Goal: Task Accomplishment & Management: Complete application form

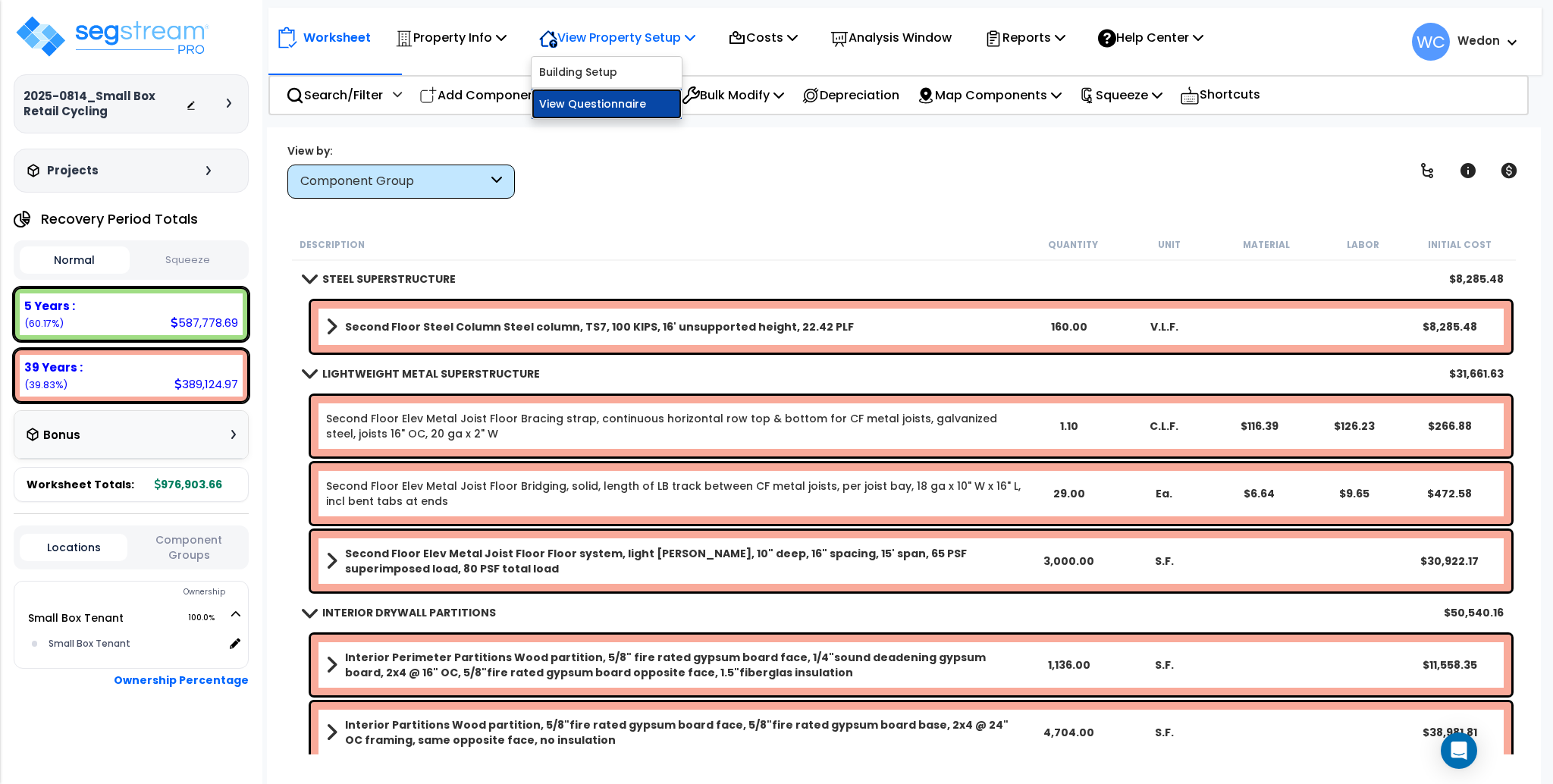
click at [616, 102] on link "View Questionnaire" at bounding box center [606, 104] width 150 height 31
click at [312, 74] on nav "Worksheet Property Info Property Setup Add Property Unit Template property Clon…" at bounding box center [905, 41] width 1273 height 67
click at [316, 85] on p "Search/Filter" at bounding box center [334, 94] width 97 height 21
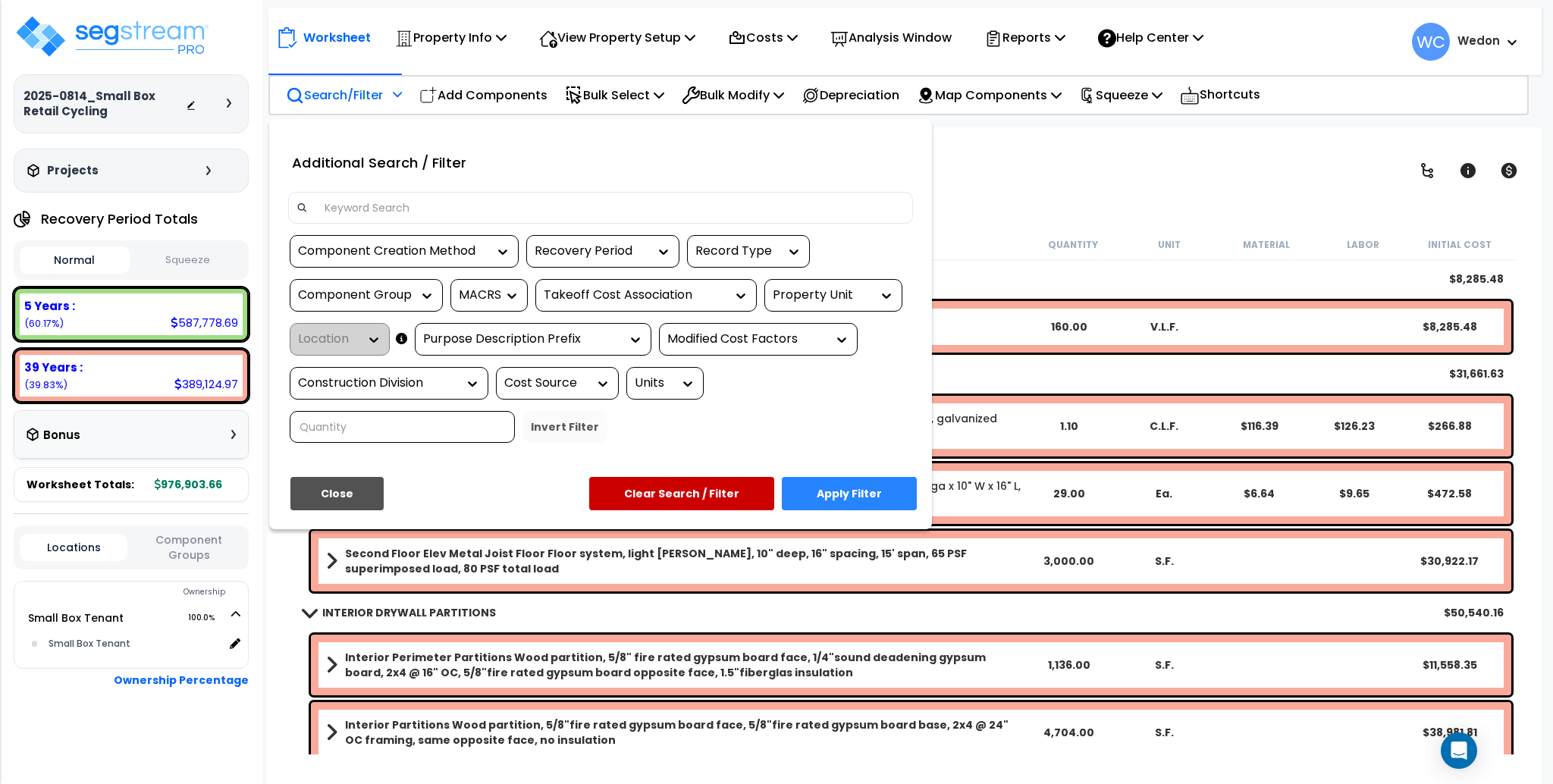
click at [428, 203] on input at bounding box center [609, 207] width 590 height 22
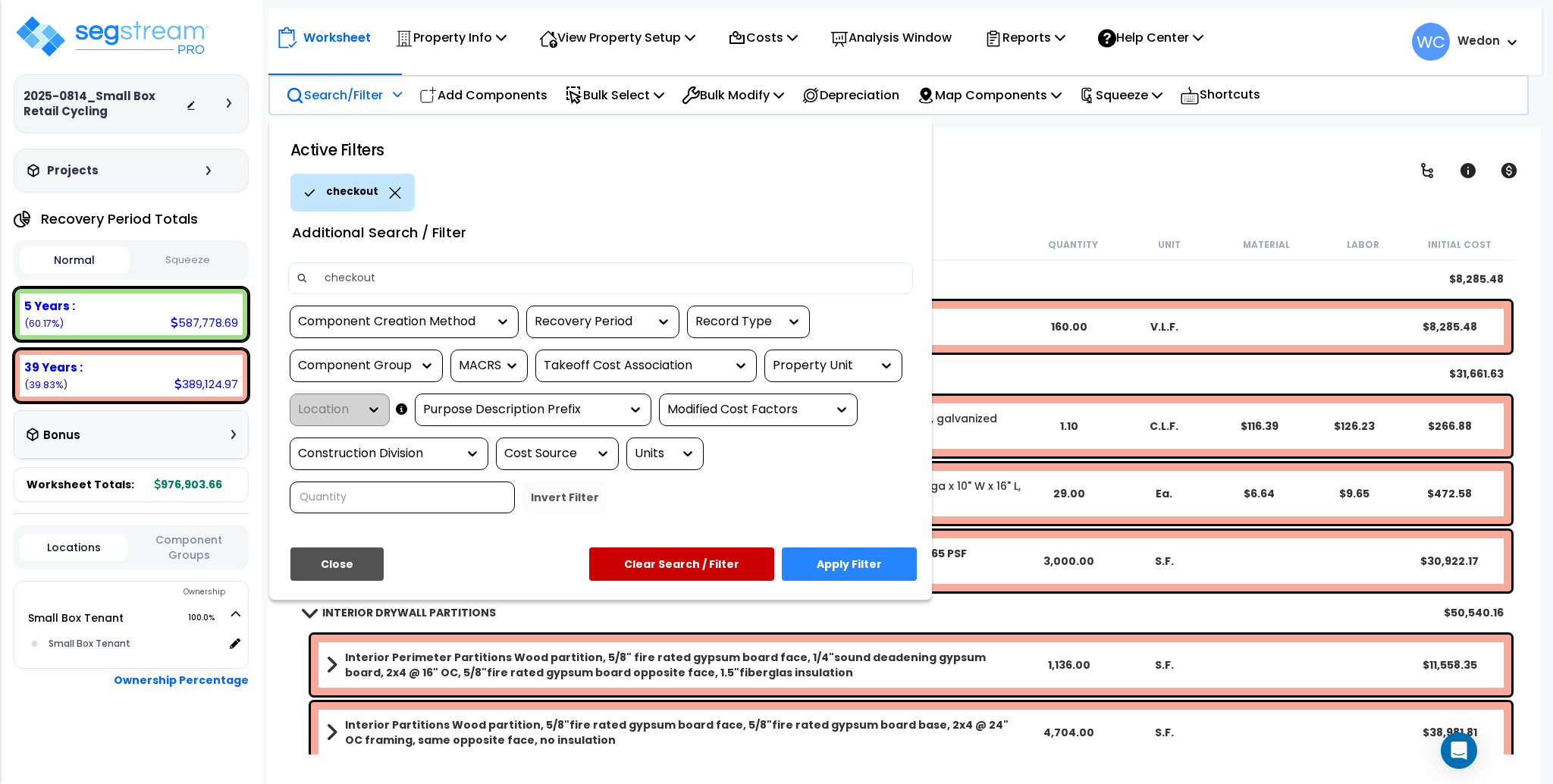
type input "checkout"
click at [862, 555] on button "Apply Filter" at bounding box center [849, 564] width 135 height 33
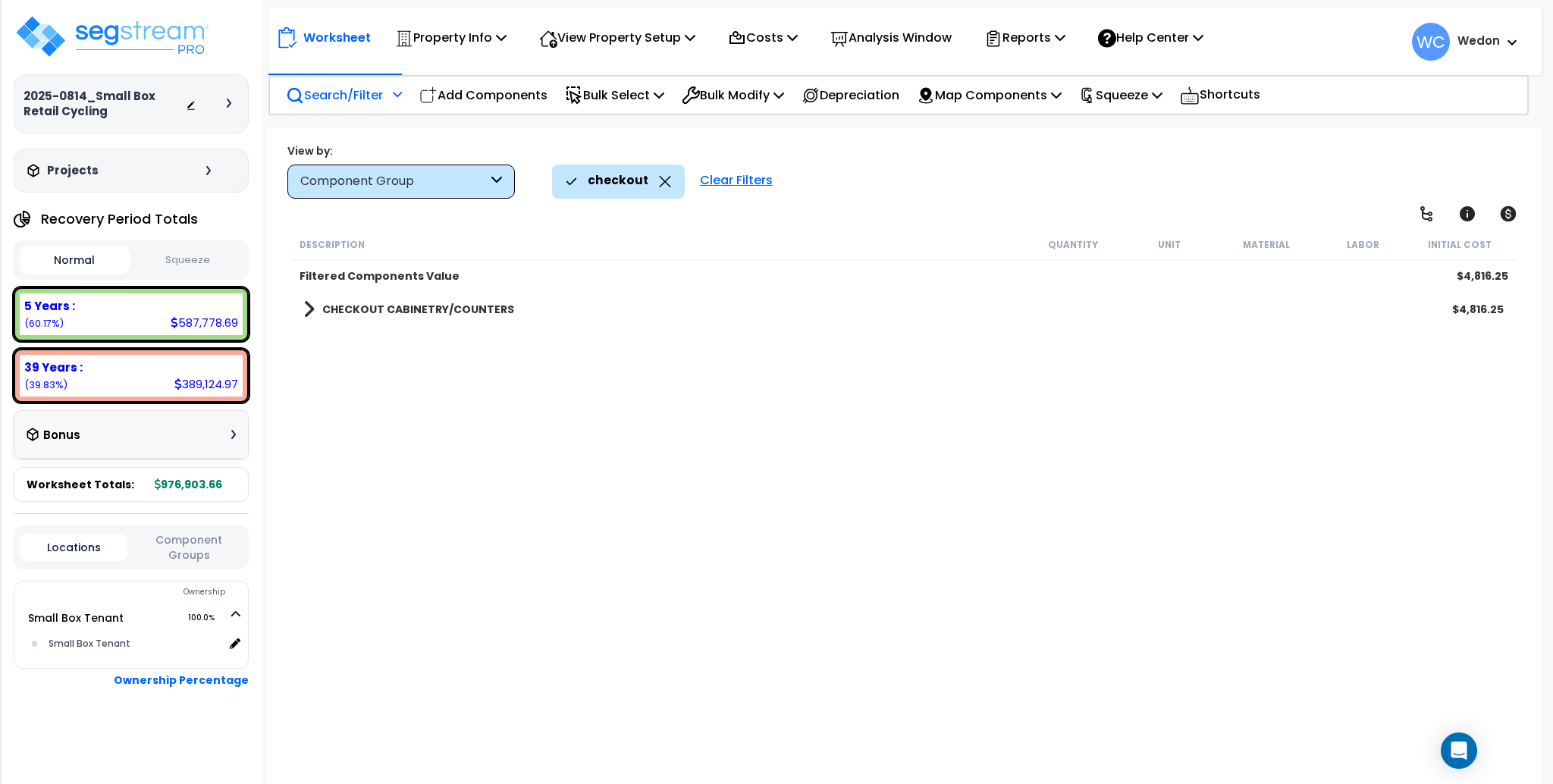
click at [329, 306] on b "CHECKOUT CABINETRY/COUNTERS" at bounding box center [418, 309] width 192 height 15
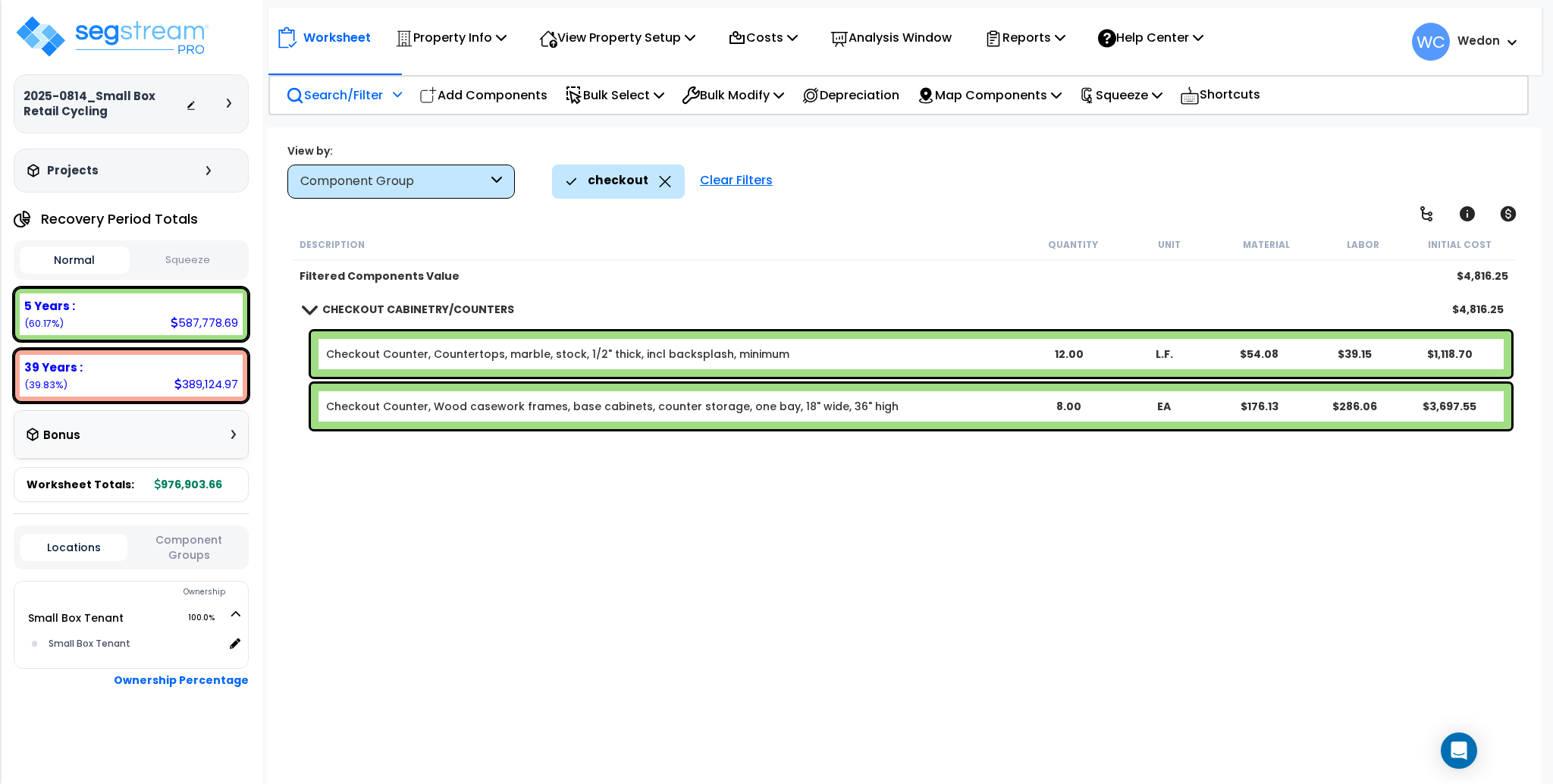
click at [628, 569] on div "Description Quantity Unit Material Labor Initial Cost Filtered Components Value…" at bounding box center [903, 491] width 1228 height 525
drag, startPoint x: 426, startPoint y: 180, endPoint x: 442, endPoint y: 173, distance: 17.5
click at [427, 180] on div "Component Group" at bounding box center [394, 181] width 187 height 17
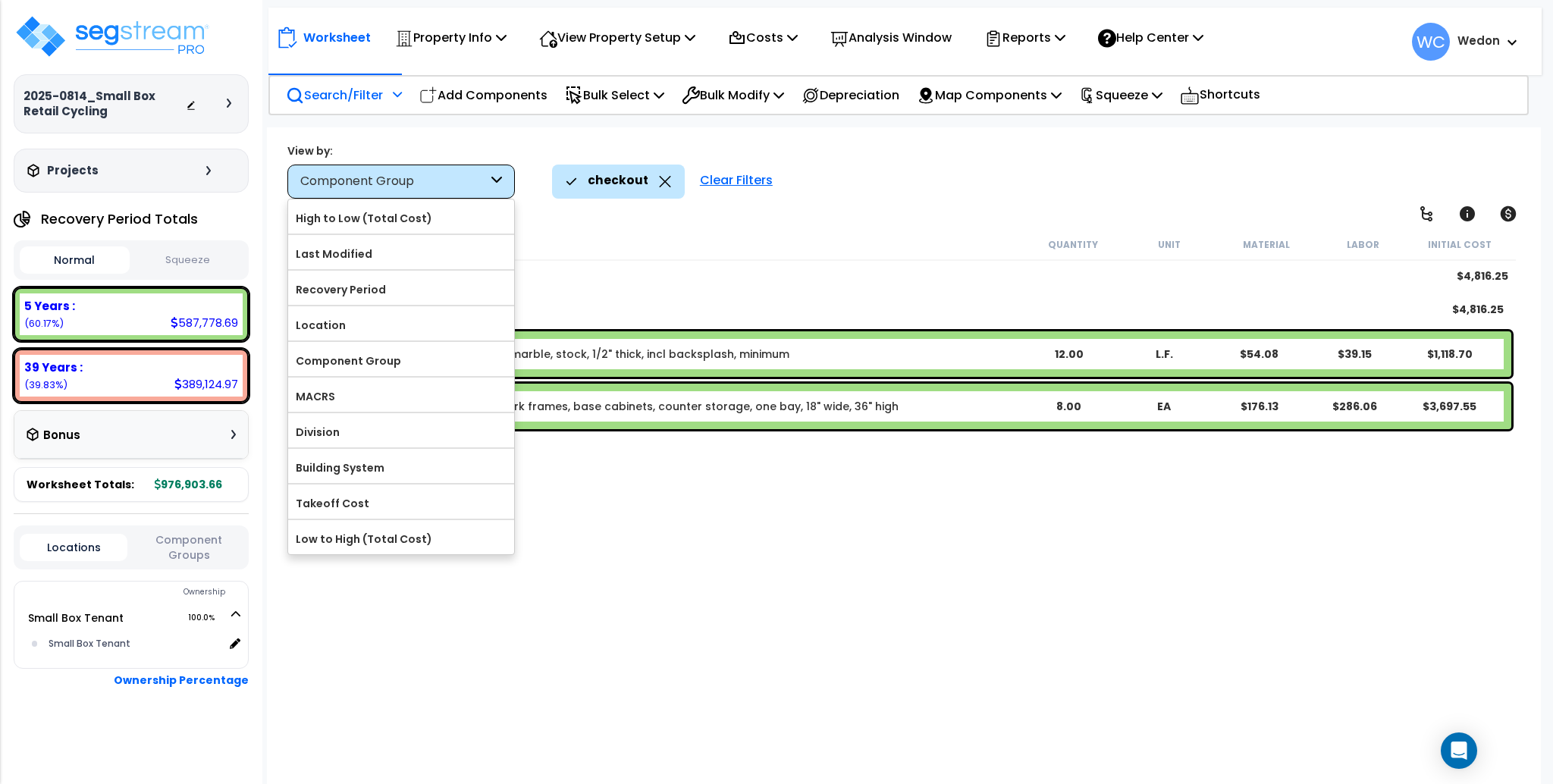
click at [368, 102] on p "Search/Filter" at bounding box center [334, 94] width 97 height 21
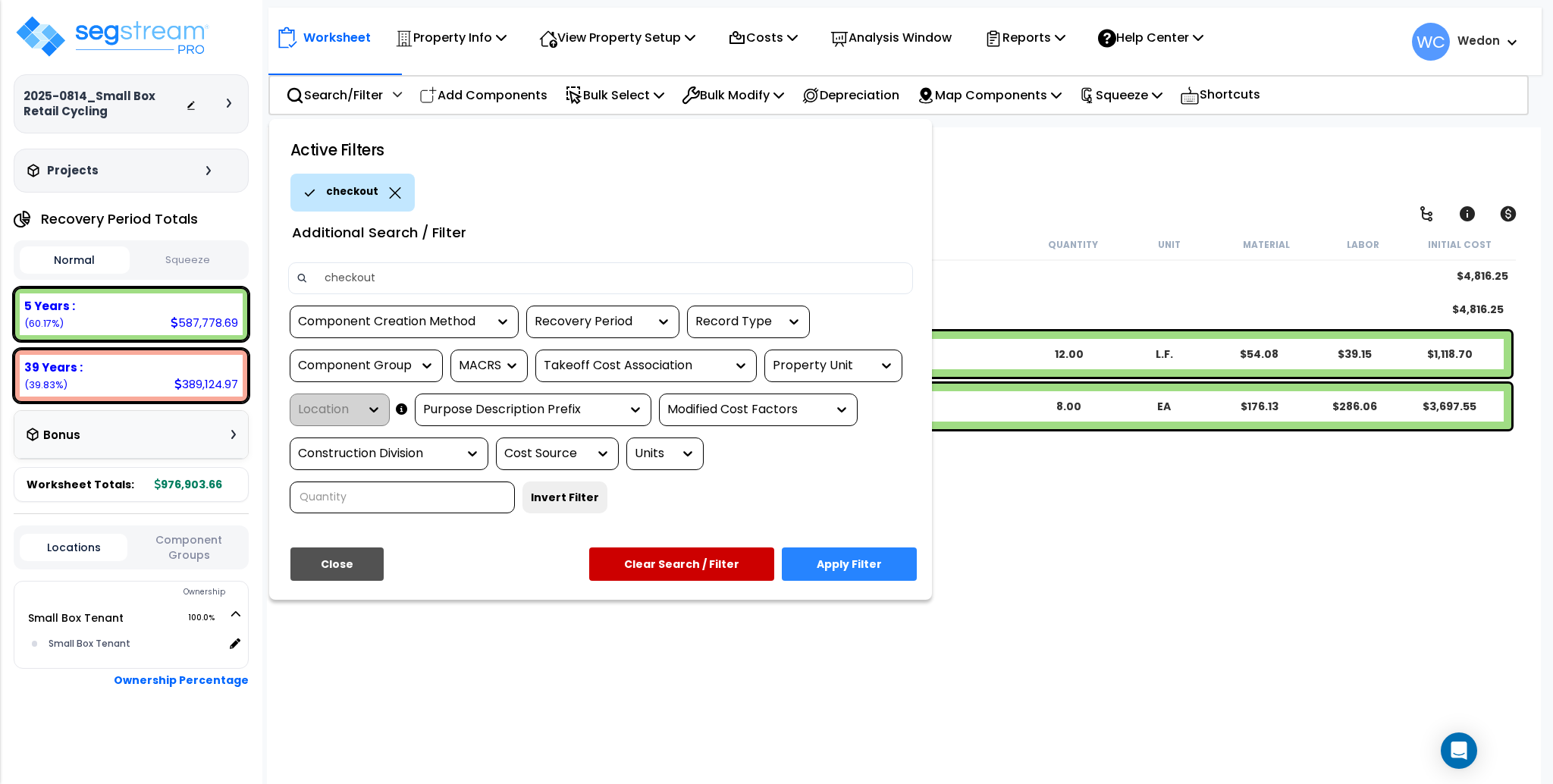
click at [396, 191] on div "checkout" at bounding box center [352, 192] width 124 height 38
click at [390, 191] on icon at bounding box center [395, 193] width 12 height 12
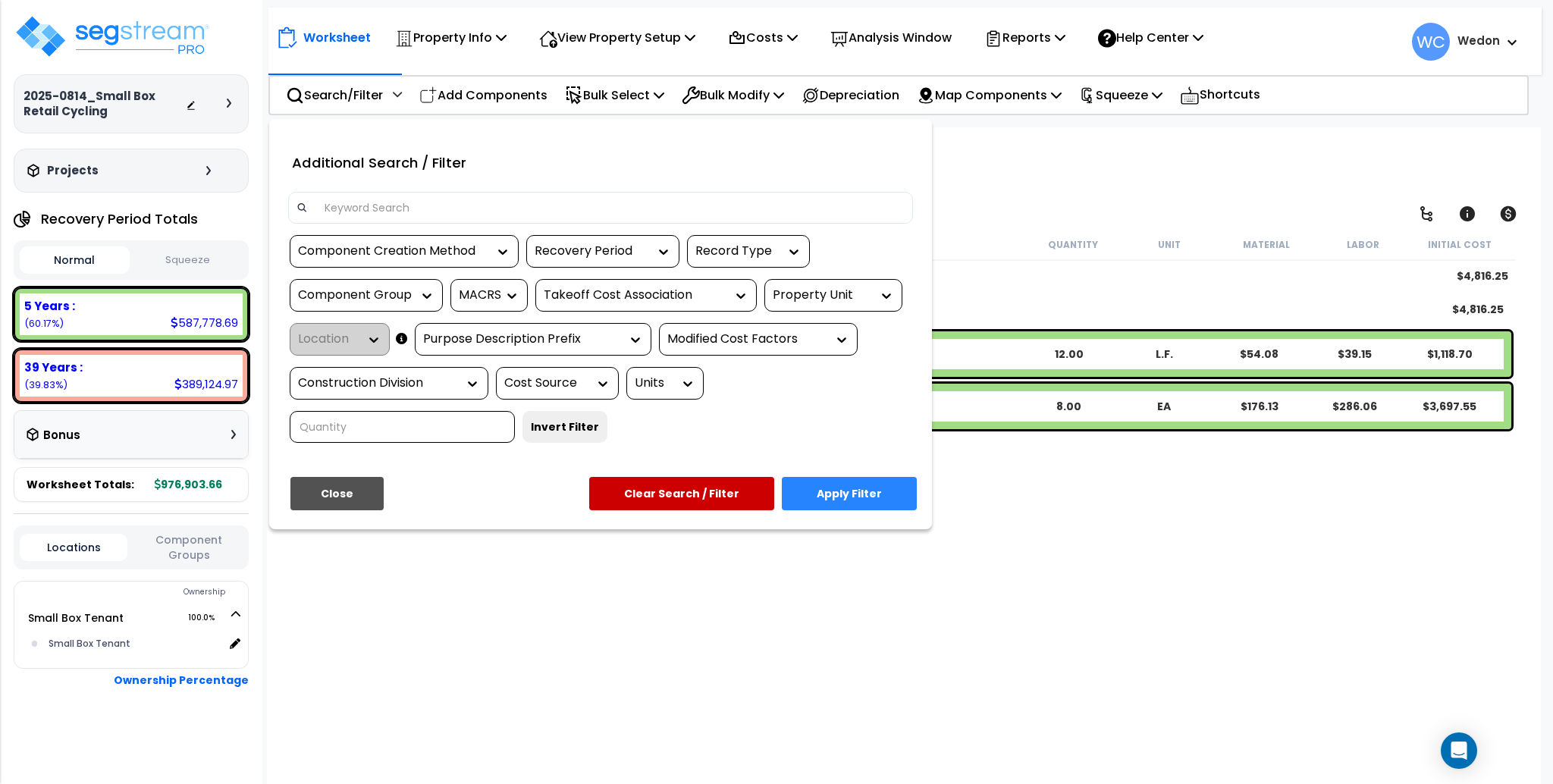
click at [386, 212] on input at bounding box center [609, 207] width 590 height 22
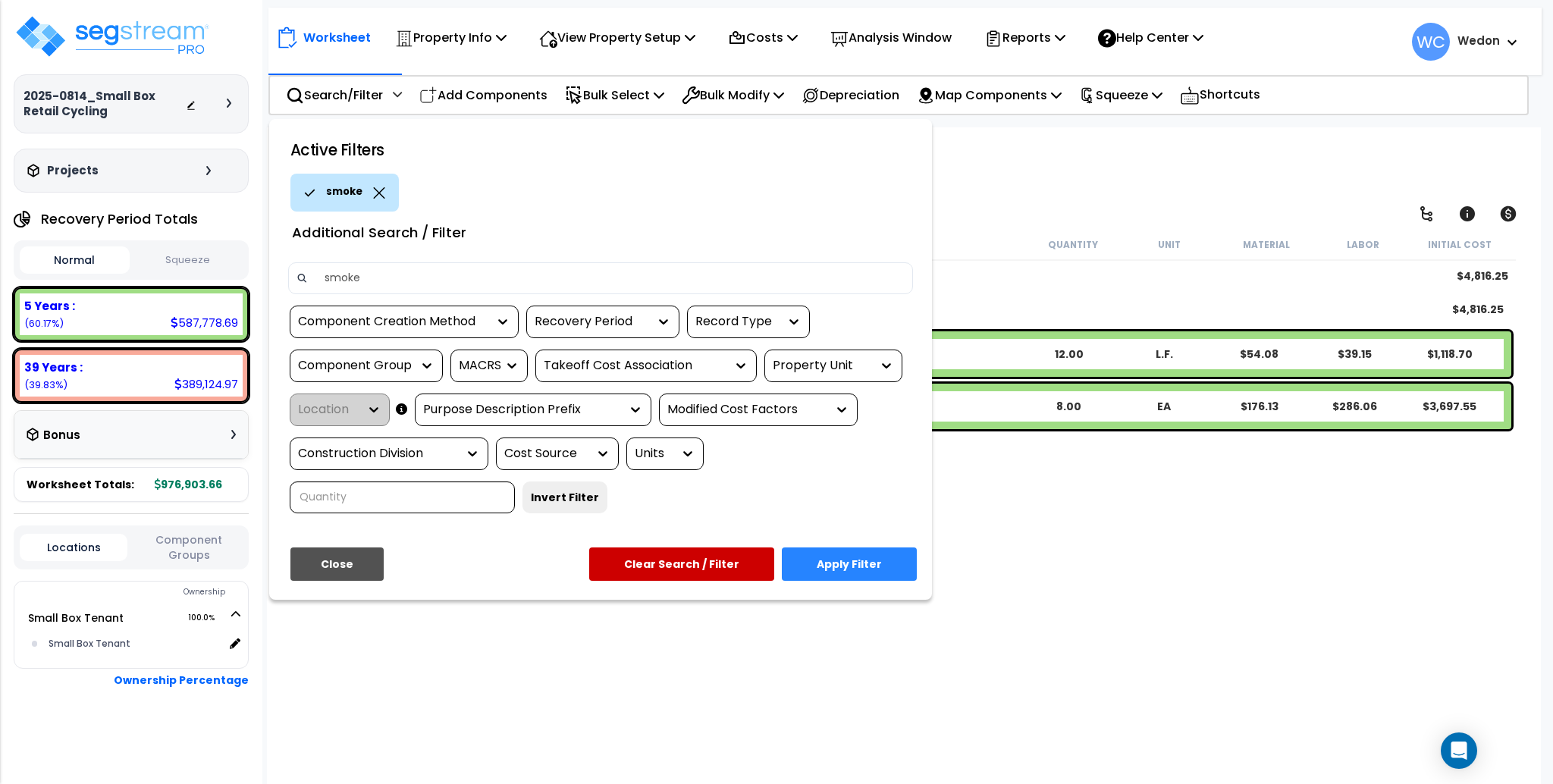
type input "smoke"
click at [874, 576] on button "Apply Filter" at bounding box center [849, 564] width 135 height 33
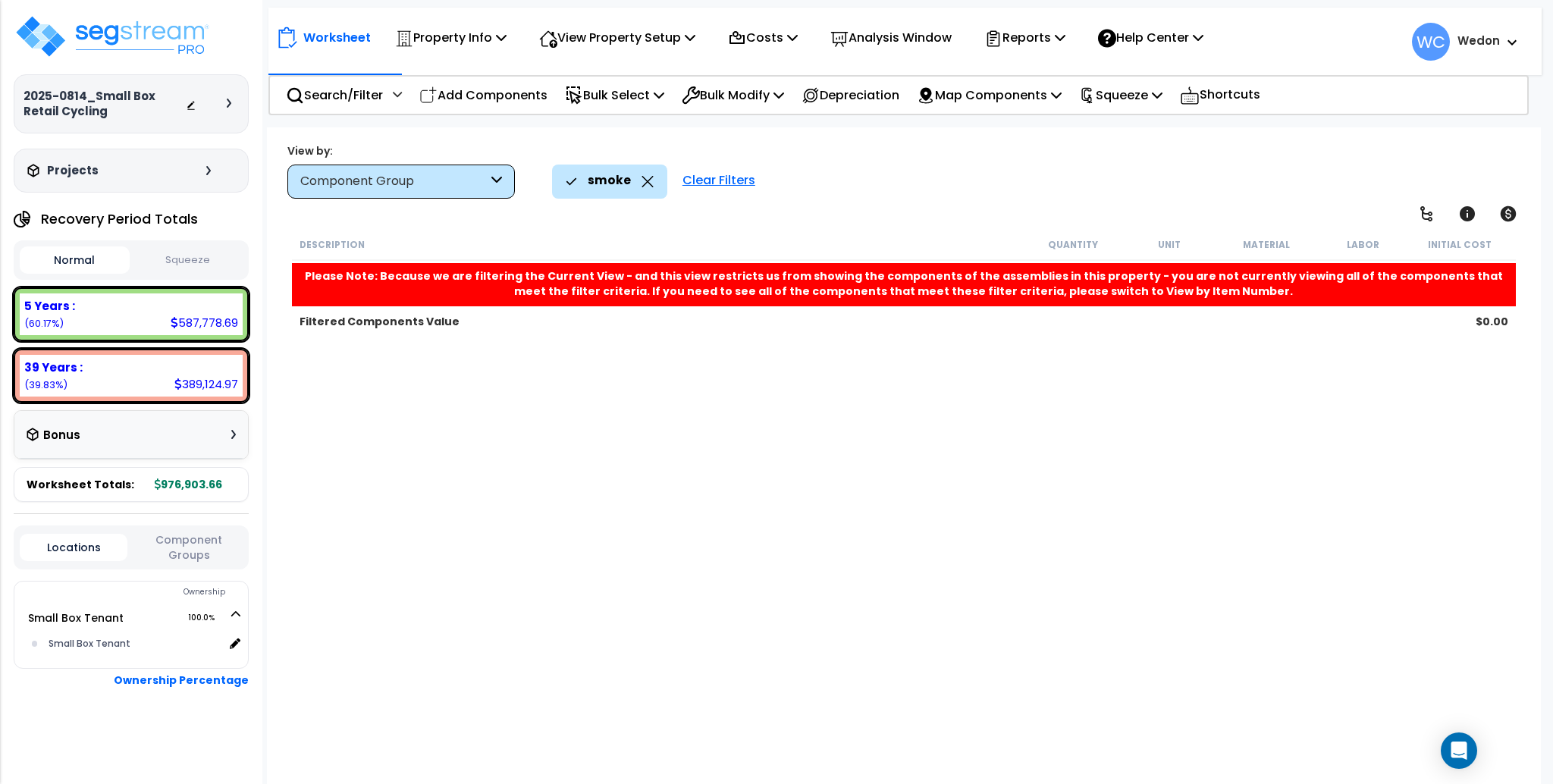
click at [642, 183] on icon at bounding box center [648, 181] width 12 height 12
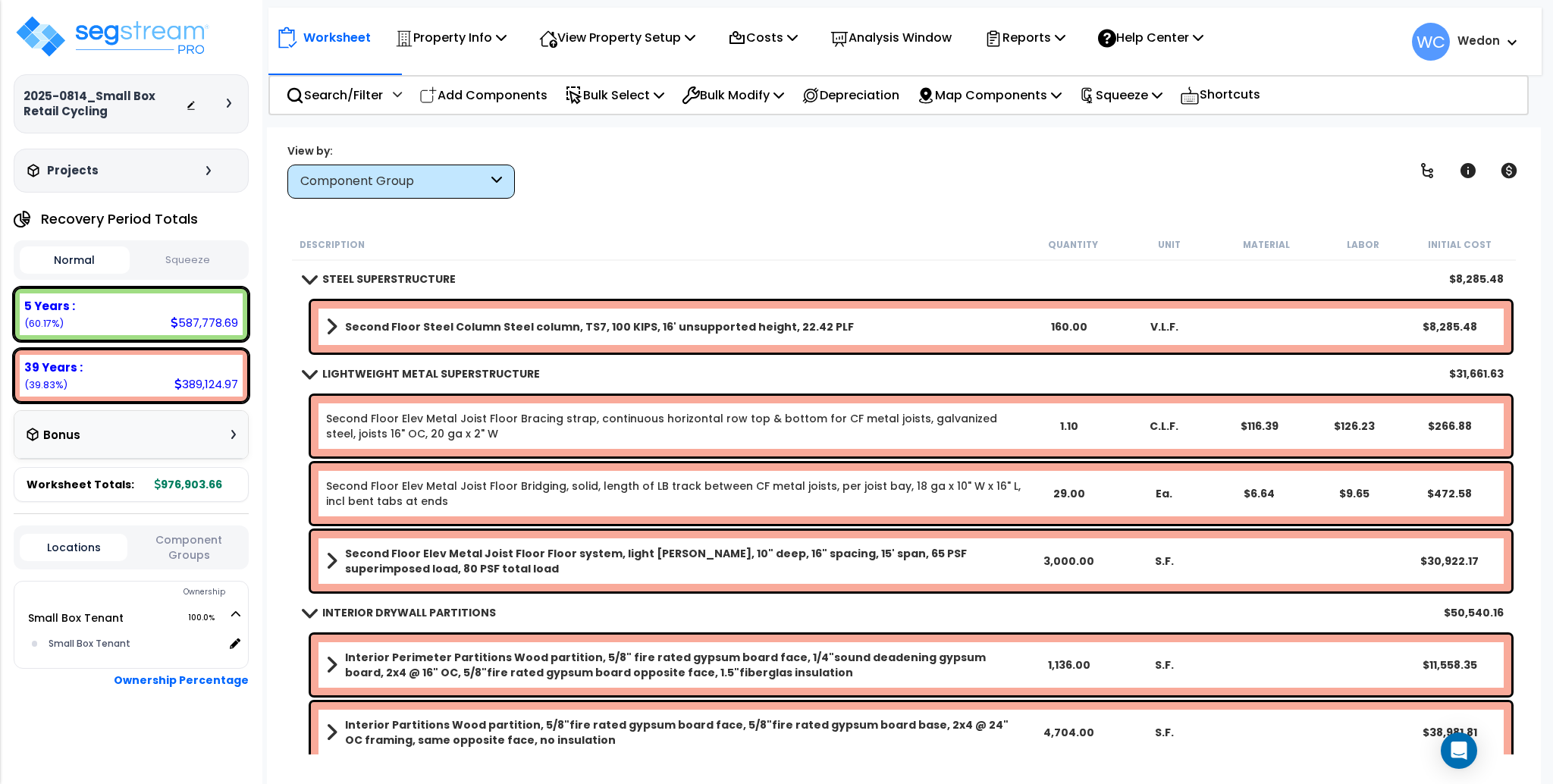
click at [856, 173] on div "View by: Component Group High to Low (Total Cost)" at bounding box center [903, 171] width 1243 height 56
click at [1029, 33] on p "Reports" at bounding box center [1025, 37] width 81 height 21
click at [875, 175] on div "View by: Component Group High to Low (Total Cost)" at bounding box center [903, 171] width 1243 height 56
click at [80, 53] on img at bounding box center [112, 36] width 197 height 46
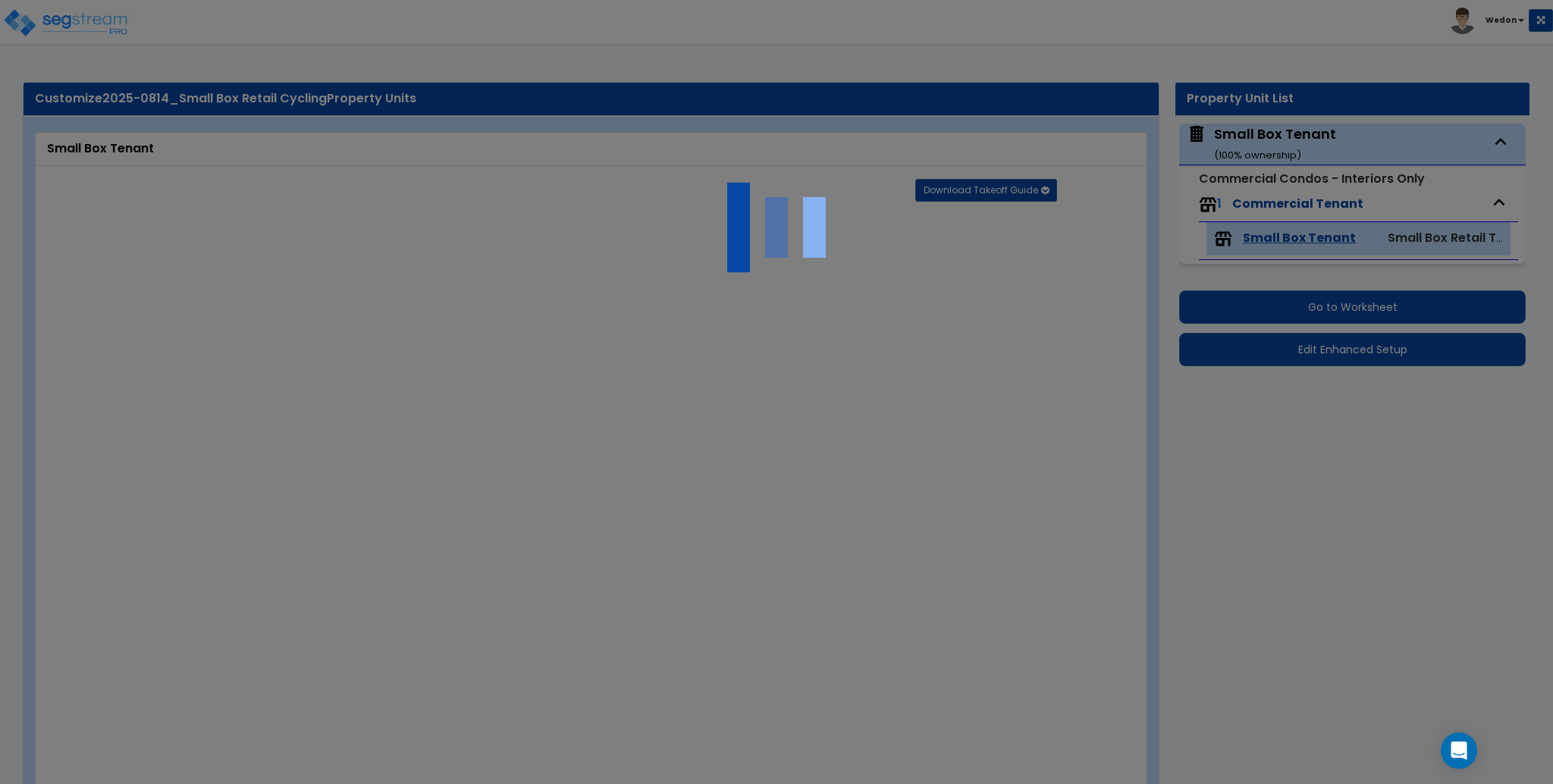
type input "9000"
radio input "true"
type input "3000"
select select "8"
radio input "true"
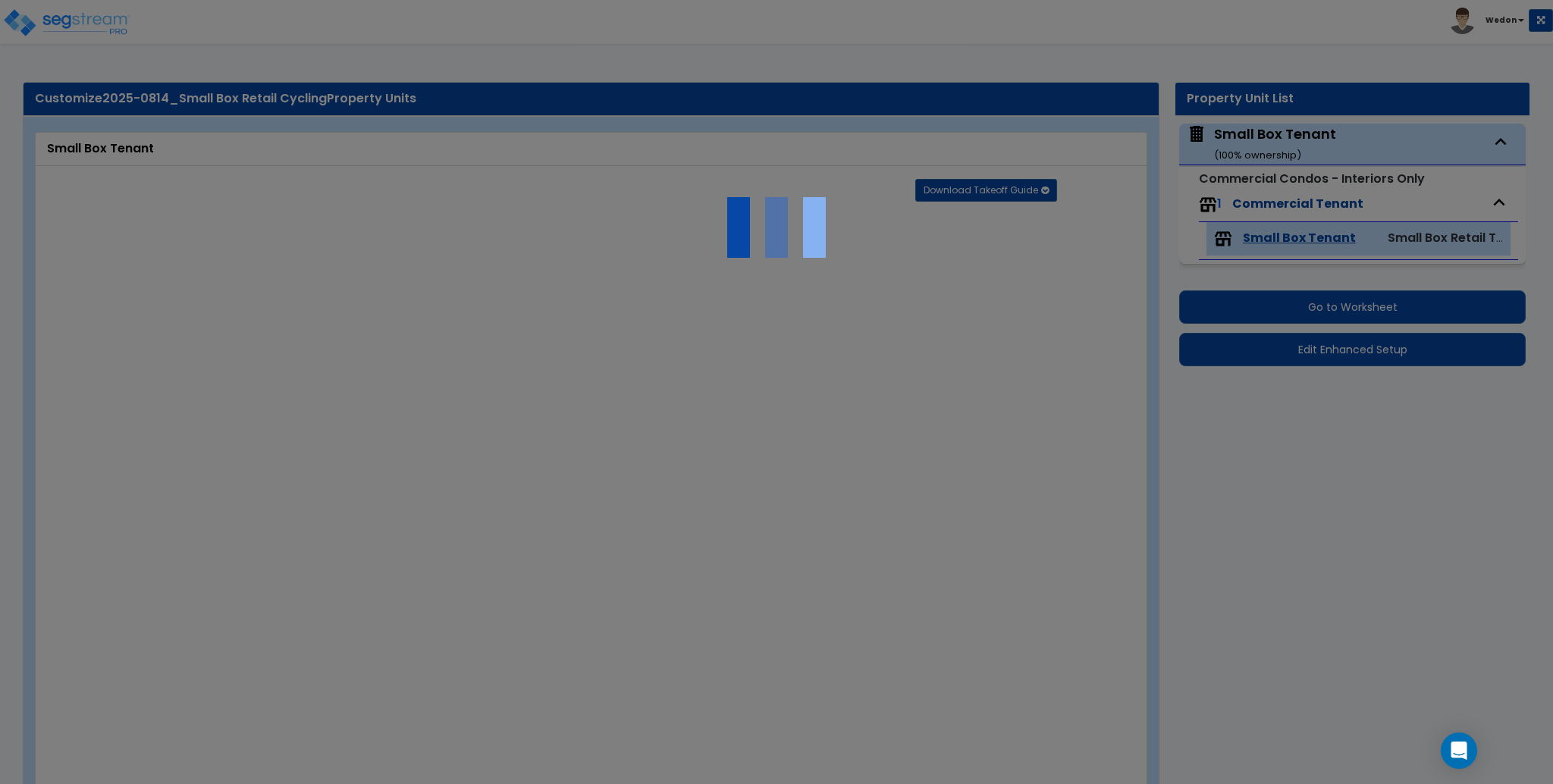
select select "2"
type input "4"
type input "1"
select select "2"
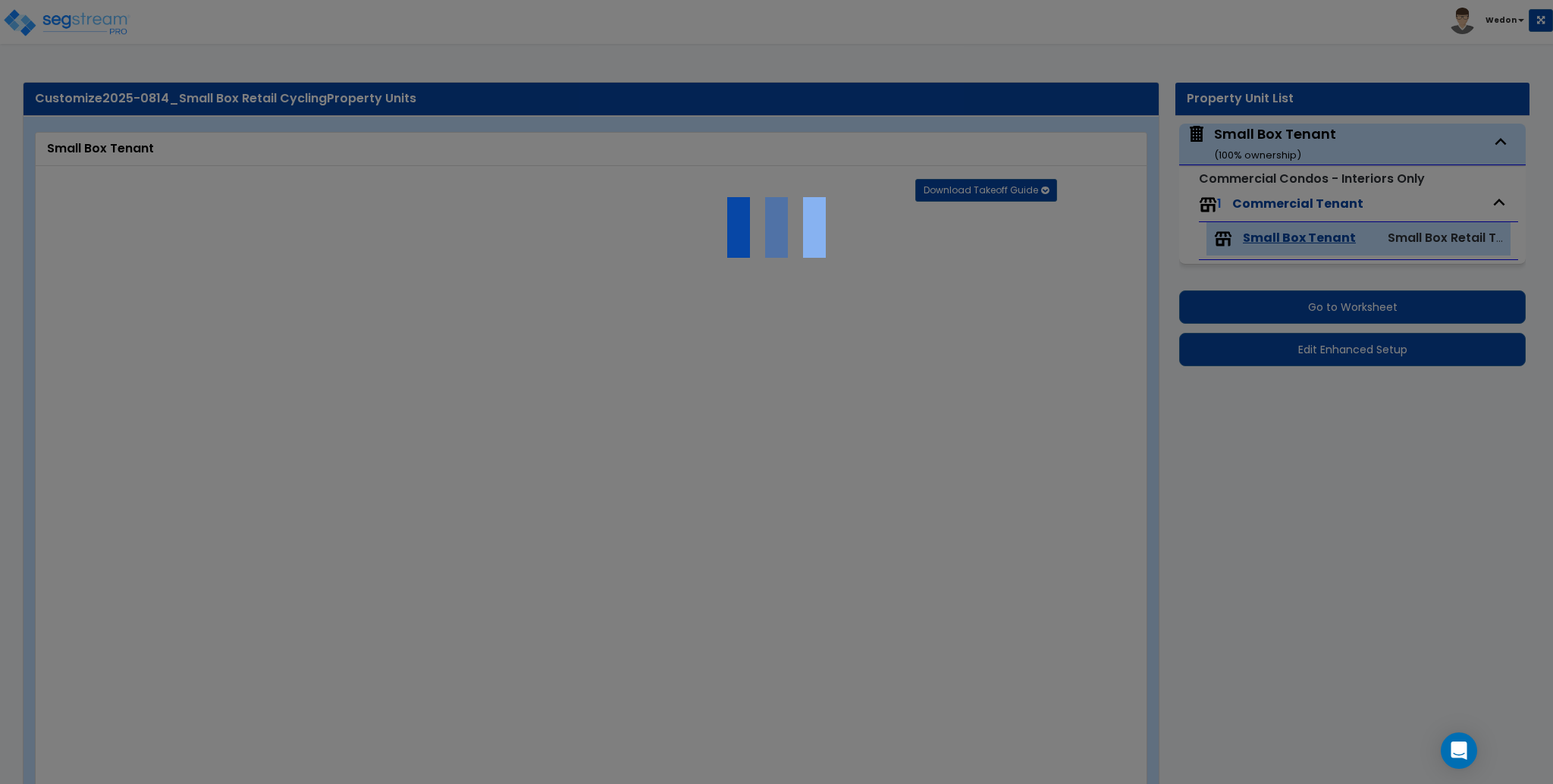
radio input "true"
select select "5"
type input "12"
select select "4"
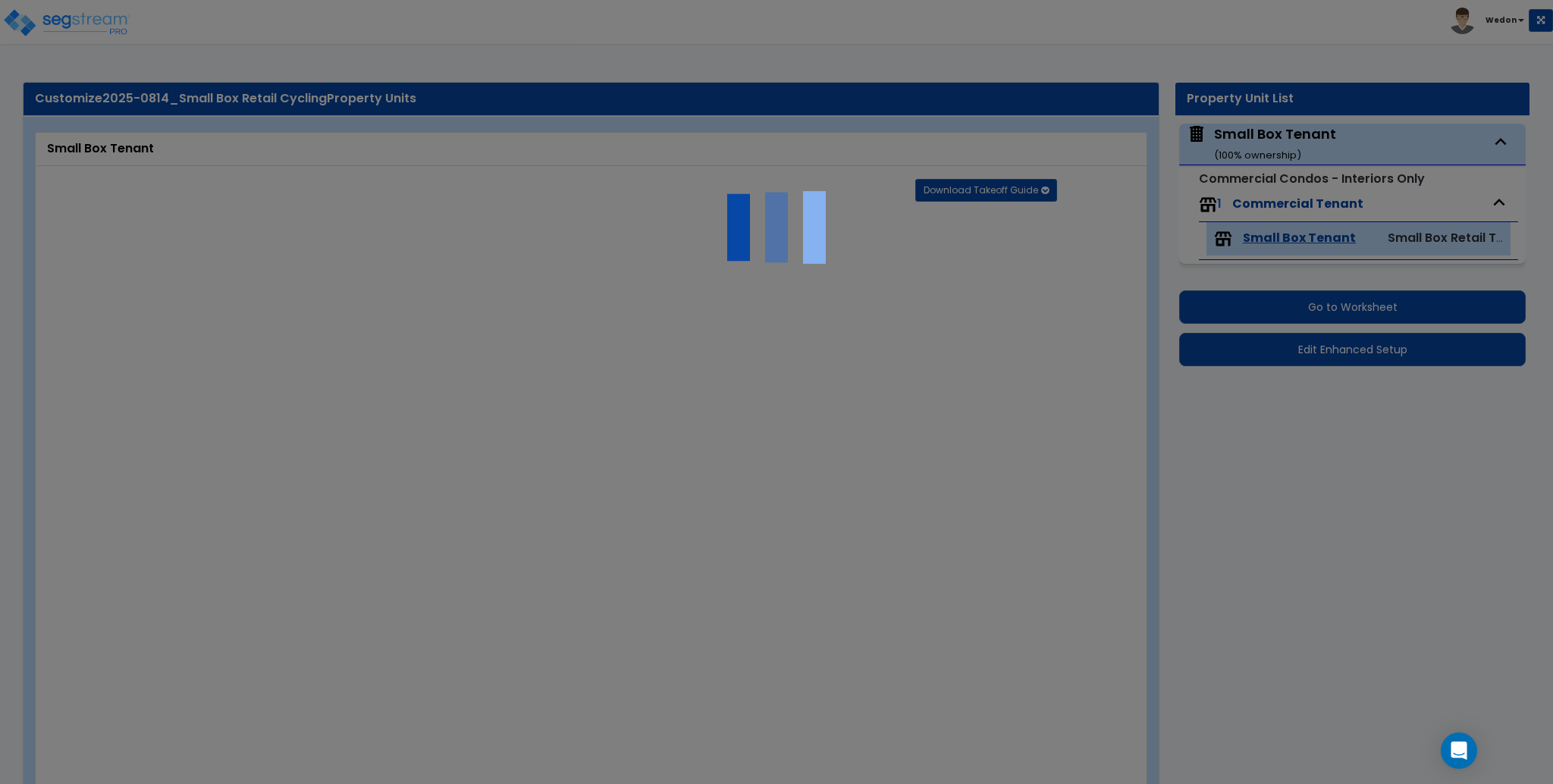
select select "1"
type input "25"
select select "2"
type input "25"
select select "3"
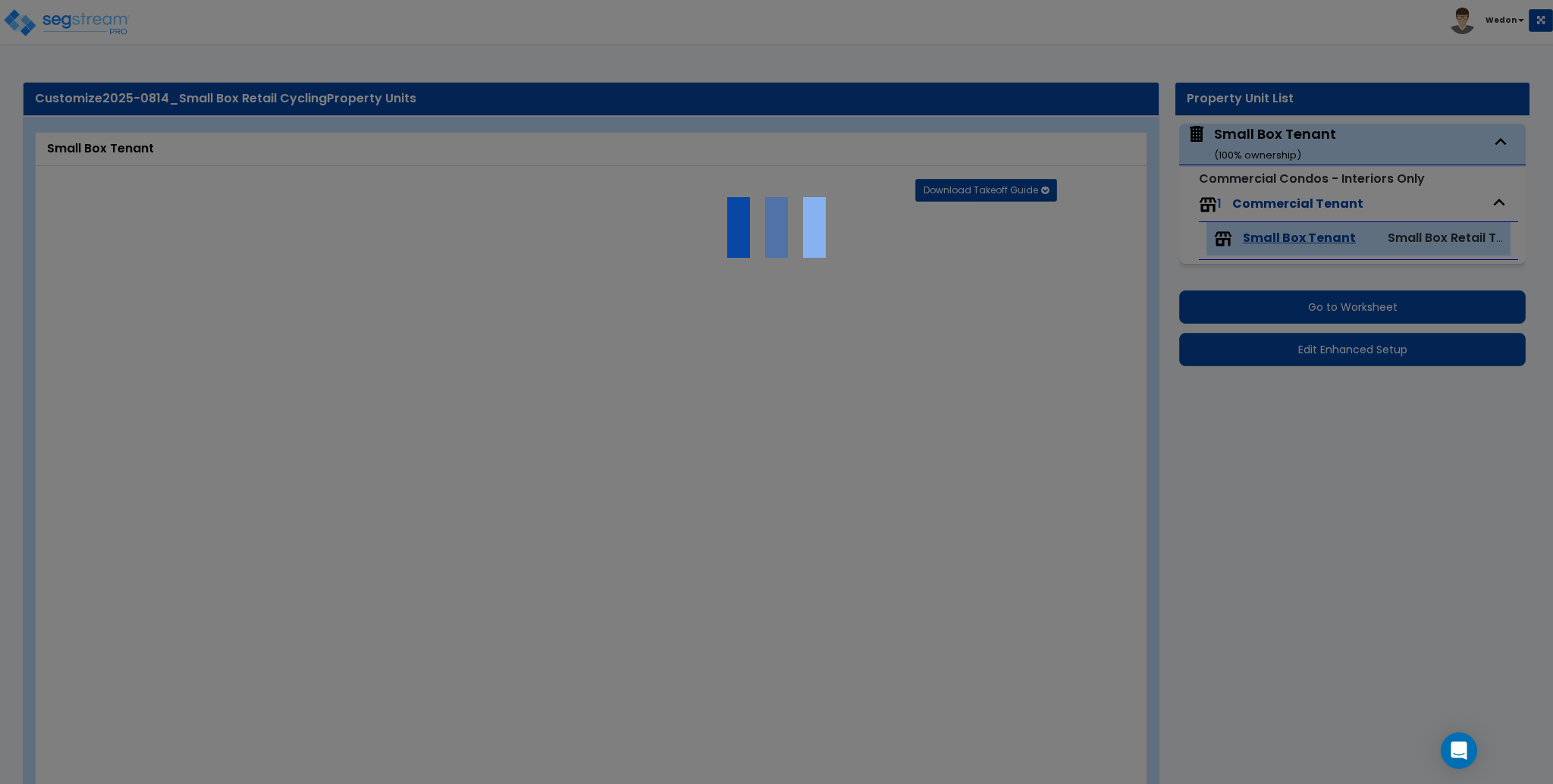
type input "25"
select select "6"
select select "3"
select select "1"
type input "25"
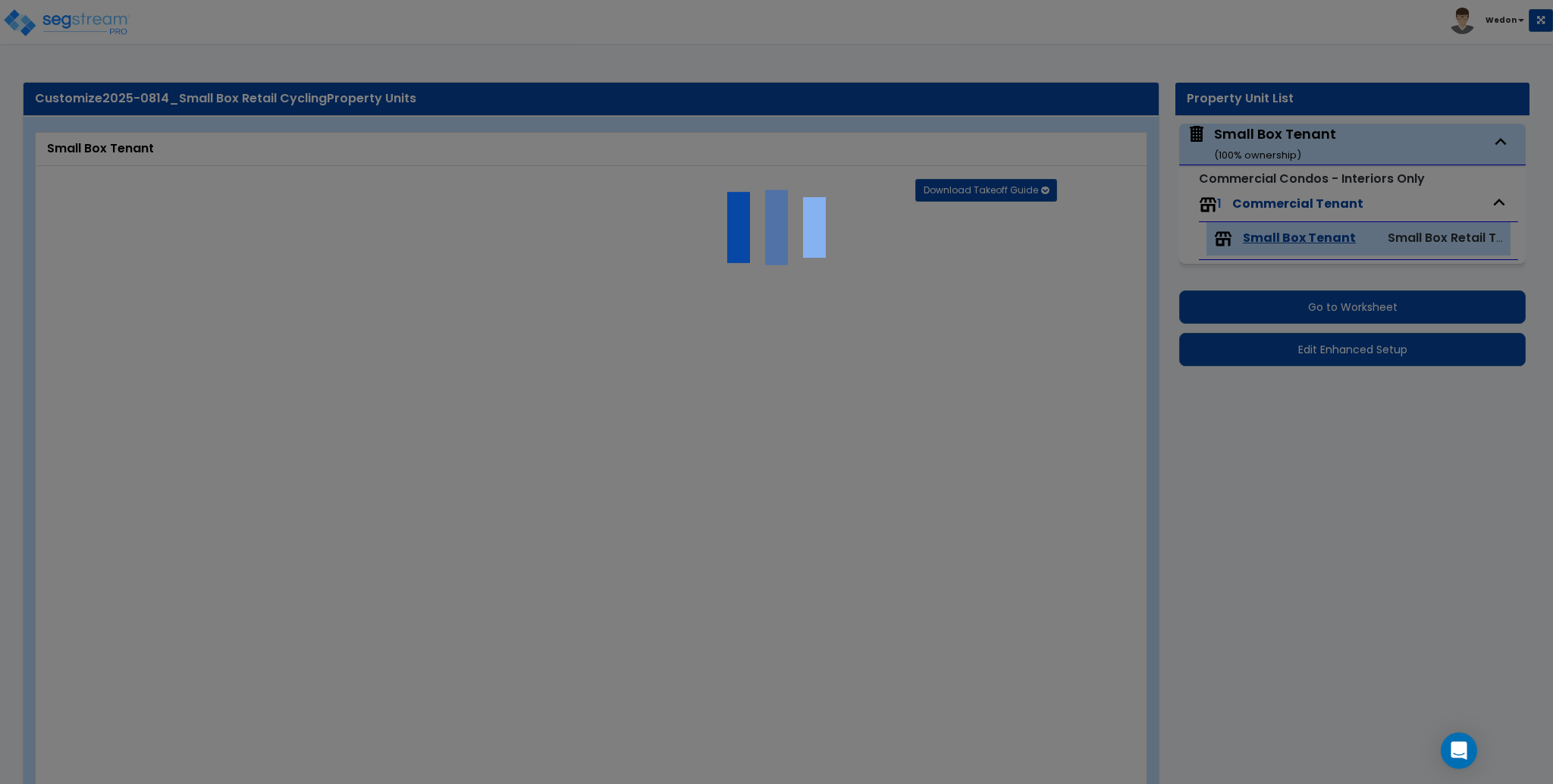
select select "3"
type input "25"
select select "2"
radio input "true"
type input "100"
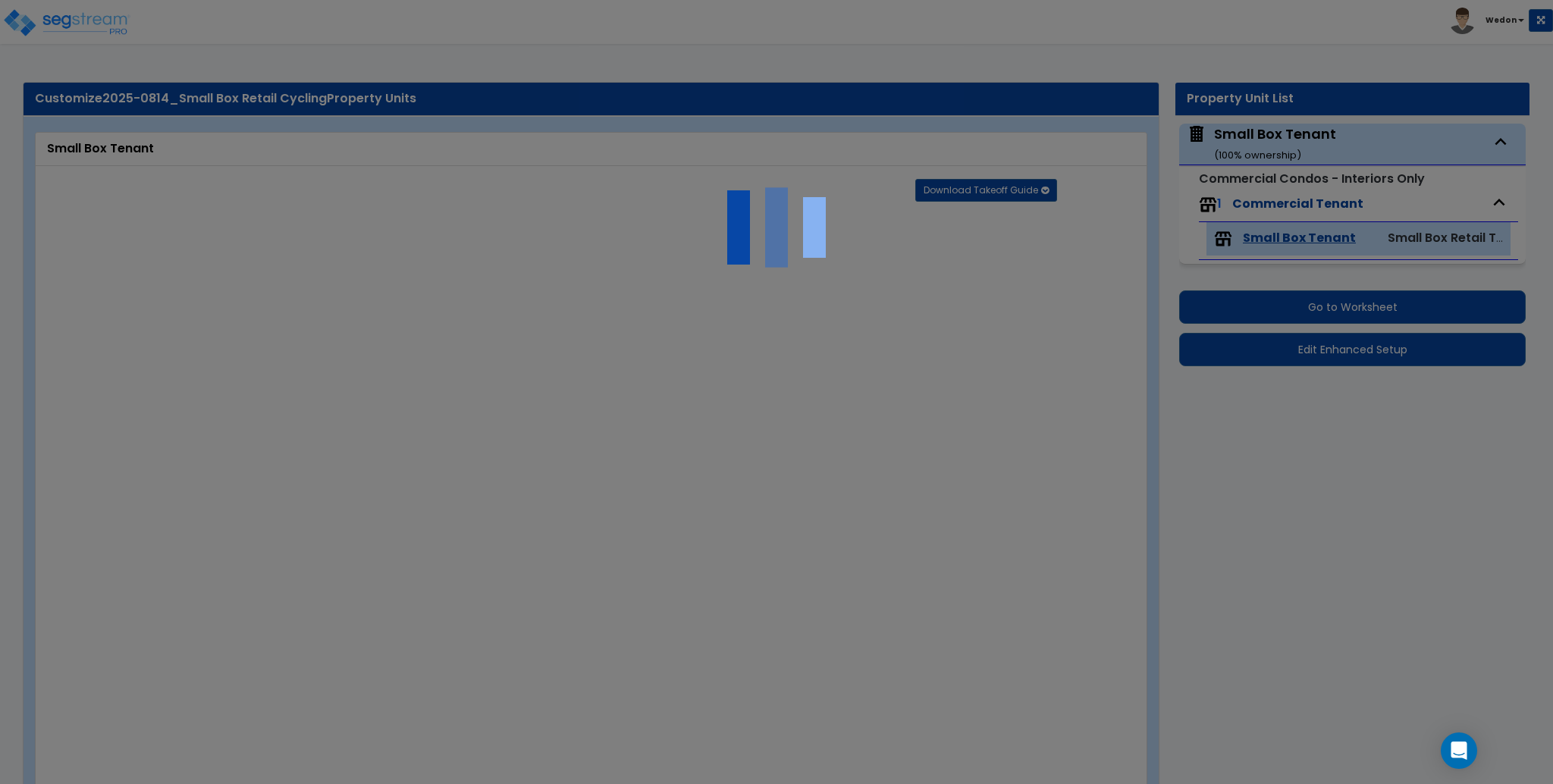
radio input "true"
select select "1"
radio input "true"
select select "2"
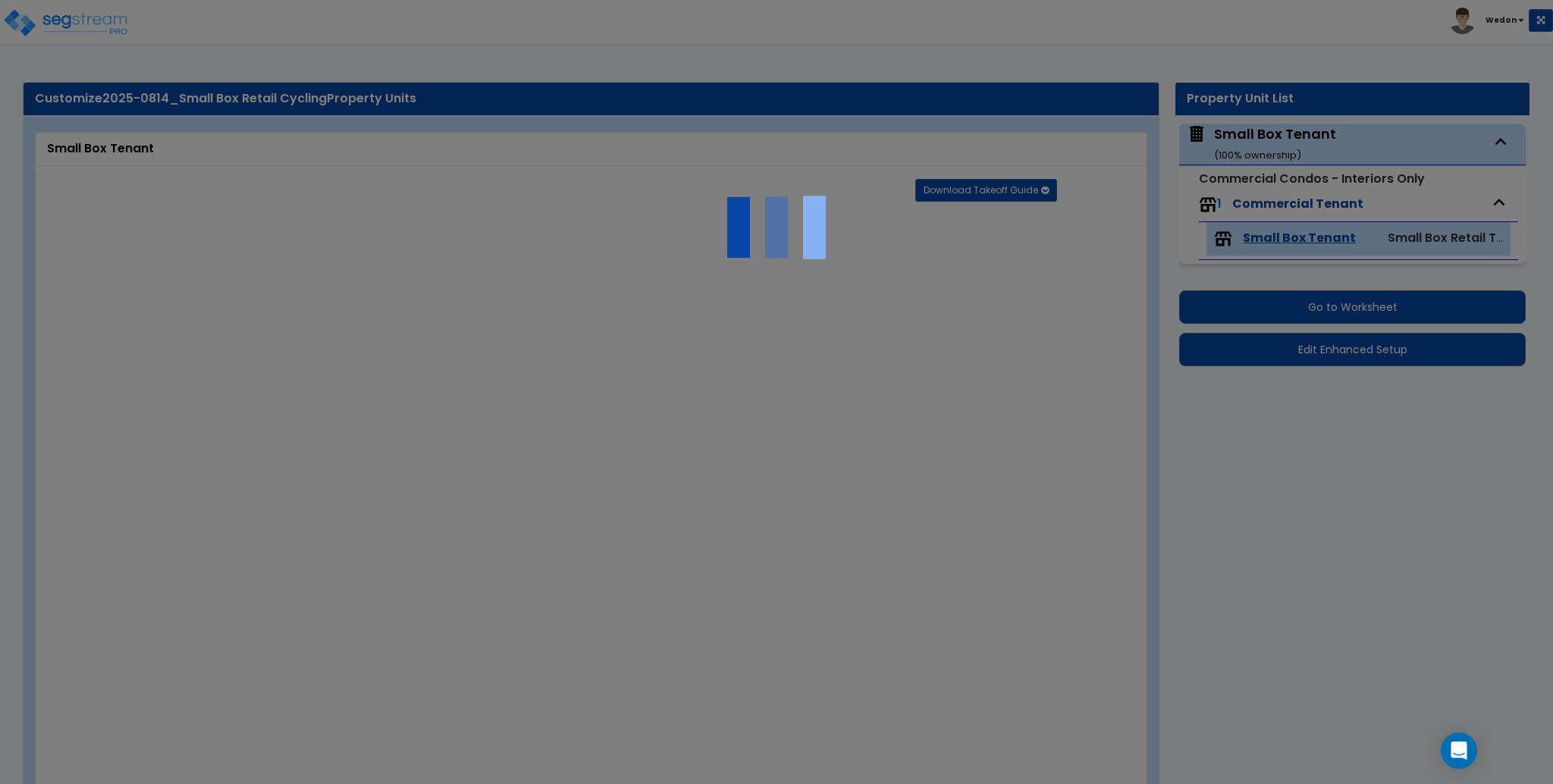
radio input "true"
type input "100"
radio input "true"
select select "2"
type input "100"
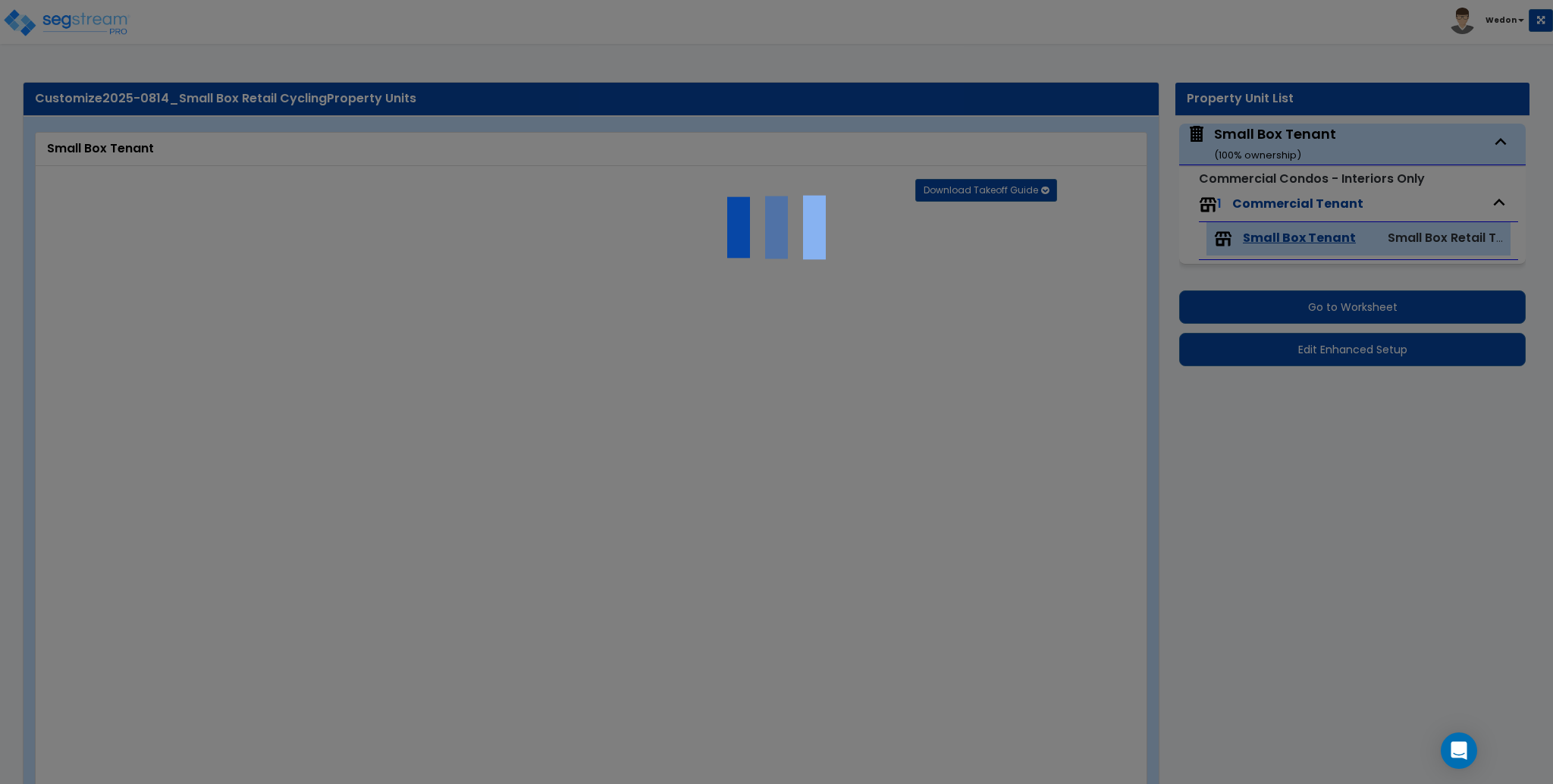
radio input "true"
select select "2"
type input "100"
radio input "true"
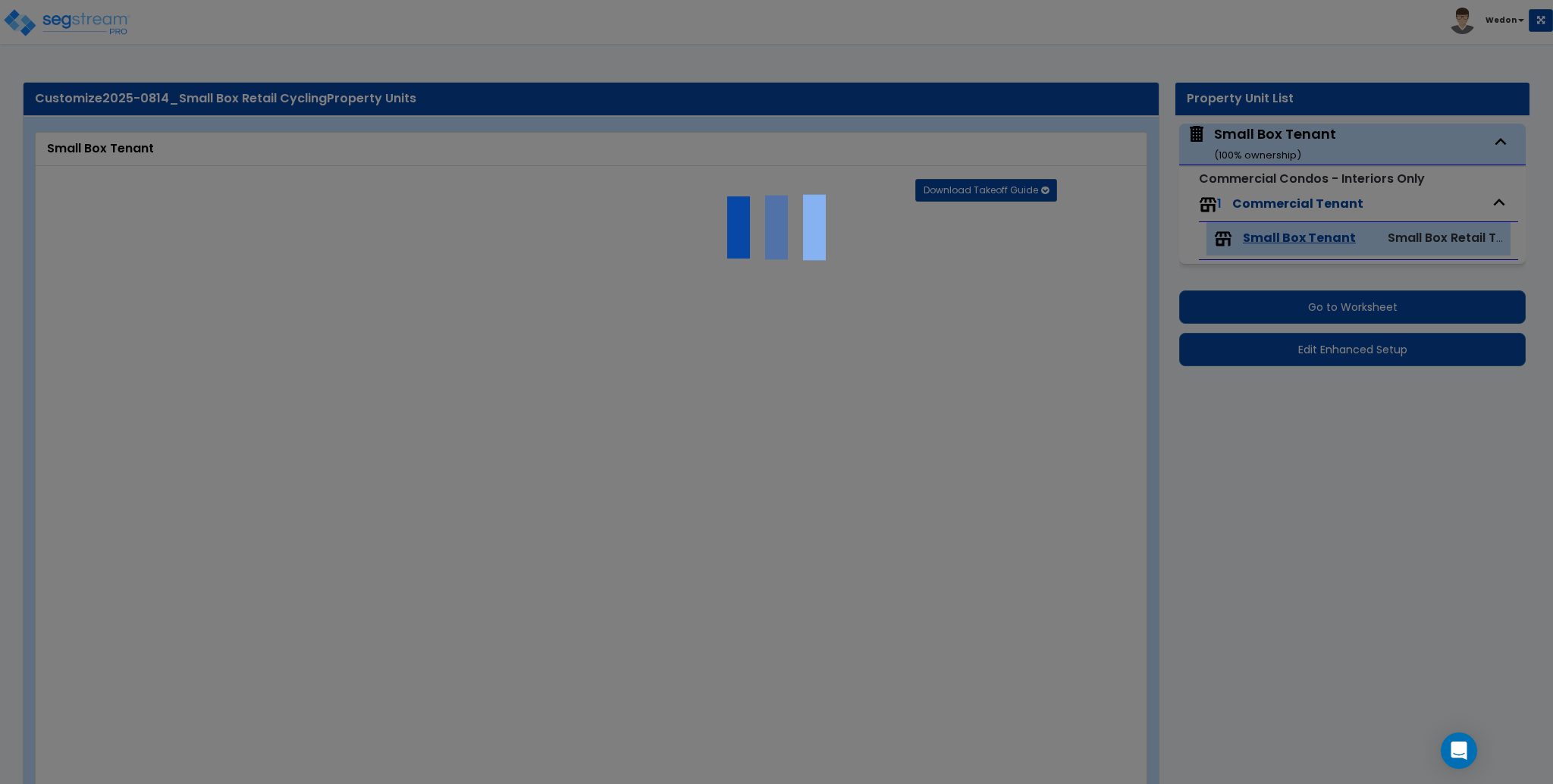
type input "100"
radio input "true"
type input "100"
radio input "true"
select select "1"
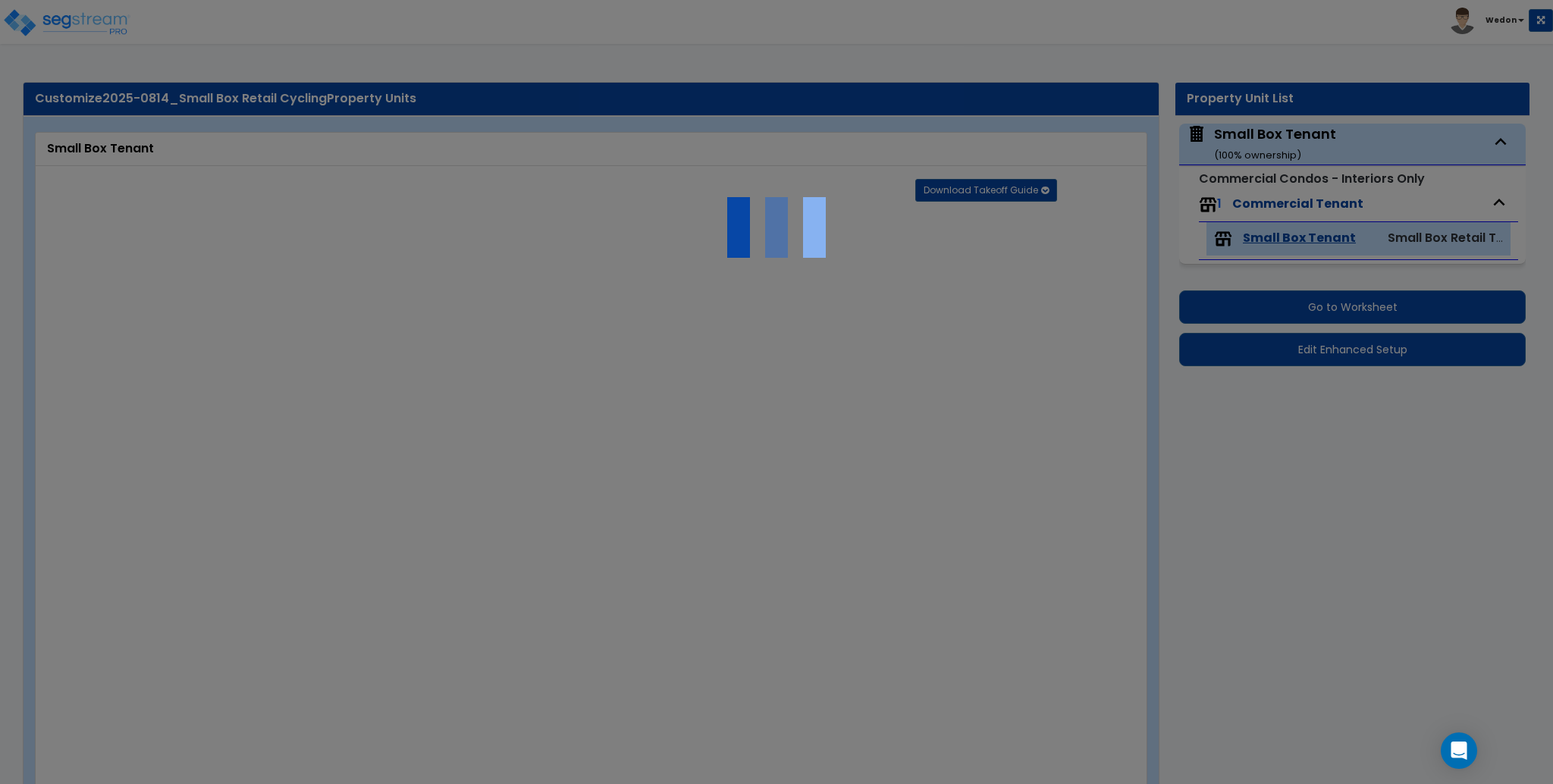
radio input "true"
select select "3"
type input "100"
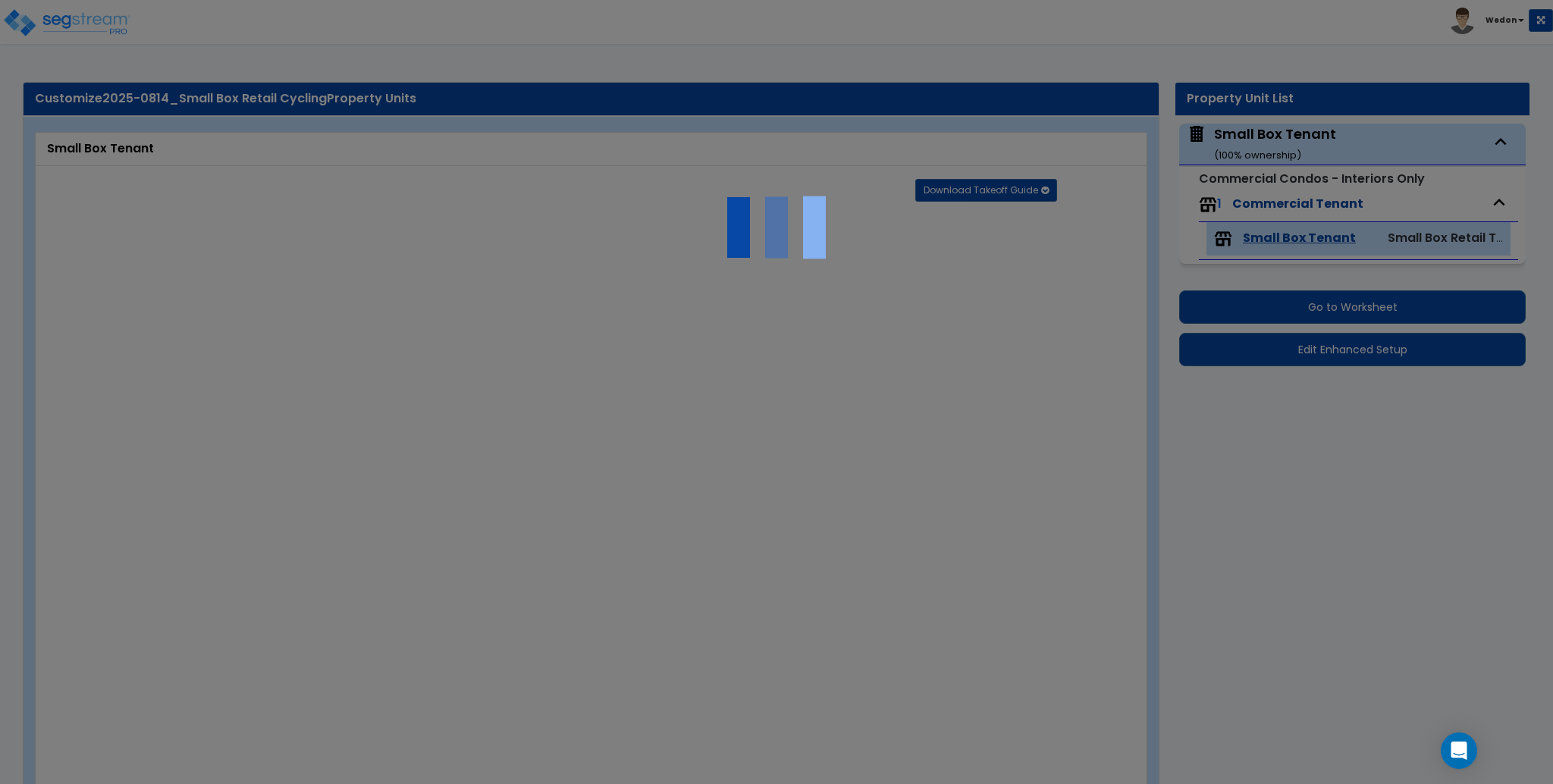
radio input "true"
type input "12"
radio input "true"
type input "12"
select select "3"
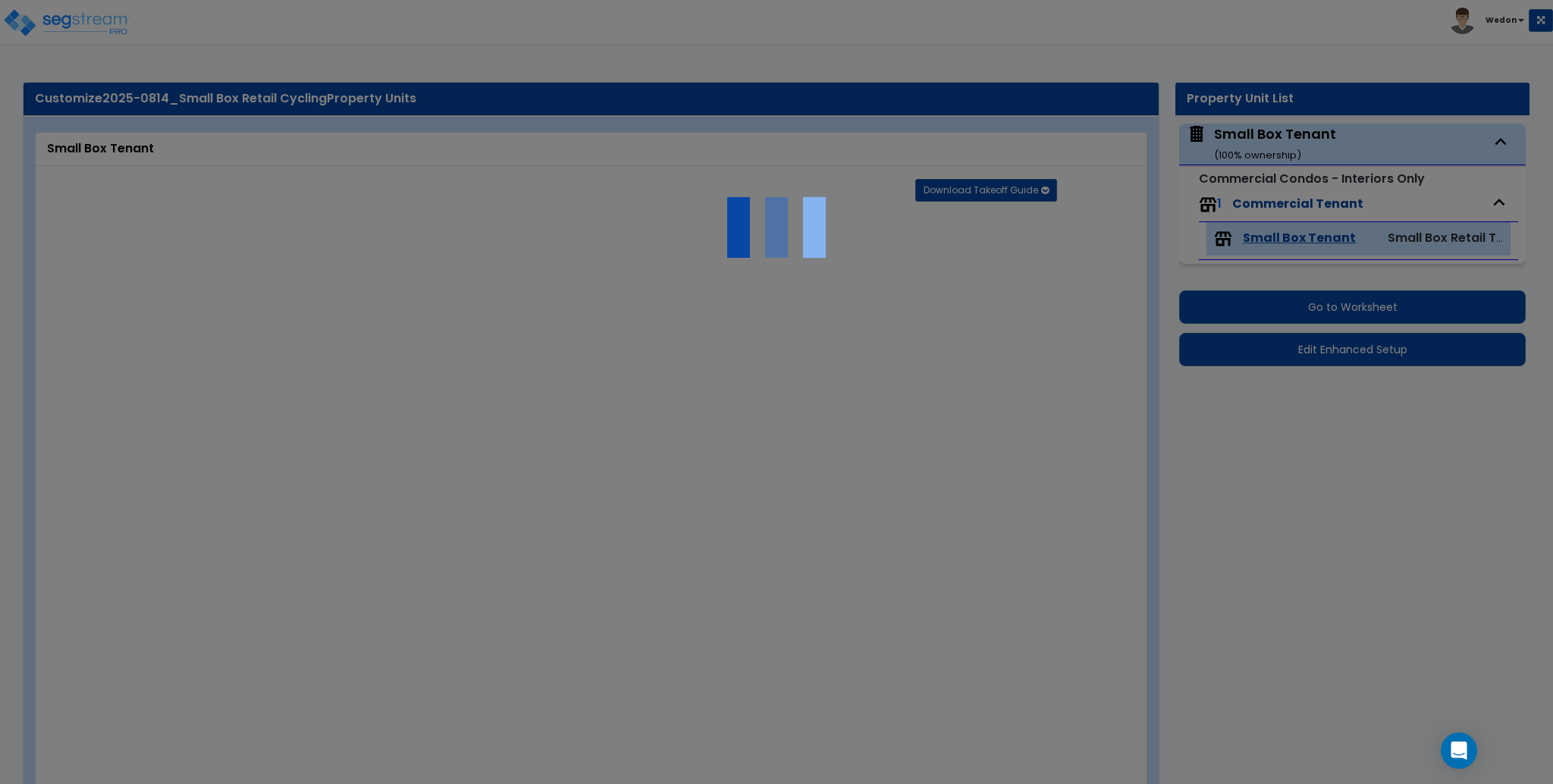
select select "6"
type input "25"
select select "5"
type input "25"
select select "3"
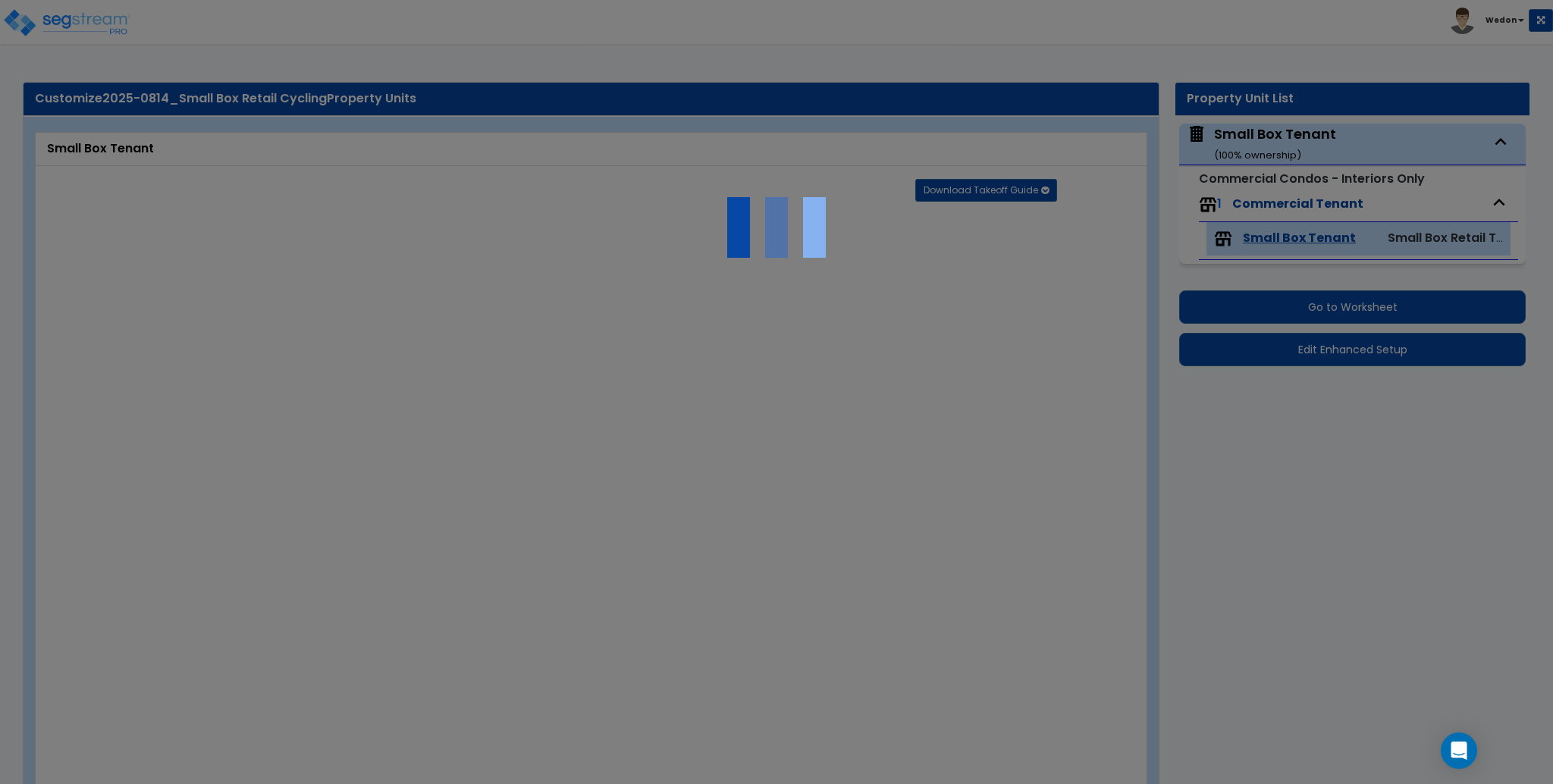
radio input "true"
type input "60"
type input "9"
type input "6"
type input "3"
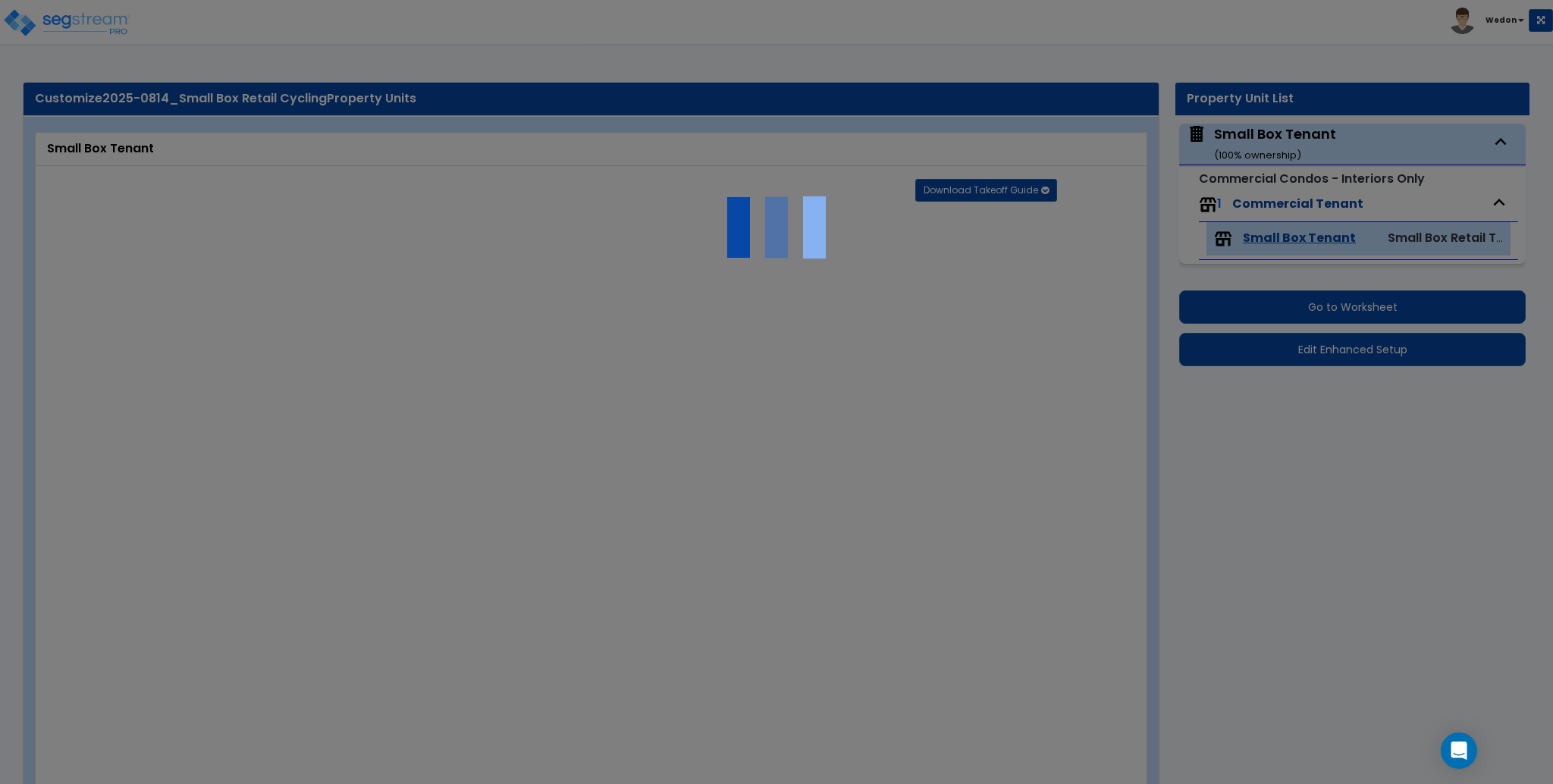
radio input "true"
type input "5"
radio input "true"
type input "5"
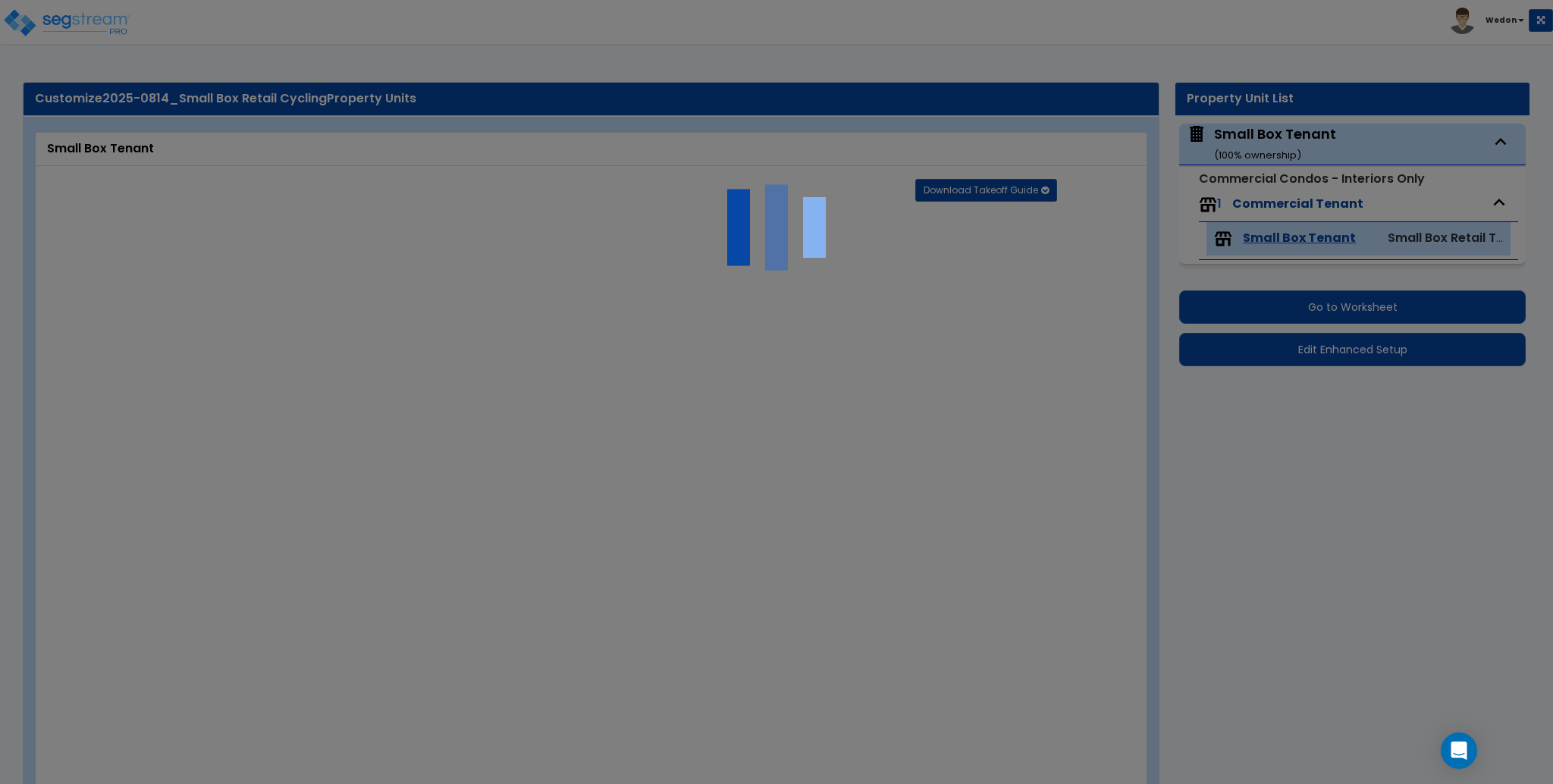
radio input "true"
type input "500"
select select "1"
radio input "true"
type input "12"
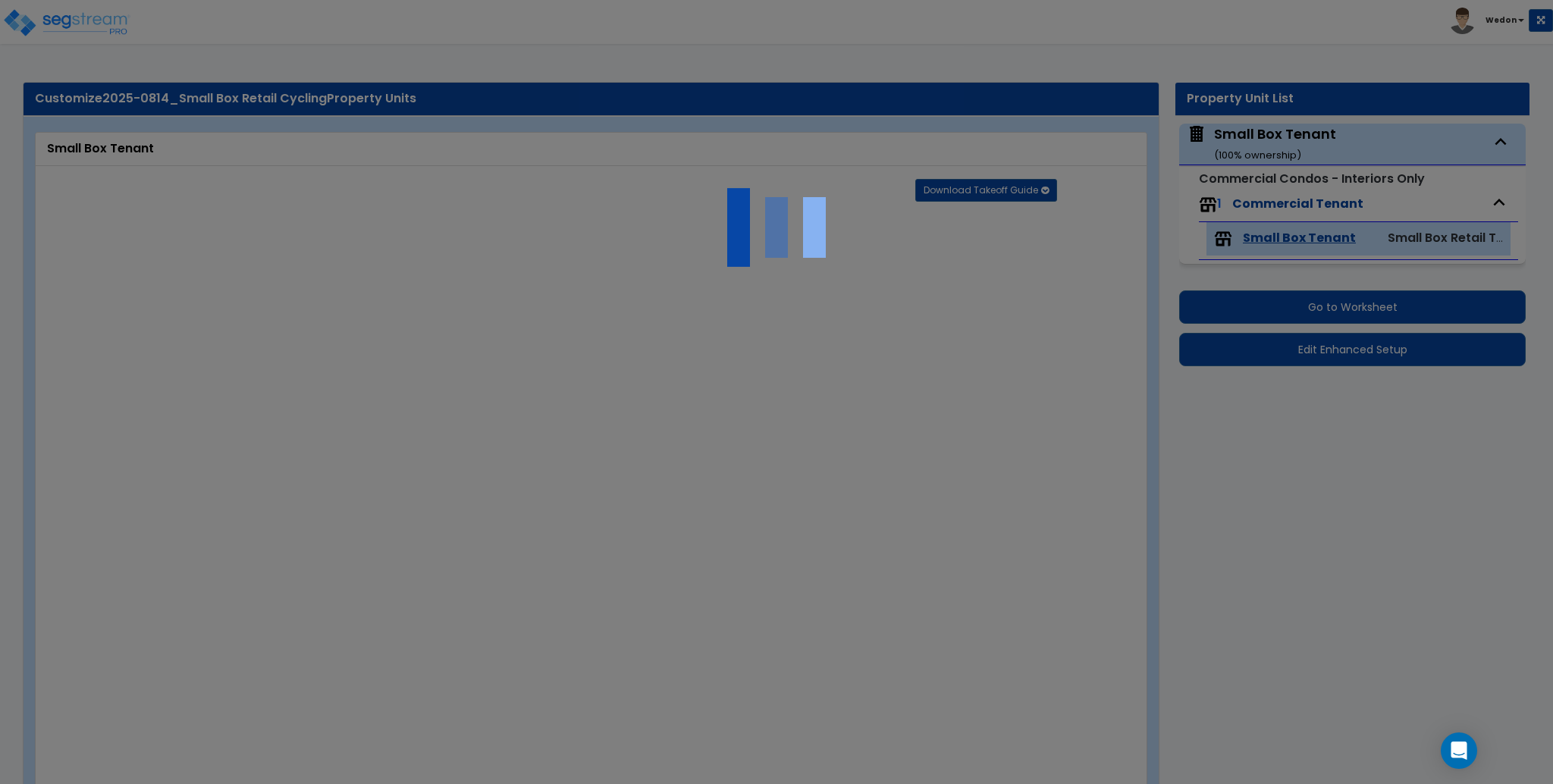
type input "12"
radio input "true"
type input "2"
radio input "true"
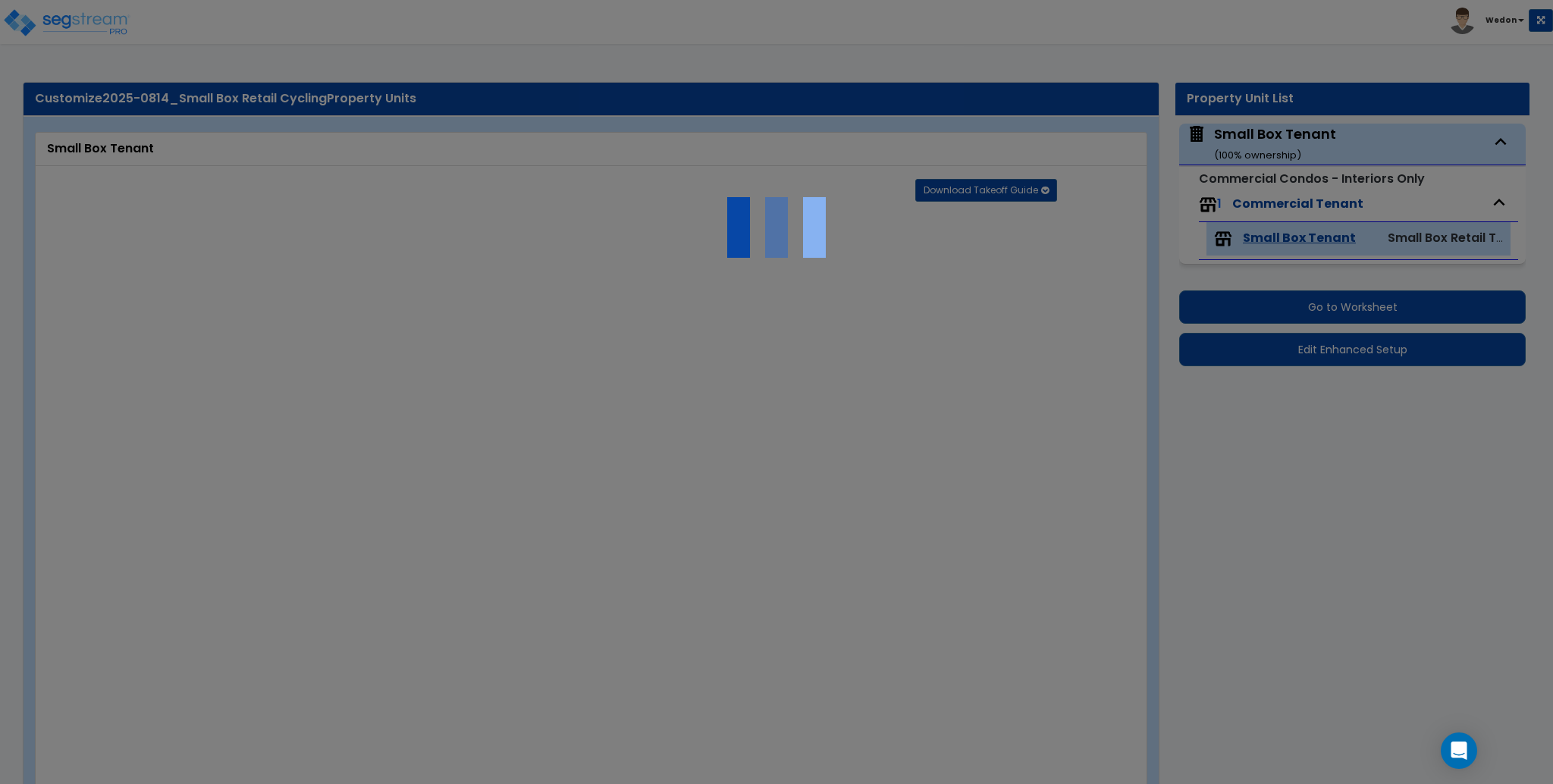
type input "4"
select select "2"
radio input "true"
type input "2"
radio input "true"
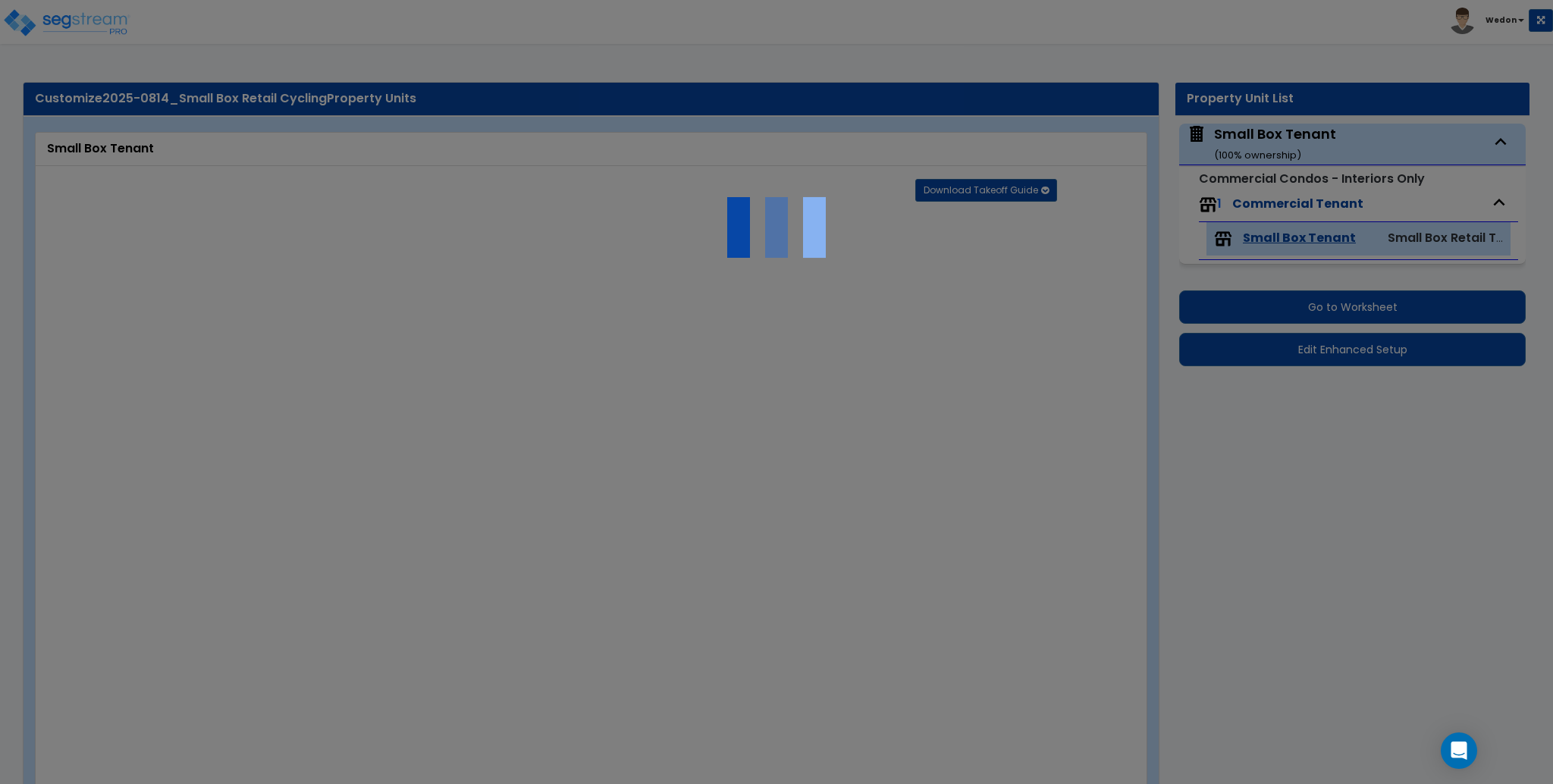
type input "4"
type input "8"
type input "2"
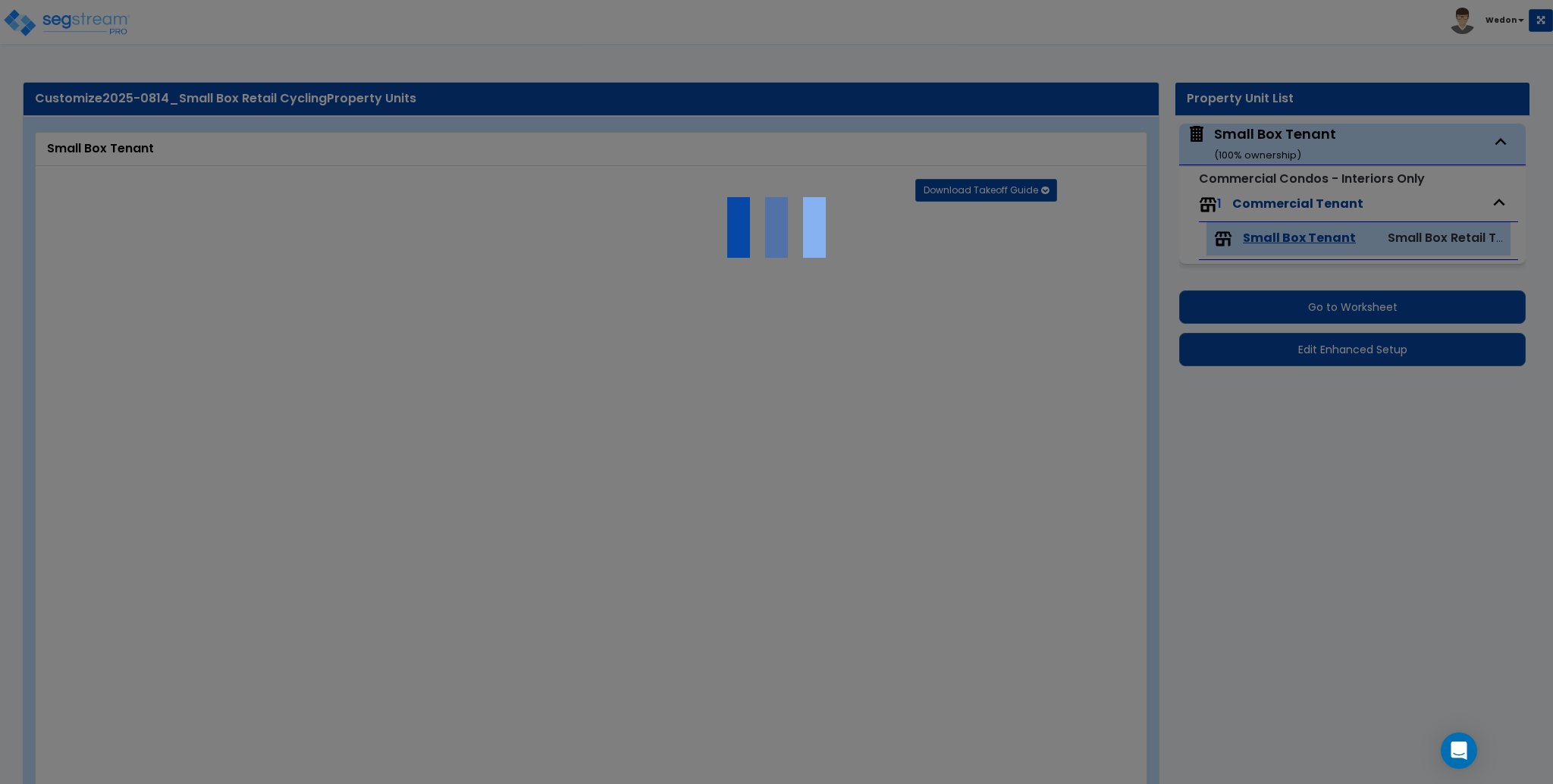
select select "3"
radio input "true"
type input "1000"
select select "5"
radio input "true"
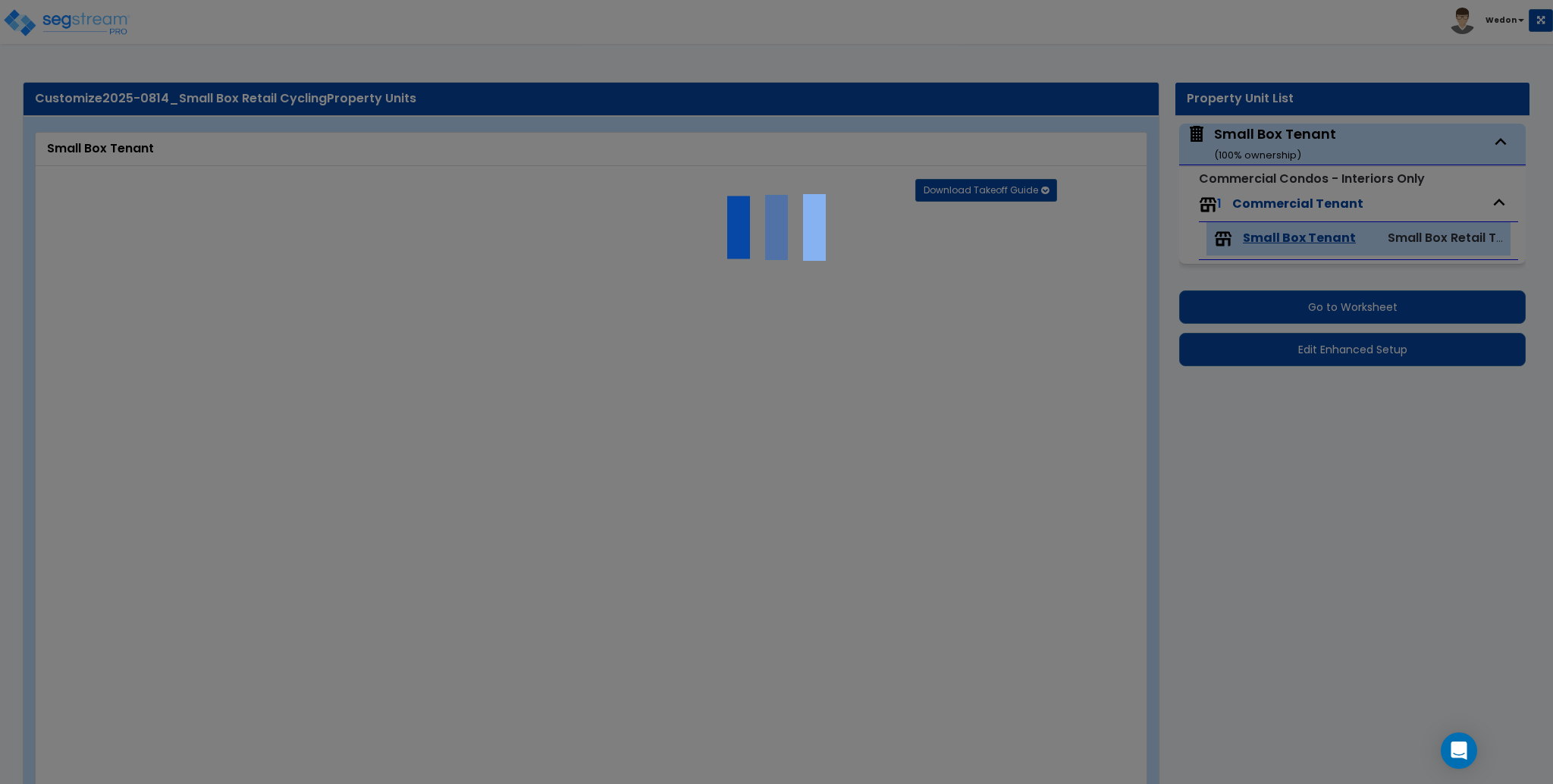
type input "1"
type input "500"
select select "3"
type input "12"
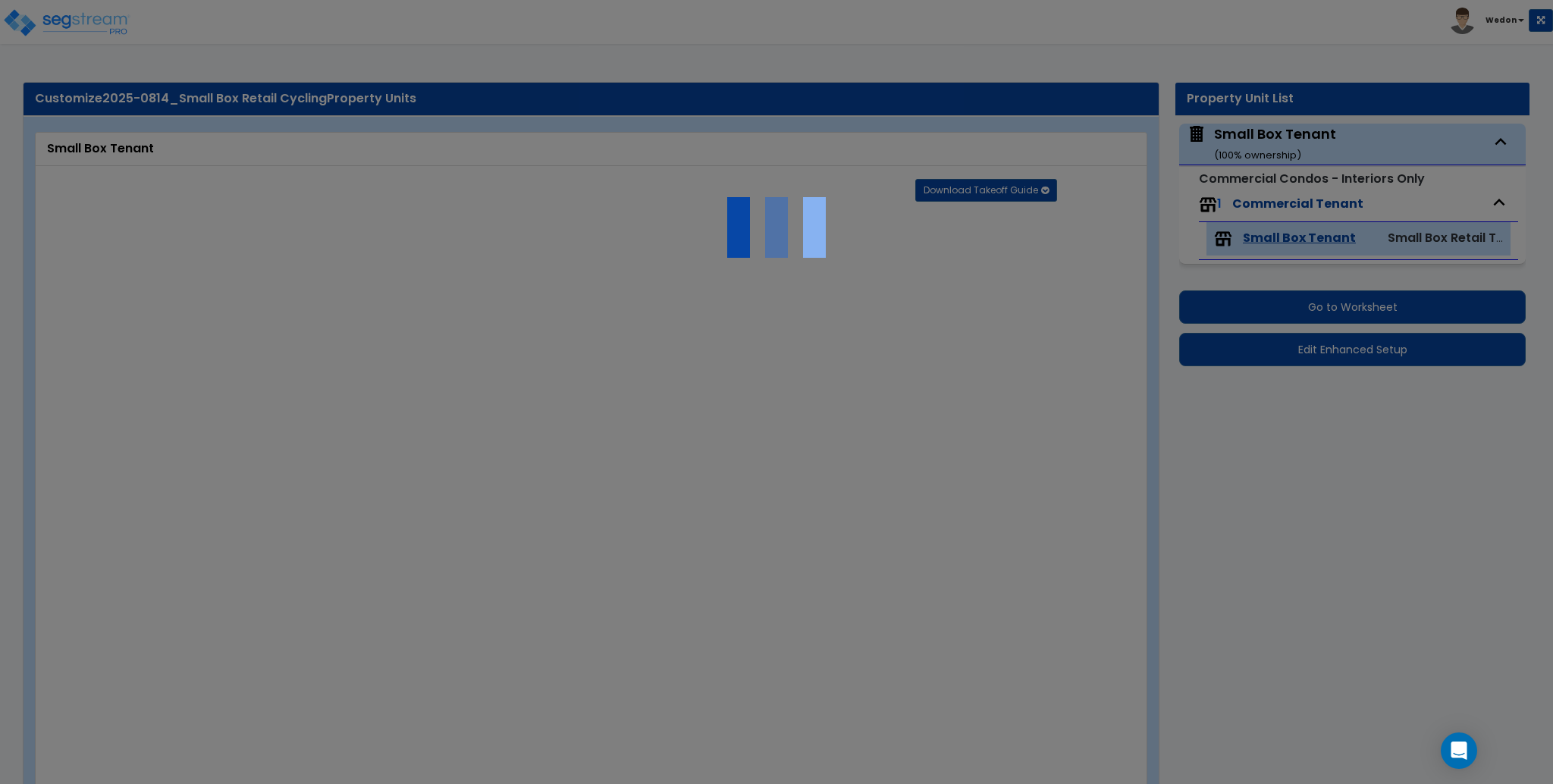
type input "1"
select select "2"
select select "1"
type input "1"
radio input "true"
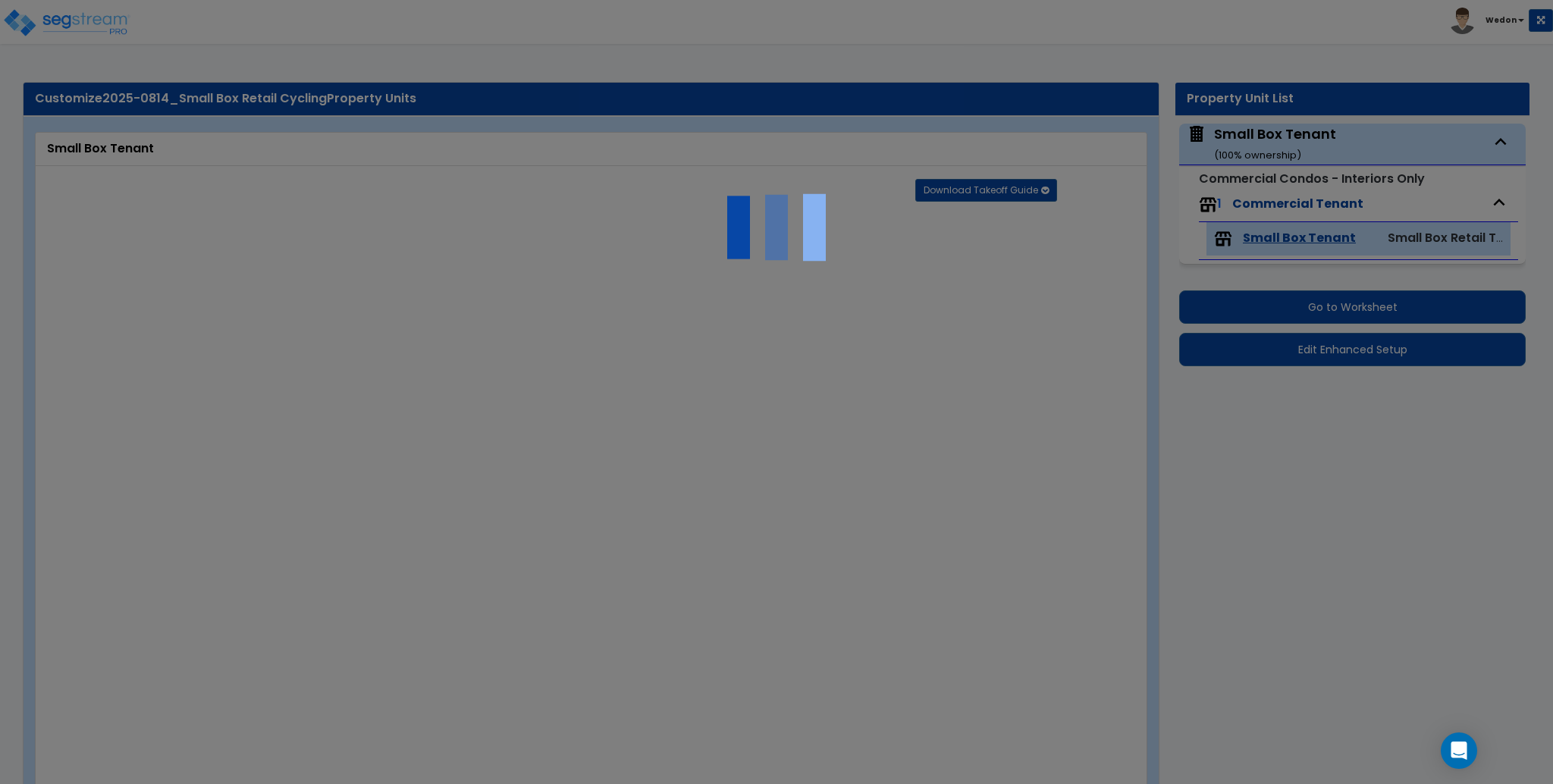
type input "1"
radio input "true"
type input "1"
radio input "true"
type input "1"
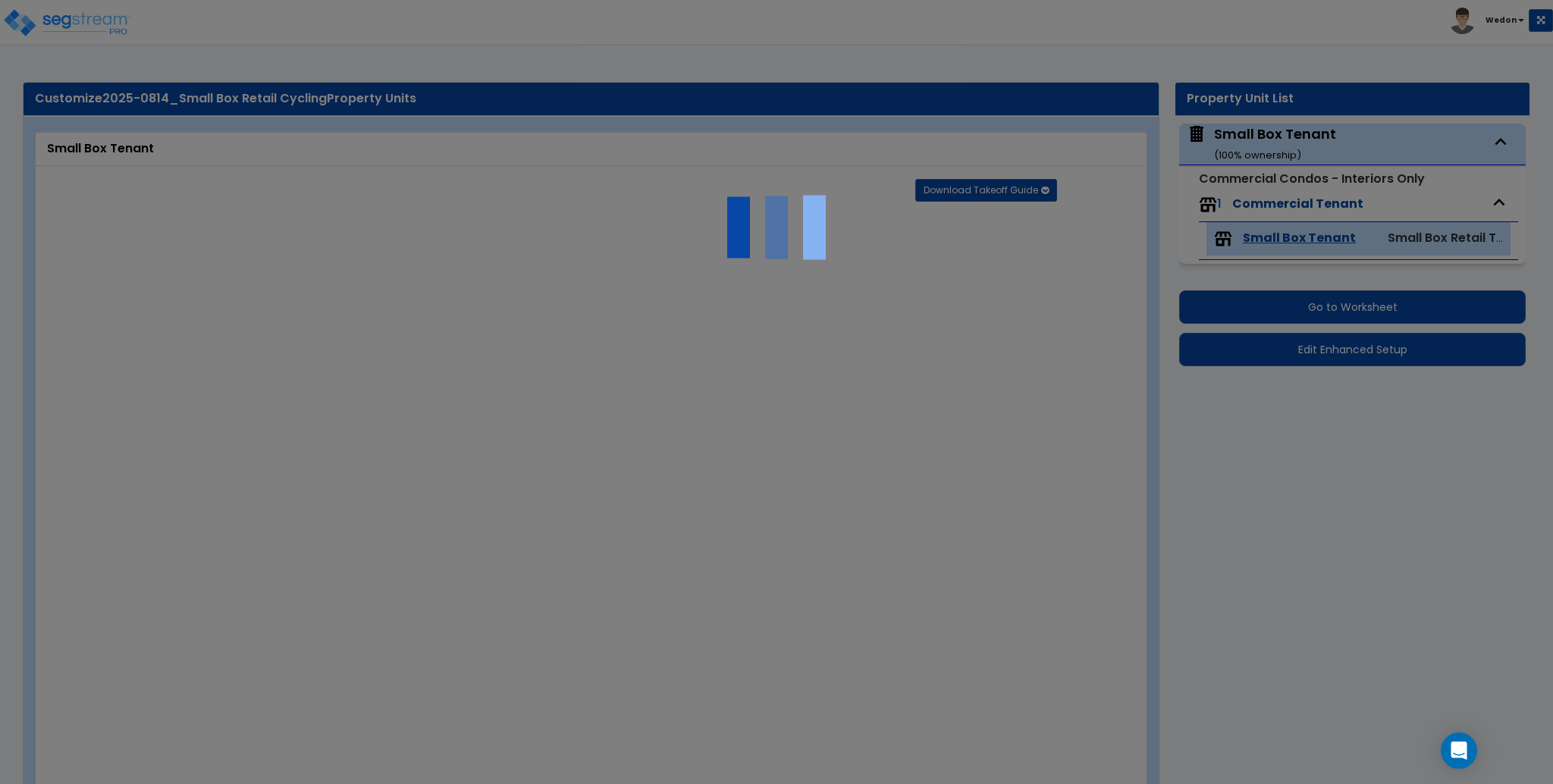
radio input "true"
type input "1"
radio input "true"
type input "1"
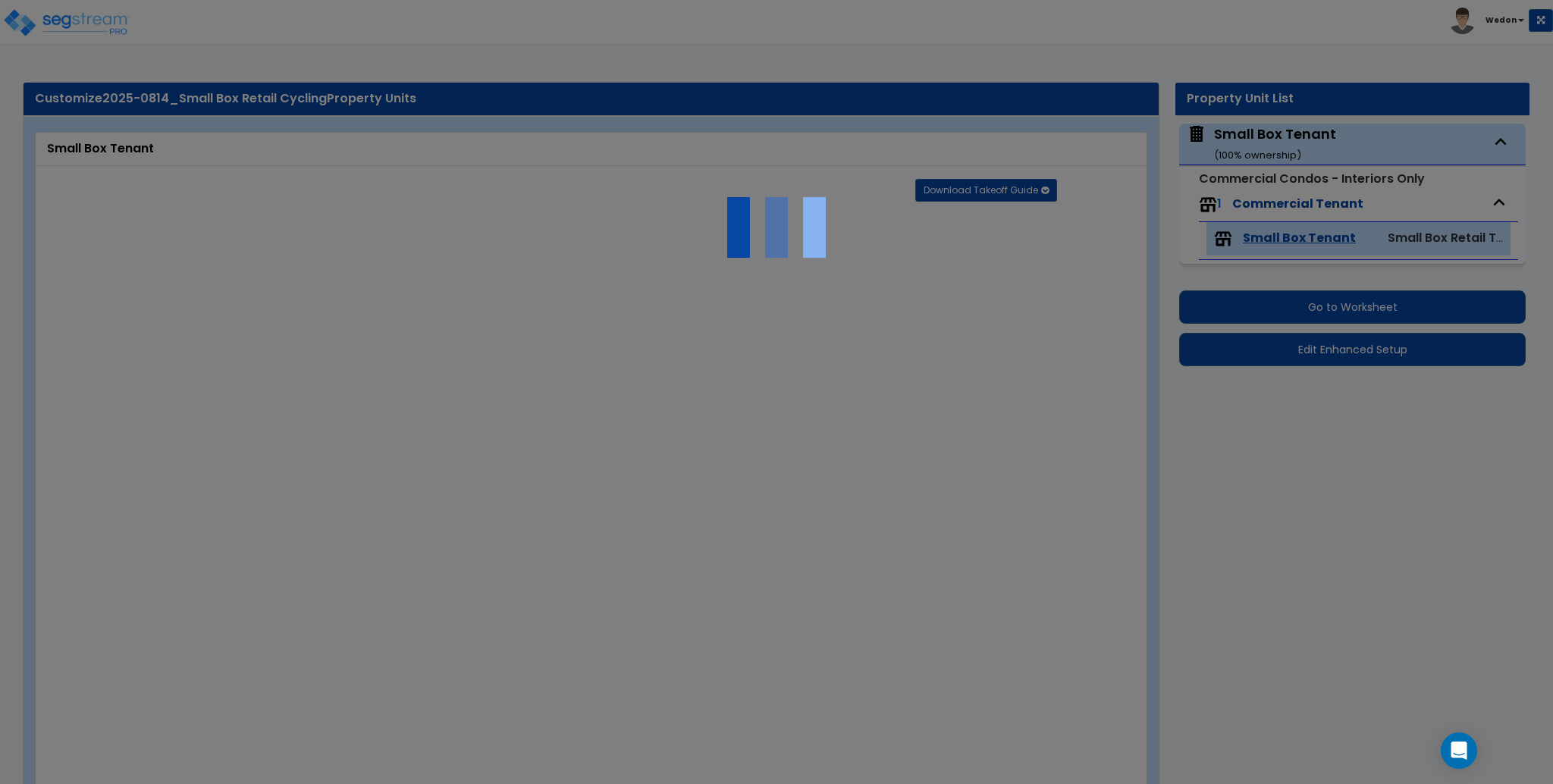
radio input "true"
select select "1"
type input "4"
radio input "true"
type input "1"
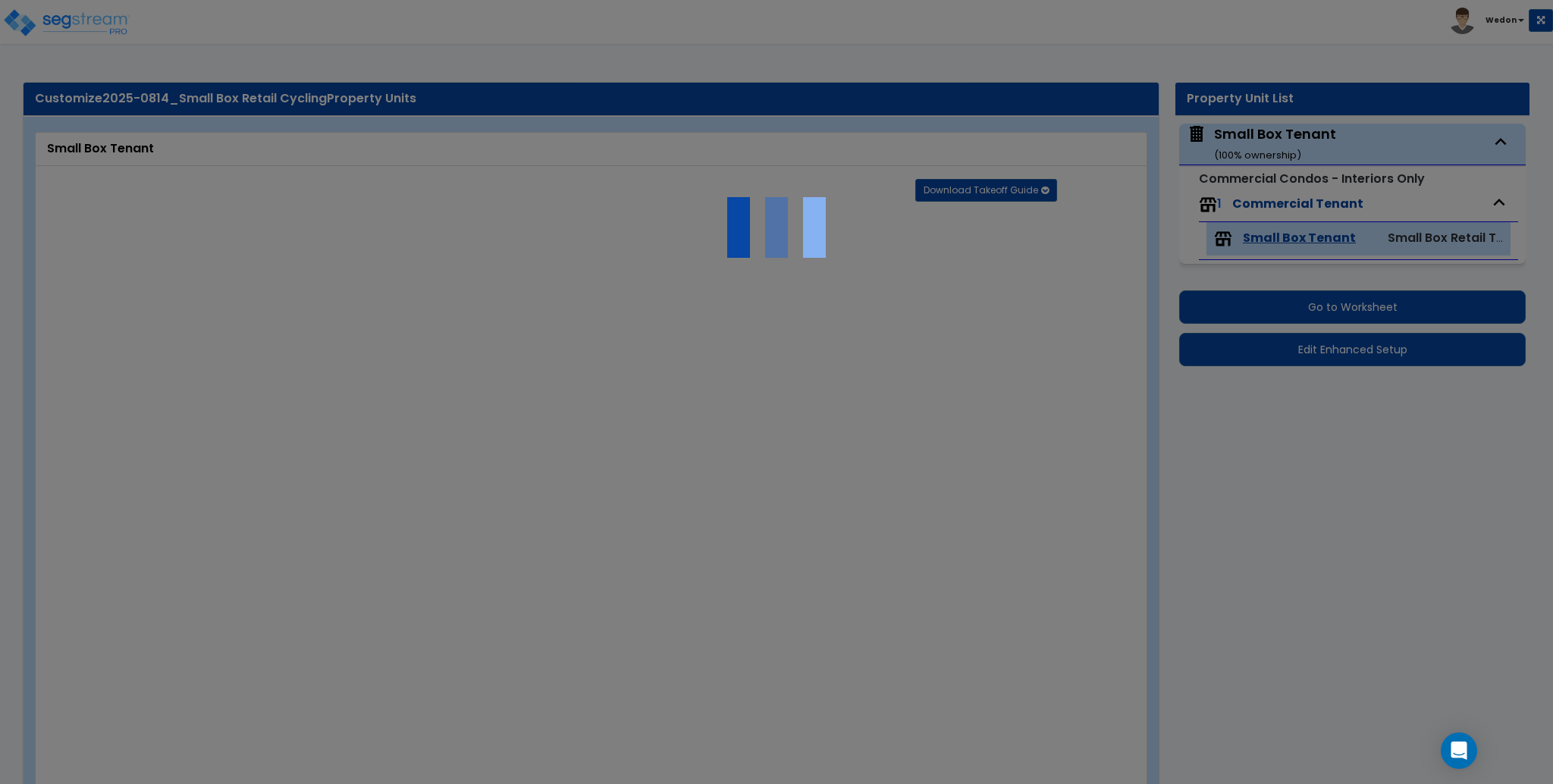
radio input "true"
type input "1000"
select select "4"
radio input "true"
type input "24"
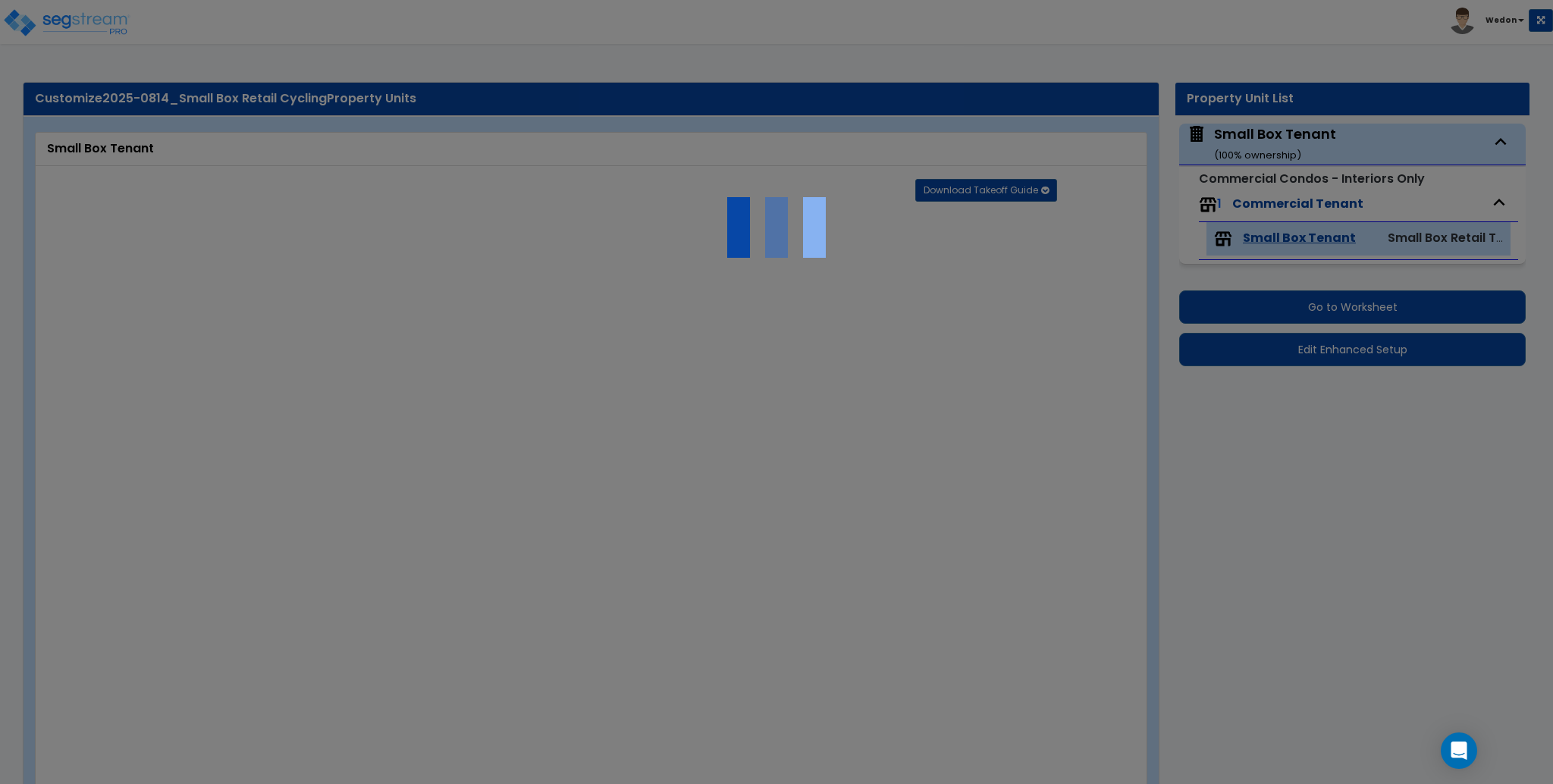
type input "24"
radio input "true"
type input "24"
select select "1"
radio input "true"
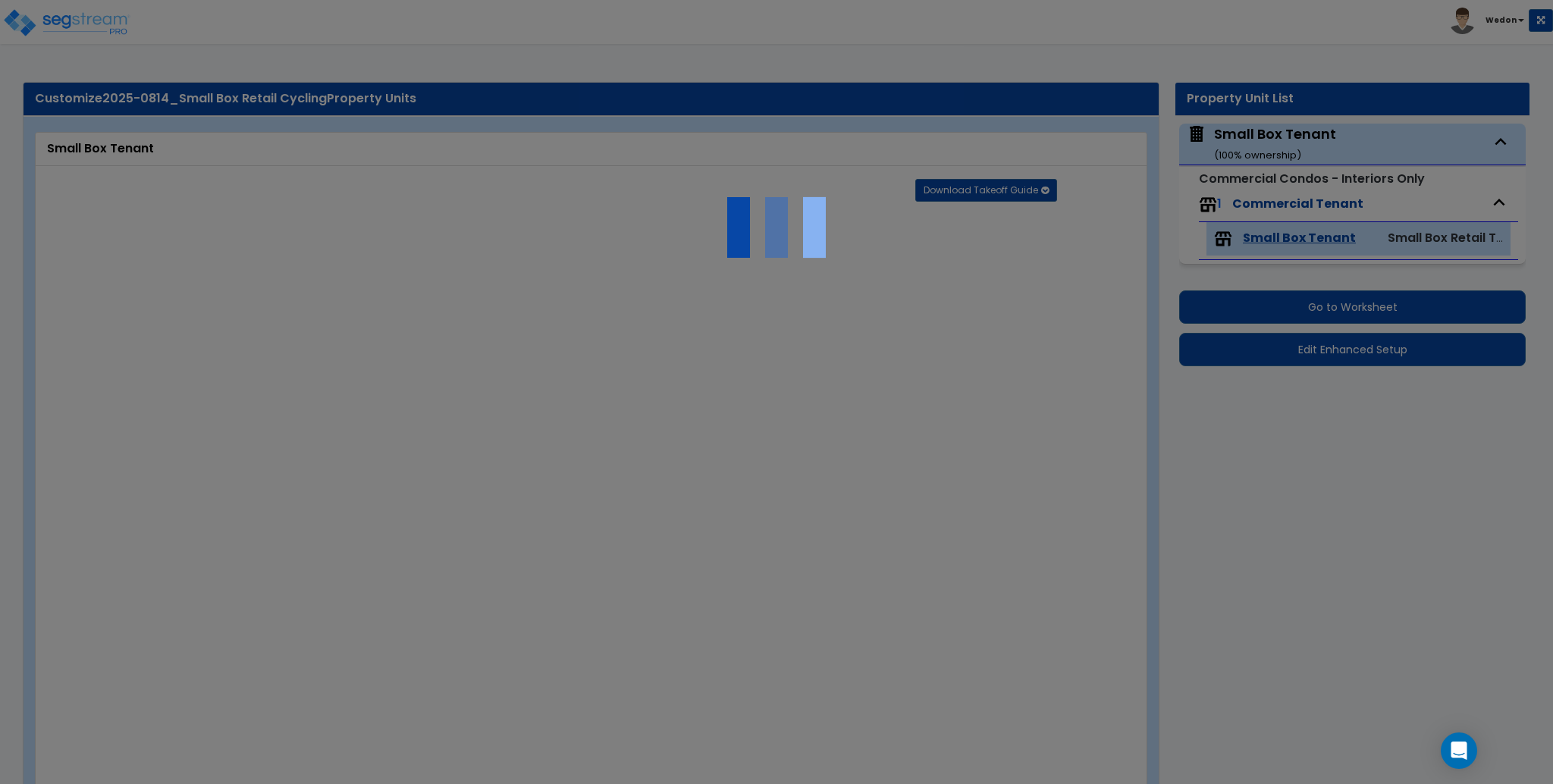
select select "3"
radio input "true"
select select "2"
radio input "true"
select select "2"
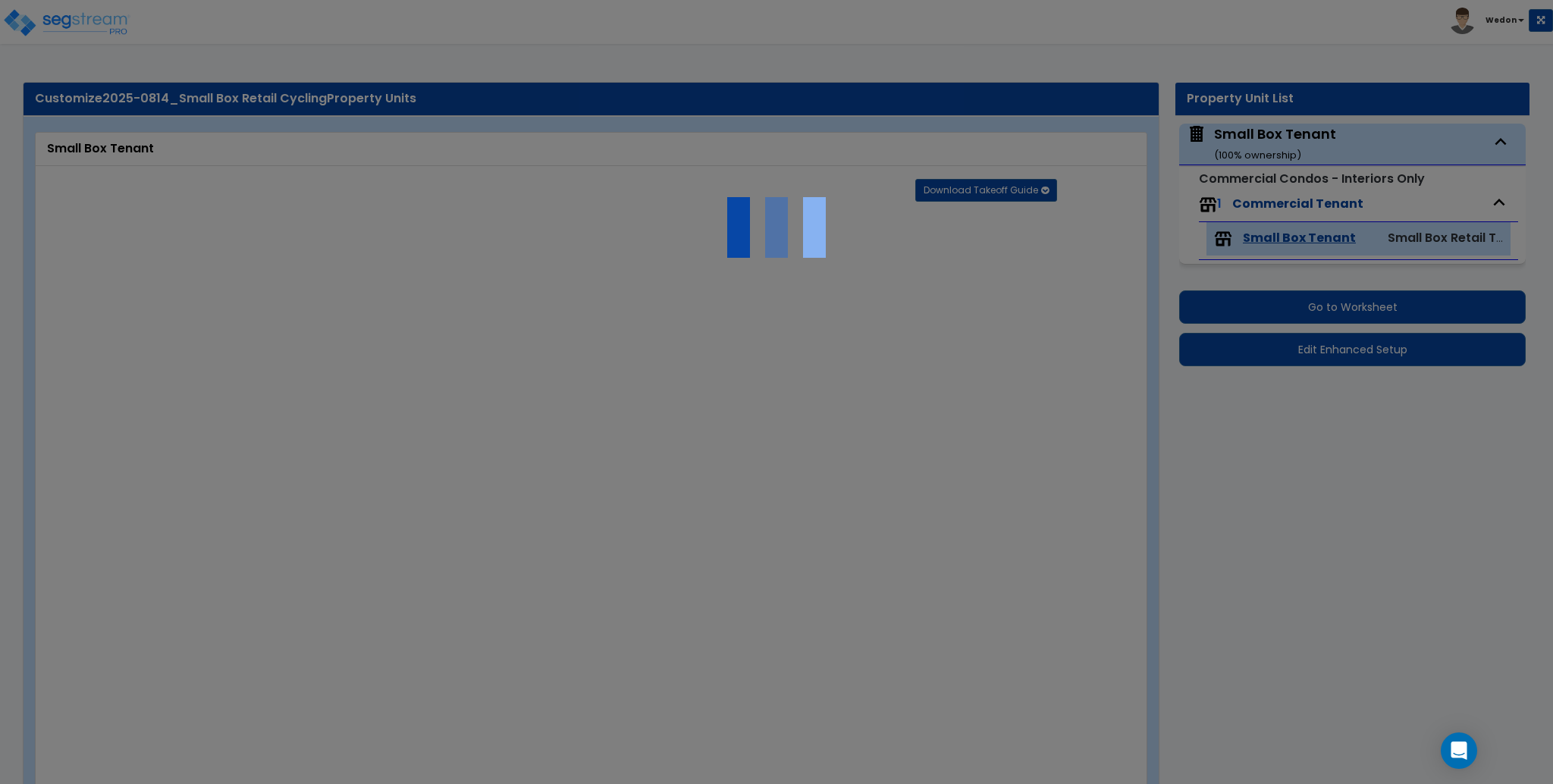
select select "3"
select select "1"
select select "3"
select select "2"
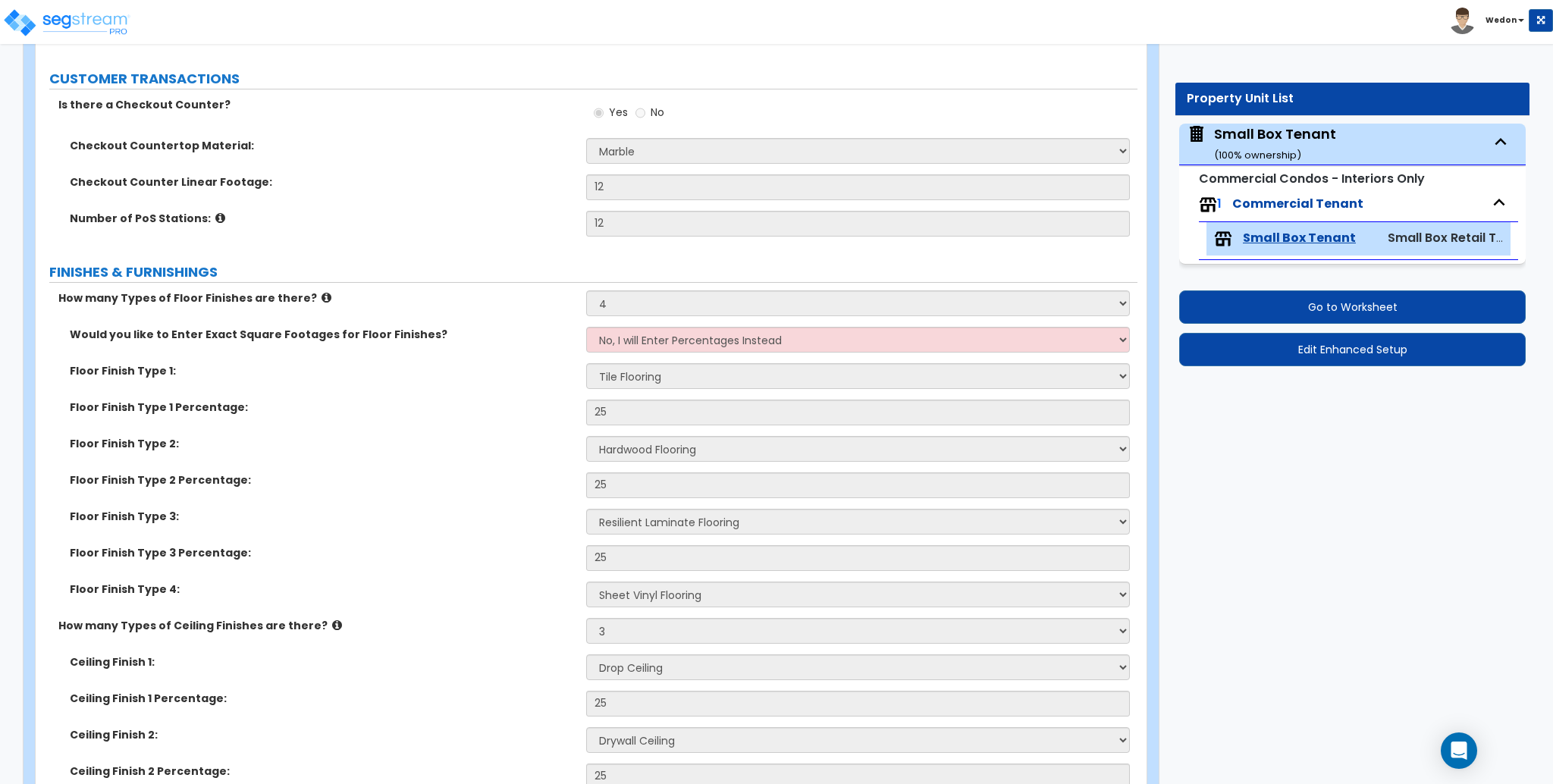
scroll to position [4910, 0]
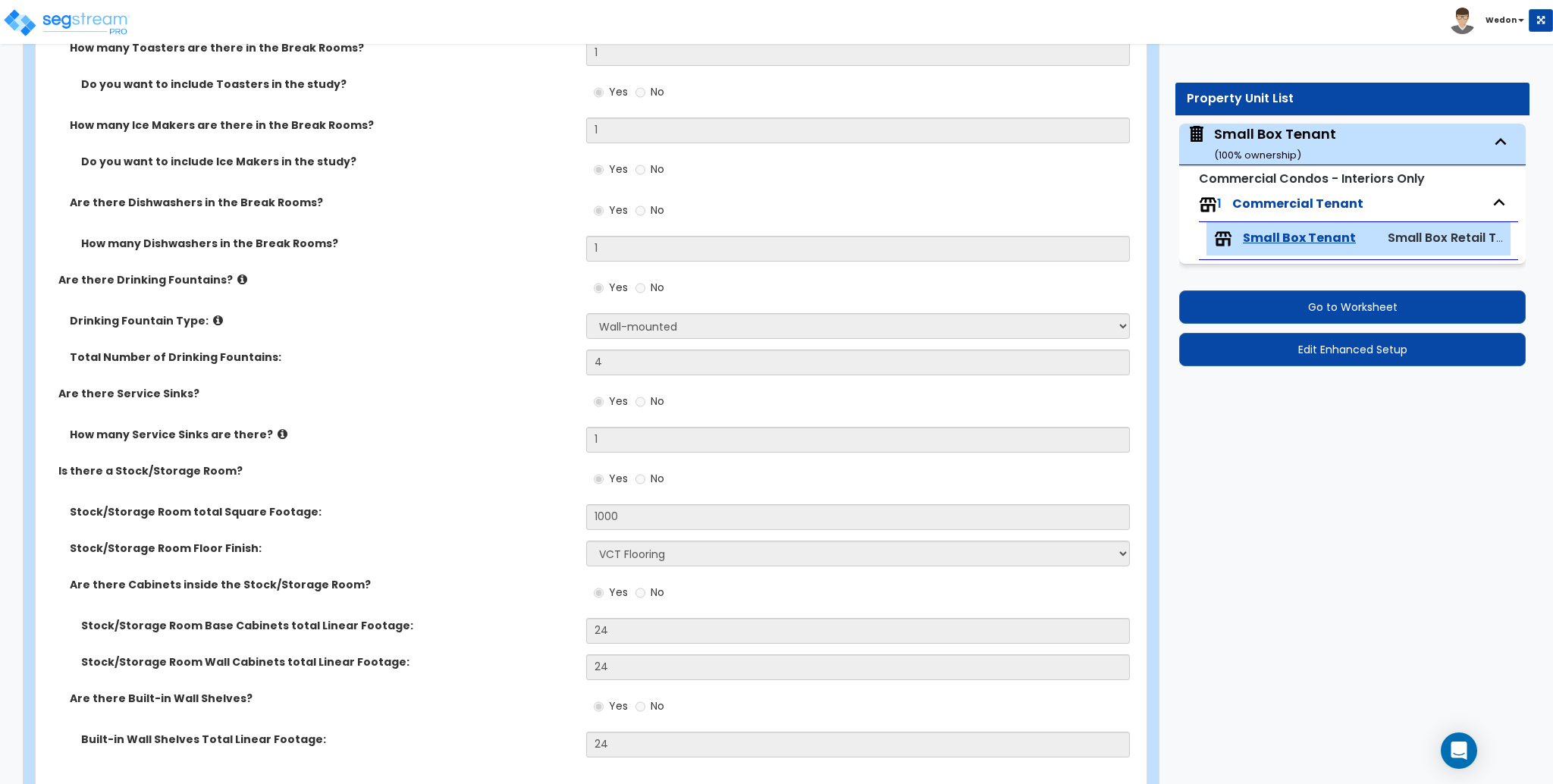
click at [278, 430] on icon at bounding box center [283, 434] width 10 height 12
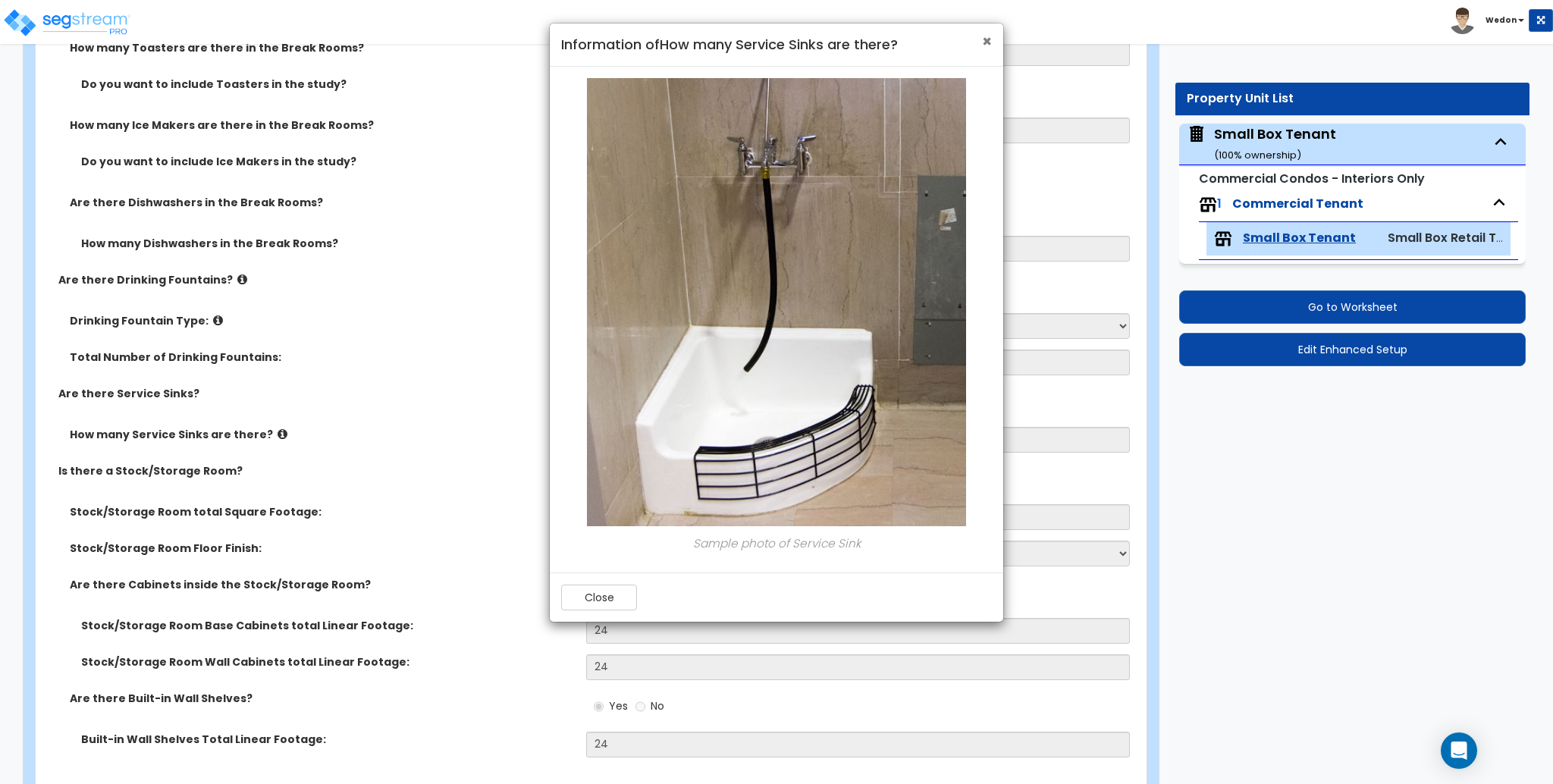
click at [988, 40] on span "×" at bounding box center [987, 41] width 10 height 22
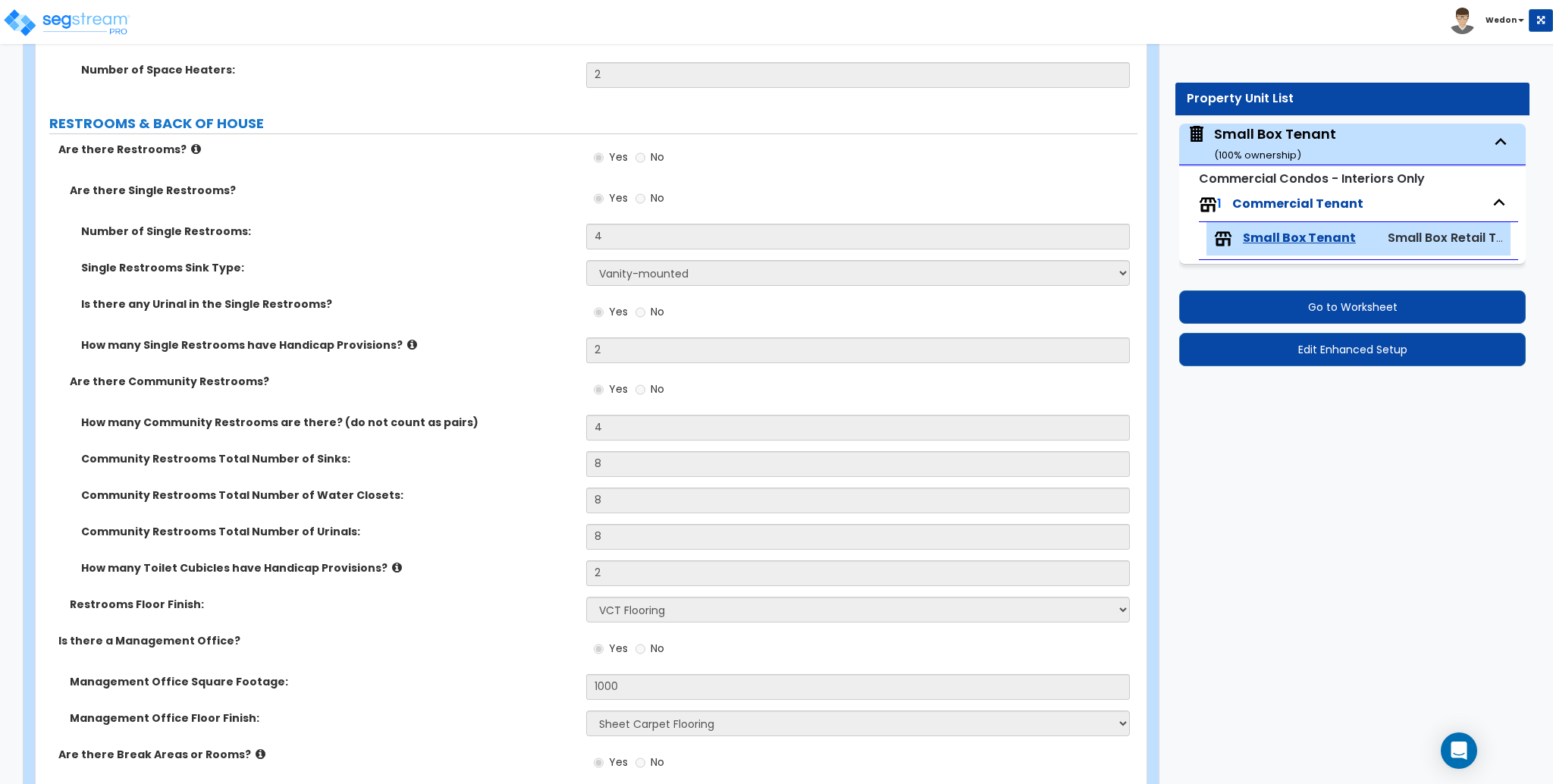
scroll to position [318, 0]
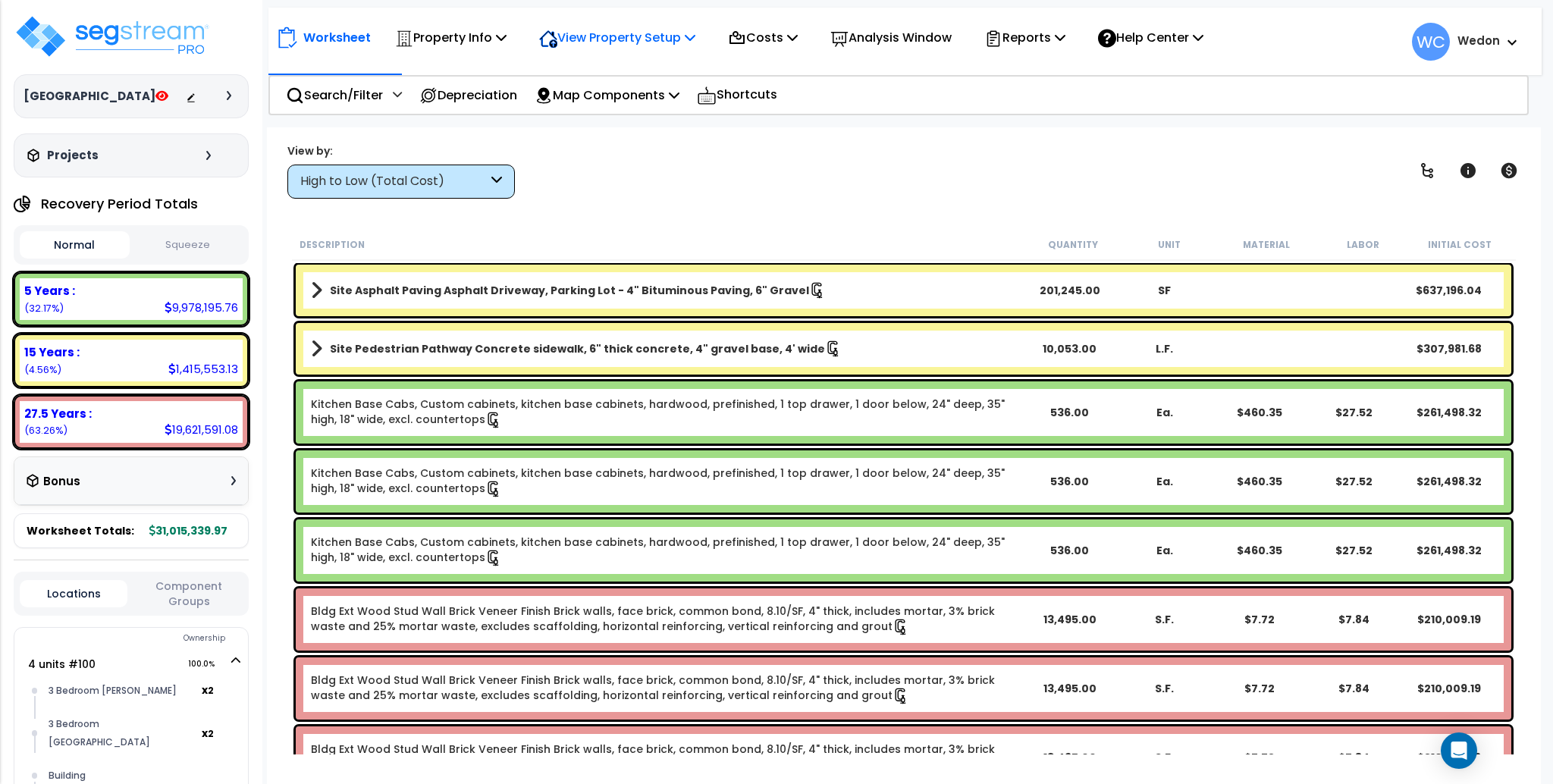
click at [507, 36] on p "View Property Setup" at bounding box center [450, 37] width 111 height 21
click at [619, 71] on link "Building Setup" at bounding box center [606, 72] width 150 height 31
click at [507, 51] on div "View Property Setup" at bounding box center [450, 37] width 111 height 36
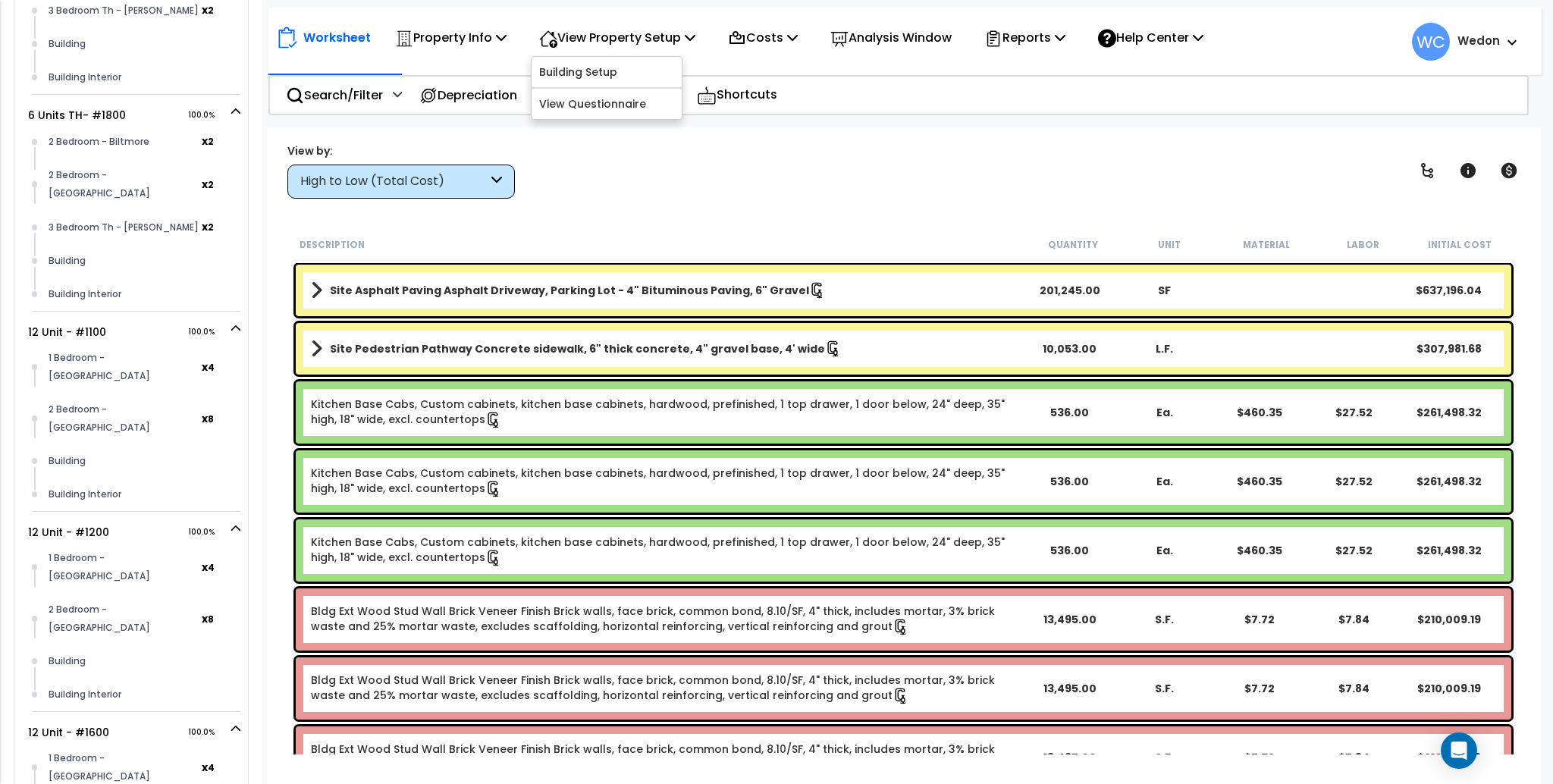
scroll to position [303, 0]
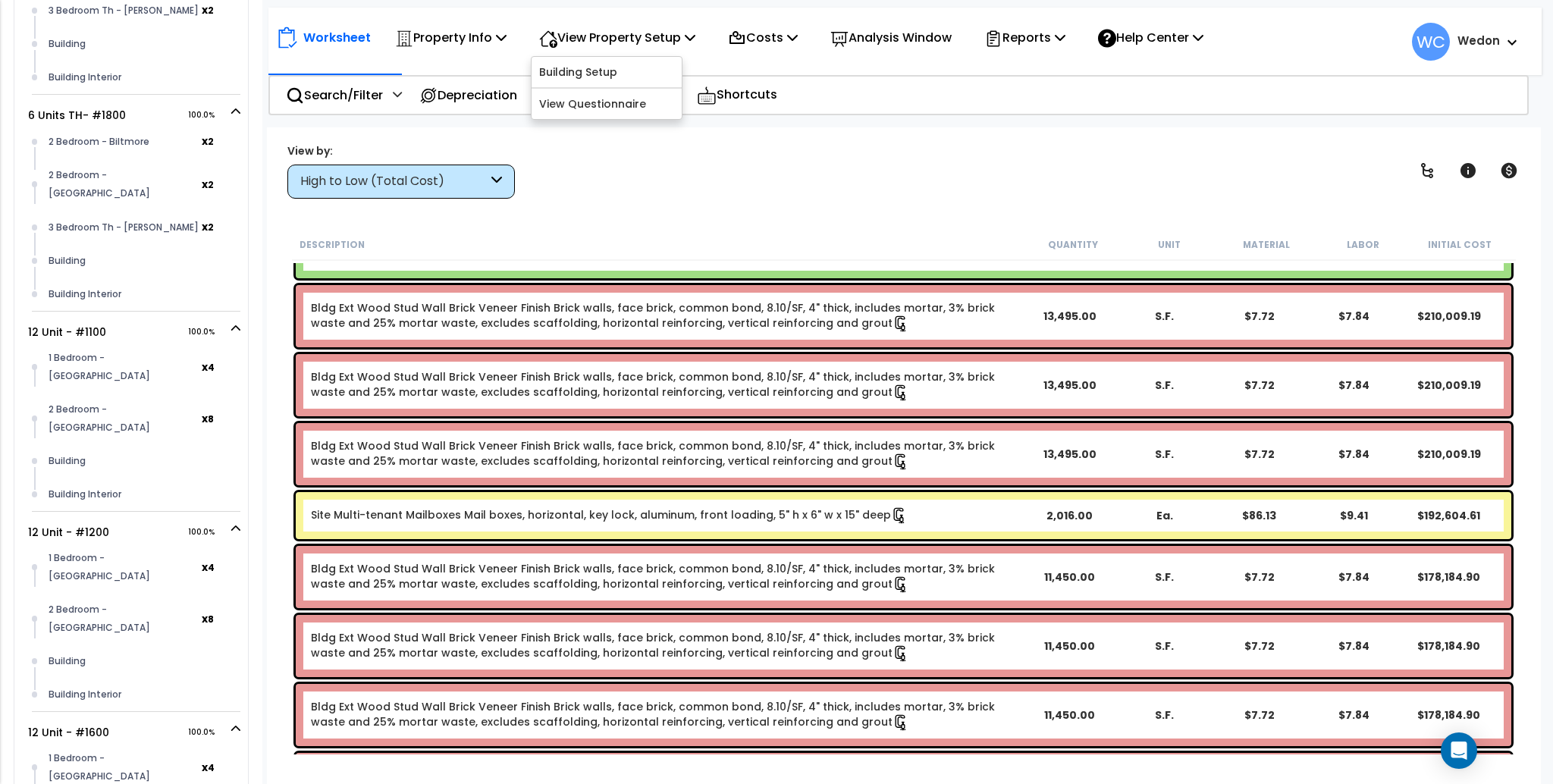
click at [730, 215] on div "Worksheet Property Info Property Setup Add Property Unit Template property Clon…" at bounding box center [903, 520] width 1273 height 784
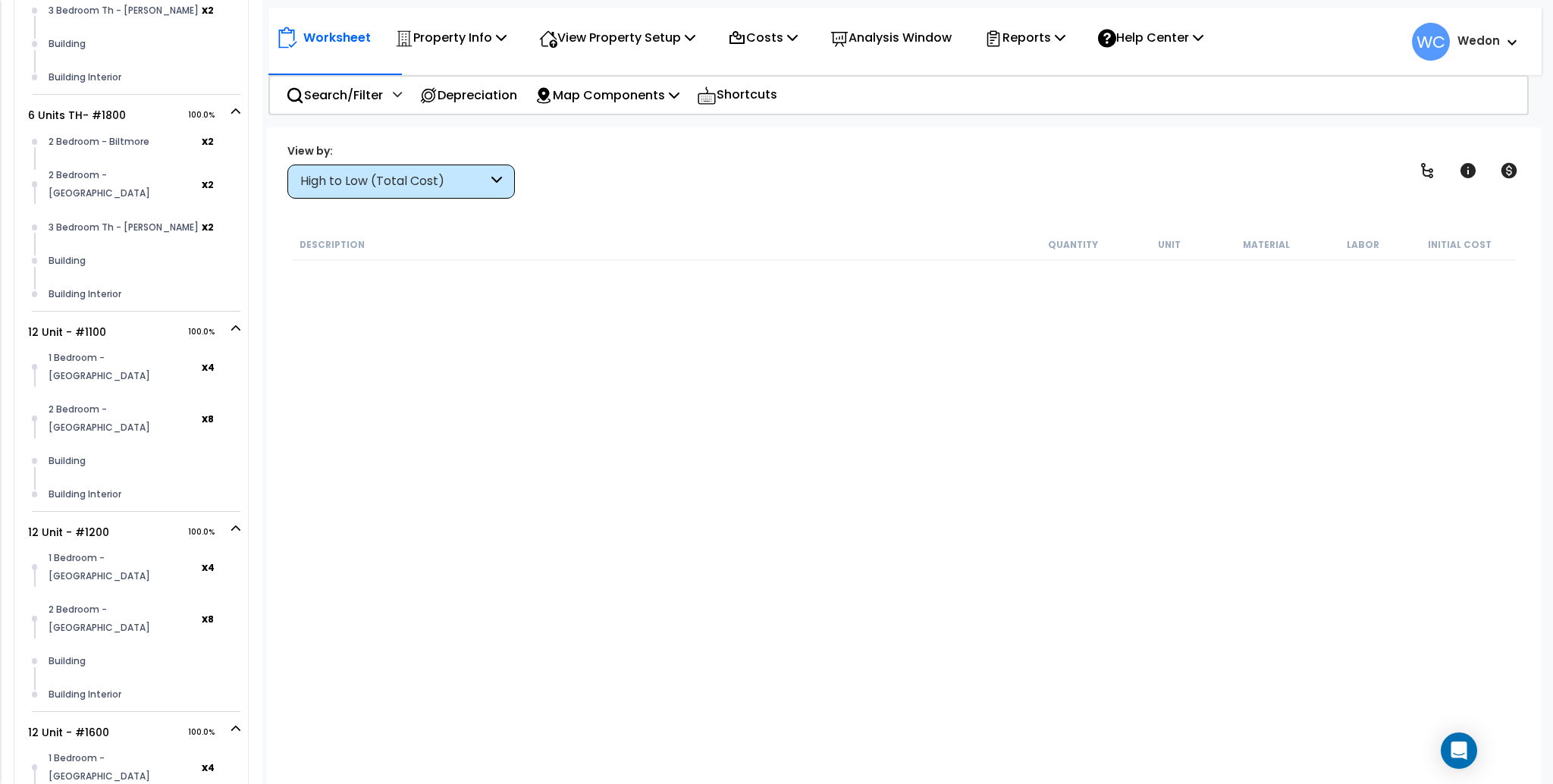
scroll to position [3133, 0]
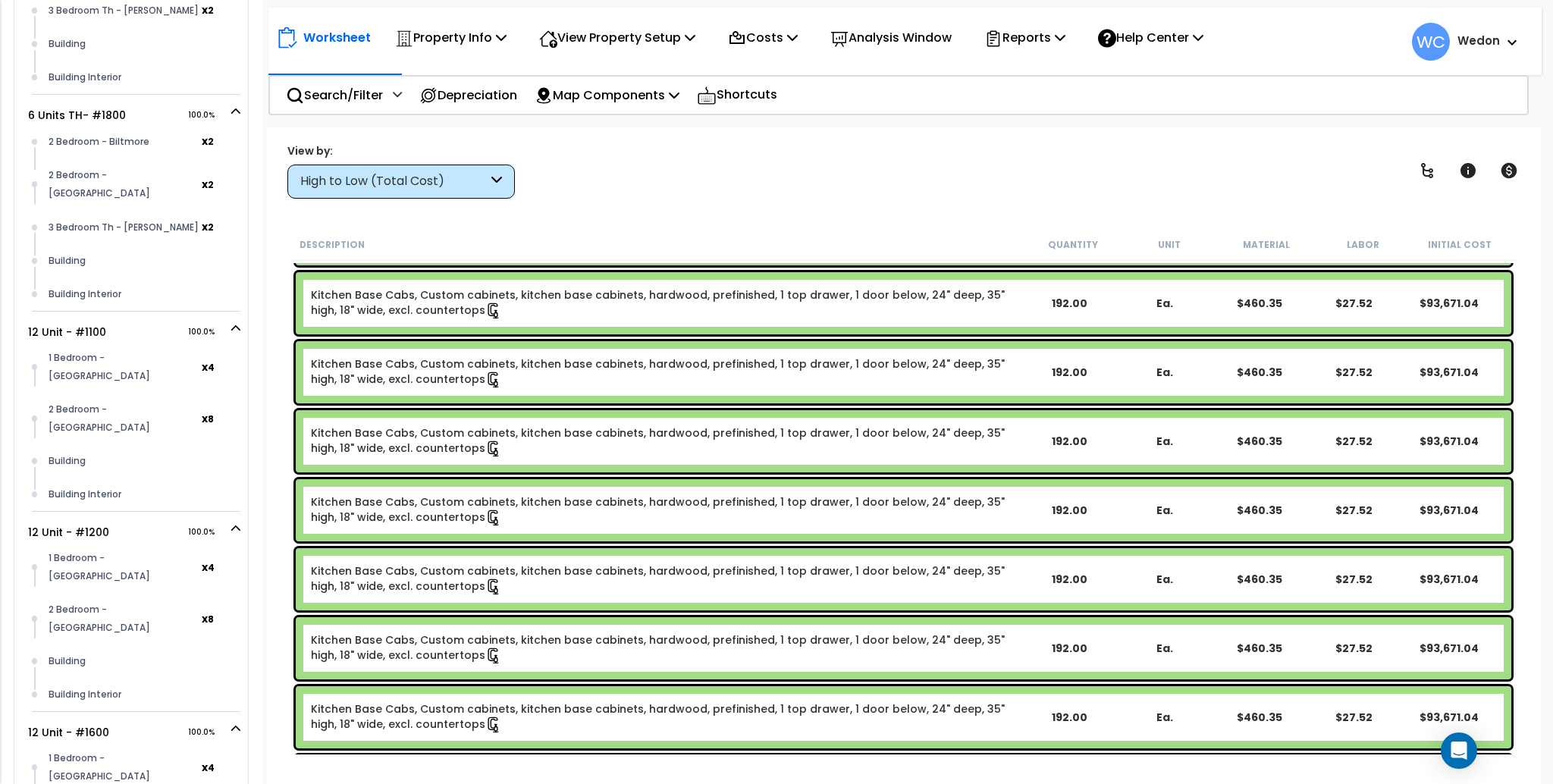
click at [452, 195] on div "High to Low (Total Cost)" at bounding box center [401, 181] width 227 height 34
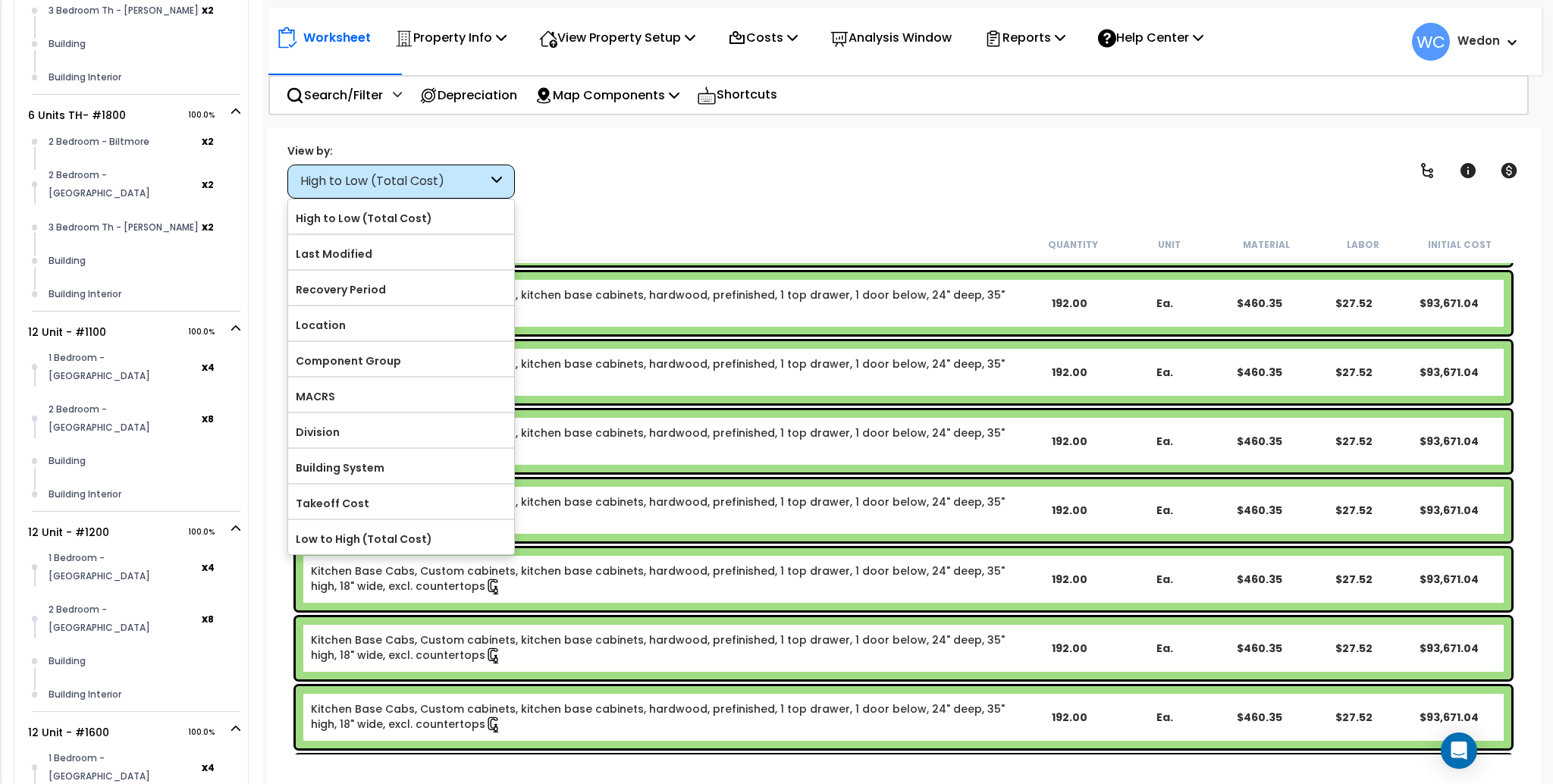
click at [681, 181] on div "View by: High to Low (Total Cost) High to Low (Total Cost)" at bounding box center [903, 171] width 1243 height 56
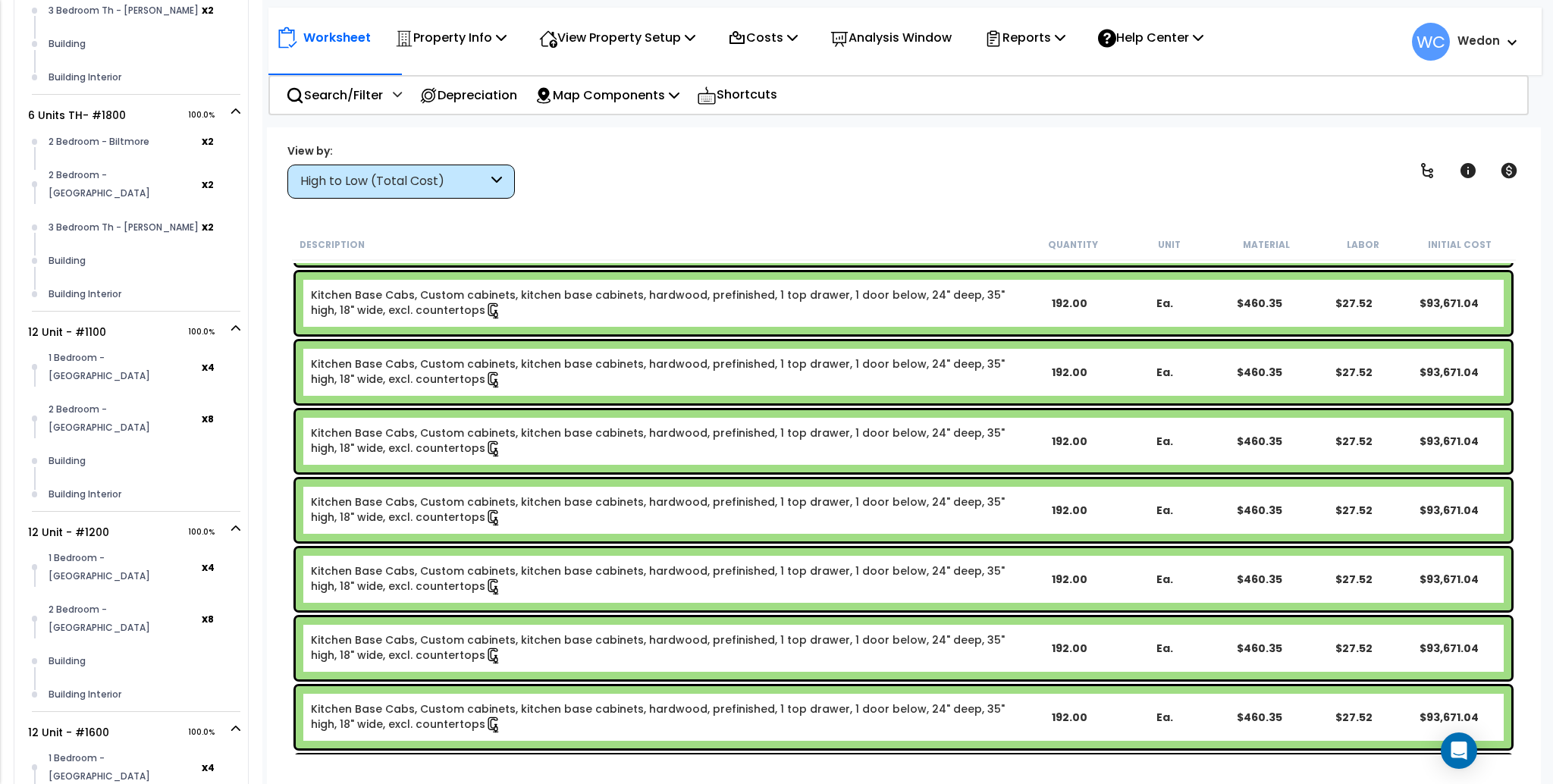
scroll to position [3739, 0]
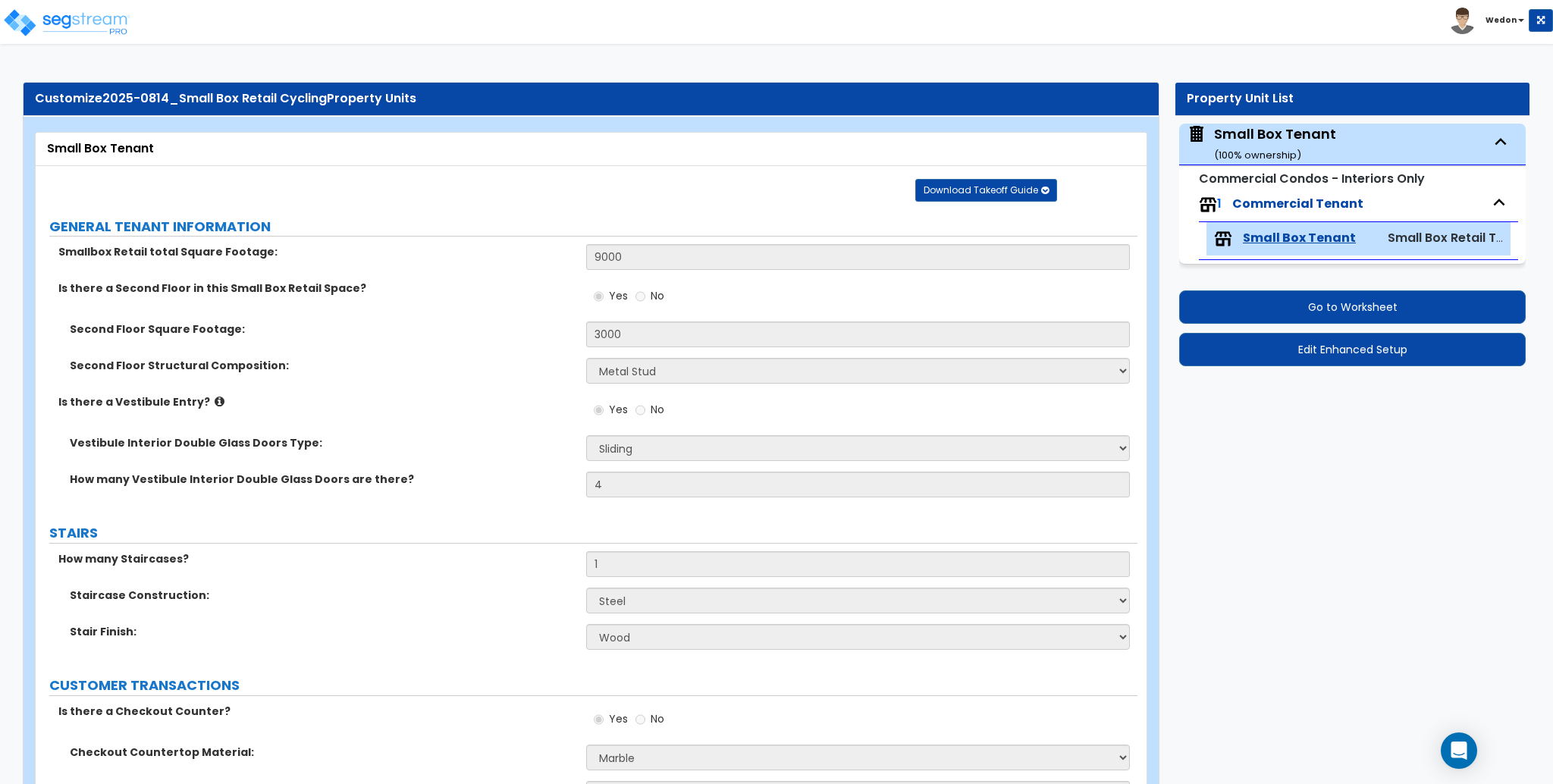
select select "8"
select select "2"
select select "5"
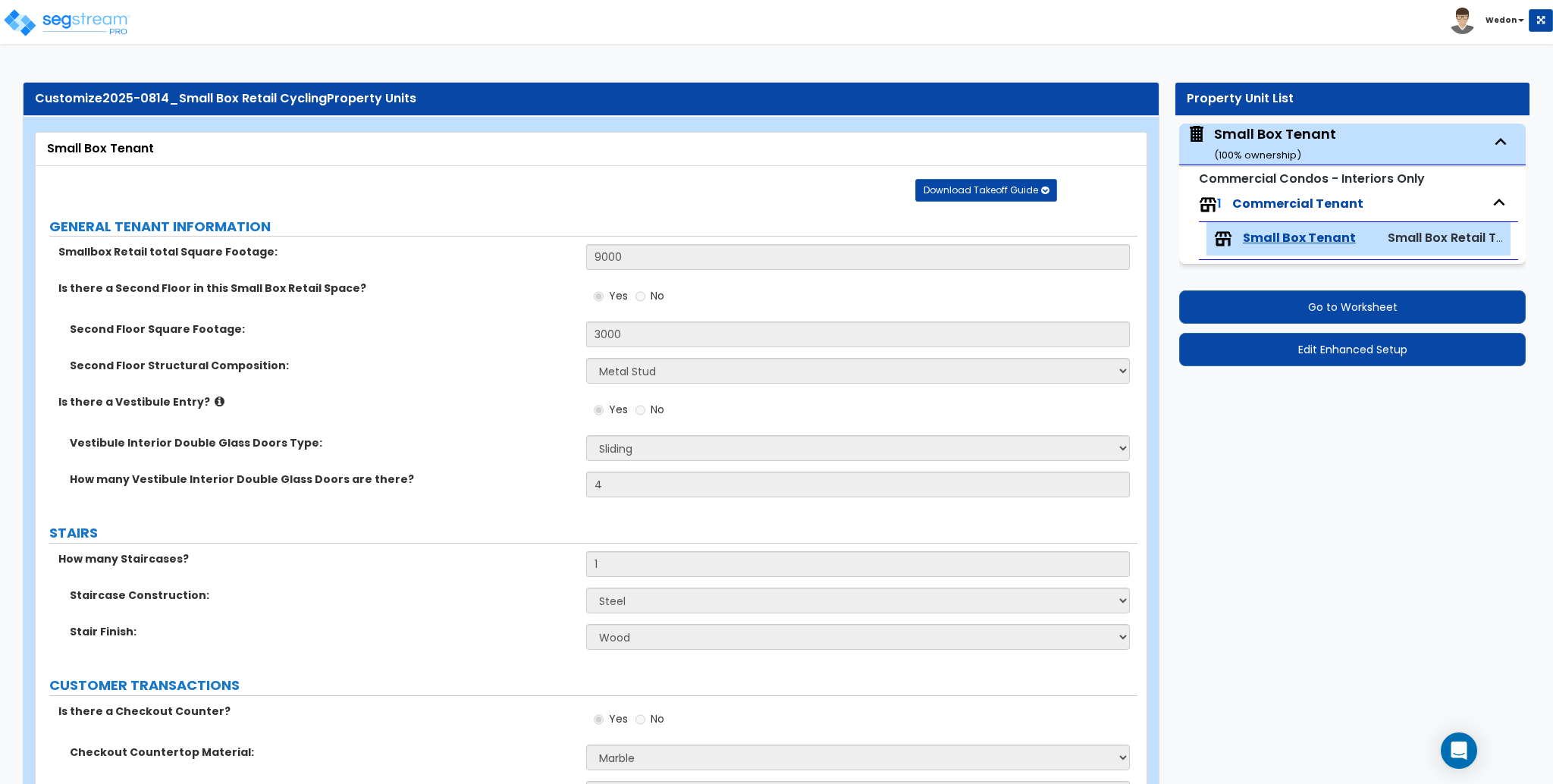
select select "4"
select select "1"
select select "2"
select select "3"
select select "6"
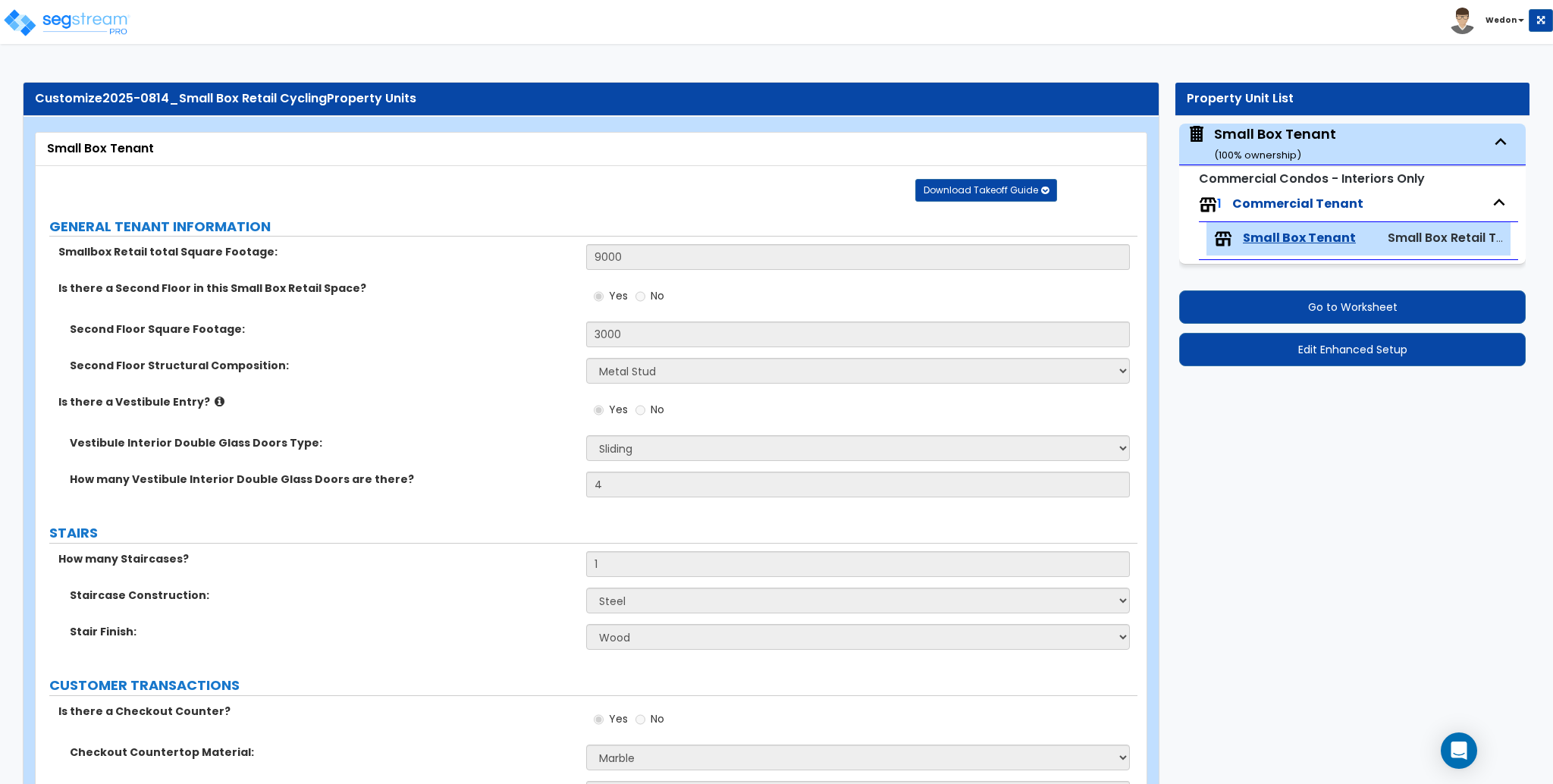
select select "3"
select select "1"
select select "3"
select select "2"
select select "1"
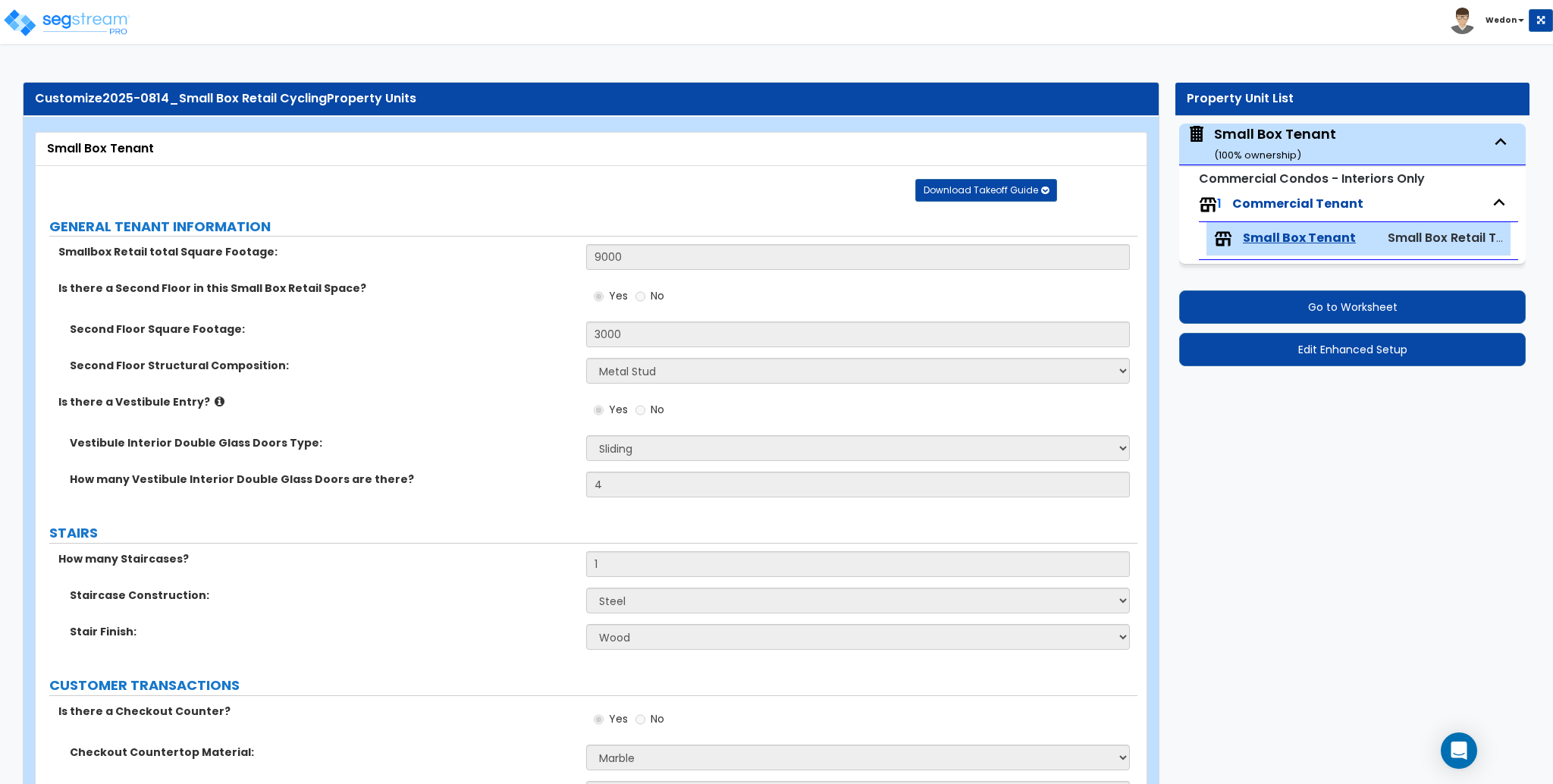
select select "2"
select select "1"
select select "3"
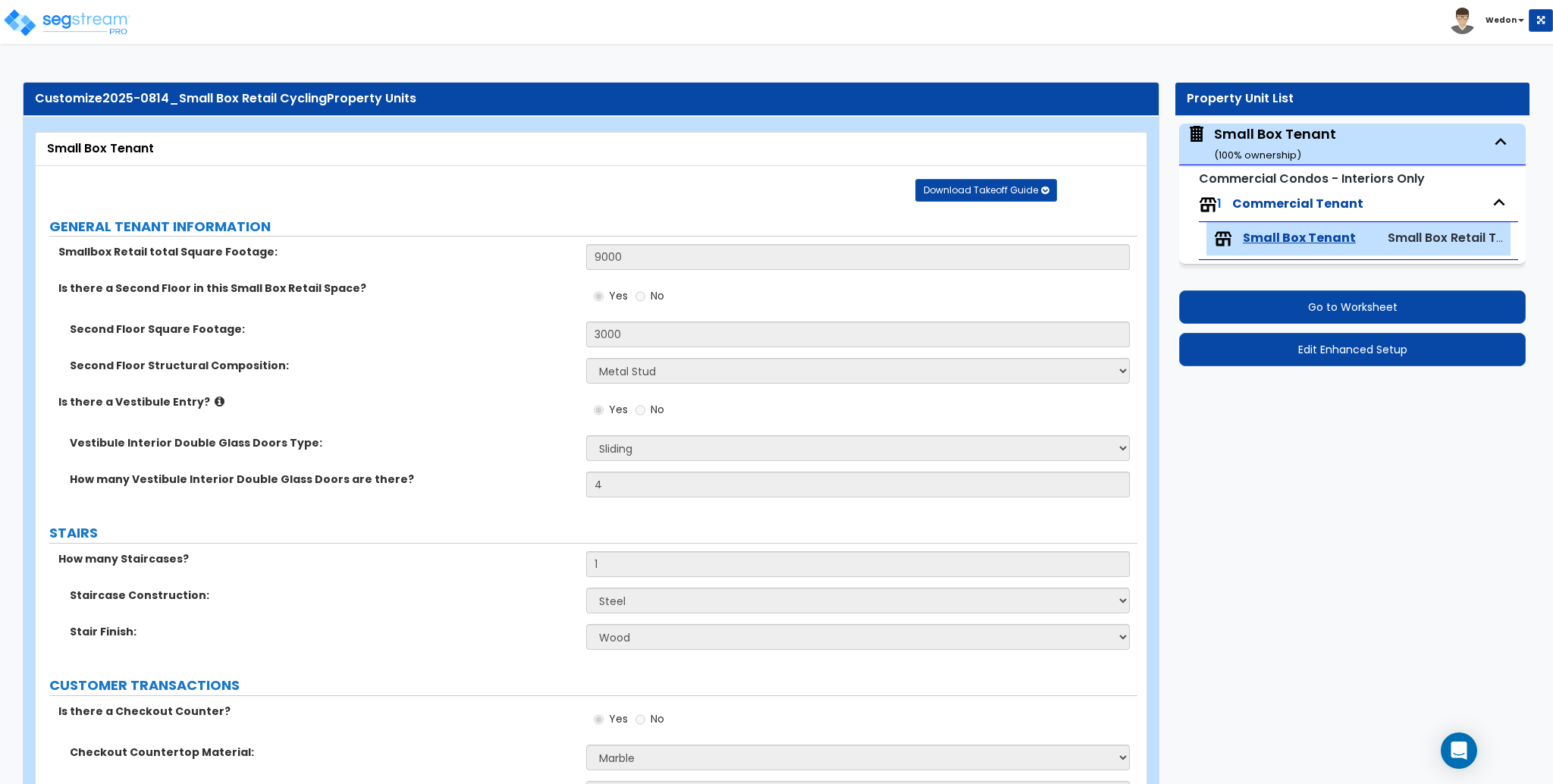
select select "3"
select select "6"
select select "5"
select select "3"
select select "1"
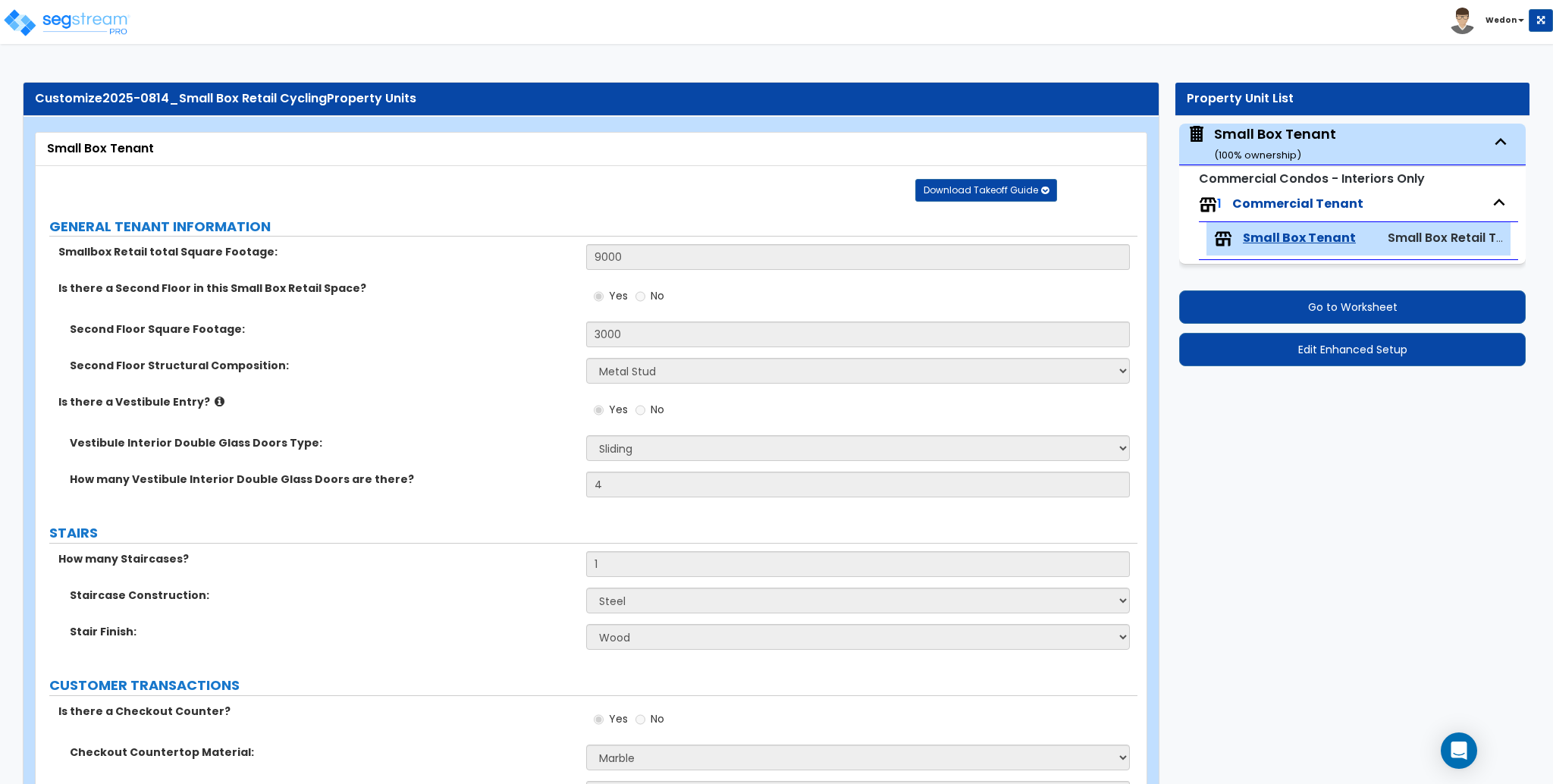
select select "2"
select select "3"
select select "5"
select select "3"
select select "2"
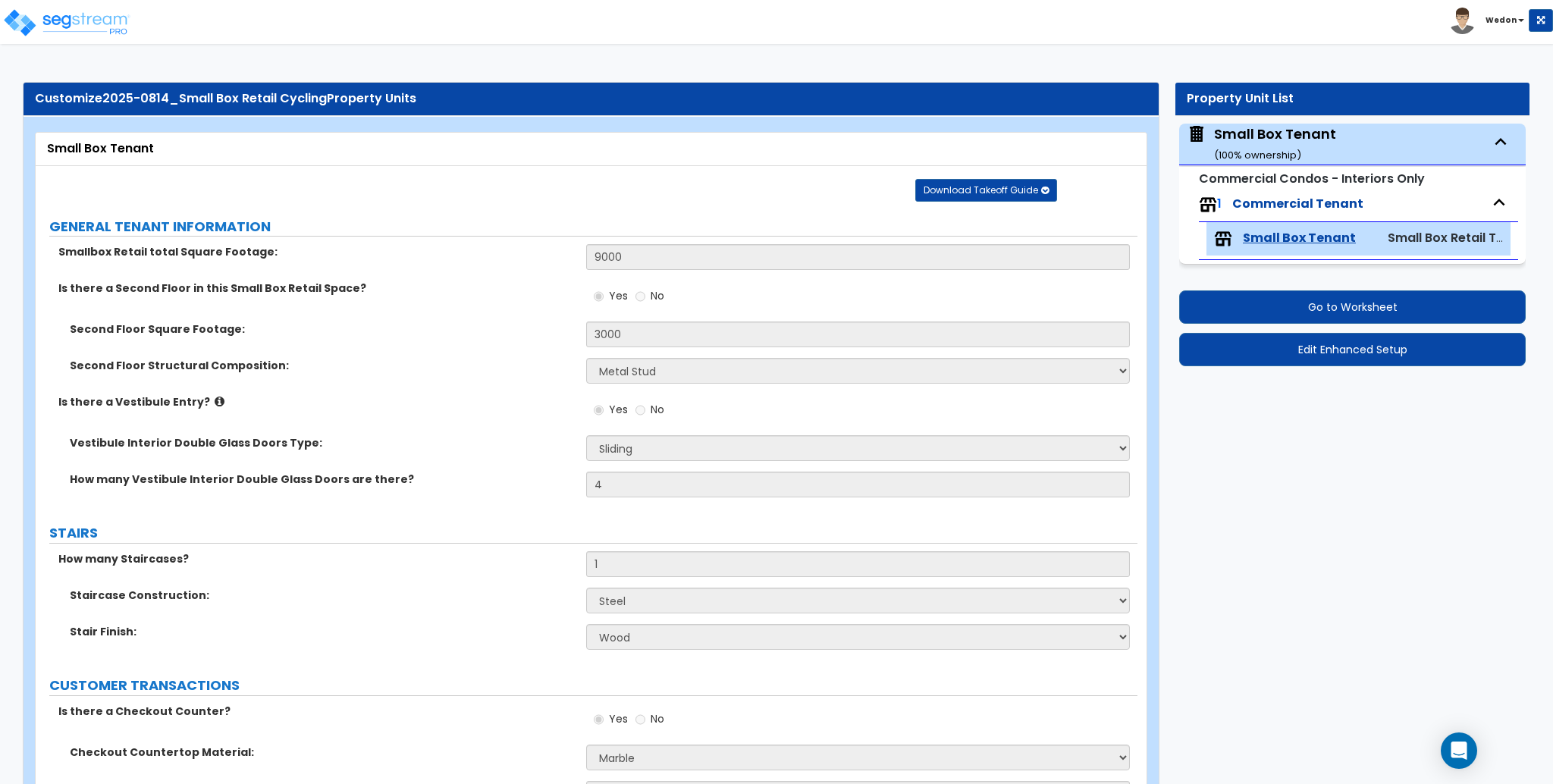
select select "1"
select select "4"
select select "1"
select select "3"
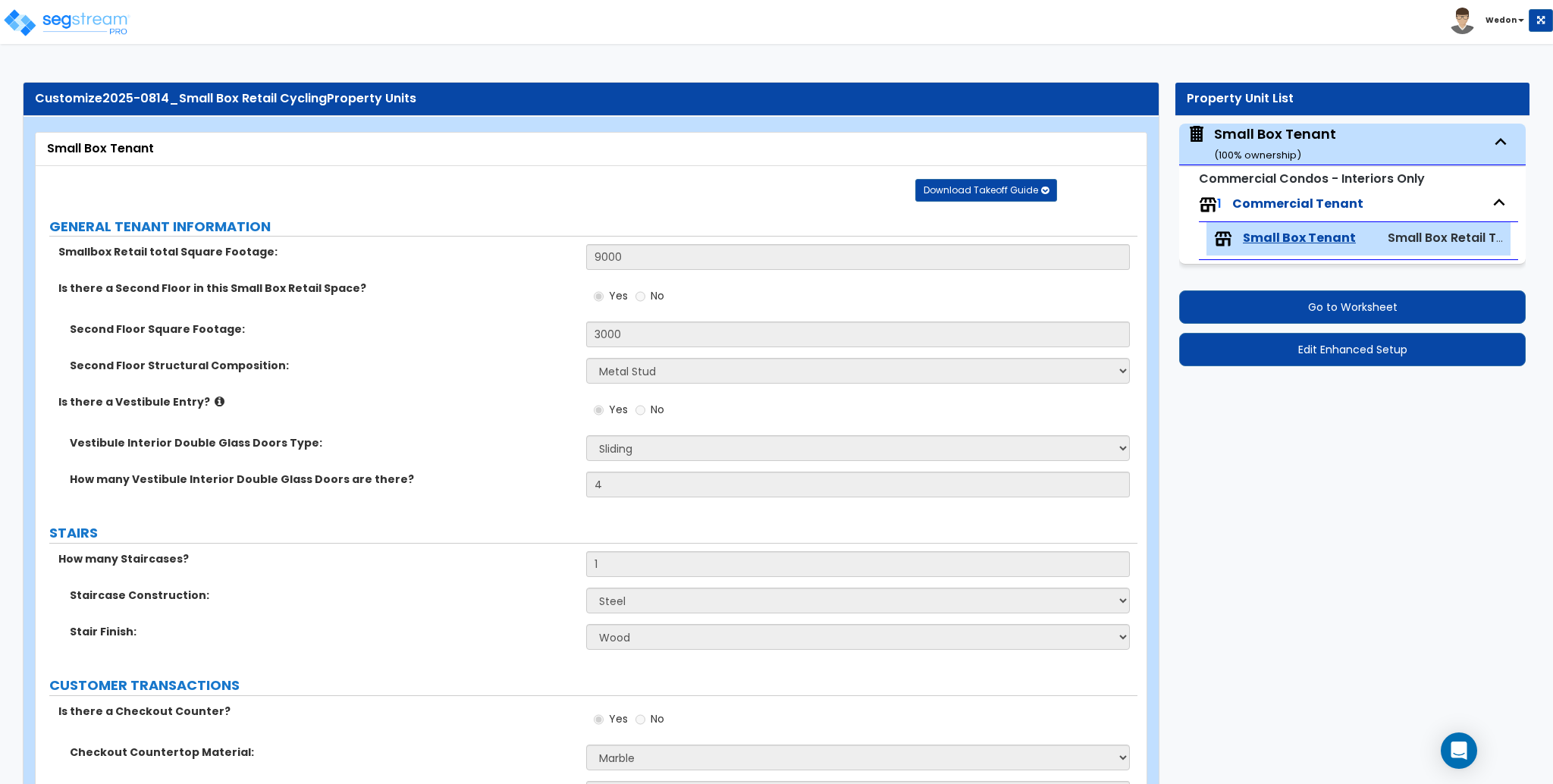
select select "2"
select select "3"
select select "1"
select select "3"
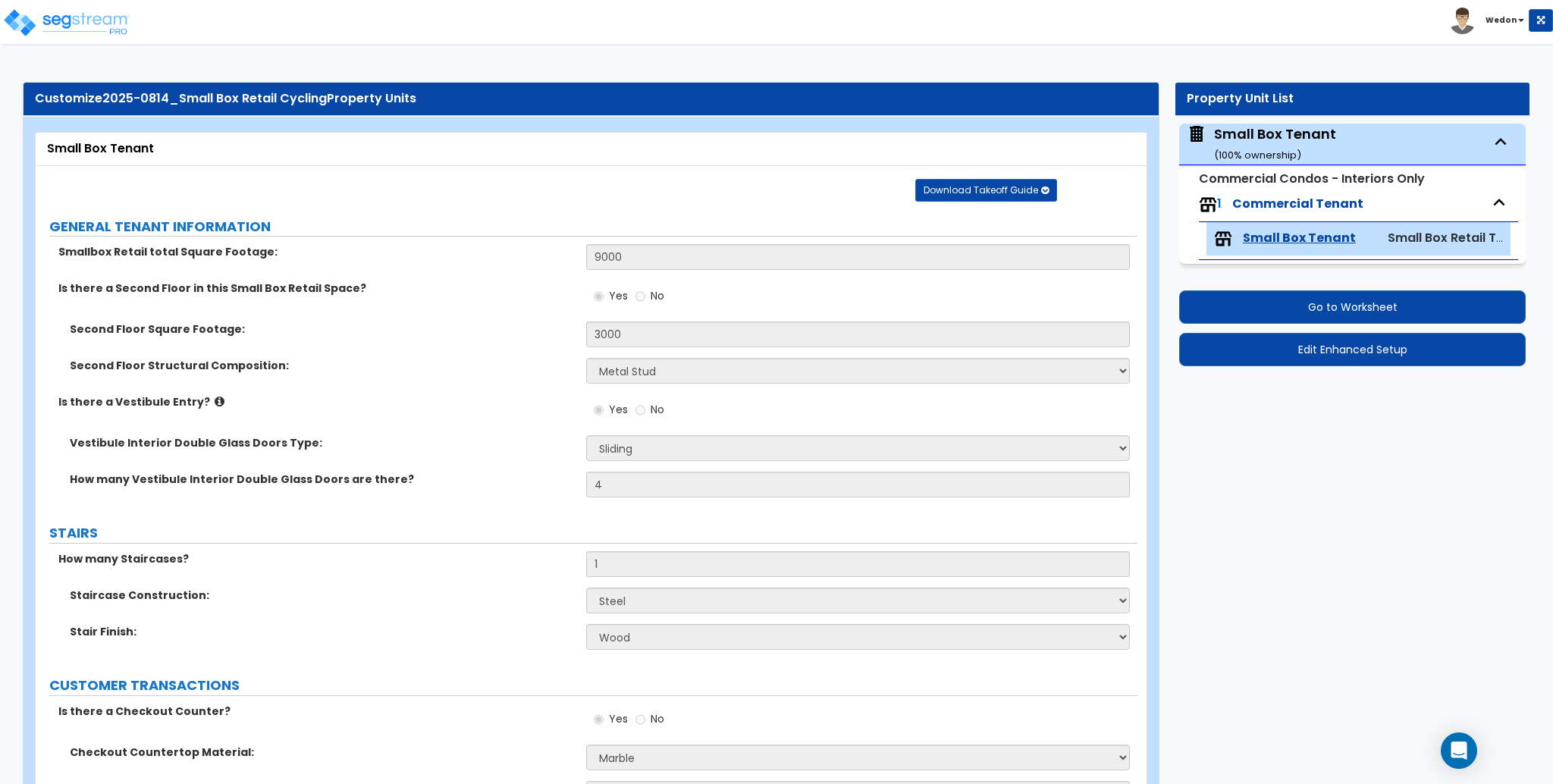
select select "2"
click at [493, 421] on div "Is there a Vestibule Entry? Yes No" at bounding box center [586, 414] width 1102 height 41
click at [432, 387] on div "Second Floor Structural Composition: Please Choose One Reinforced Concrete Stru…" at bounding box center [586, 376] width 1102 height 36
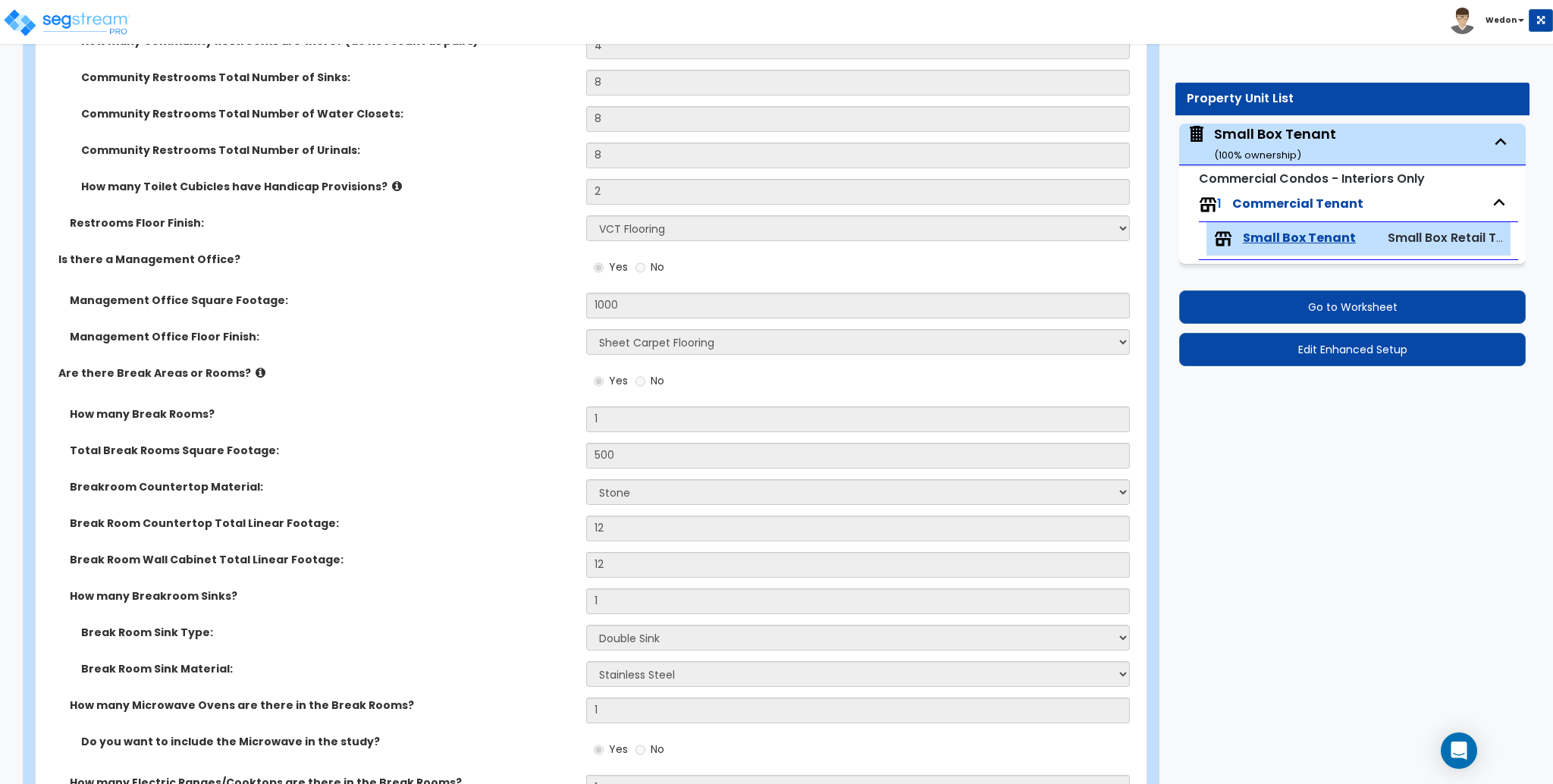
scroll to position [4090, 0]
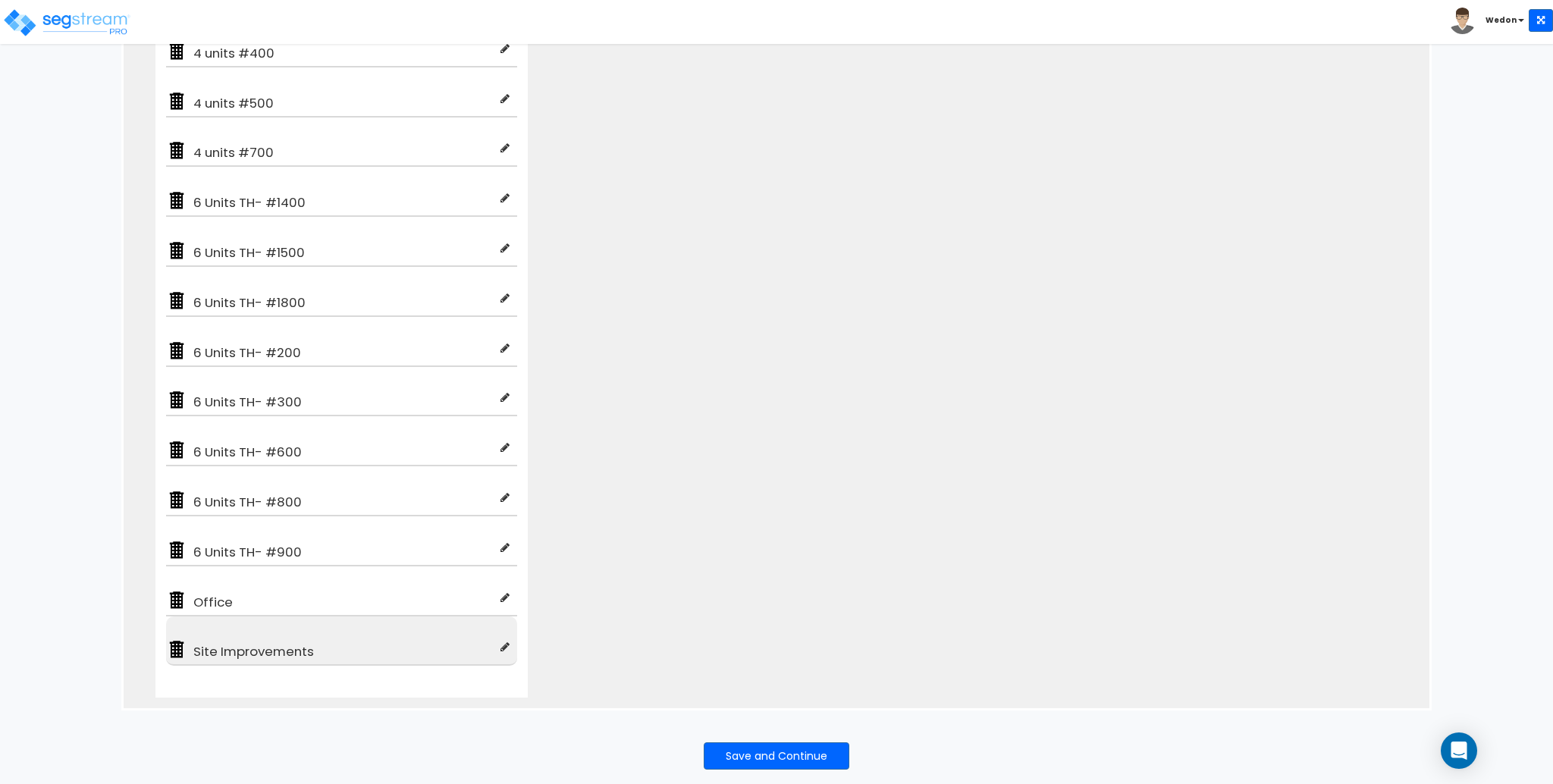
scroll to position [543, 0]
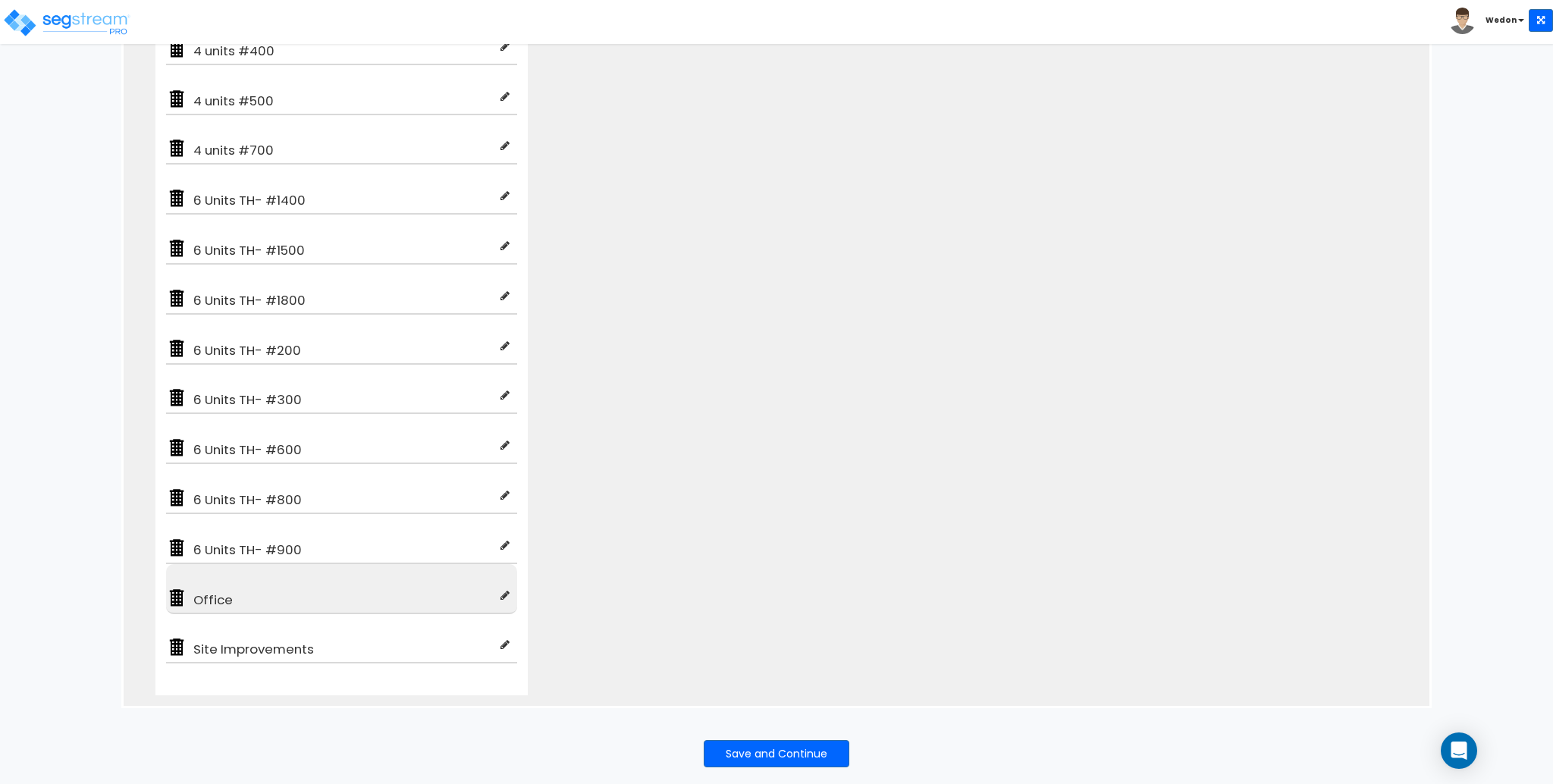
click at [386, 575] on div "Office" at bounding box center [341, 588] width 351 height 50
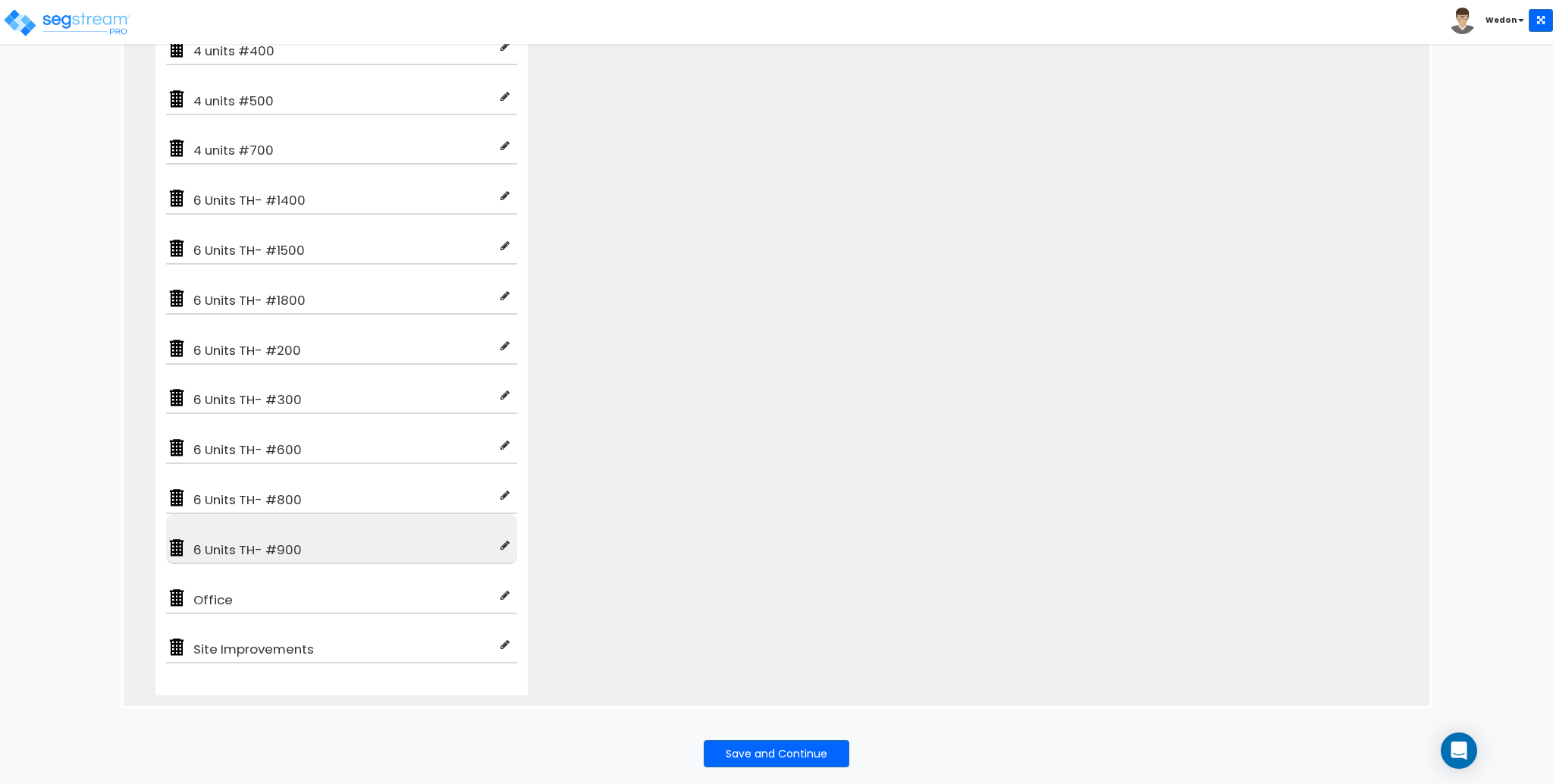
click at [377, 516] on div "6 Units TH- #900" at bounding box center [341, 539] width 351 height 50
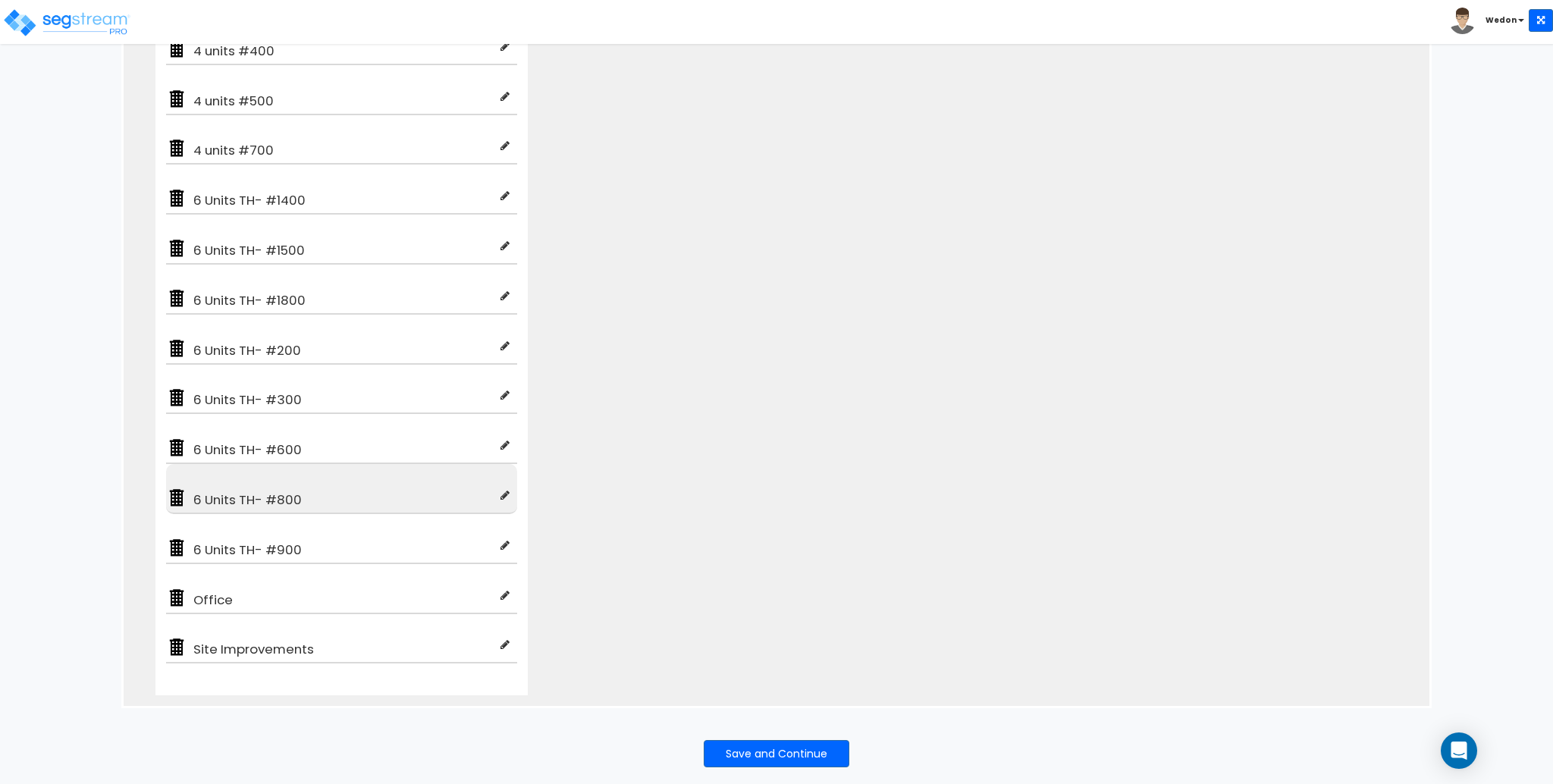
click at [369, 474] on div "6 Units TH- #800" at bounding box center [341, 489] width 351 height 50
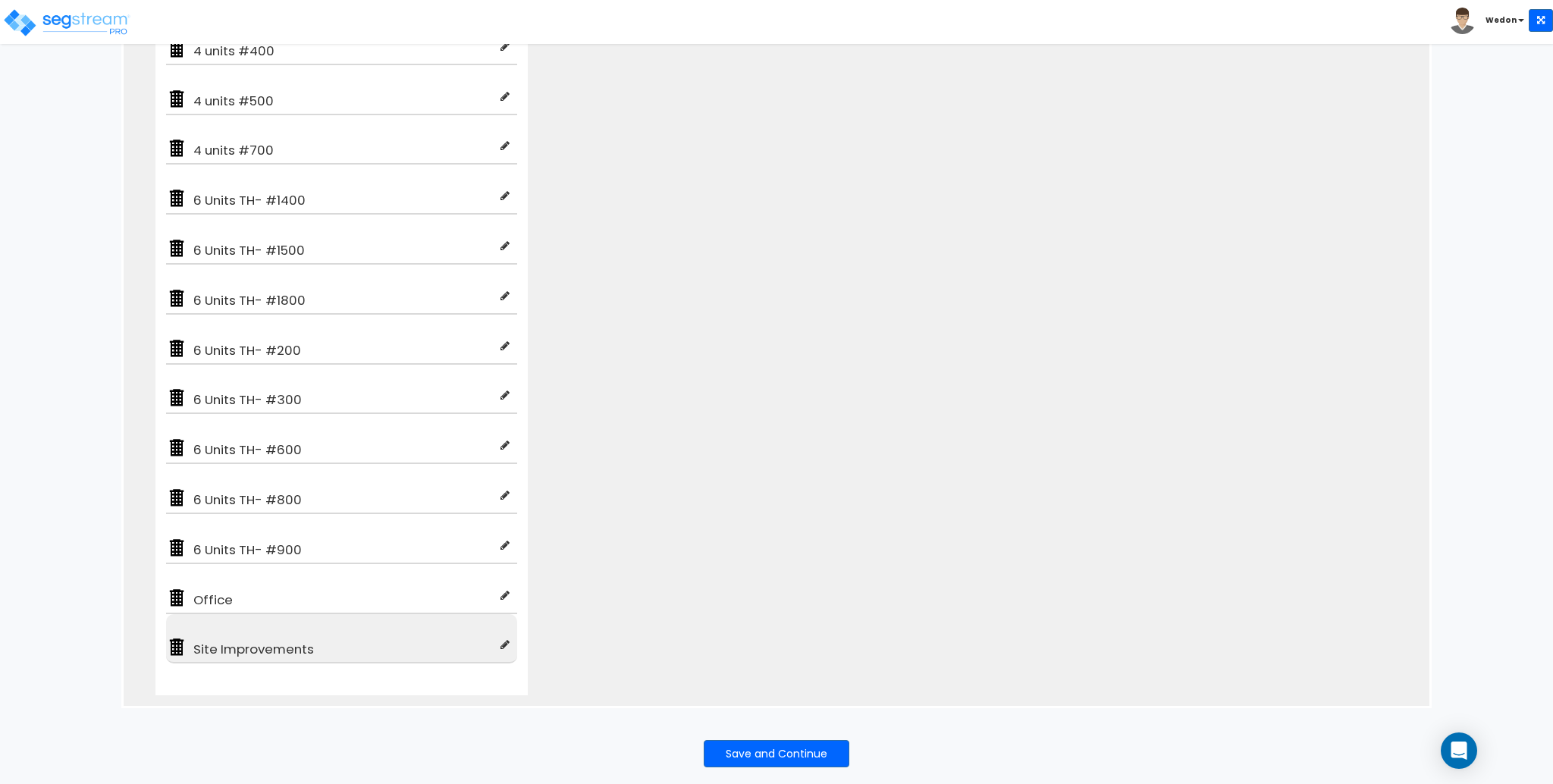
click at [346, 640] on span "Site Improvements" at bounding box center [344, 649] width 313 height 18
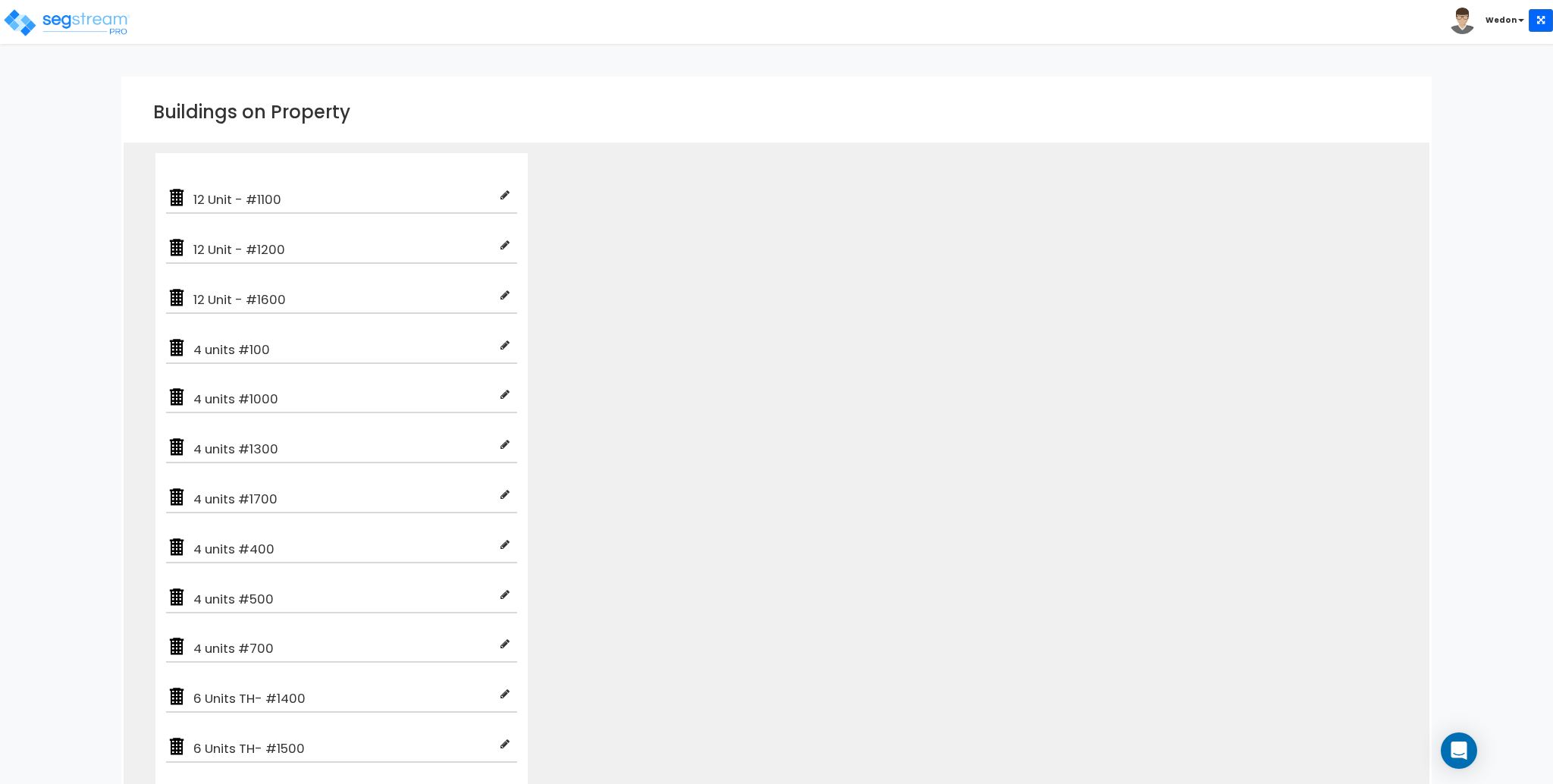
scroll to position [101, 0]
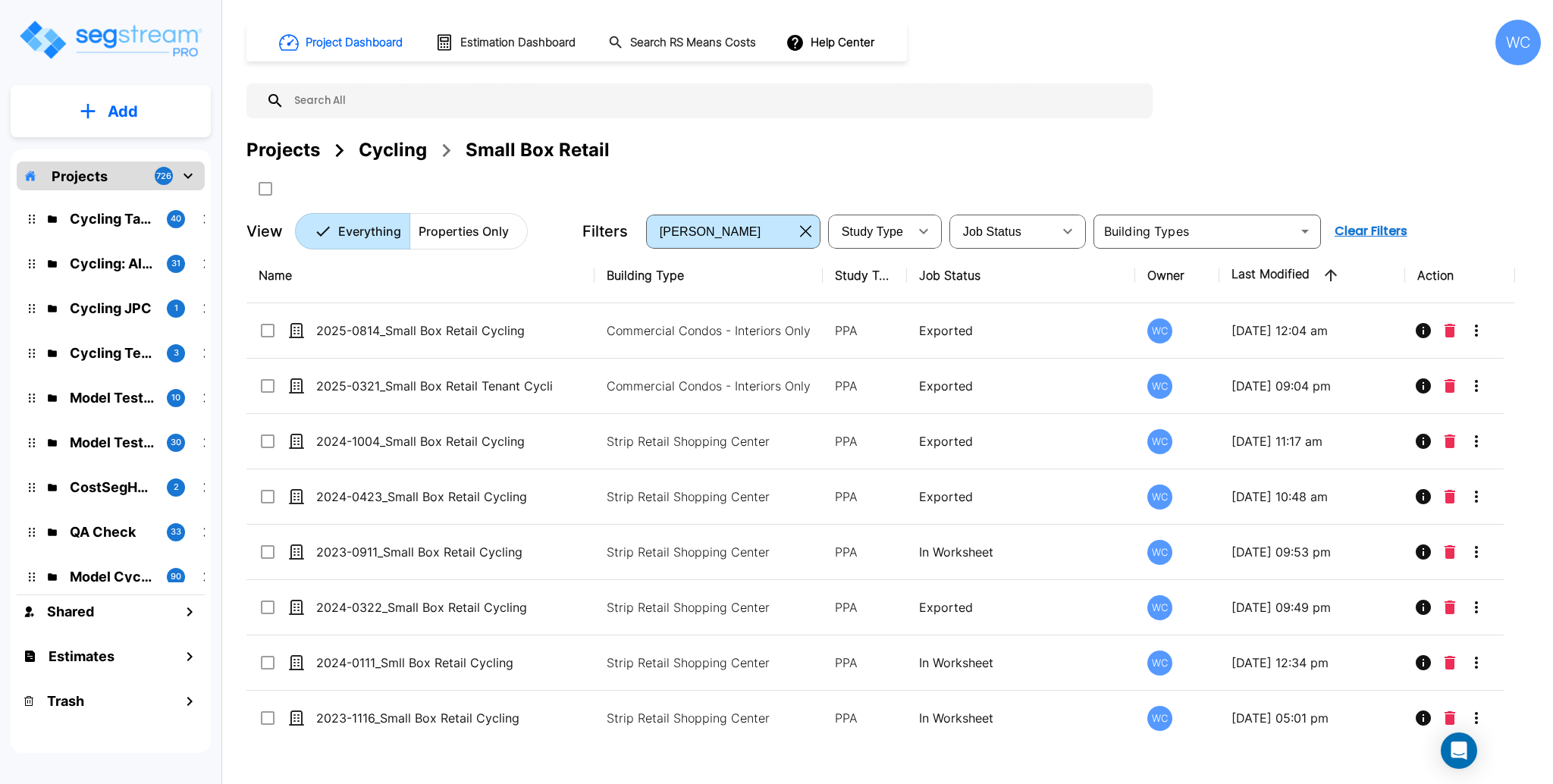
click at [368, 155] on div "Cycling" at bounding box center [393, 150] width 68 height 27
click at [374, 145] on div "Cycling" at bounding box center [393, 150] width 68 height 27
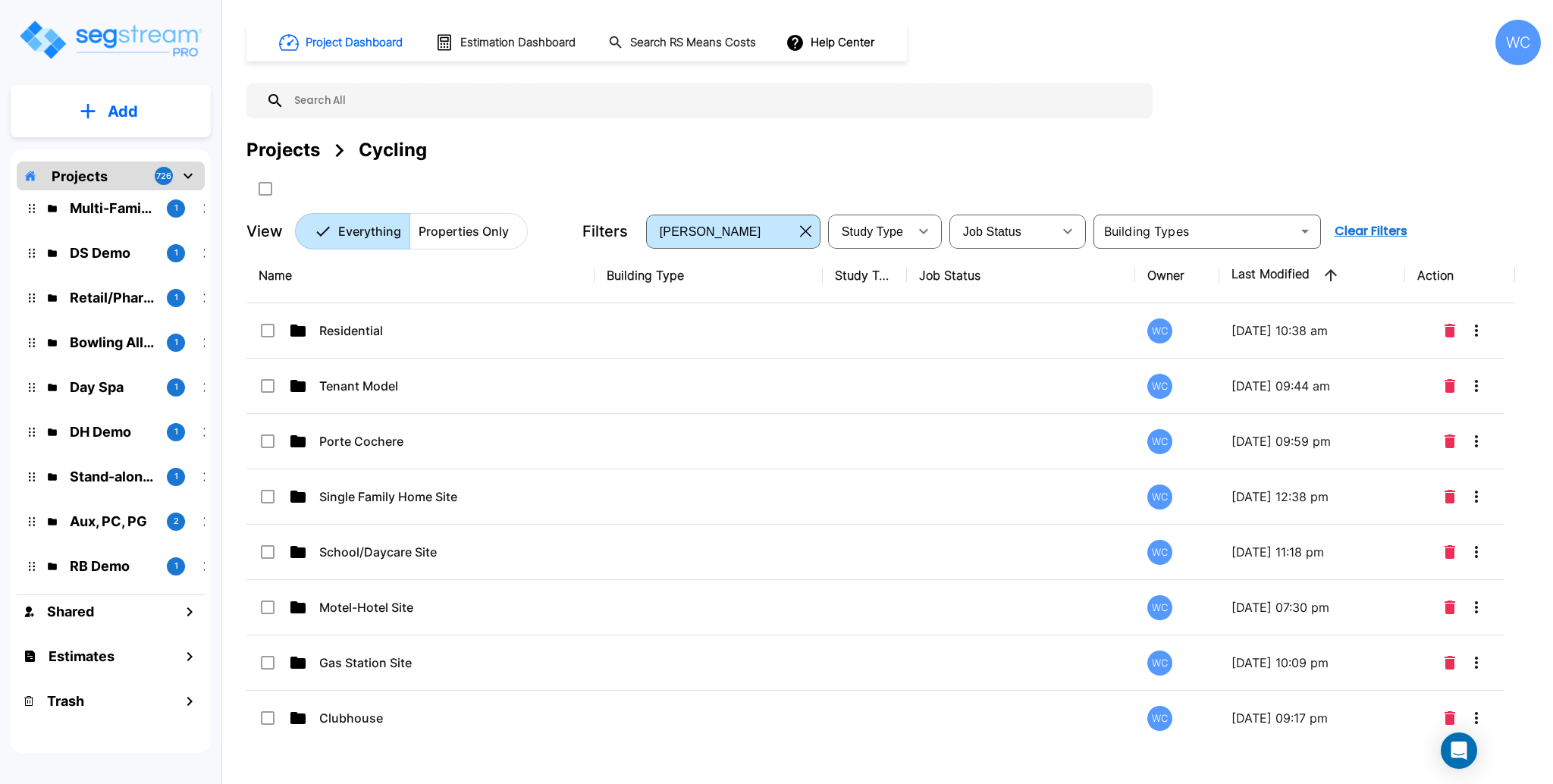
scroll to position [1334, 0]
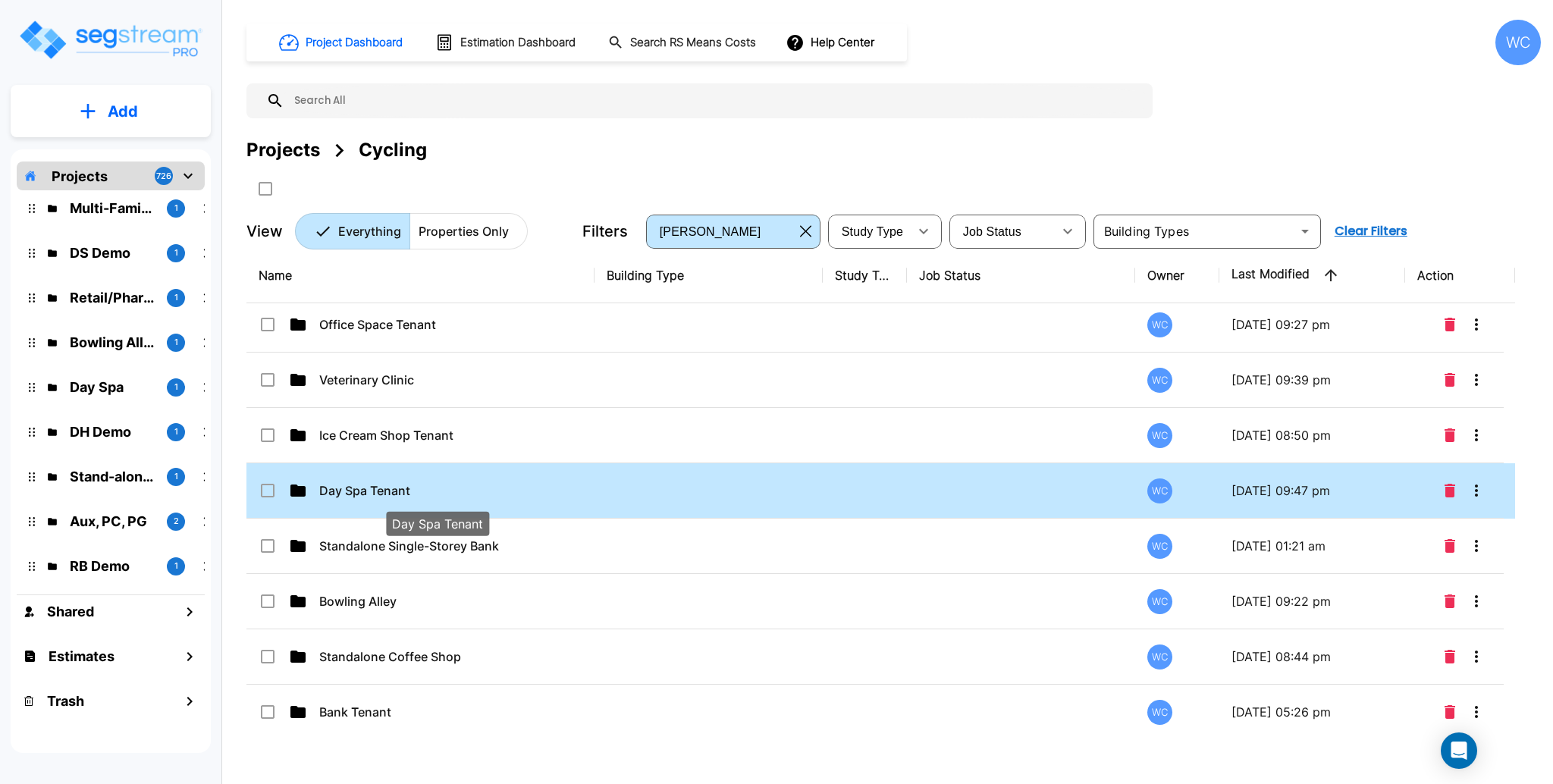
click at [522, 486] on p "Day Spa Tenant" at bounding box center [437, 491] width 236 height 18
checkbox input "true"
click at [500, 499] on p "Day Spa Tenant" at bounding box center [437, 491] width 236 height 18
click at [500, 498] on div "Name Building Type Study Type Job Status Owner Last Modified Action Residential…" at bounding box center [881, 491] width 1269 height 486
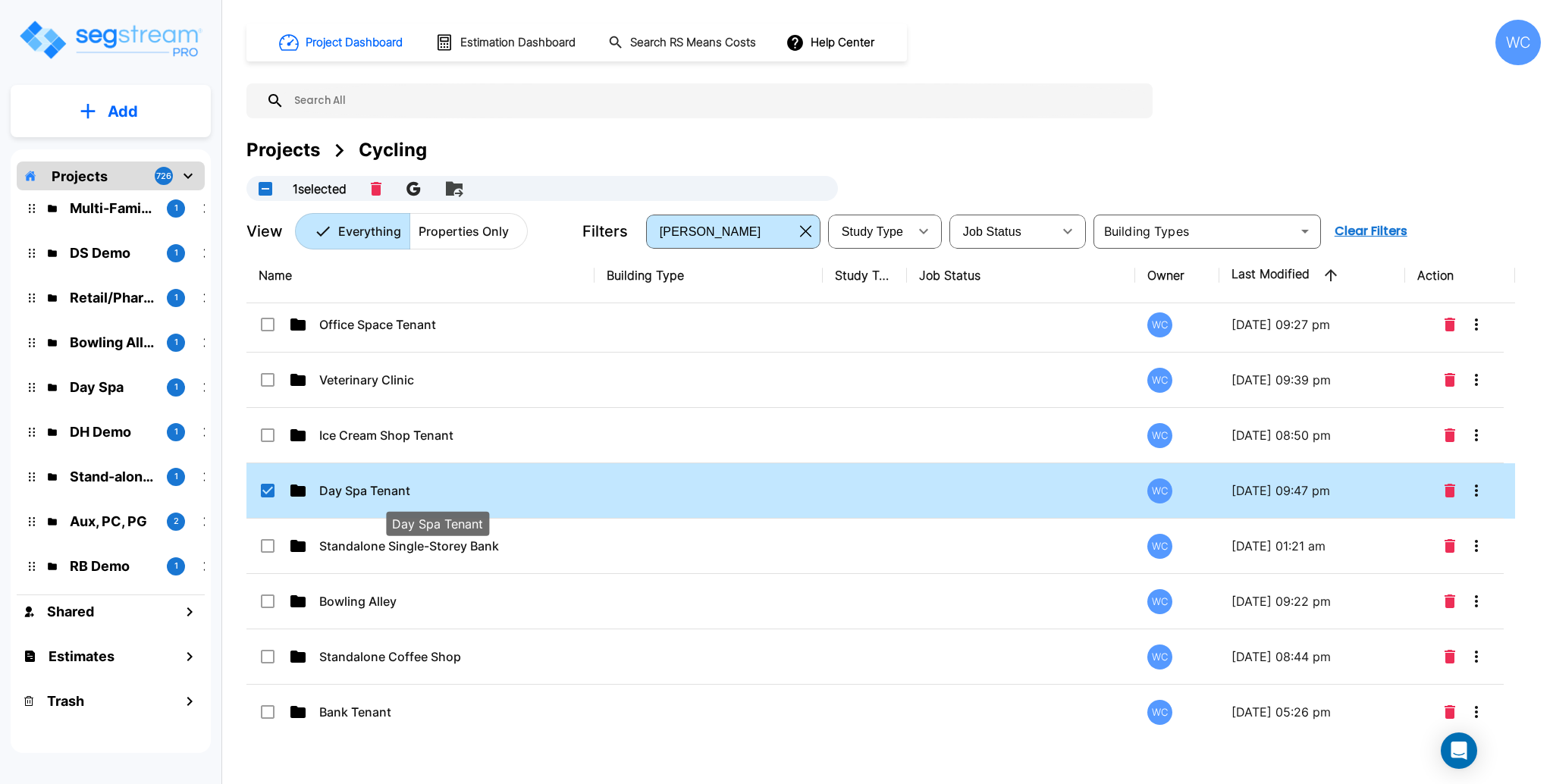
click at [500, 498] on div "Name Building Type Study Type Job Status Owner Last Modified Action Residential…" at bounding box center [881, 491] width 1269 height 486
click at [498, 496] on div "Name Building Type Study Type Job Status Owner Last Modified Action Residential…" at bounding box center [881, 491] width 1269 height 486
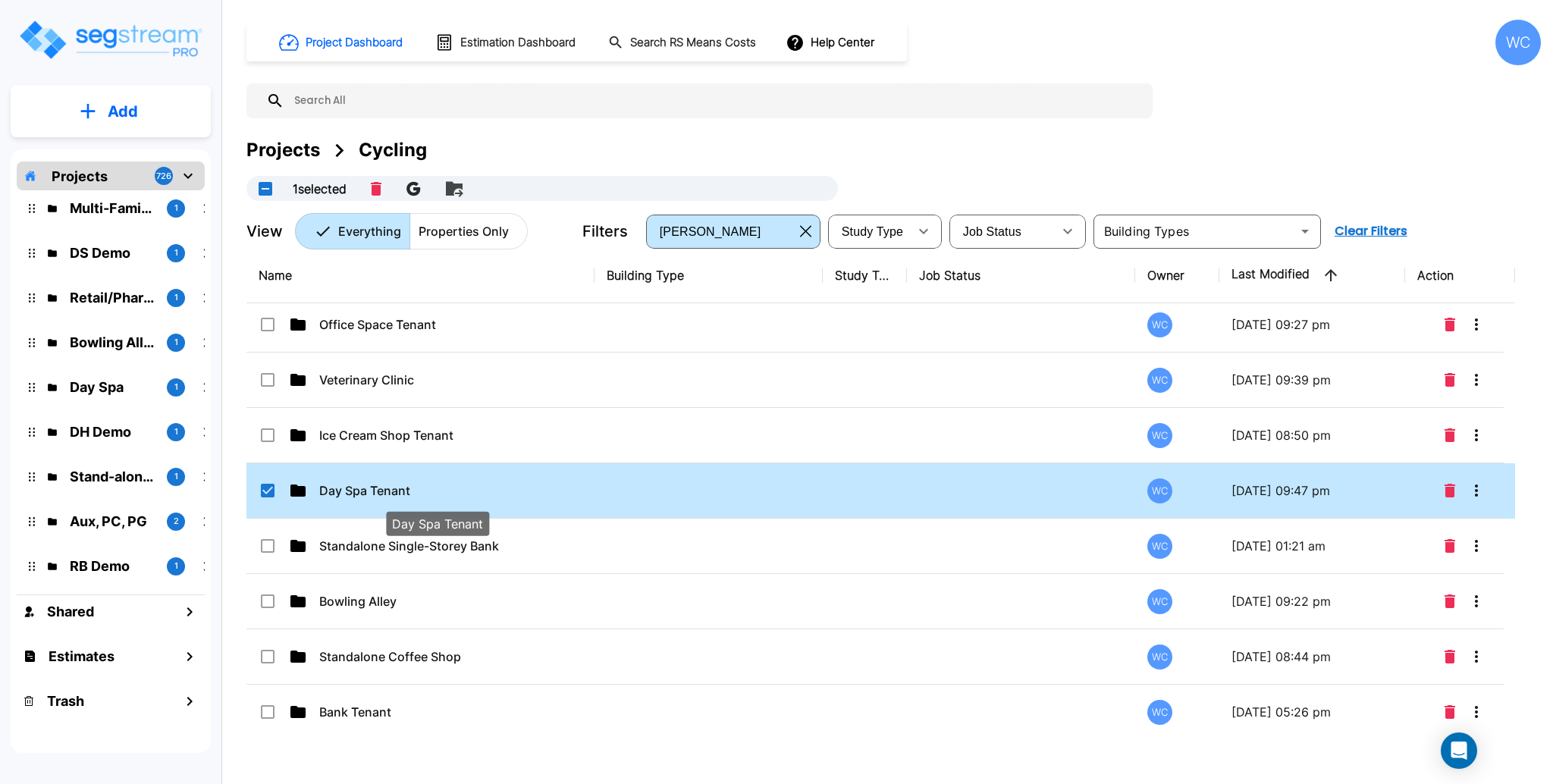
click at [448, 483] on div "Name Building Type Study Type Job Status Owner Last Modified Action Residential…" at bounding box center [881, 491] width 1269 height 486
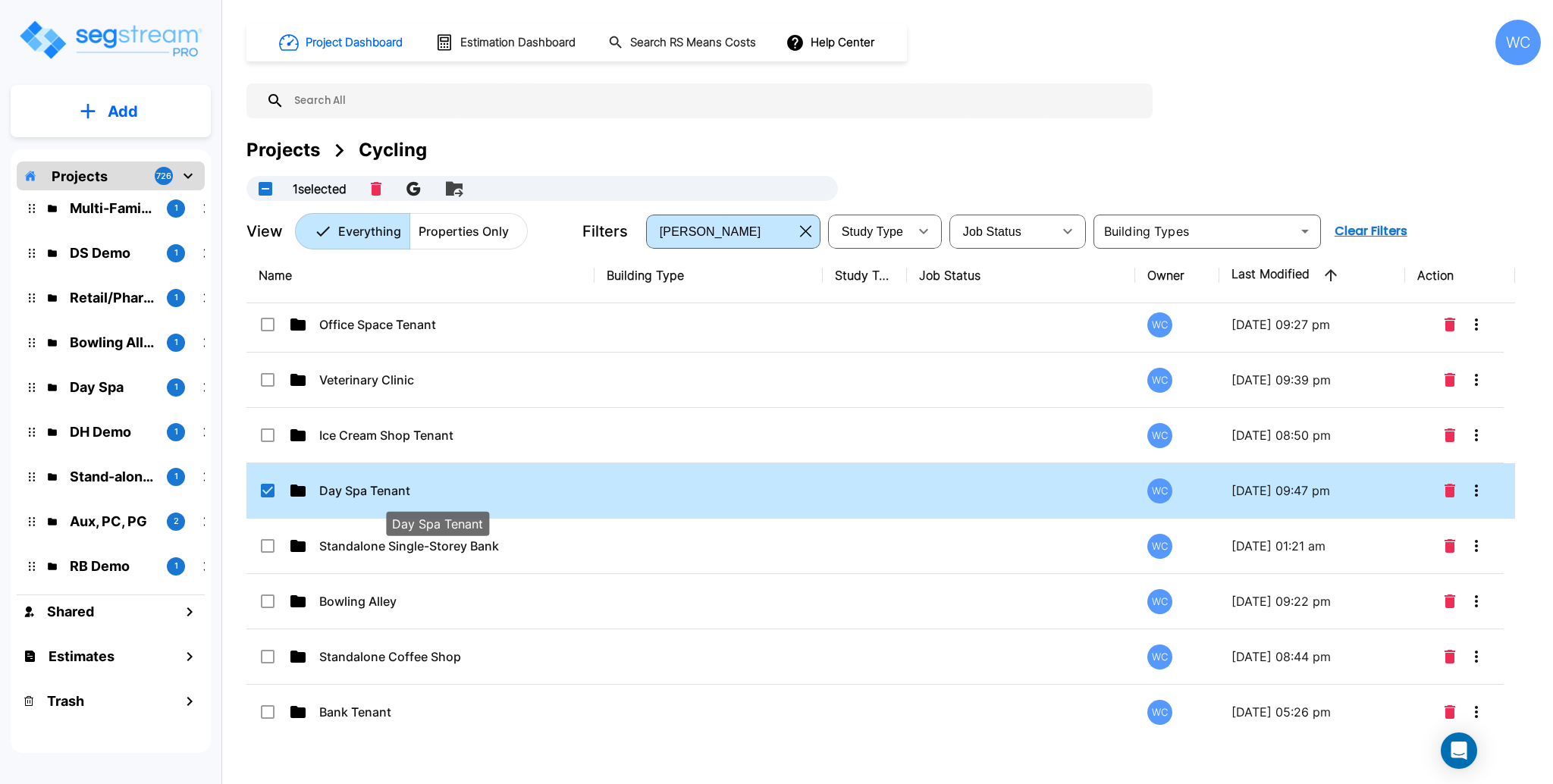
click at [448, 483] on div "Name Building Type Study Type Job Status Owner Last Modified Action Residential…" at bounding box center [881, 491] width 1269 height 486
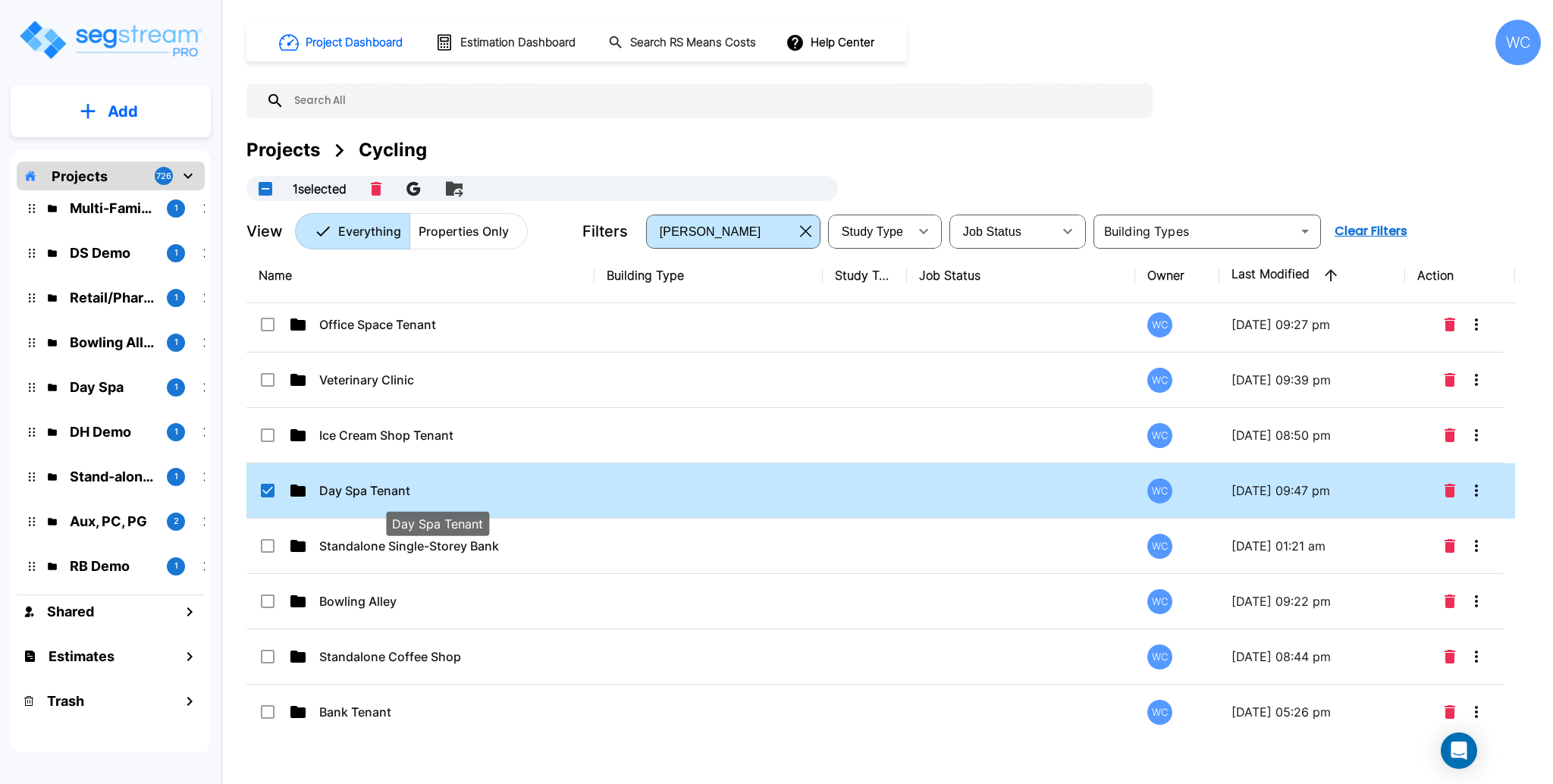
click at [451, 483] on div "Name Building Type Study Type Job Status Owner Last Modified Action Residential…" at bounding box center [881, 491] width 1269 height 486
click at [450, 482] on div "Name Building Type Study Type Job Status Owner Last Modified Action Residential…" at bounding box center [881, 491] width 1269 height 486
click at [449, 481] on div "Name Building Type Study Type Job Status Owner Last Modified Action Residential…" at bounding box center [881, 491] width 1269 height 486
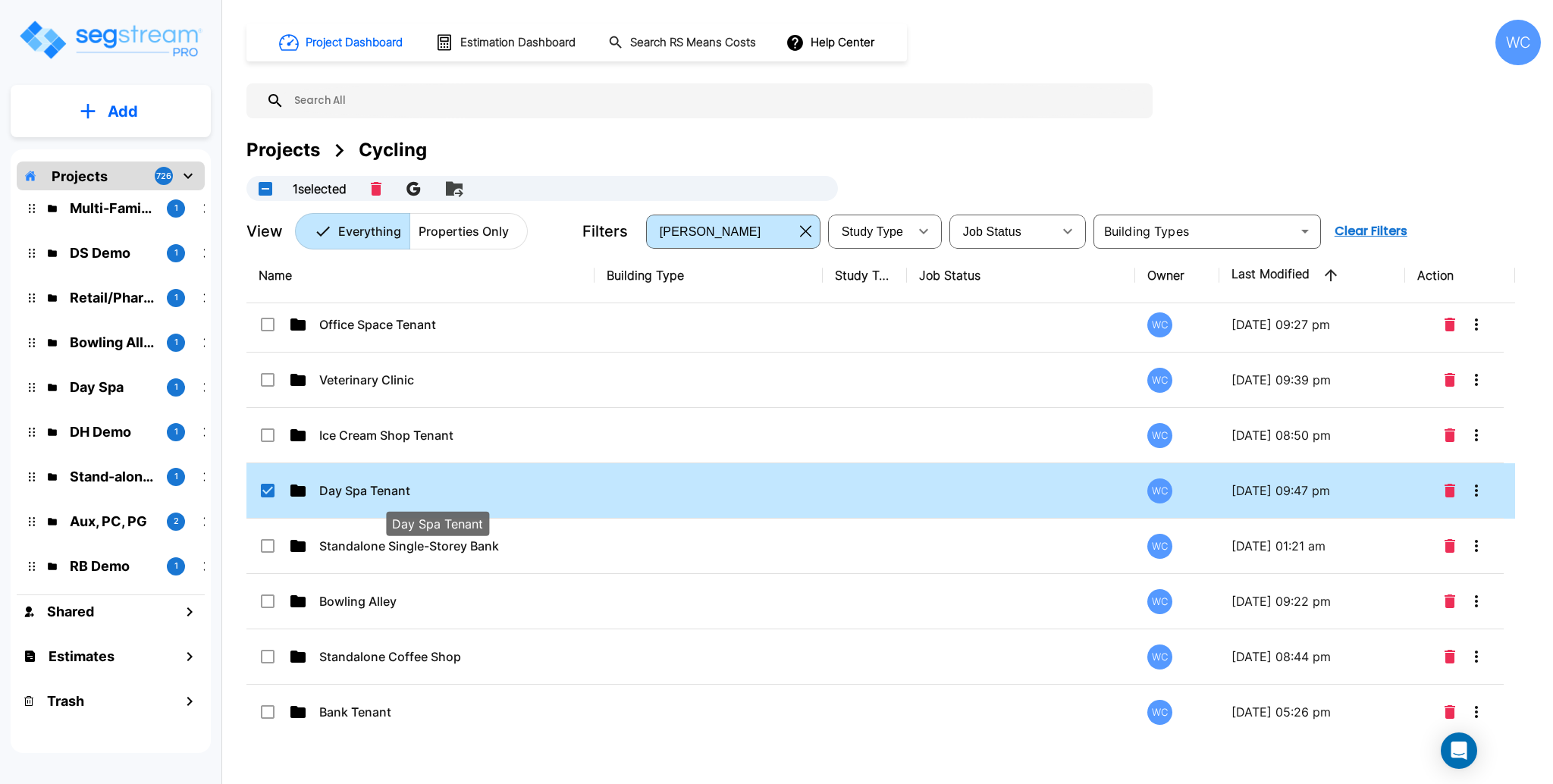
click at [449, 481] on div "Name Building Type Study Type Job Status Owner Last Modified Action Residential…" at bounding box center [881, 491] width 1269 height 486
click at [957, 147] on div "Projects Cycling" at bounding box center [893, 150] width 1294 height 27
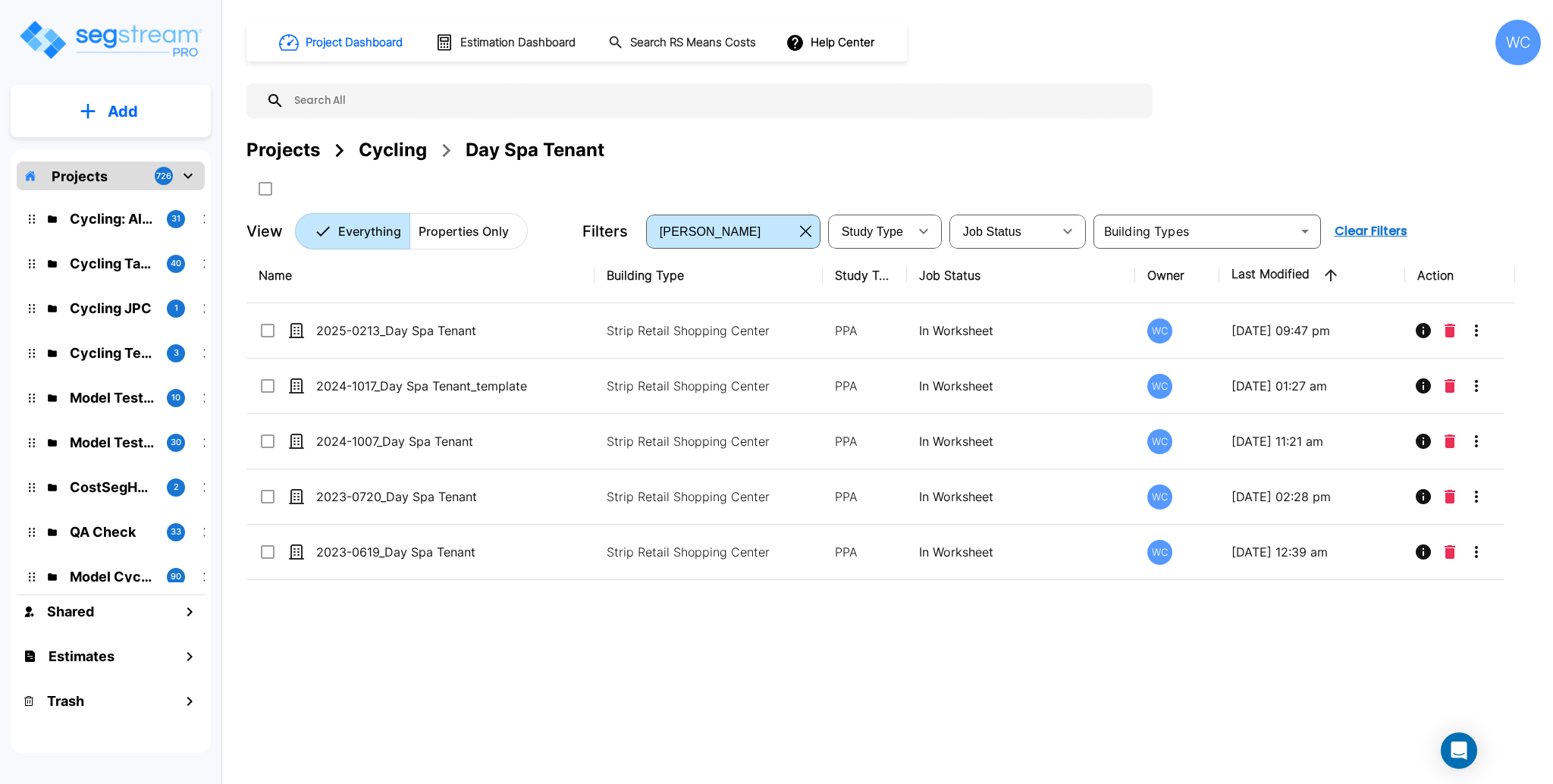
click at [167, 94] on button "Add" at bounding box center [110, 111] width 200 height 44
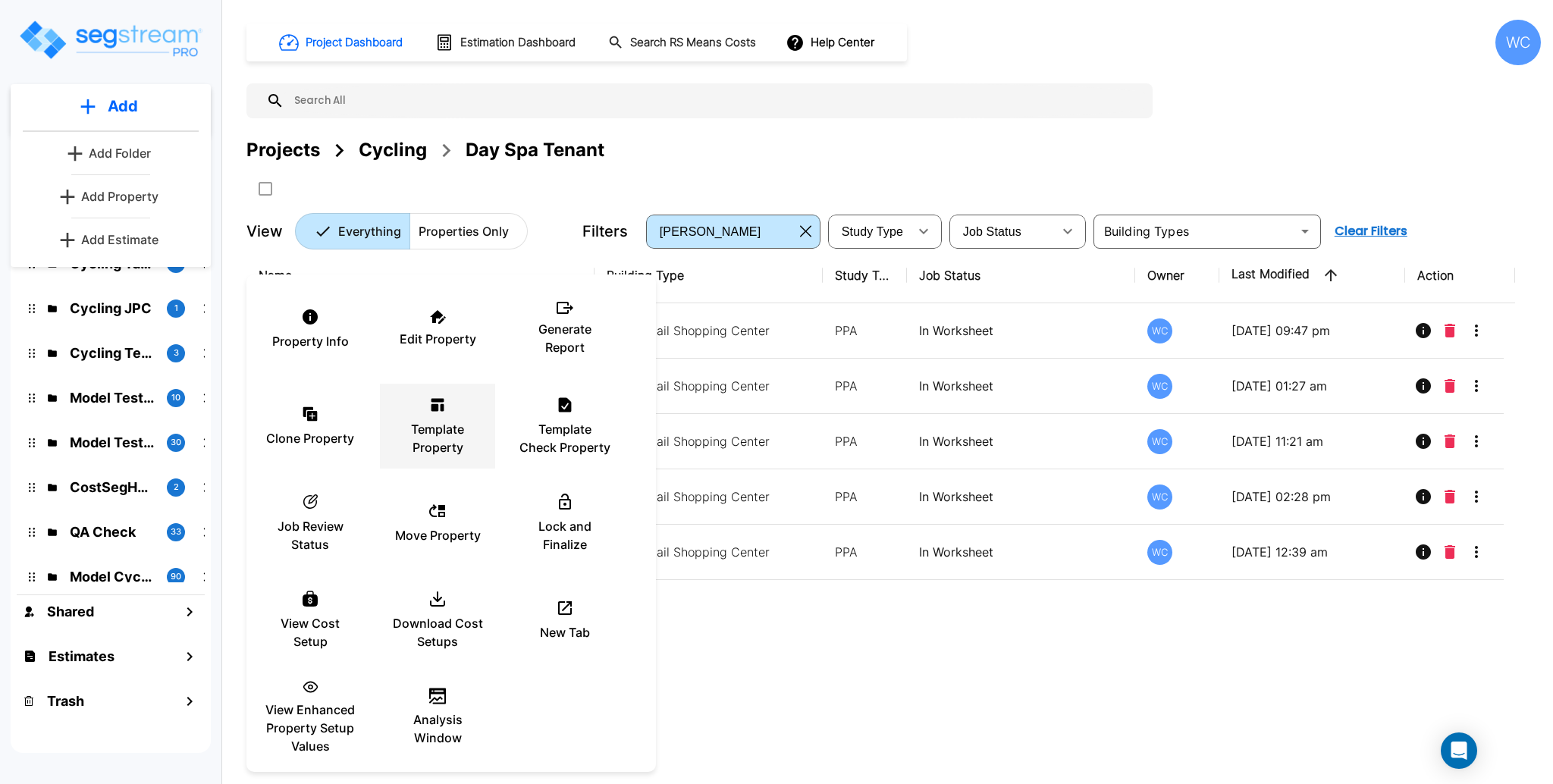
click at [439, 428] on p "Template Property" at bounding box center [438, 438] width 91 height 36
click at [763, 636] on div at bounding box center [776, 392] width 1553 height 784
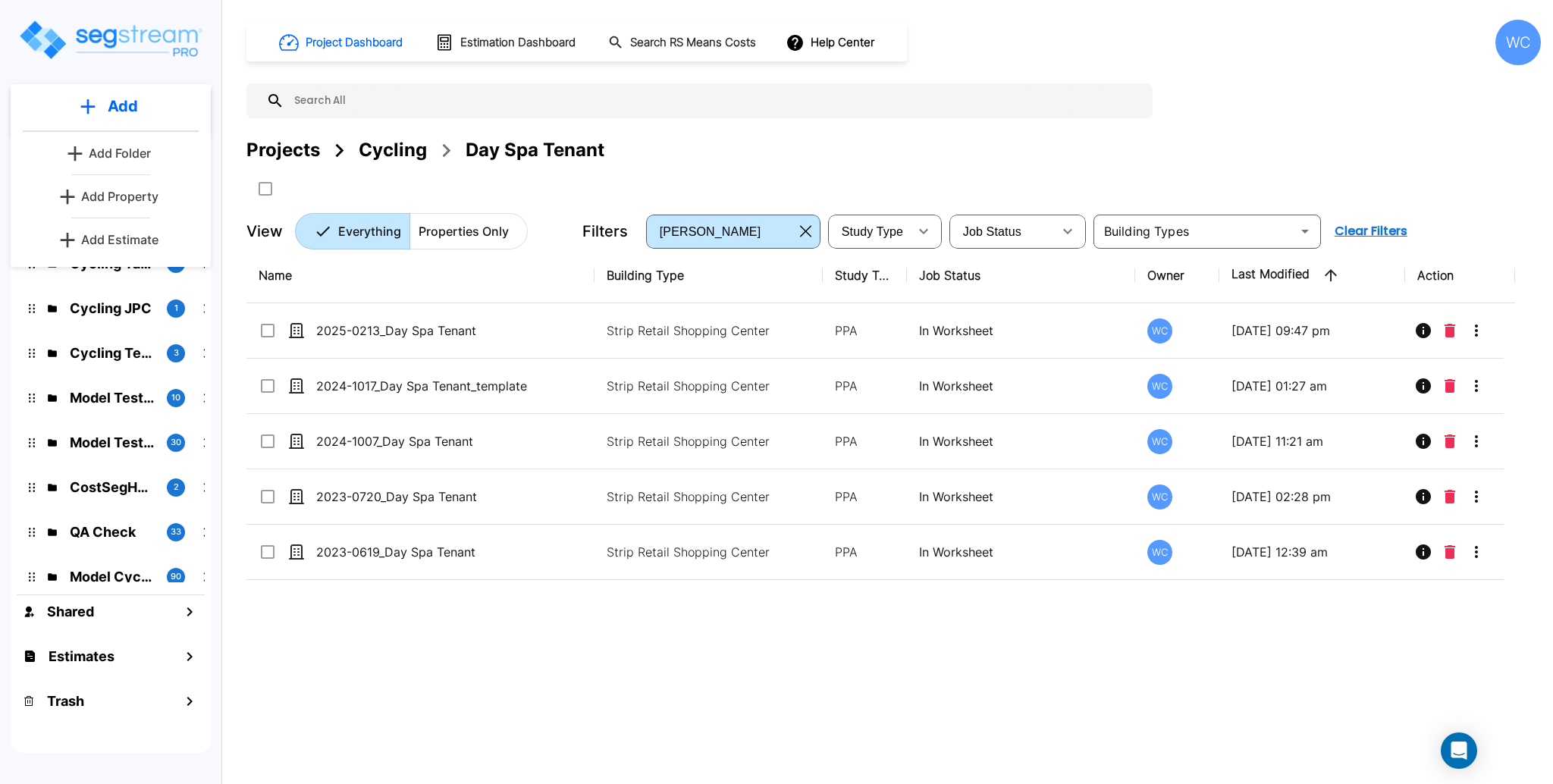
click at [782, 119] on div "Property Info Edit Property Generate Report Clone Property Template Property Te…" at bounding box center [776, 392] width 1553 height 784
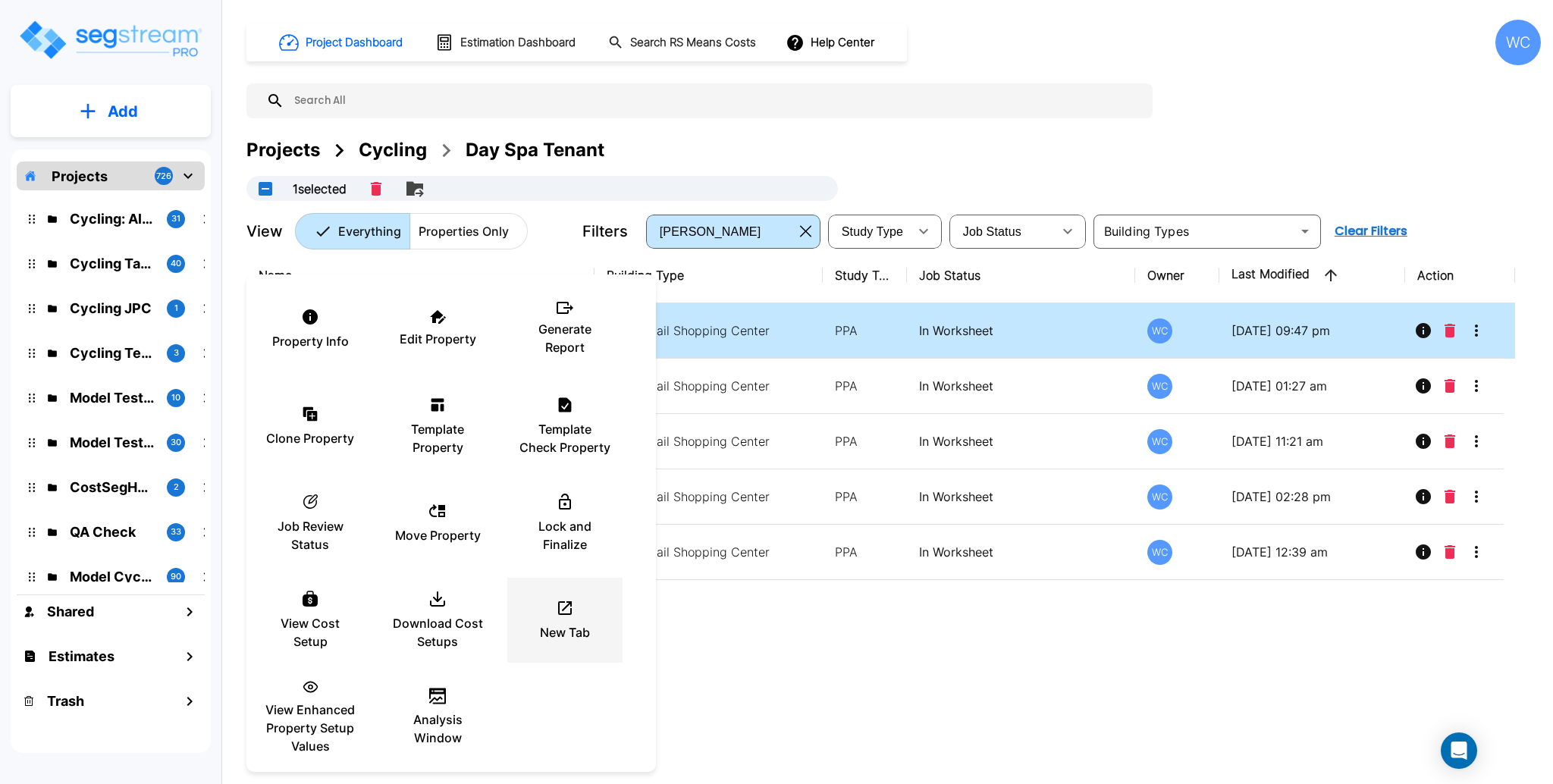
click at [561, 612] on icon at bounding box center [565, 607] width 18 height 18
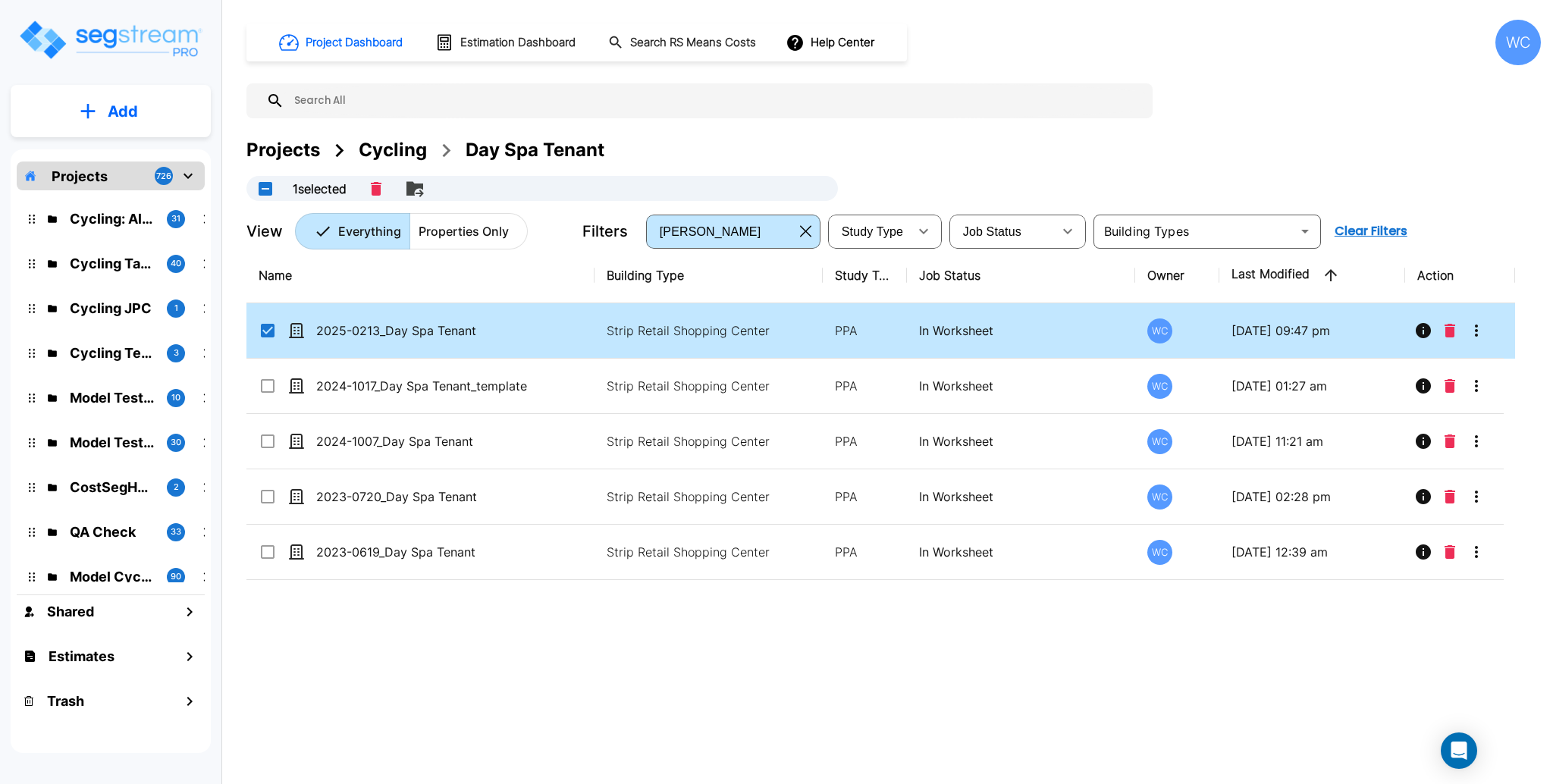
drag, startPoint x: 687, startPoint y: 670, endPoint x: 749, endPoint y: 632, distance: 72.7
click at [688, 670] on div "Name Building Type Study Type Job Status Owner Last Modified Action 2025-0213_D…" at bounding box center [881, 491] width 1269 height 486
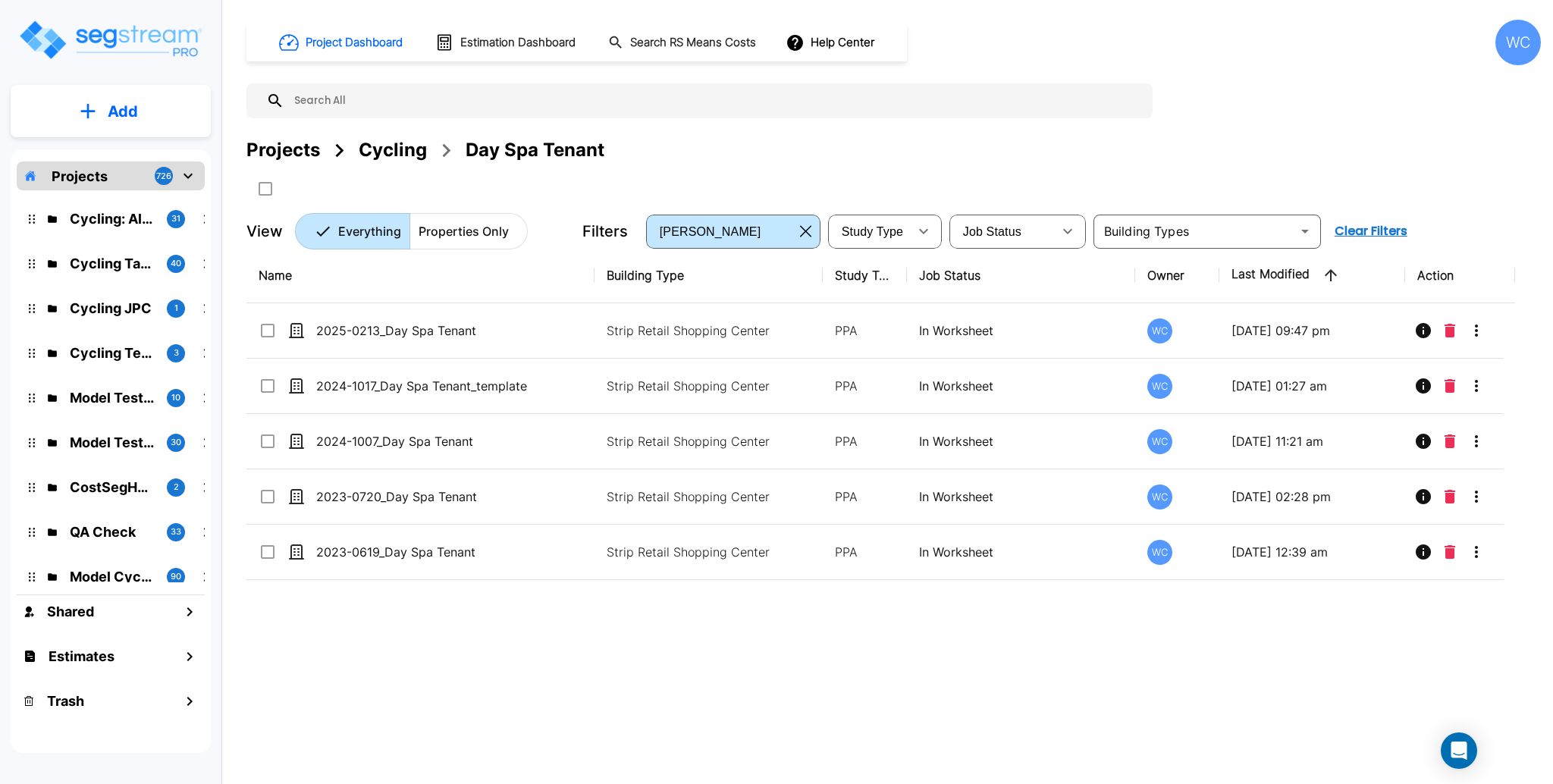
checkbox input "false"
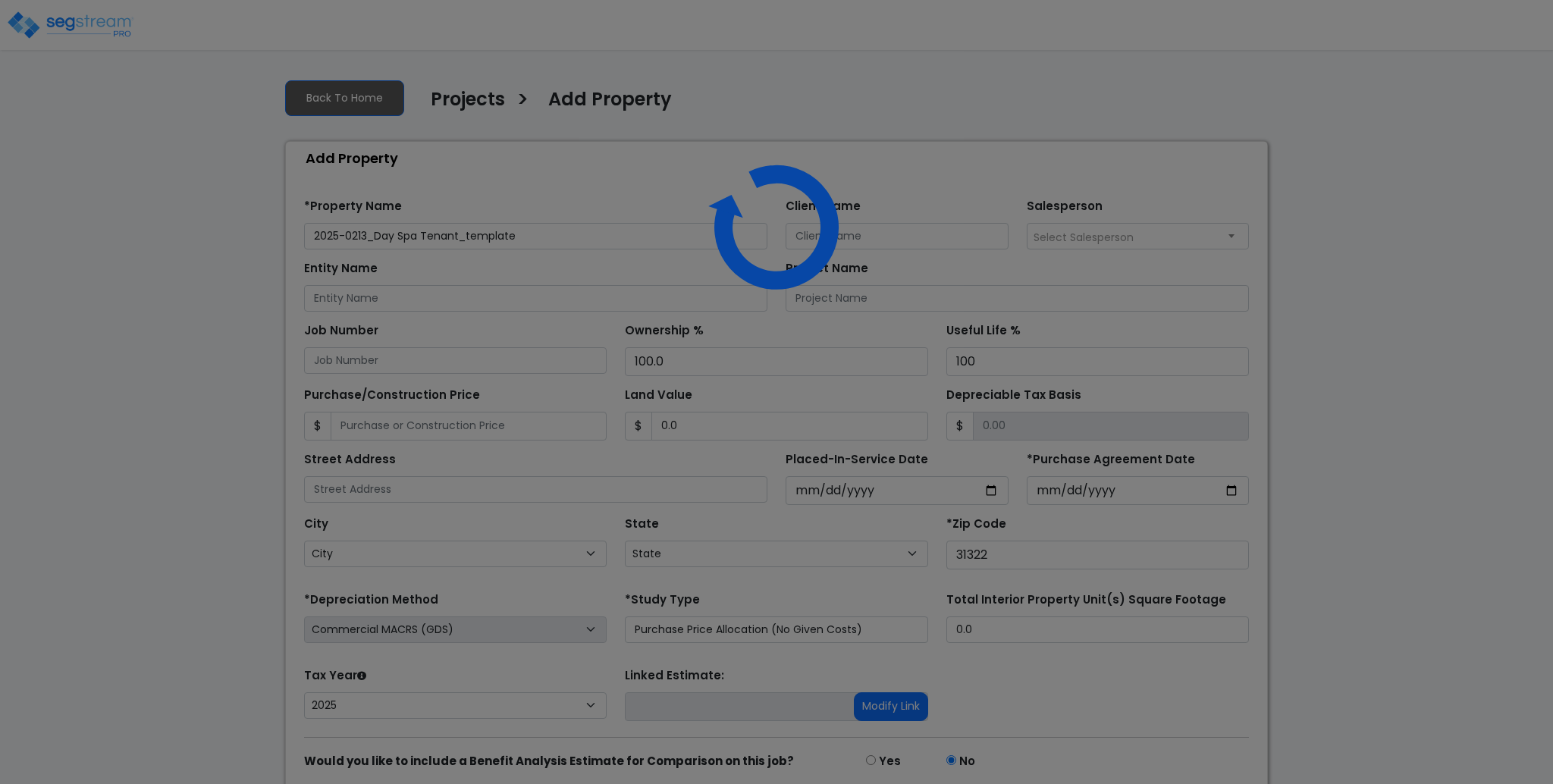
select select "2025"
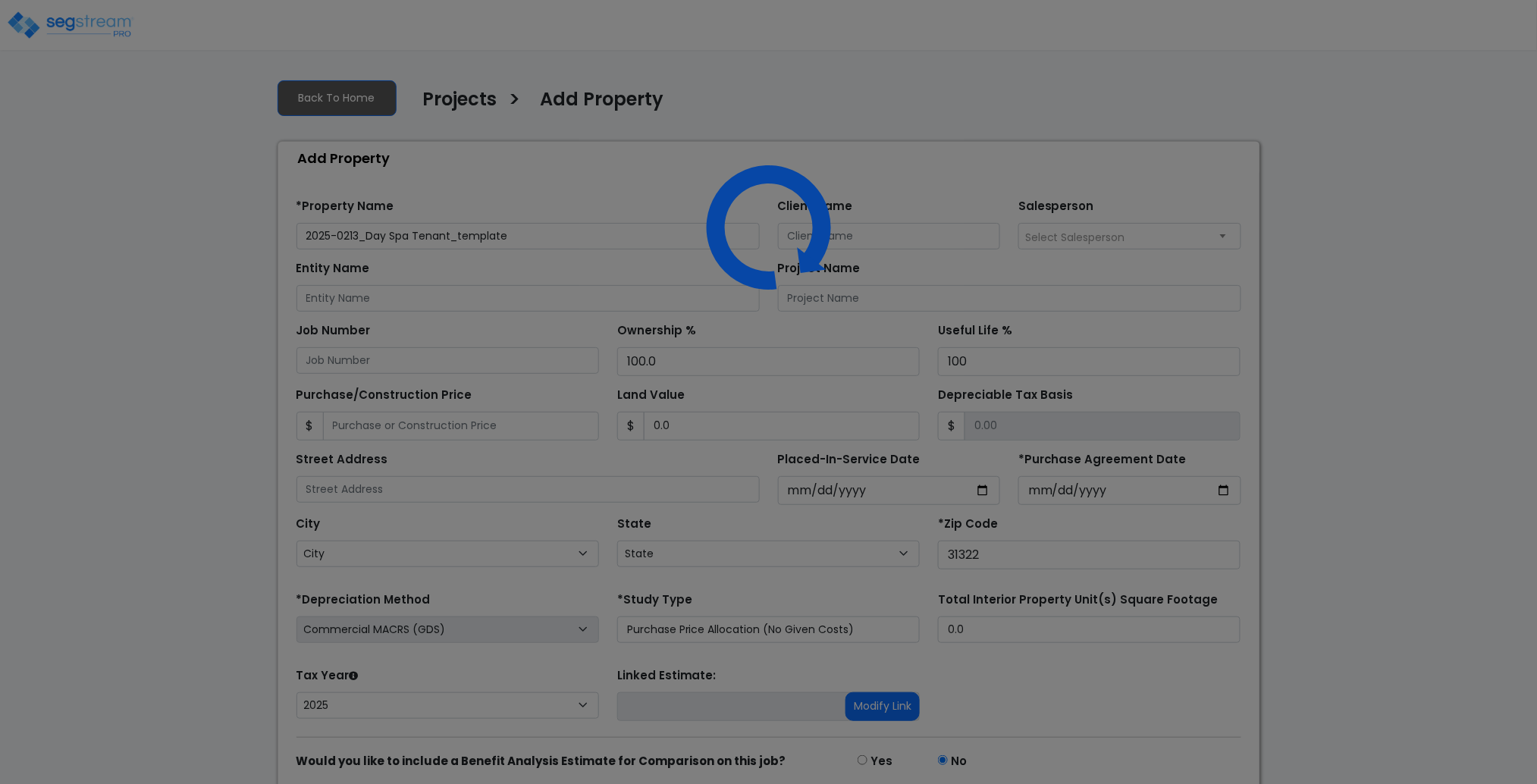
select select "GA"
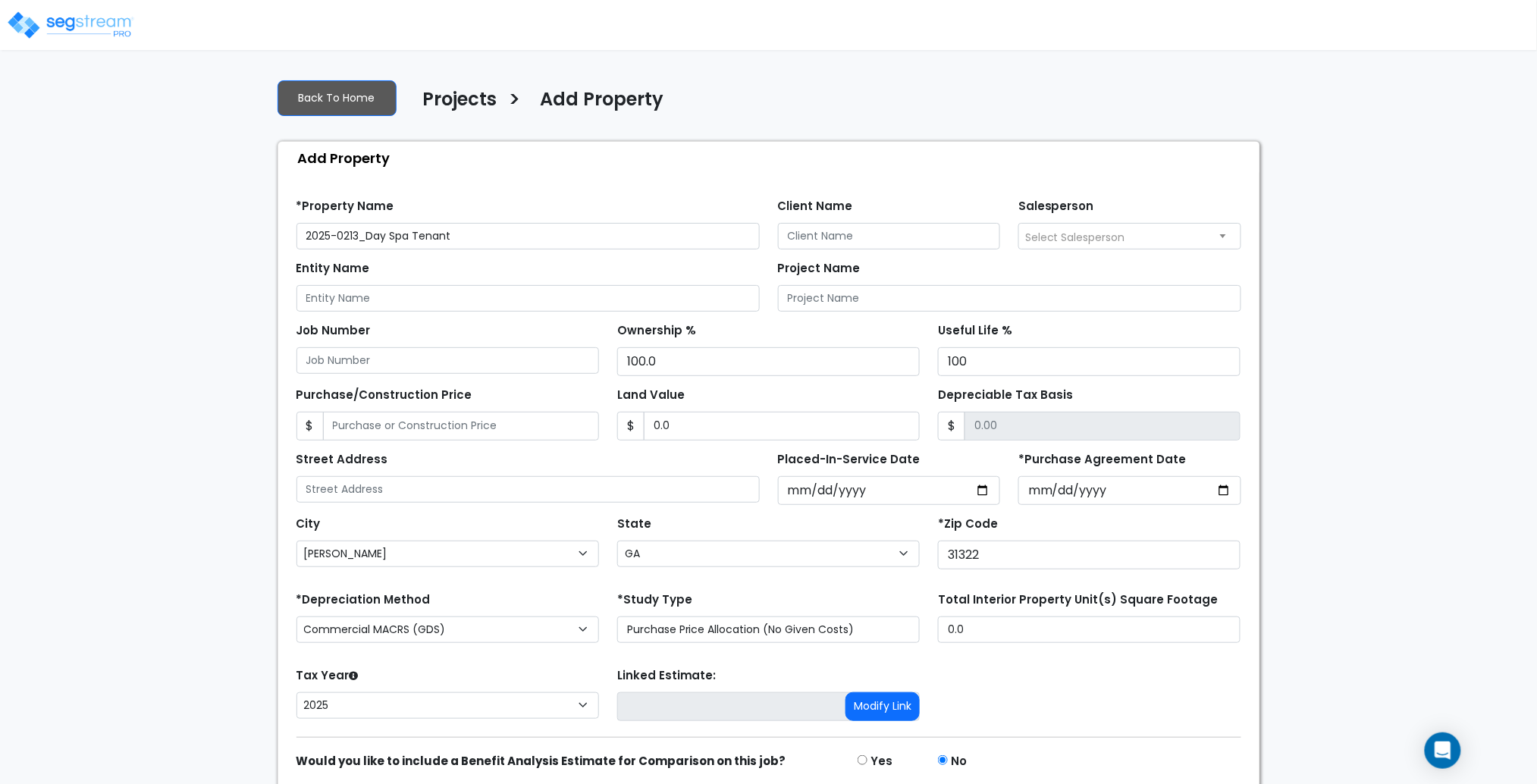
click at [352, 227] on input "2025-0213_Day Spa Tenant" at bounding box center [528, 236] width 463 height 27
type input "2025-0815_Day Spa Tenant"
click at [519, 408] on div "Purchase/Construction Price $" at bounding box center [448, 412] width 303 height 57
click at [508, 422] on input "Purchase/Construction Price" at bounding box center [461, 426] width 276 height 29
click at [1040, 346] on div "Useful Life % 100" at bounding box center [1089, 347] width 303 height 57
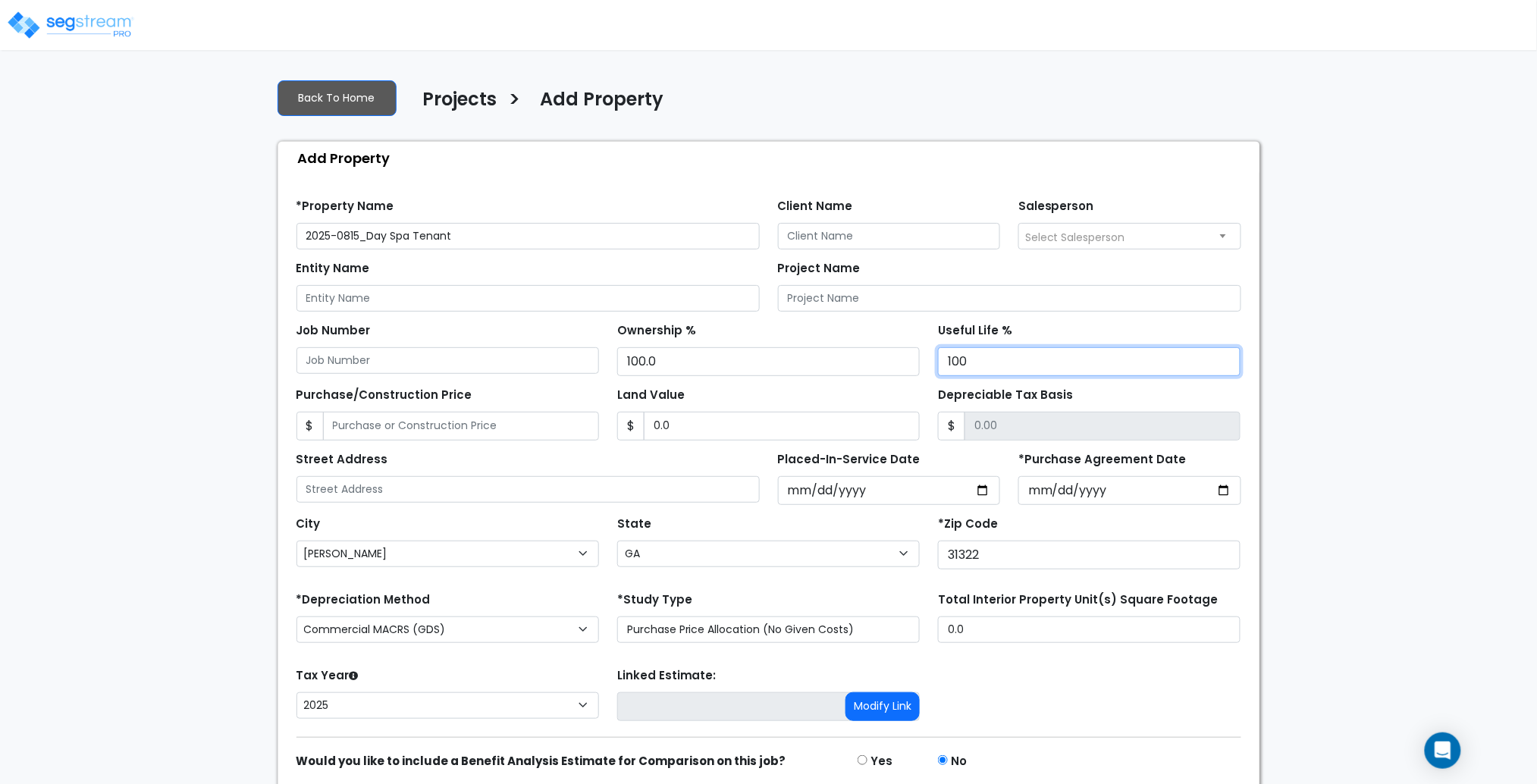
click at [1053, 352] on input "100" at bounding box center [1089, 361] width 303 height 29
click at [1068, 323] on div "Useful Life % 100" at bounding box center [1089, 347] width 303 height 57
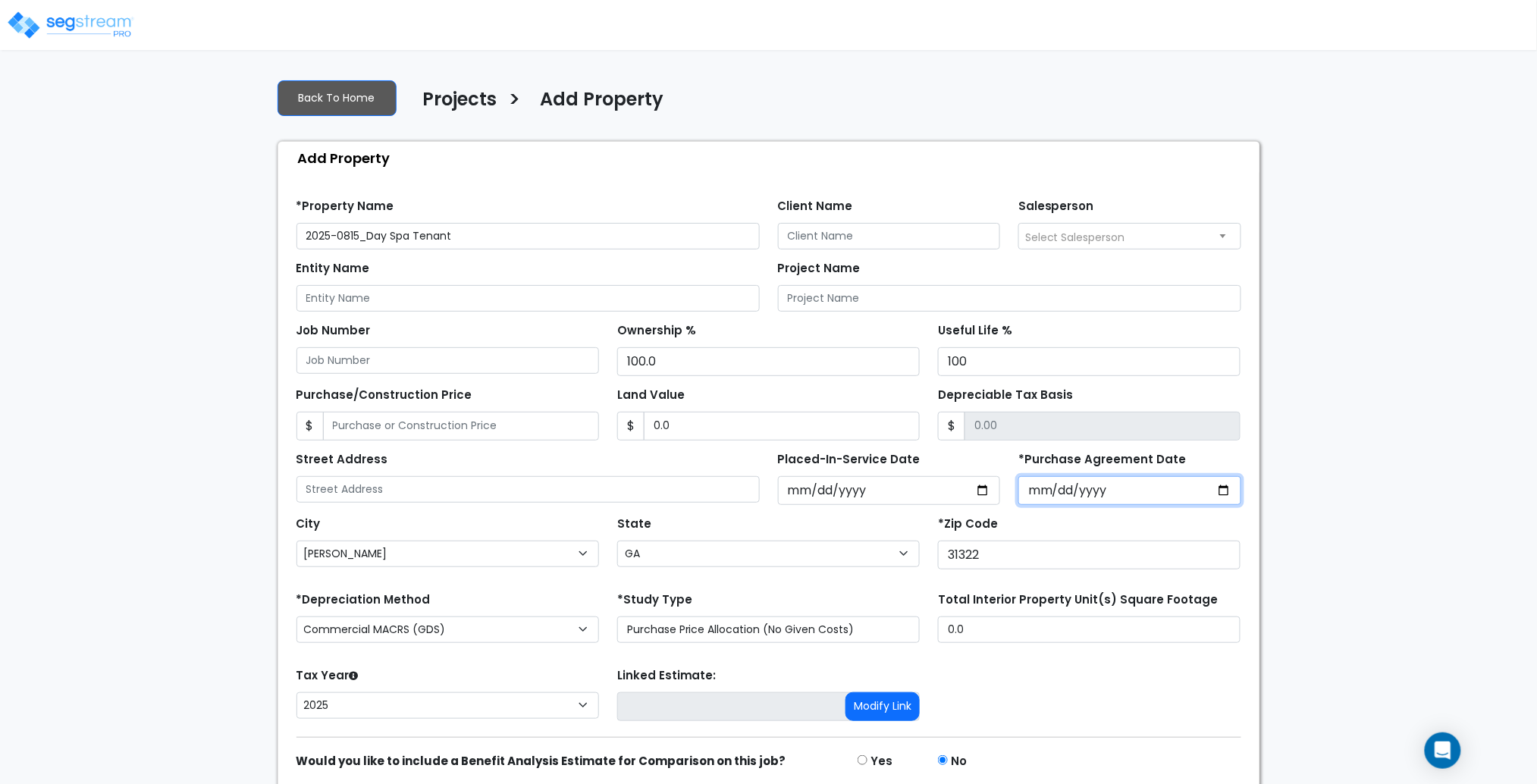
click at [1219, 486] on input "*Purchase Agreement Date" at bounding box center [1129, 490] width 223 height 29
type input "[DATE]"
click at [1226, 484] on input "[DATE]" at bounding box center [1129, 490] width 223 height 29
click at [987, 492] on input "[DATE]" at bounding box center [889, 490] width 223 height 29
type input "[DATE]"
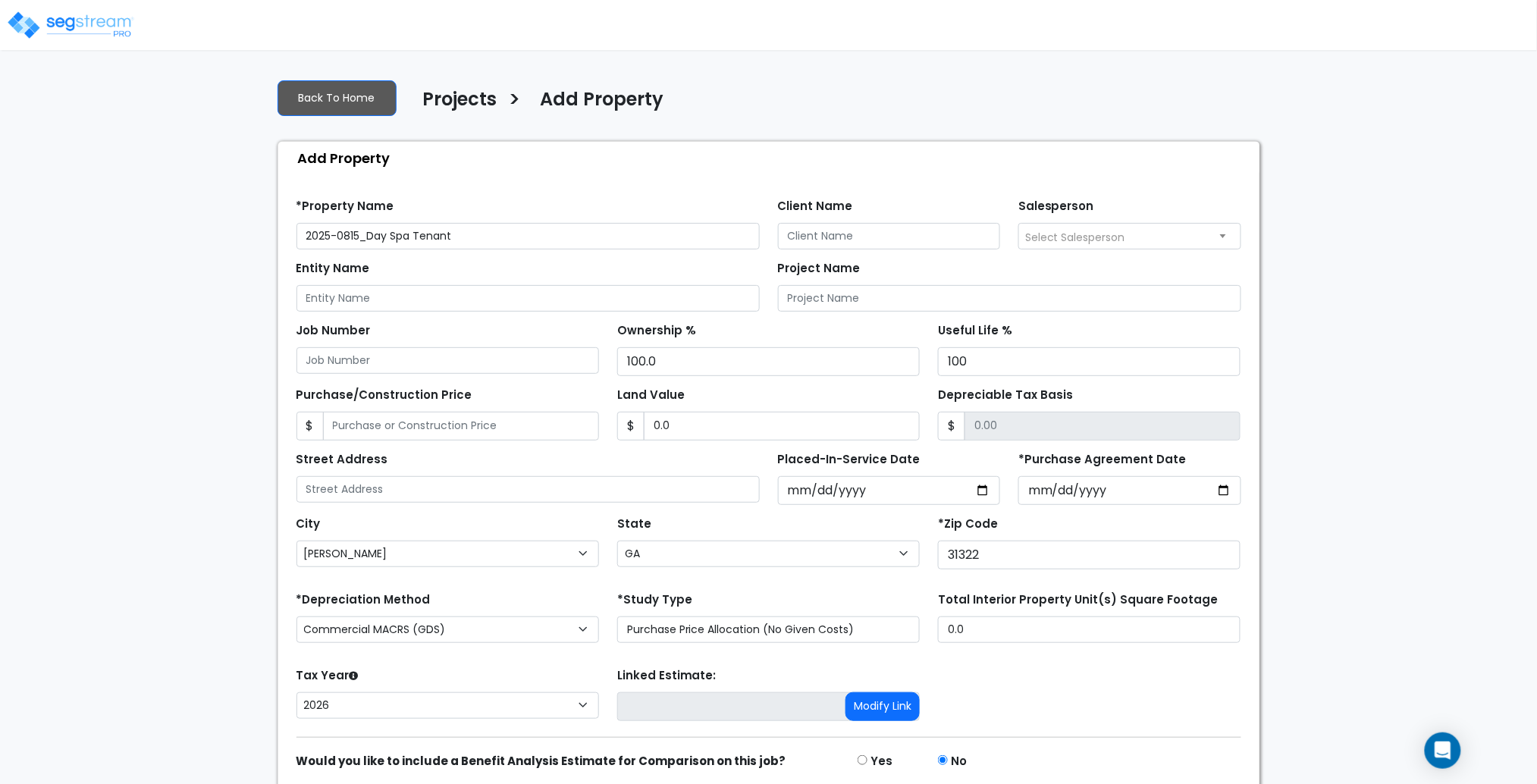
click at [838, 581] on form "*Property Name 2025-0815_Day Spa Tenant Client Name Salesperson" at bounding box center [768, 509] width 944 height 644
click at [432, 583] on form "*Property Name 2025-0815_Day Spa Tenant Client Name Salesperson" at bounding box center [768, 509] width 944 height 644
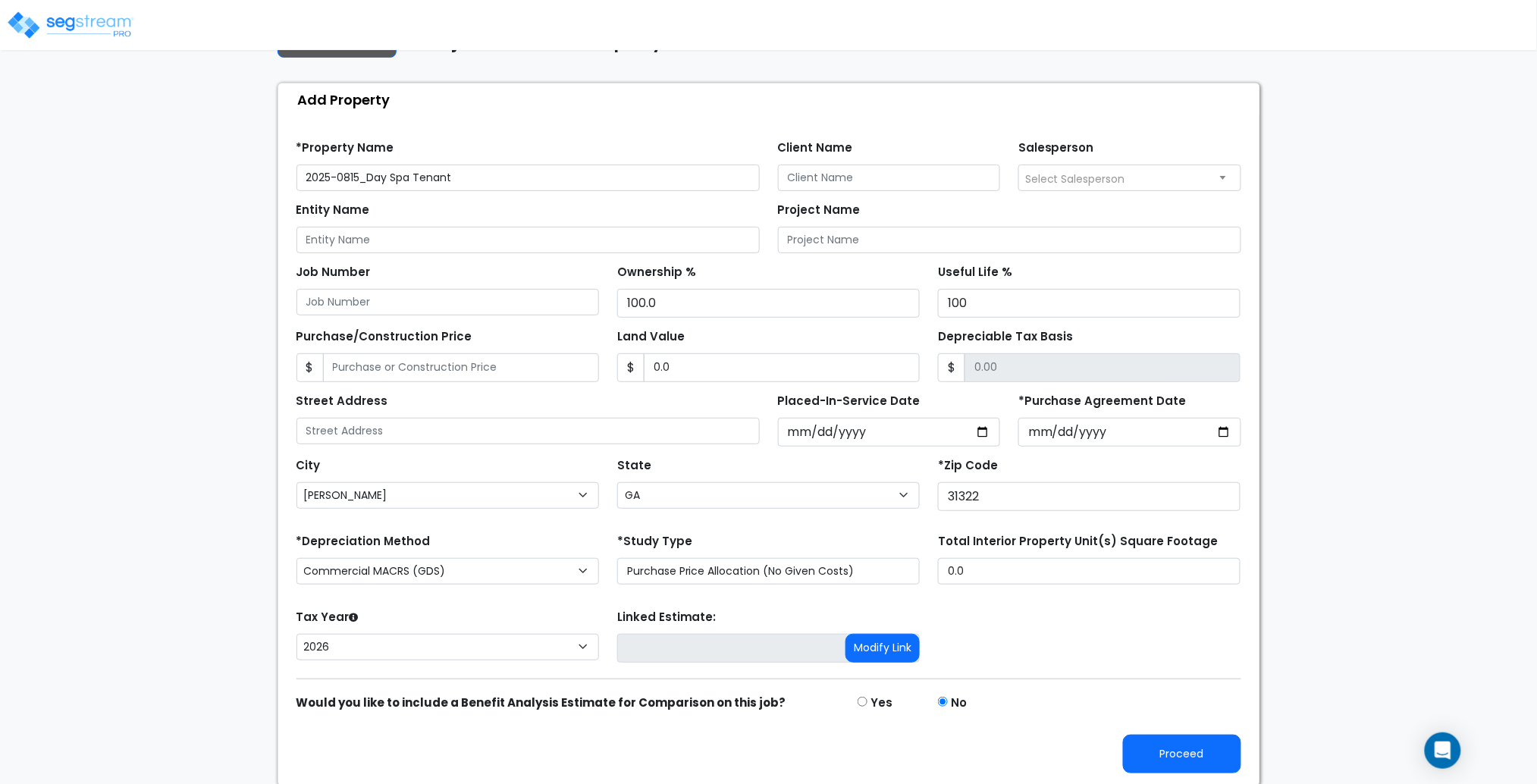
scroll to position [60, 0]
click at [1181, 743] on button "Proceed" at bounding box center [1181, 751] width 119 height 39
type input "0"
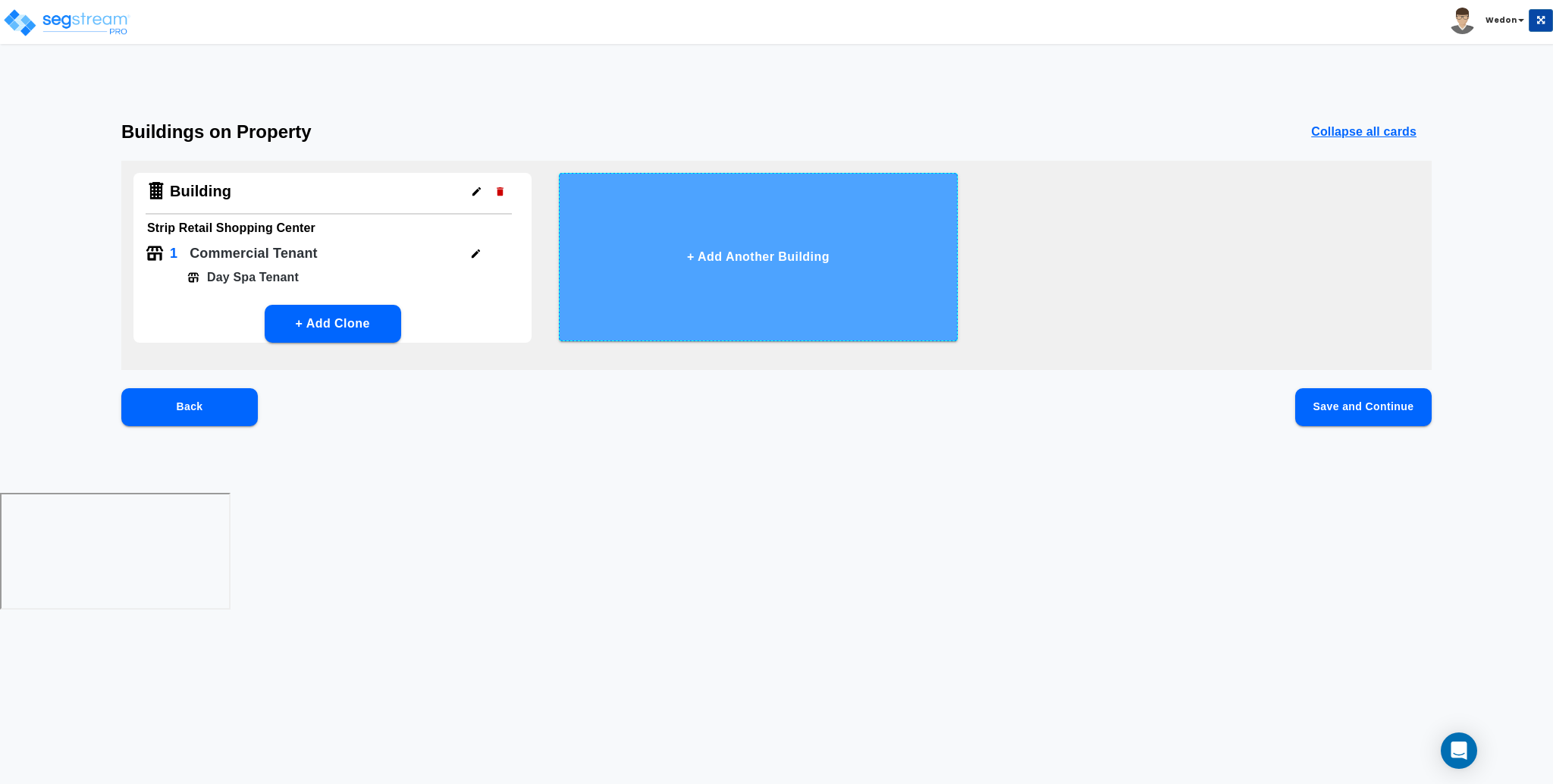
click at [922, 259] on button "+ Add Another Building" at bounding box center [758, 257] width 398 height 168
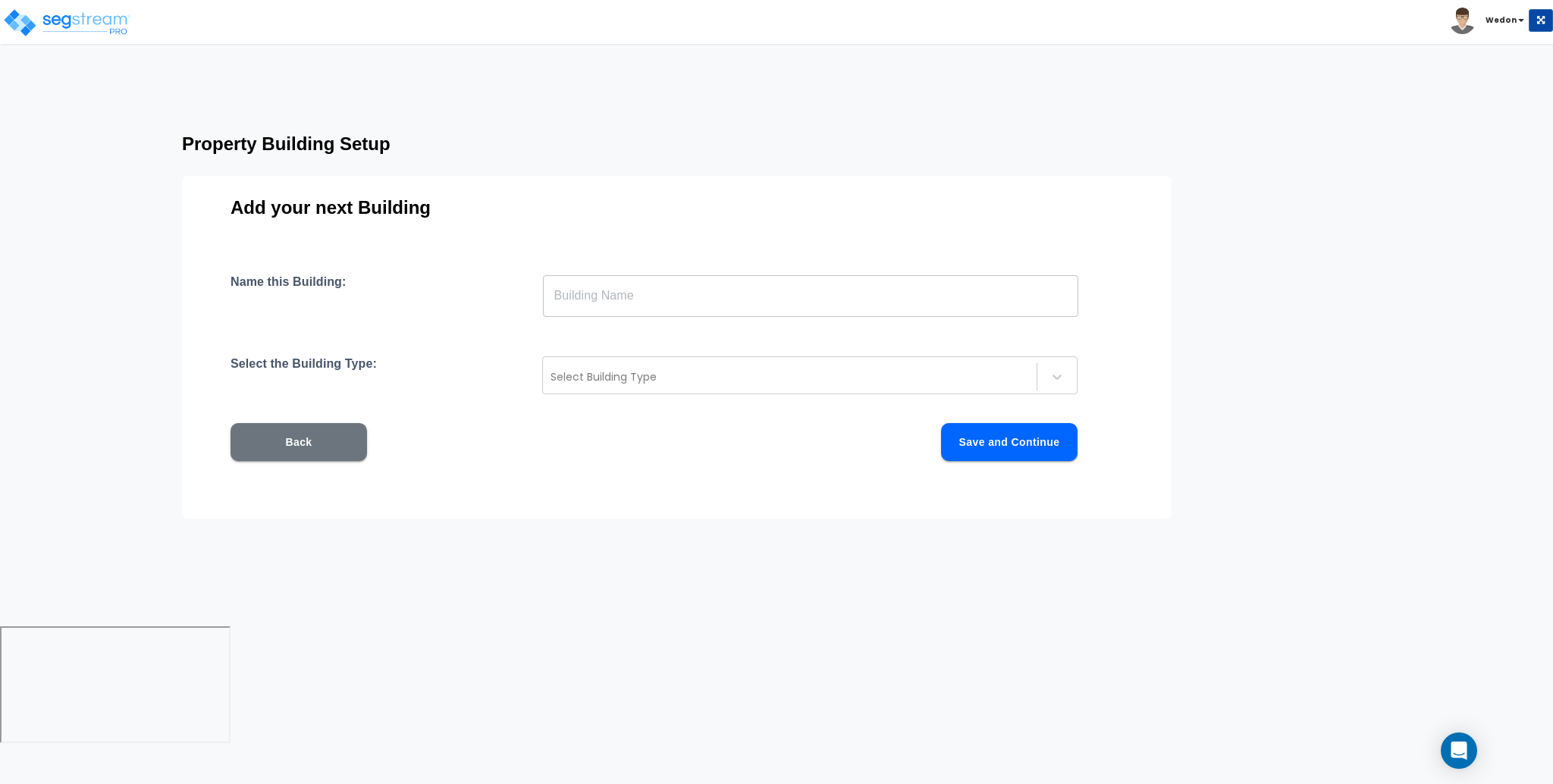
click at [317, 434] on button "Back" at bounding box center [298, 442] width 137 height 38
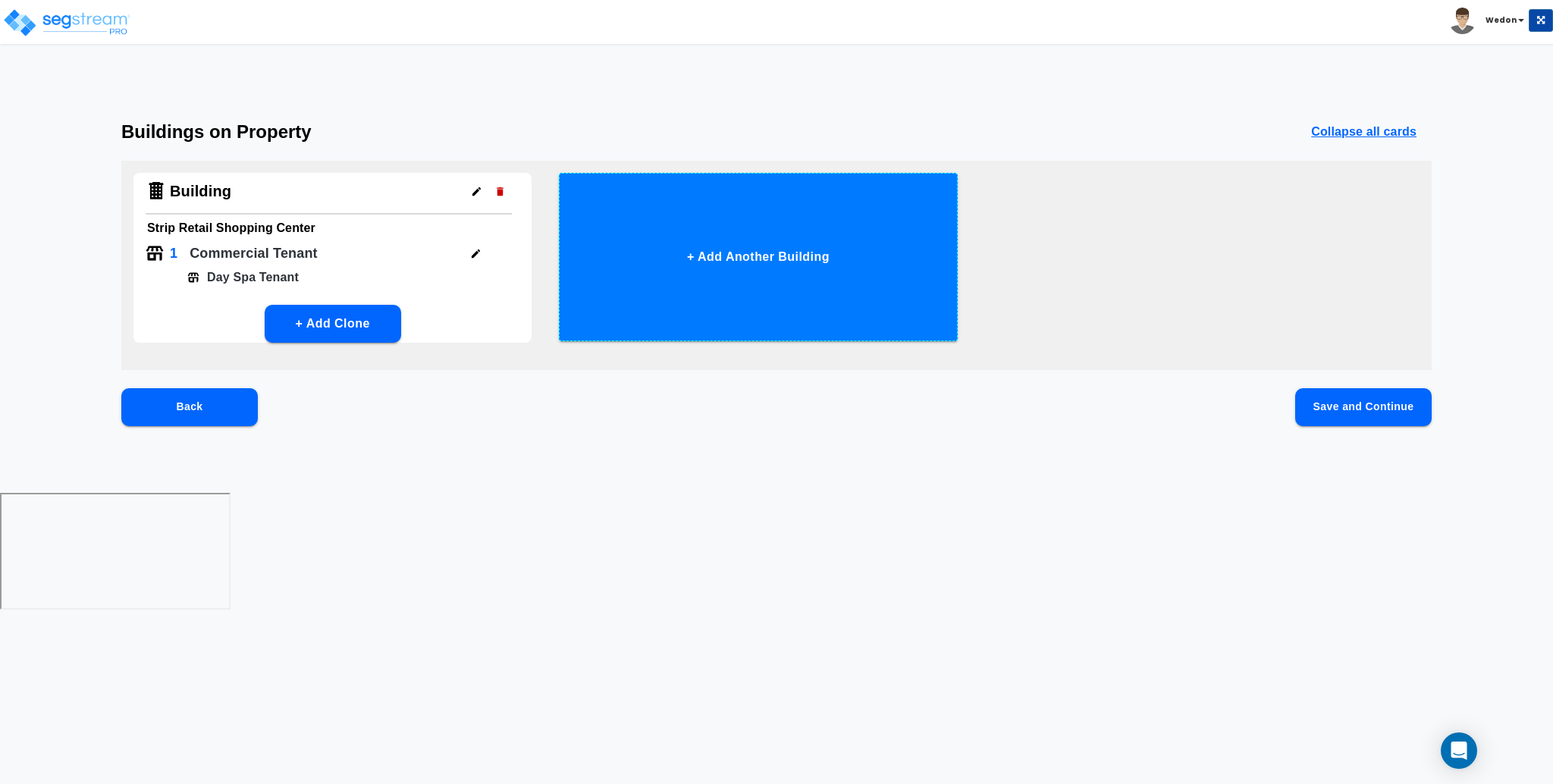
click at [789, 229] on button "+ Add Another Building" at bounding box center [758, 257] width 398 height 168
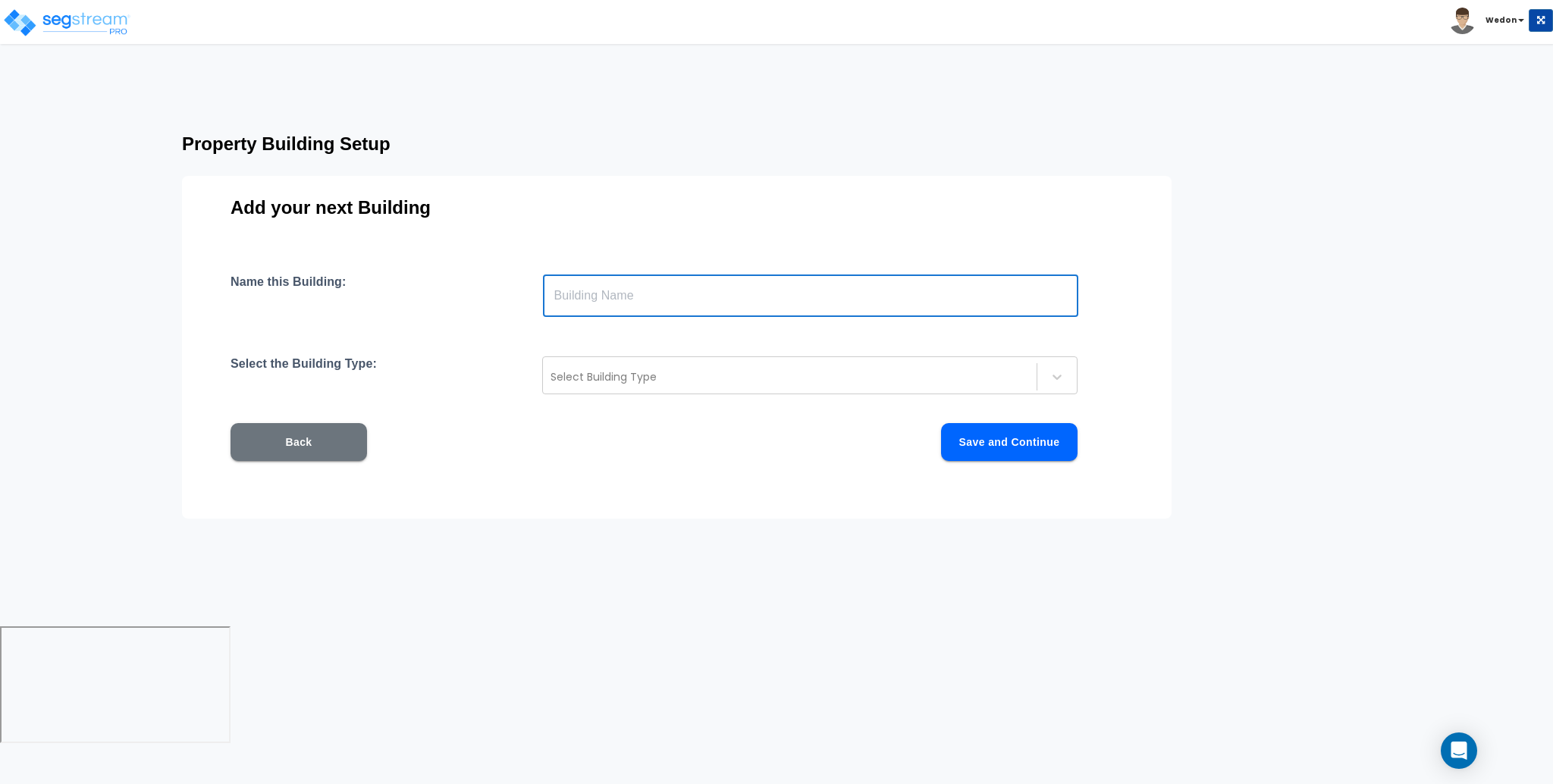
click at [638, 304] on input "text" at bounding box center [811, 295] width 536 height 42
type input "S"
type input "Day Spa Tenant"
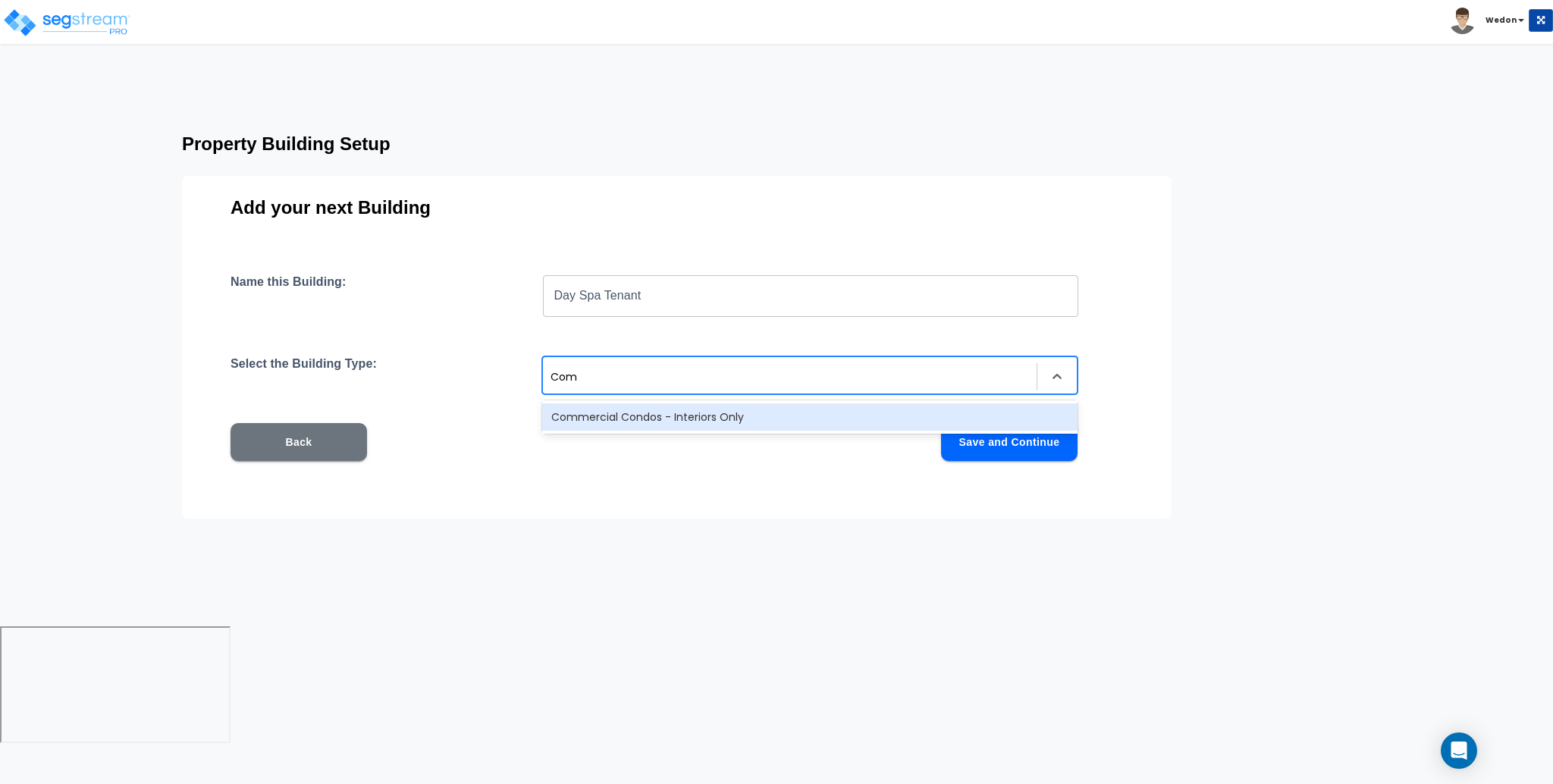
type input "Comm"
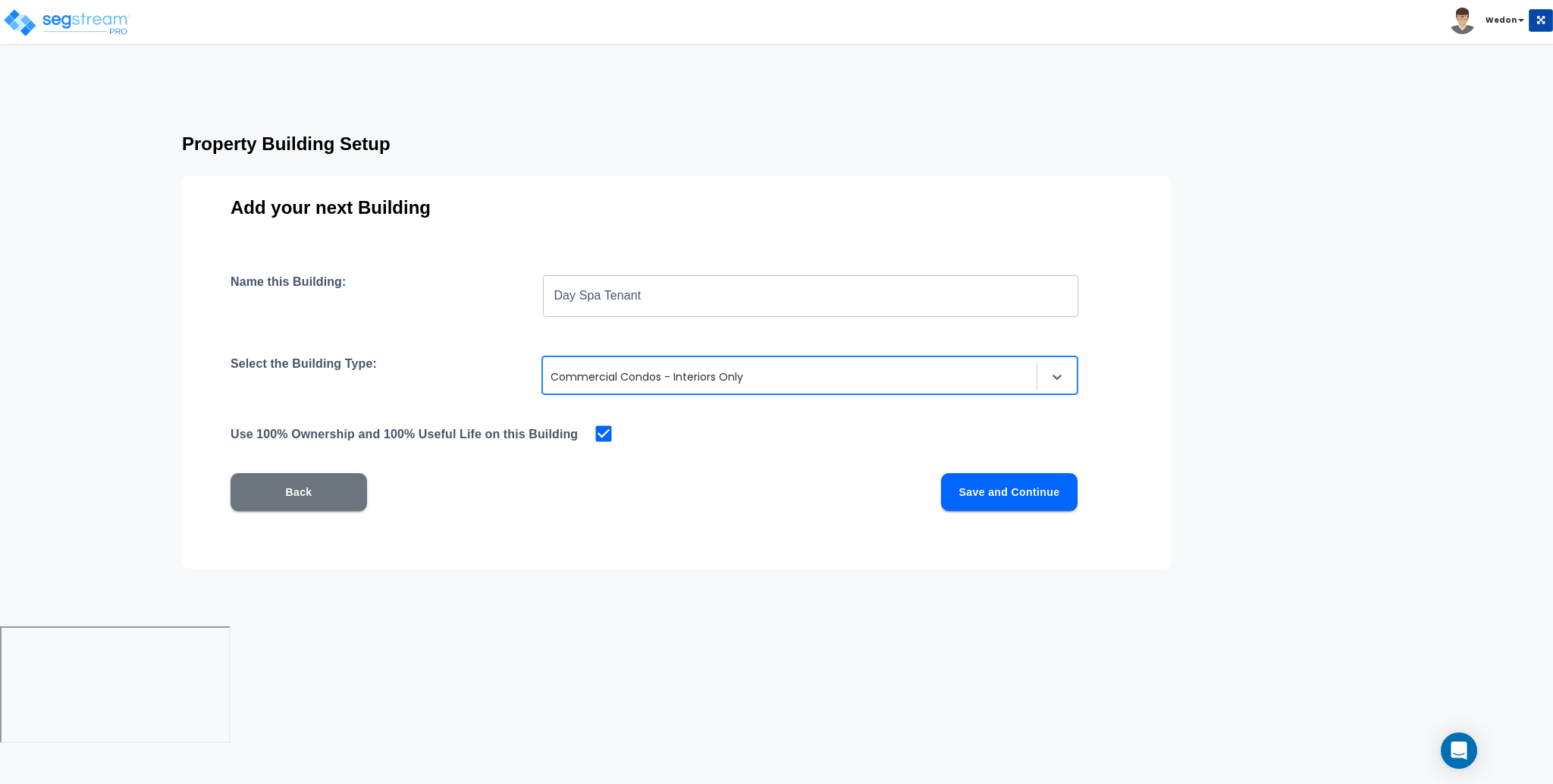
click at [988, 495] on button "Save and Continue" at bounding box center [1009, 492] width 137 height 38
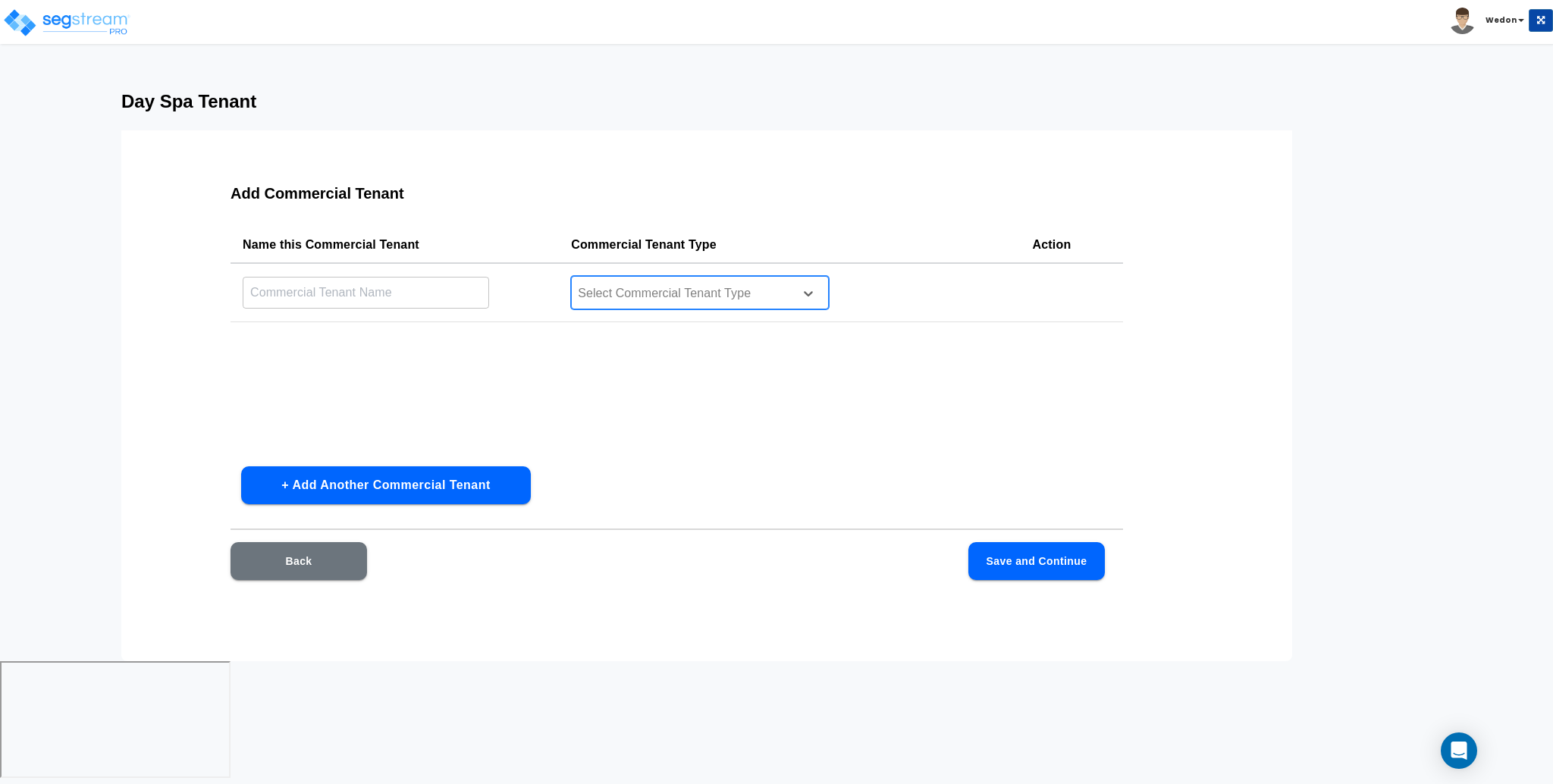
click at [723, 293] on div at bounding box center [680, 293] width 208 height 21
type input "day s"
click at [386, 287] on input "text" at bounding box center [366, 292] width 246 height 32
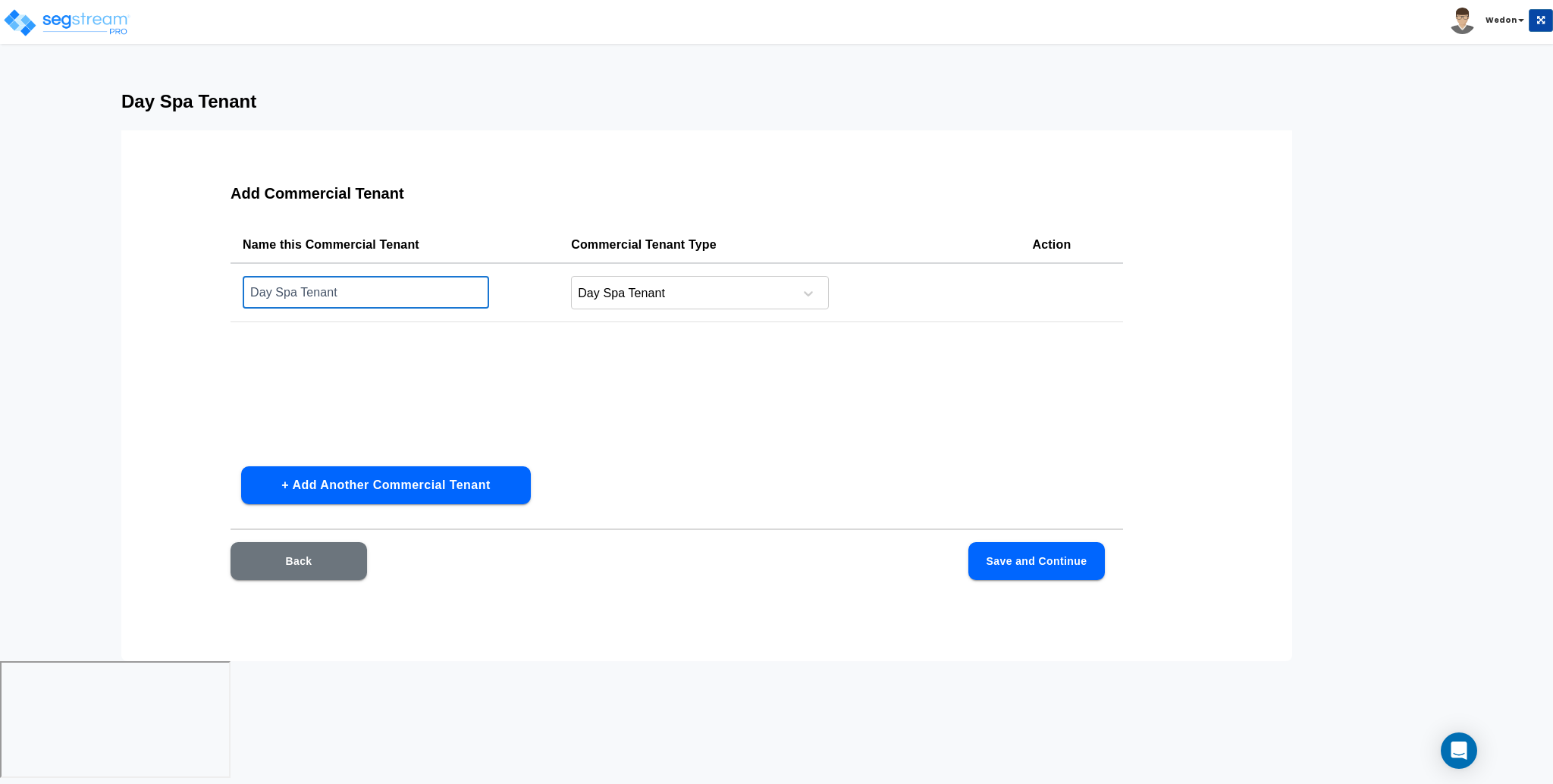
type input "Day Spa Tenant"
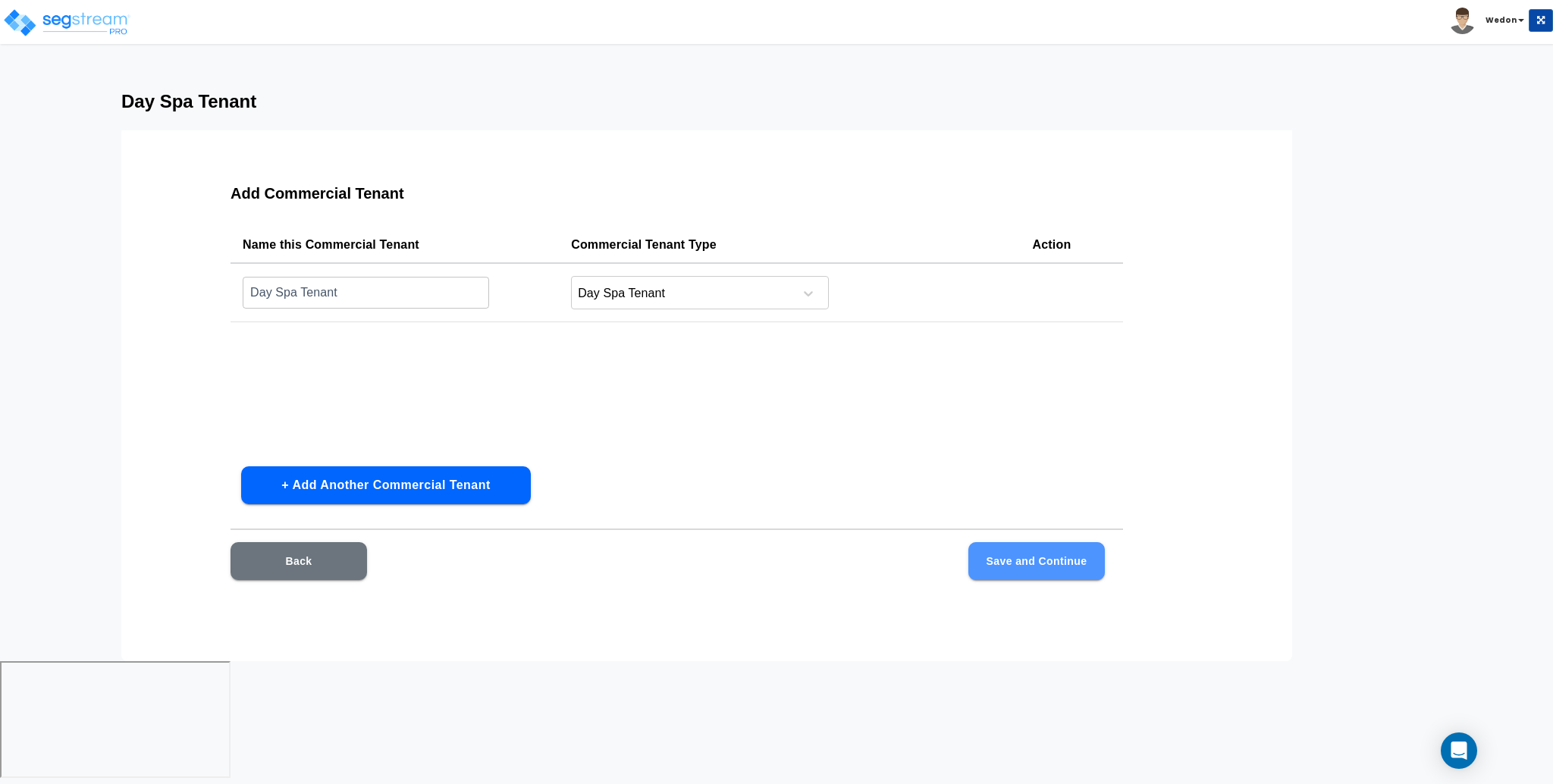
click at [1060, 577] on button "Save and Continue" at bounding box center [1036, 561] width 137 height 38
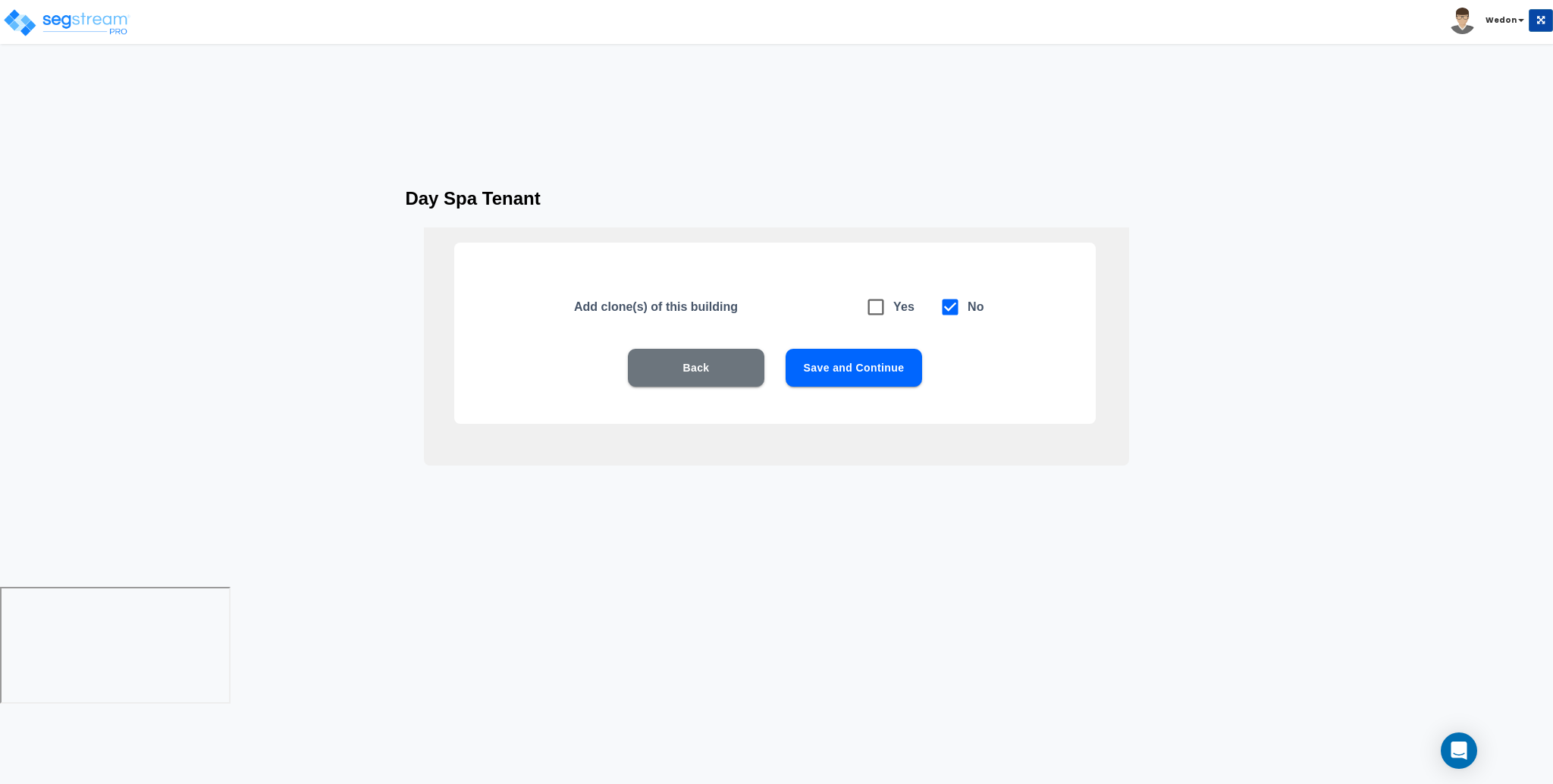
click at [867, 368] on button "Save and Continue" at bounding box center [853, 368] width 137 height 38
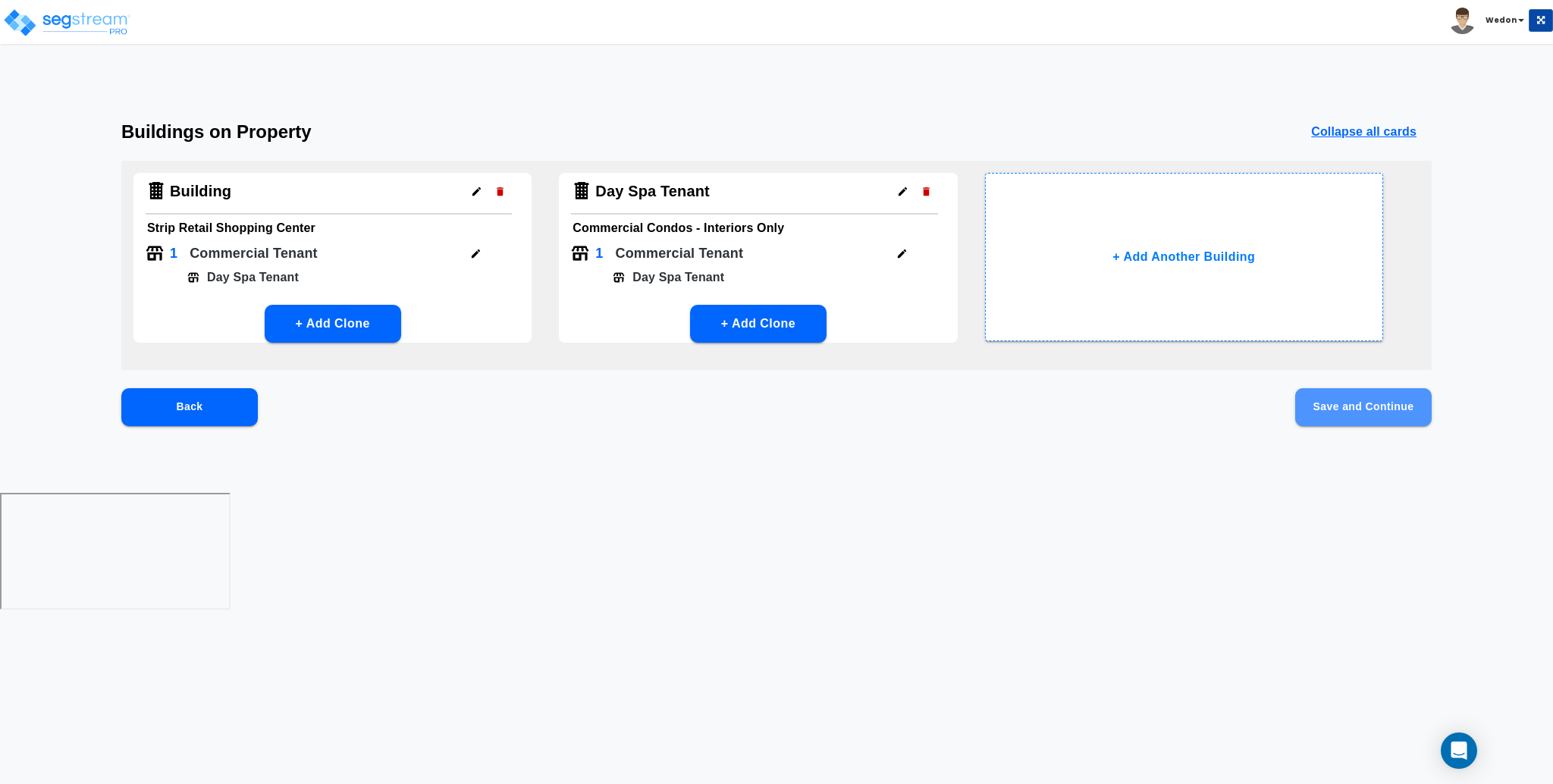
click at [1361, 399] on button "Save and Continue" at bounding box center [1363, 407] width 137 height 38
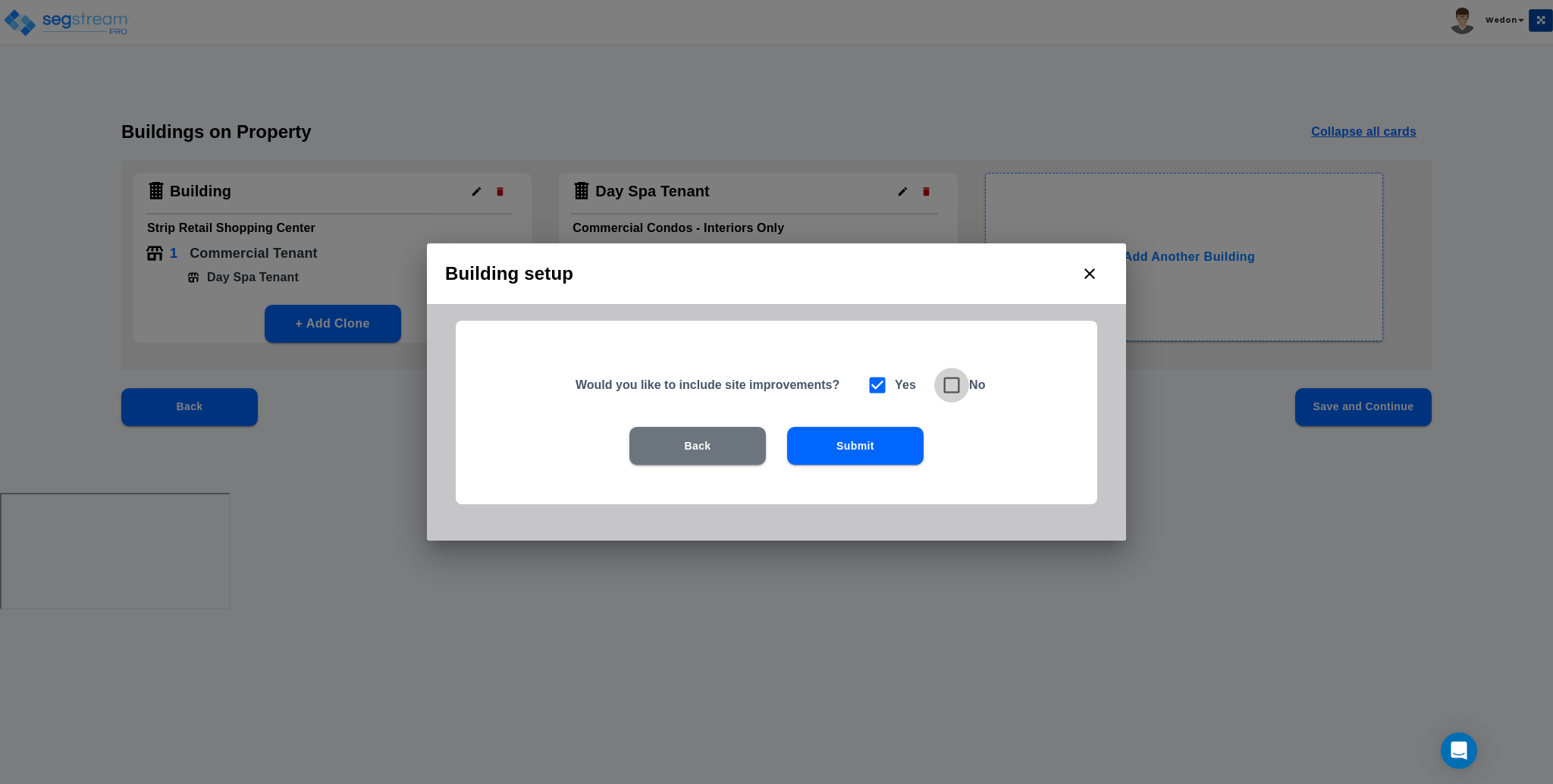
click at [957, 379] on icon at bounding box center [952, 385] width 22 height 22
checkbox input "false"
checkbox input "true"
click at [841, 444] on button "Submit" at bounding box center [855, 446] width 137 height 38
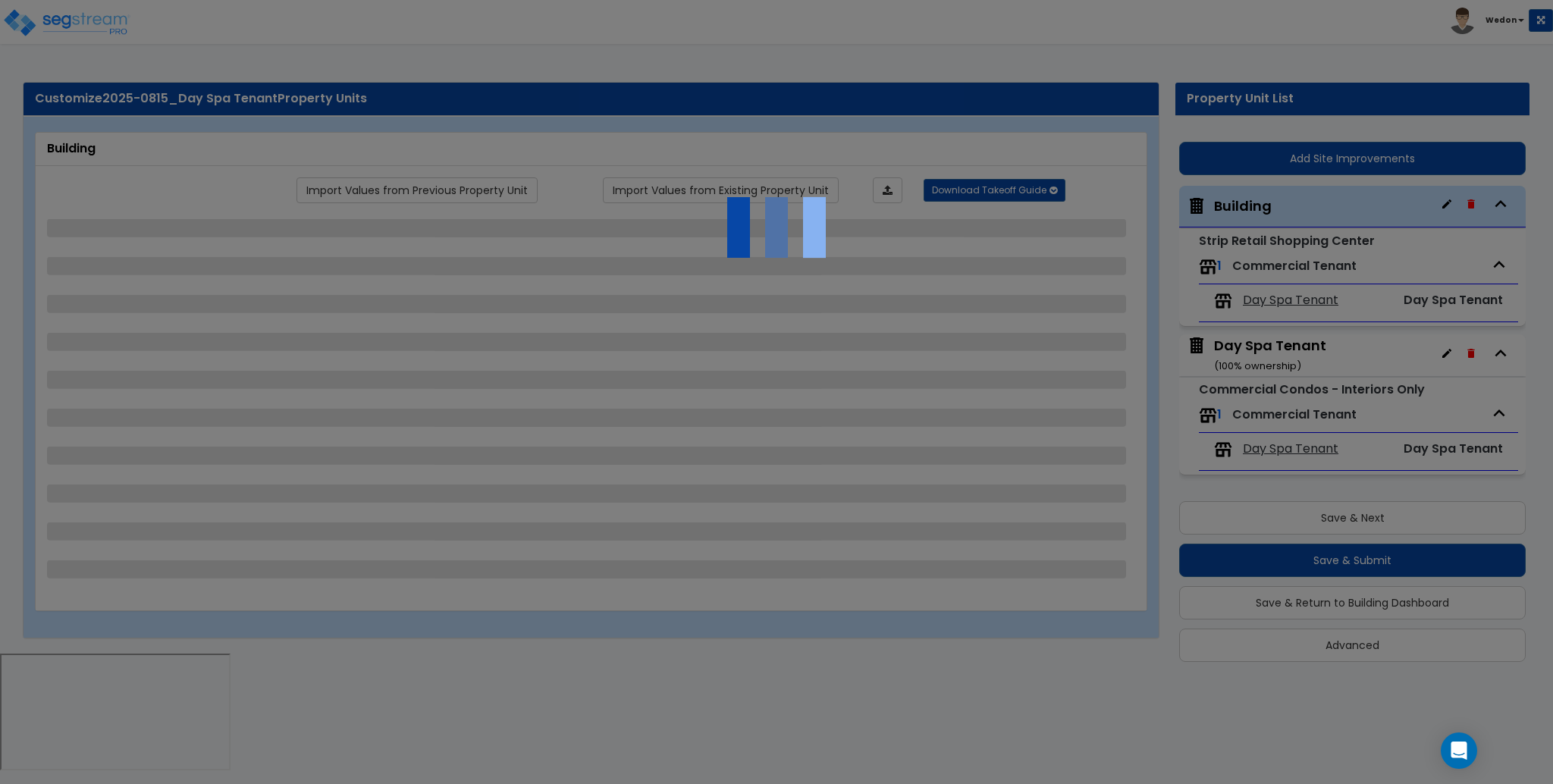
select select "3"
select select "1"
select select "3"
select select "2"
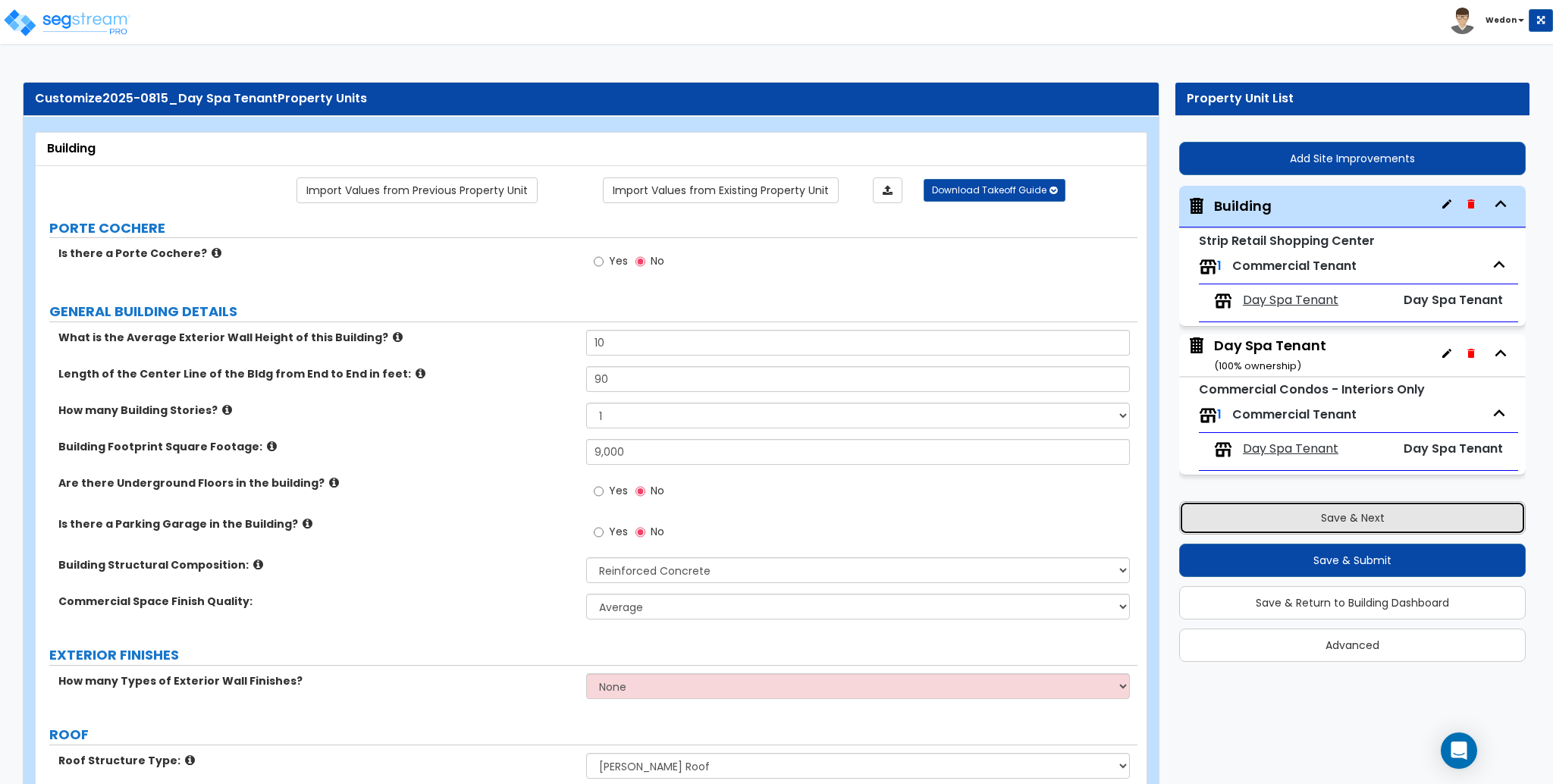
click at [1361, 519] on button "Save & Next" at bounding box center [1352, 517] width 347 height 33
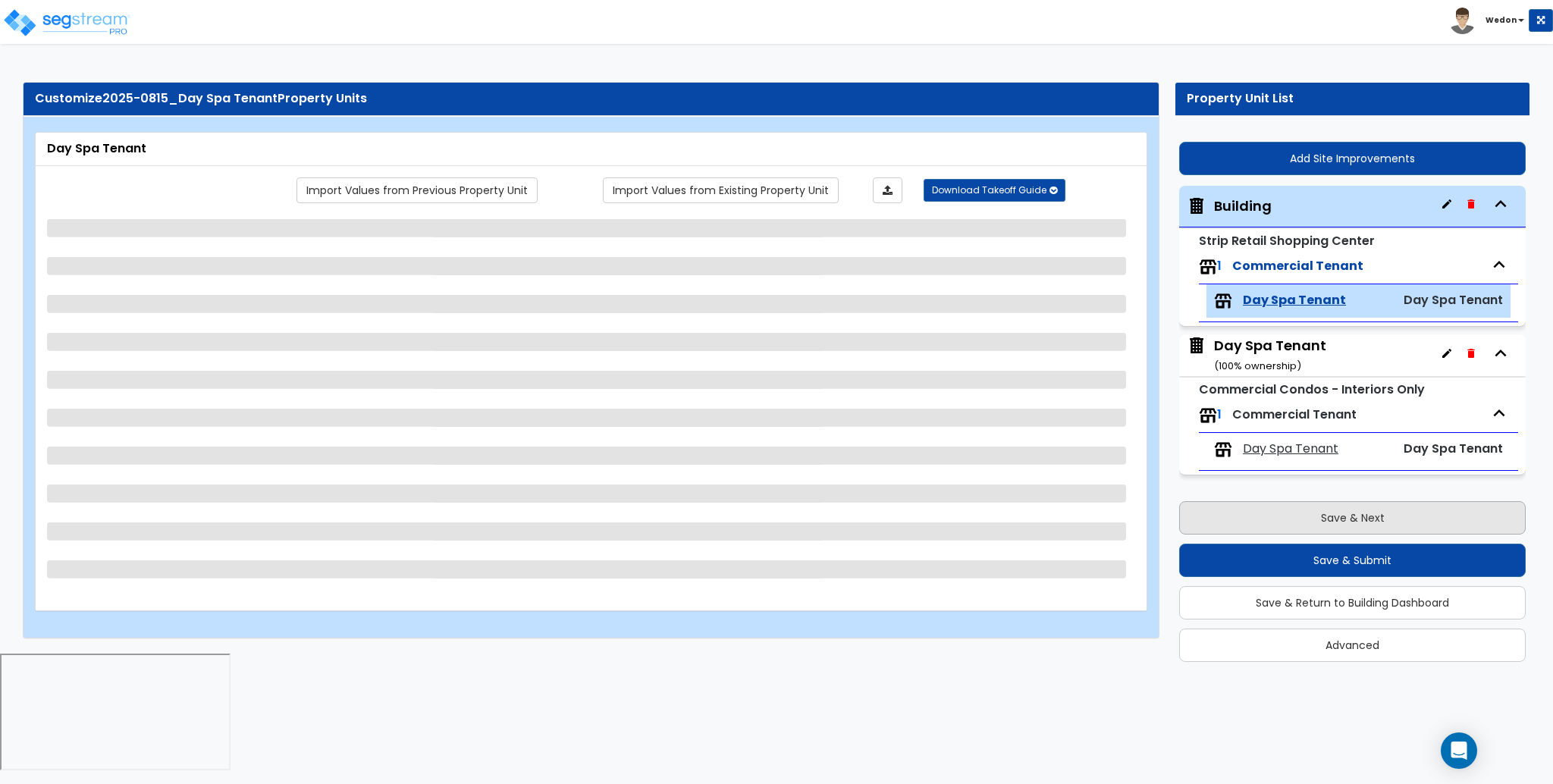
select select "1"
select select "2"
select select "6"
select select "1"
select select "3"
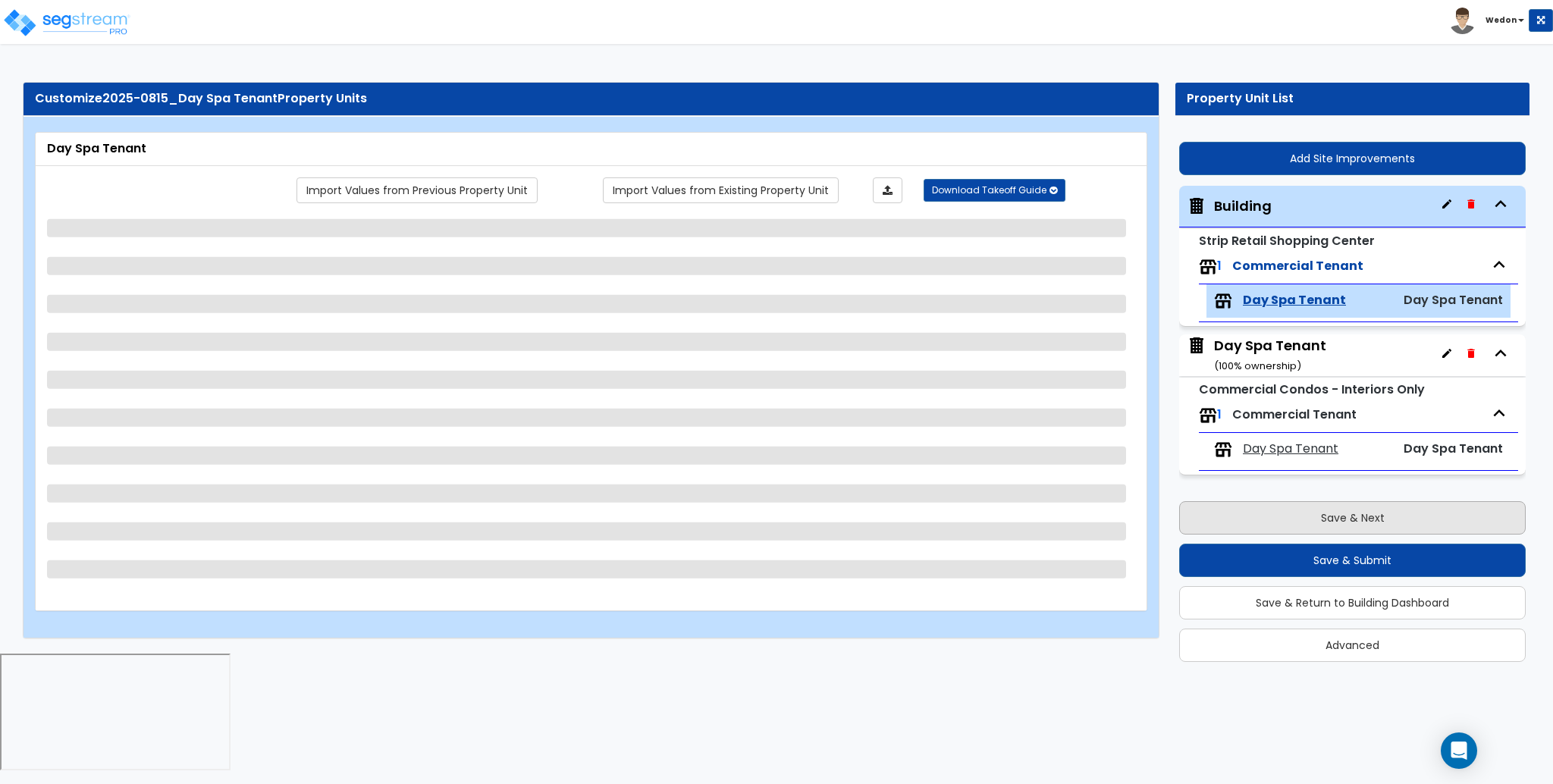
select select "1"
select select "2"
select select "3"
select select "1"
select select "2"
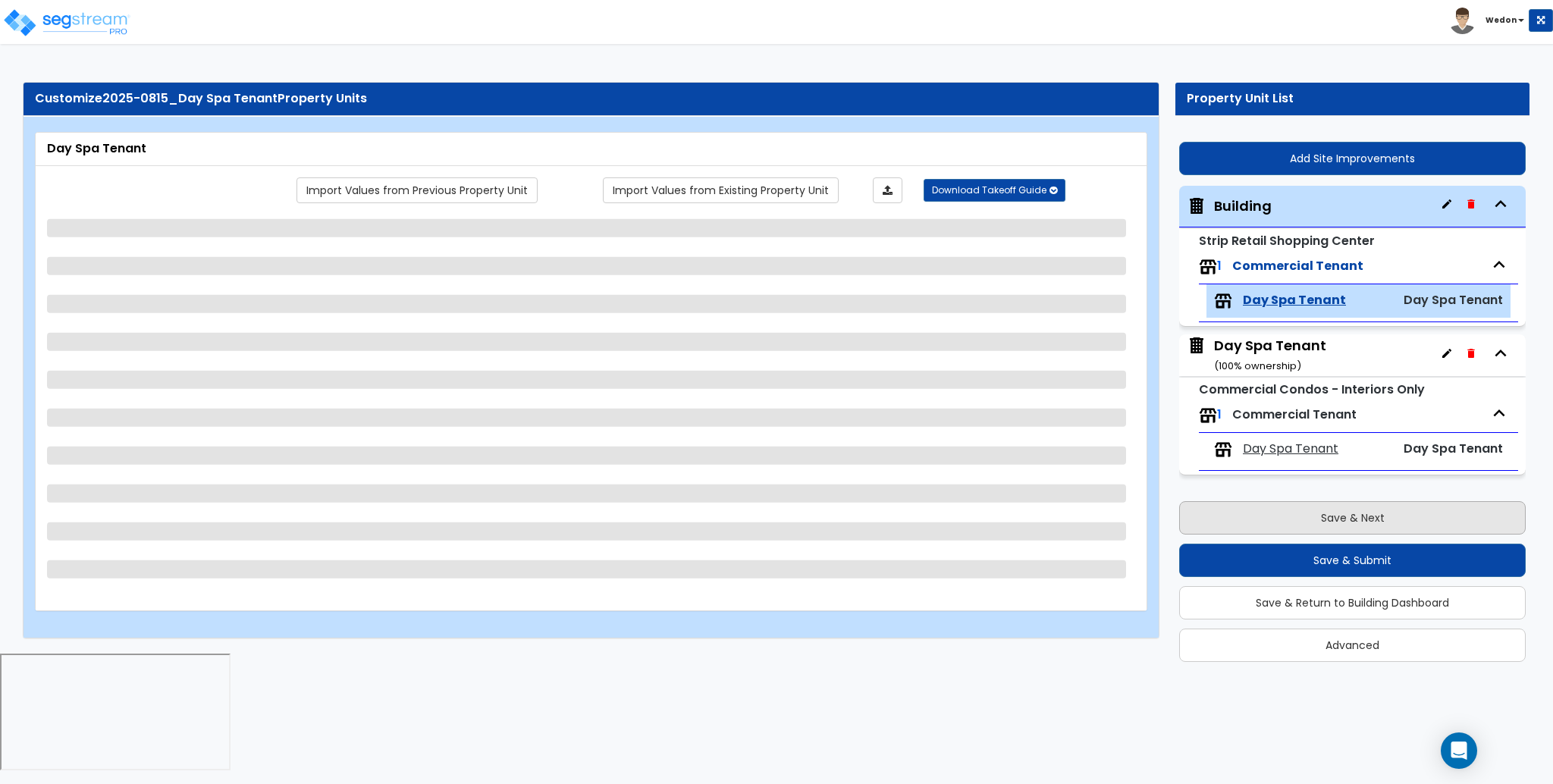
select select "3"
select select "1"
select select "3"
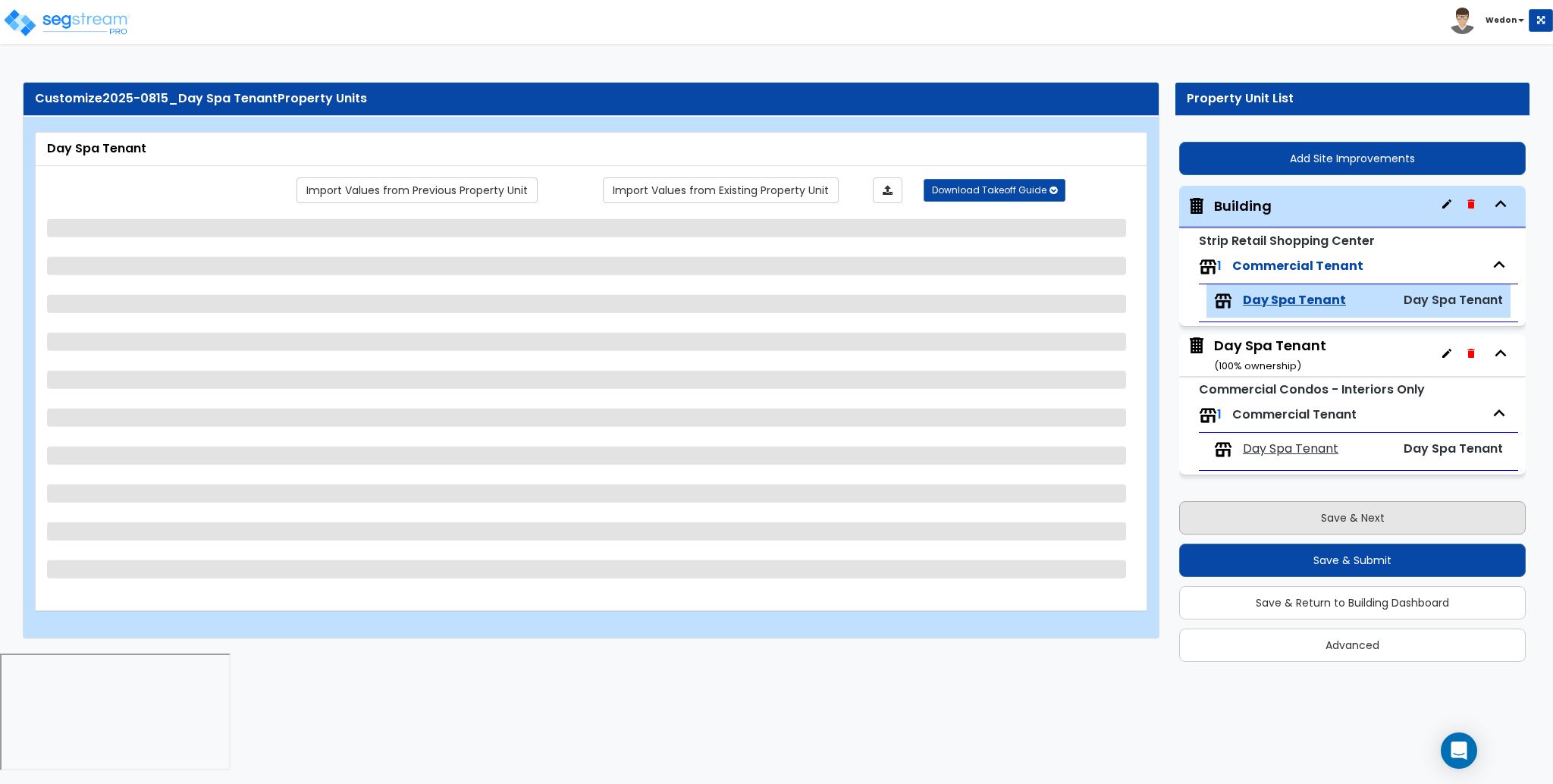
select select "4"
select select "6"
select select "1"
select select "2"
select select "3"
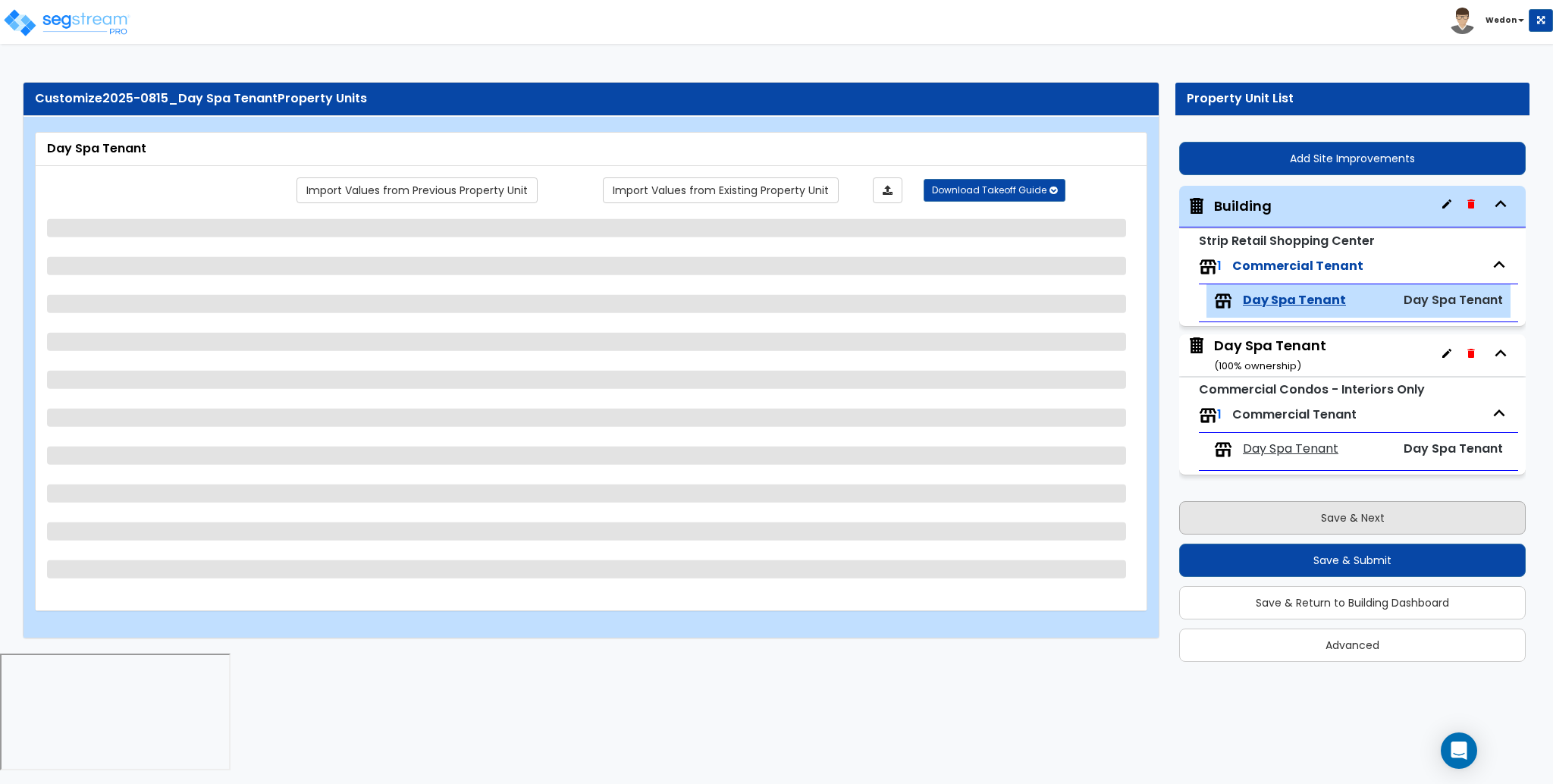
select select "1"
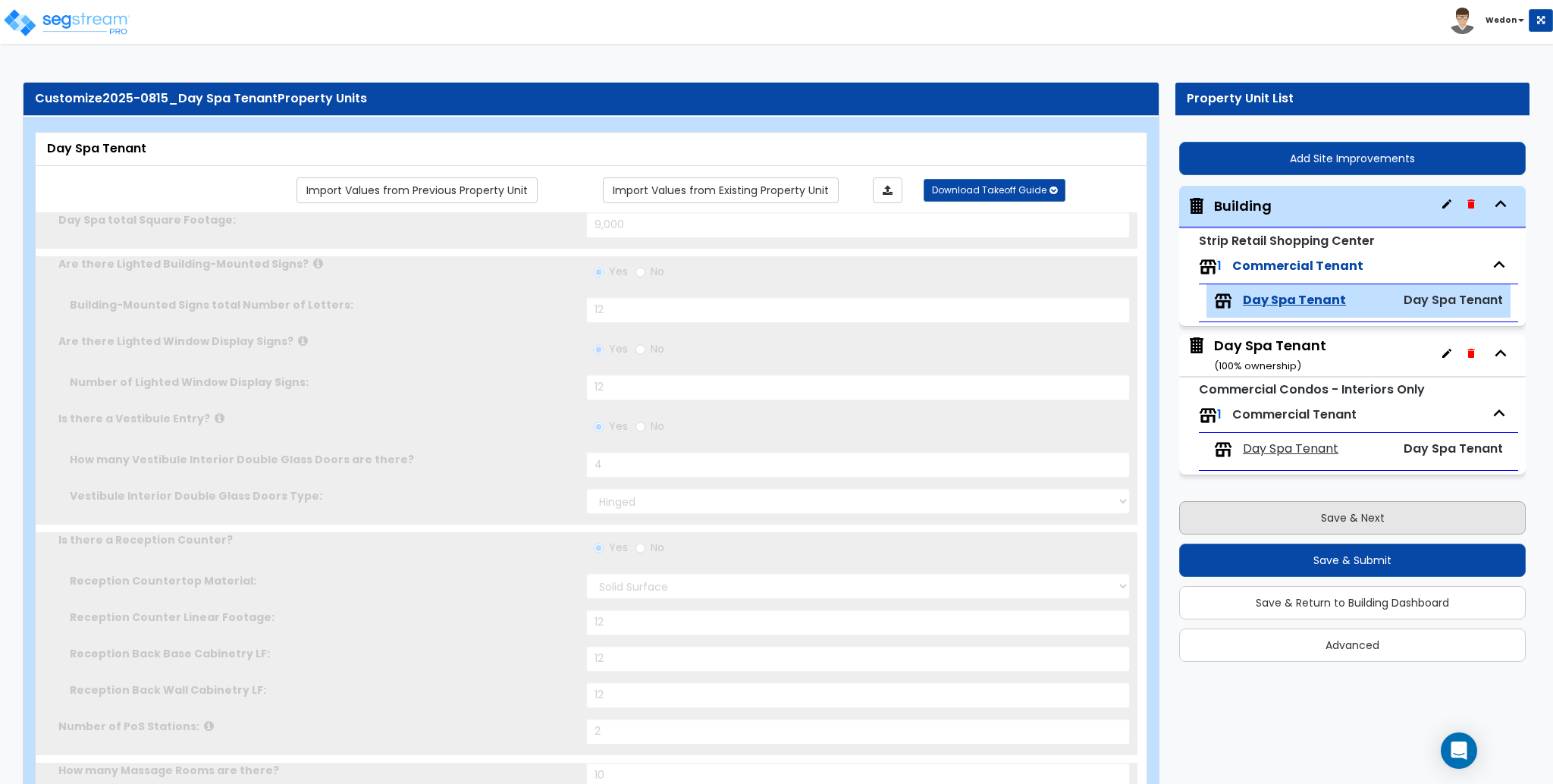
radio input "true"
select select "3"
radio input "true"
select select "4"
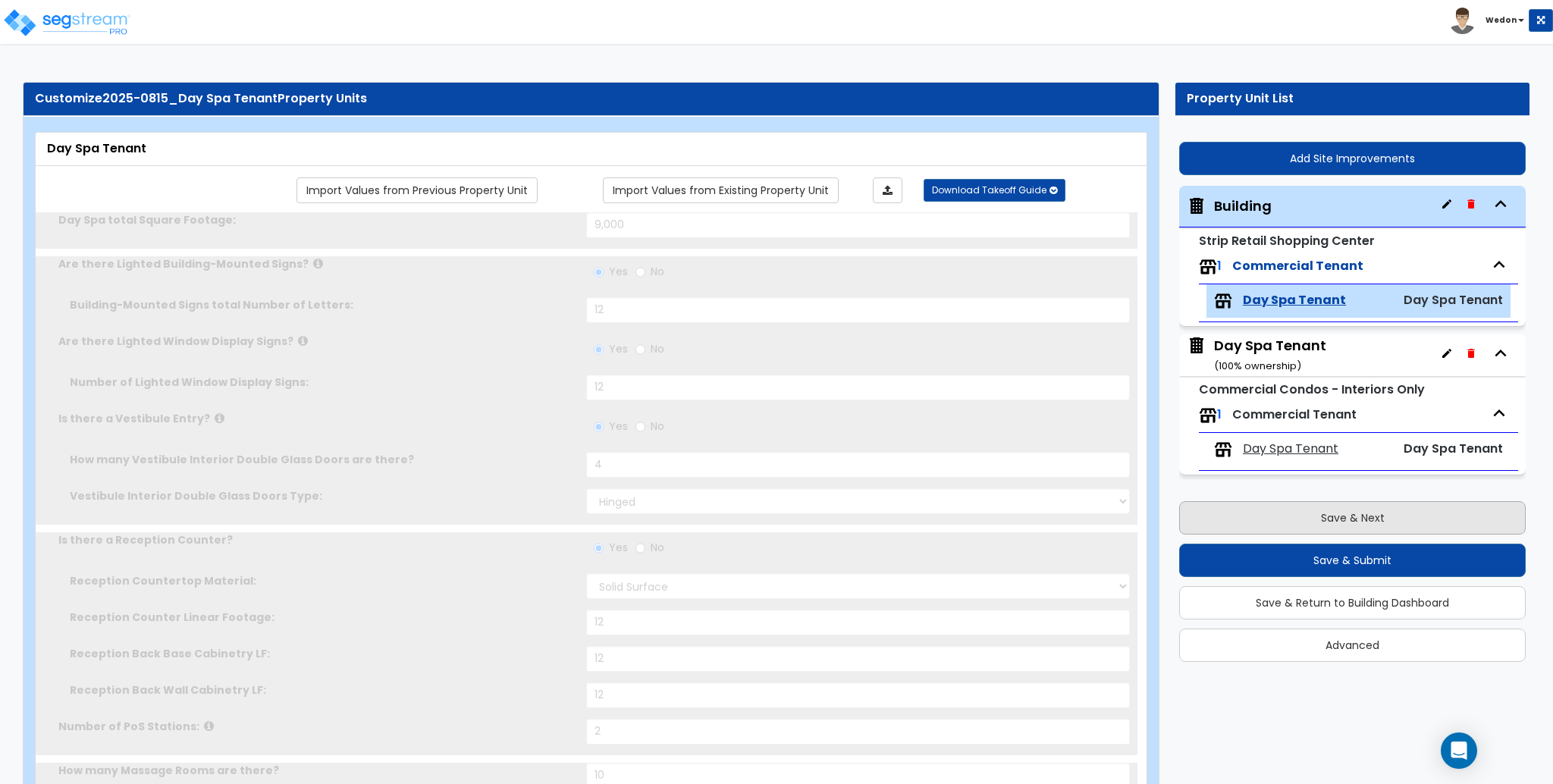
select select "1"
type input "25"
select select "3"
type input "25"
select select "5"
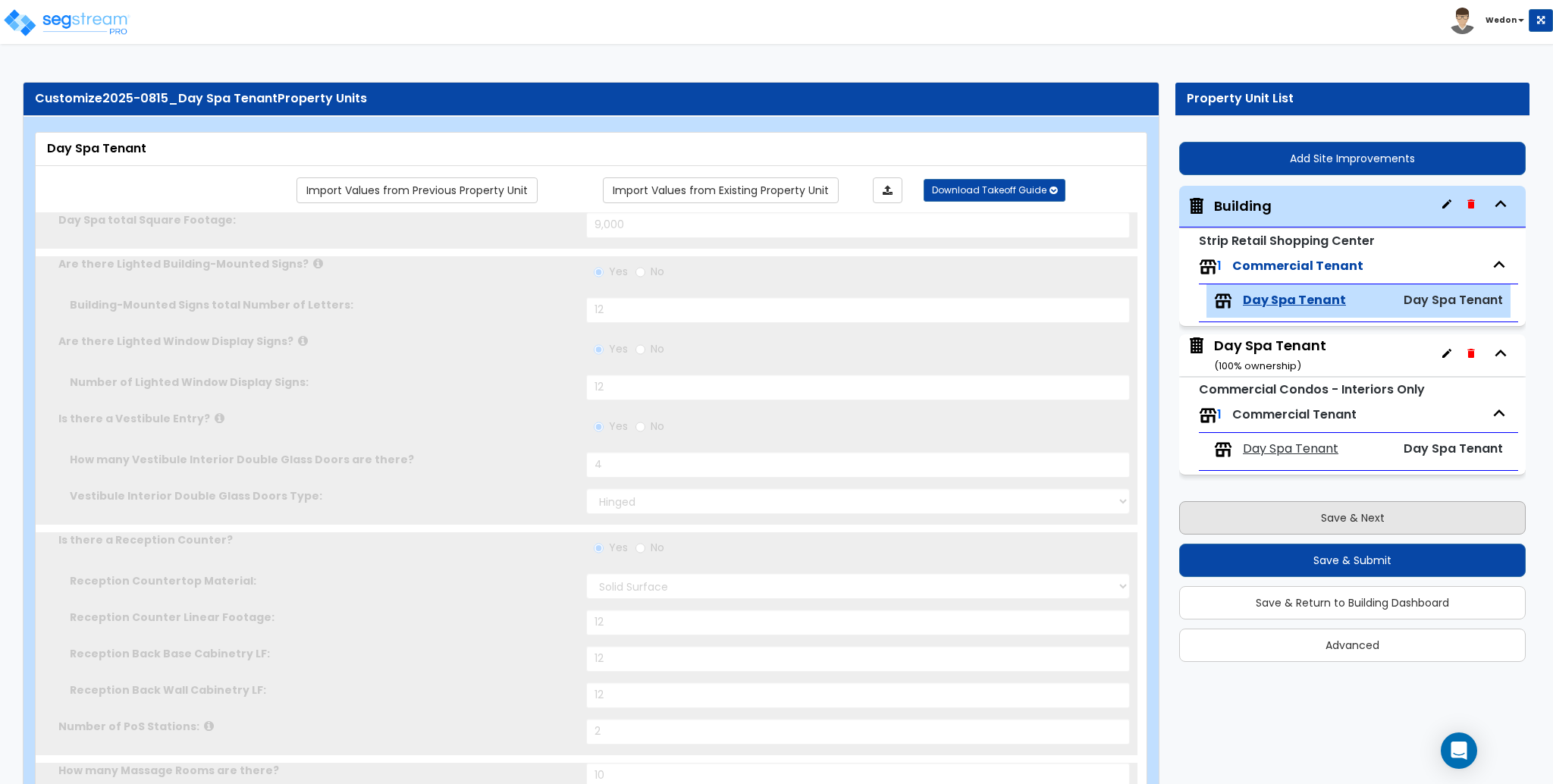
type input "25"
select select "7"
radio input "true"
type input "1"
type input "500"
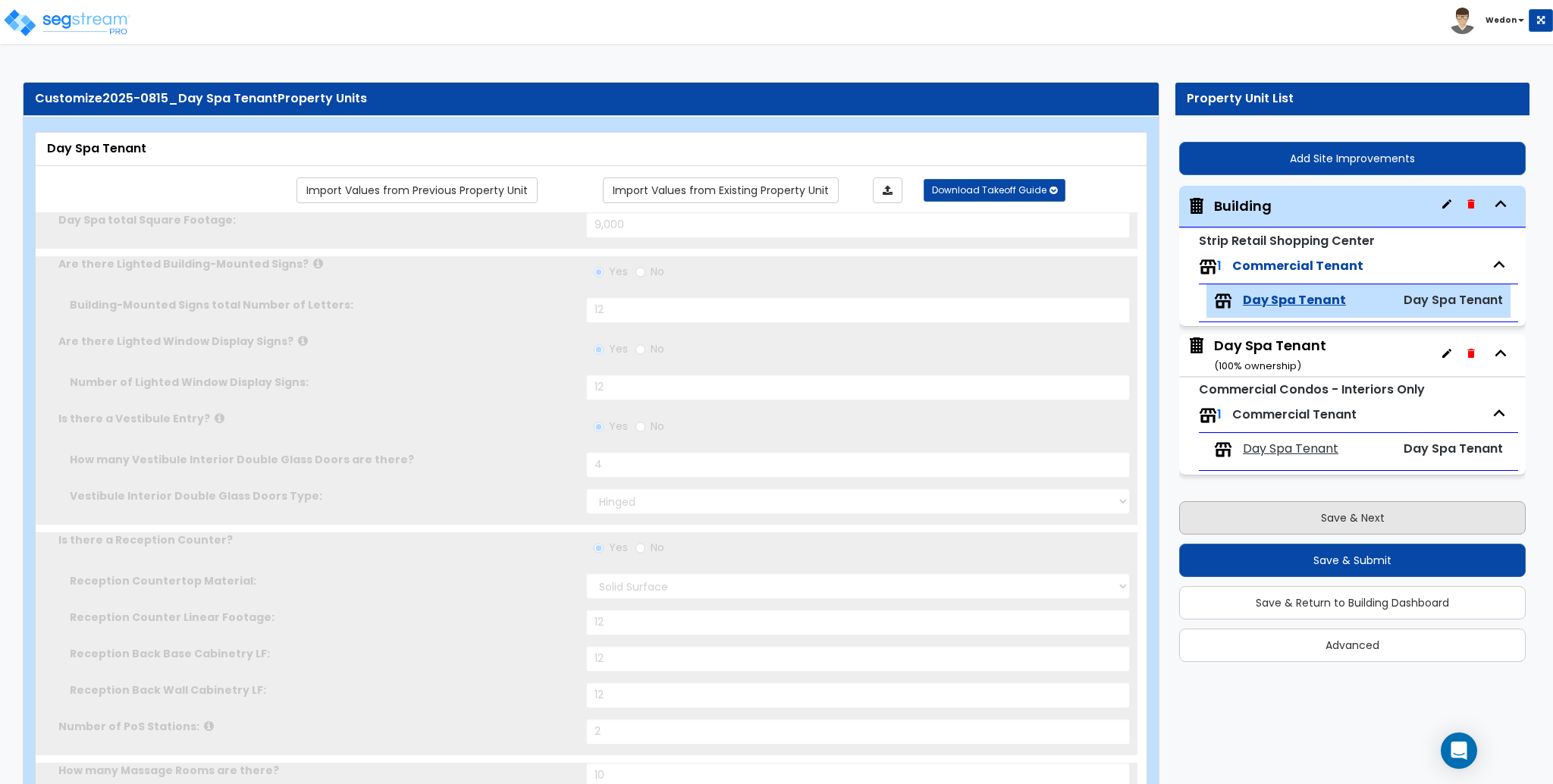
radio input "true"
type input "1"
type input "4"
radio input "true"
select select "1"
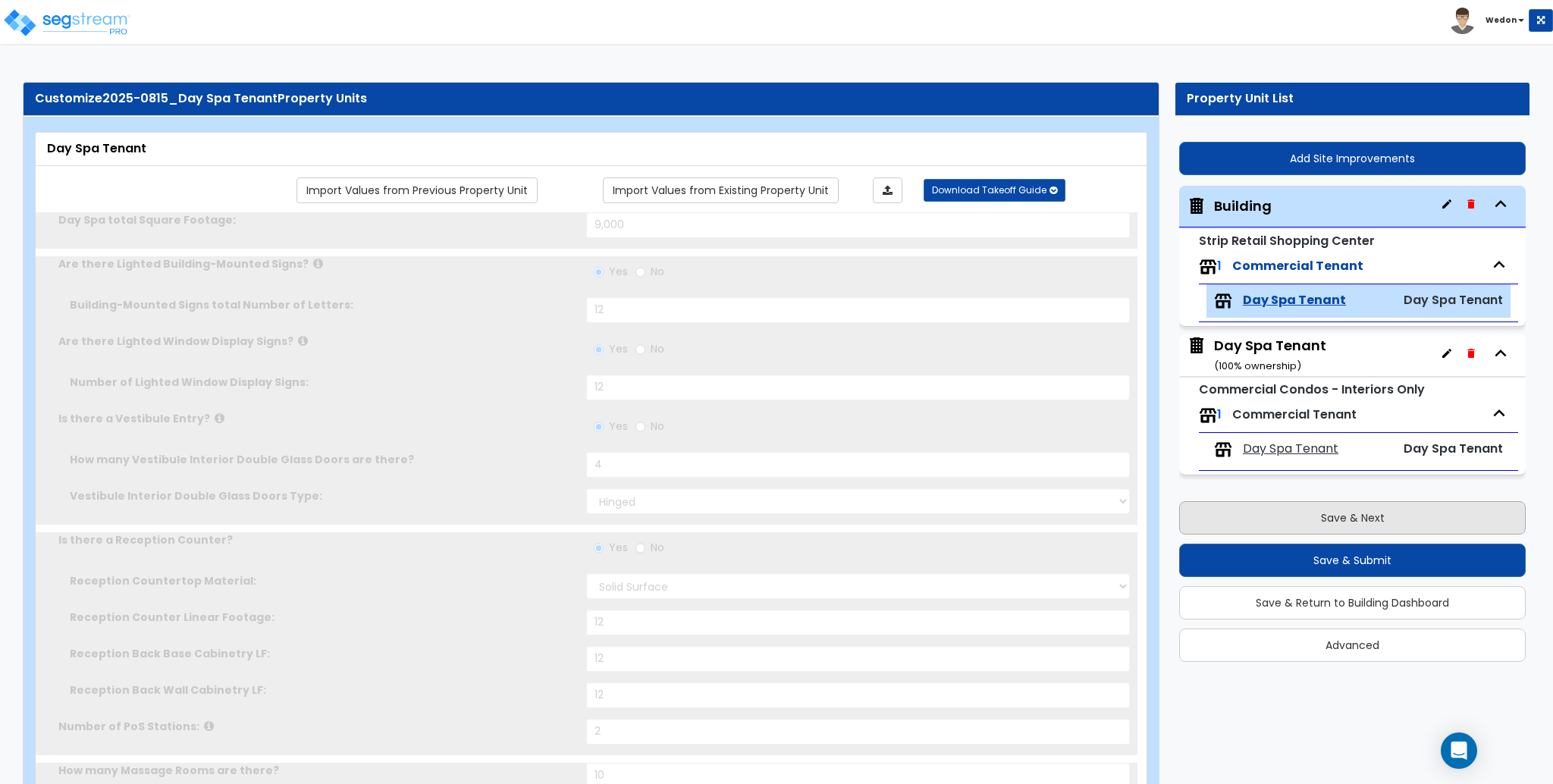
type input "2"
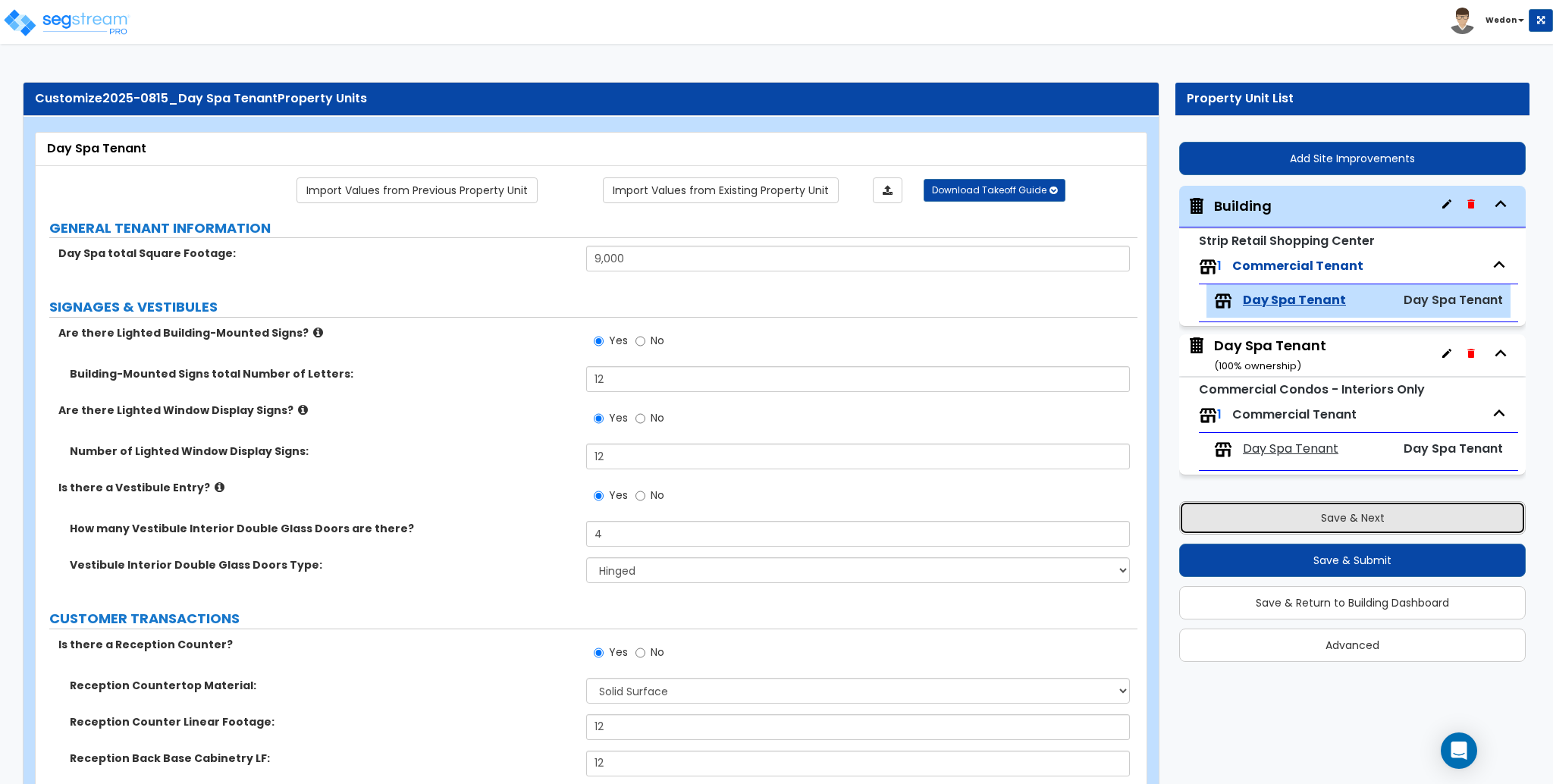
click at [1361, 519] on button "Save & Next" at bounding box center [1352, 517] width 347 height 33
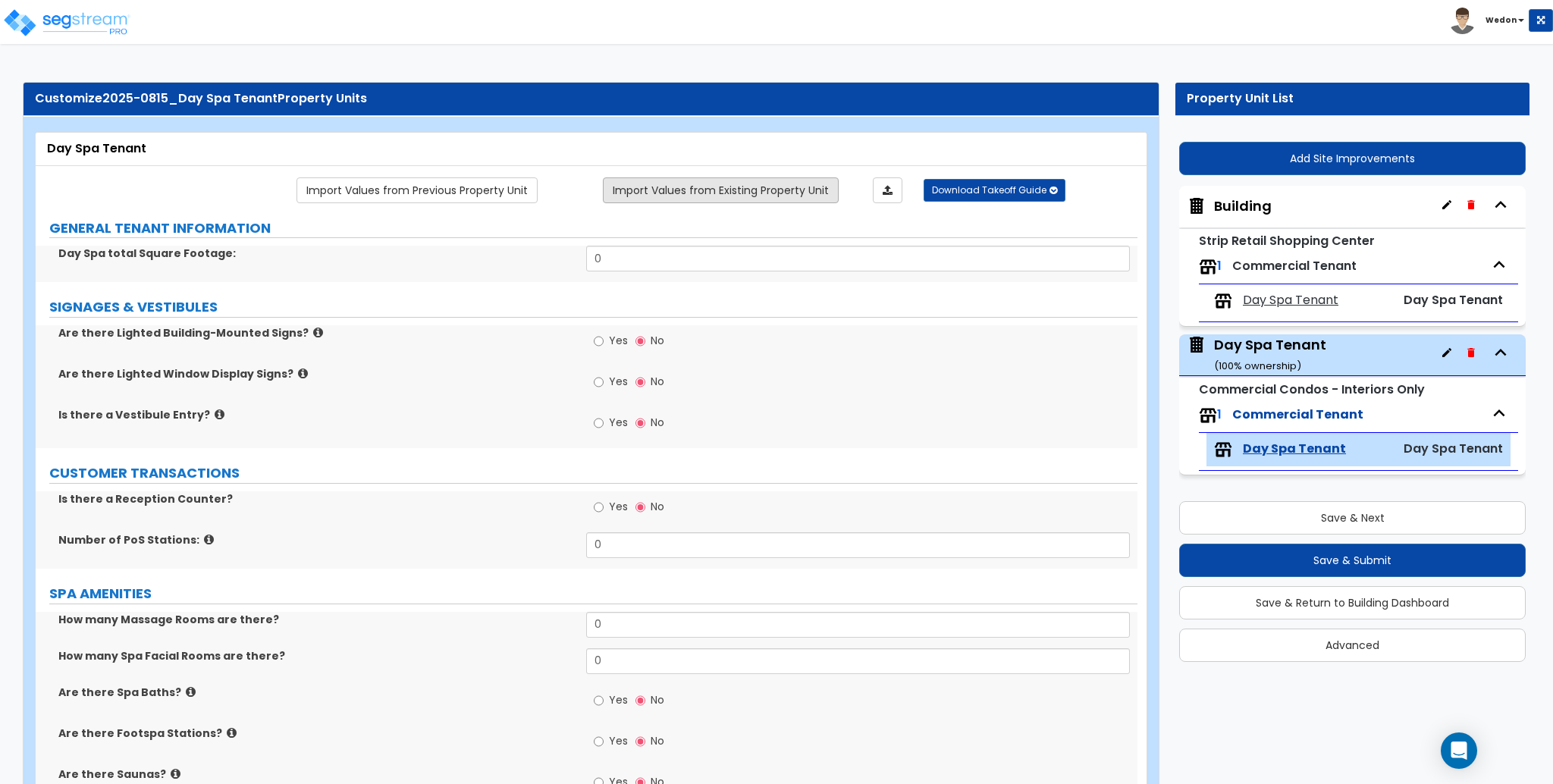
click at [689, 182] on link "Import Values from Existing Property Unit" at bounding box center [721, 190] width 235 height 26
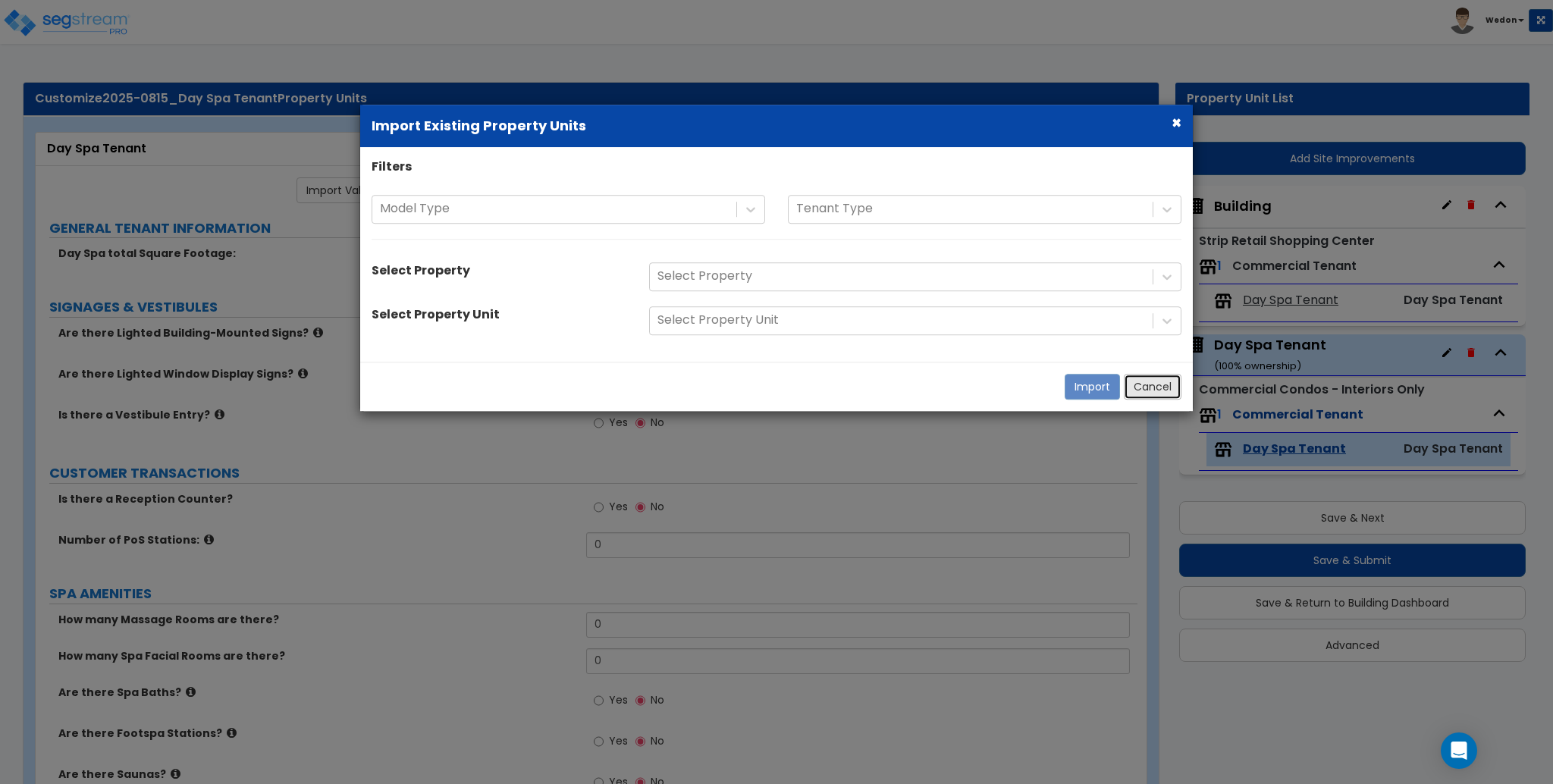
click at [1143, 383] on button "Cancel" at bounding box center [1153, 386] width 58 height 26
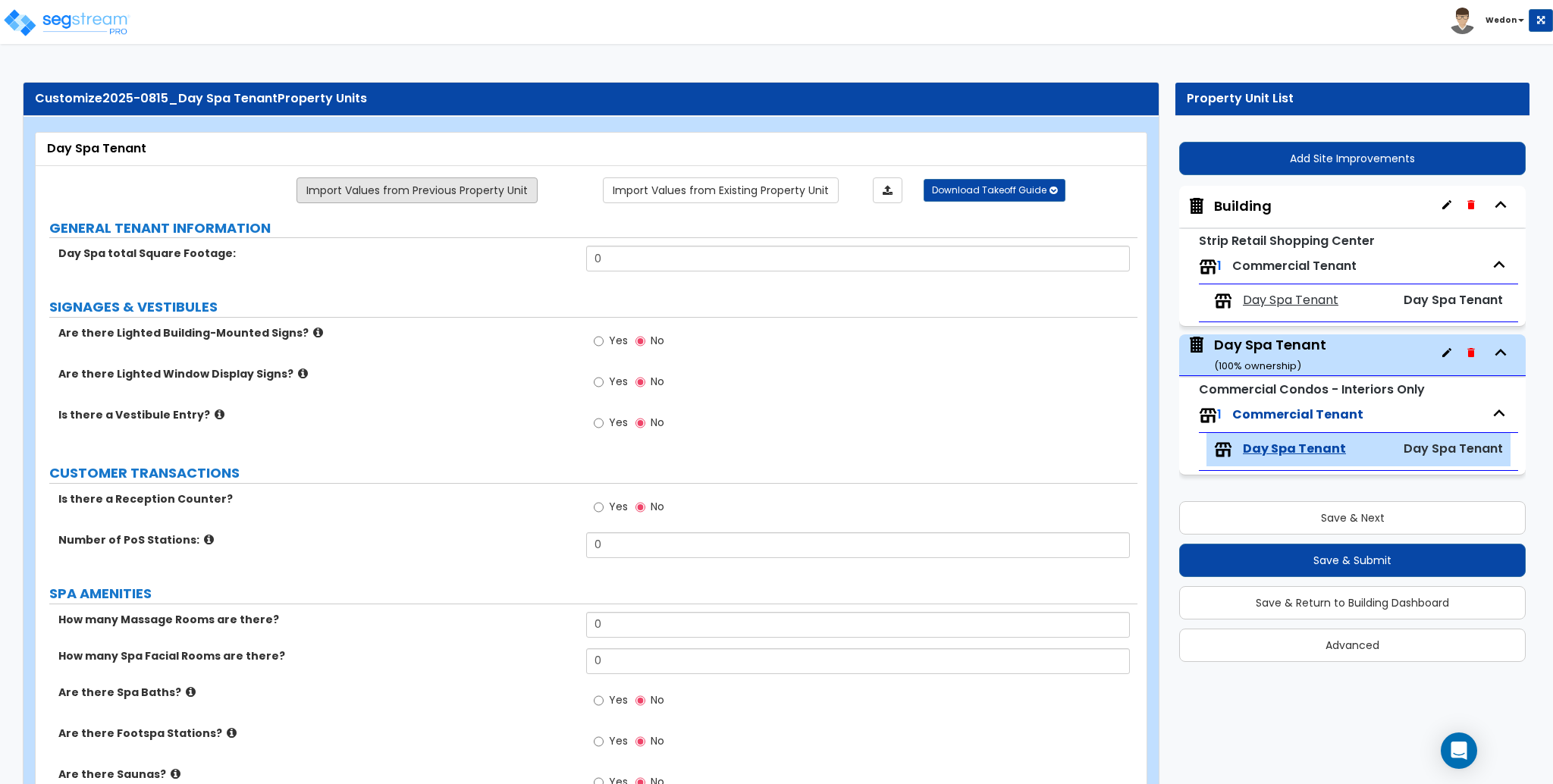
click at [389, 183] on link "Import Values from Previous Property Unit" at bounding box center [417, 190] width 241 height 26
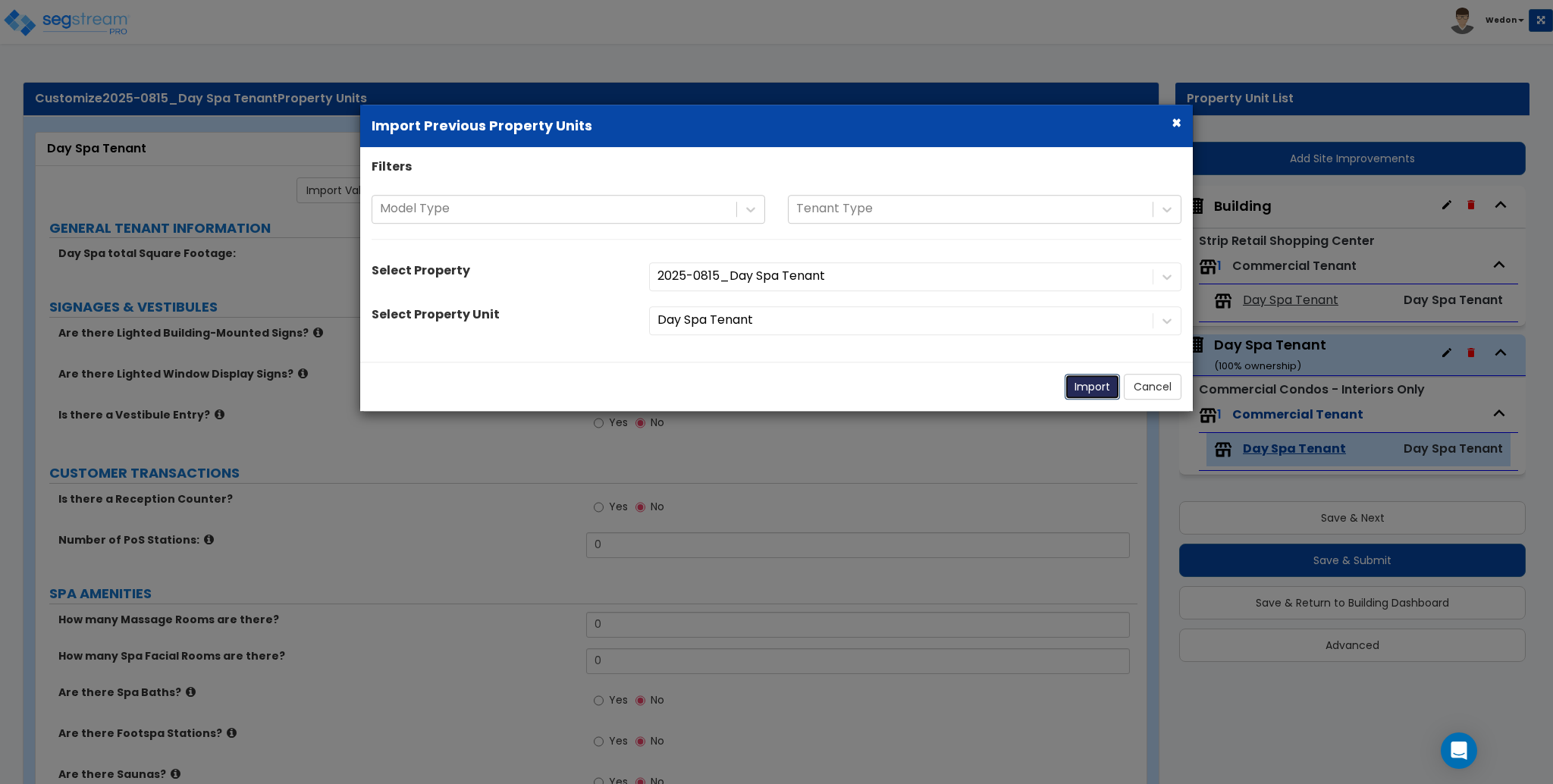
click at [1087, 384] on button "Import" at bounding box center [1092, 386] width 56 height 26
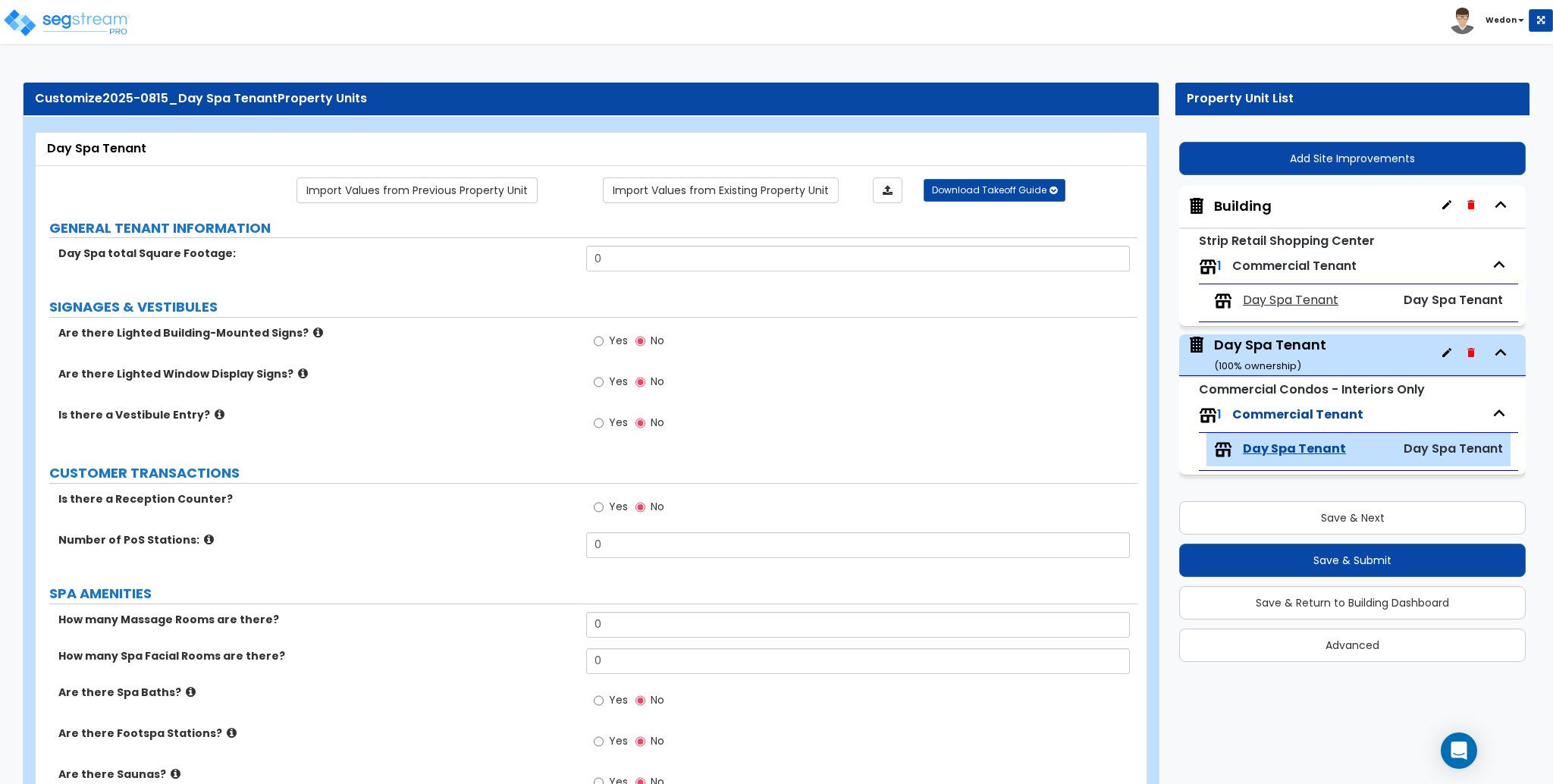
type input "9000"
radio input "true"
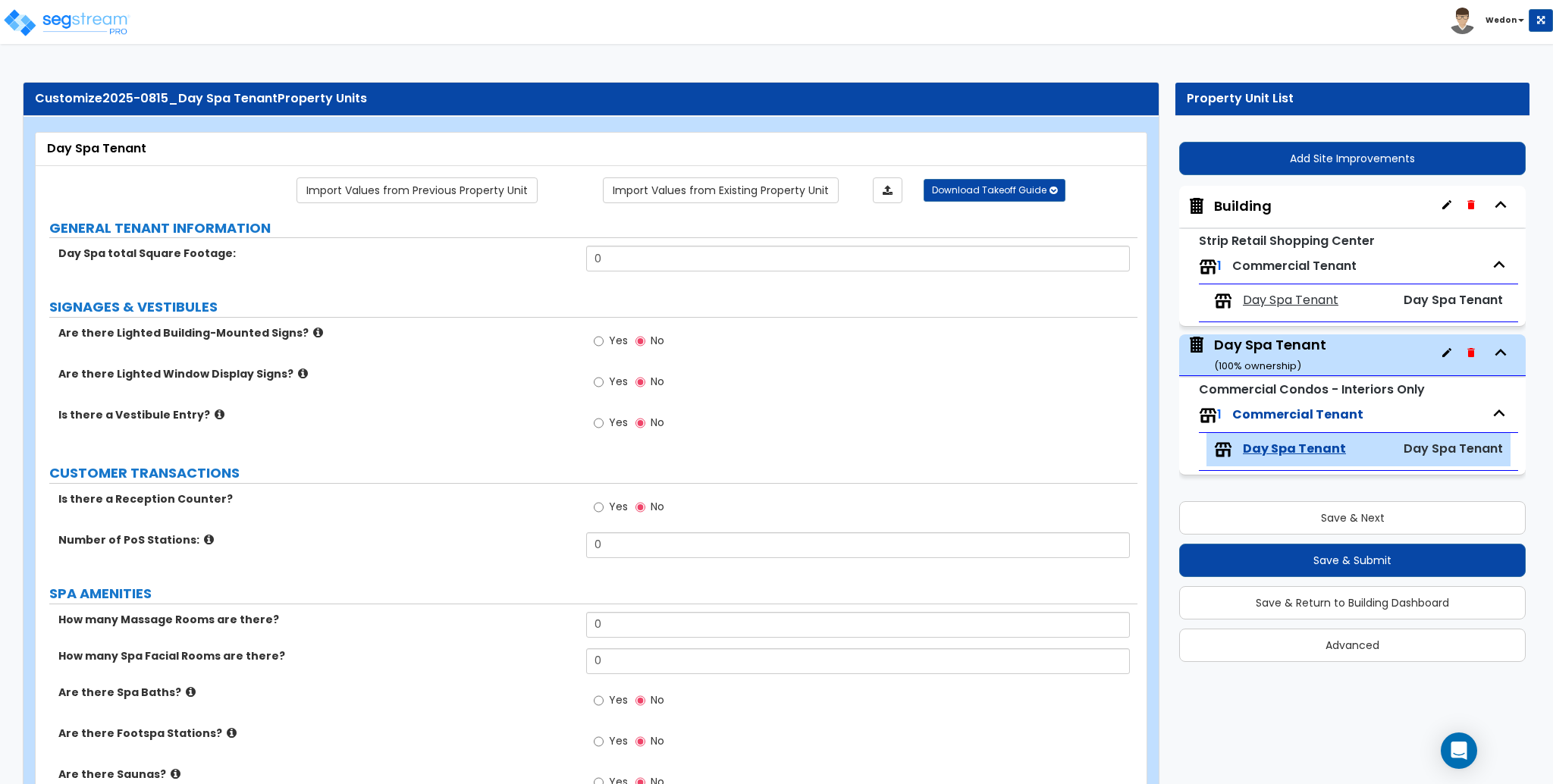
type input "2"
type input "10"
radio input "true"
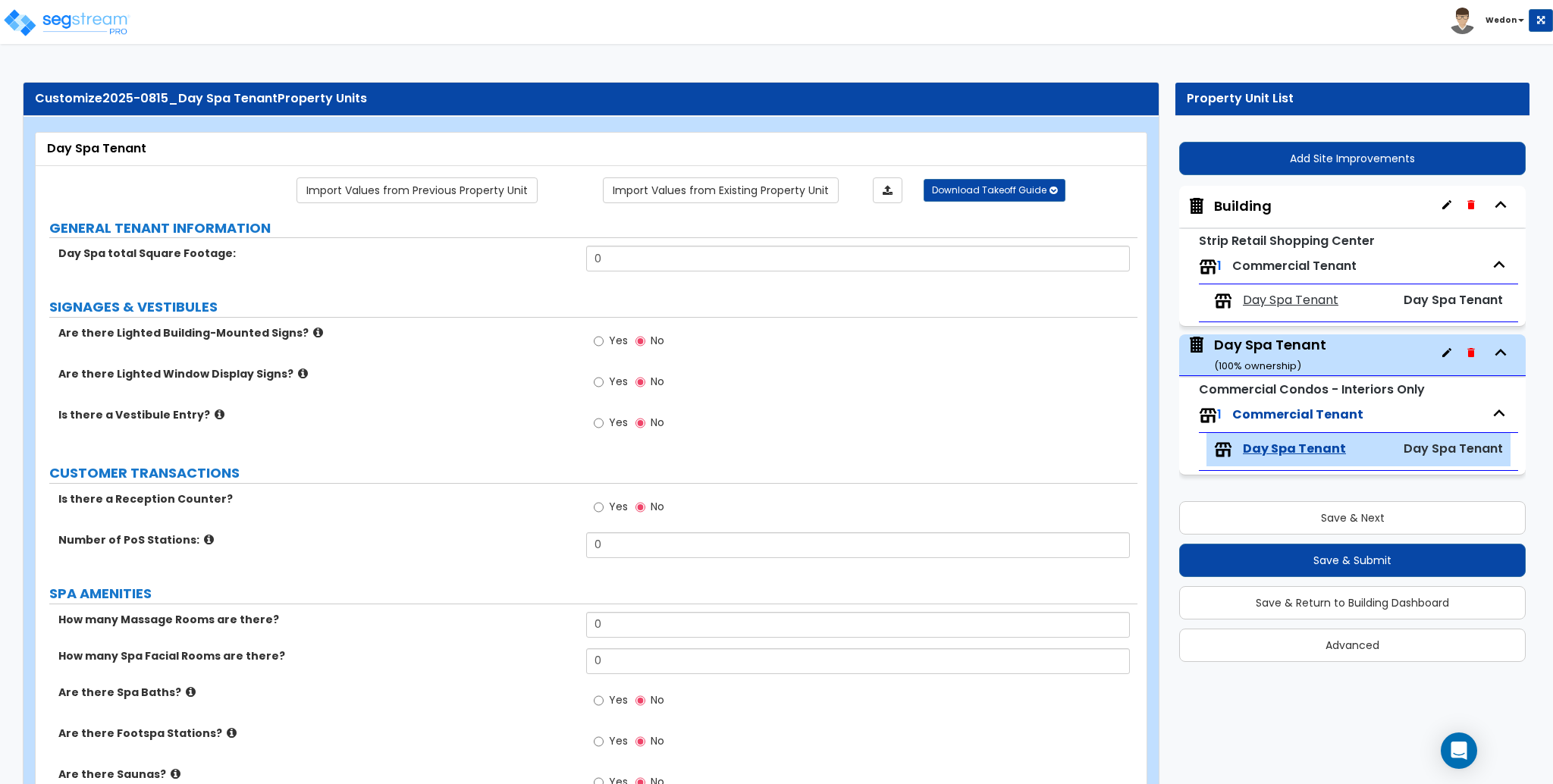
radio input "true"
select select "3"
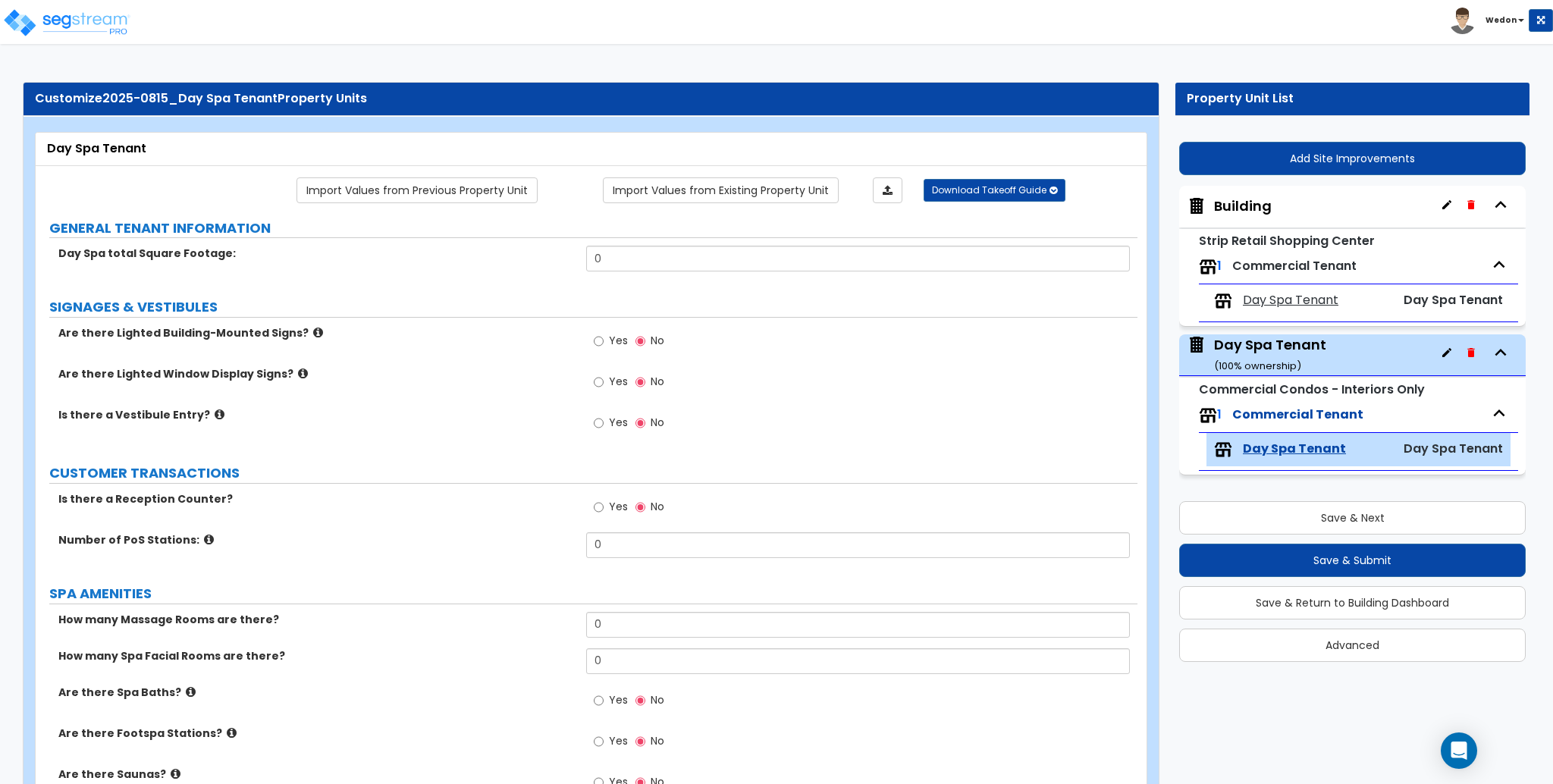
radio input "true"
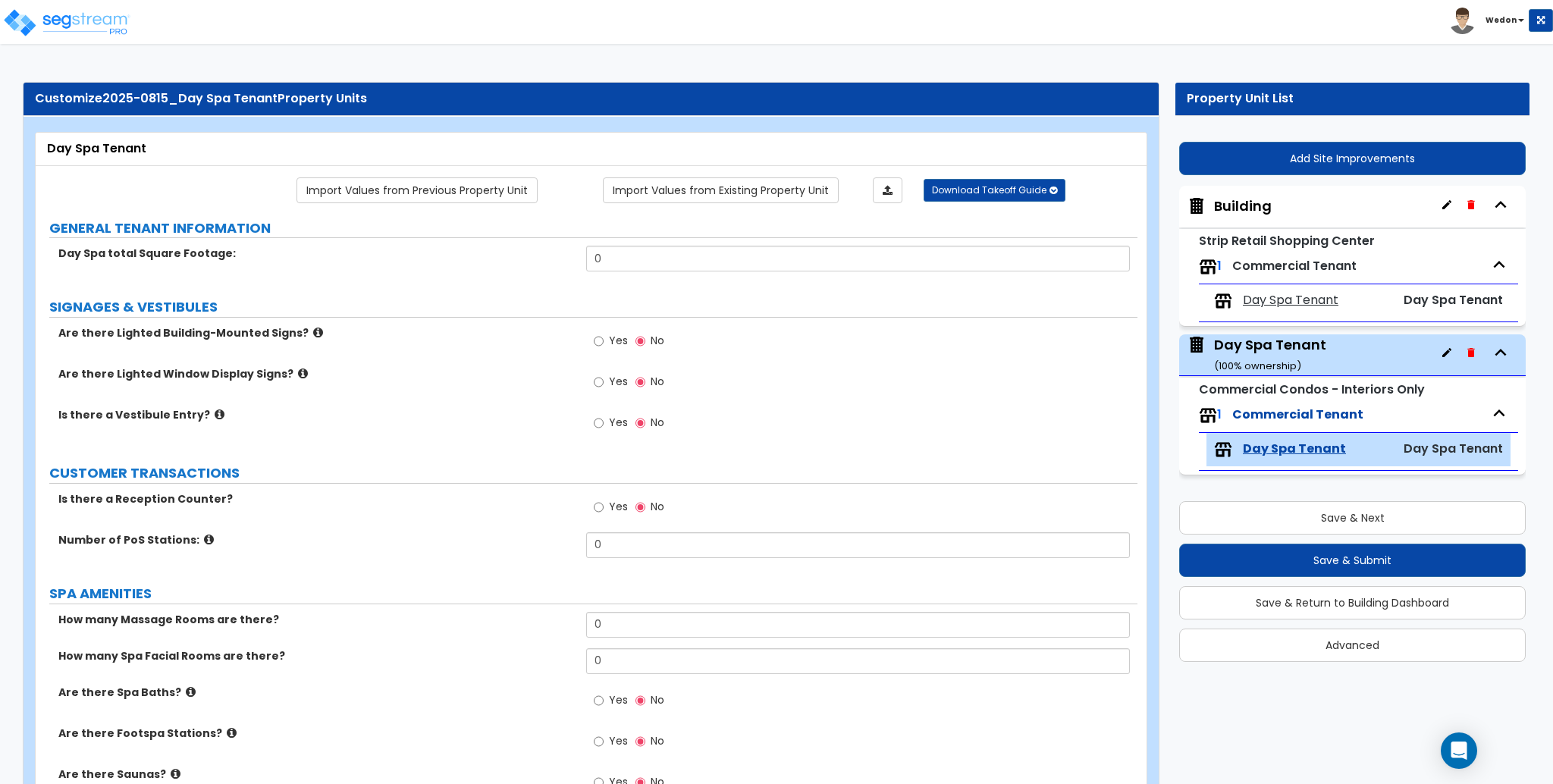
radio input "true"
select select "4"
radio input "true"
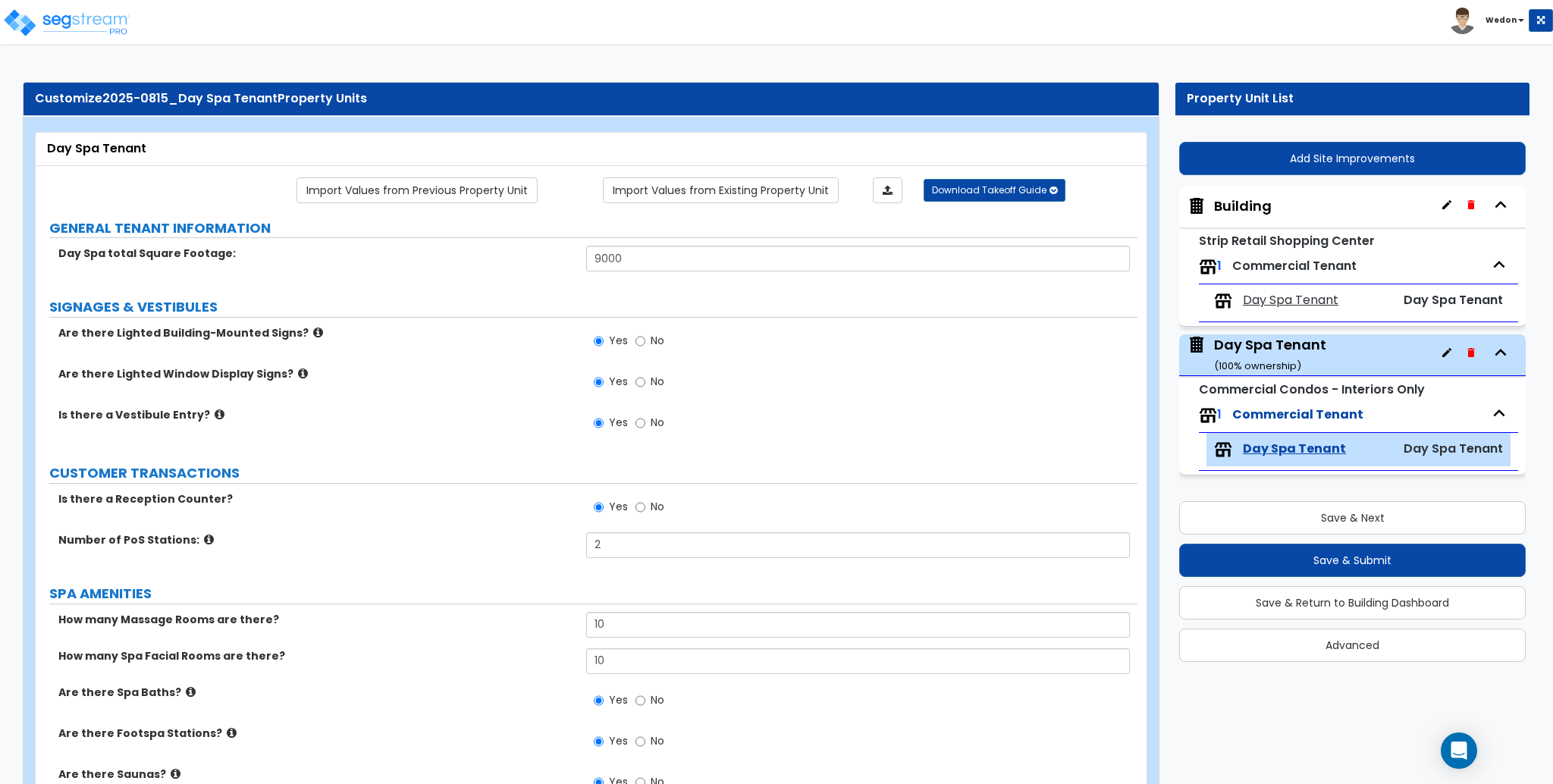
select select "3"
radio input "true"
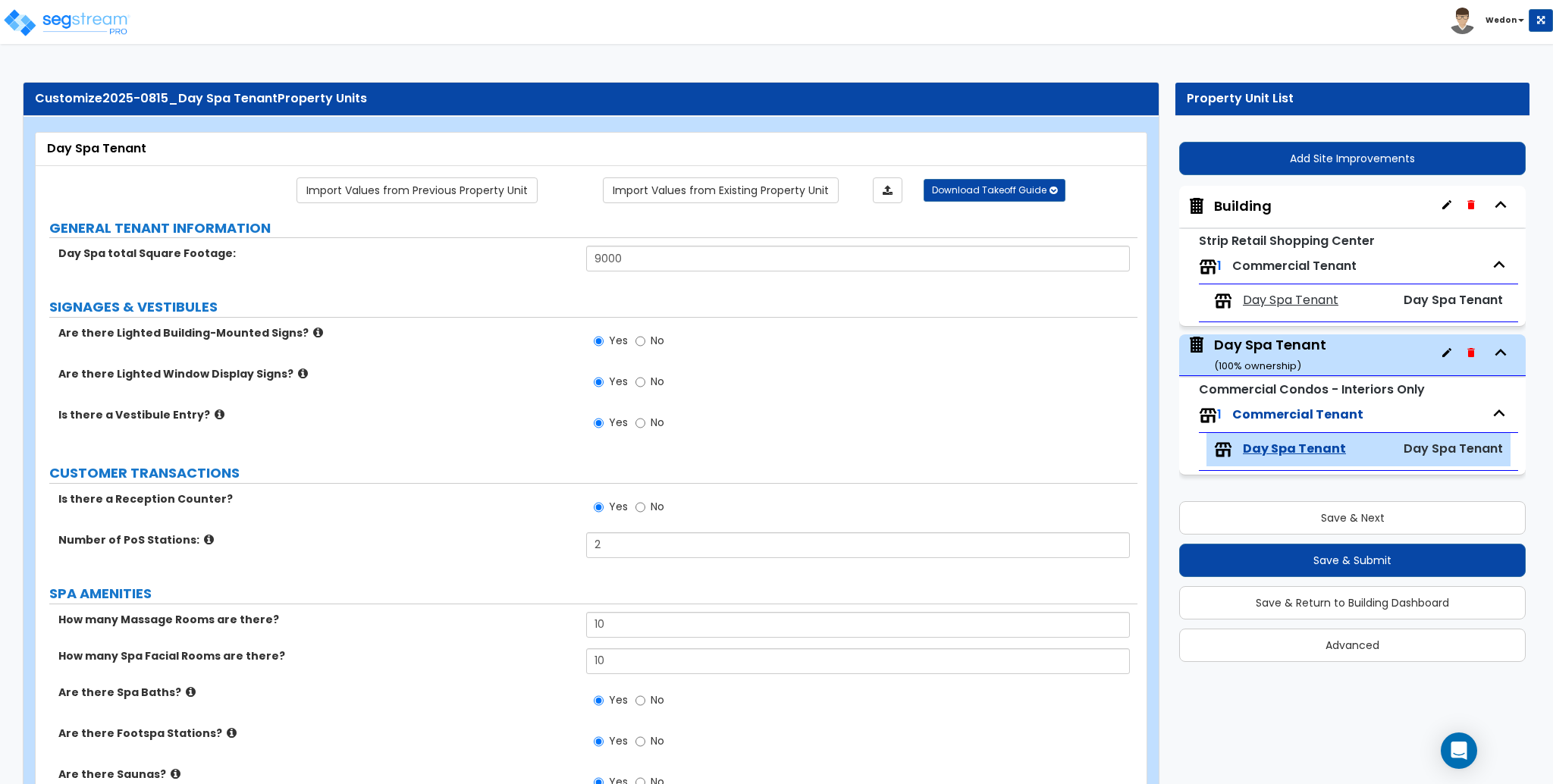
radio input "true"
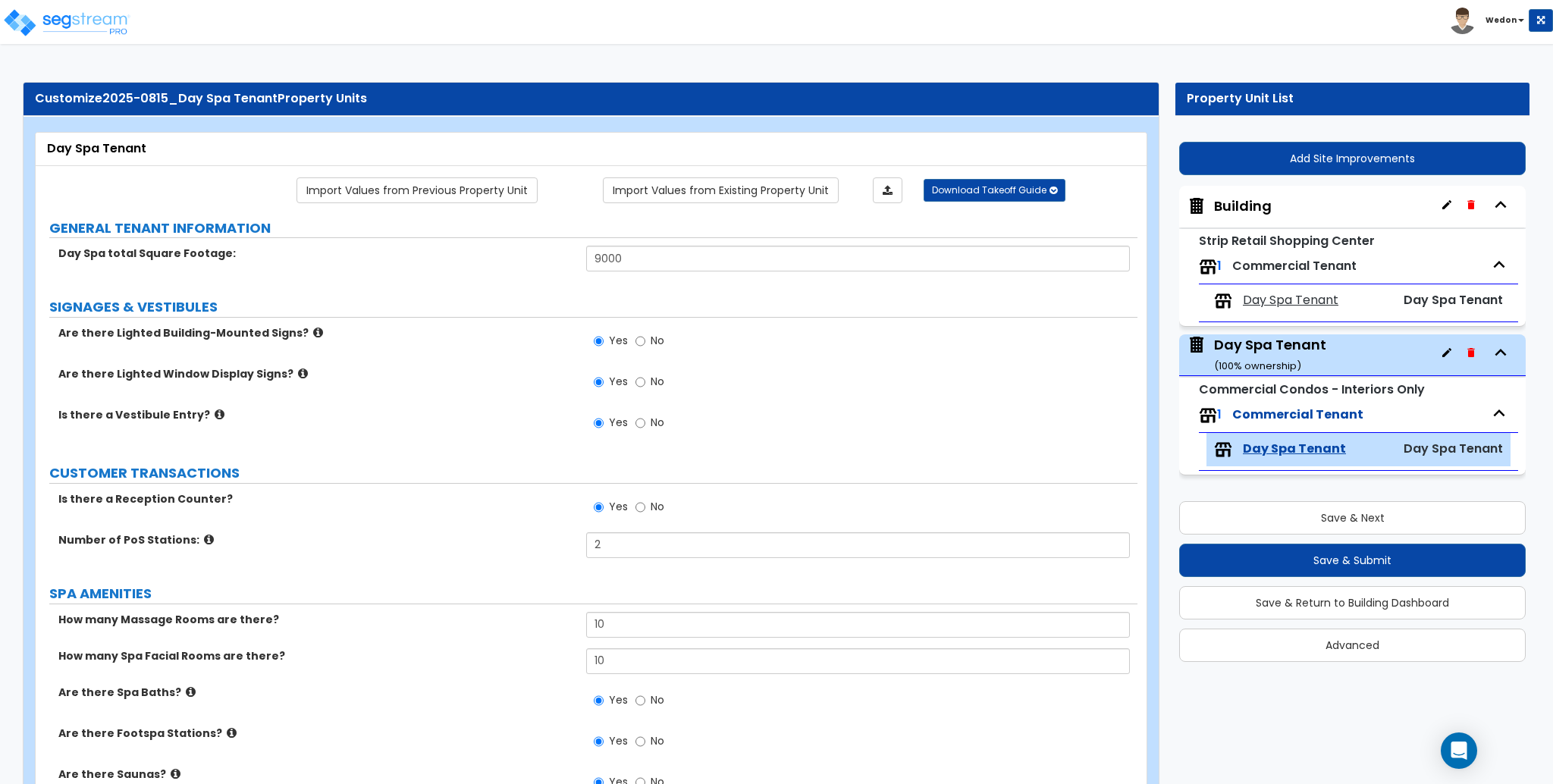
select select "1"
select select "2"
select select "6"
select select "1"
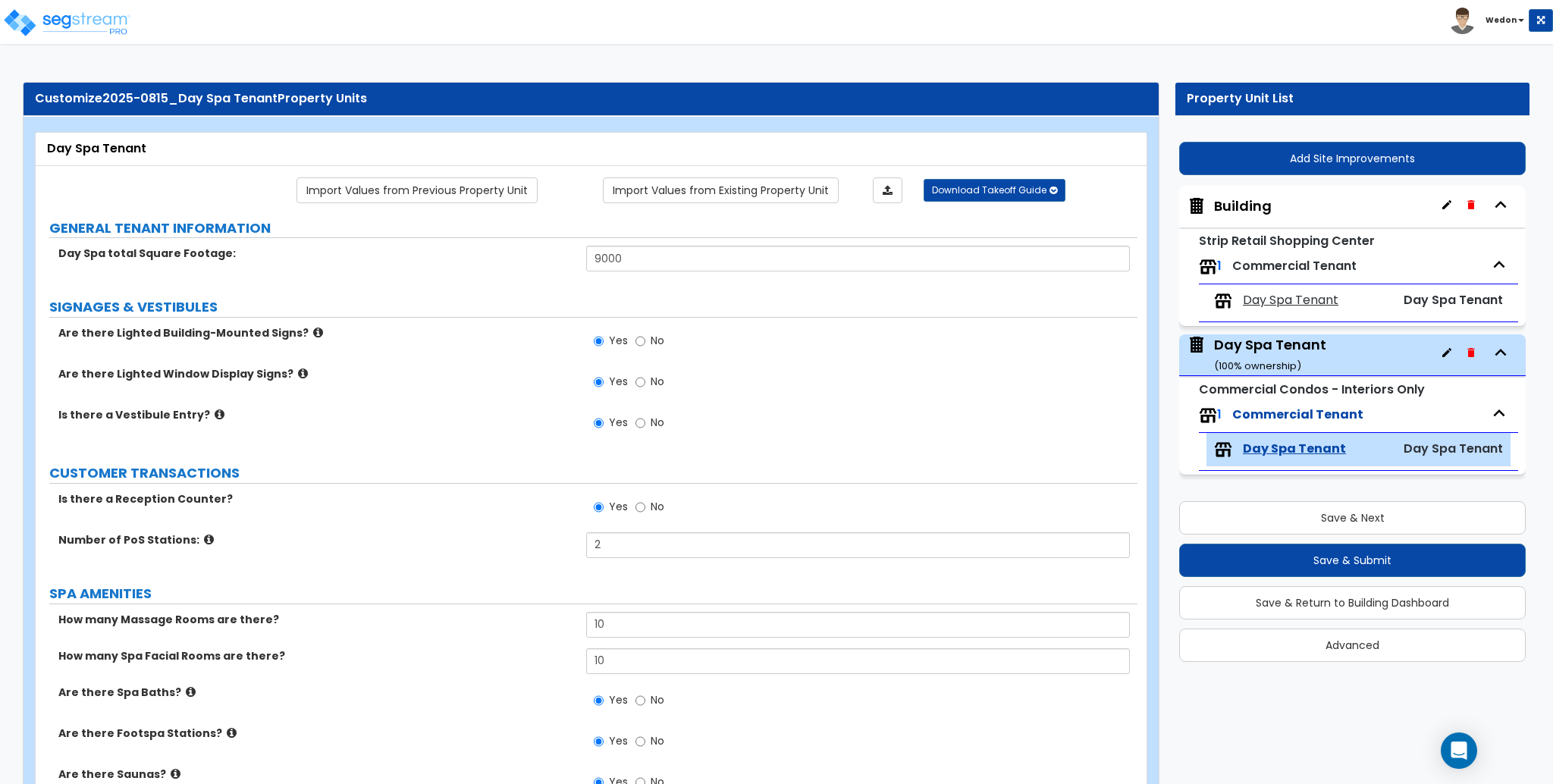
select select "1"
select select "2"
select select "3"
select select "1"
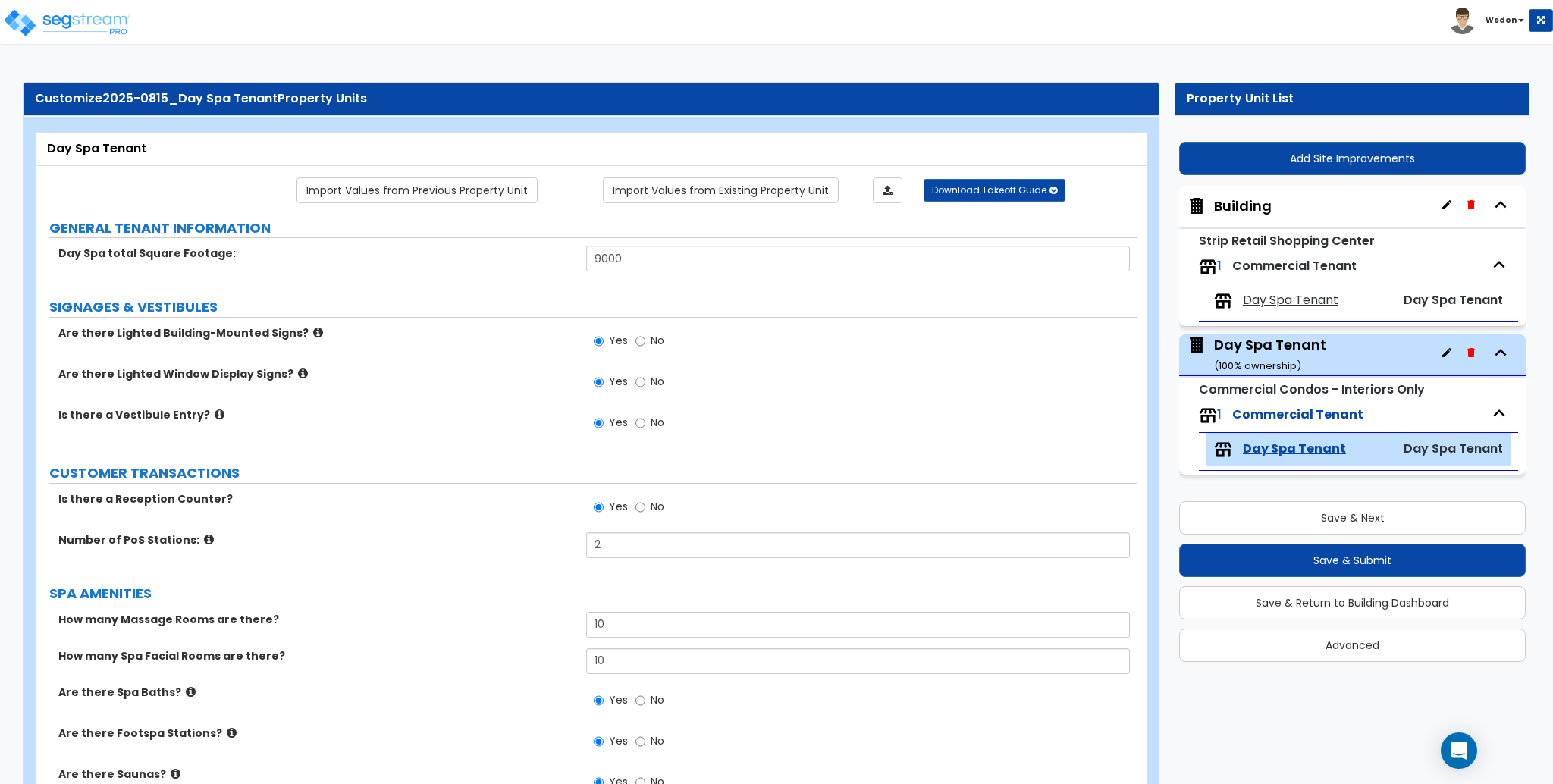
select select "2"
select select "3"
select select "1"
select select "3"
select select "5"
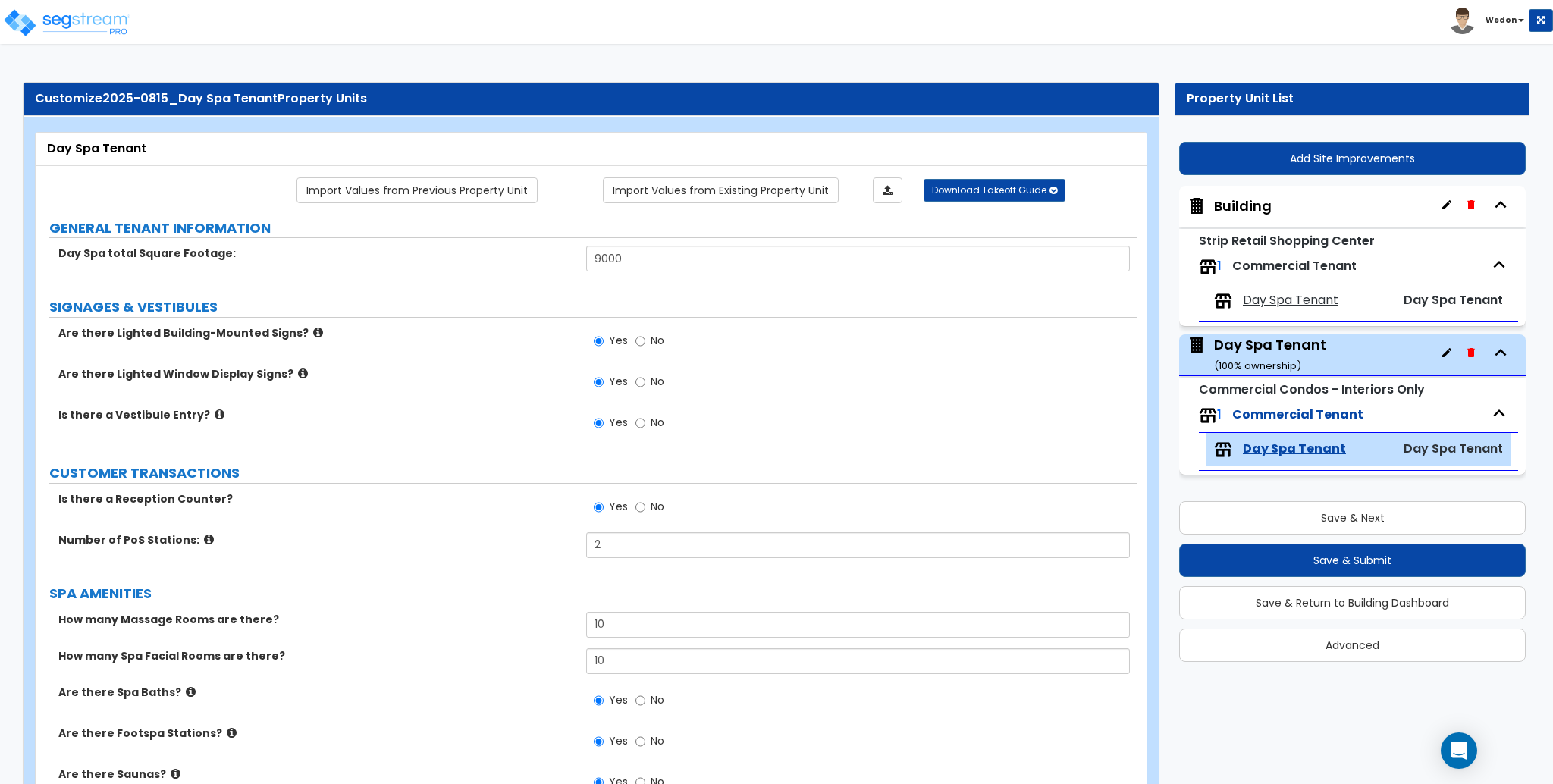
select select "7"
select select "3"
select select "1"
select select "3"
select select "4"
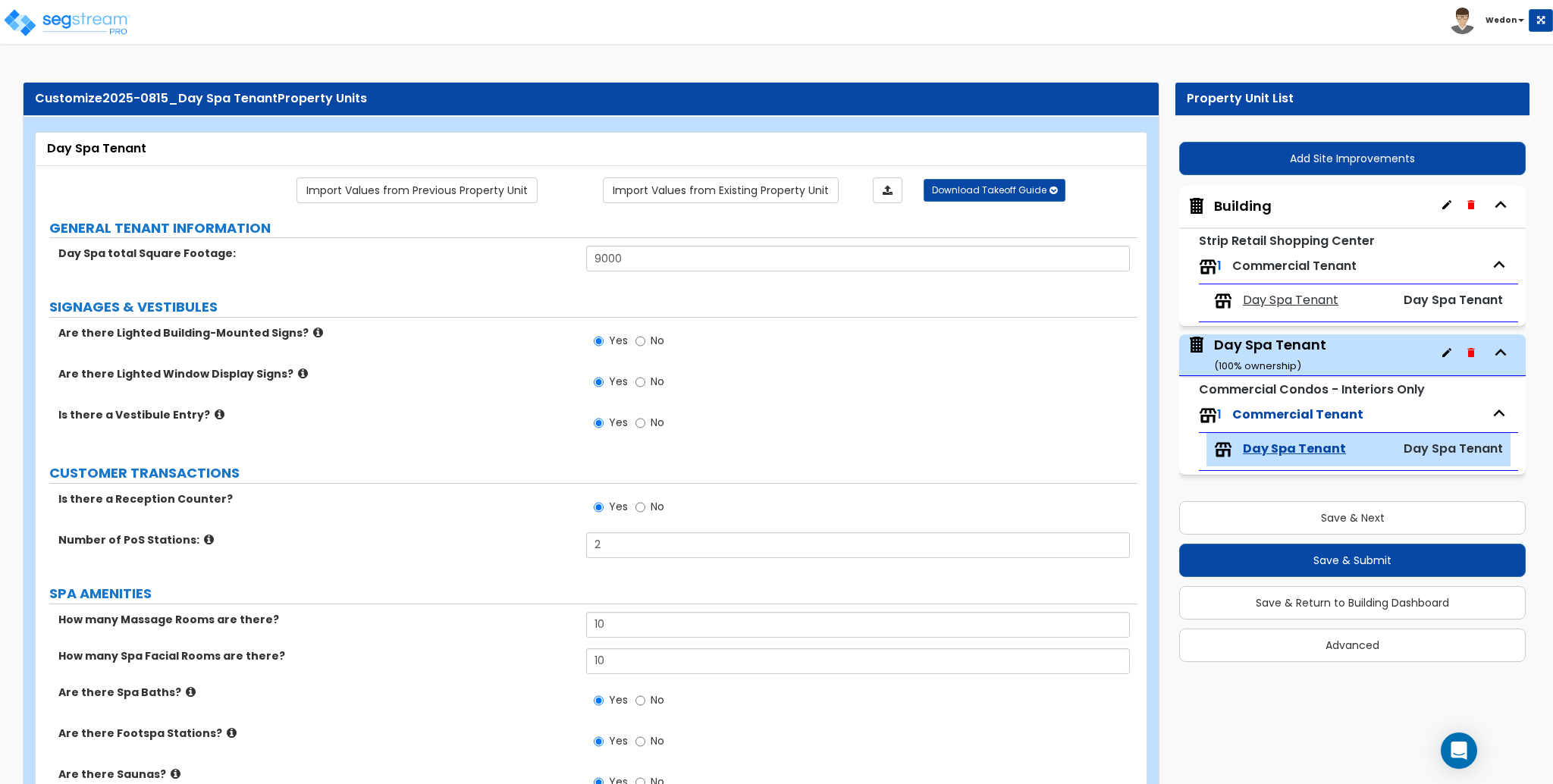
select select "6"
select select "1"
select select "3"
select select "2"
select select "1"
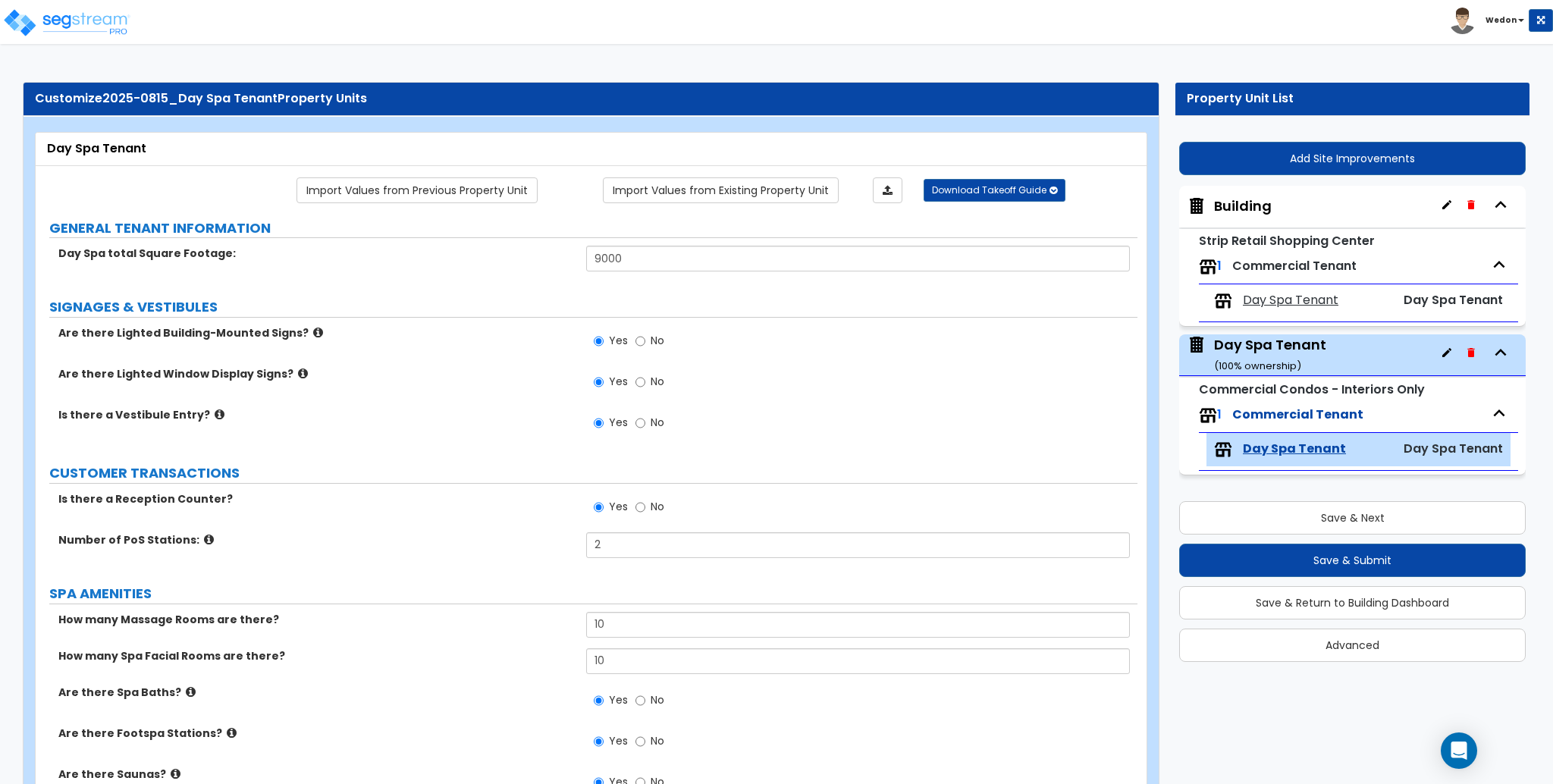
select select "1"
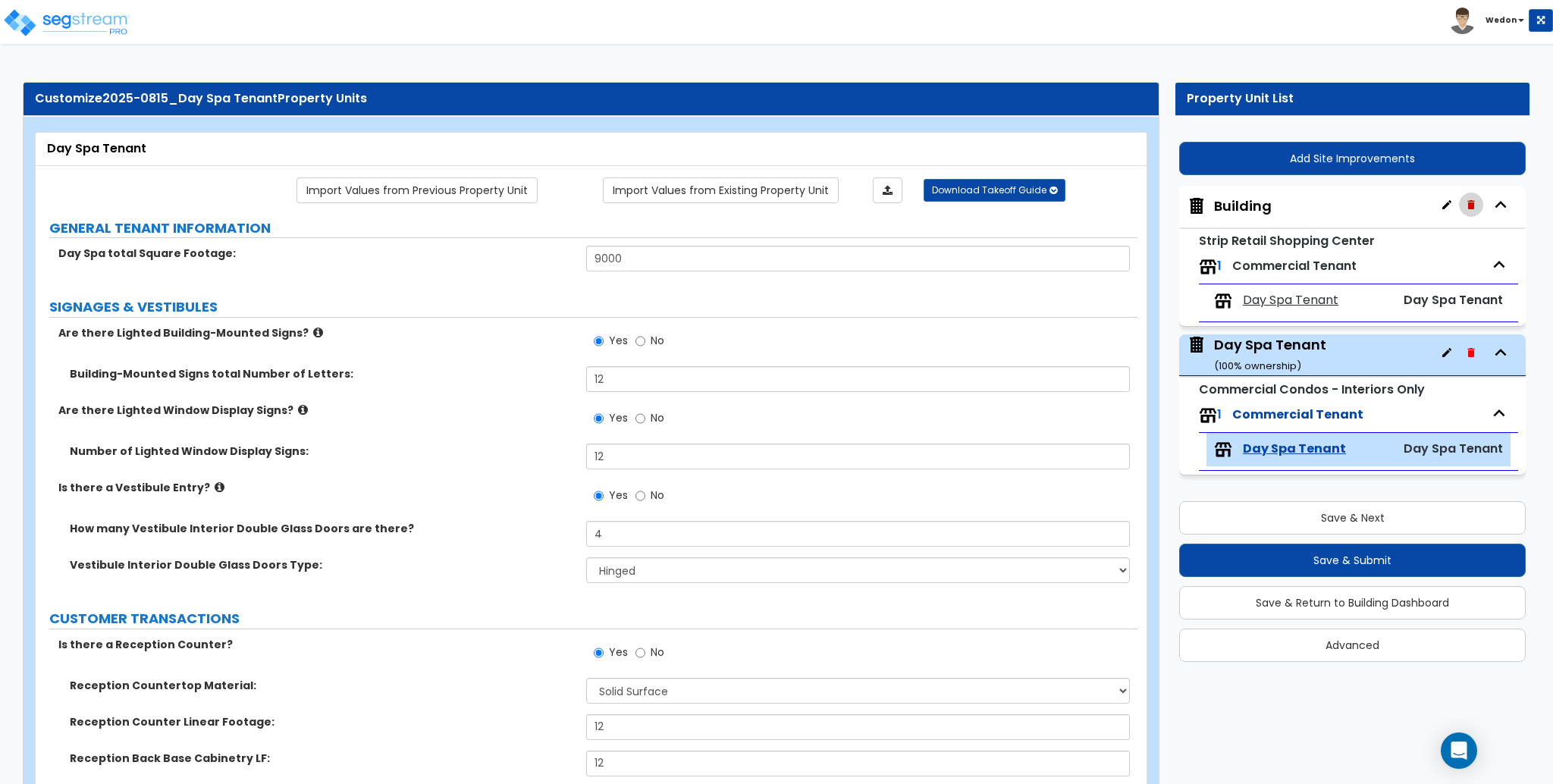
click at [1463, 203] on button "button" at bounding box center [1471, 204] width 24 height 24
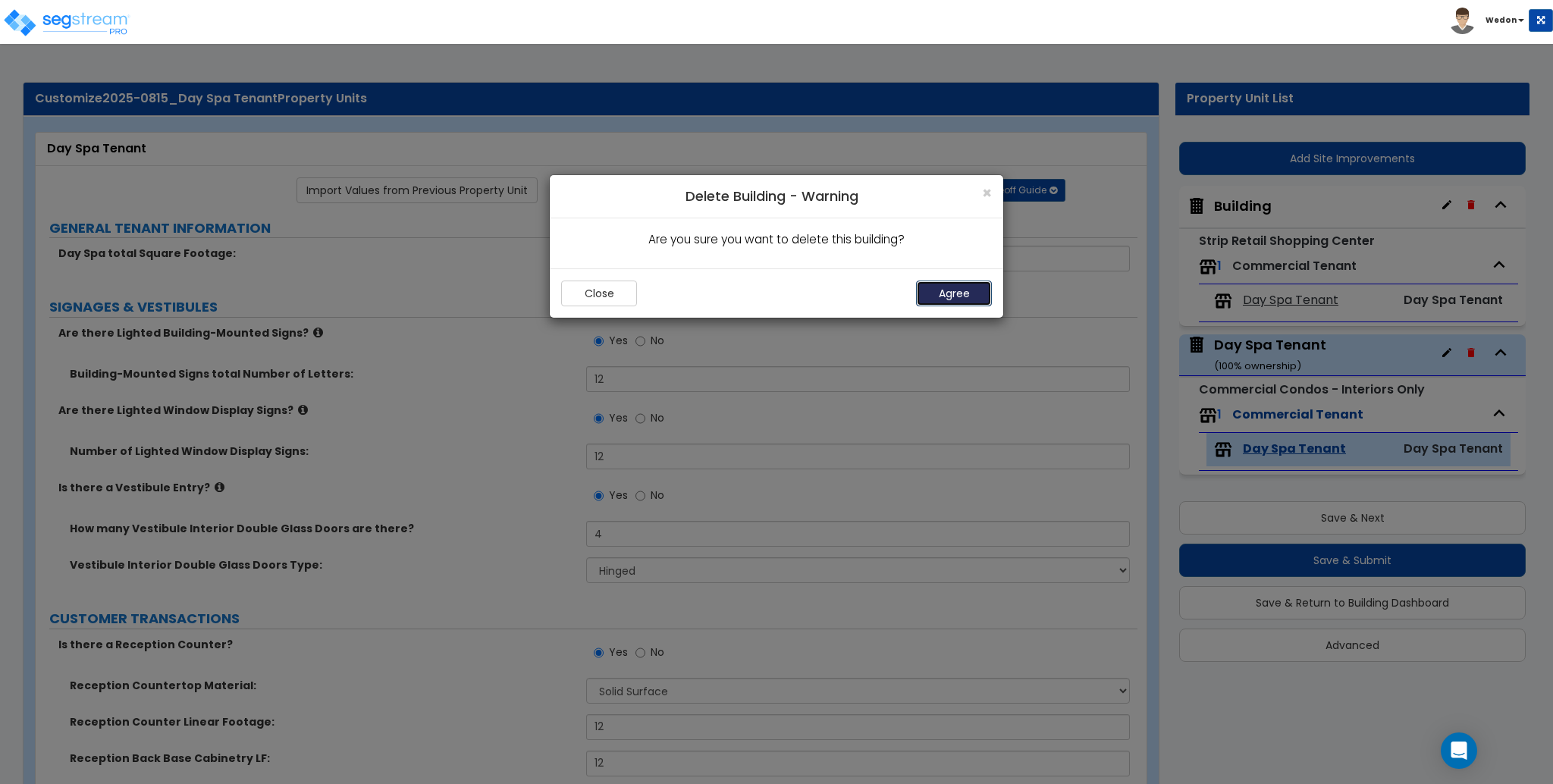
click at [947, 288] on button "Agree" at bounding box center [954, 293] width 75 height 26
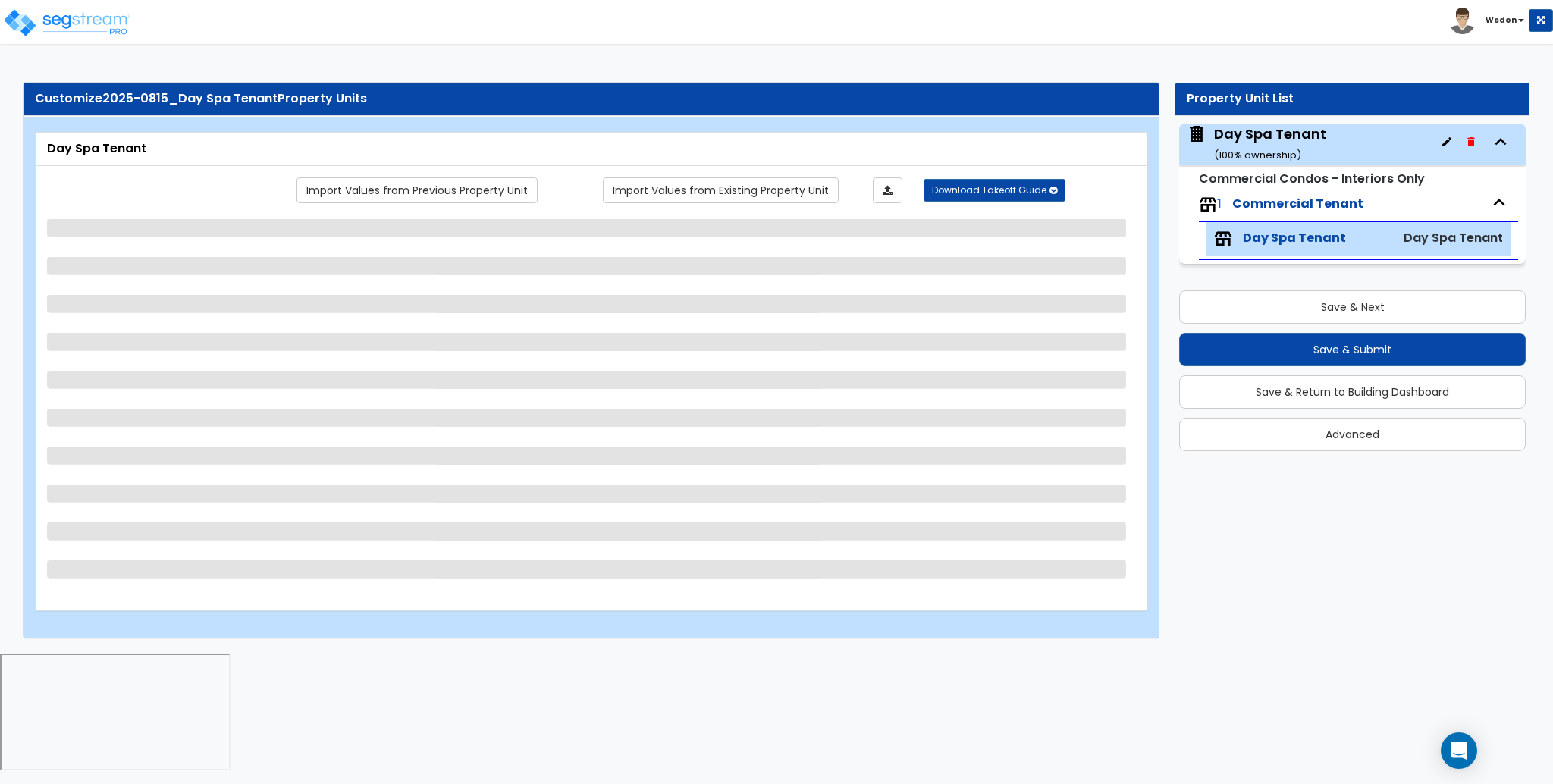
select select "1"
select select "2"
select select "6"
select select "1"
select select "3"
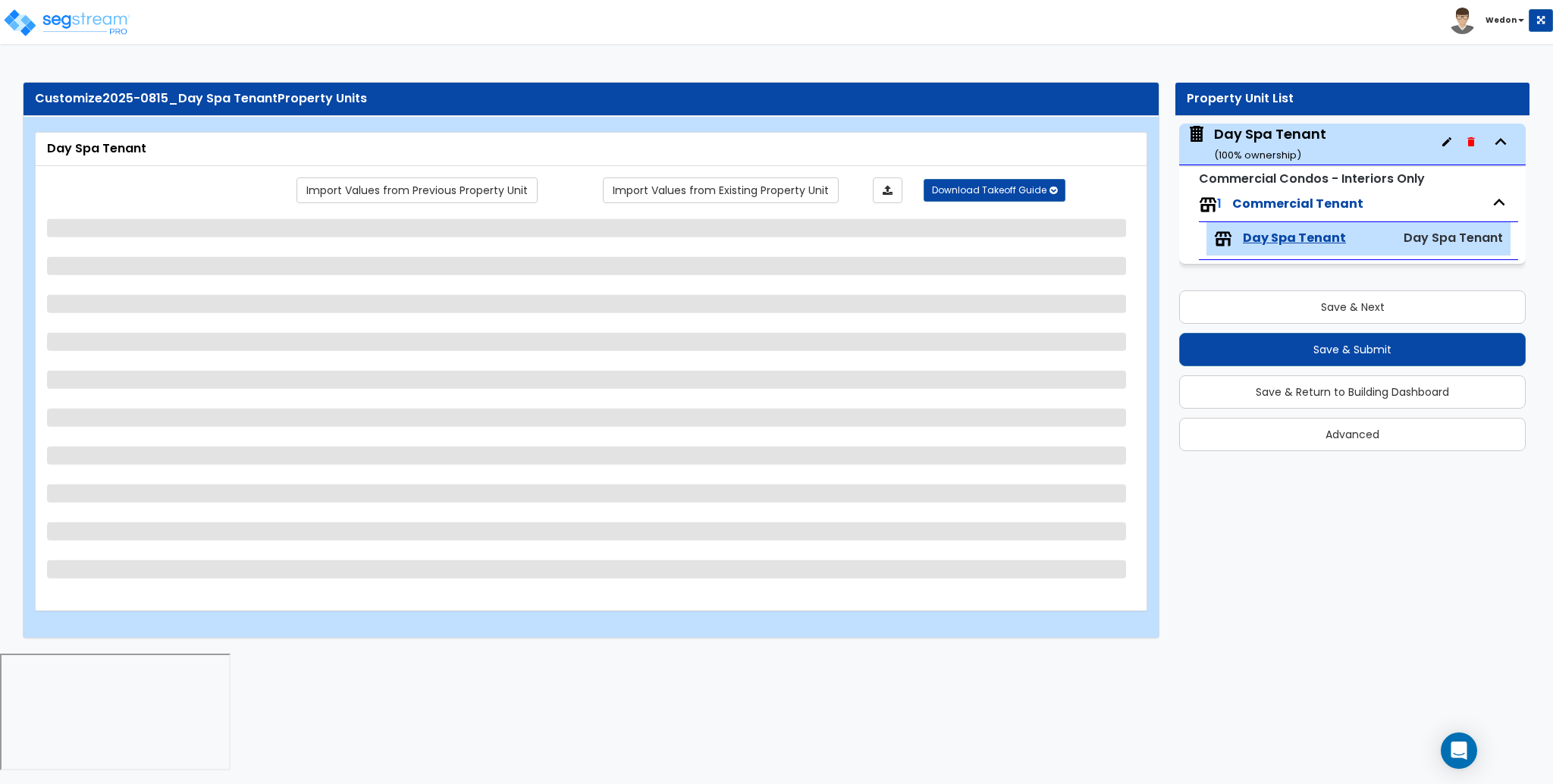
select select "1"
select select "2"
select select "3"
select select "1"
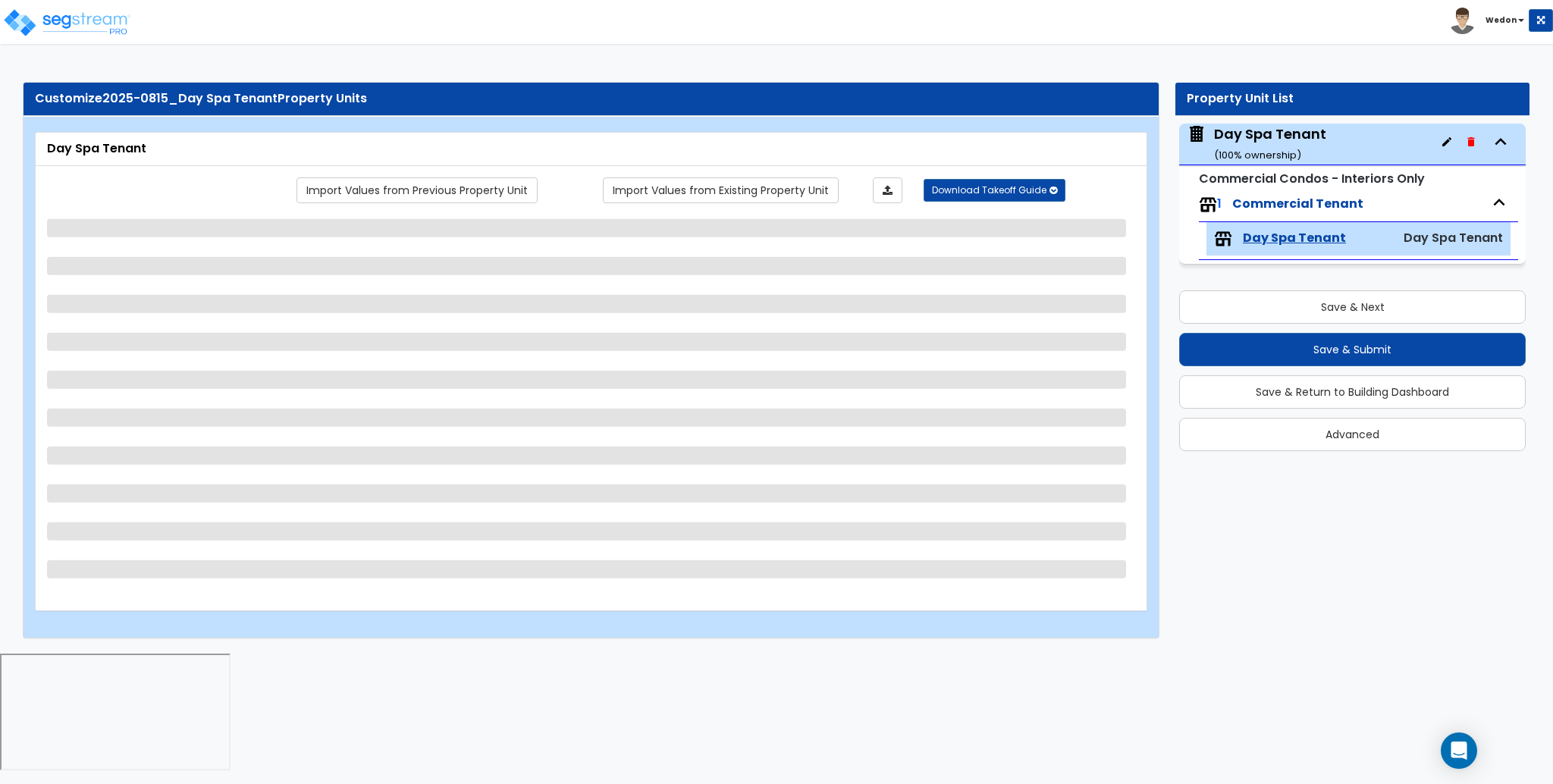
select select "2"
select select "3"
select select "4"
select select "1"
select select "3"
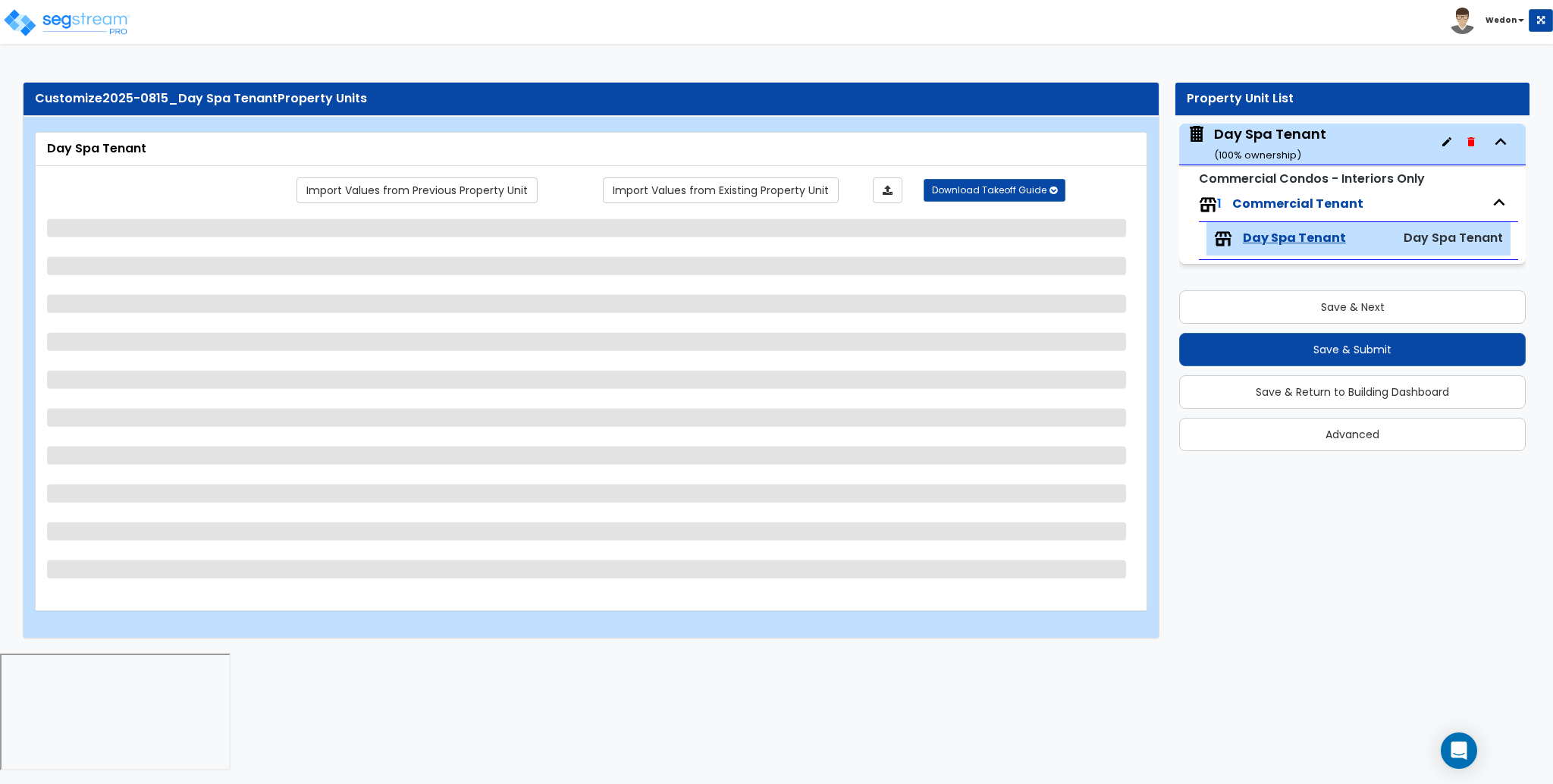
select select "5"
select select "7"
select select "3"
select select "1"
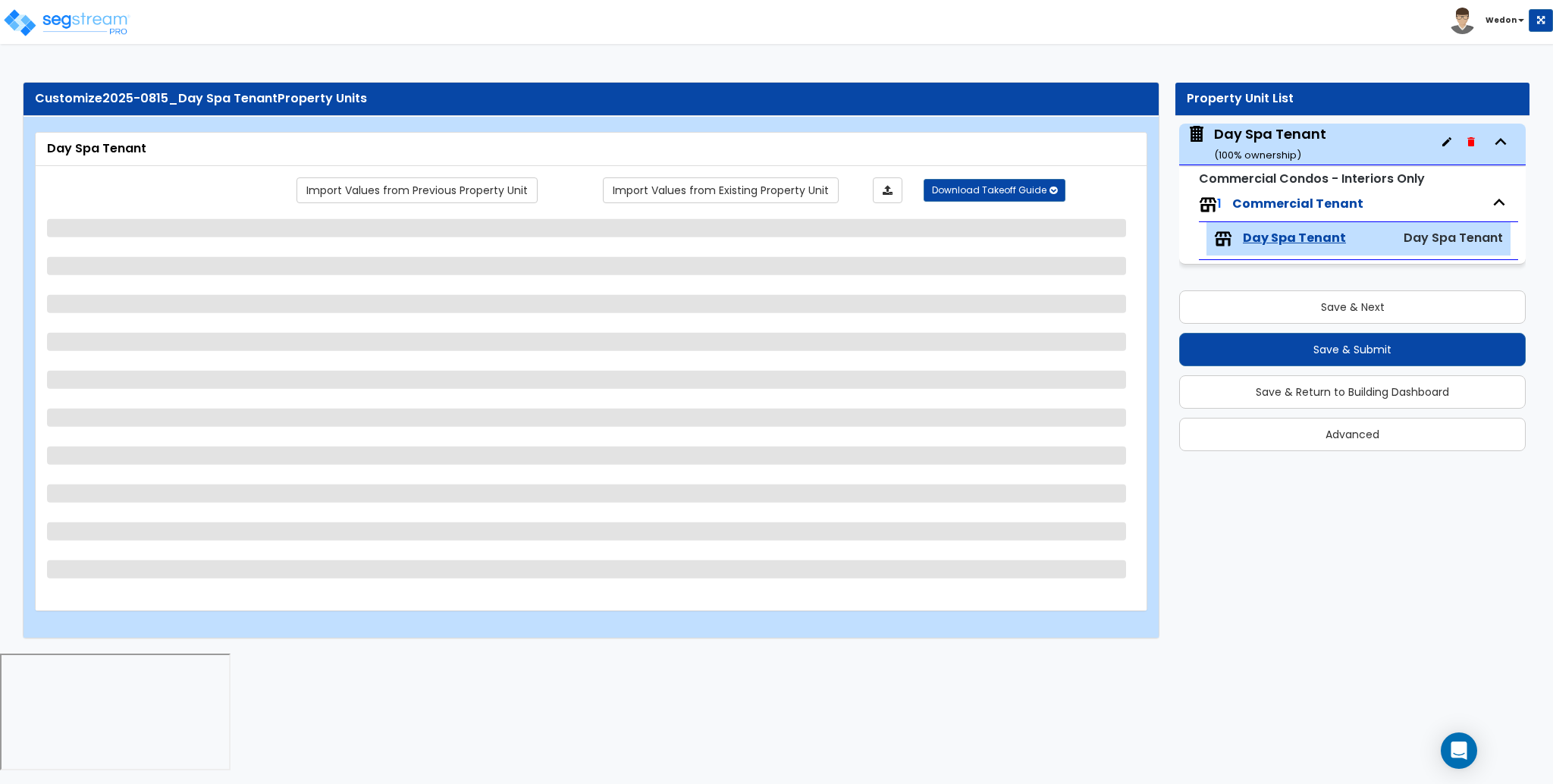
select select "3"
select select "4"
select select "6"
select select "1"
select select "2"
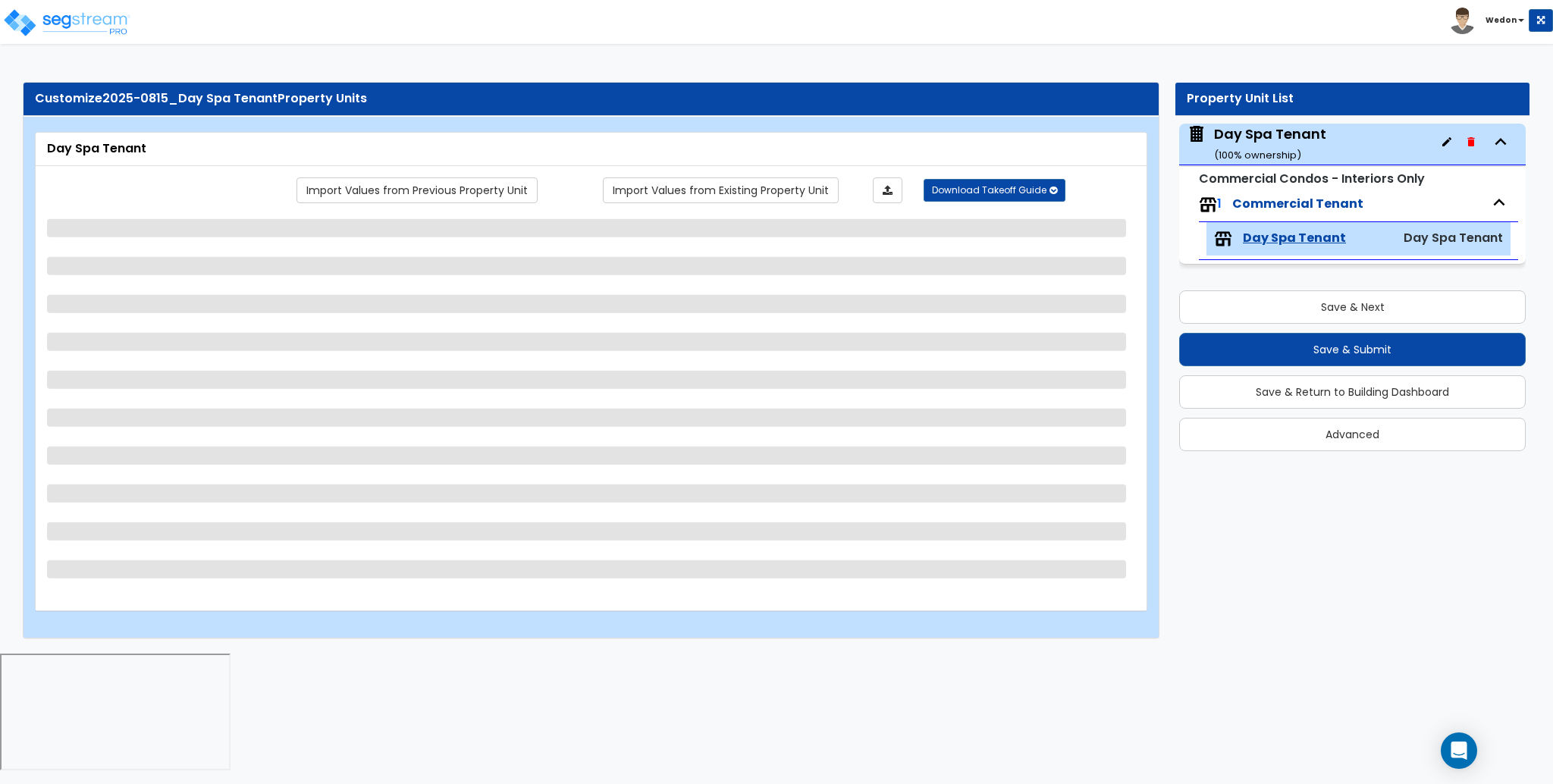
select select "3"
select select "1"
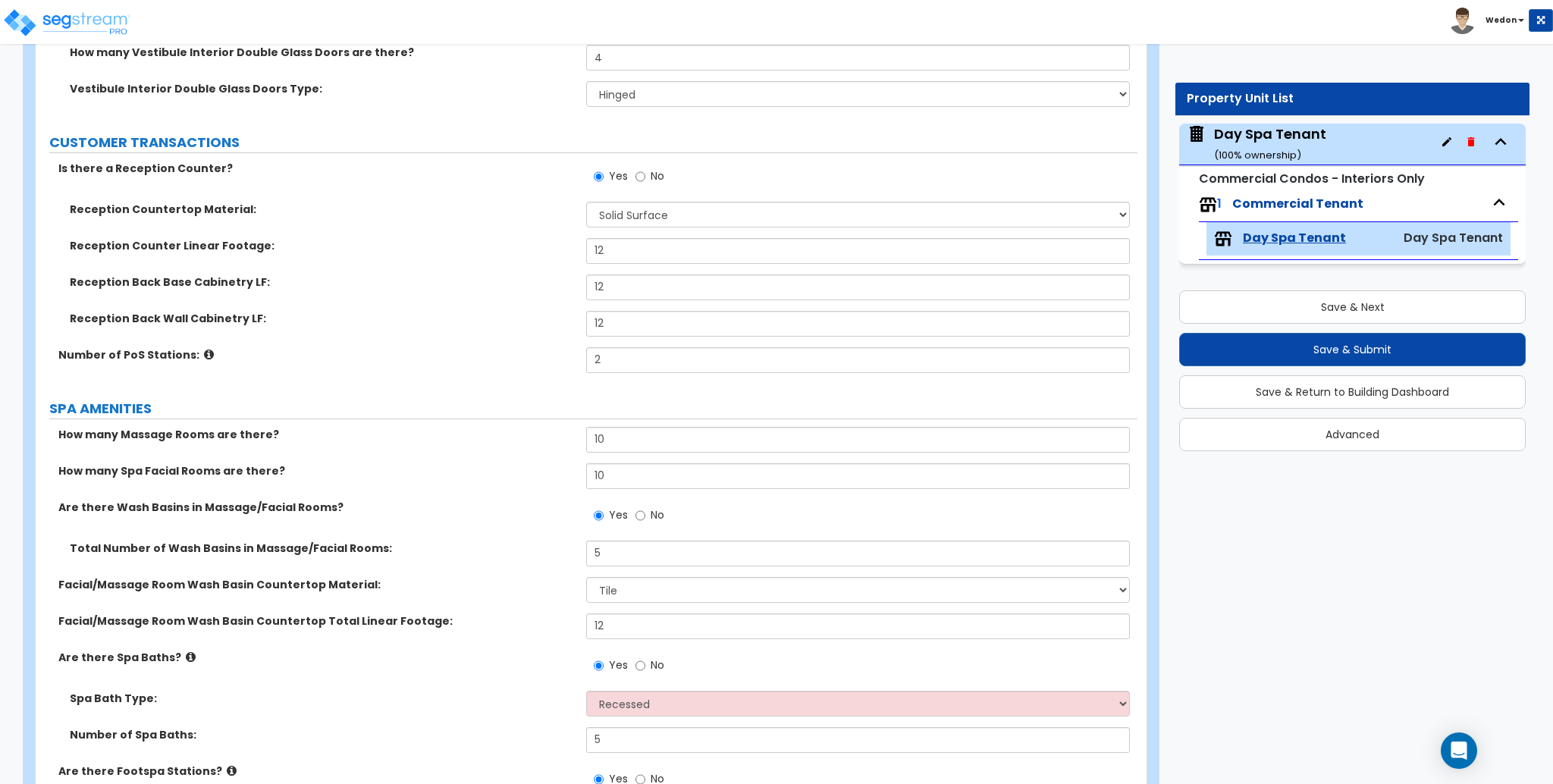
scroll to position [505, 0]
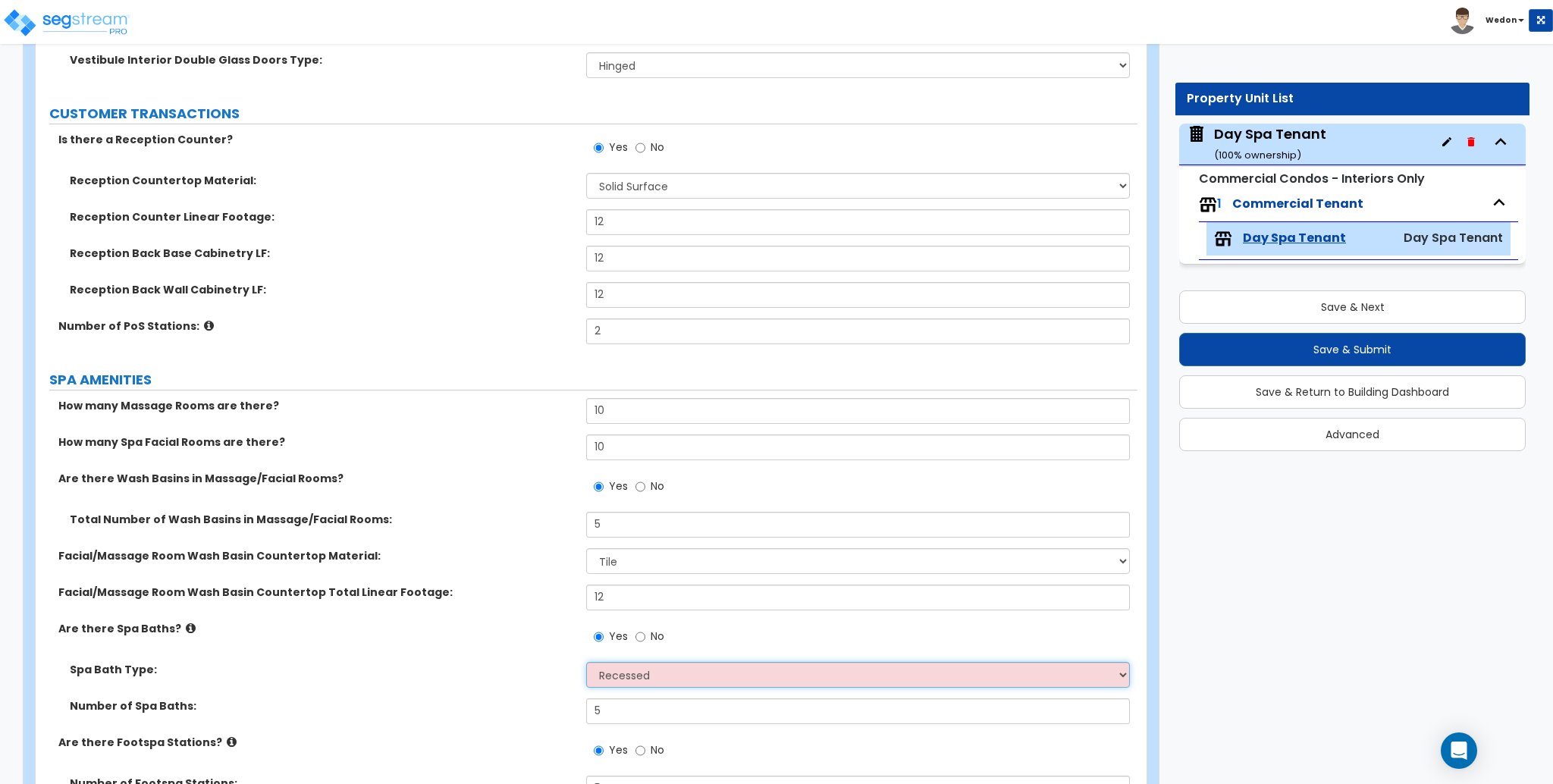
click at [658, 680] on select "Recessed Freestanding" at bounding box center [857, 674] width 543 height 26
click at [665, 670] on select "Recessed Freestanding" at bounding box center [857, 674] width 543 height 26
click at [406, 670] on label "Spa Bath Type:" at bounding box center [322, 669] width 505 height 15
click at [702, 666] on select "Recessed Freestanding" at bounding box center [857, 674] width 543 height 26
click at [706, 670] on select "Recessed Freestanding" at bounding box center [857, 674] width 543 height 26
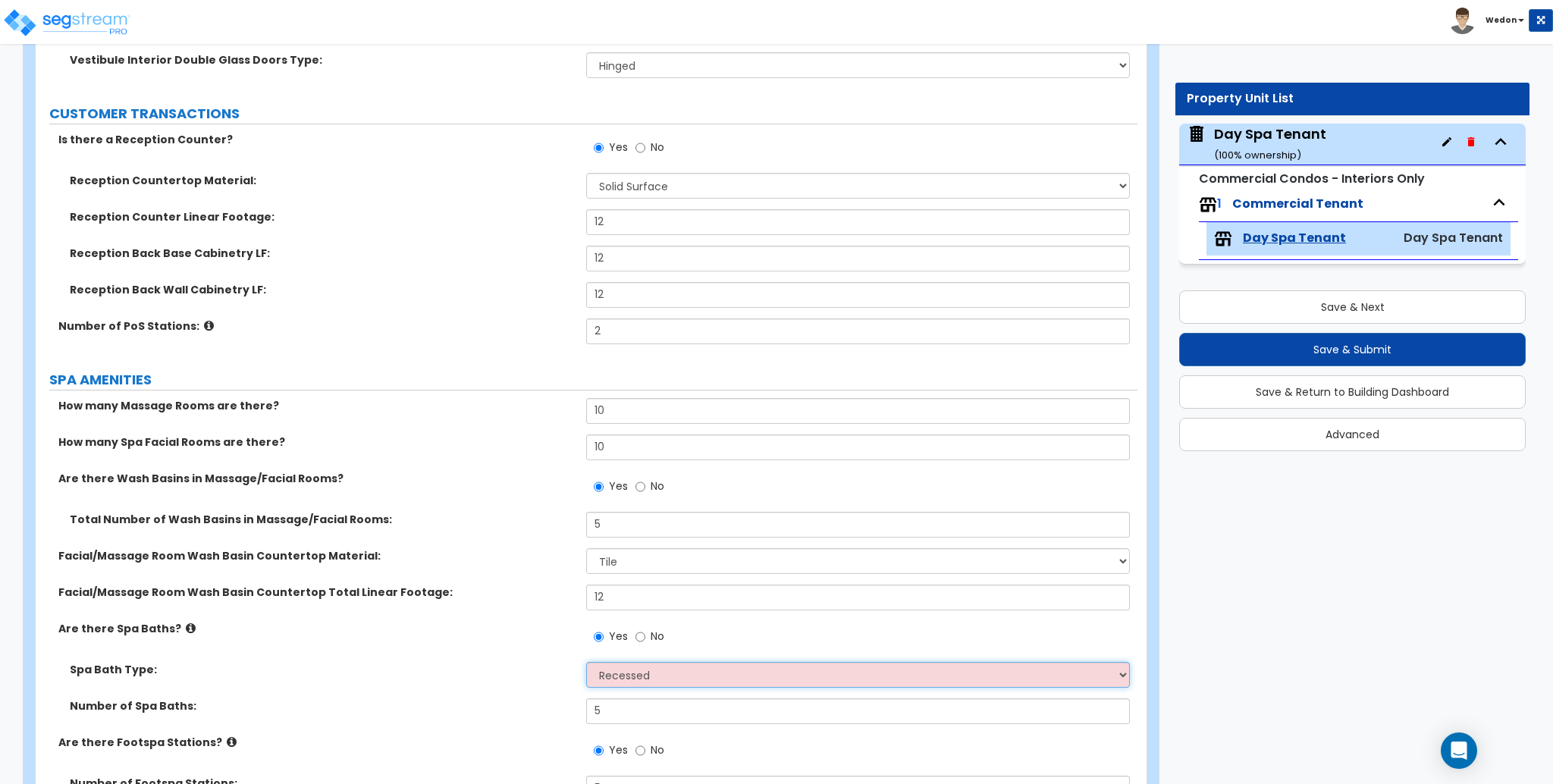
scroll to position [808, 0]
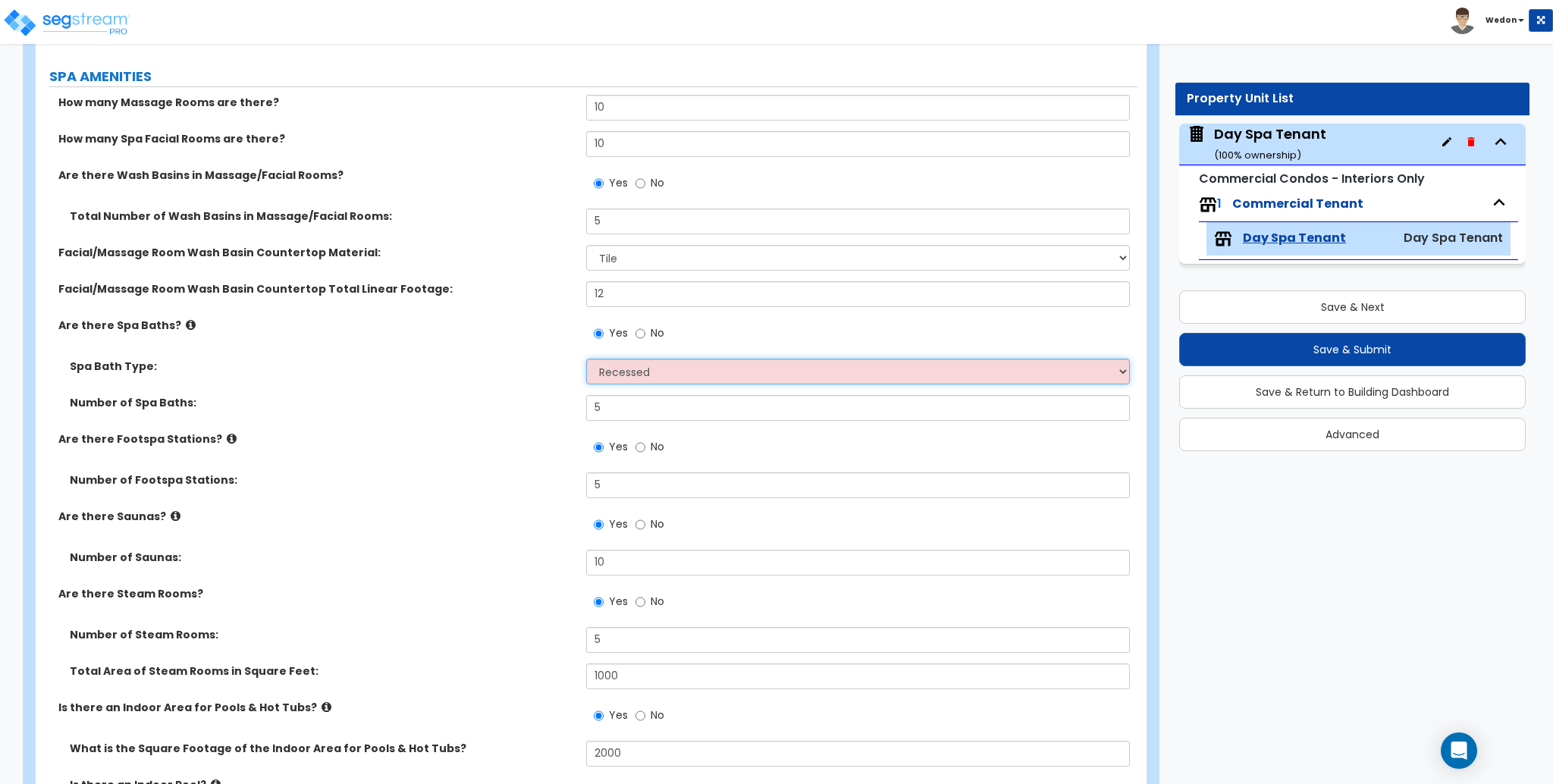
click at [638, 380] on select "Recessed Freestanding" at bounding box center [857, 371] width 543 height 26
click at [586, 359] on select "Recessed Freestanding" at bounding box center [857, 371] width 543 height 26
click at [420, 420] on div "Number of Spa Baths: 5" at bounding box center [586, 413] width 1102 height 36
click at [285, 365] on label "Spa Bath Type:" at bounding box center [322, 366] width 505 height 15
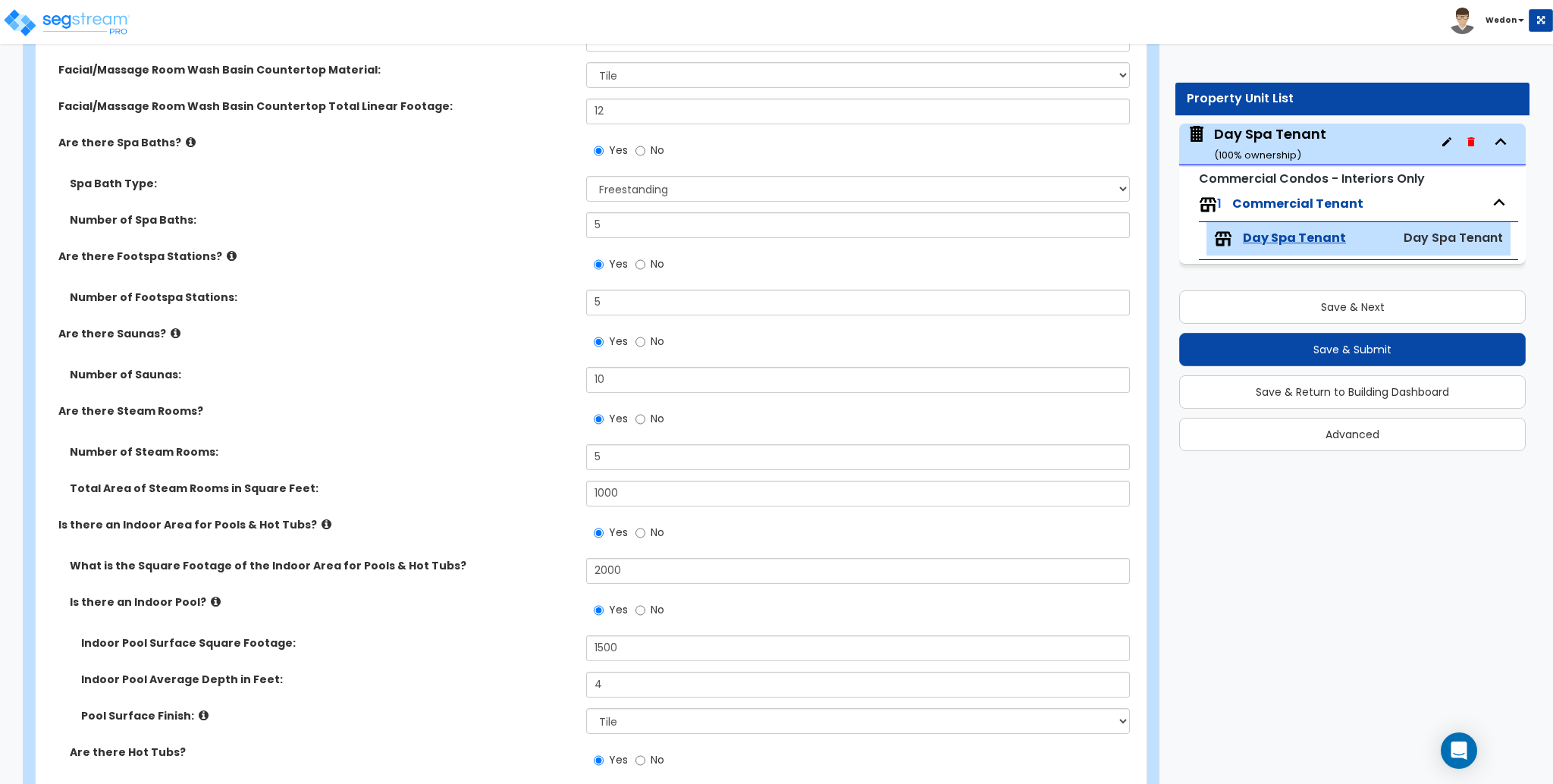
scroll to position [1010, 0]
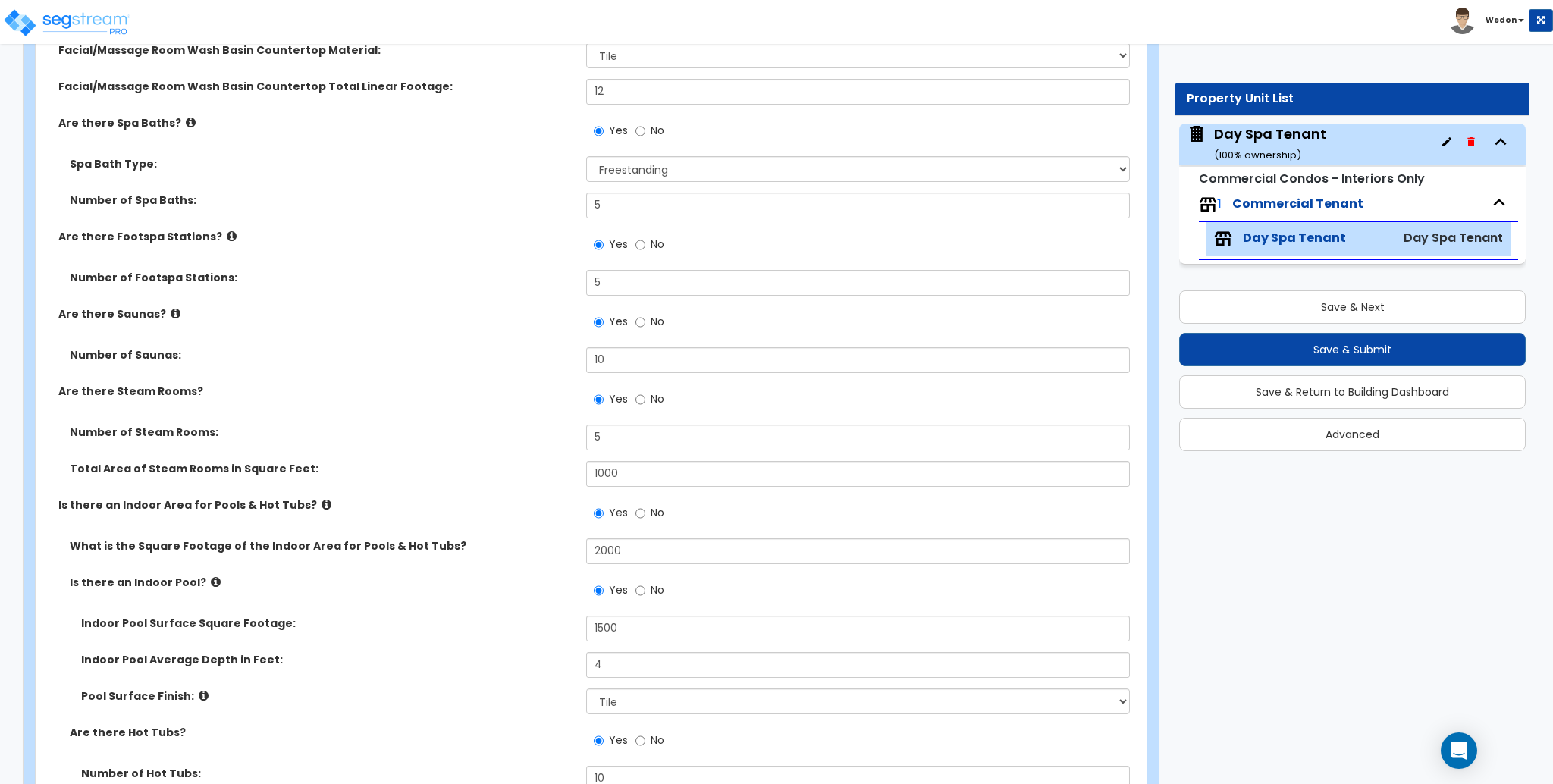
click at [386, 385] on label "Are there Steam Rooms?" at bounding box center [316, 391] width 517 height 15
click at [638, 171] on select "Recessed Freestanding" at bounding box center [857, 168] width 543 height 26
click at [586, 156] on select "Recessed Freestanding" at bounding box center [857, 168] width 543 height 26
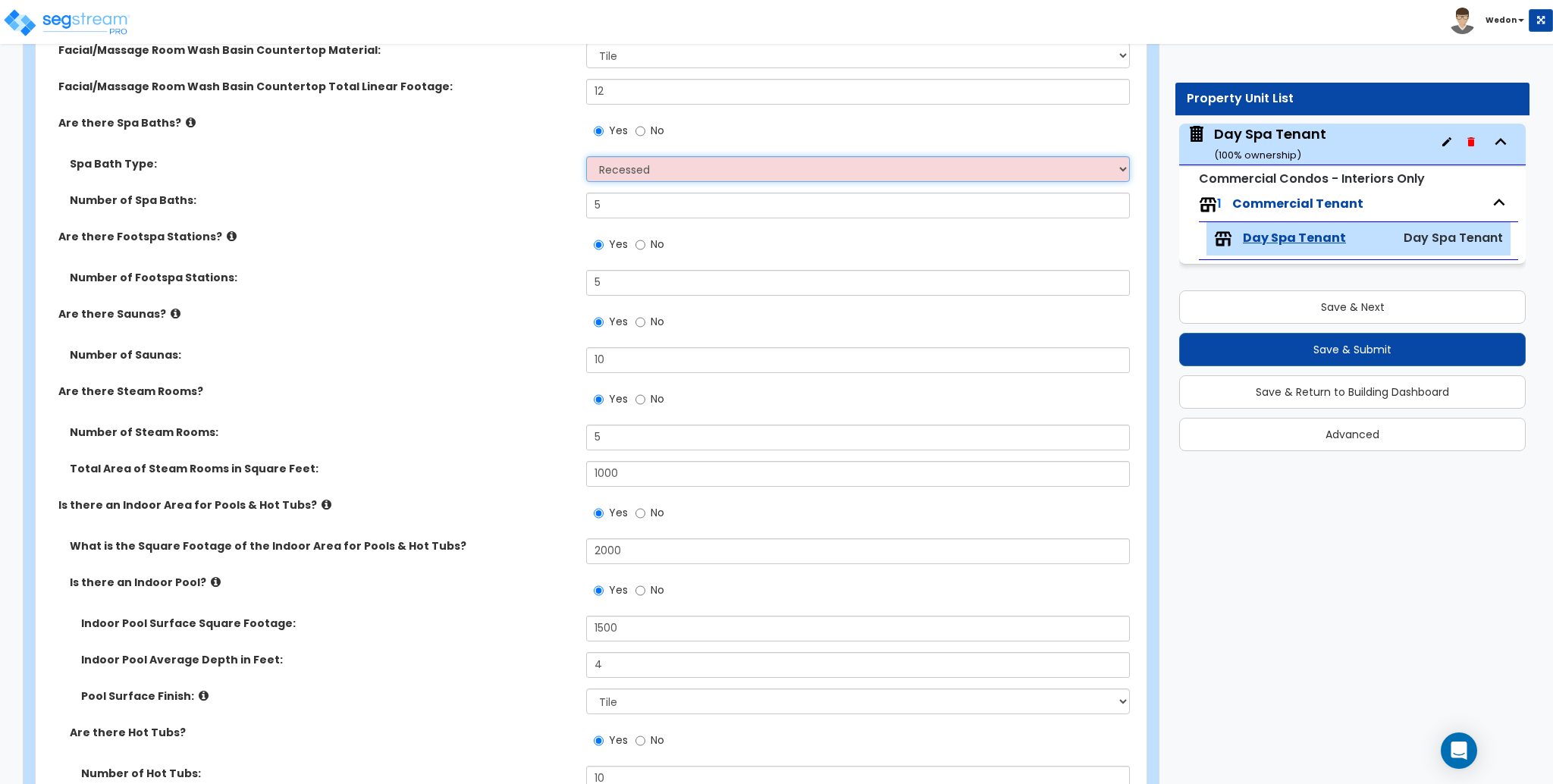
drag, startPoint x: 682, startPoint y: 169, endPoint x: 685, endPoint y: 180, distance: 11.4
click at [682, 169] on select "Recessed Freestanding" at bounding box center [857, 168] width 543 height 26
select select "1"
click at [586, 156] on select "Recessed Freestanding" at bounding box center [857, 168] width 543 height 26
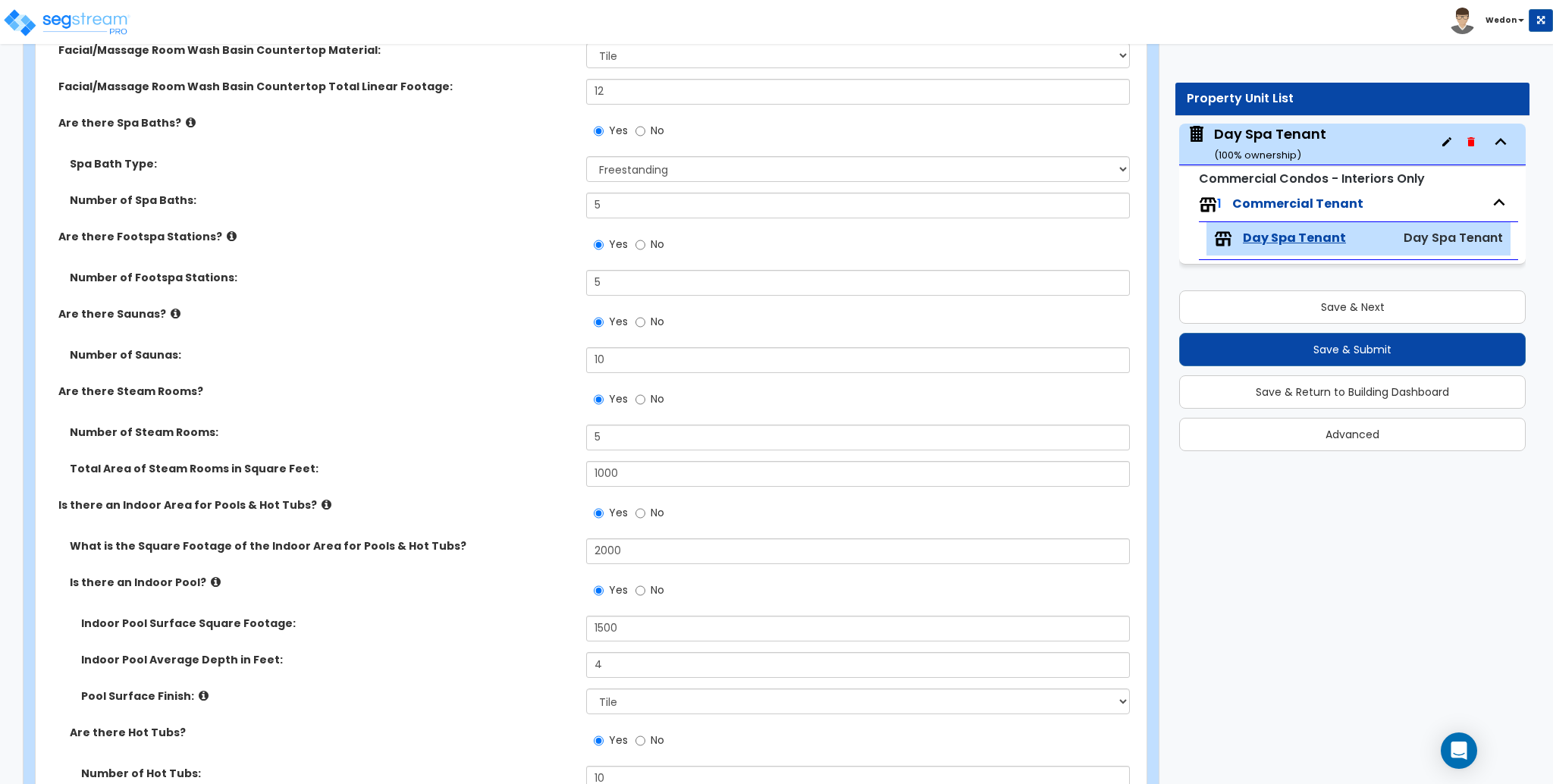
click at [507, 219] on div "Number of Spa Baths: 5" at bounding box center [586, 211] width 1102 height 36
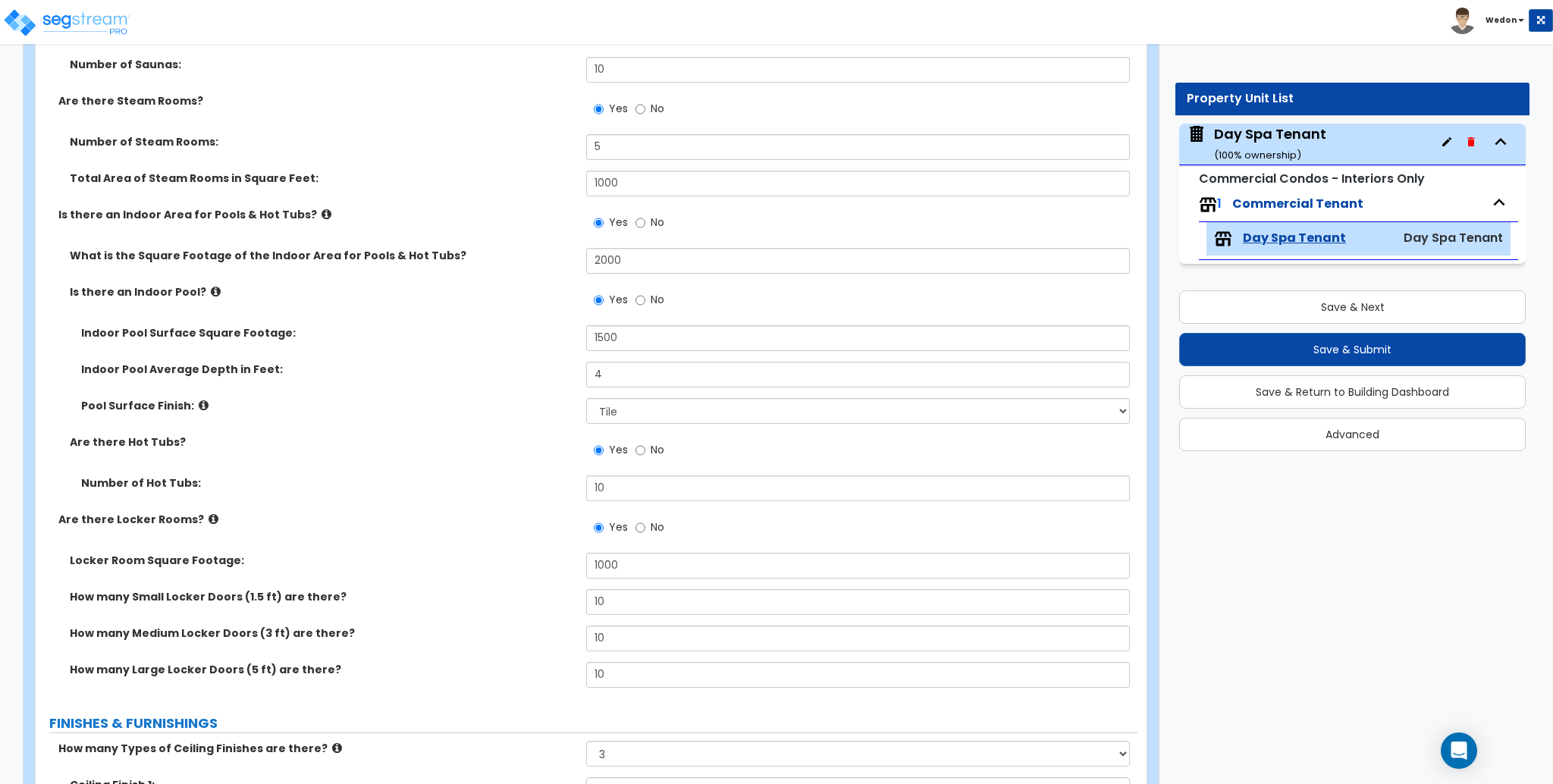
scroll to position [1314, 0]
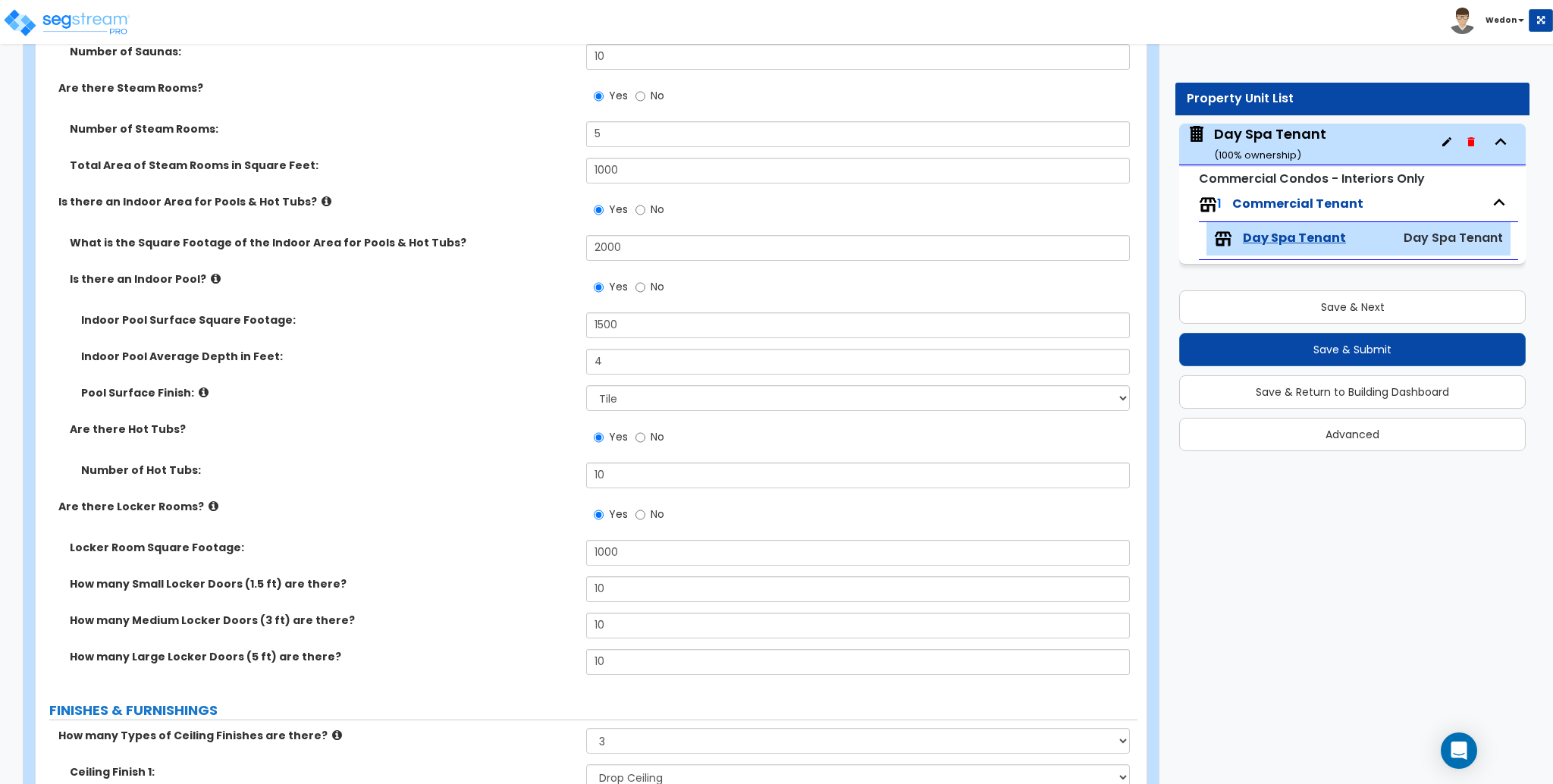
click at [456, 501] on label "Are there Locker Rooms?" at bounding box center [316, 506] width 517 height 15
click at [699, 399] on select "Please Choose One Tile Plaster" at bounding box center [857, 398] width 543 height 26
select select "2"
click at [586, 385] on select "Please Choose One Tile Plaster" at bounding box center [857, 398] width 543 height 26
click at [542, 464] on label "Number of Hot Tubs:" at bounding box center [328, 470] width 493 height 15
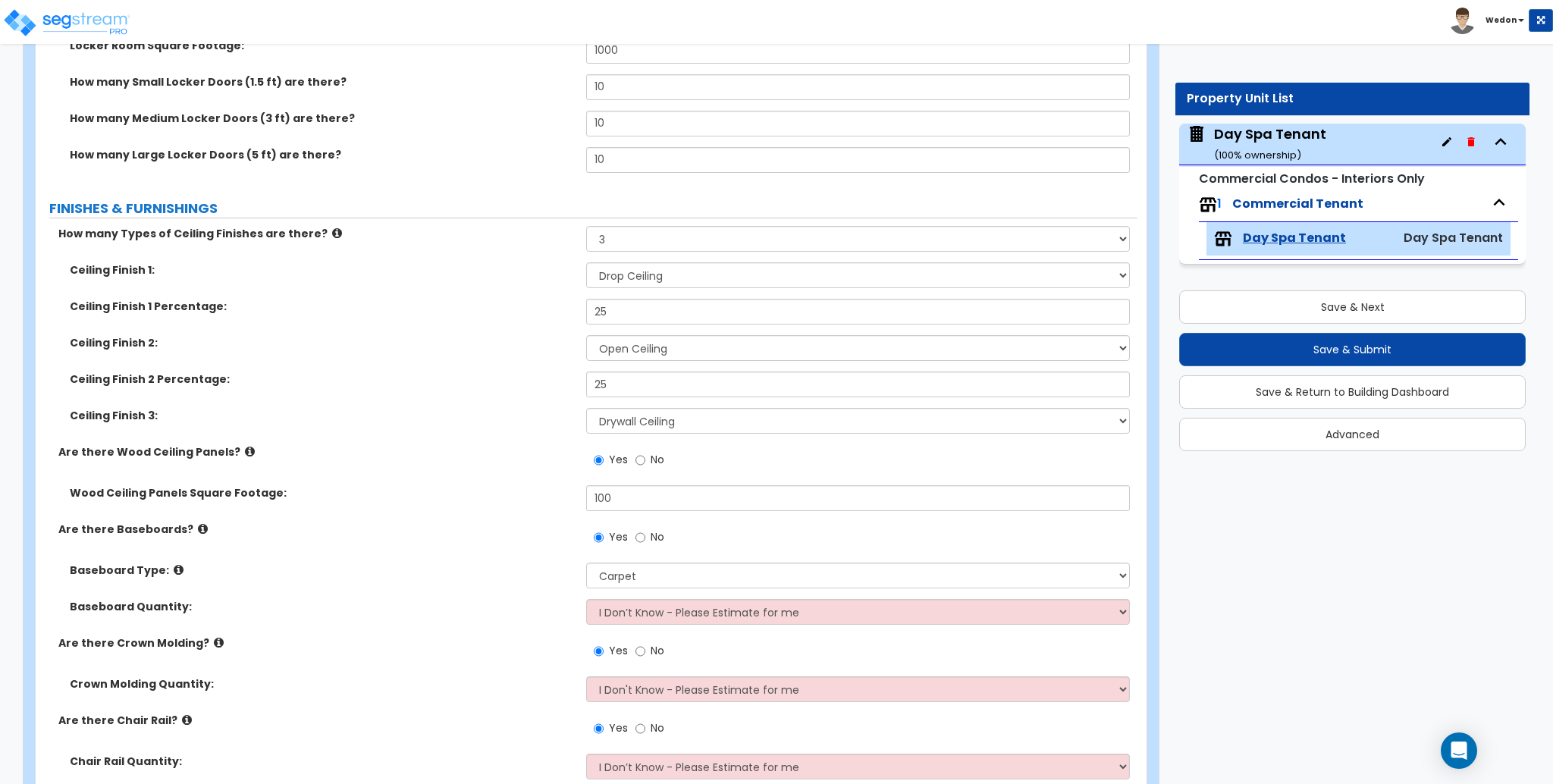
scroll to position [1819, 0]
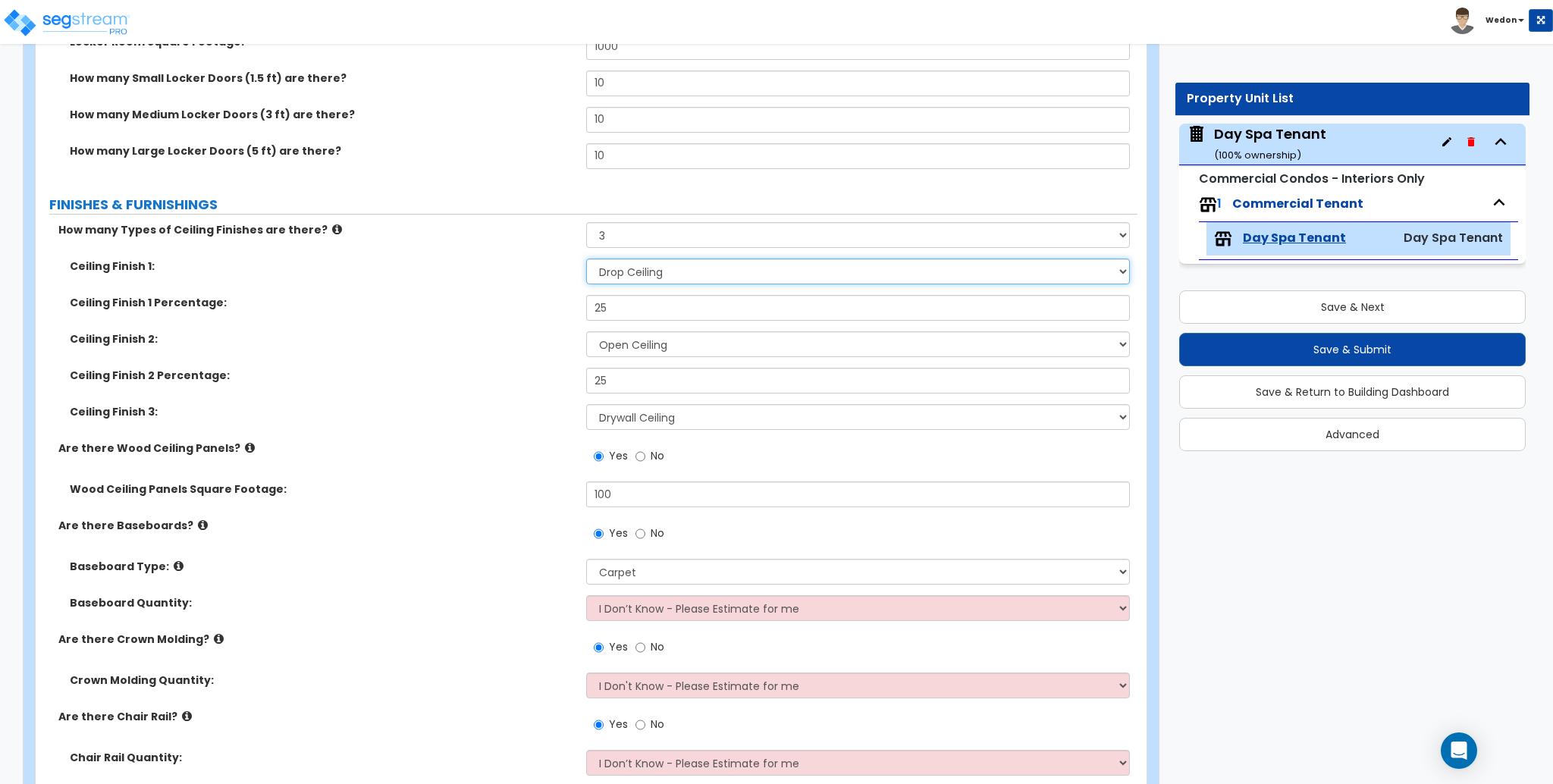
click at [709, 266] on select "Please Choose One Drop Ceiling Open Ceiling Drywall Ceiling" at bounding box center [857, 271] width 543 height 26
click at [708, 266] on select "Please Choose One Drop Ceiling Open Ceiling Drywall Ceiling" at bounding box center [857, 271] width 543 height 26
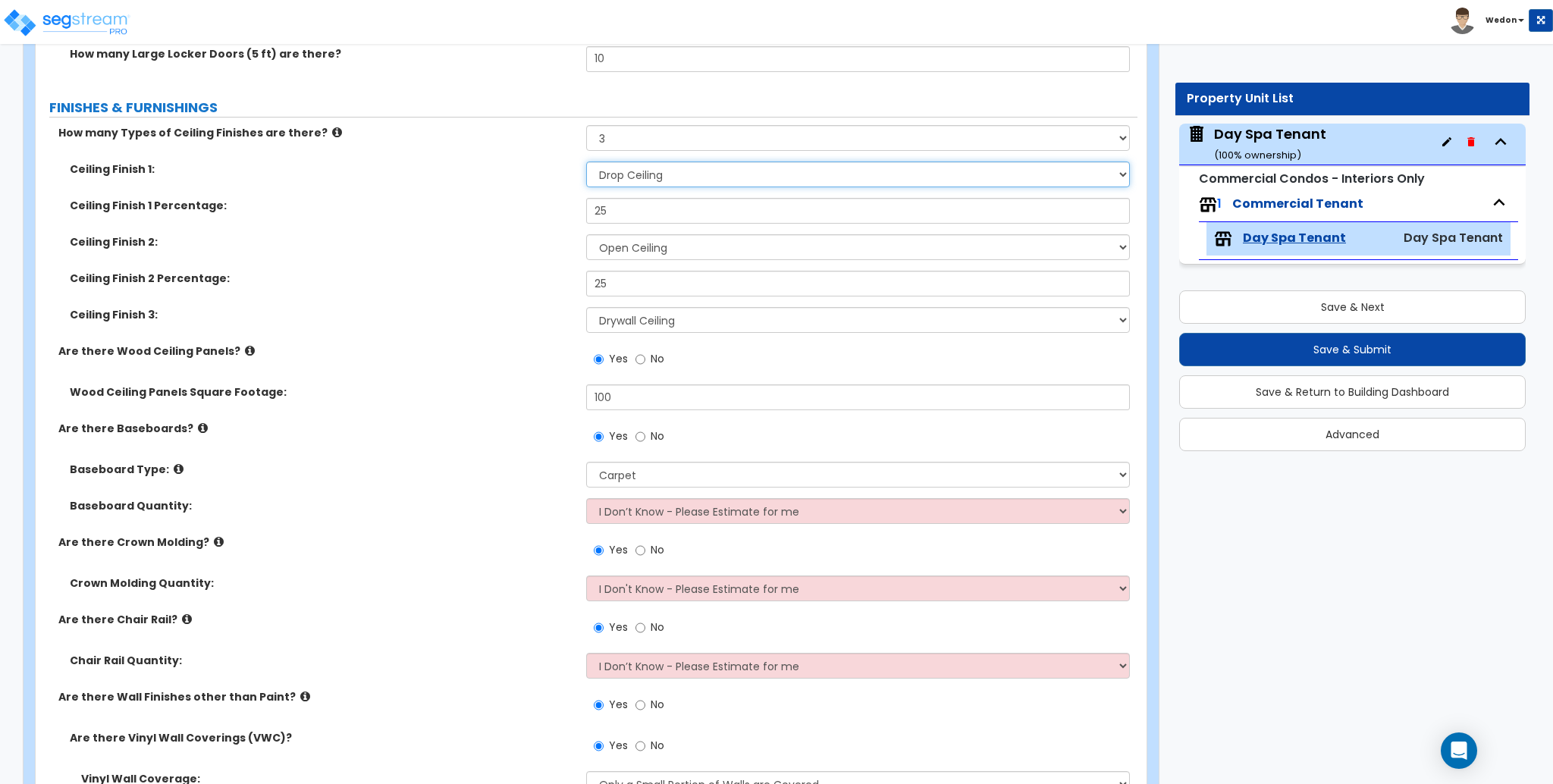
scroll to position [1919, 0]
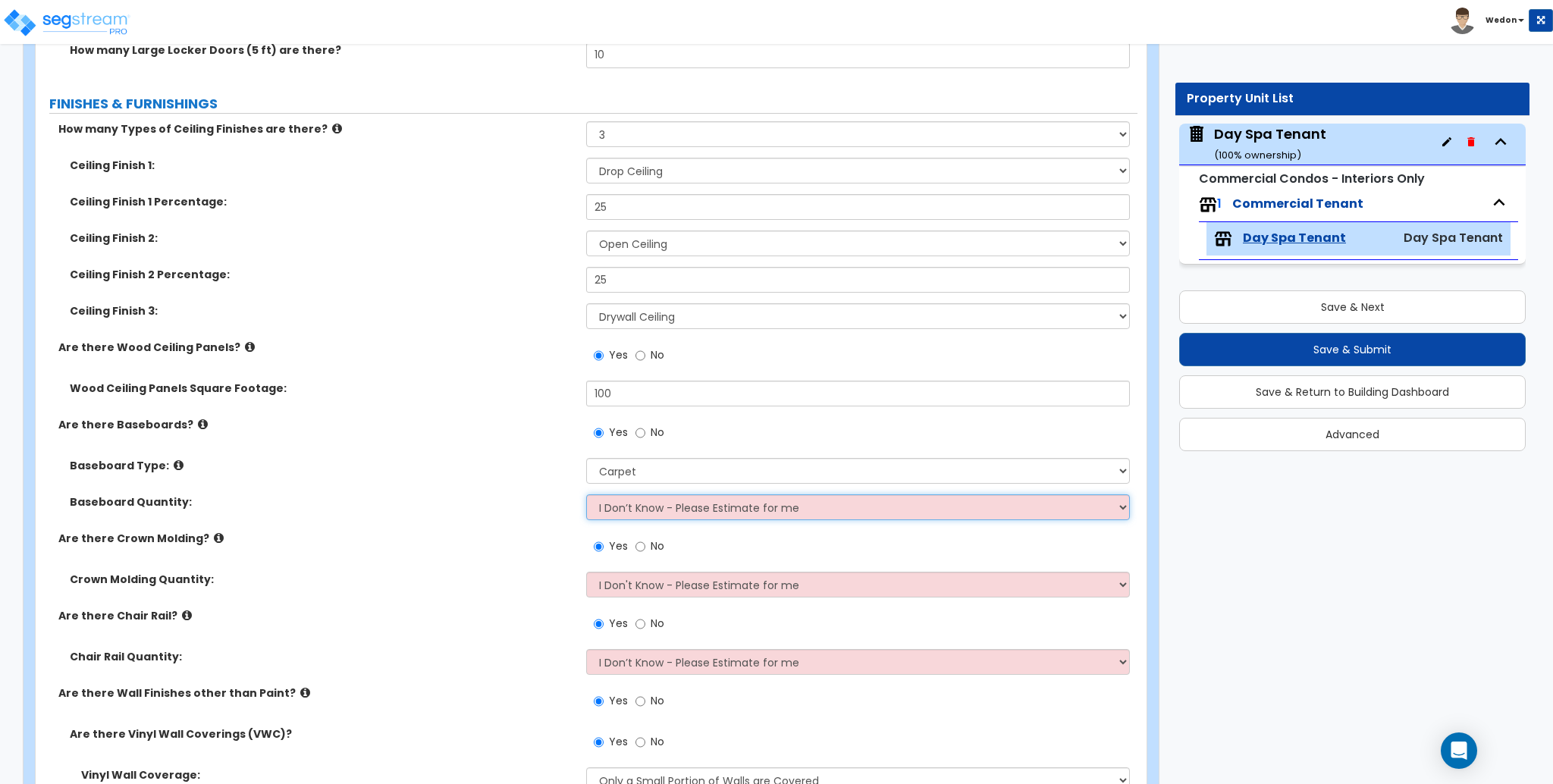
click at [701, 504] on select "I Don’t Know - Please Estimate for me I want to Enter the Linear Footage" at bounding box center [857, 506] width 543 height 26
click at [724, 504] on select "I Don’t Know - Please Estimate for me I want to Enter the Linear Footage" at bounding box center [857, 506] width 543 height 26
click at [425, 510] on div "Baseboard Quantity: I Don’t Know - Please Estimate for me I want to Enter the L…" at bounding box center [586, 512] width 1102 height 36
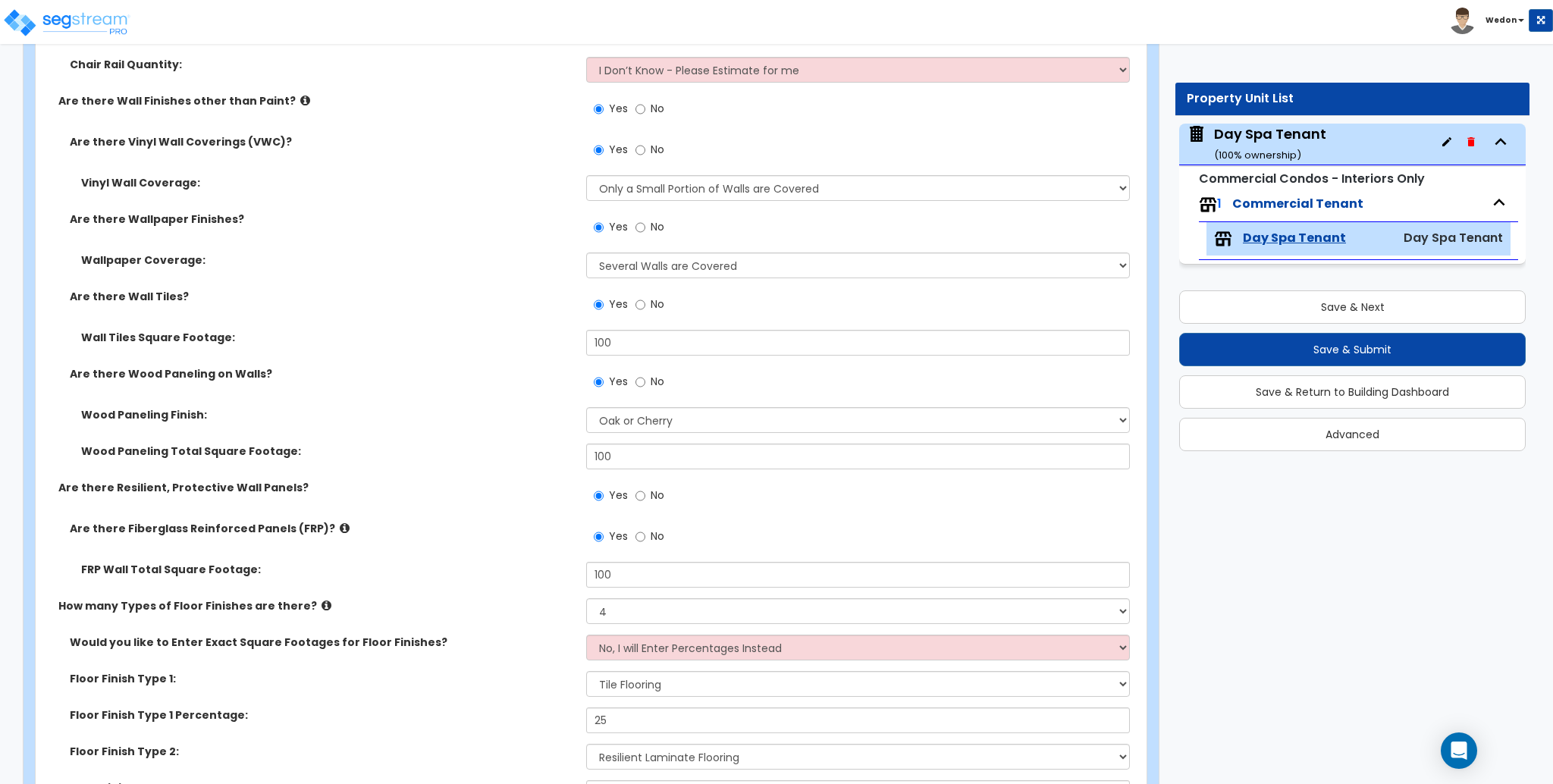
scroll to position [2526, 0]
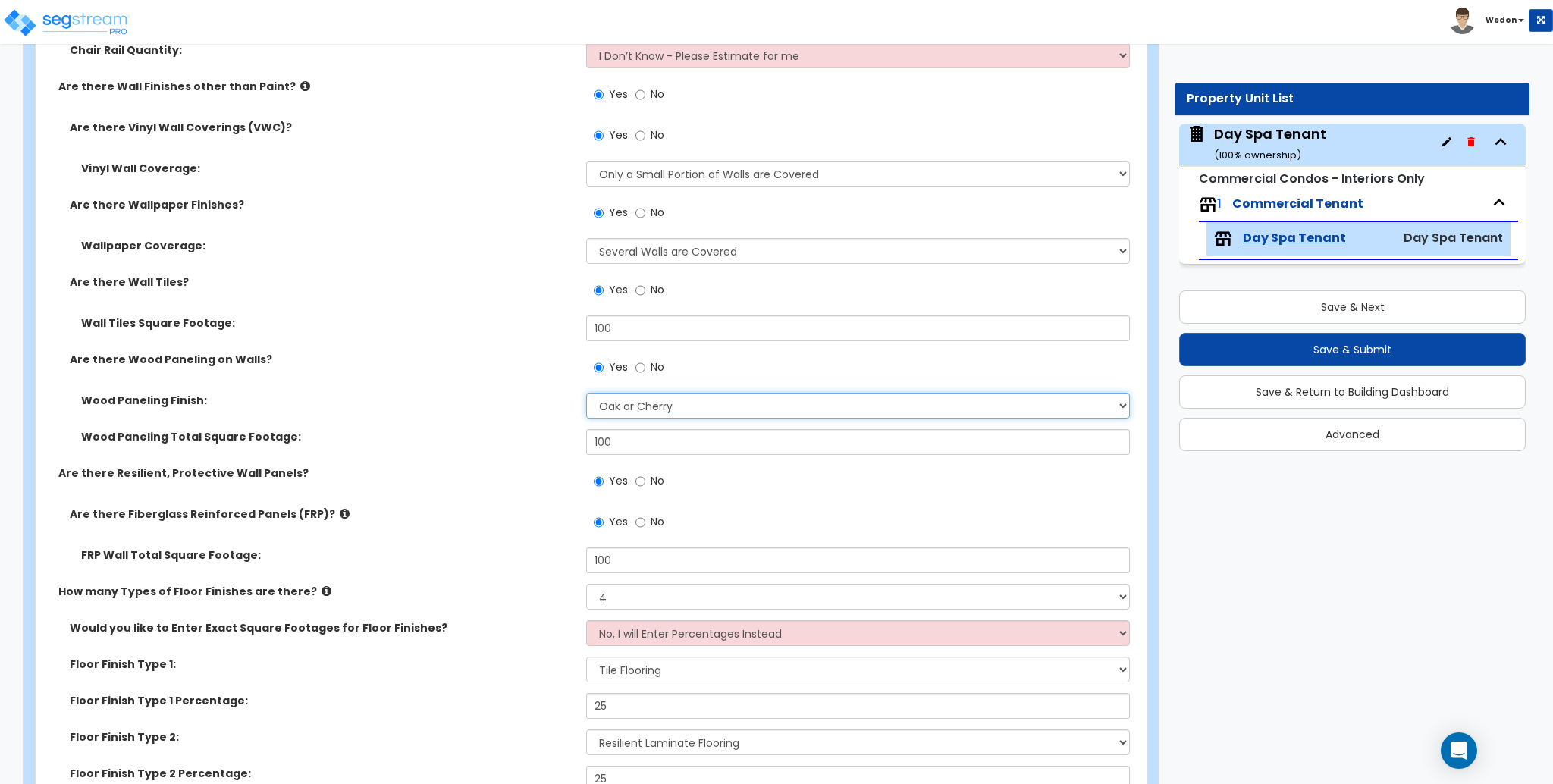
click at [768, 398] on select "Please Choose One Birch Mahogany Oak or Cherry Rosewood Teak I Don't Know, Plea…" at bounding box center [857, 405] width 543 height 26
select select "2"
click at [586, 393] on select "Please Choose One Birch Mahogany Oak or Cherry Rosewood Teak I Don't Know, Plea…" at bounding box center [857, 405] width 543 height 26
click at [528, 483] on div "Are there Resilient, Protective Wall Panels? Yes No" at bounding box center [586, 486] width 1102 height 41
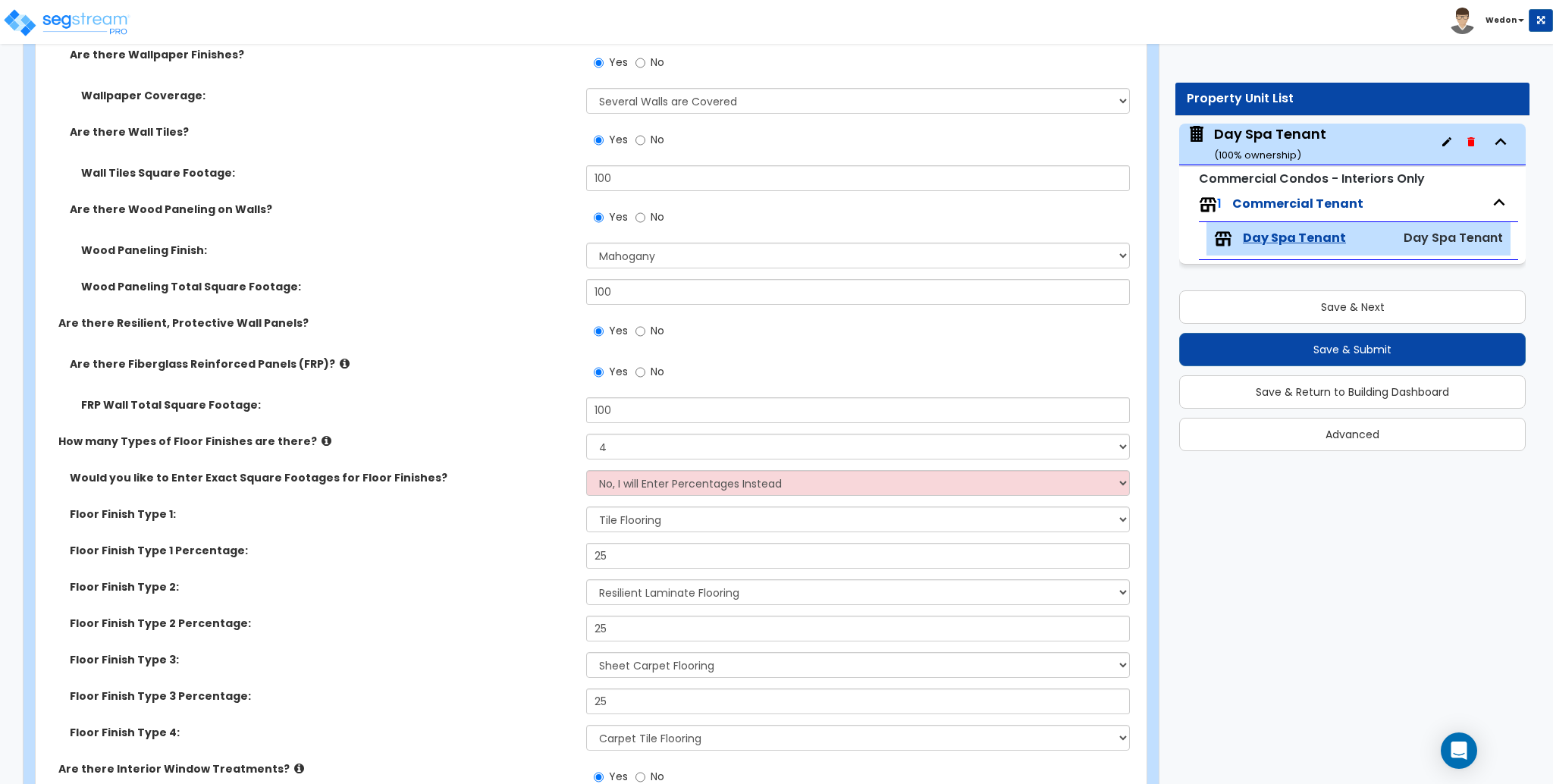
scroll to position [2728, 0]
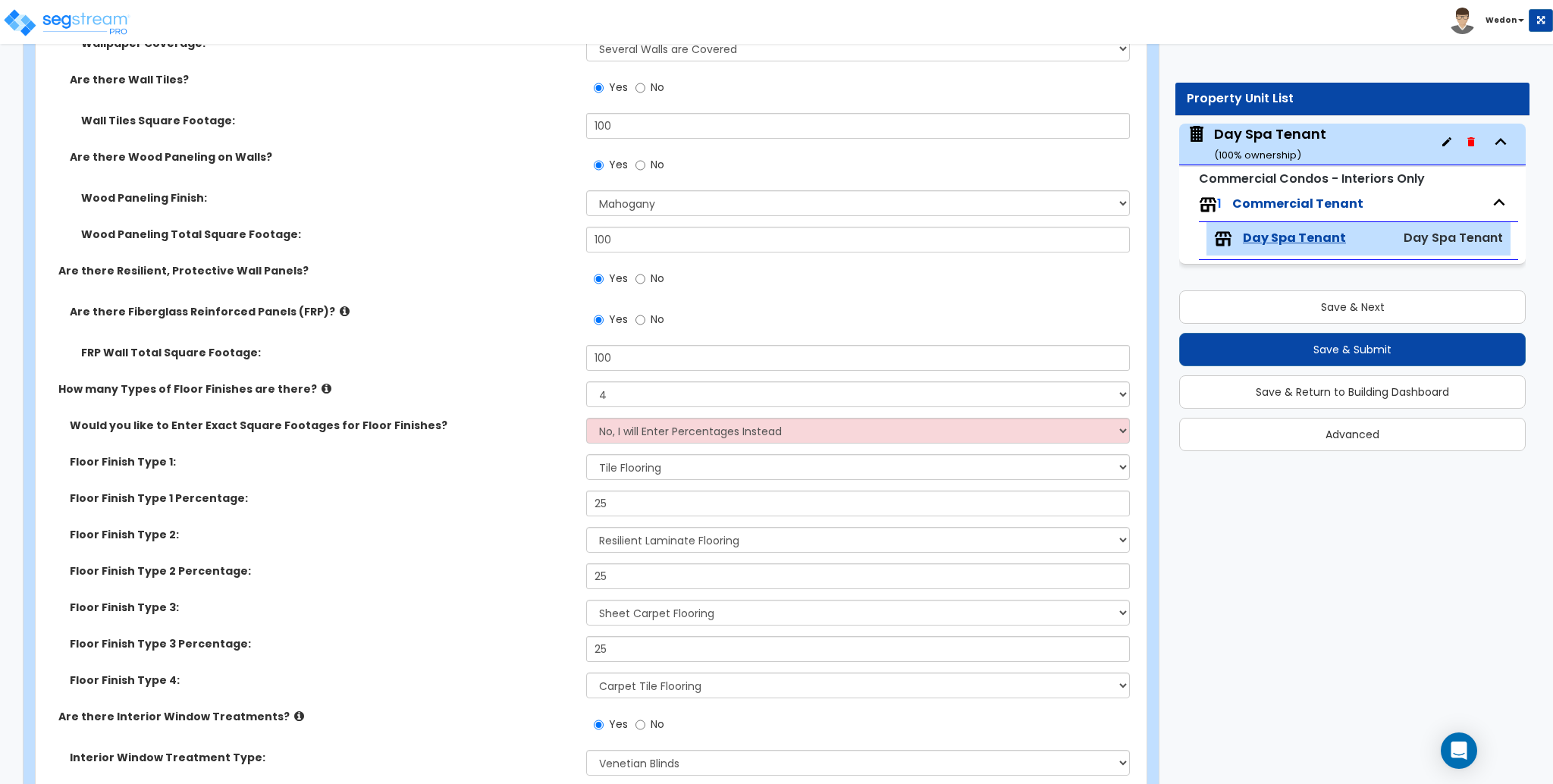
click at [551, 505] on label "Floor Finish Type 1 Percentage:" at bounding box center [322, 498] width 505 height 15
click at [667, 465] on select "None Tile Flooring Hardwood Flooring Resilient Laminate Flooring VCT Flooring S…" at bounding box center [857, 467] width 543 height 26
click at [740, 471] on select "None Tile Flooring Hardwood Flooring Resilient Laminate Flooring VCT Flooring S…" at bounding box center [857, 467] width 543 height 26
drag, startPoint x: 780, startPoint y: 465, endPoint x: 804, endPoint y: 471, distance: 24.7
click at [780, 465] on select "None Tile Flooring Hardwood Flooring Resilient Laminate Flooring VCT Flooring S…" at bounding box center [857, 467] width 543 height 26
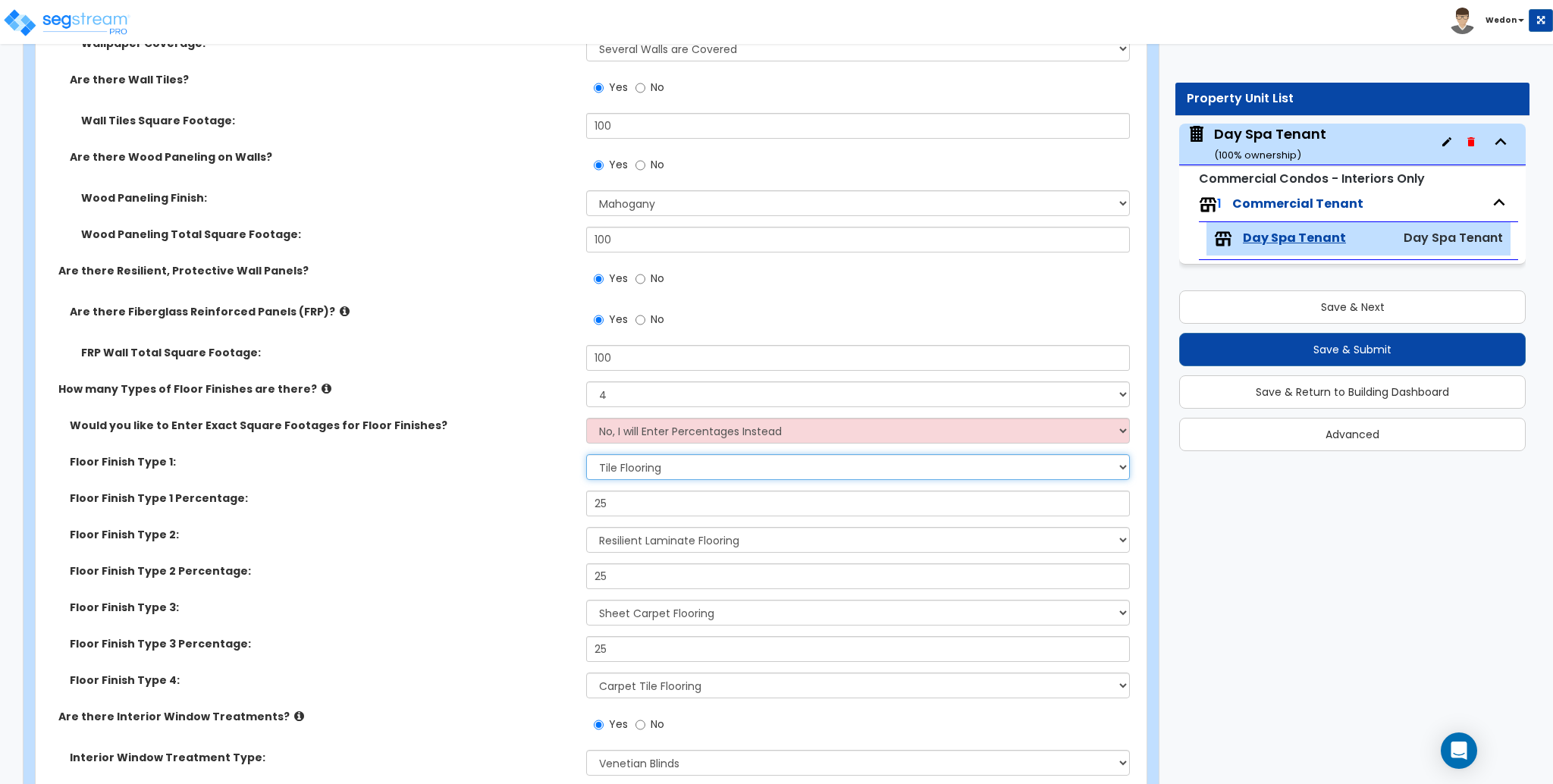
select select "3"
click at [586, 454] on select "None Tile Flooring Hardwood Flooring Resilient Laminate Flooring VCT Flooring S…" at bounding box center [857, 467] width 543 height 26
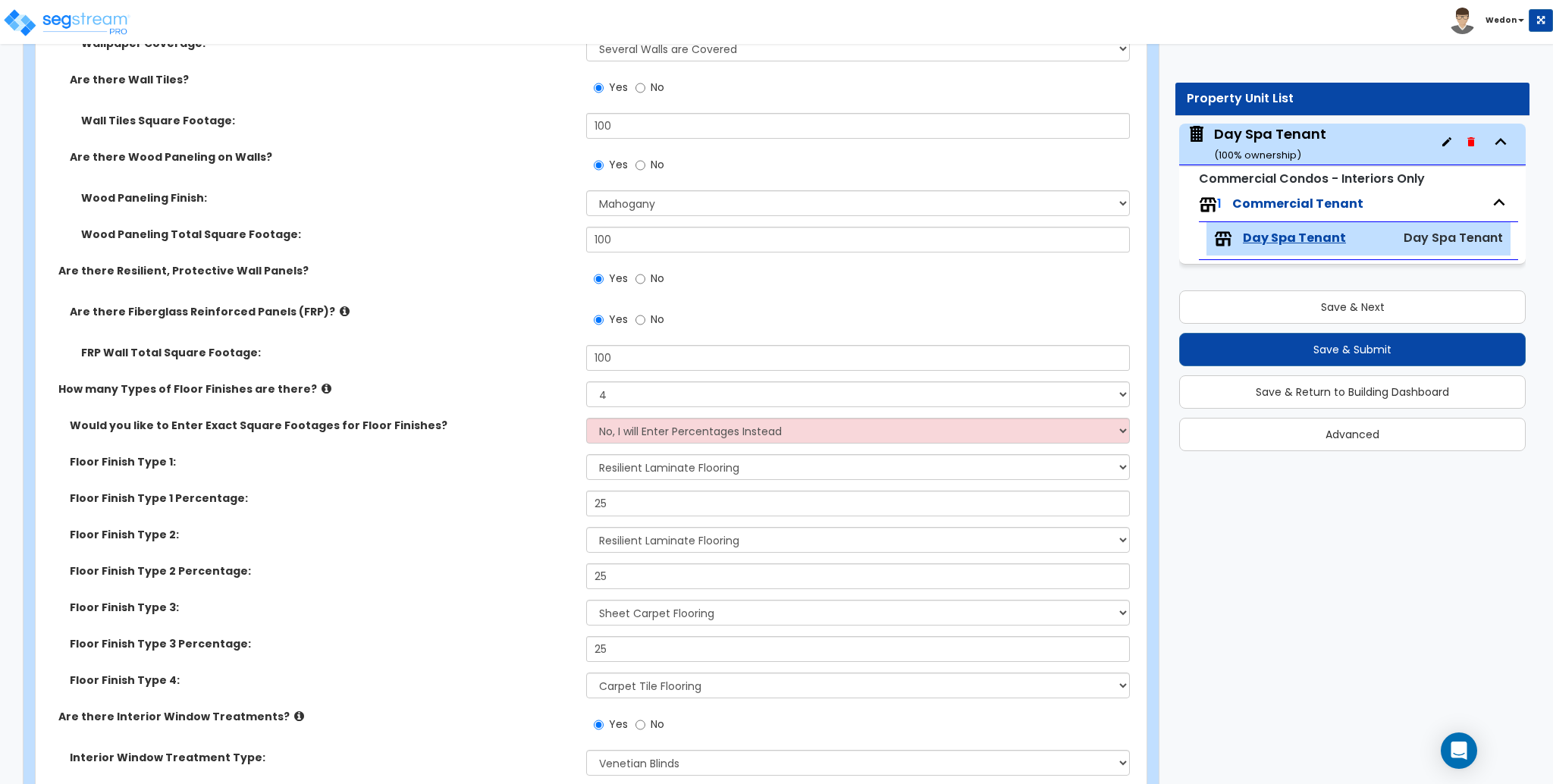
click at [421, 527] on label "Floor Finish Type 2:" at bounding box center [322, 535] width 505 height 15
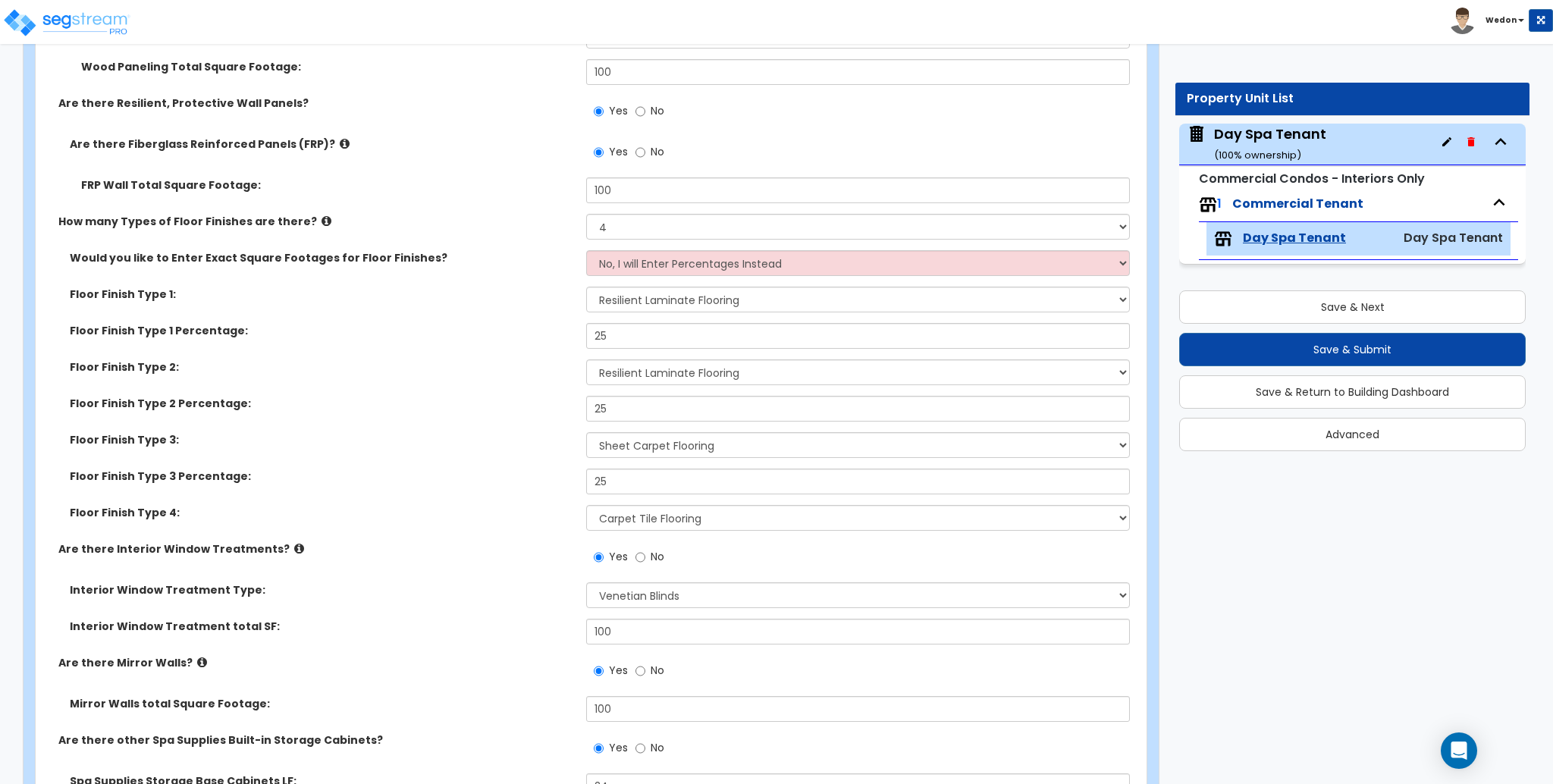
scroll to position [2930, 0]
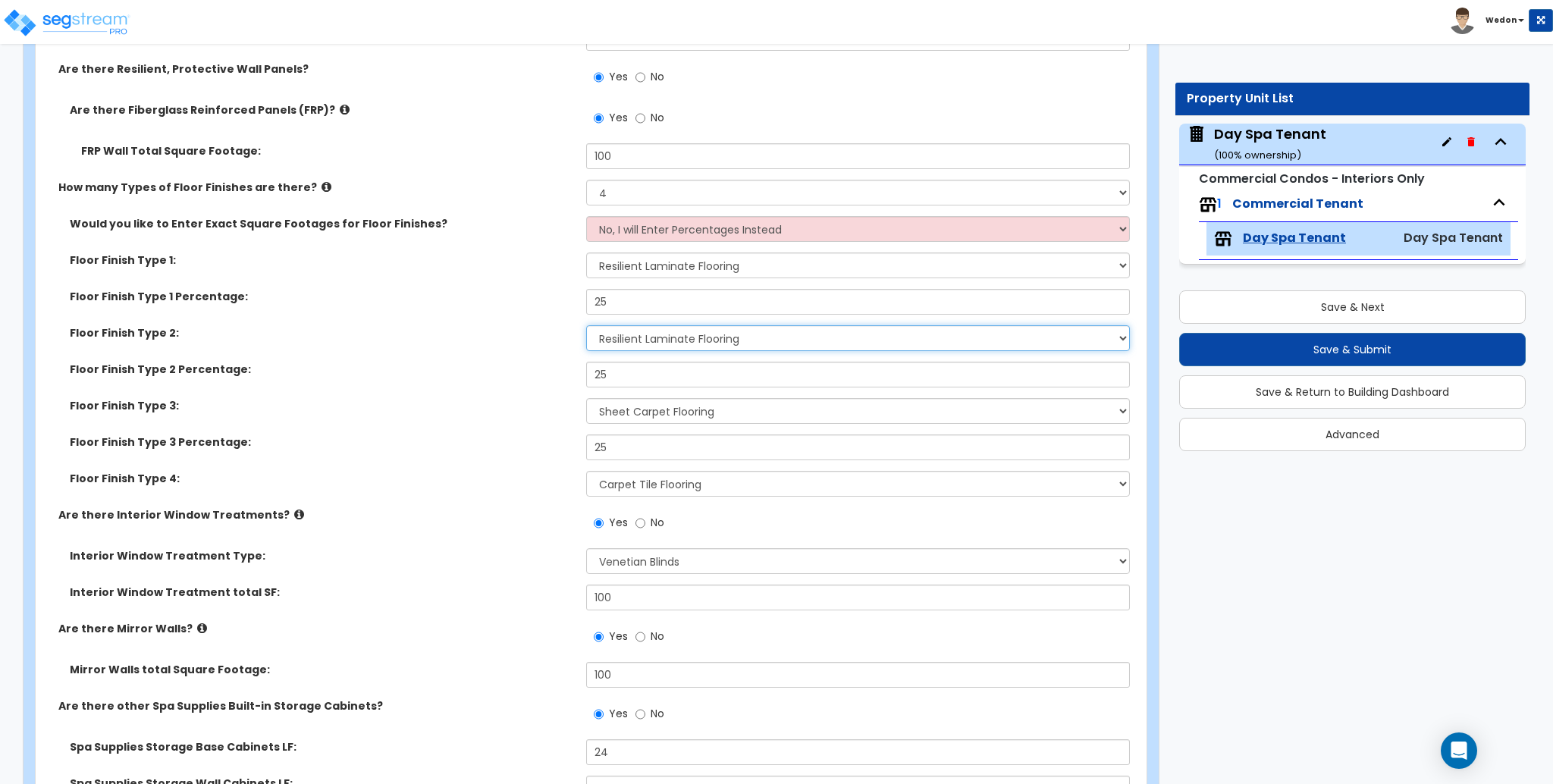
click at [779, 343] on select "None Tile Flooring Hardwood Flooring Resilient Laminate Flooring VCT Flooring S…" at bounding box center [857, 337] width 543 height 26
click at [780, 339] on select "None Tile Flooring Hardwood Flooring Resilient Laminate Flooring VCT Flooring S…" at bounding box center [857, 337] width 543 height 26
select select "5"
click at [586, 325] on select "None Tile Flooring Hardwood Flooring Resilient Laminate Flooring VCT Flooring S…" at bounding box center [857, 337] width 543 height 26
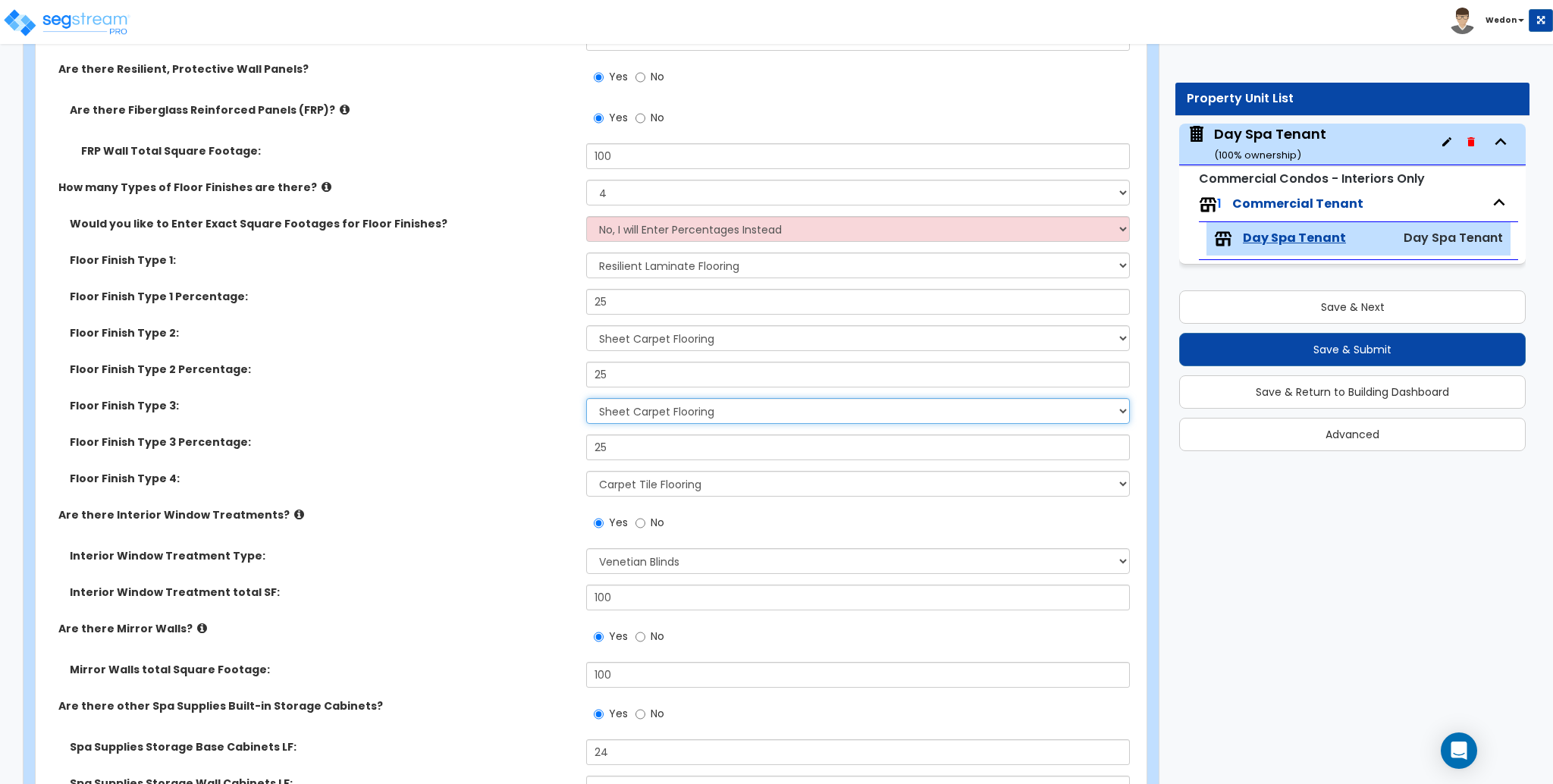
click at [728, 421] on select "None Tile Flooring Hardwood Flooring Resilient Laminate Flooring VCT Flooring S…" at bounding box center [857, 410] width 543 height 26
select select "7"
click at [586, 398] on select "None Tile Flooring Hardwood Flooring Resilient Laminate Flooring VCT Flooring S…" at bounding box center [857, 410] width 543 height 26
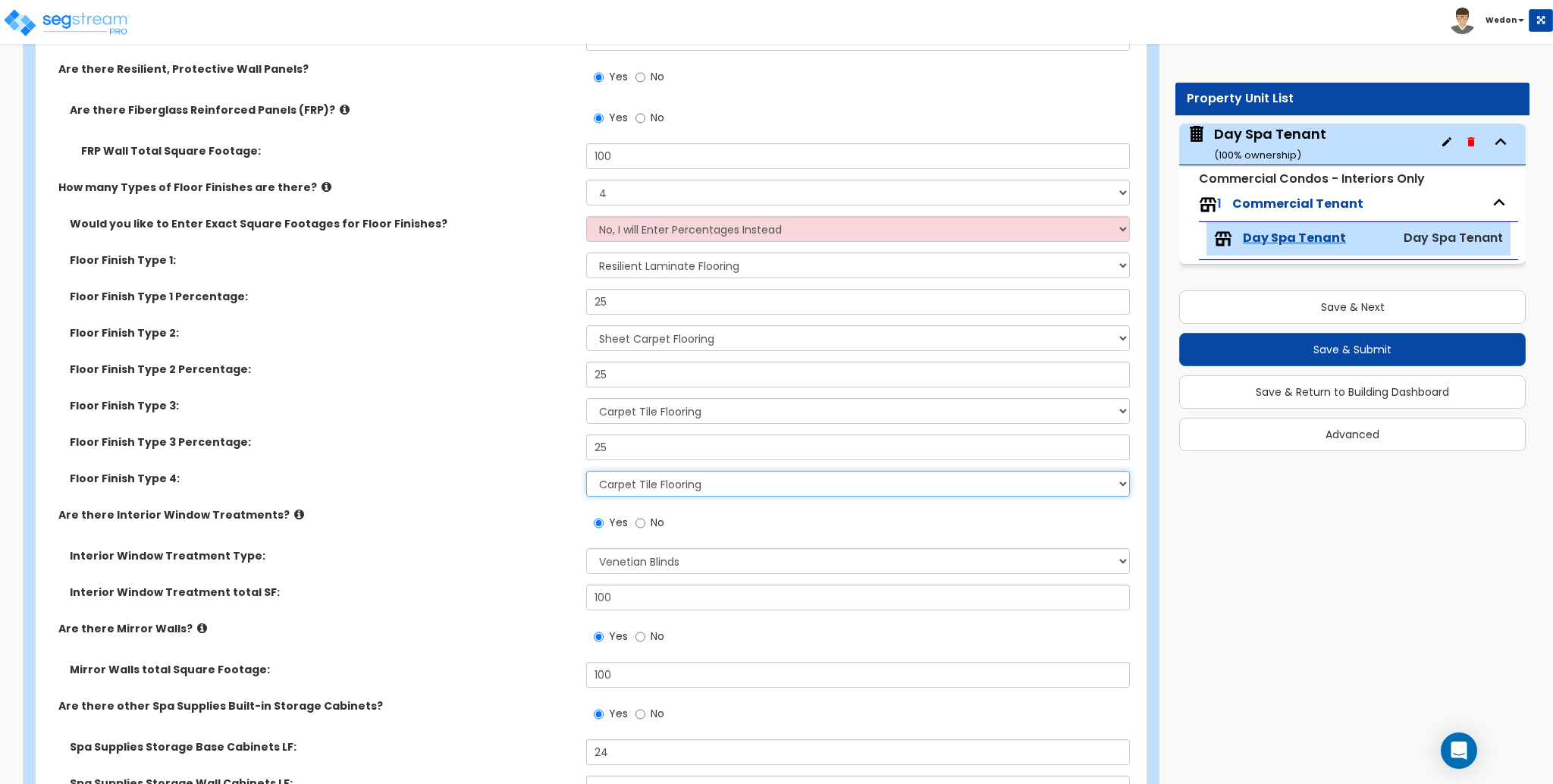
drag, startPoint x: 697, startPoint y: 482, endPoint x: 696, endPoint y: 495, distance: 13.0
click at [697, 482] on select "None Tile Flooring Hardwood Flooring Resilient Laminate Flooring VCT Flooring S…" at bounding box center [857, 483] width 543 height 26
select select "2"
click at [586, 471] on select "None Tile Flooring Hardwood Flooring Resilient Laminate Flooring VCT Flooring S…" at bounding box center [857, 483] width 543 height 26
click at [486, 338] on label "Floor Finish Type 2:" at bounding box center [322, 332] width 505 height 15
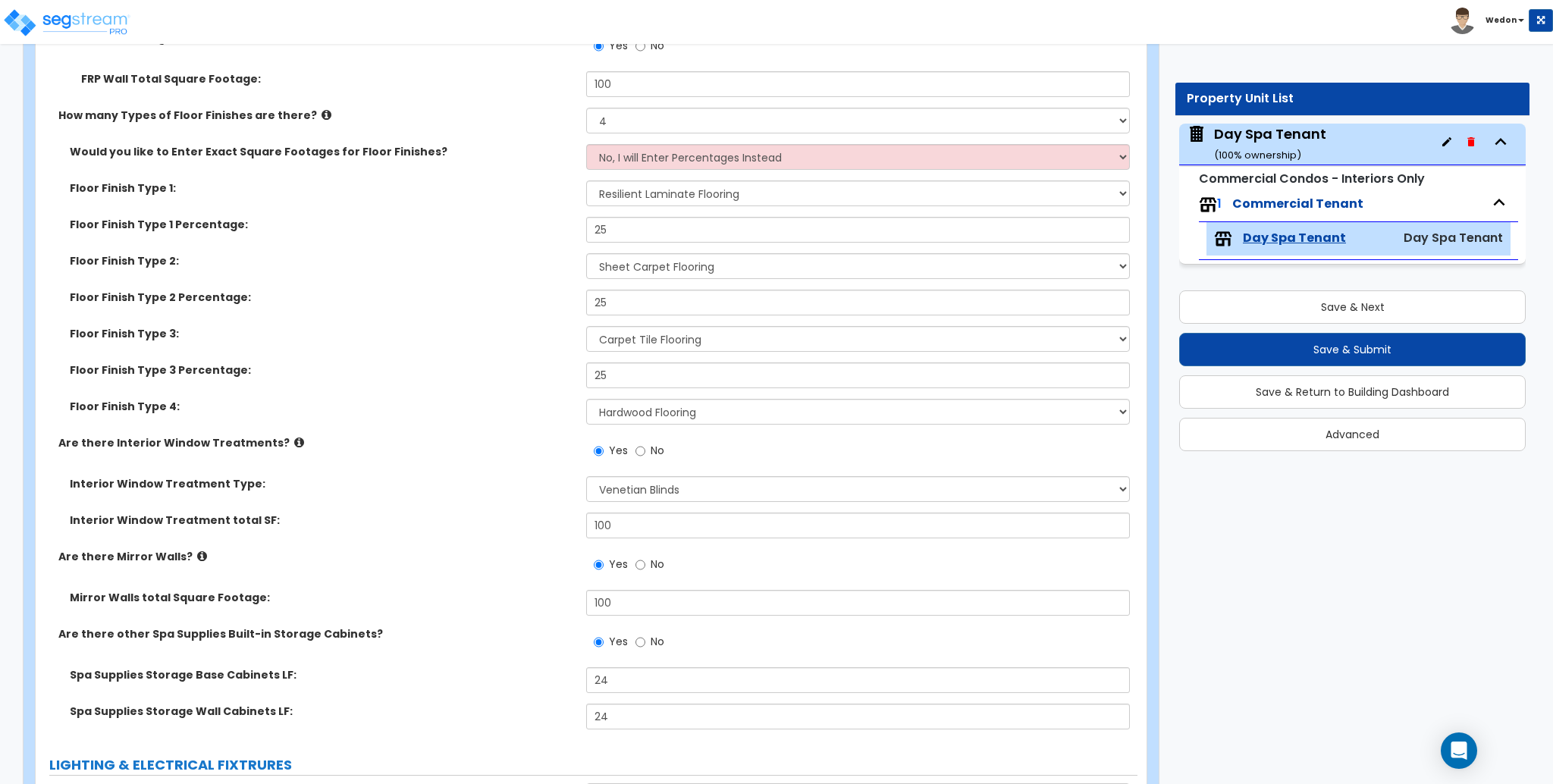
scroll to position [3032, 0]
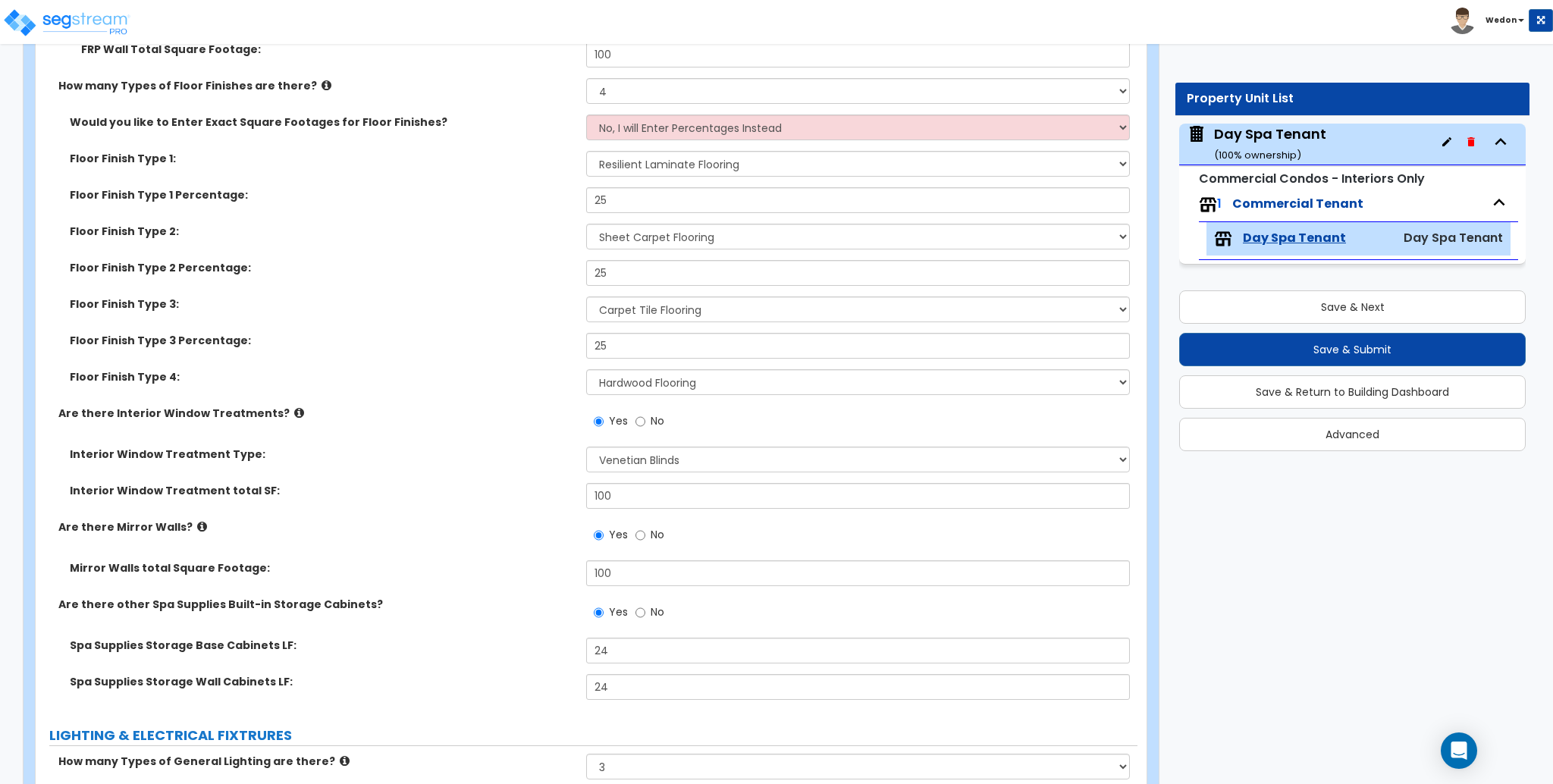
click at [502, 477] on div "Interior Window Treatment Type: Please Choose One Vertical Blinds Window Shades…" at bounding box center [586, 465] width 1102 height 36
drag, startPoint x: 700, startPoint y: 460, endPoint x: 697, endPoint y: 467, distance: 7.6
click at [700, 460] on select "Please Choose One Vertical Blinds Window Shades Venetian Blinds Wood Shutters" at bounding box center [857, 459] width 543 height 26
select select "2"
click at [586, 447] on select "Please Choose One Vertical Blinds Window Shades Venetian Blinds Wood Shutters" at bounding box center [857, 459] width 543 height 26
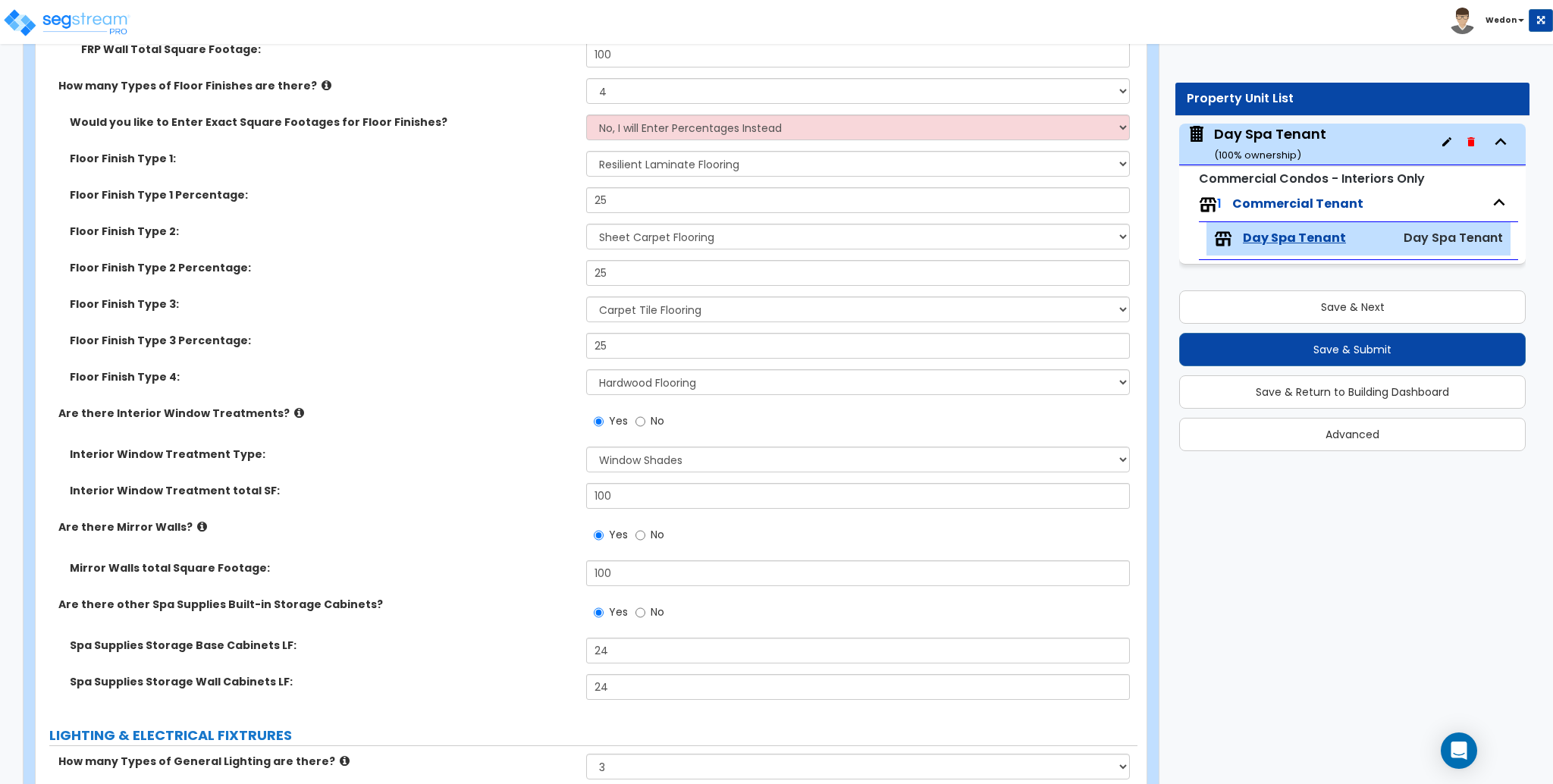
click at [512, 509] on div "Interior Window Treatment total SF: 100" at bounding box center [586, 501] width 1102 height 36
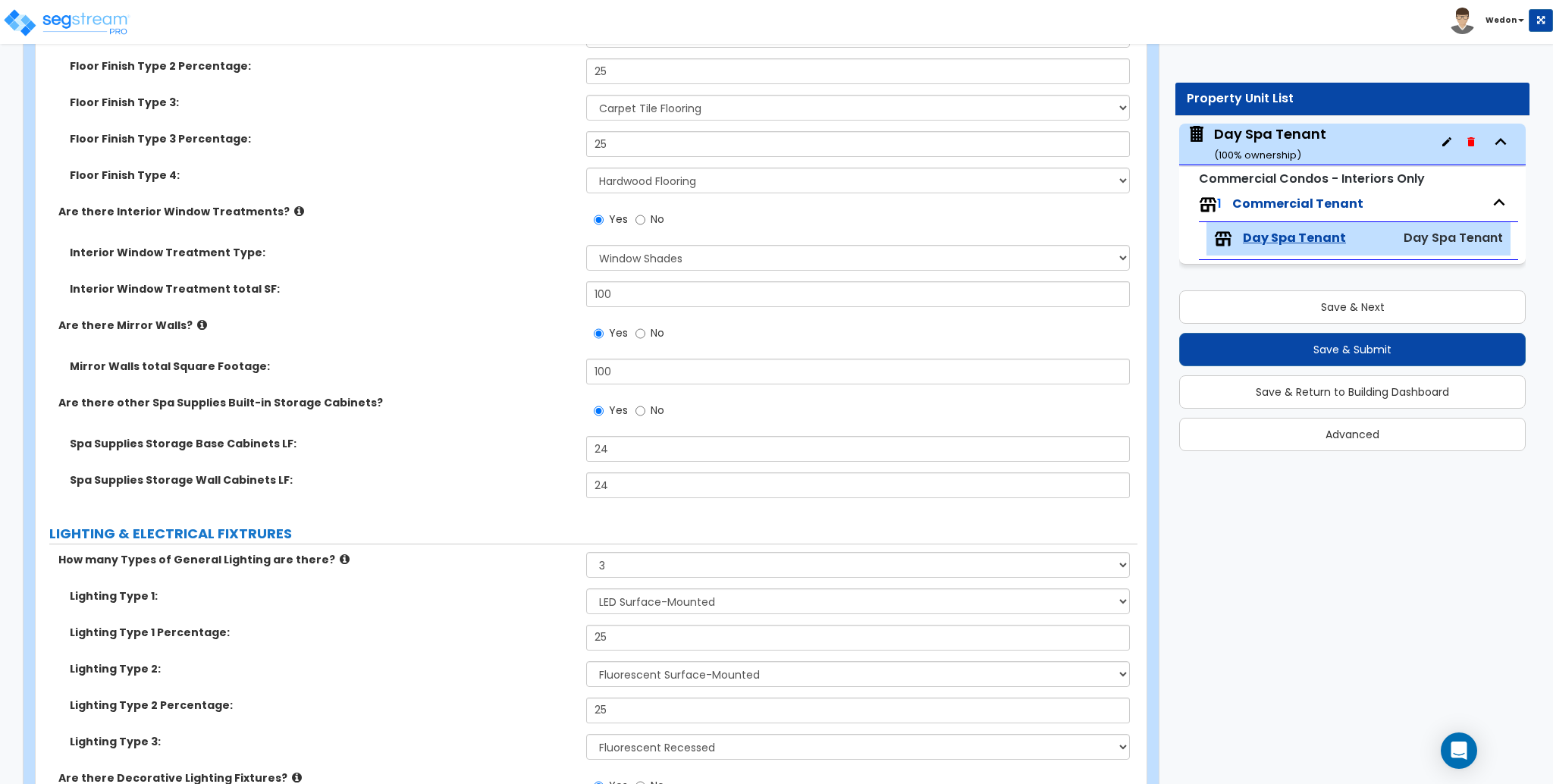
click at [523, 235] on div "Are there Interior Window Treatments? Yes No" at bounding box center [586, 224] width 1102 height 41
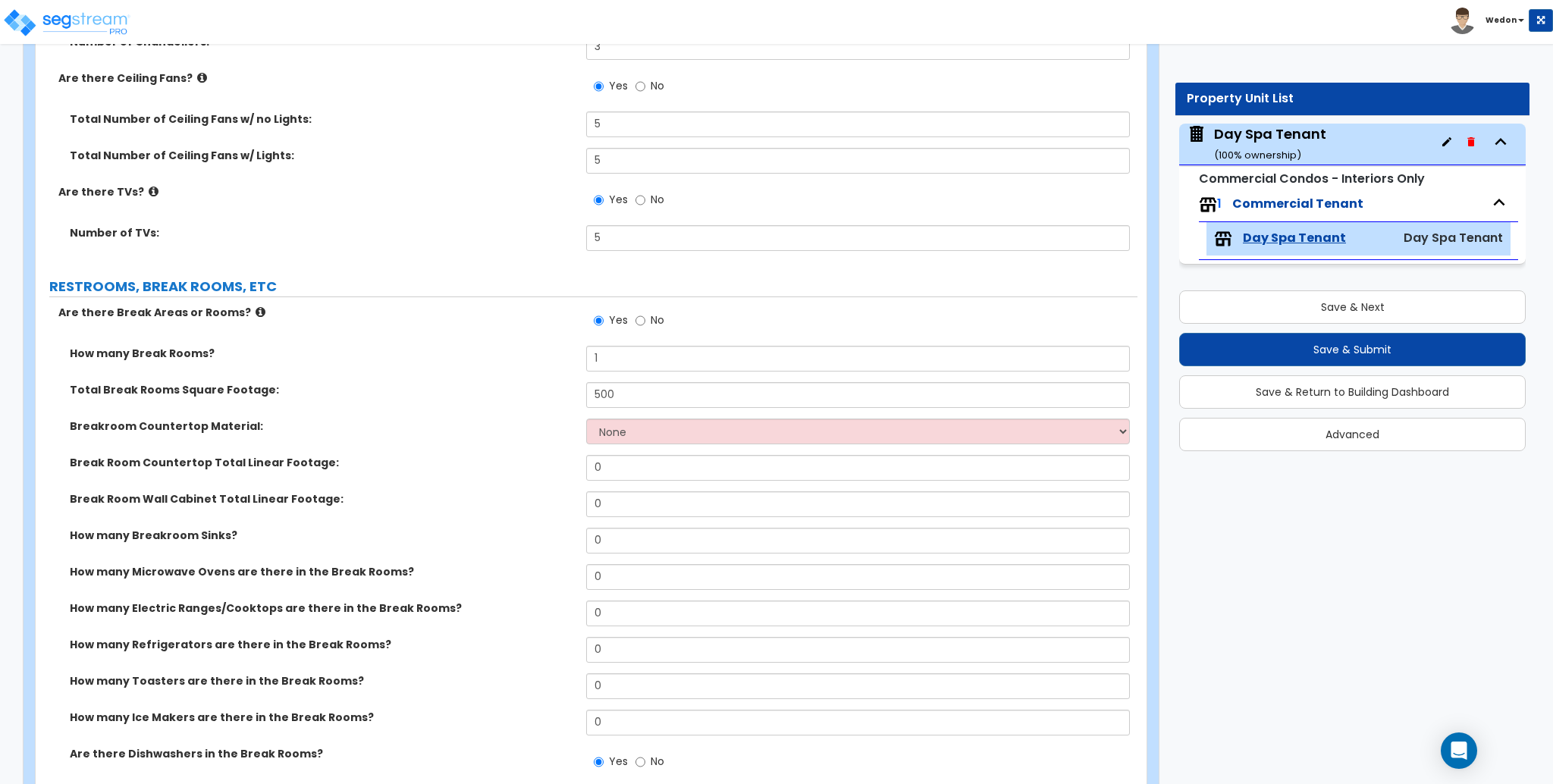
scroll to position [4143, 0]
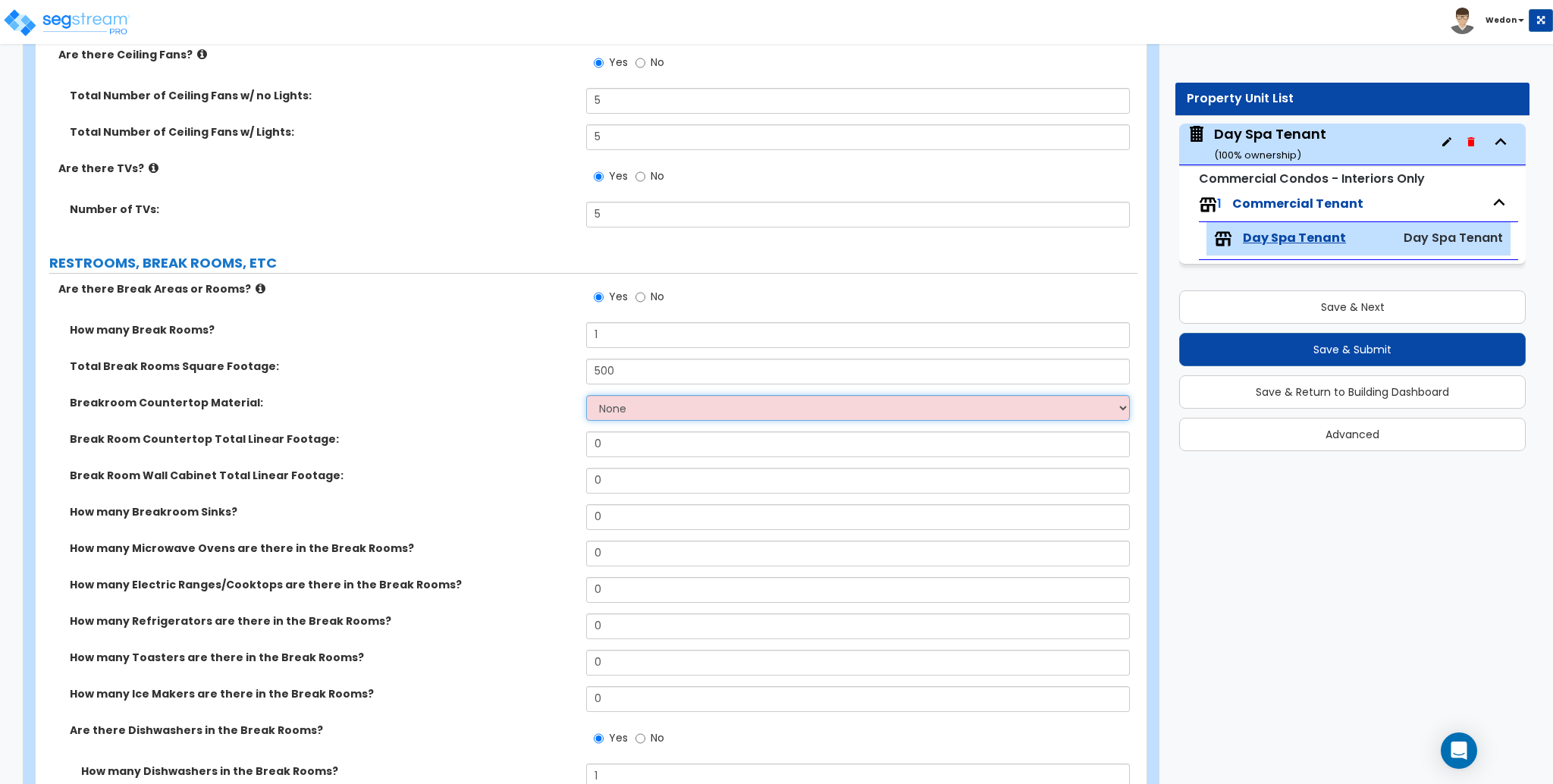
click at [669, 400] on select "None Plastic Laminate Solid Surface Stone Quartz Marble Tile Wood Stainless Ste…" at bounding box center [857, 407] width 543 height 26
select select "2"
click at [586, 394] on select "None Plastic Laminate Solid Surface Stone Quartz Marble Tile Wood Stainless Ste…" at bounding box center [857, 407] width 543 height 26
click at [506, 446] on label "Break Room Countertop Total Linear Footage:" at bounding box center [322, 438] width 505 height 15
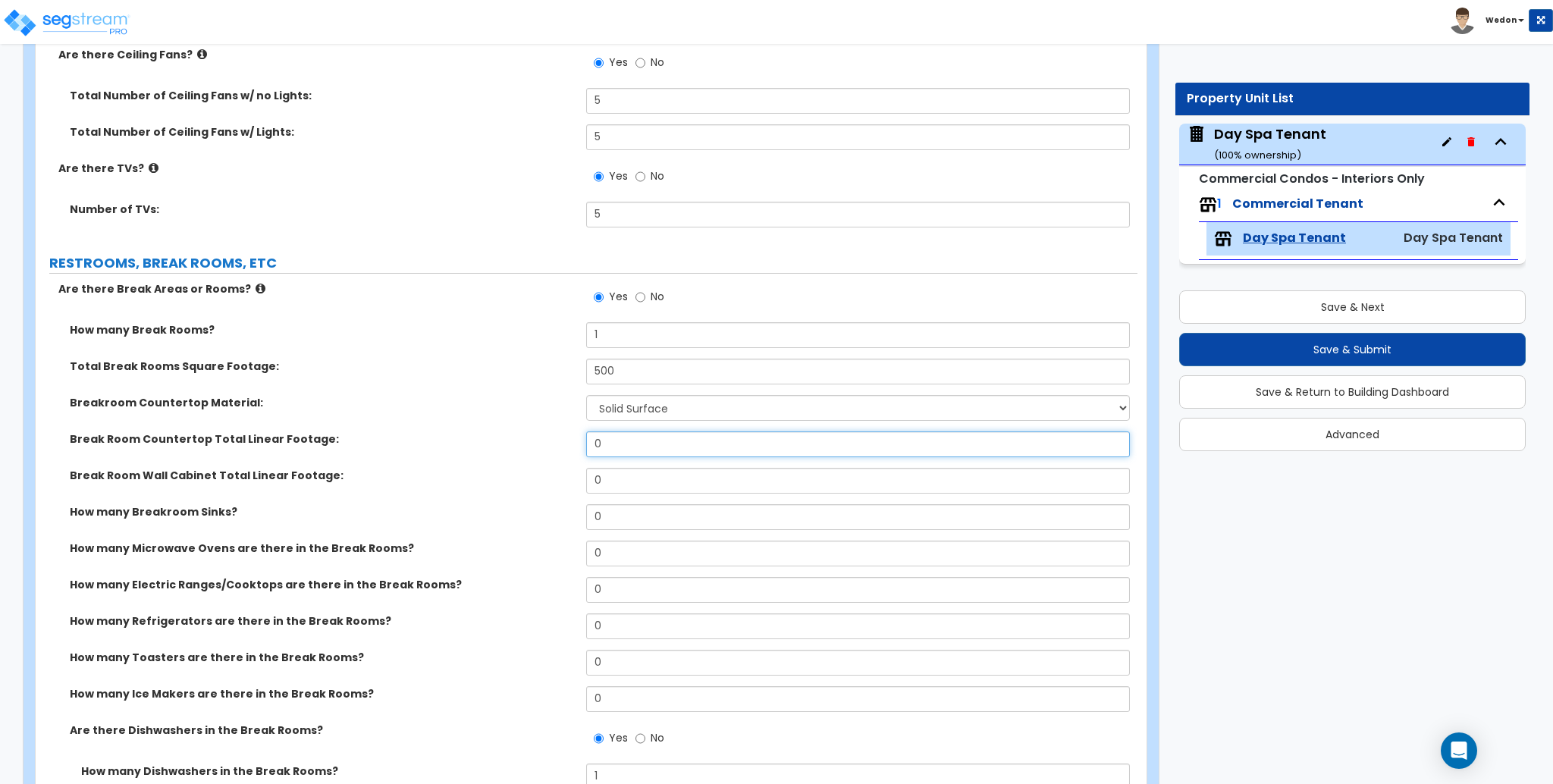
click at [681, 451] on input "0" at bounding box center [857, 443] width 543 height 26
type input "12"
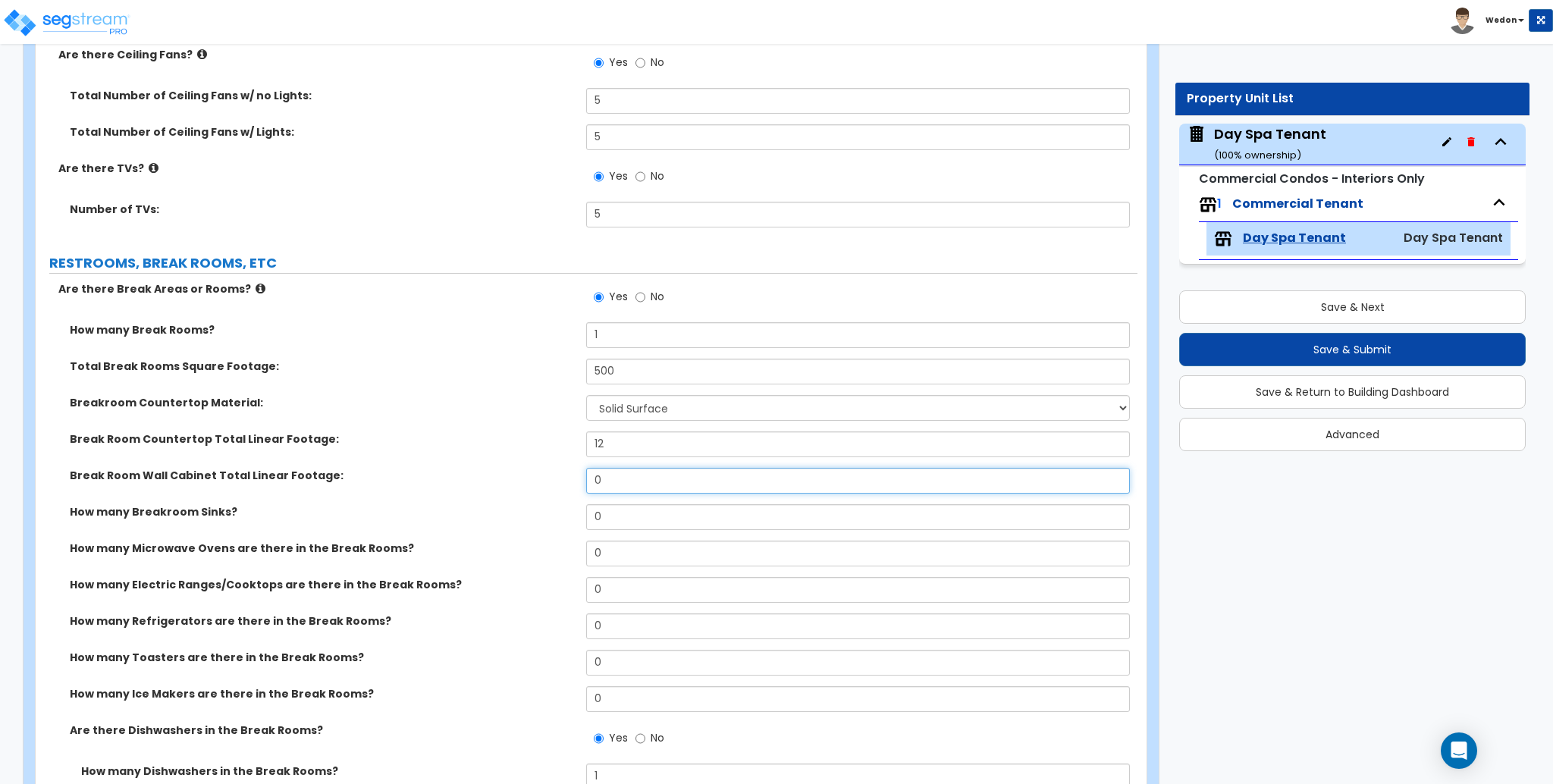
click at [677, 489] on input "0" at bounding box center [857, 480] width 543 height 26
type input "12"
click at [496, 491] on div "Break Room Wall Cabinet Total Linear Footage: 12" at bounding box center [586, 486] width 1102 height 36
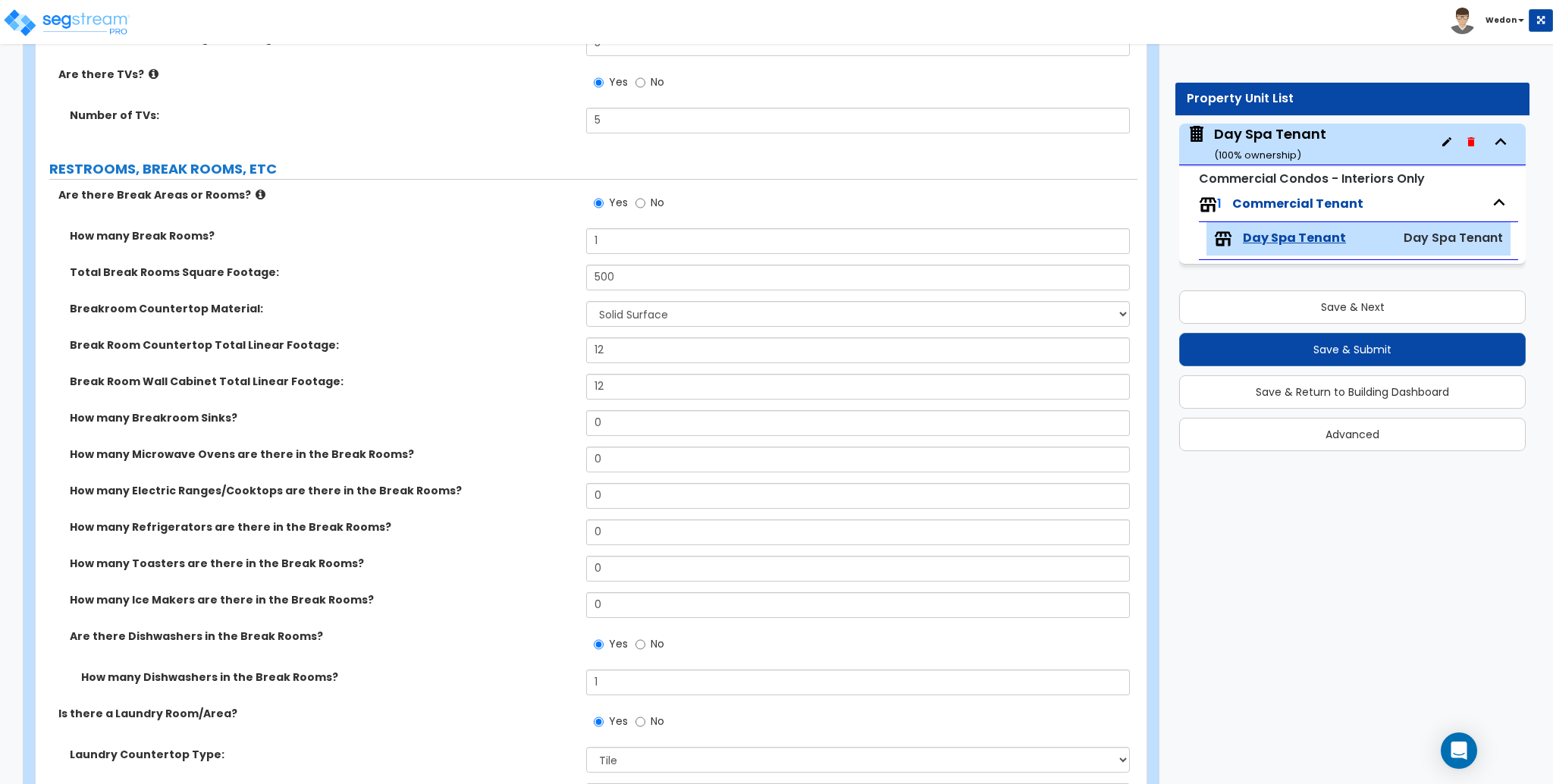
scroll to position [4244, 0]
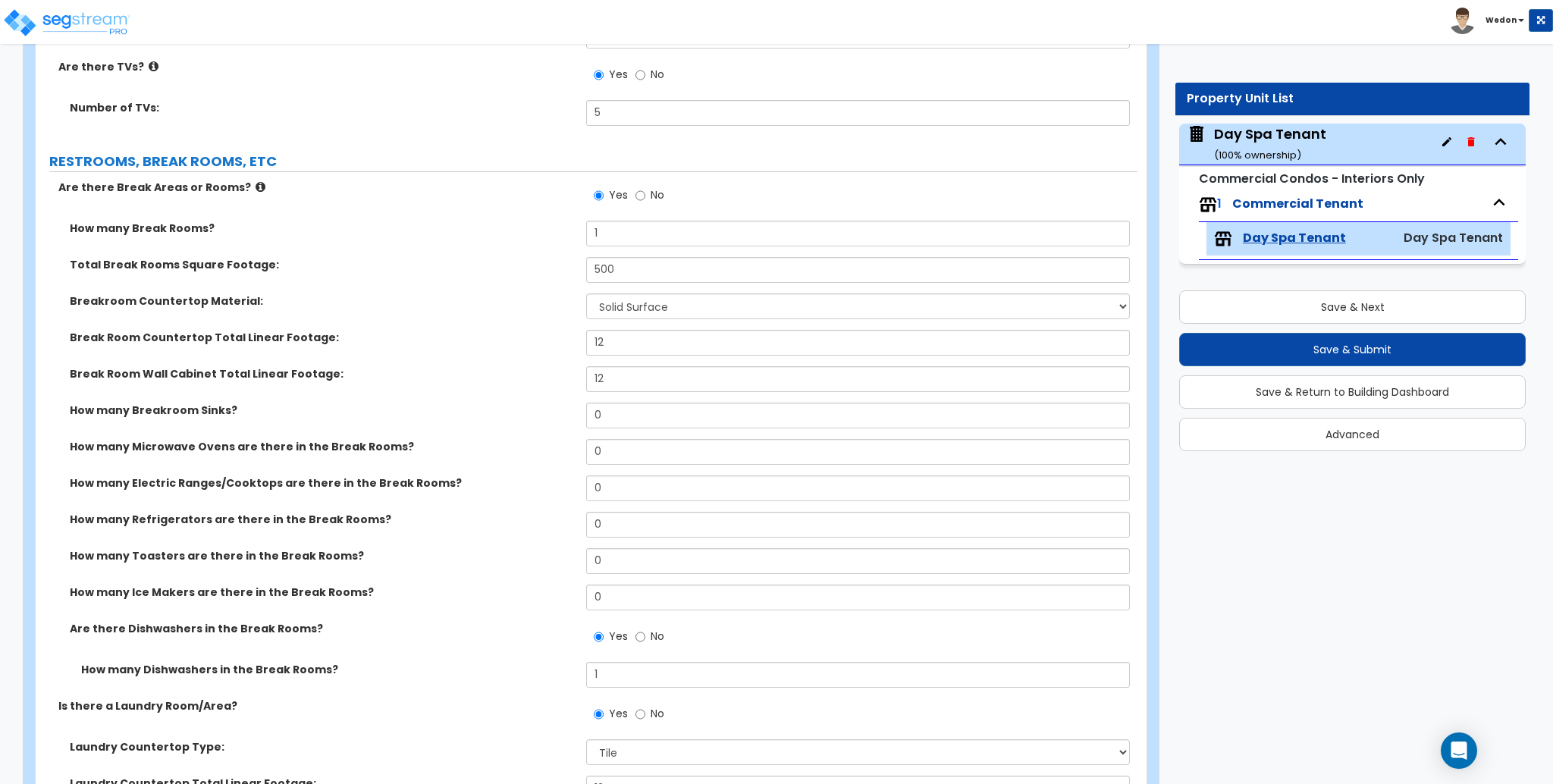
click at [101, 418] on div "How many Breakroom Sinks? 0" at bounding box center [586, 421] width 1102 height 36
click at [625, 416] on input "0" at bounding box center [857, 415] width 543 height 26
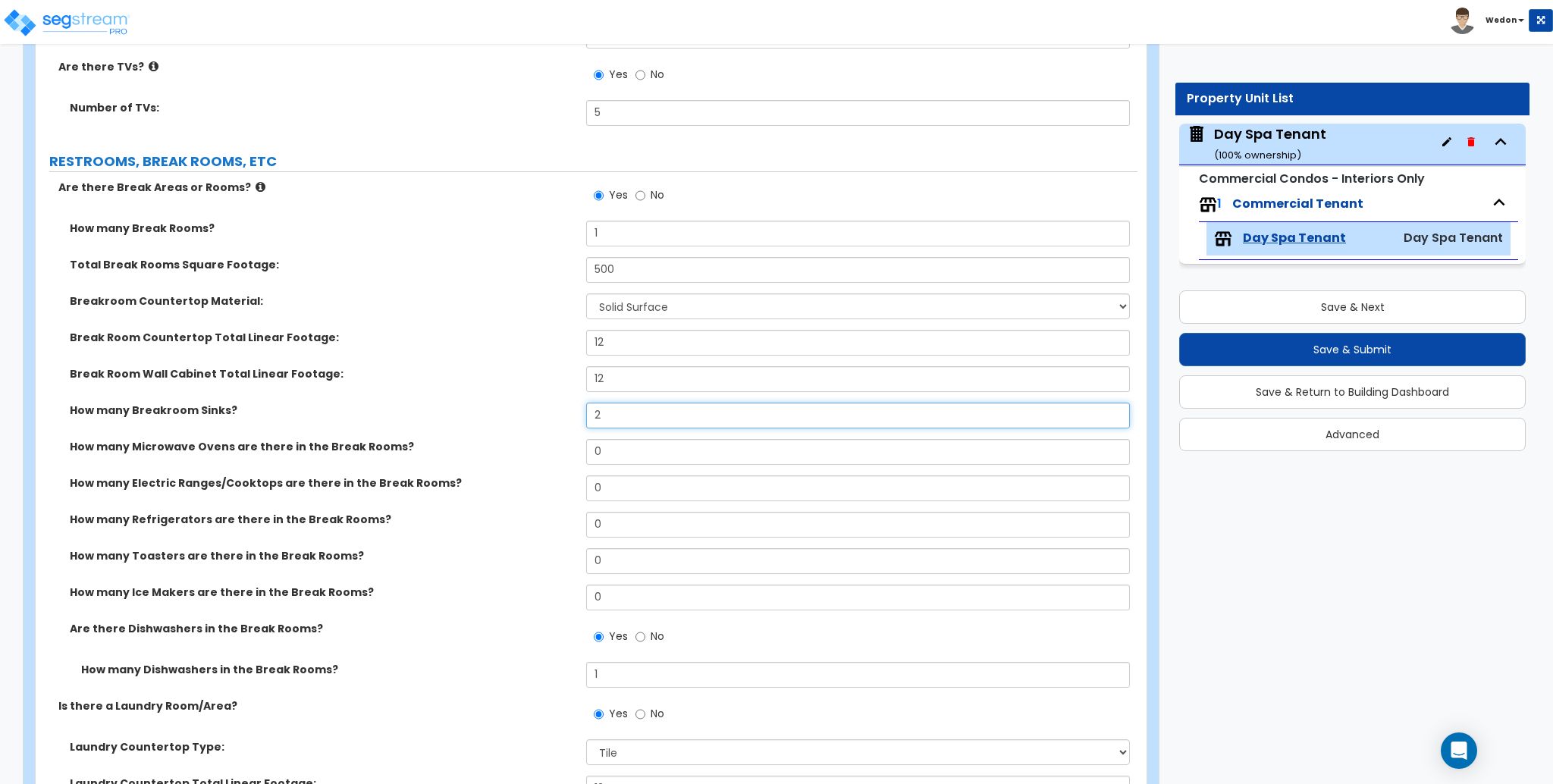
type input "2"
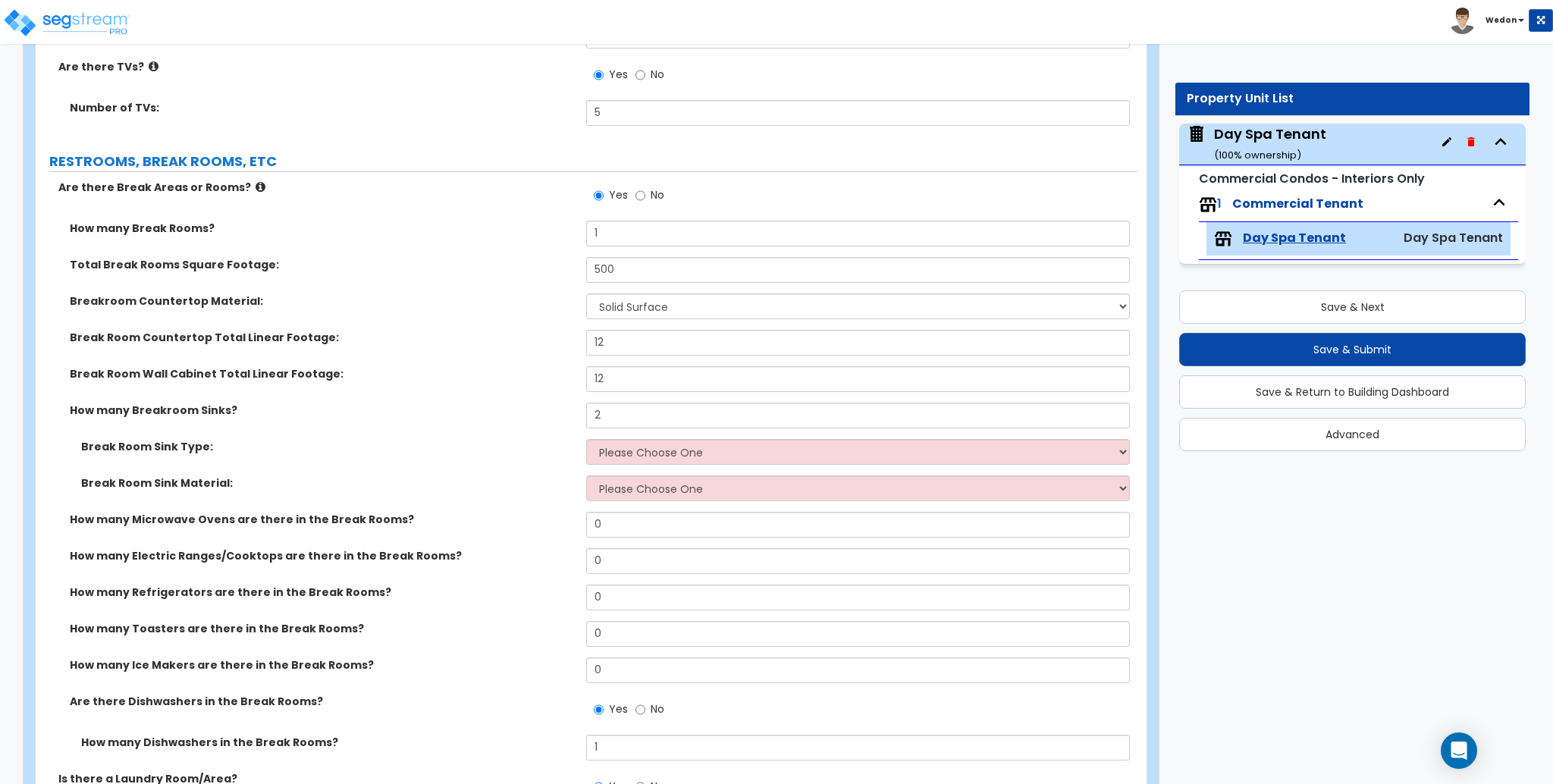
select select "2"
click at [586, 439] on select "Please Choose One Single Sink Double Sink" at bounding box center [857, 452] width 543 height 26
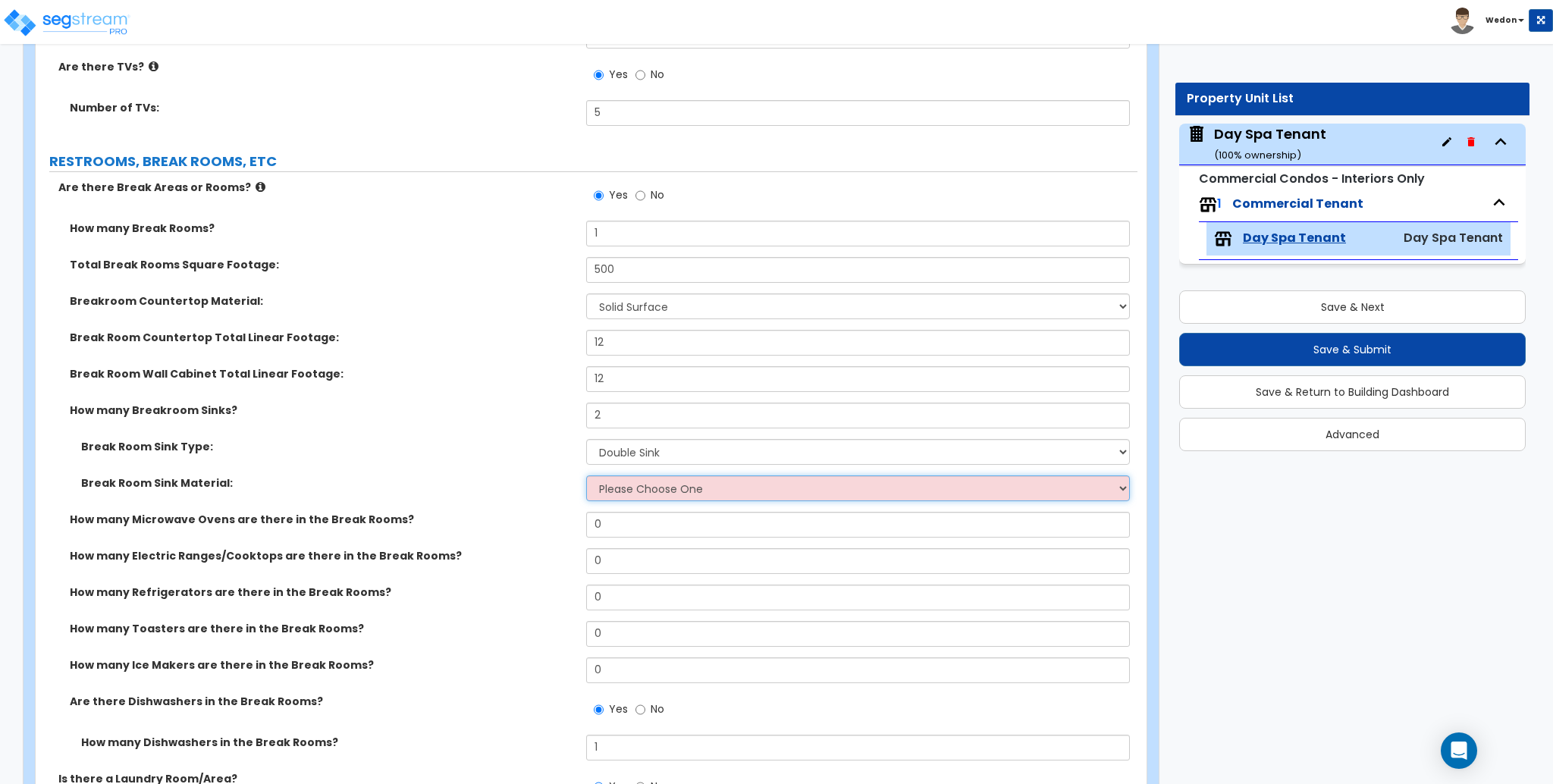
click at [633, 490] on select "Please Choose One Stainless Steel Porcelain Enamel Cast Iron" at bounding box center [857, 487] width 543 height 26
select select "1"
click at [586, 475] on select "Please Choose One Stainless Steel Porcelain Enamel Cast Iron" at bounding box center [857, 487] width 543 height 26
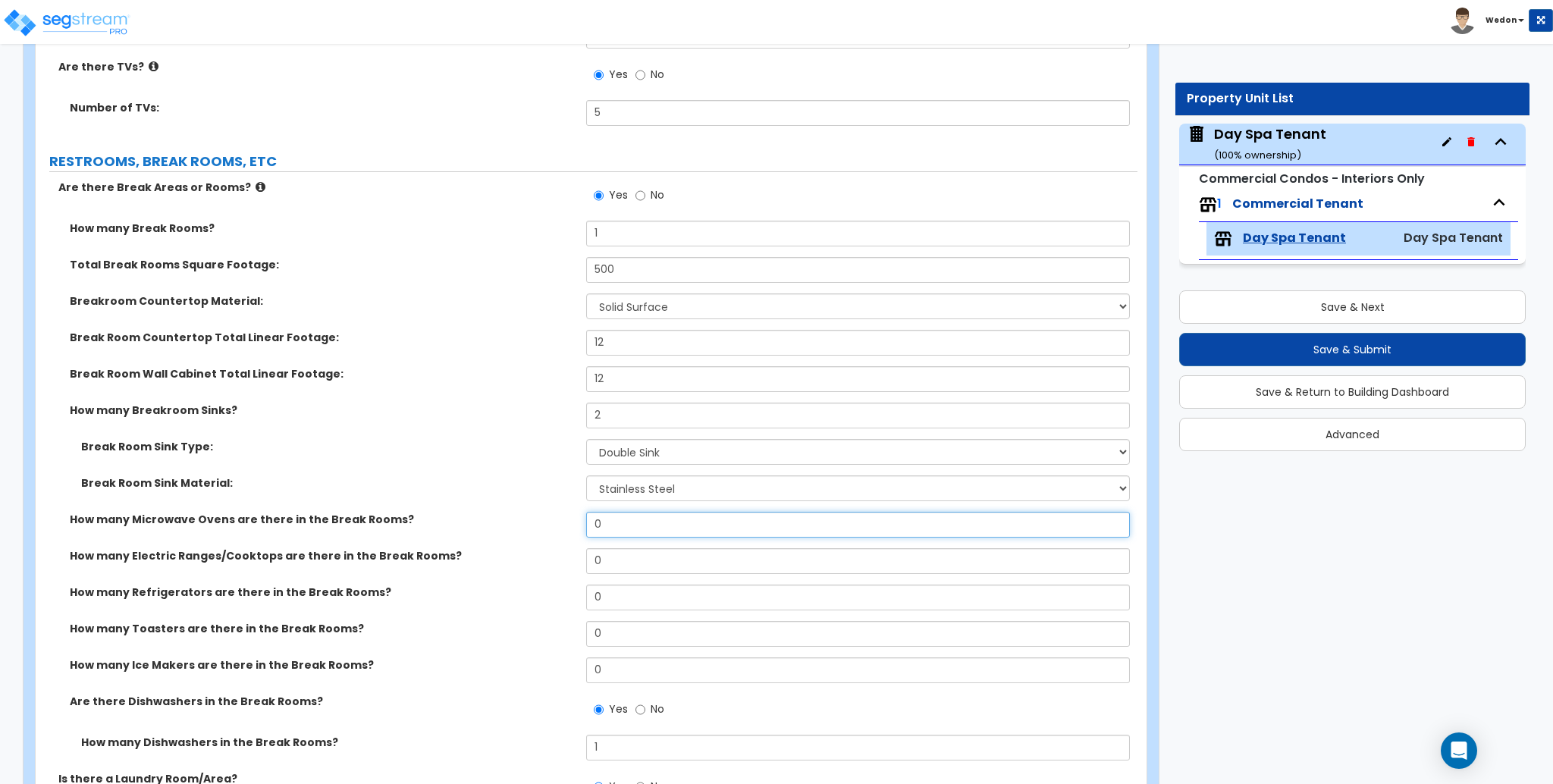
click at [619, 520] on input "0" at bounding box center [857, 524] width 543 height 26
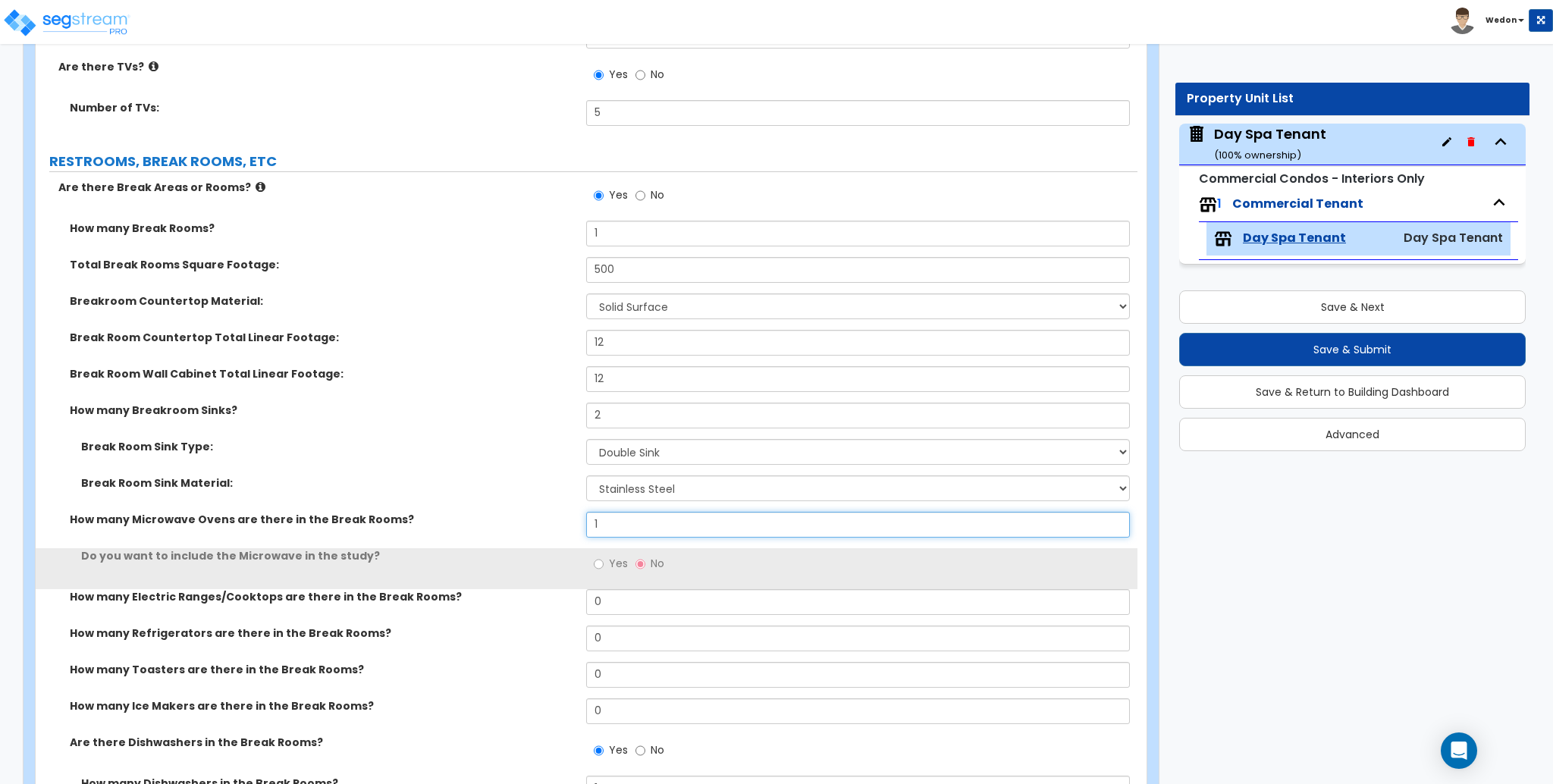
type input "1"
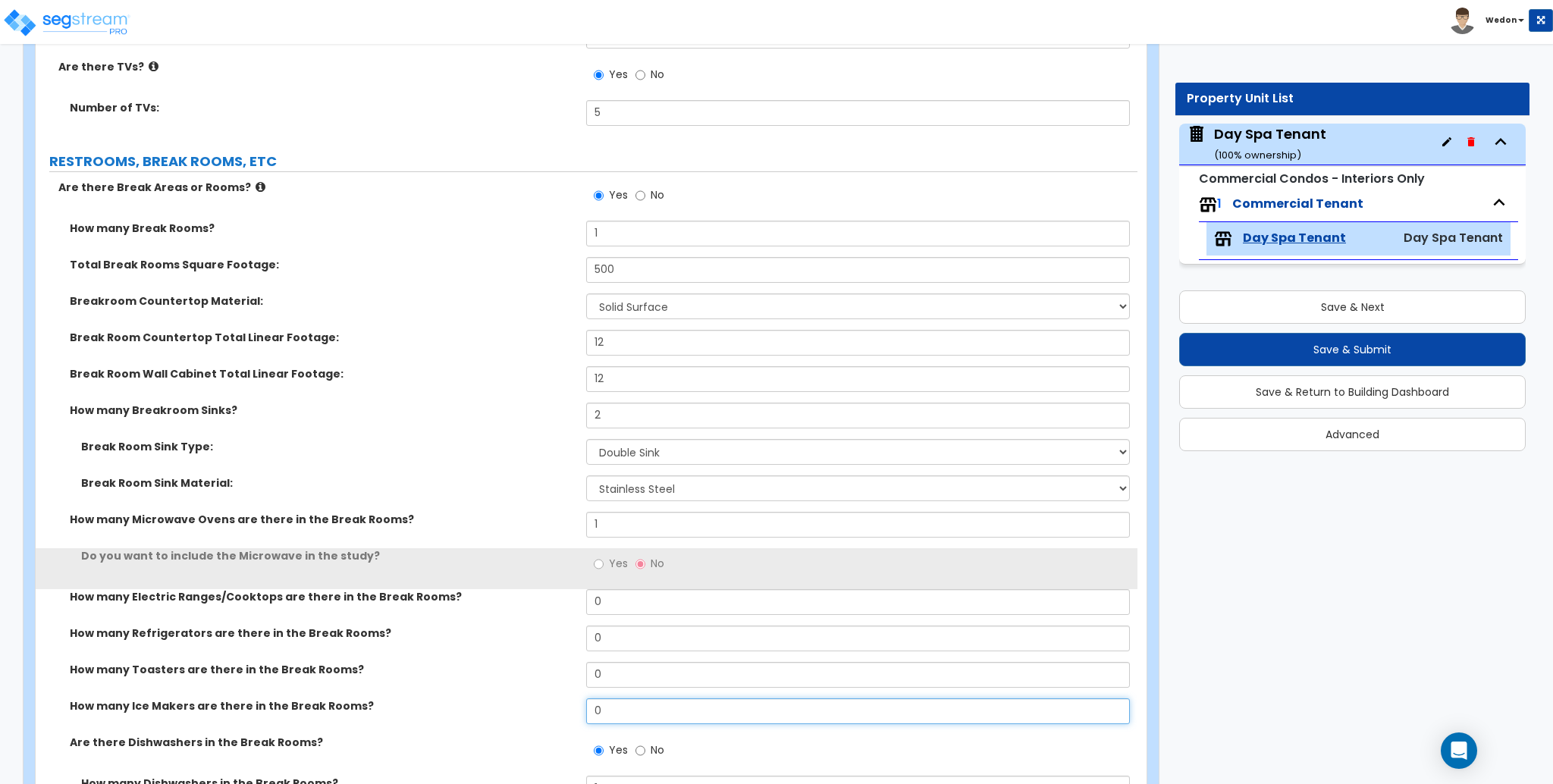
click at [493, 707] on div "How many Ice Makers are there in the Break Rooms? 0" at bounding box center [586, 716] width 1102 height 36
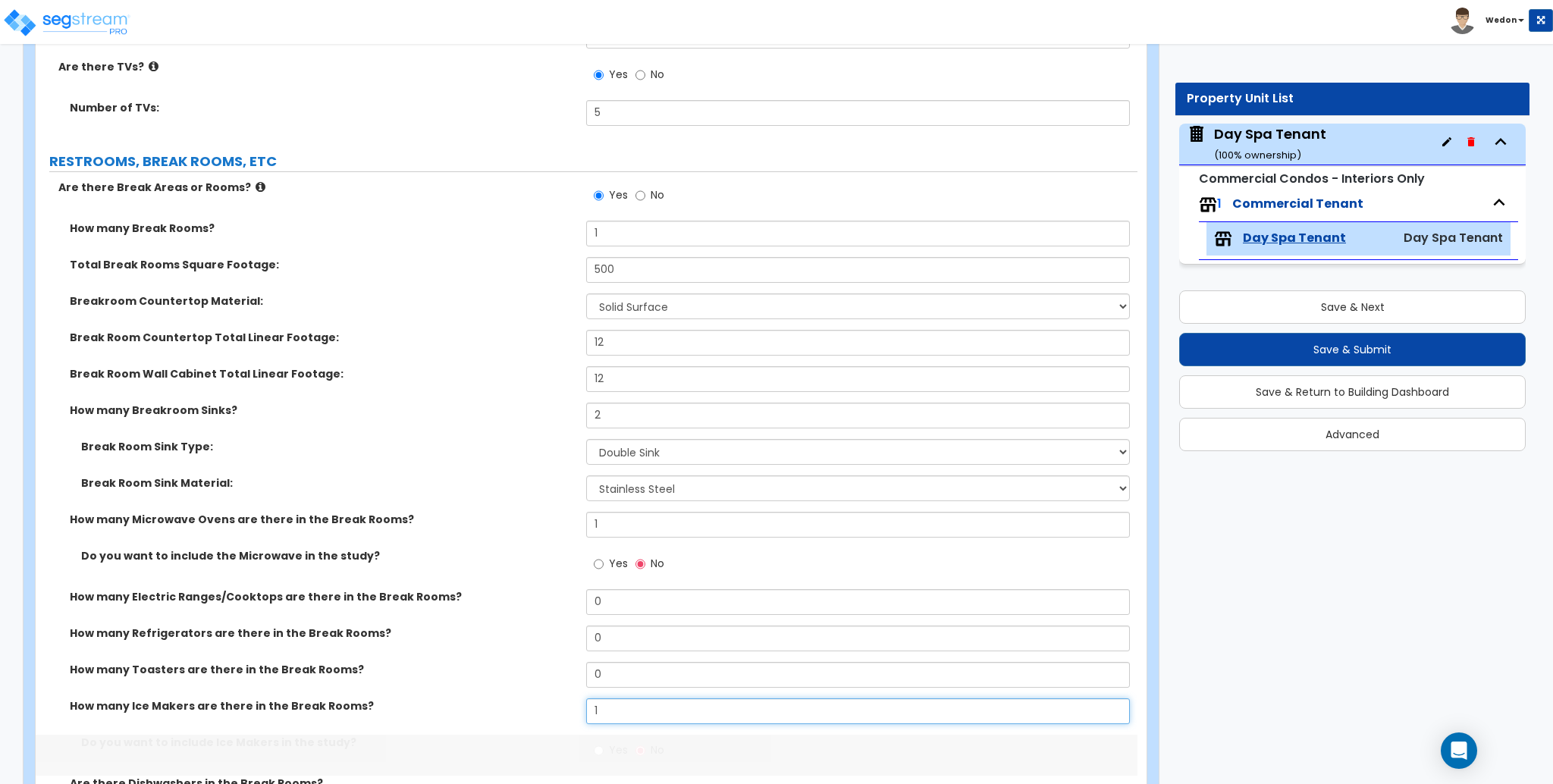
type input "1"
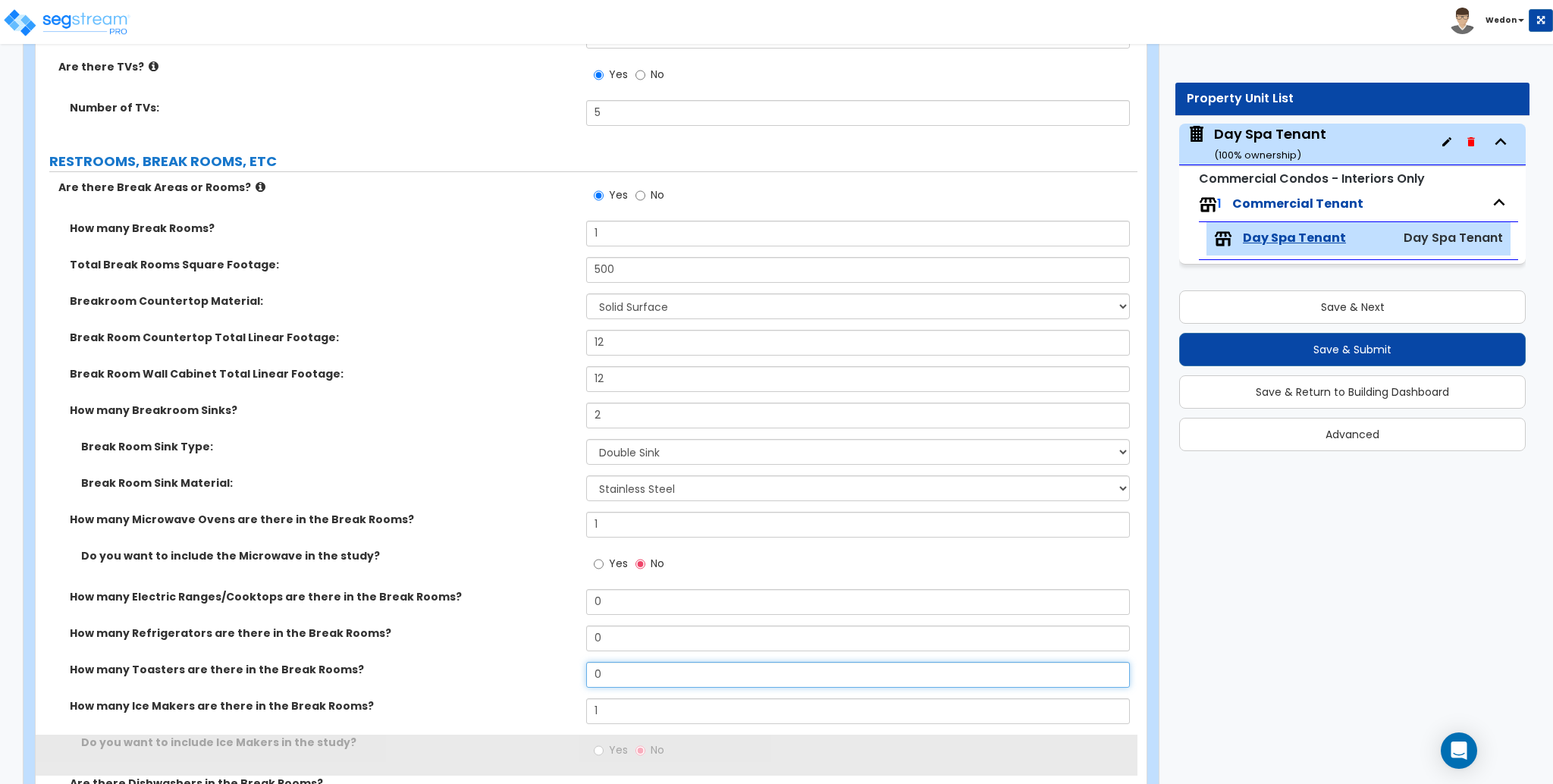
drag, startPoint x: 628, startPoint y: 679, endPoint x: 540, endPoint y: 673, distance: 88.2
click at [535, 678] on div "How many Toasters are there in the Break Rooms? 0" at bounding box center [586, 680] width 1102 height 36
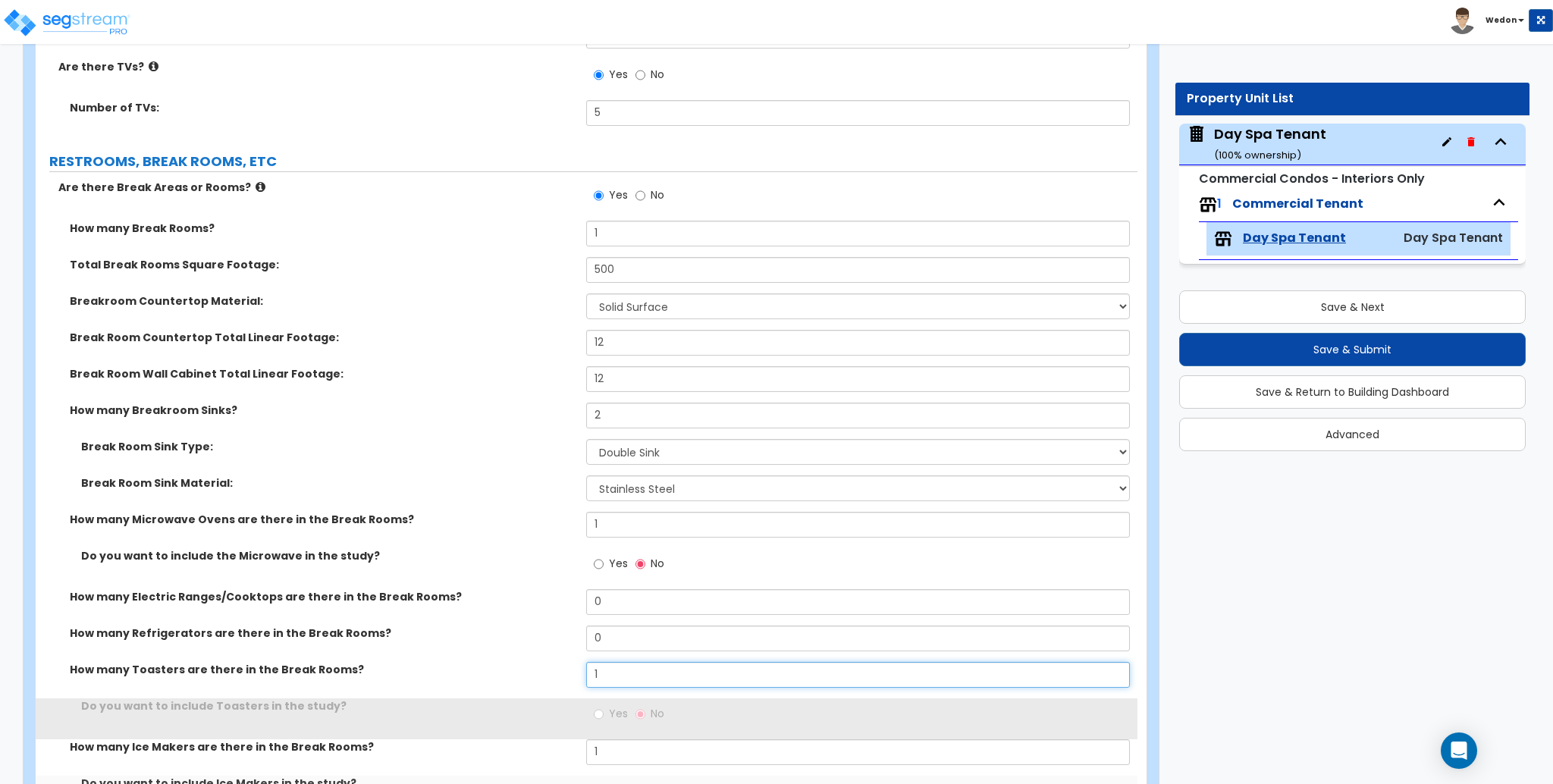
type input "1"
click at [563, 632] on div "How many Refrigerators are there in the Break Rooms? 0" at bounding box center [586, 643] width 1102 height 36
type input "1"
click at [560, 588] on div "How many Break Rooms? 1 Total Break Rooms Square Footage: 500 Breakroom Counter…" at bounding box center [586, 557] width 1079 height 673
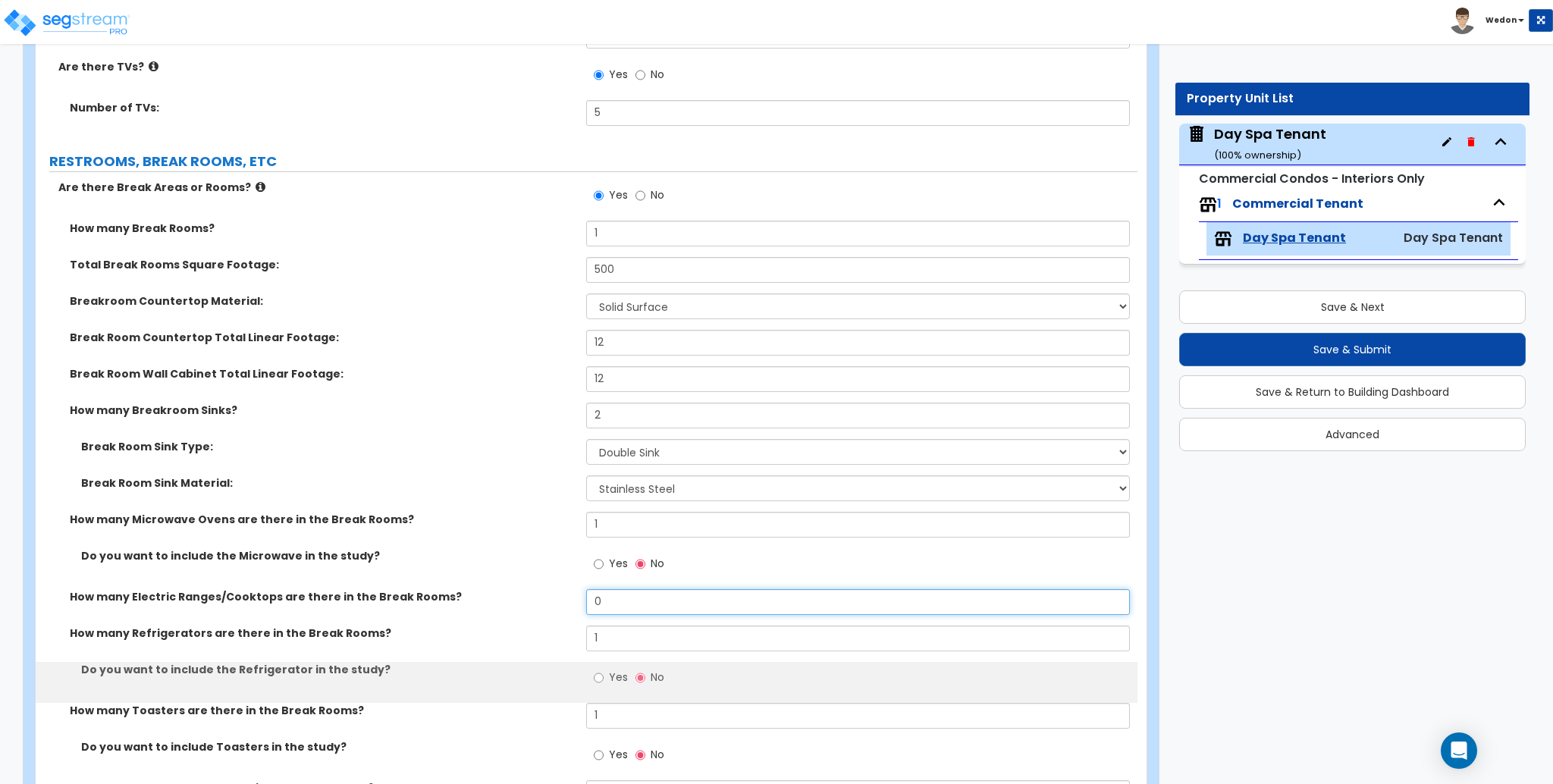
drag, startPoint x: 623, startPoint y: 595, endPoint x: 572, endPoint y: 597, distance: 51.0
click at [566, 600] on div "How many Electric Ranges/Cooktops are there in the Break Rooms? 0" at bounding box center [586, 607] width 1102 height 36
type input "1"
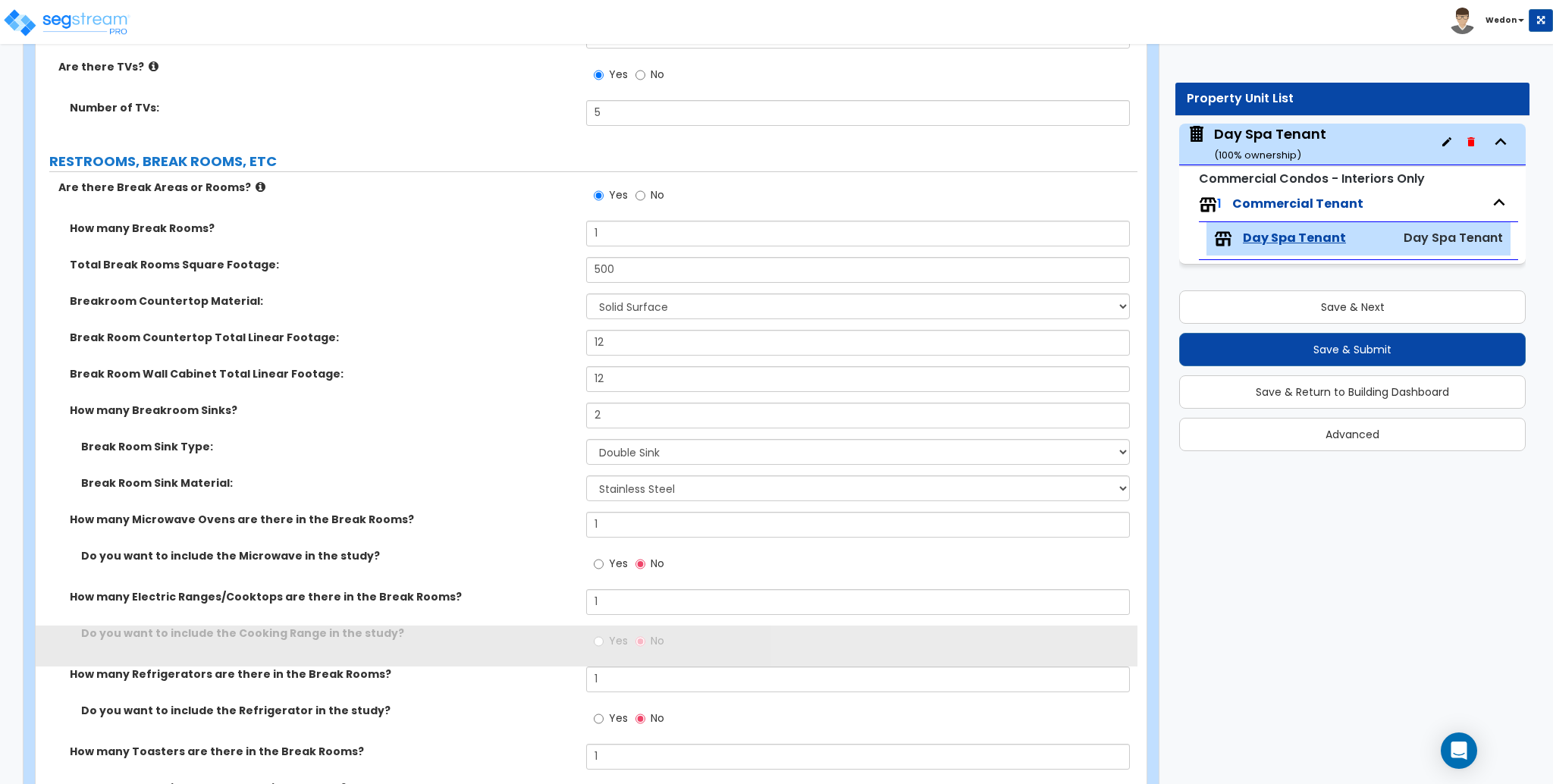
click at [605, 571] on label "Yes" at bounding box center [610, 565] width 34 height 26
click at [604, 571] on input "Yes" at bounding box center [599, 564] width 10 height 17
radio input "true"
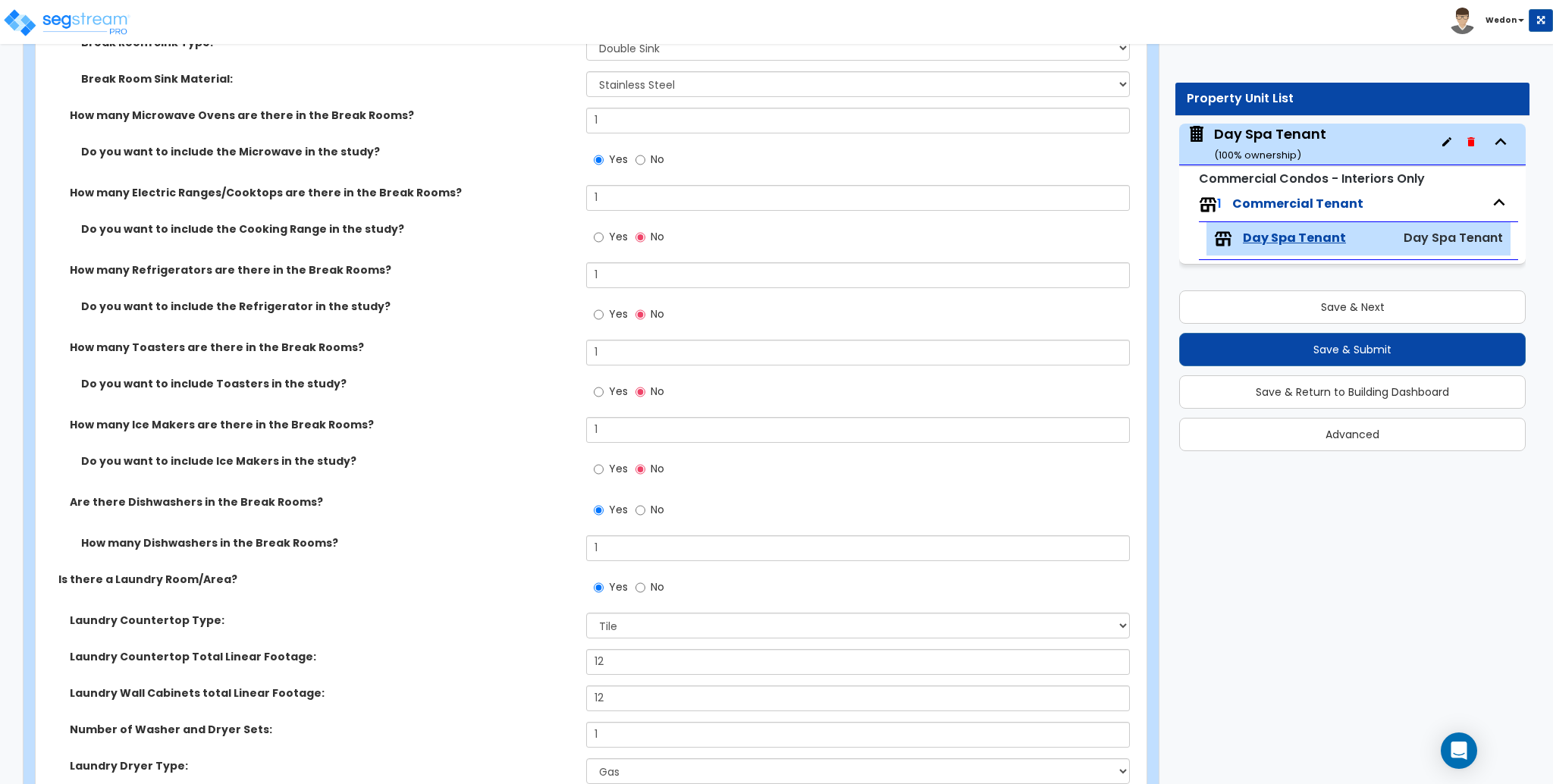
click at [607, 231] on label "Yes" at bounding box center [610, 239] width 34 height 26
click at [604, 231] on input "Yes" at bounding box center [599, 237] width 10 height 17
radio input "true"
click at [607, 311] on label "Yes" at bounding box center [610, 316] width 34 height 26
click at [604, 311] on input "Yes" at bounding box center [599, 314] width 10 height 17
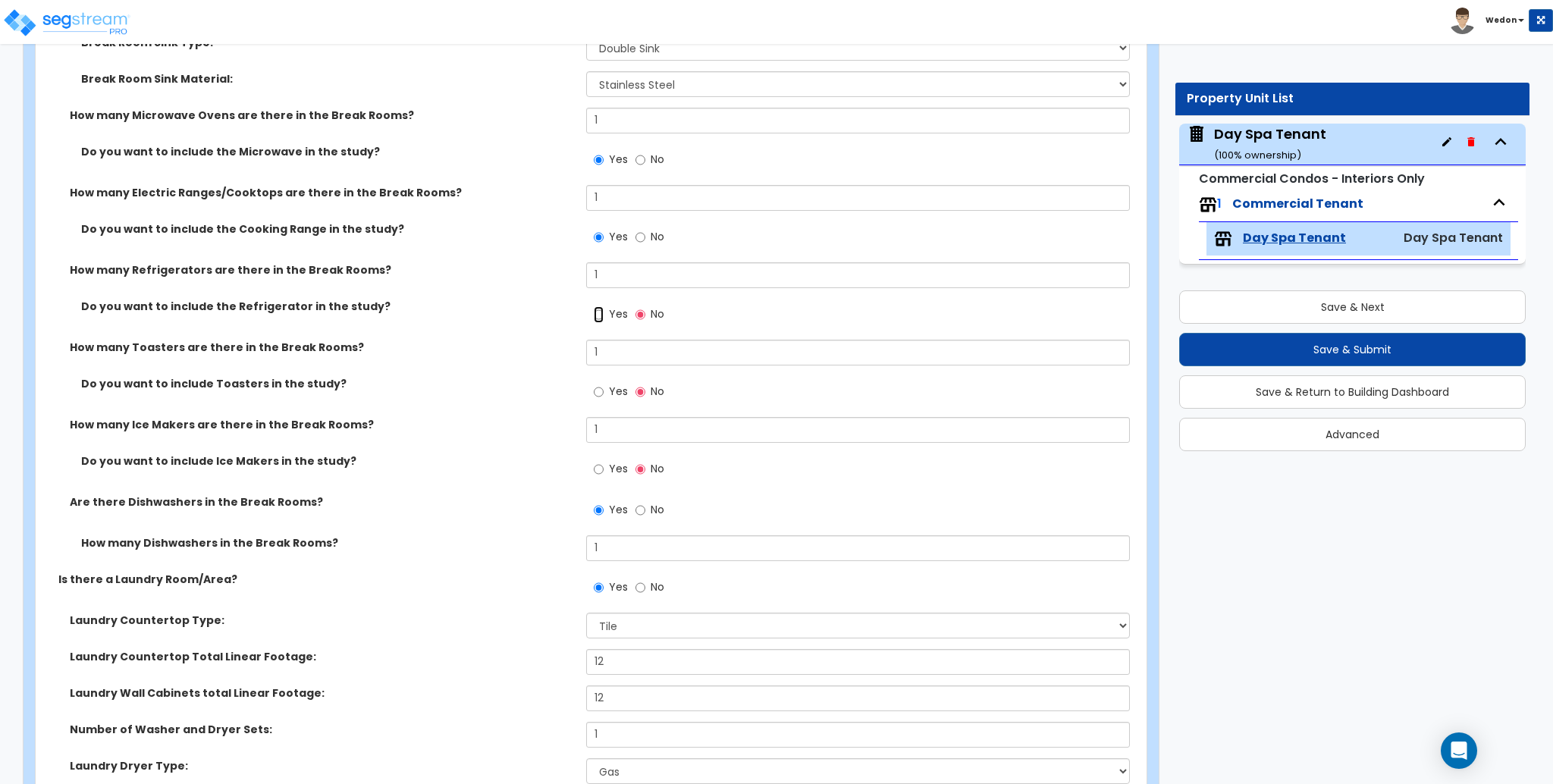
radio input "true"
click at [607, 391] on label "Yes" at bounding box center [610, 393] width 34 height 26
click at [604, 391] on input "Yes" at bounding box center [599, 392] width 10 height 17
radio input "true"
click at [599, 474] on input "Yes" at bounding box center [599, 469] width 10 height 17
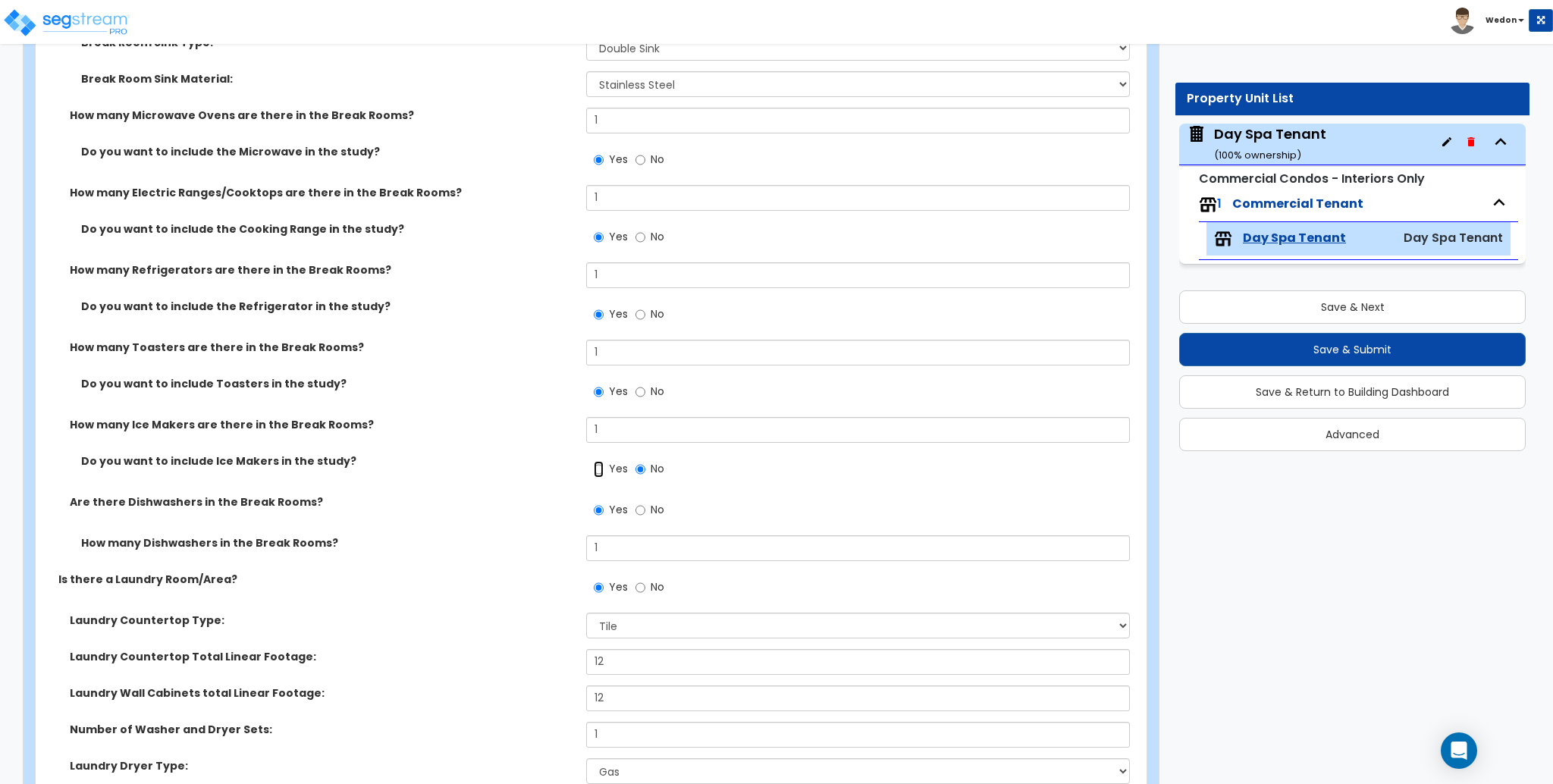
radio input "true"
click at [464, 515] on div "Are there Dishwashers in the Break Rooms? Yes No" at bounding box center [586, 514] width 1102 height 41
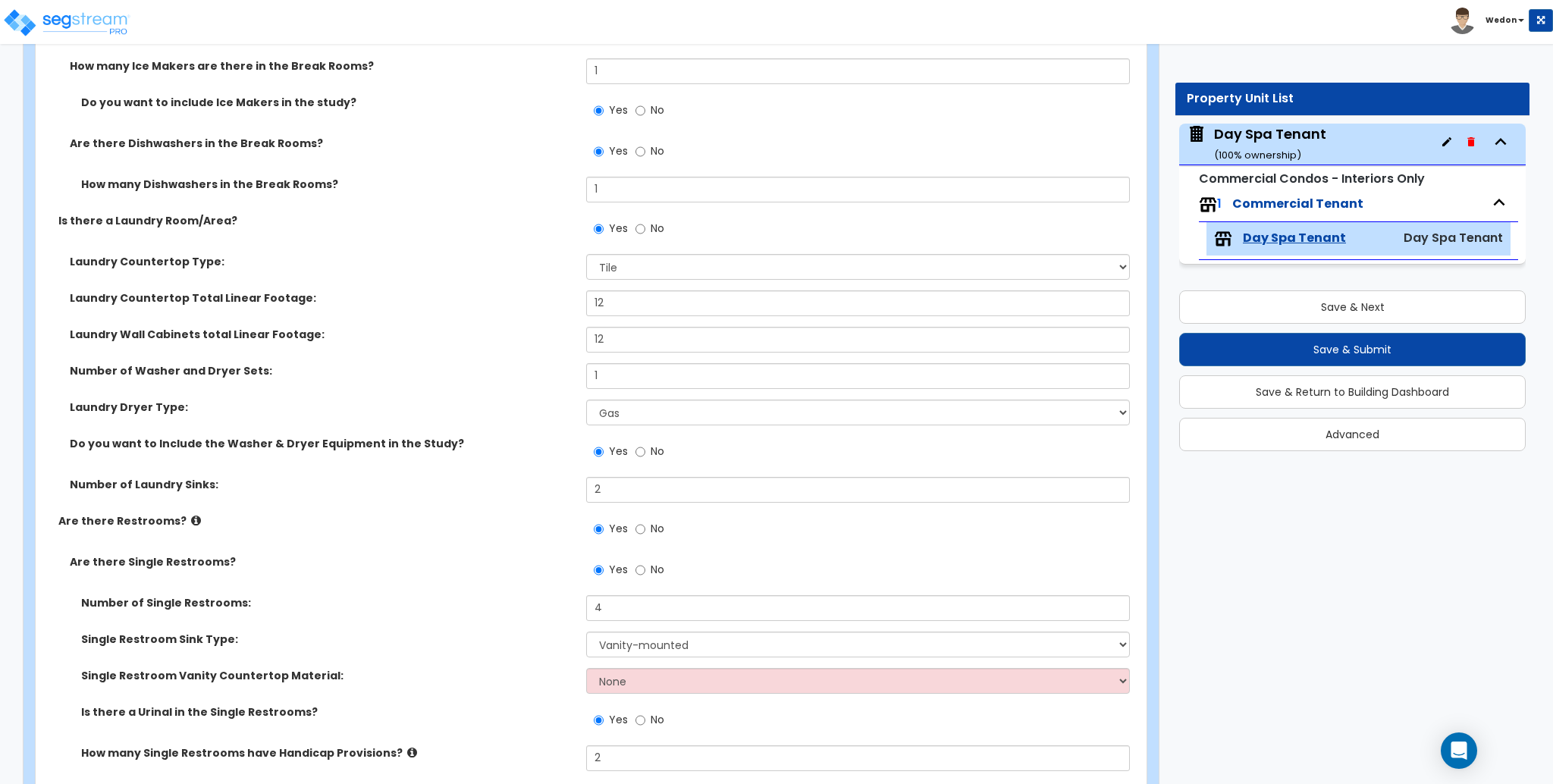
scroll to position [5052, 0]
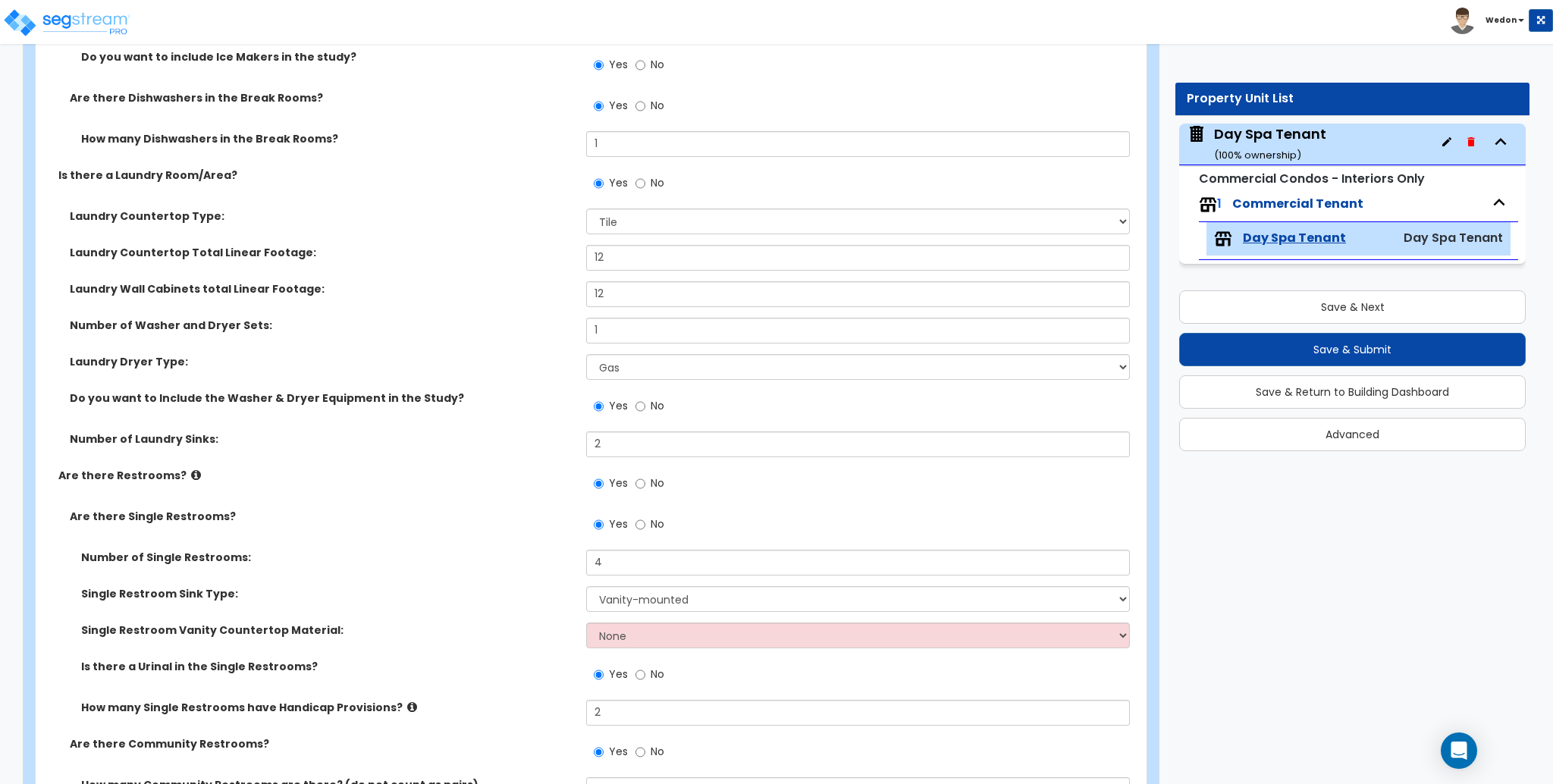
click at [661, 206] on div "Yes No" at bounding box center [861, 187] width 551 height 41
drag, startPoint x: 662, startPoint y: 226, endPoint x: 730, endPoint y: 229, distance: 68.1
click at [662, 226] on select "None Plastic Laminate Solid Surface Stone Quartz Marble Tile Wood Stainless Ste…" at bounding box center [857, 220] width 543 height 26
select select "4"
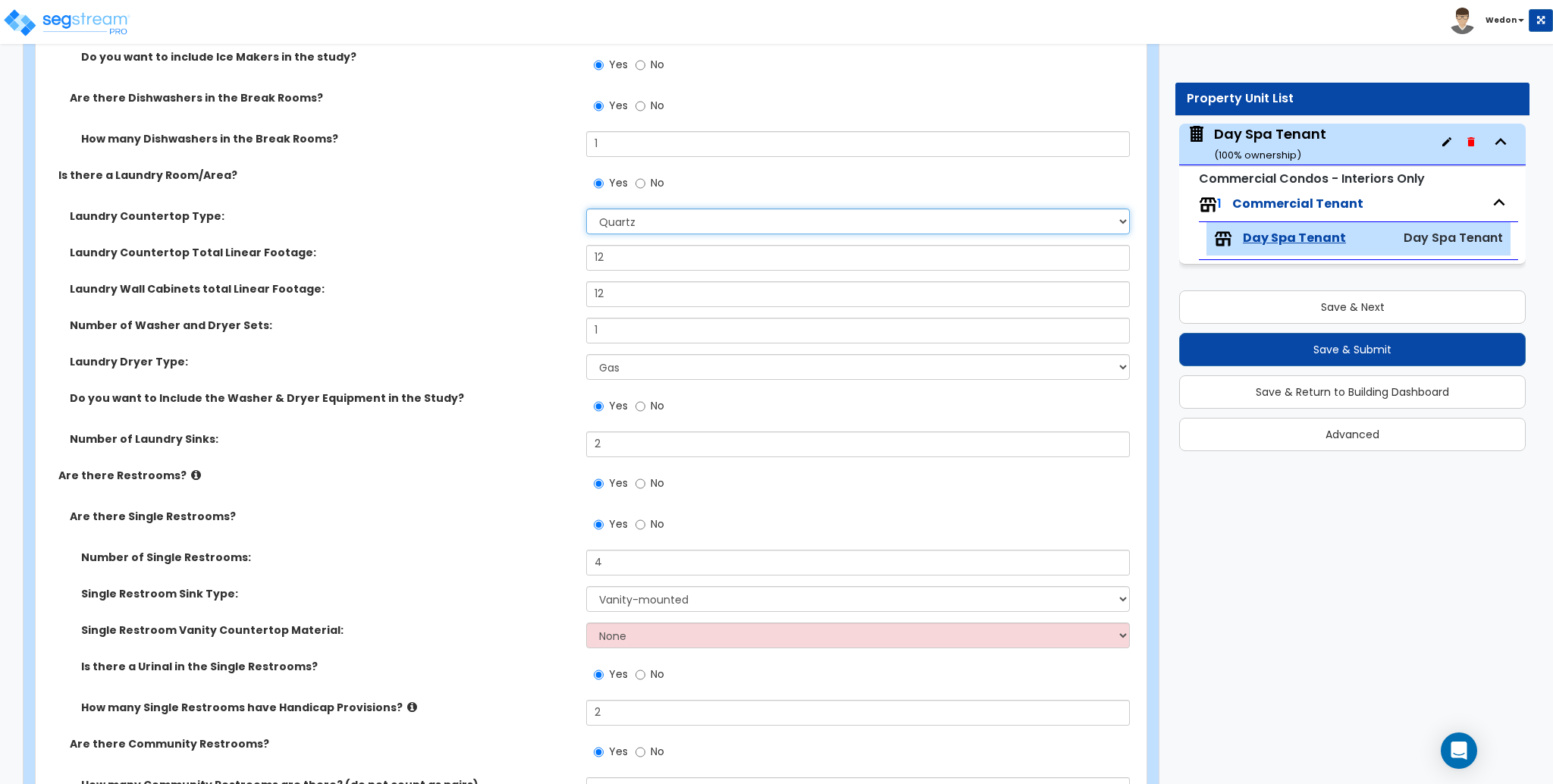
click at [586, 208] on select "None Plastic Laminate Solid Surface Stone Quartz Marble Tile Wood Stainless Ste…" at bounding box center [857, 220] width 543 height 26
click at [345, 322] on label "Number of Washer and Dryer Sets:" at bounding box center [322, 325] width 505 height 15
click at [512, 321] on label "Number of Washer and Dryer Sets:" at bounding box center [322, 325] width 505 height 15
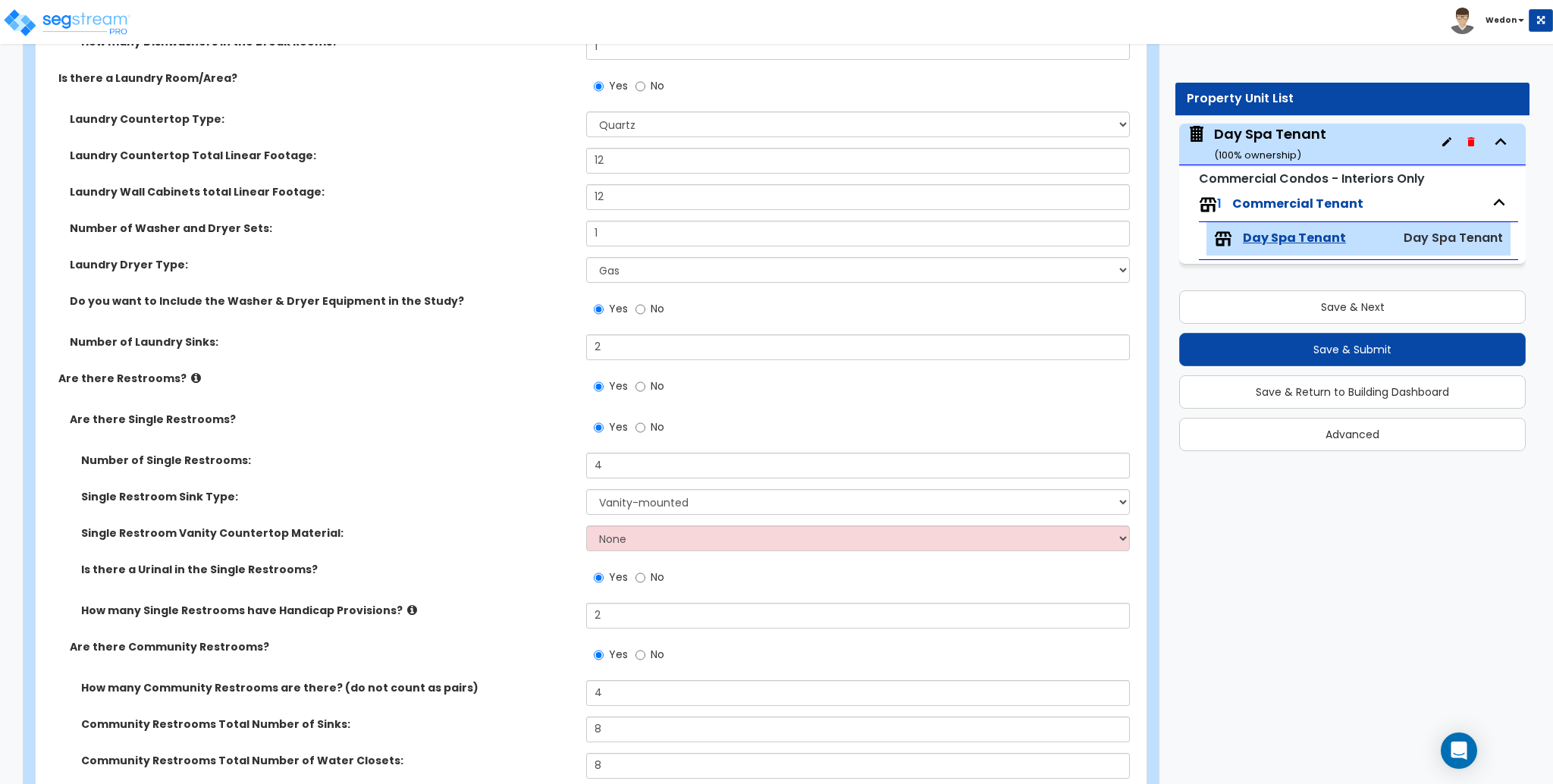
scroll to position [5154, 0]
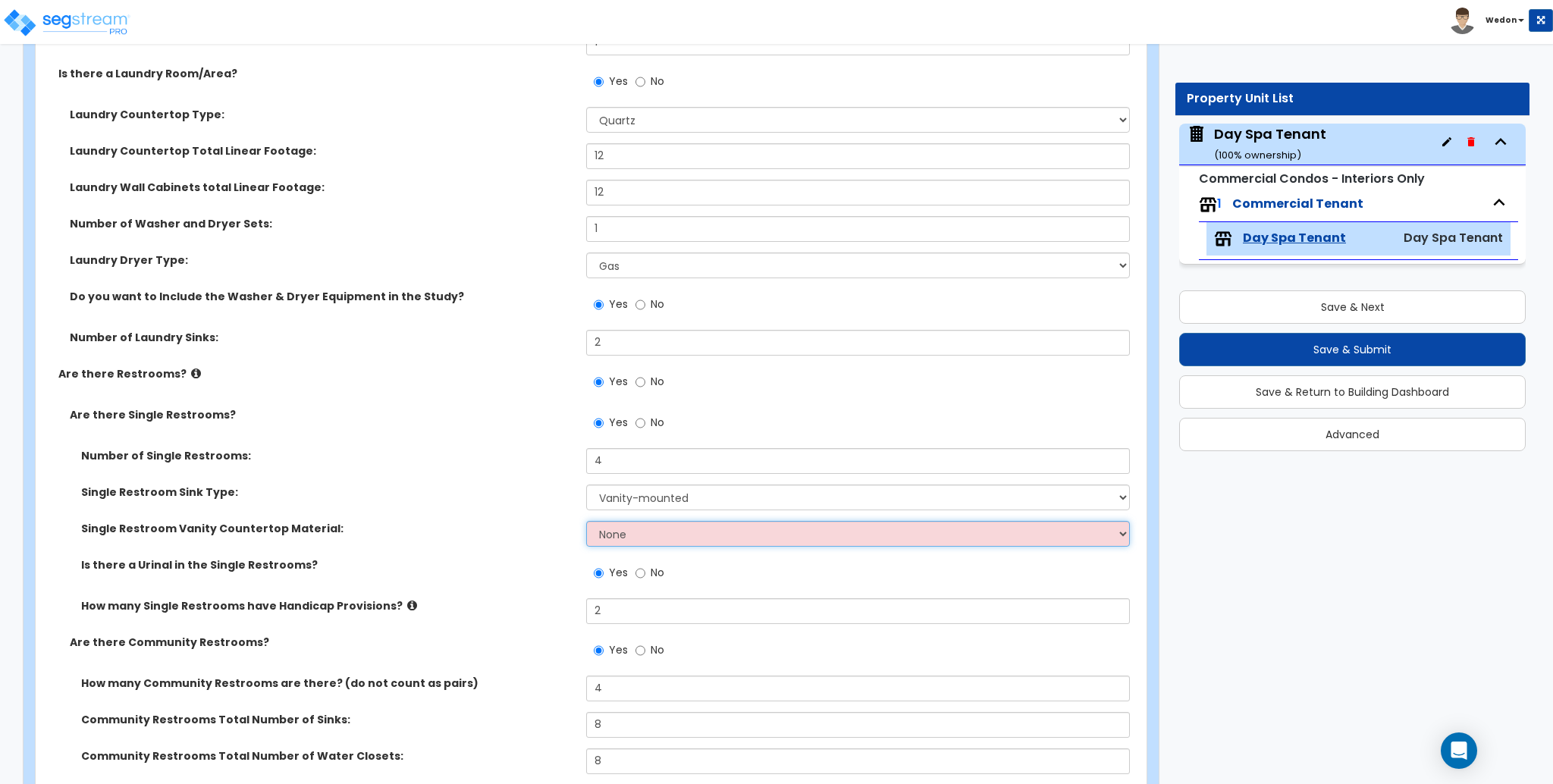
click at [677, 536] on select "None Plastic Laminate Solid Surface Stone Quartz Marble Tile Wood Stainless Ste…" at bounding box center [857, 533] width 543 height 26
select select "4"
click at [586, 520] on select "None Plastic Laminate Solid Surface Stone Quartz Marble Tile Wood Stainless Ste…" at bounding box center [857, 533] width 543 height 26
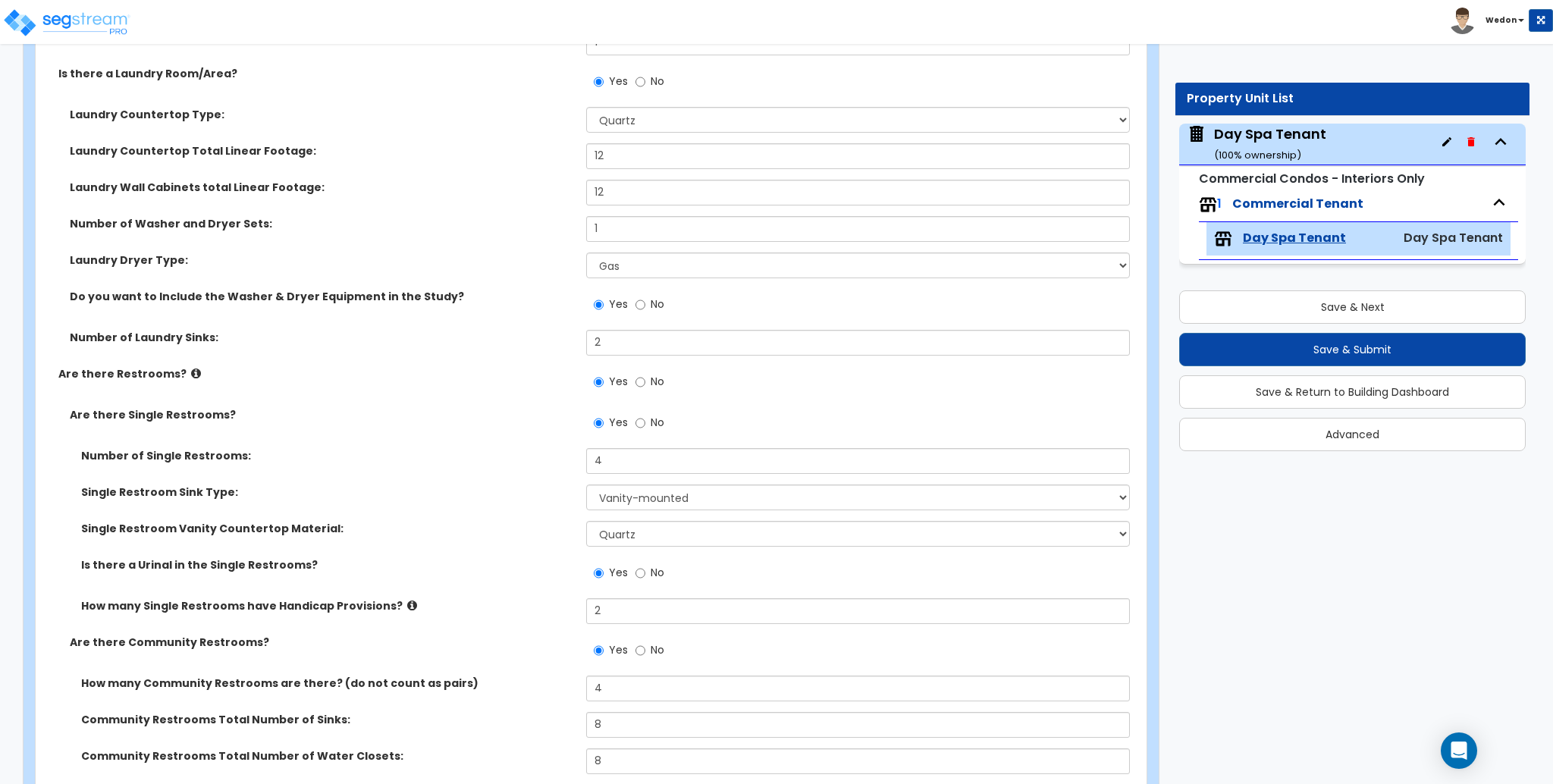
drag, startPoint x: 570, startPoint y: 571, endPoint x: 496, endPoint y: 453, distance: 139.3
click at [570, 570] on div "Is there a Urinal in the Single Restrooms? Yes No" at bounding box center [586, 577] width 1102 height 41
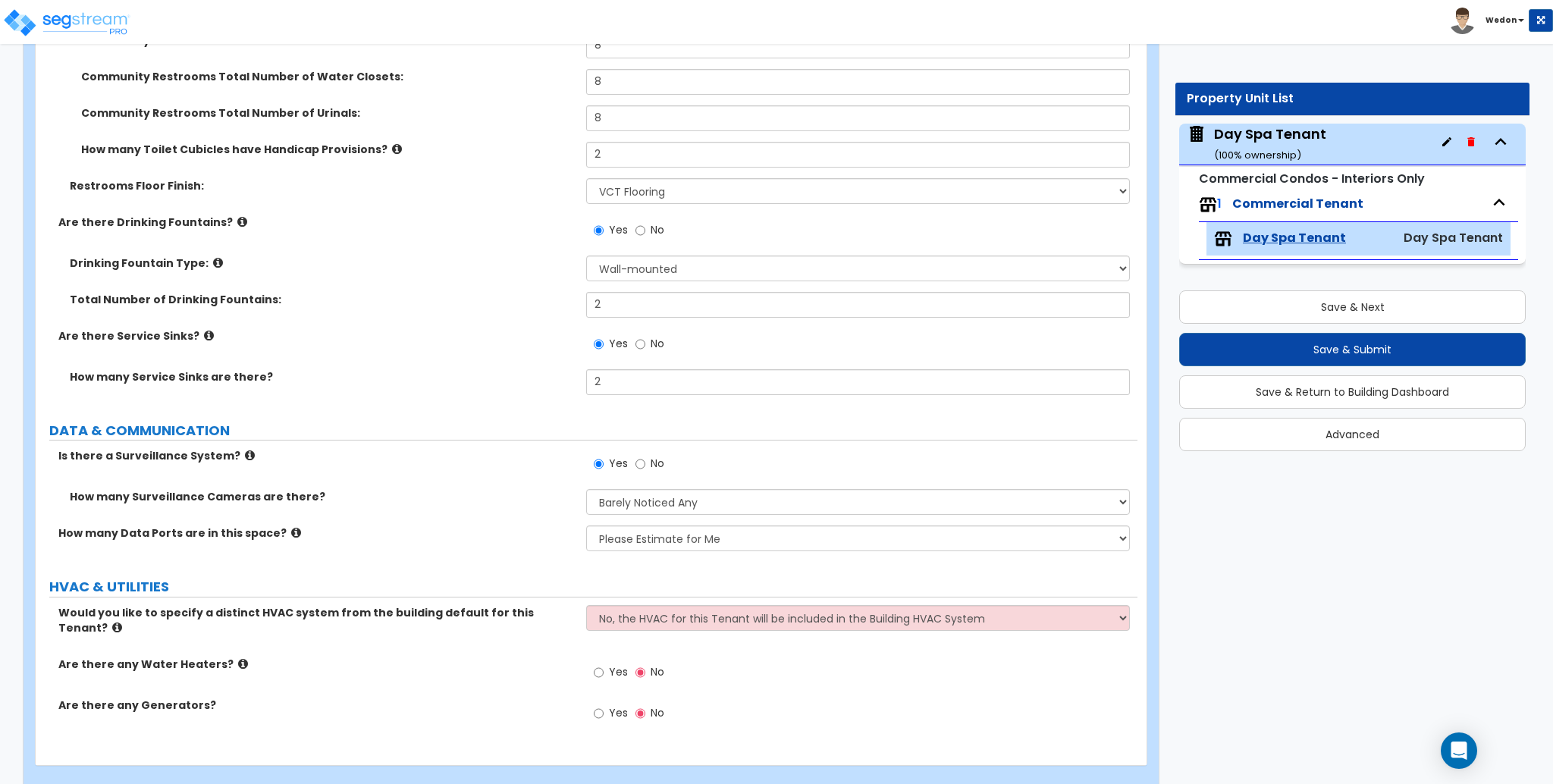
scroll to position [5842, 0]
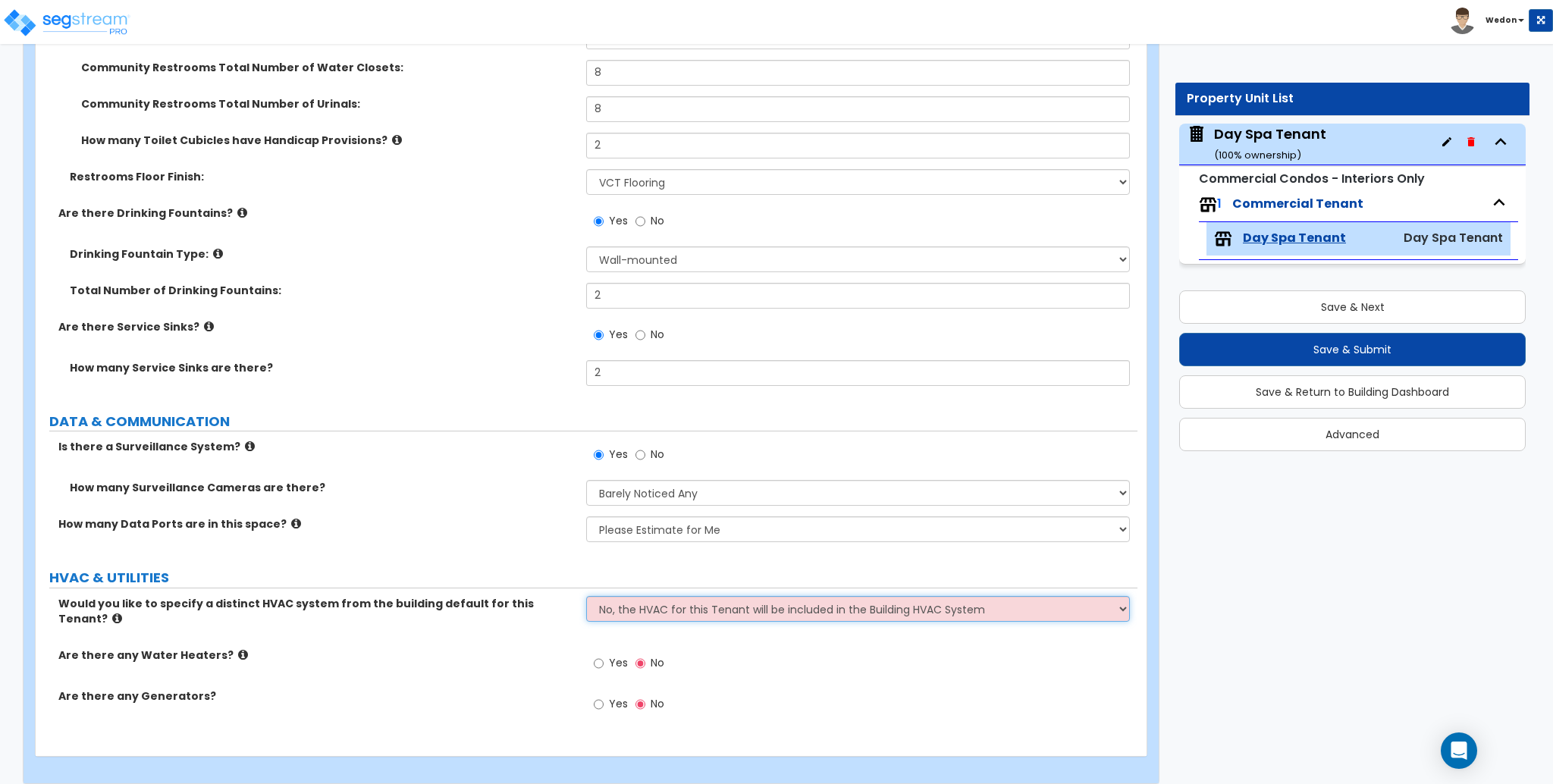
click at [814, 601] on select "No, the HVAC for this Tenant will be included in the Building HVAC System Yes, …" at bounding box center [857, 608] width 543 height 26
select select "1"
click at [586, 596] on select "No, the HVAC for this Tenant will be included in the Building HVAC System Yes, …" at bounding box center [857, 608] width 543 height 26
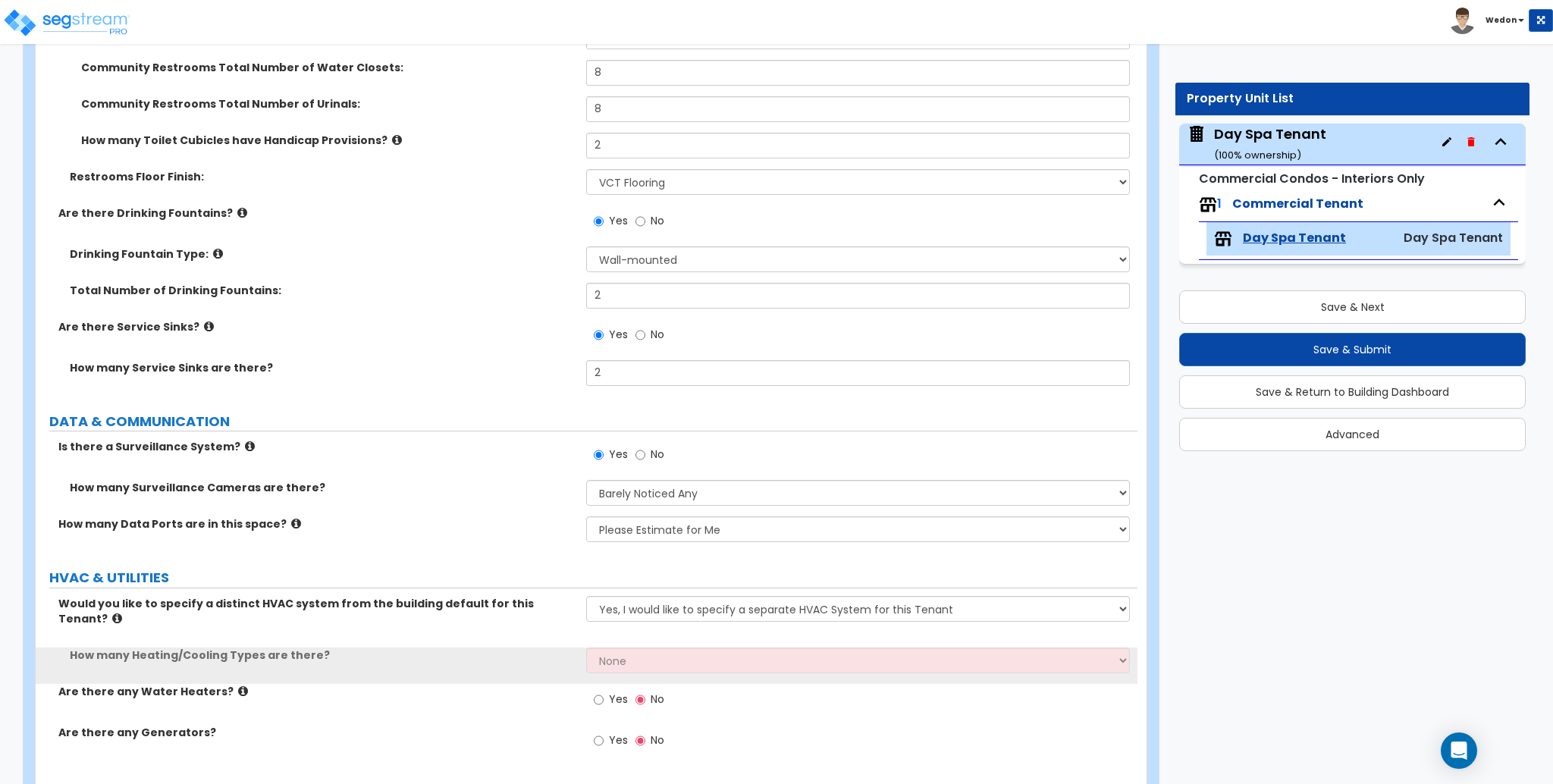
click at [616, 691] on span "Yes" at bounding box center [618, 699] width 19 height 15
click at [604, 691] on input "Yes" at bounding box center [599, 699] width 10 height 17
radio input "true"
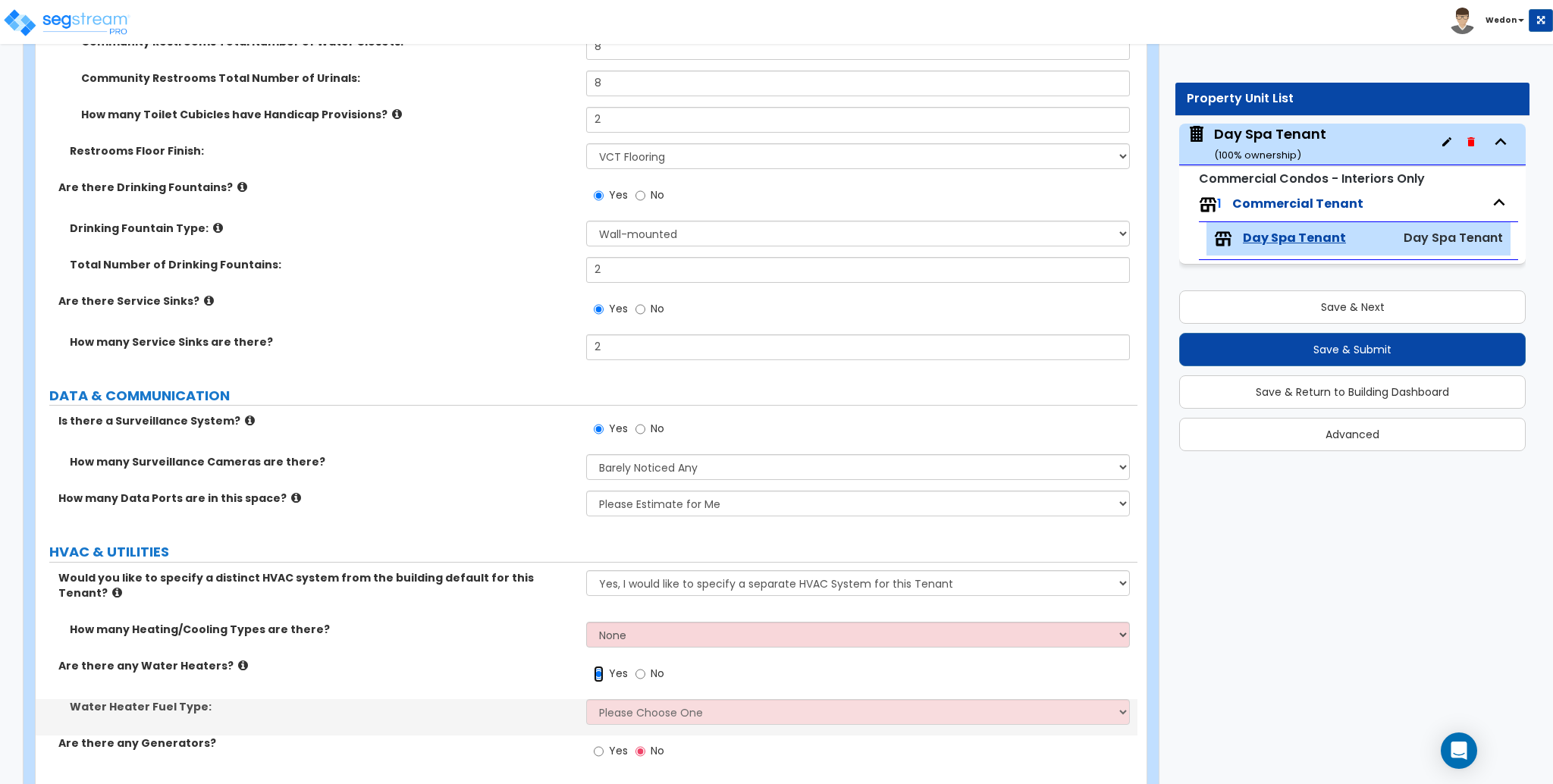
scroll to position [5915, 0]
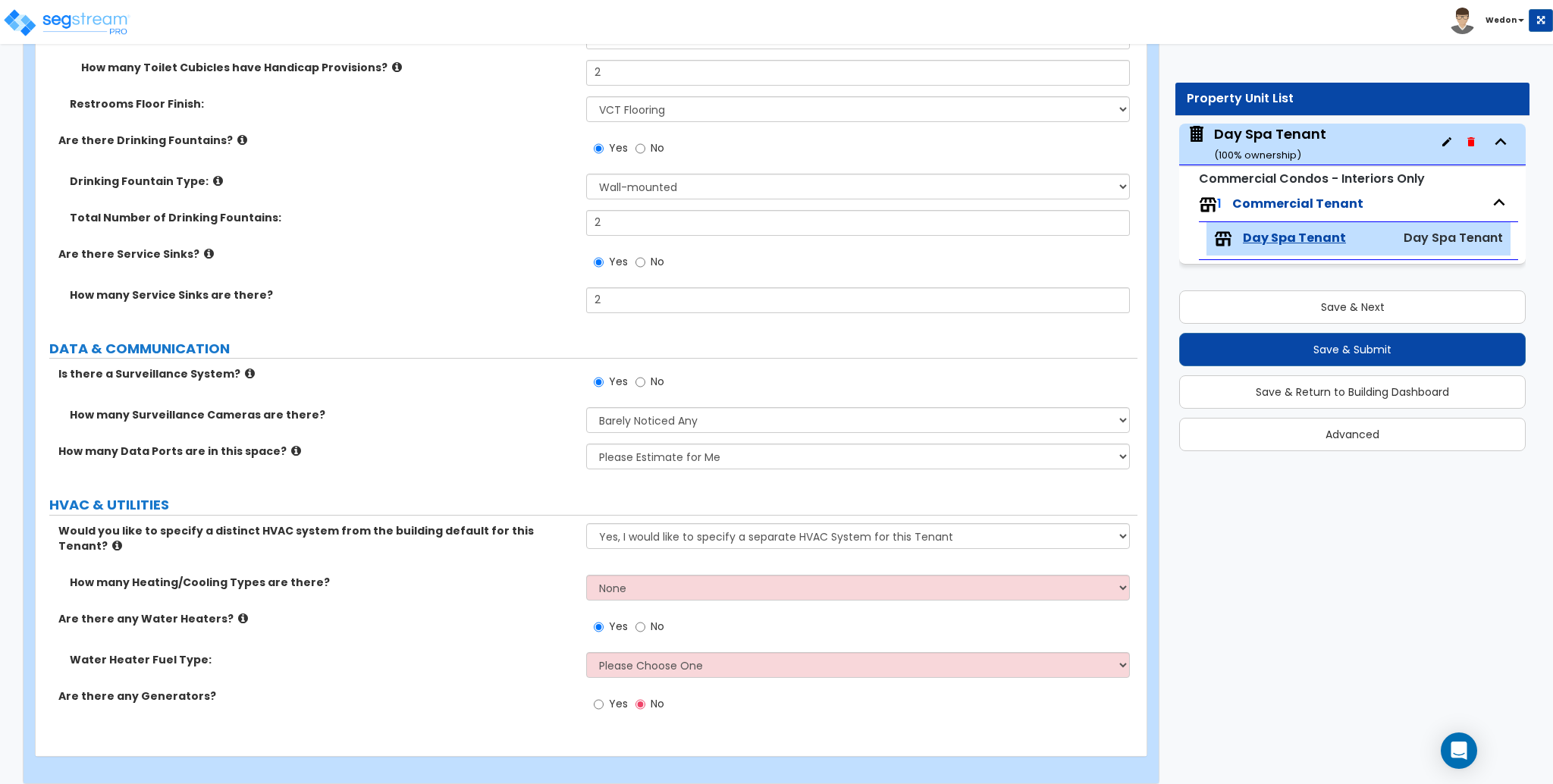
click at [614, 696] on span "Yes" at bounding box center [618, 704] width 19 height 15
click at [604, 696] on input "Yes" at bounding box center [599, 704] width 10 height 17
radio input "true"
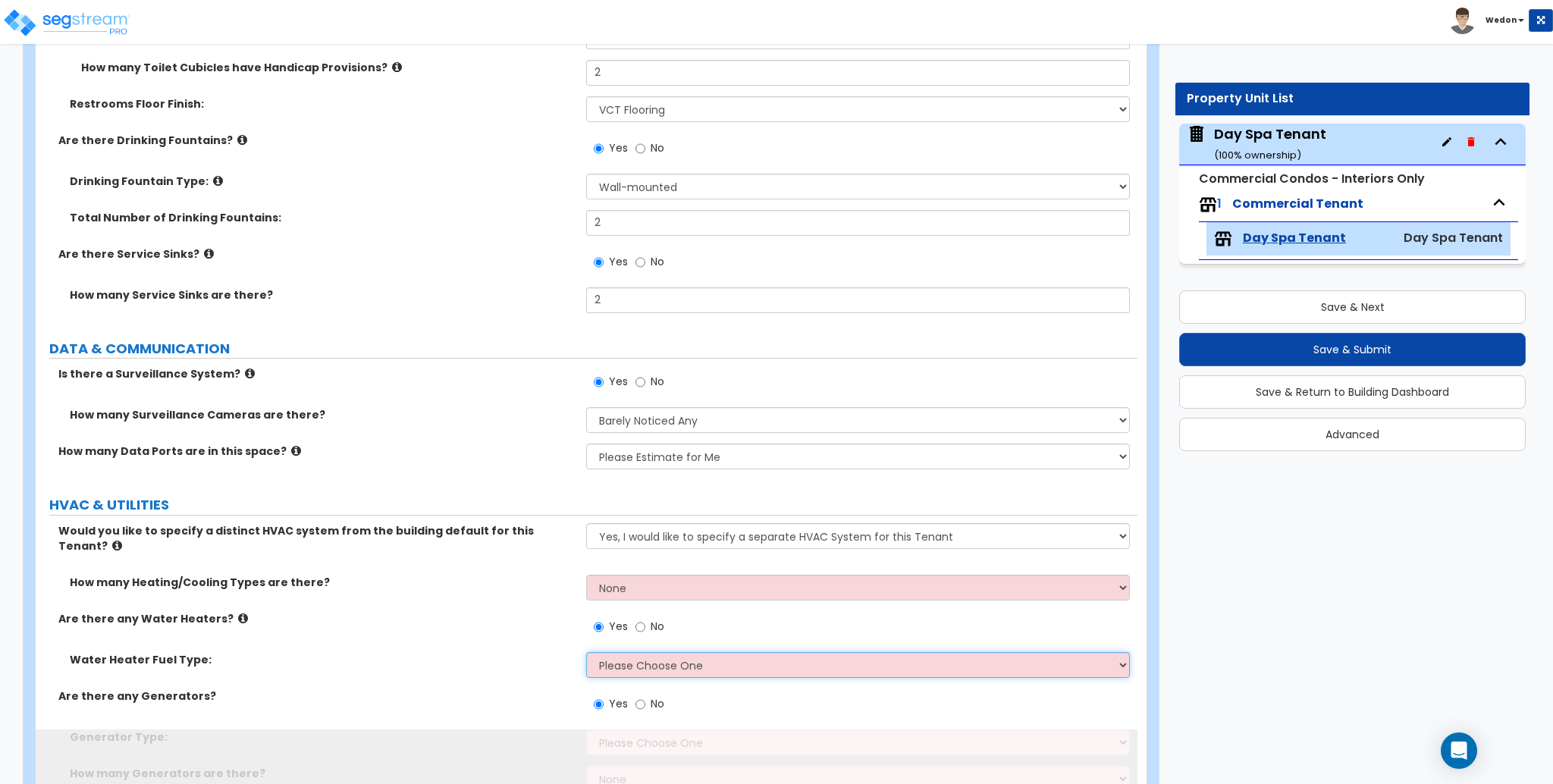
click at [653, 654] on select "Please Choose One Gas Electric" at bounding box center [857, 664] width 543 height 26
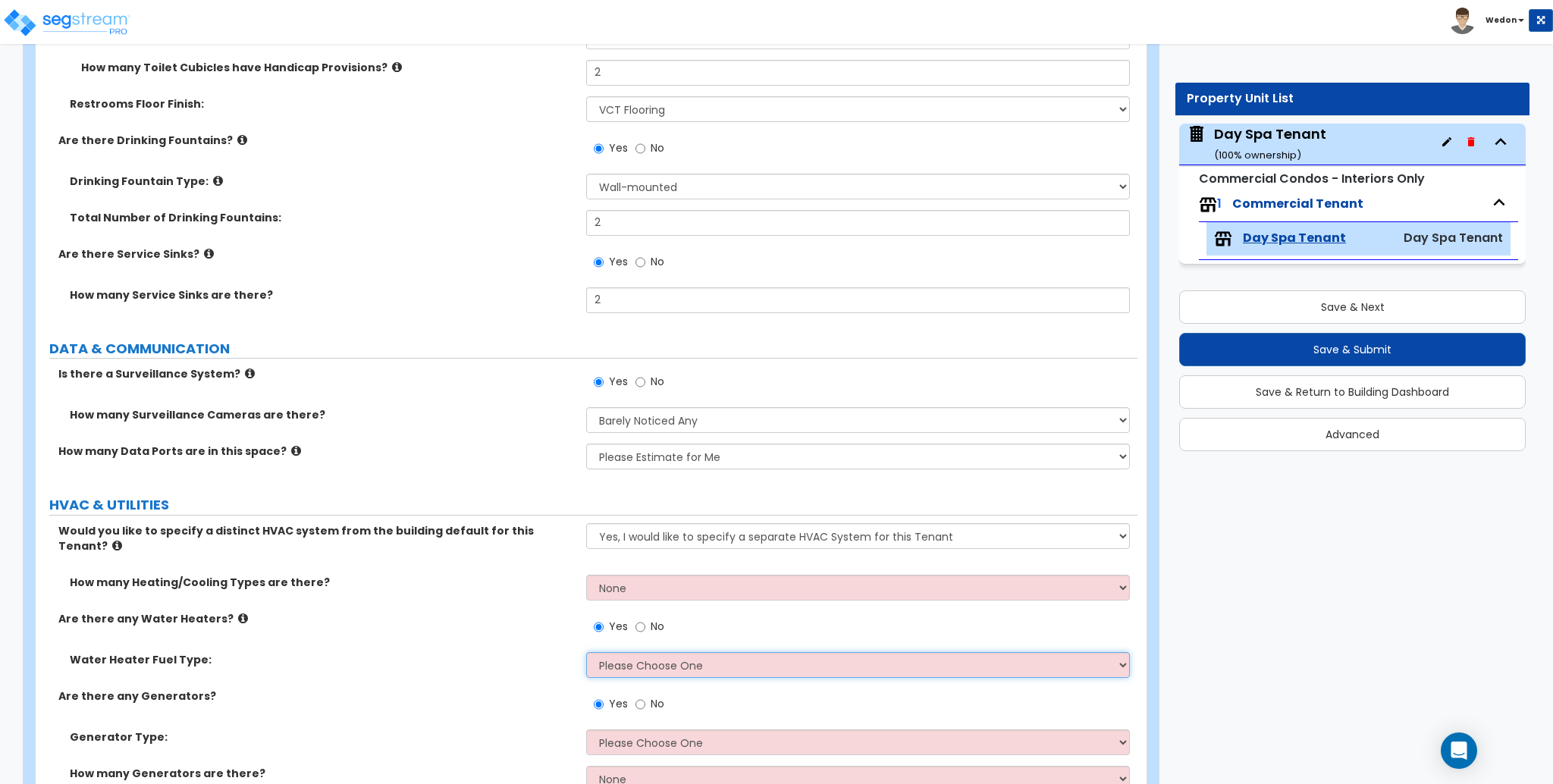
select select "2"
click at [586, 651] on select "Please Choose One Gas Electric" at bounding box center [857, 664] width 543 height 26
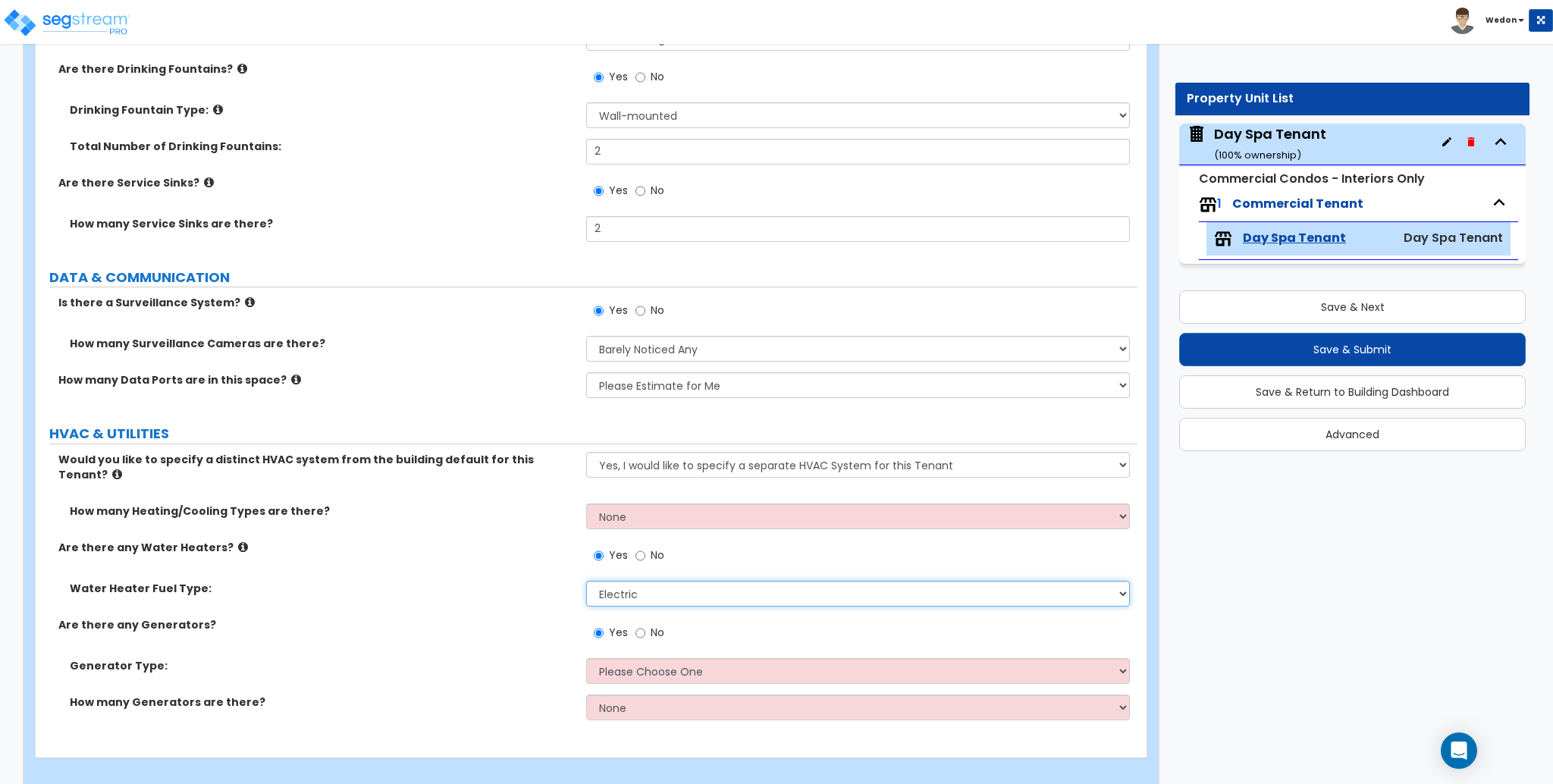
scroll to position [5988, 0]
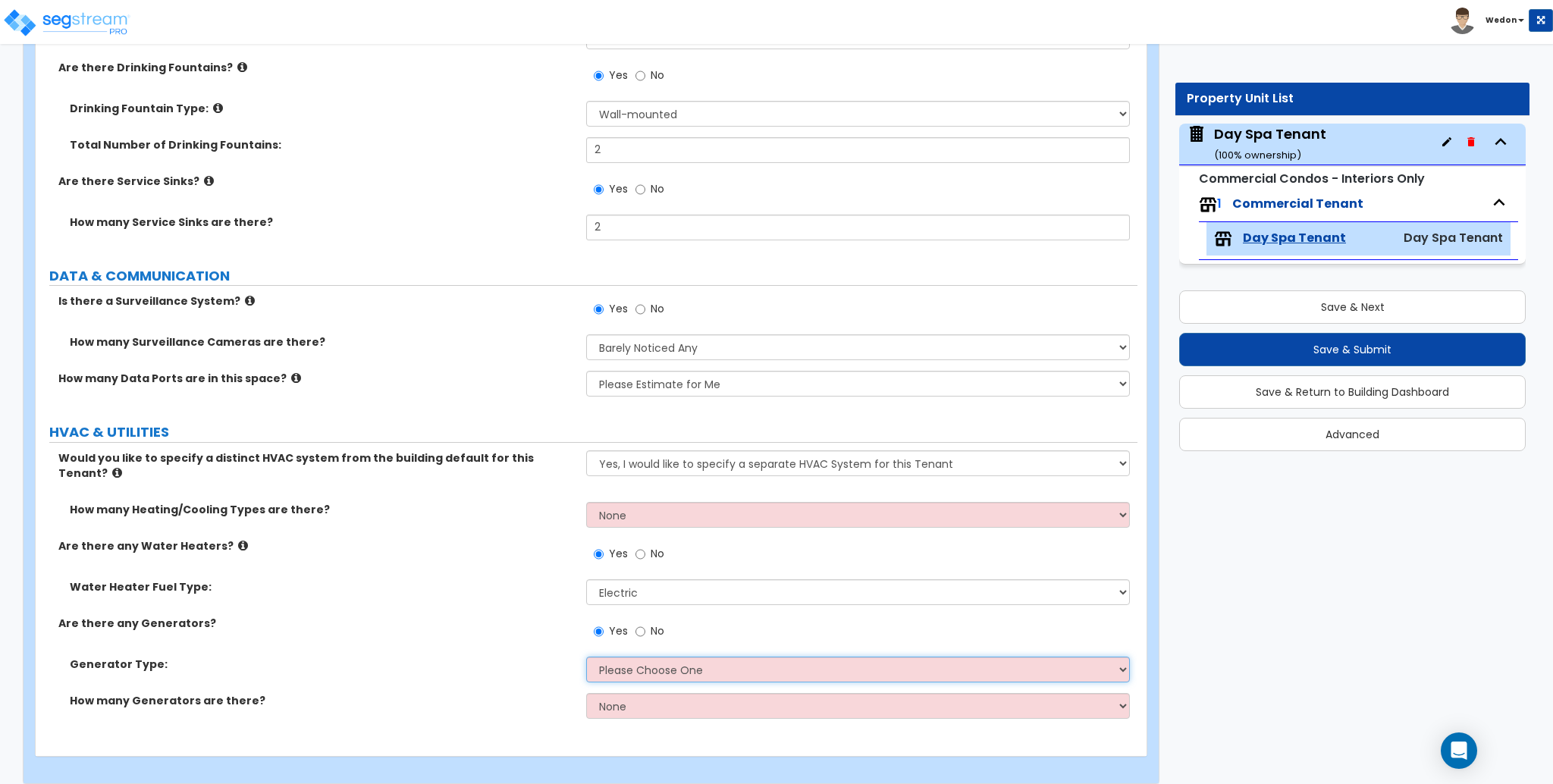
click at [631, 656] on select "Please Choose One Gas Diesel" at bounding box center [857, 669] width 543 height 26
select select "1"
click at [586, 656] on select "Please Choose One Gas Diesel" at bounding box center [857, 669] width 543 height 26
click at [643, 704] on div "How many Generators are there? None 1 2 3" at bounding box center [586, 711] width 1102 height 36
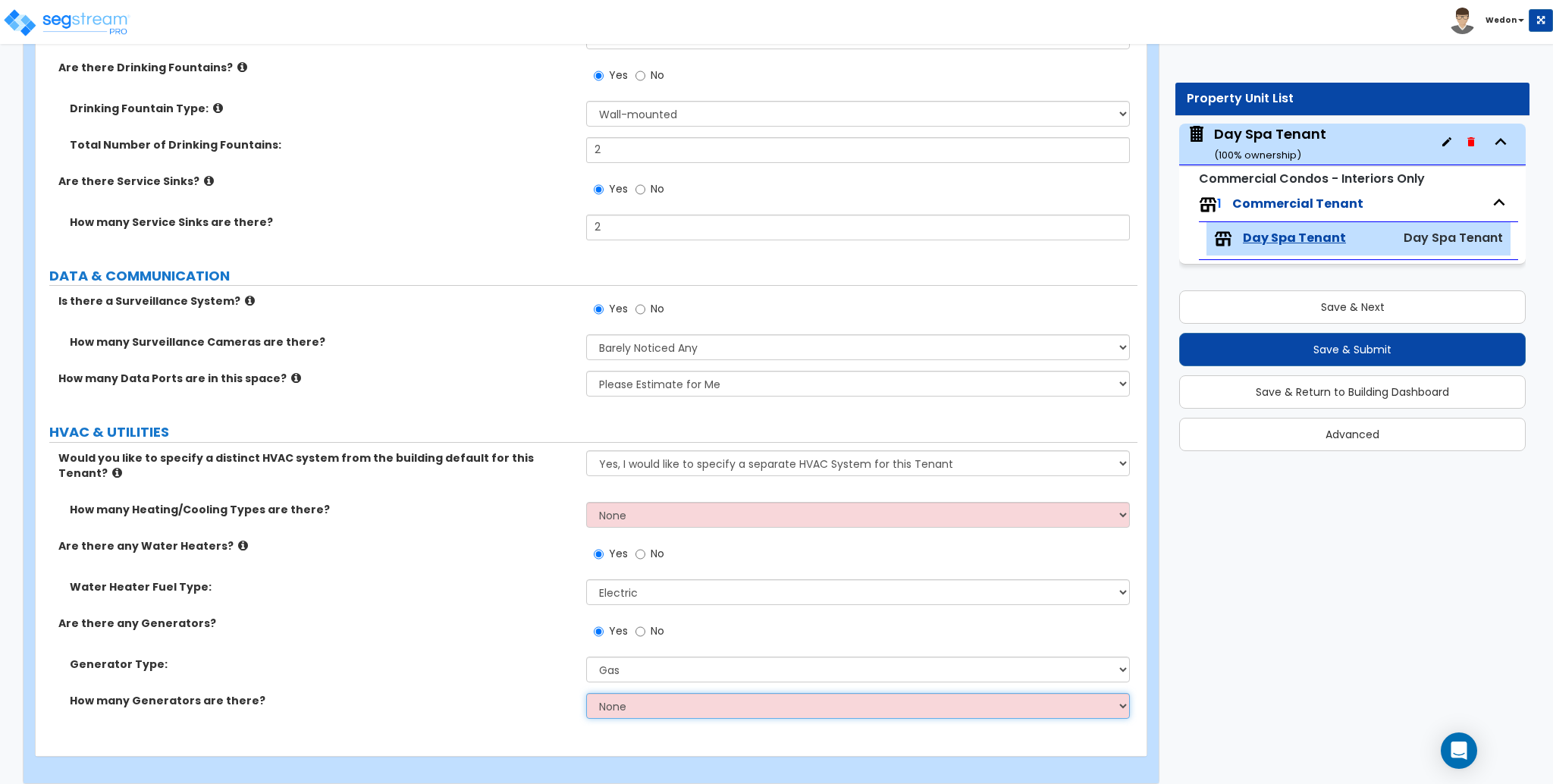
click at [672, 703] on select "None 1 2 3" at bounding box center [857, 705] width 543 height 26
select select "3"
click at [586, 693] on select "None 1 2 3" at bounding box center [857, 705] width 543 height 26
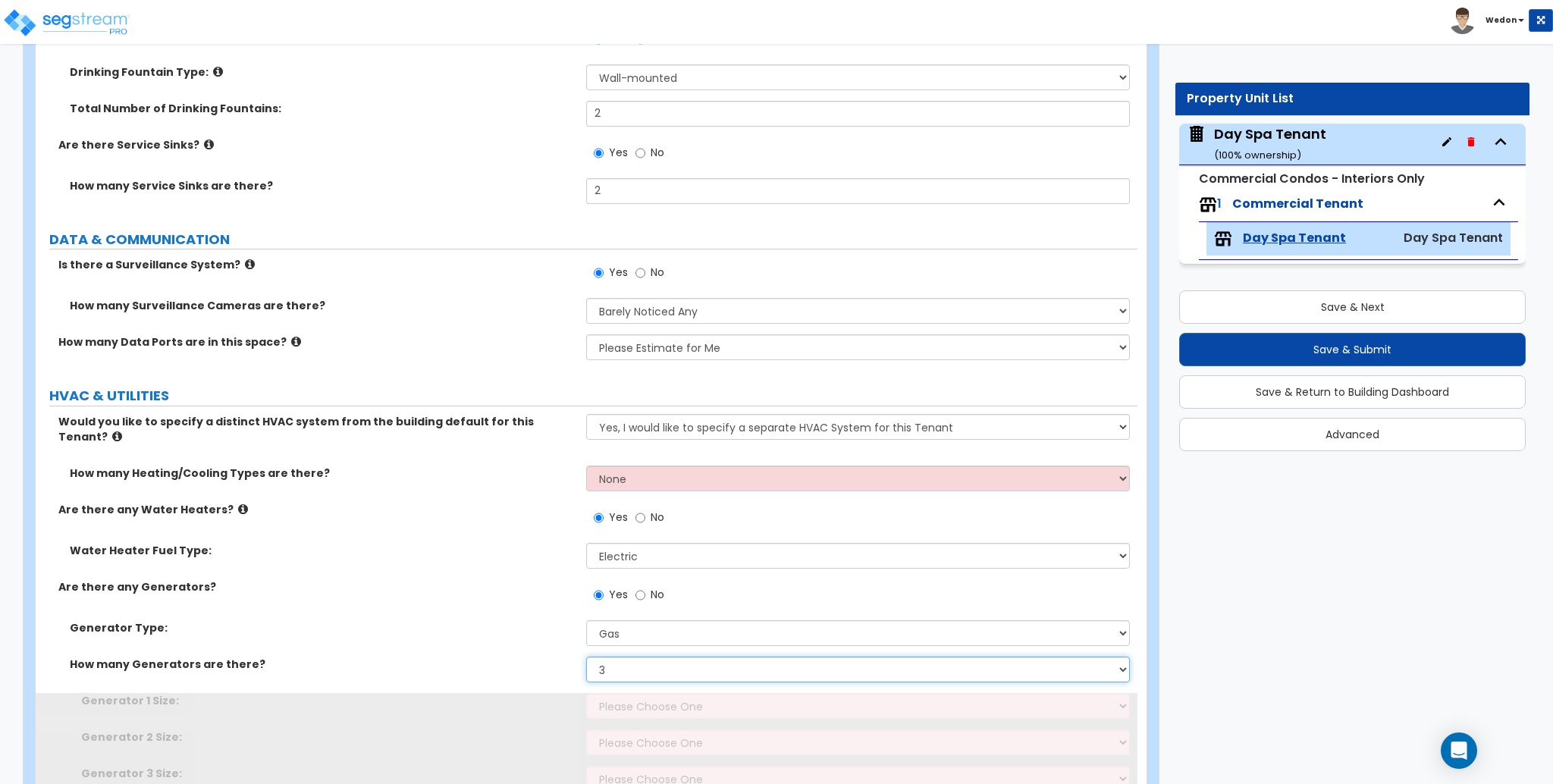
scroll to position [6096, 0]
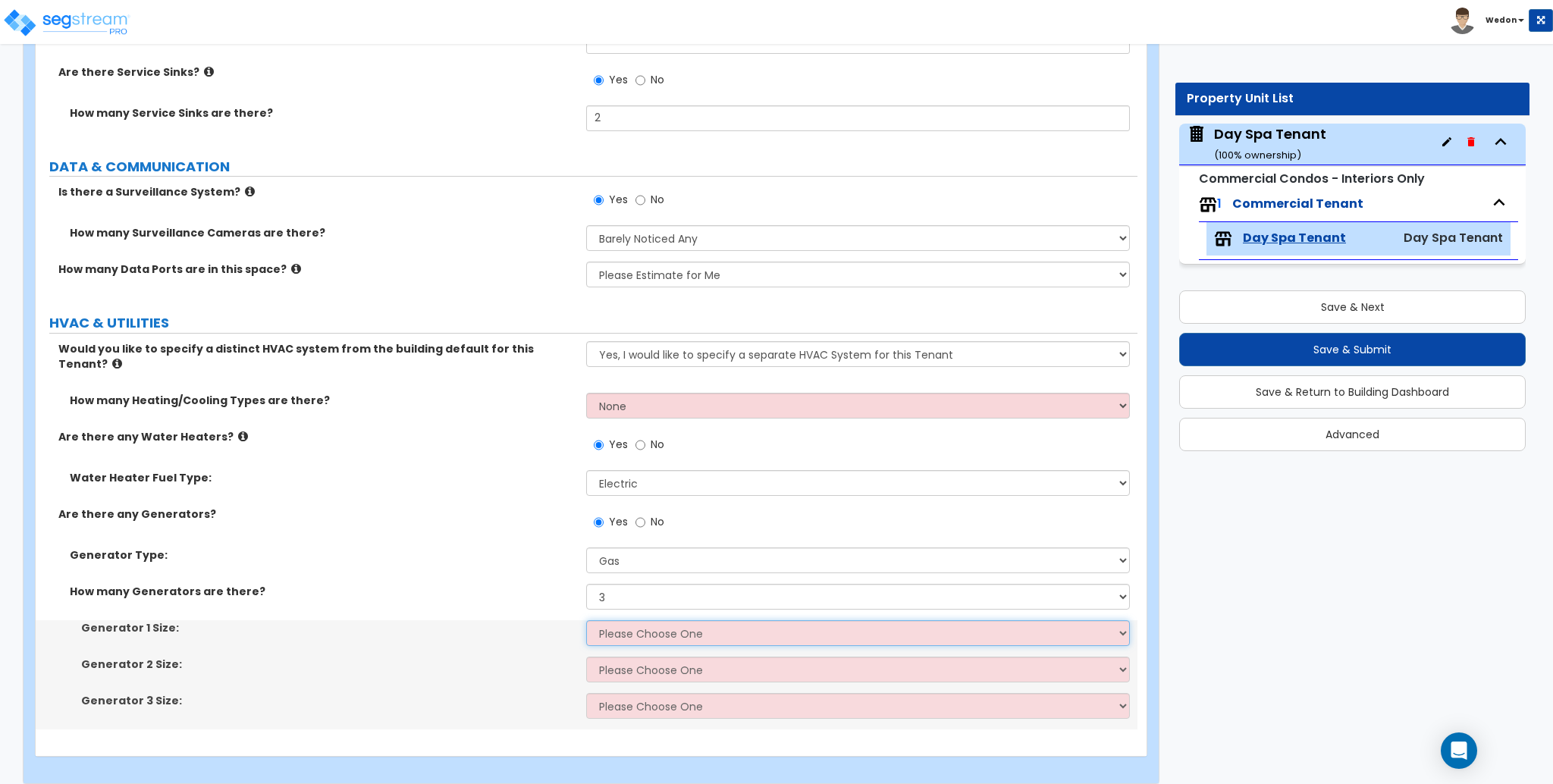
click at [658, 620] on select "Please Choose One 20kW 35 kW 80 kW 100 kW 125 kW 185 kW" at bounding box center [857, 632] width 543 height 26
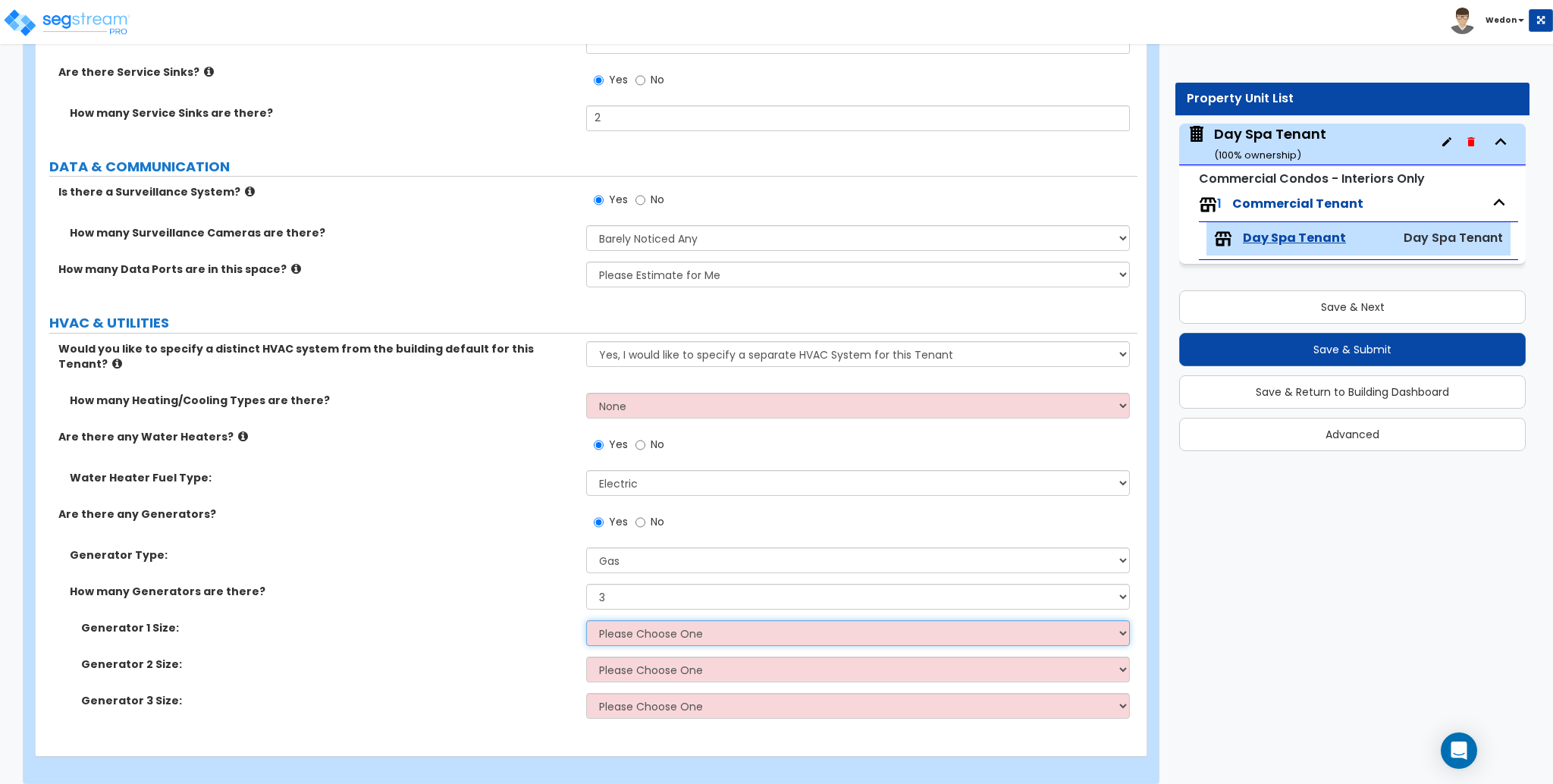
select select "1"
click at [586, 620] on select "Please Choose One 20kW 35 kW 80 kW 100 kW 125 kW 185 kW" at bounding box center [857, 632] width 543 height 26
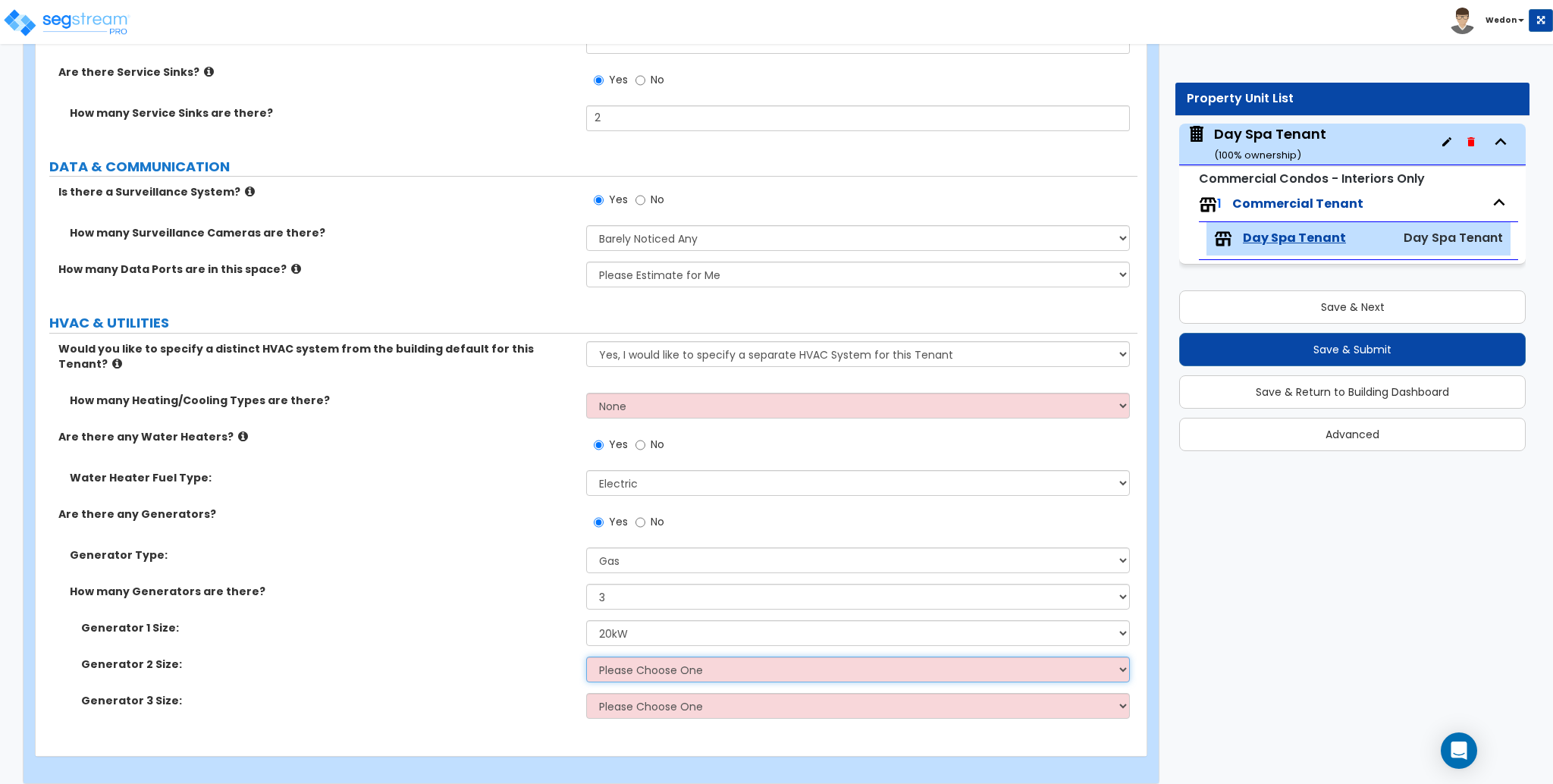
drag, startPoint x: 623, startPoint y: 665, endPoint x: 680, endPoint y: 647, distance: 59.8
click at [623, 665] on select "Please Choose One 20 kW 35 kW 80 kW 100 kW 125 kW 185 kW" at bounding box center [857, 669] width 543 height 26
select select "2"
click at [586, 656] on select "Please Choose One 20 kW 35 kW 80 kW 100 kW 125 kW 185 kW" at bounding box center [857, 669] width 543 height 26
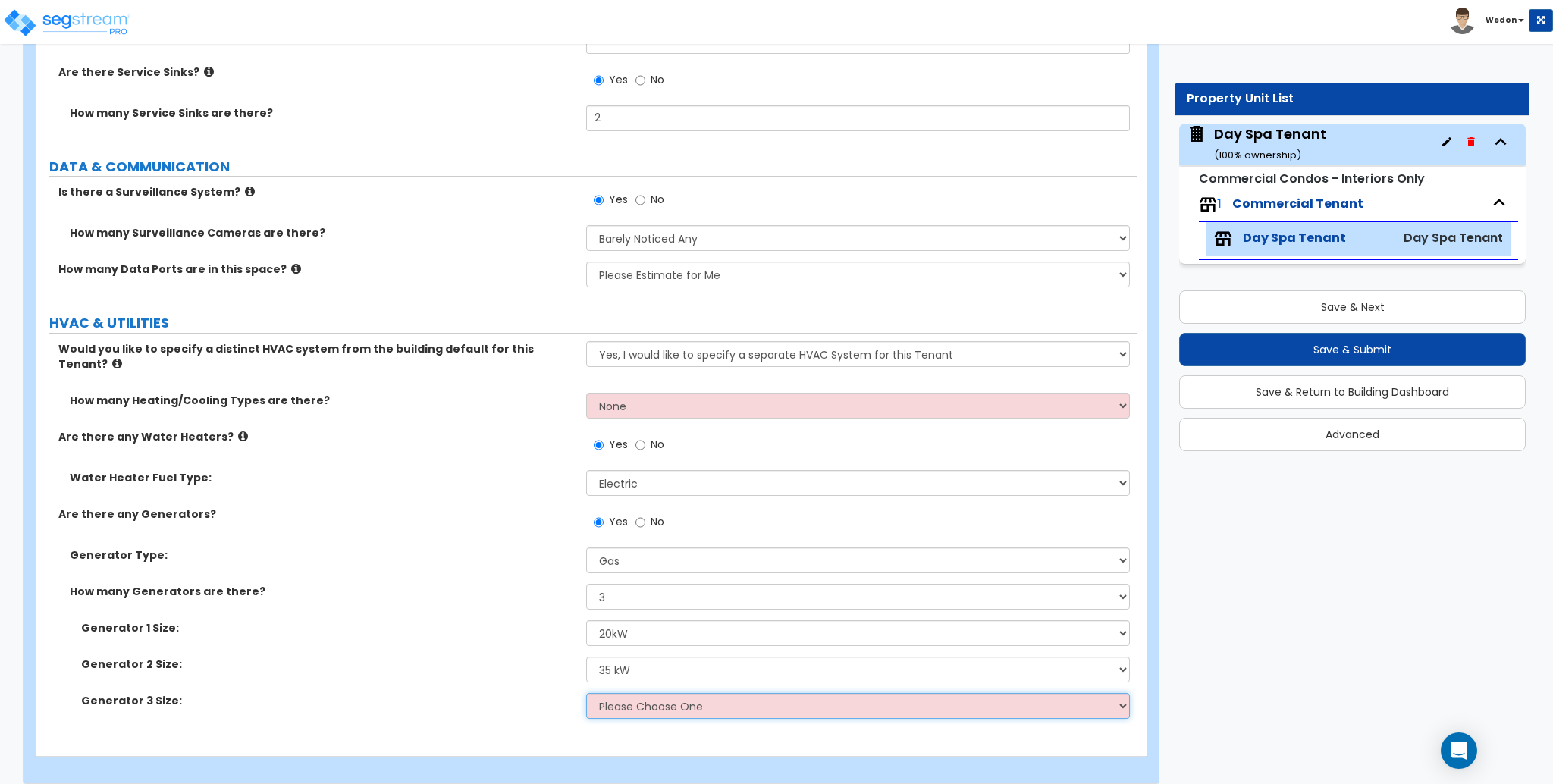
click at [602, 693] on select "Please Choose One 20 kW 35 kW 80kW 100 kW 125 kW 185 kW" at bounding box center [857, 705] width 543 height 26
select select "3"
click at [586, 693] on select "Please Choose One 20 kW 35 kW 80kW 100 kW 125 kW 185 kW" at bounding box center [857, 705] width 543 height 26
click at [569, 470] on label "Water Heater Fuel Type:" at bounding box center [322, 477] width 505 height 15
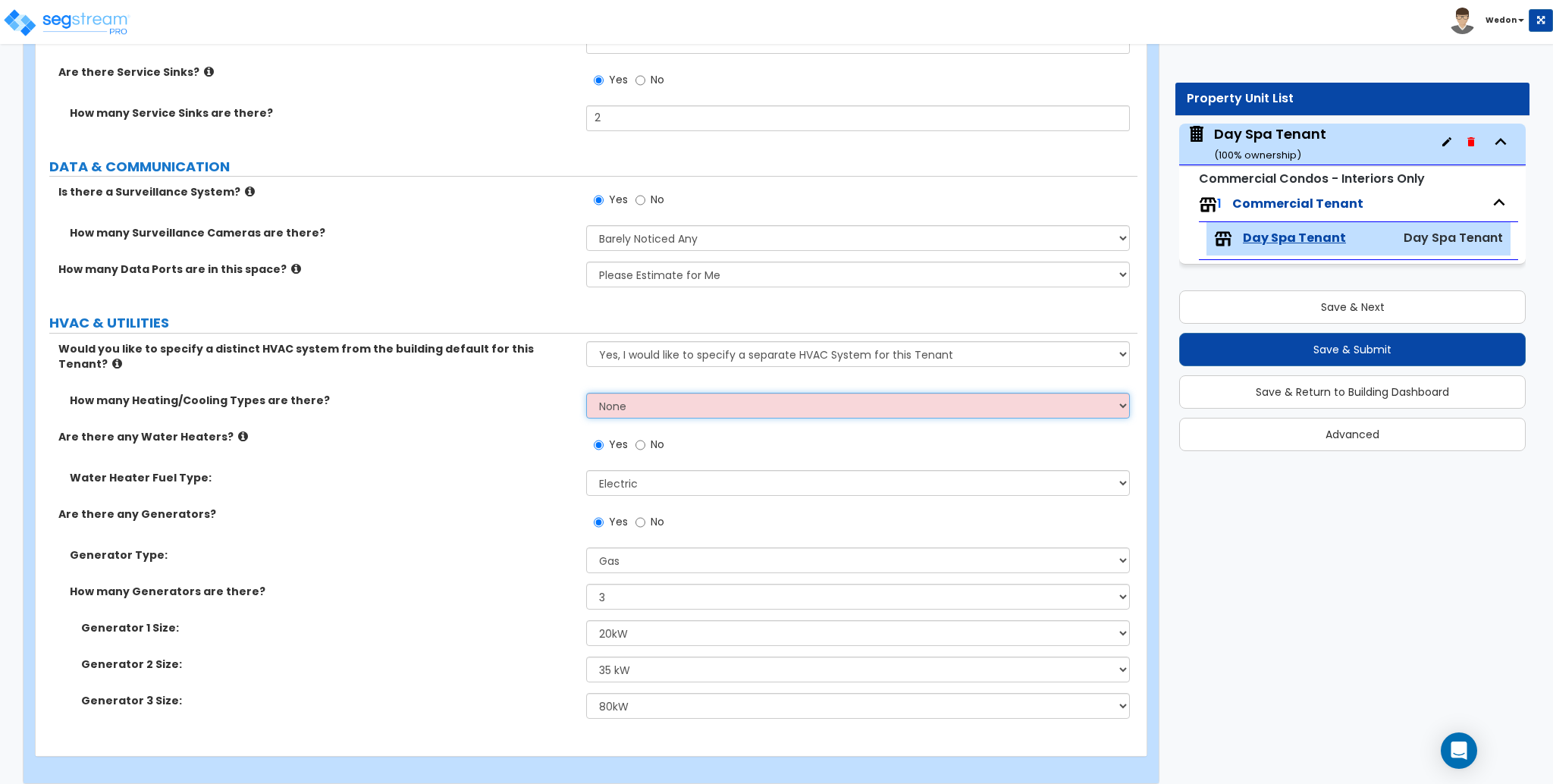
click at [666, 393] on select "None 1 2 3" at bounding box center [857, 405] width 543 height 26
select select "3"
click at [586, 393] on select "None 1 2 3" at bounding box center [857, 405] width 543 height 26
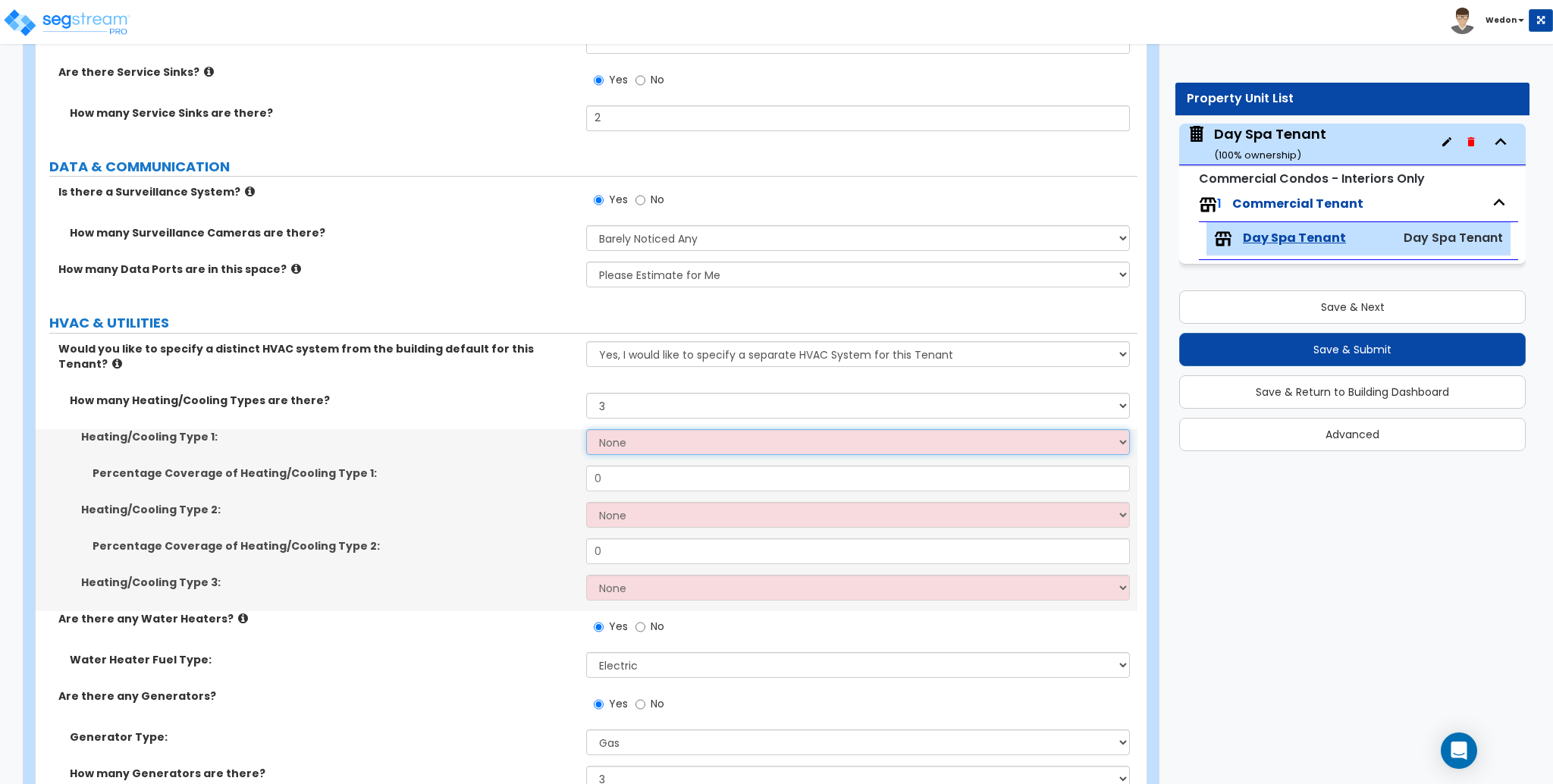
click at [664, 434] on select "None Heat Only Centralized Heating & Cooling Thru Wall Air Conditioners Mini Sp…" at bounding box center [857, 442] width 543 height 26
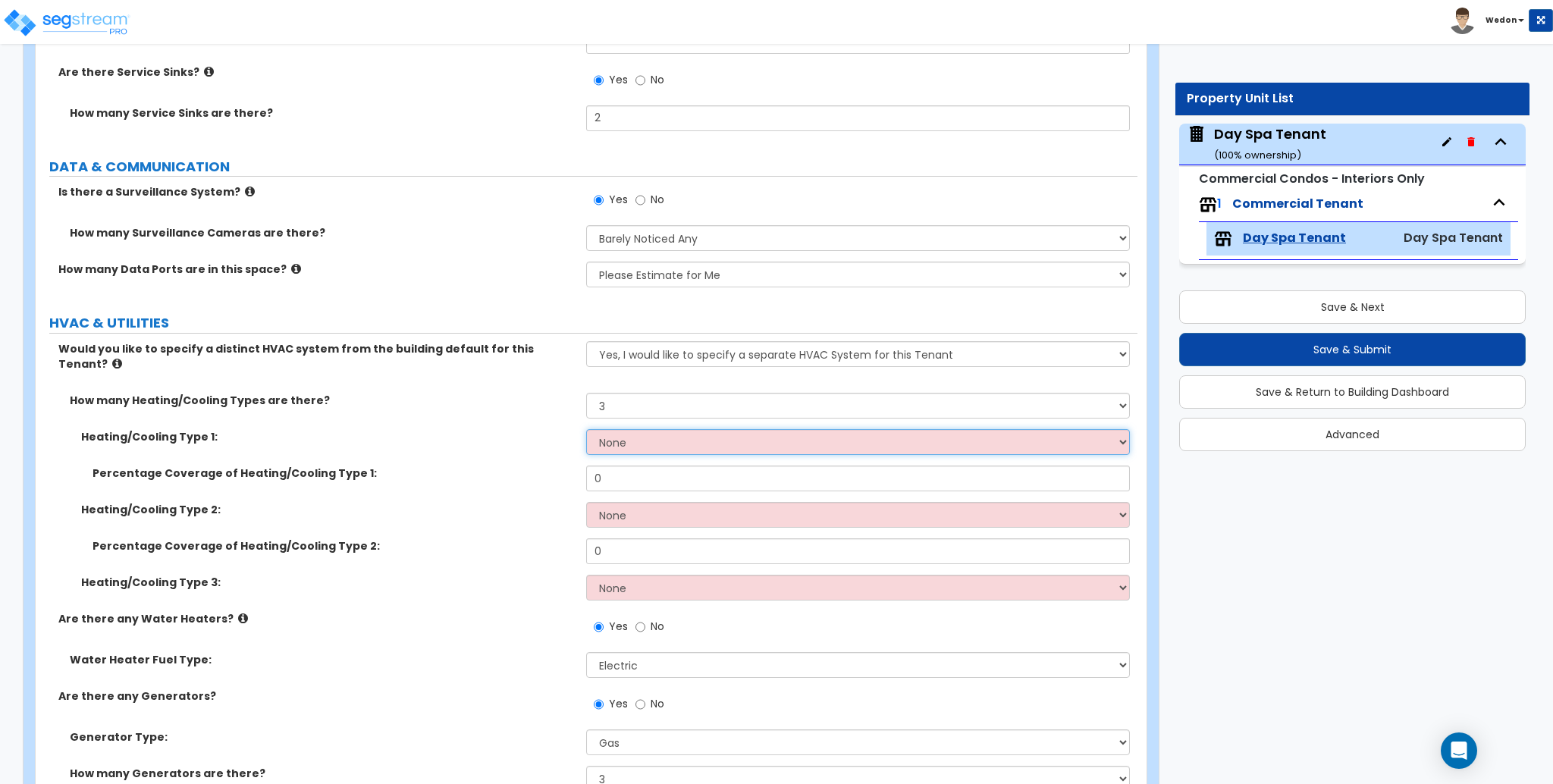
select select "1"
click at [586, 429] on select "None Heat Only Centralized Heating & Cooling Thru Wall Air Conditioners Mini Sp…" at bounding box center [857, 442] width 543 height 26
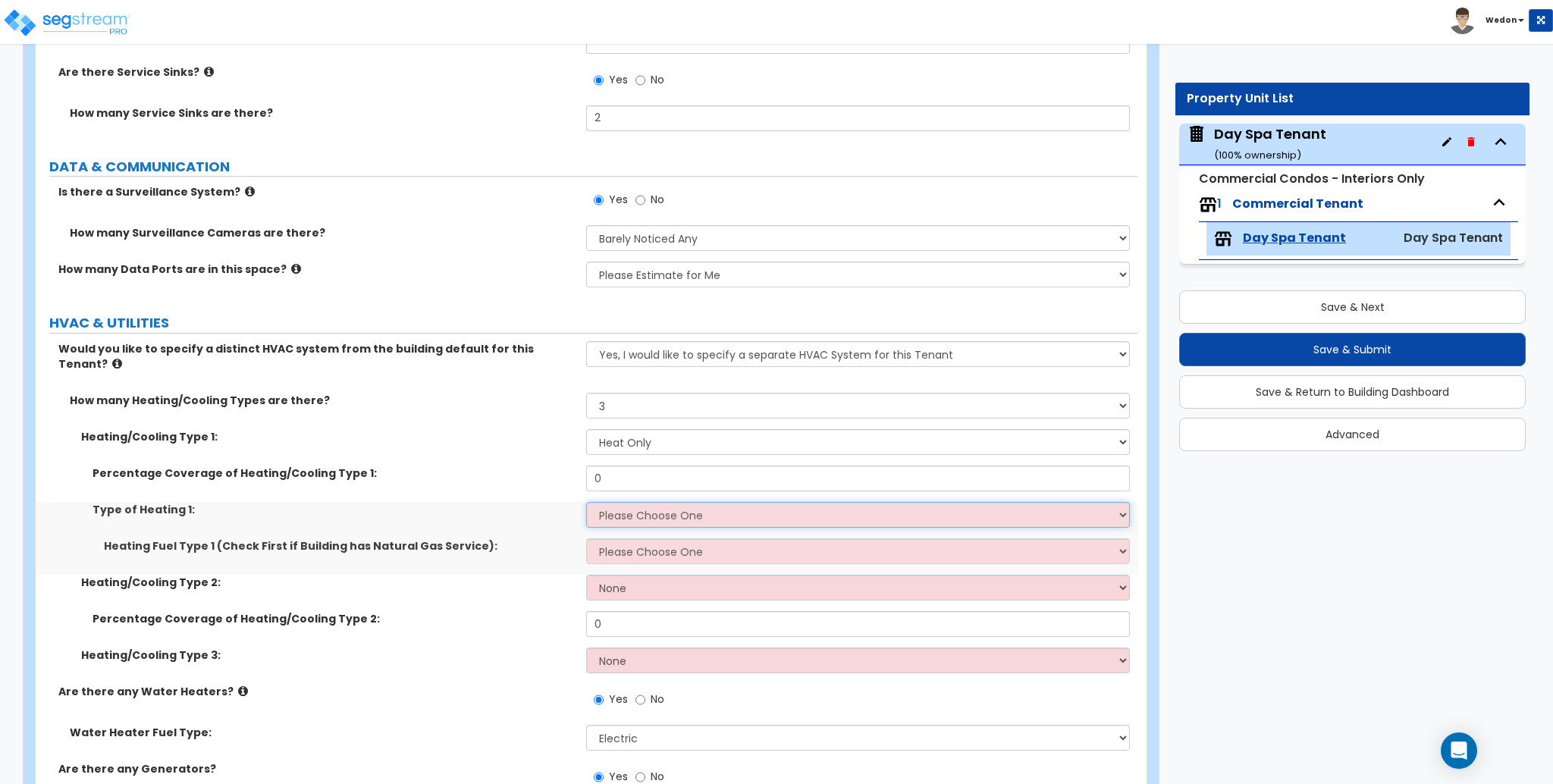
drag, startPoint x: 614, startPoint y: 495, endPoint x: 638, endPoint y: 495, distance: 24.0
click at [615, 501] on select "Please Choose One Wall Heater Electric Baseboard Heater Hydronic Heating Radian…" at bounding box center [857, 514] width 543 height 26
select select "1"
click at [586, 501] on select "Please Choose One Wall Heater Electric Baseboard Heater Hydronic Heating Radian…" at bounding box center [857, 514] width 543 height 26
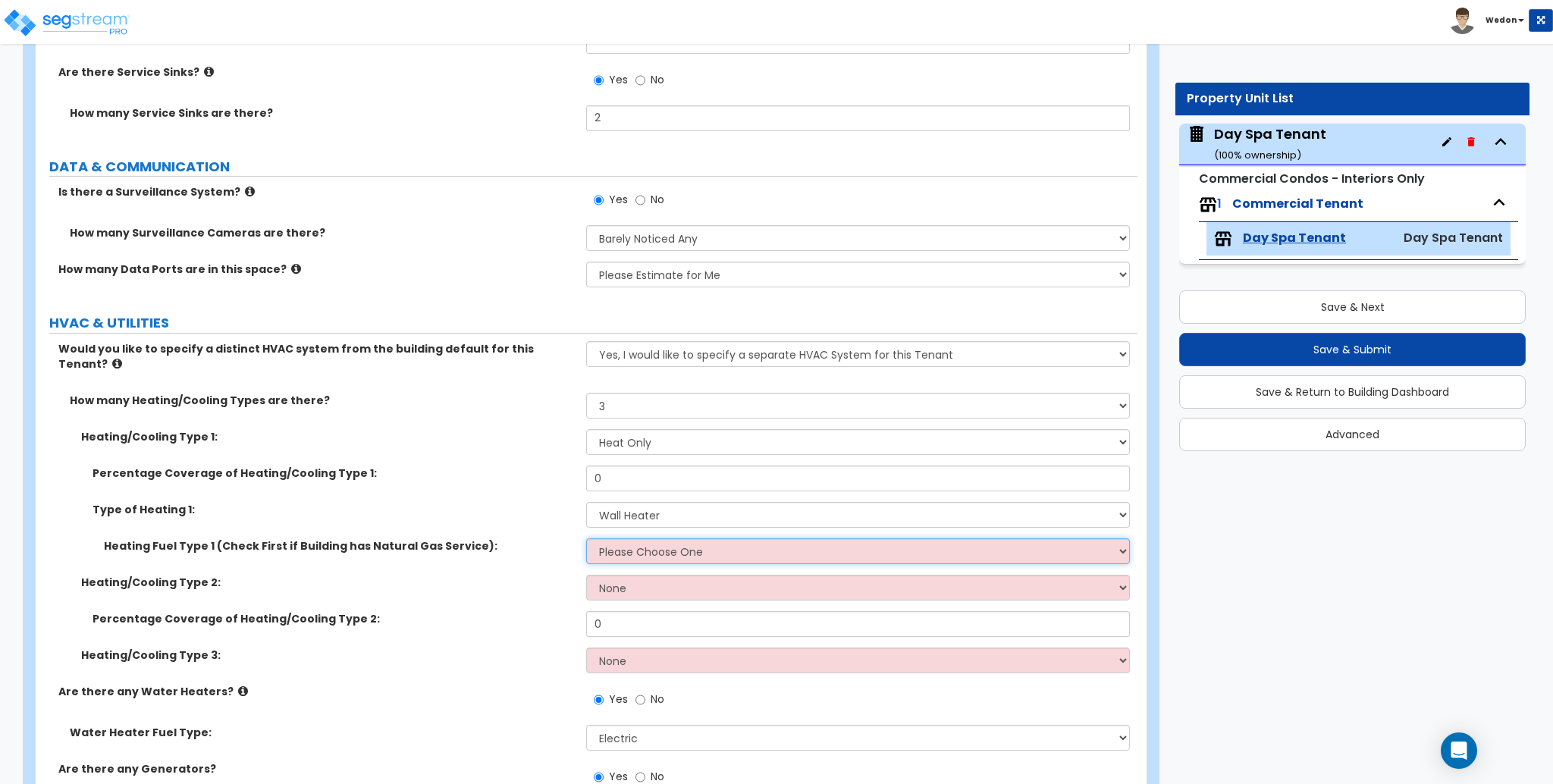
drag, startPoint x: 637, startPoint y: 536, endPoint x: 665, endPoint y: 545, distance: 29.4
click at [637, 538] on select "Please Choose One Gas Electric" at bounding box center [857, 550] width 543 height 26
select select "2"
click at [586, 538] on select "Please Choose One Gas Electric" at bounding box center [857, 550] width 543 height 26
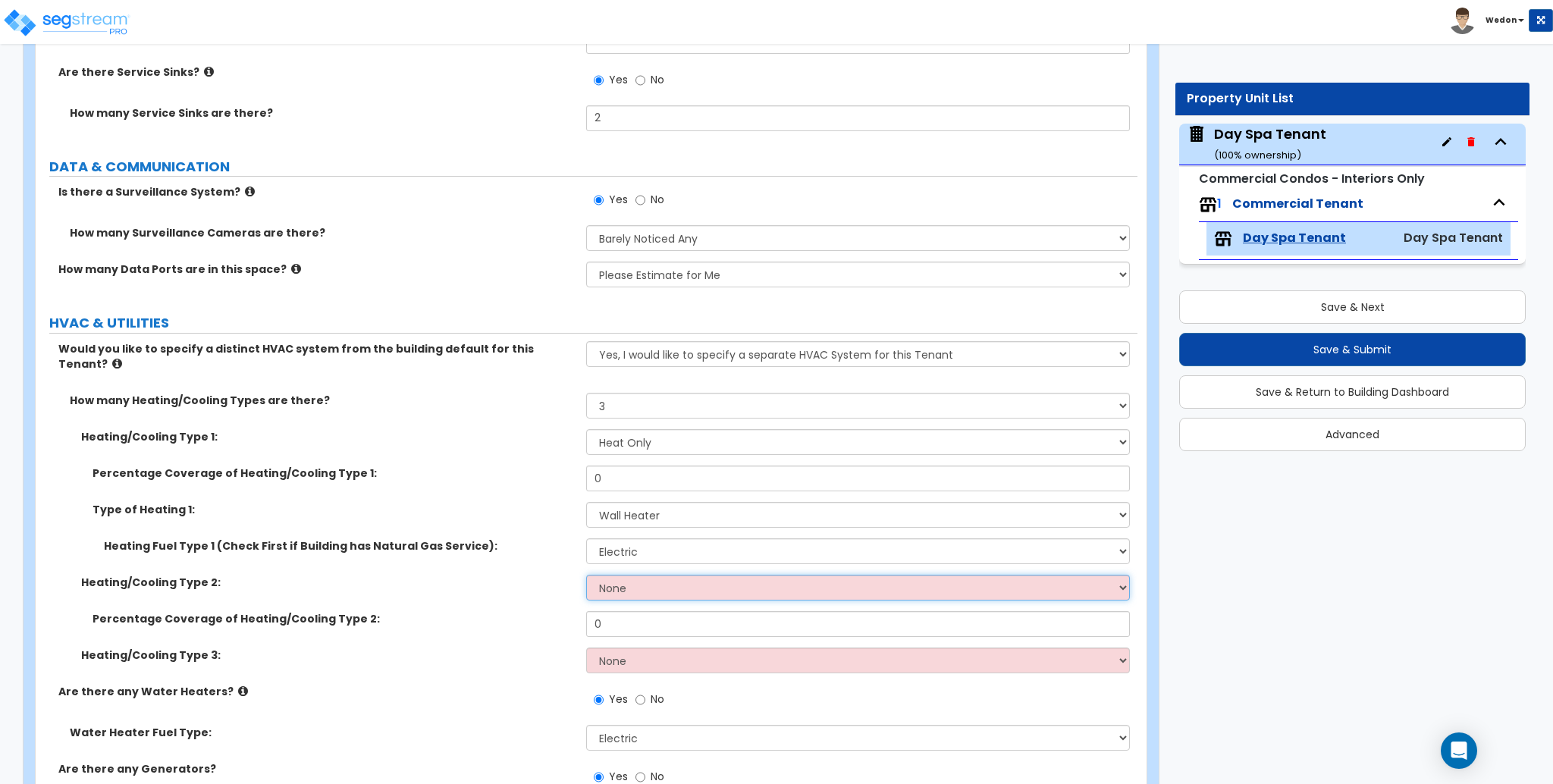
drag, startPoint x: 620, startPoint y: 568, endPoint x: 633, endPoint y: 560, distance: 15.3
click at [620, 574] on select "None Heat Only Centralized Heating & Cooling Thru Wall Air Conditioners Mini Sp…" at bounding box center [857, 587] width 543 height 26
select select "1"
click at [586, 574] on select "None Heat Only Centralized Heating & Cooling Thru Wall Air Conditioners Mini Sp…" at bounding box center [857, 587] width 543 height 26
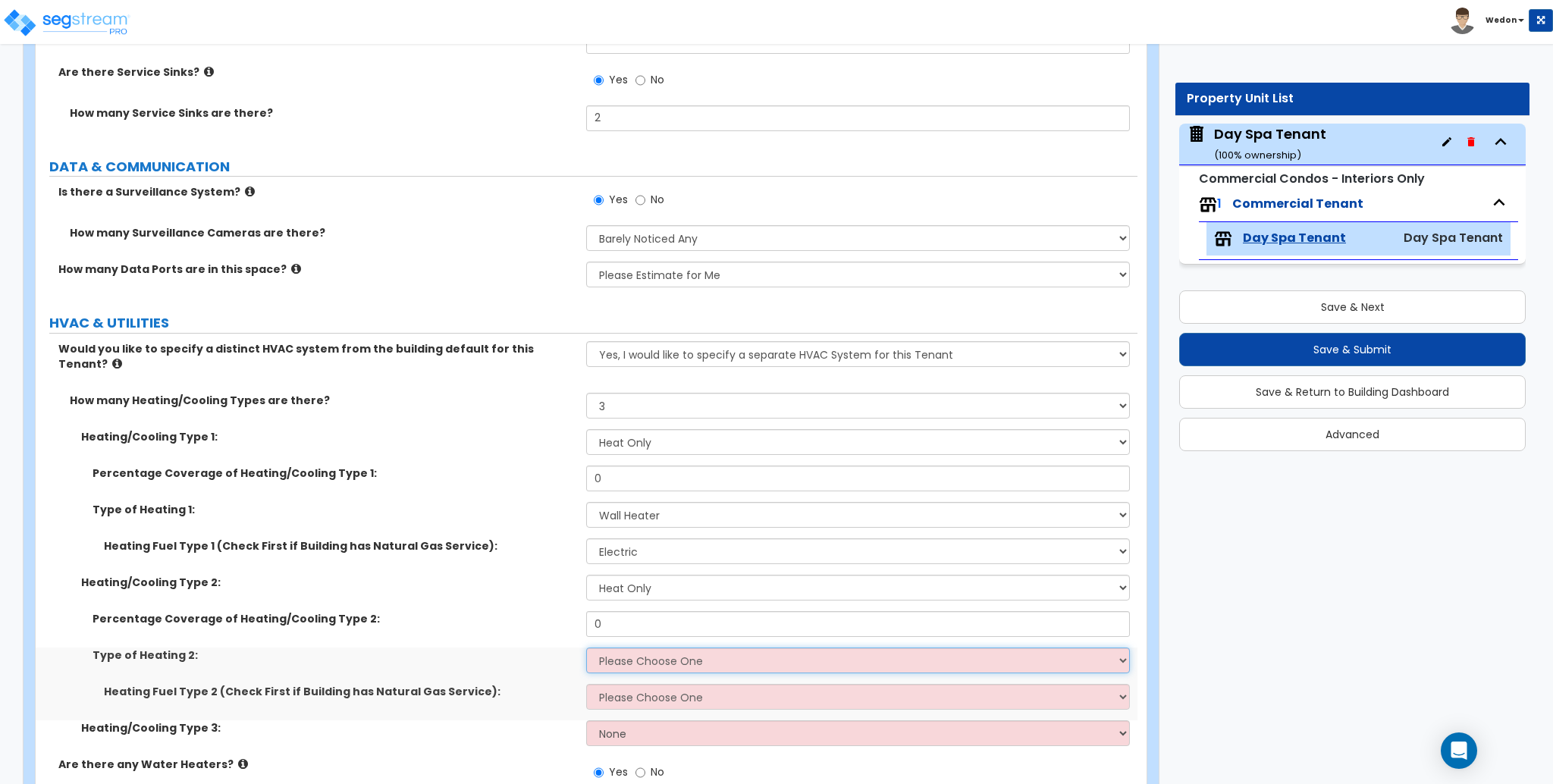
click at [620, 647] on select "Please Choose One Wall Heater Electric Baseboard Heater Hydronic Heating Radian…" at bounding box center [857, 660] width 543 height 26
select select "3"
click at [586, 647] on select "Please Choose One Wall Heater Electric Baseboard Heater Hydronic Heating Radian…" at bounding box center [857, 660] width 543 height 26
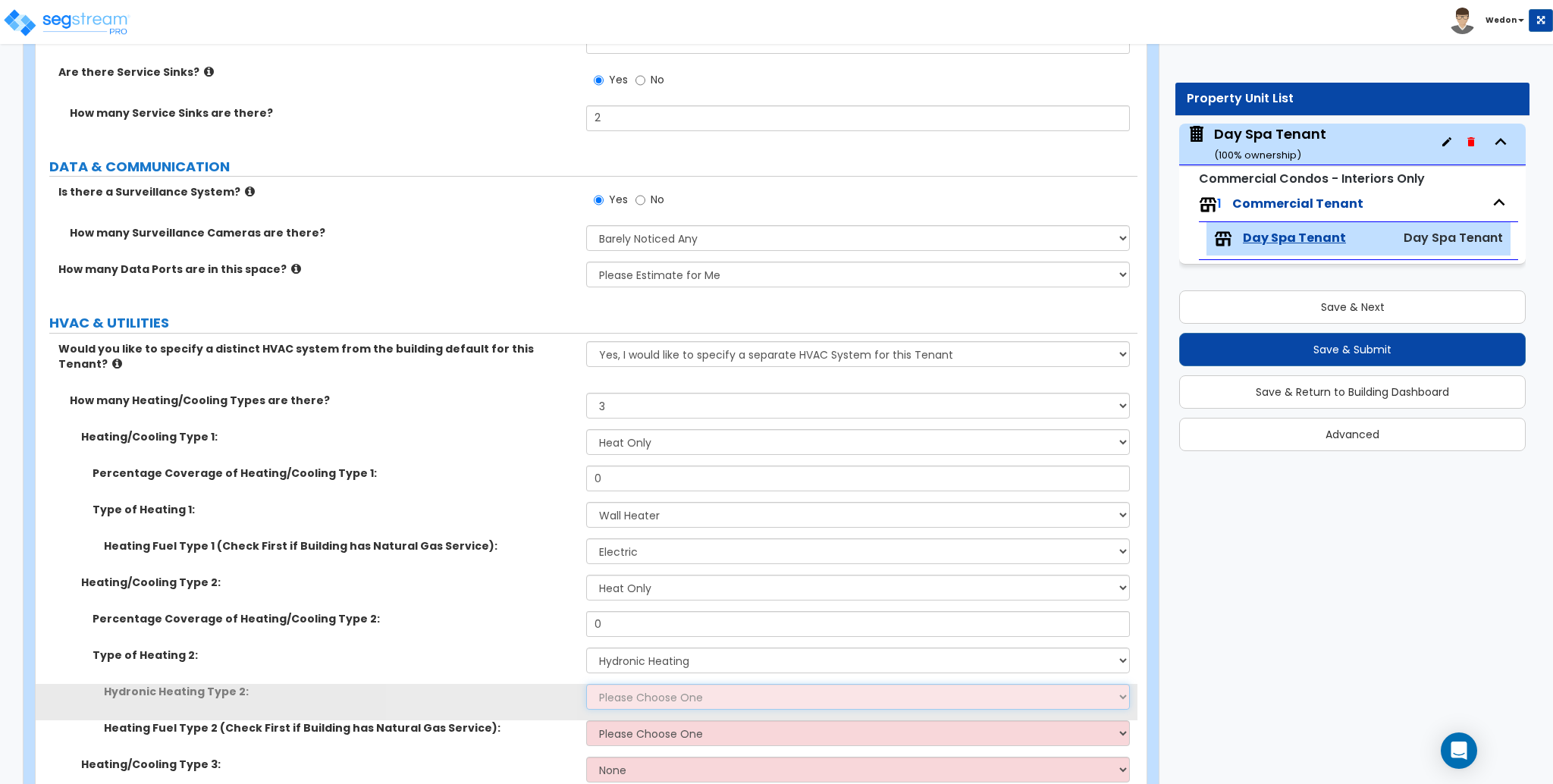
click at [660, 684] on select "Please Choose One Hydronic Radiator Hydronic Baseboard Hydronic Fin Tube Radiat…" at bounding box center [857, 696] width 543 height 26
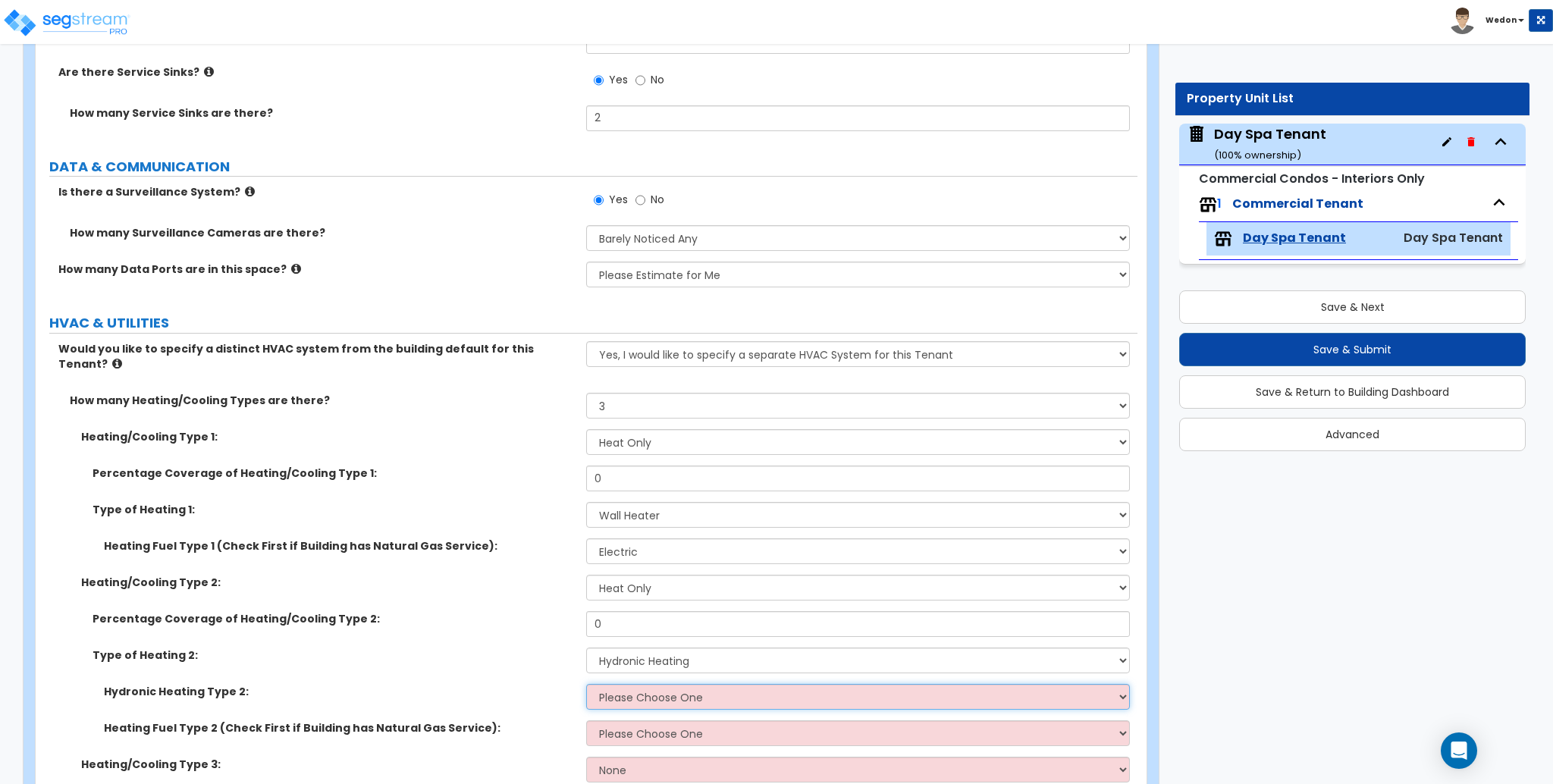
select select "3"
click at [586, 684] on select "Please Choose One Hydronic Radiator Hydronic Baseboard Hydronic Fin Tube Radiat…" at bounding box center [857, 696] width 543 height 26
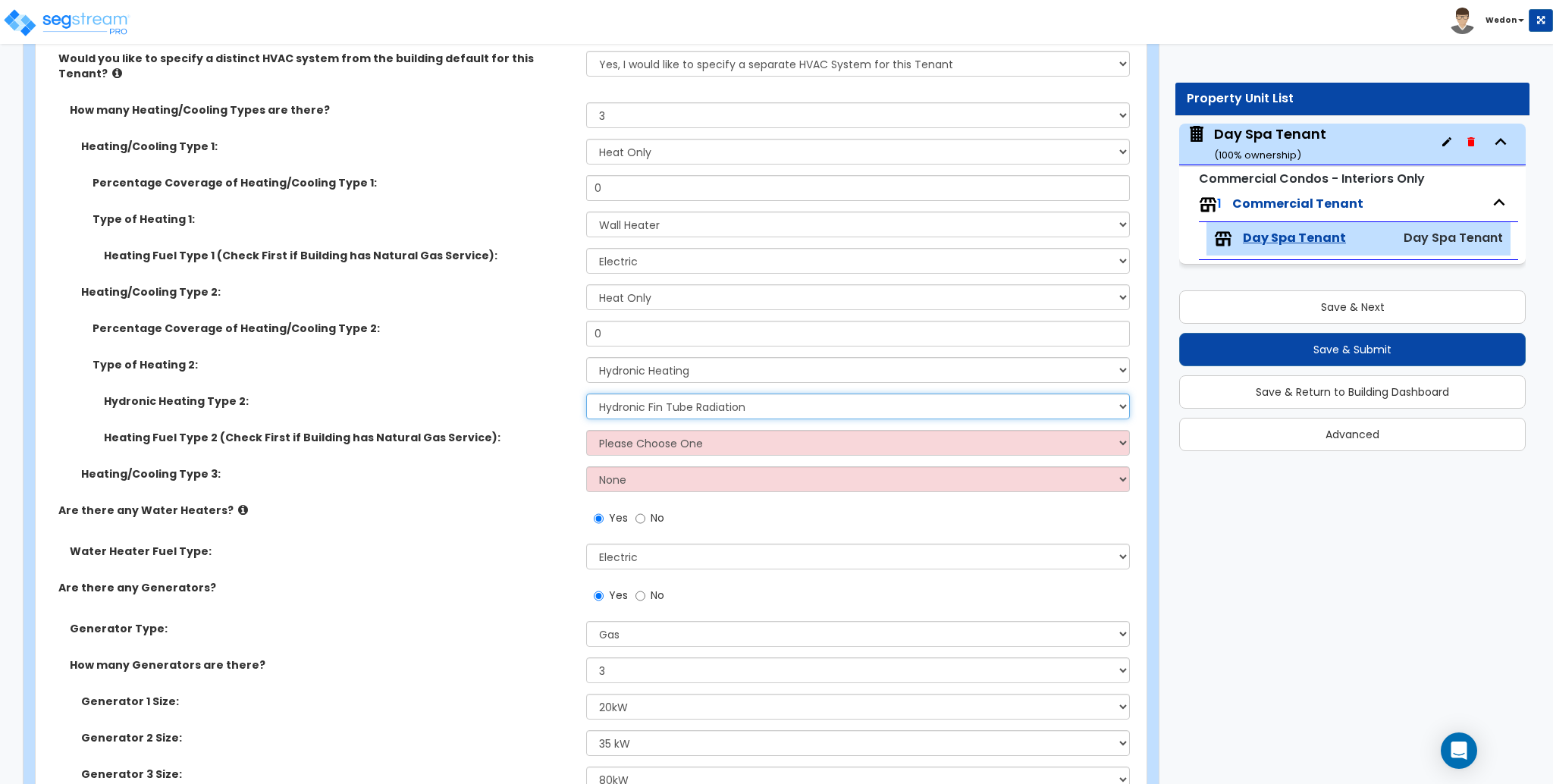
scroll to position [6400, 0]
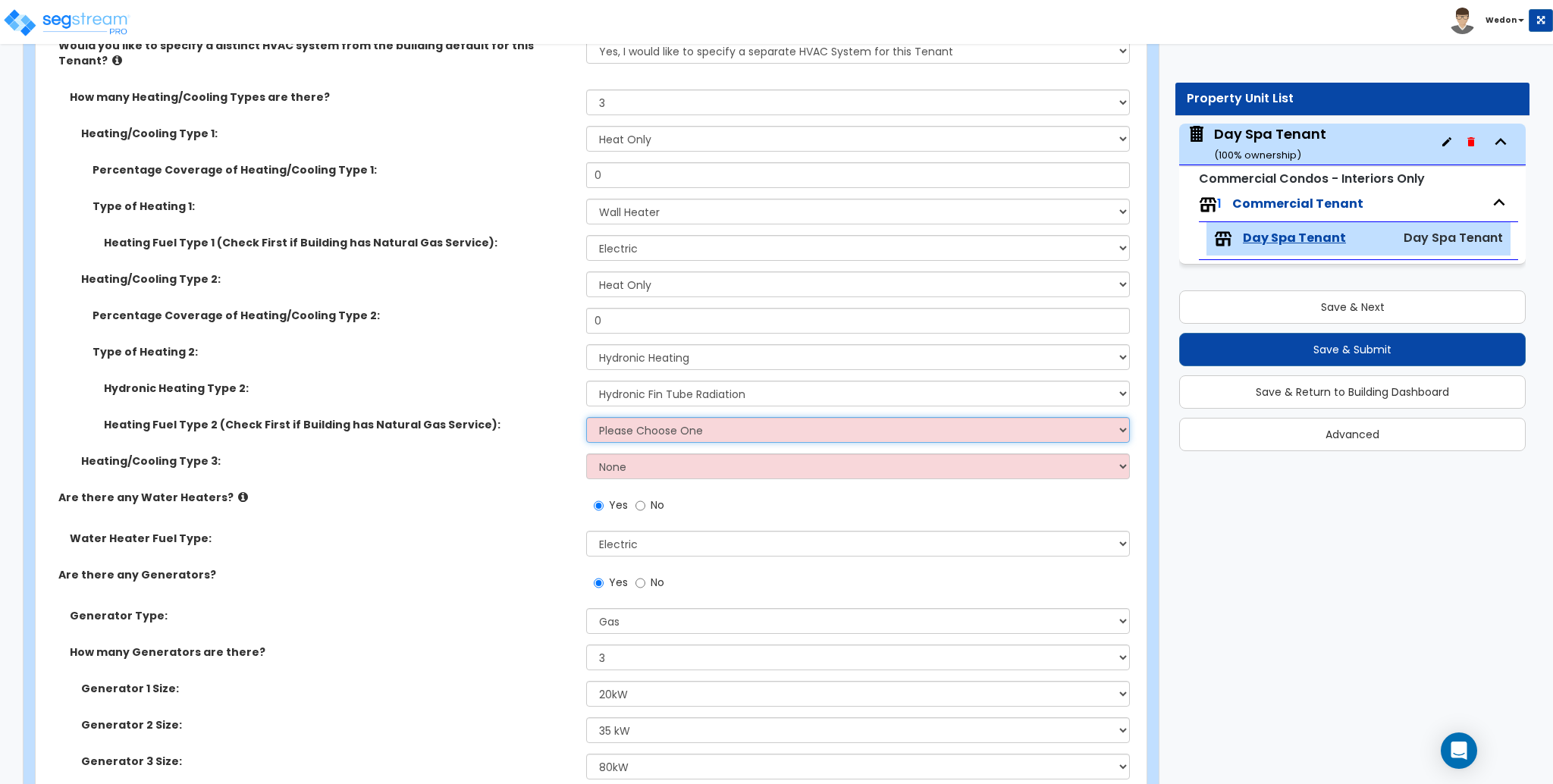
click at [658, 417] on select "Please Choose One Gas Electric" at bounding box center [857, 429] width 543 height 26
select select "1"
click at [586, 417] on select "Please Choose One Gas Electric" at bounding box center [857, 429] width 543 height 26
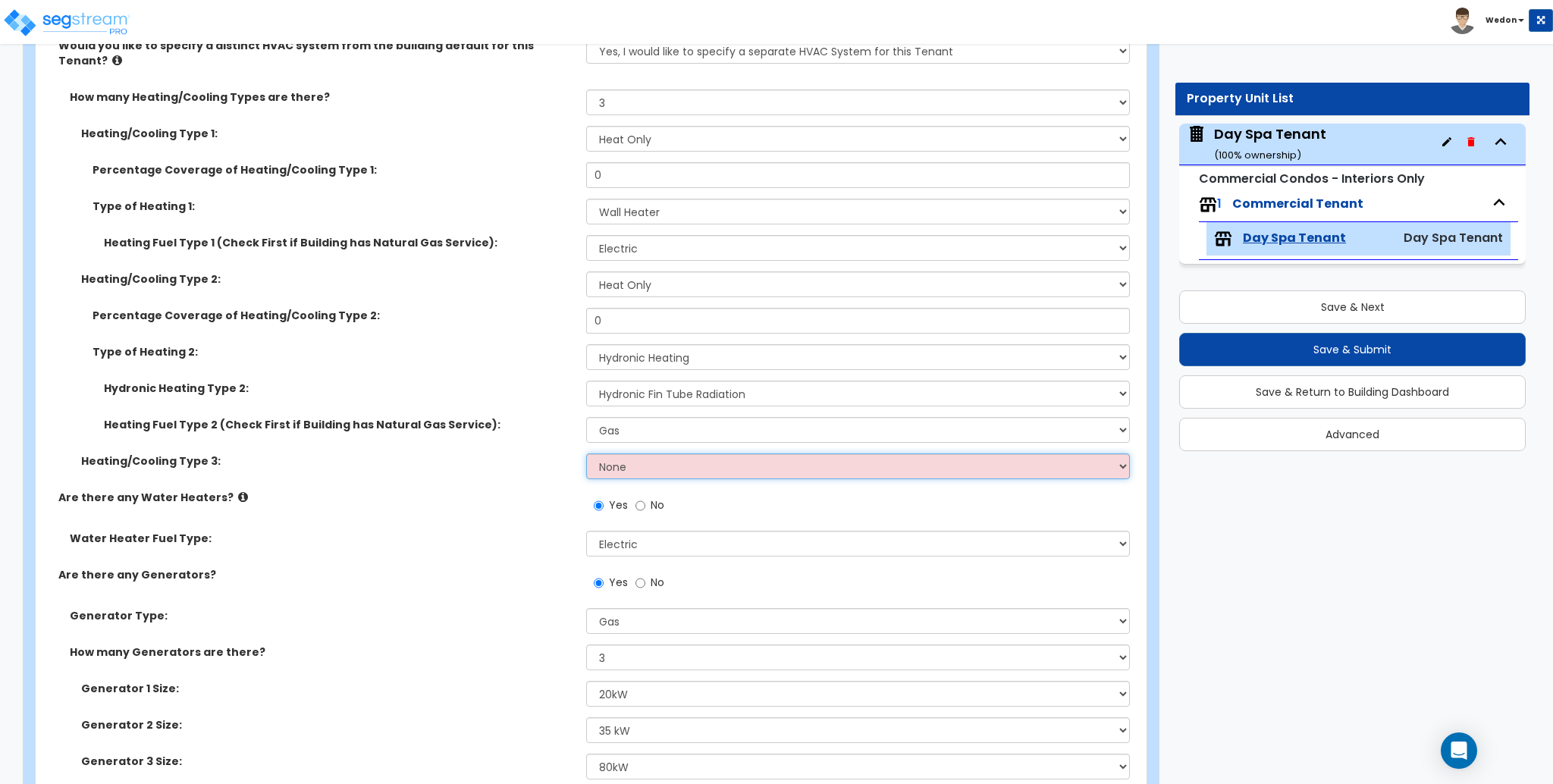
drag, startPoint x: 652, startPoint y: 452, endPoint x: 680, endPoint y: 453, distance: 28.0
click at [652, 453] on select "None Heat Only Centralized Heating & Cooling Thru Wall Air Conditioners Mini Sp…" at bounding box center [857, 466] width 543 height 26
select select "1"
click at [586, 453] on select "None Heat Only Centralized Heating & Cooling Thru Wall Air Conditioners Mini Sp…" at bounding box center [857, 466] width 543 height 26
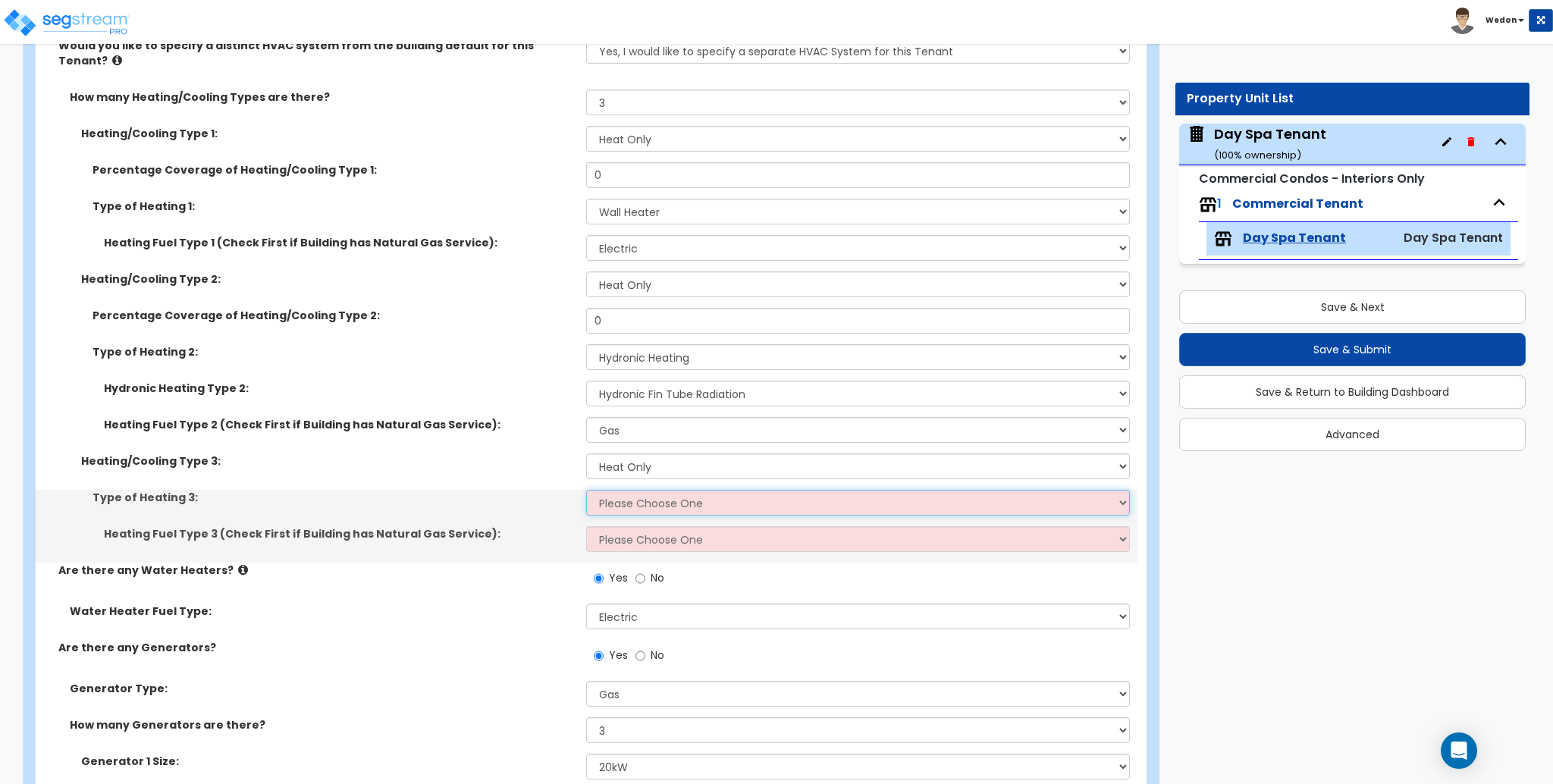
drag, startPoint x: 633, startPoint y: 479, endPoint x: 648, endPoint y: 483, distance: 15.5
click at [633, 490] on select "Please Choose One Wall Heater Electric Baseboard Heater Hydronic Heating Radian…" at bounding box center [857, 502] width 543 height 26
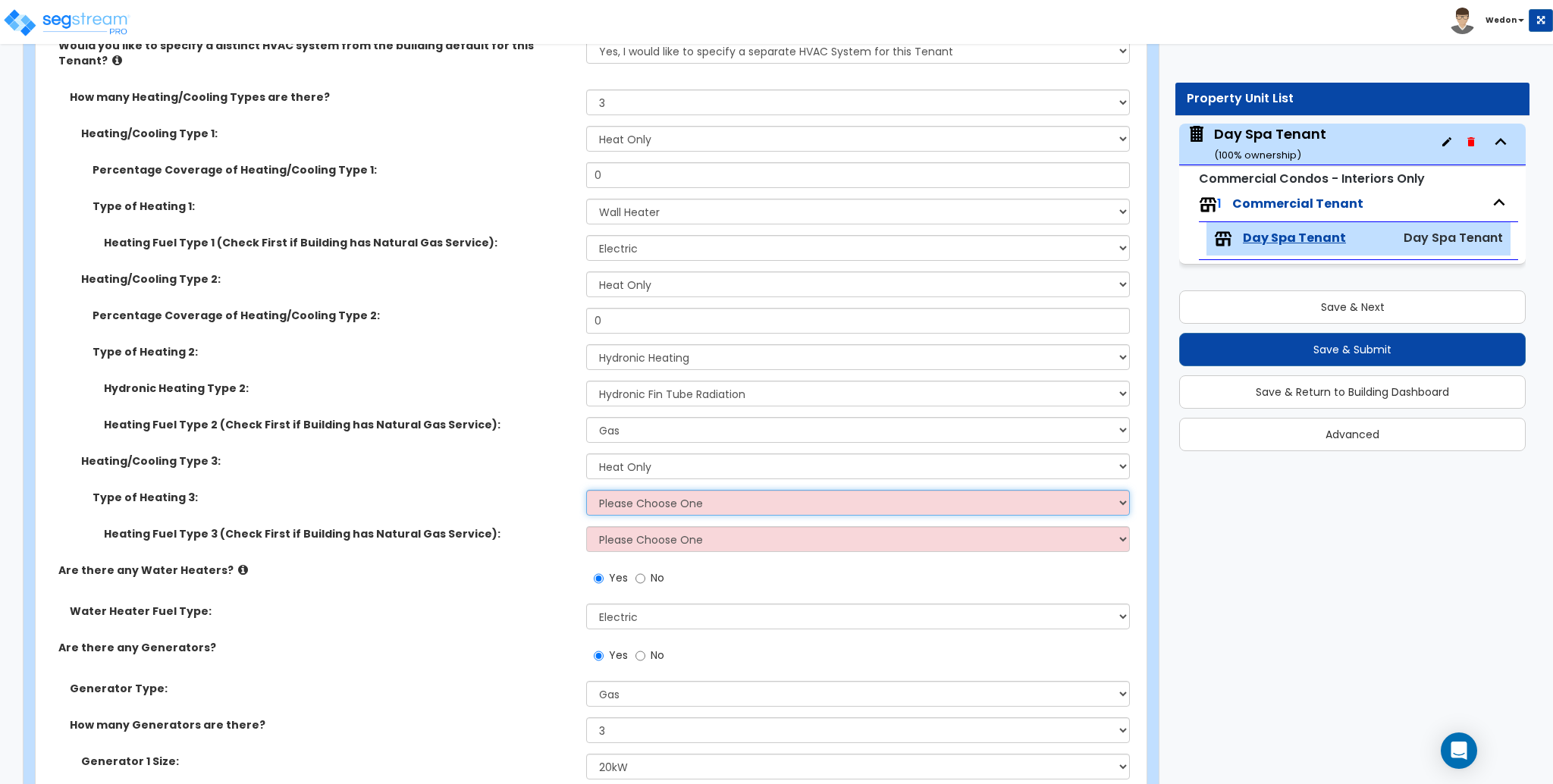
select select "2"
click at [586, 490] on select "Please Choose One Wall Heater Electric Baseboard Heater Hydronic Heating Radian…" at bounding box center [857, 502] width 543 height 26
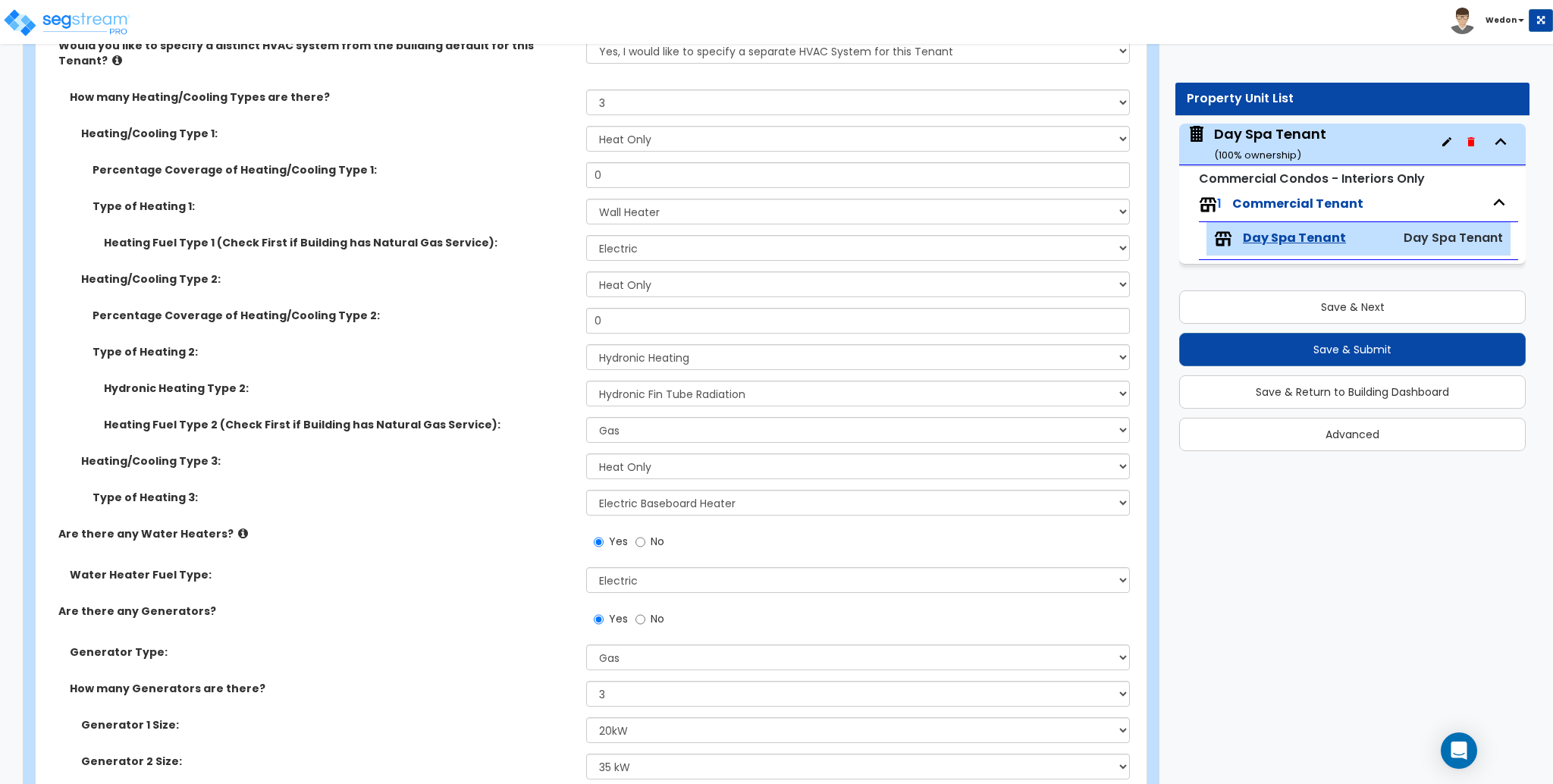
click at [466, 526] on label "Are there any Water Heaters?" at bounding box center [316, 534] width 517 height 15
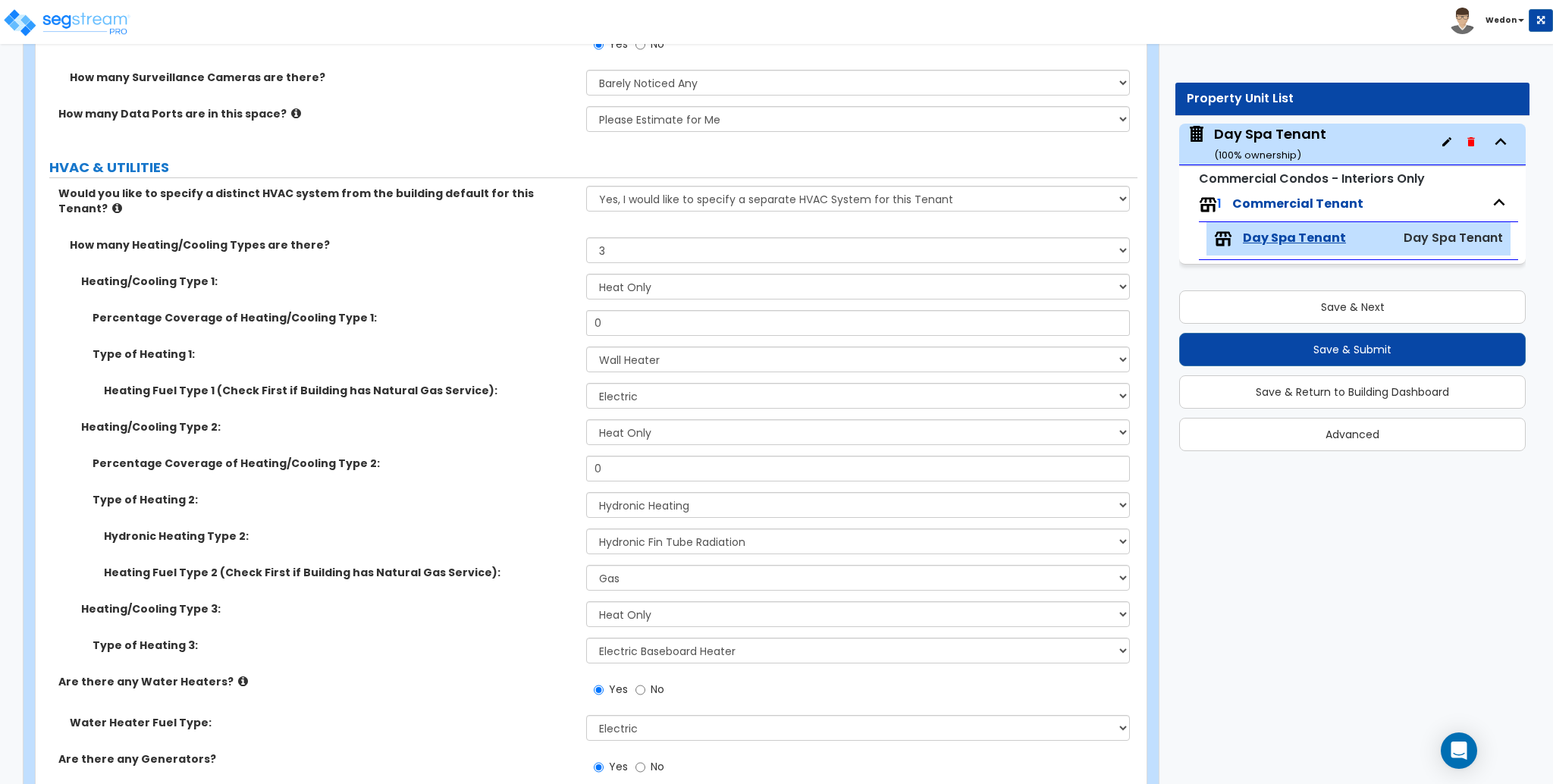
scroll to position [6198, 0]
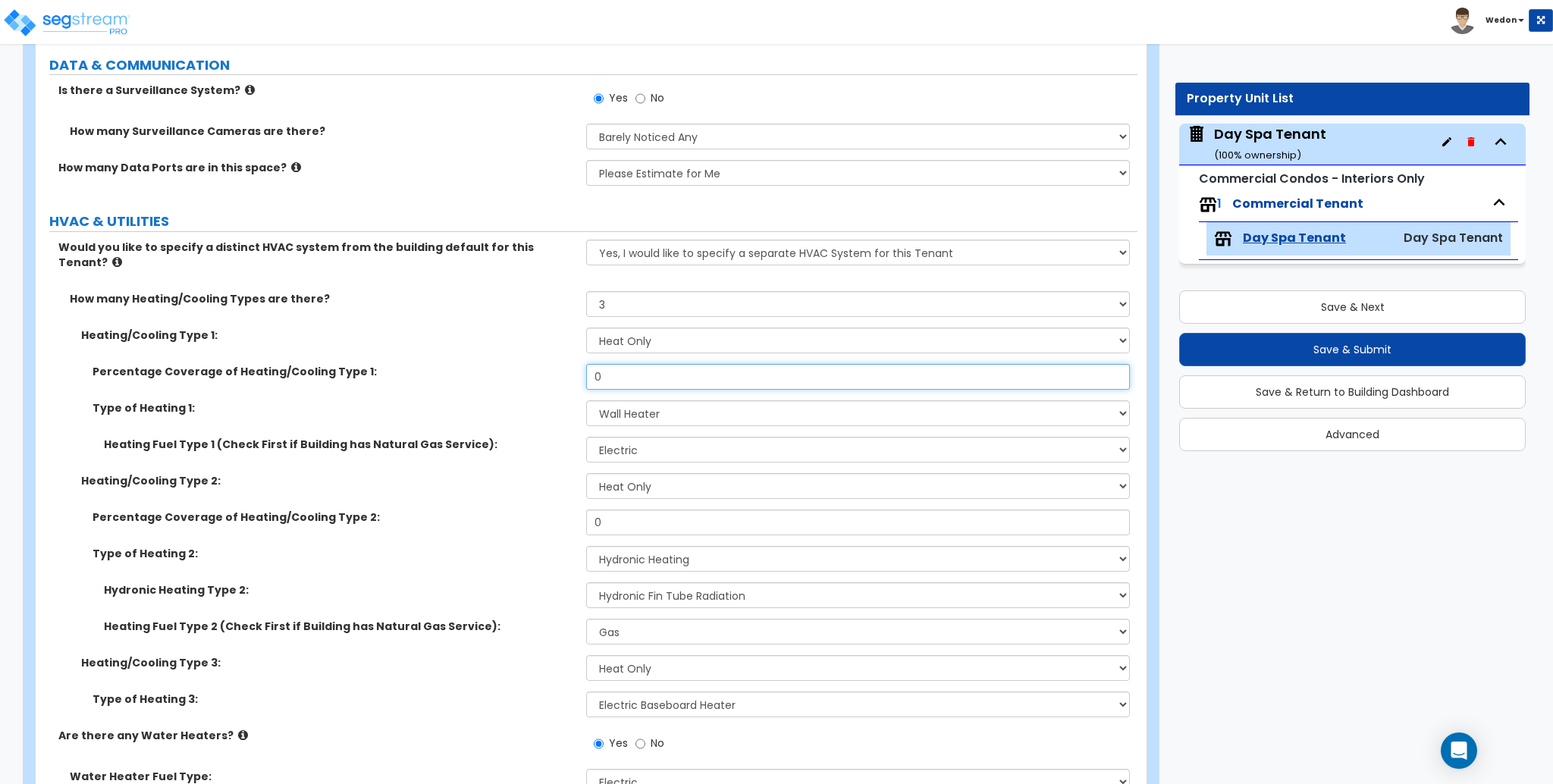
click at [656, 364] on input "0" at bounding box center [857, 376] width 543 height 26
type input "25"
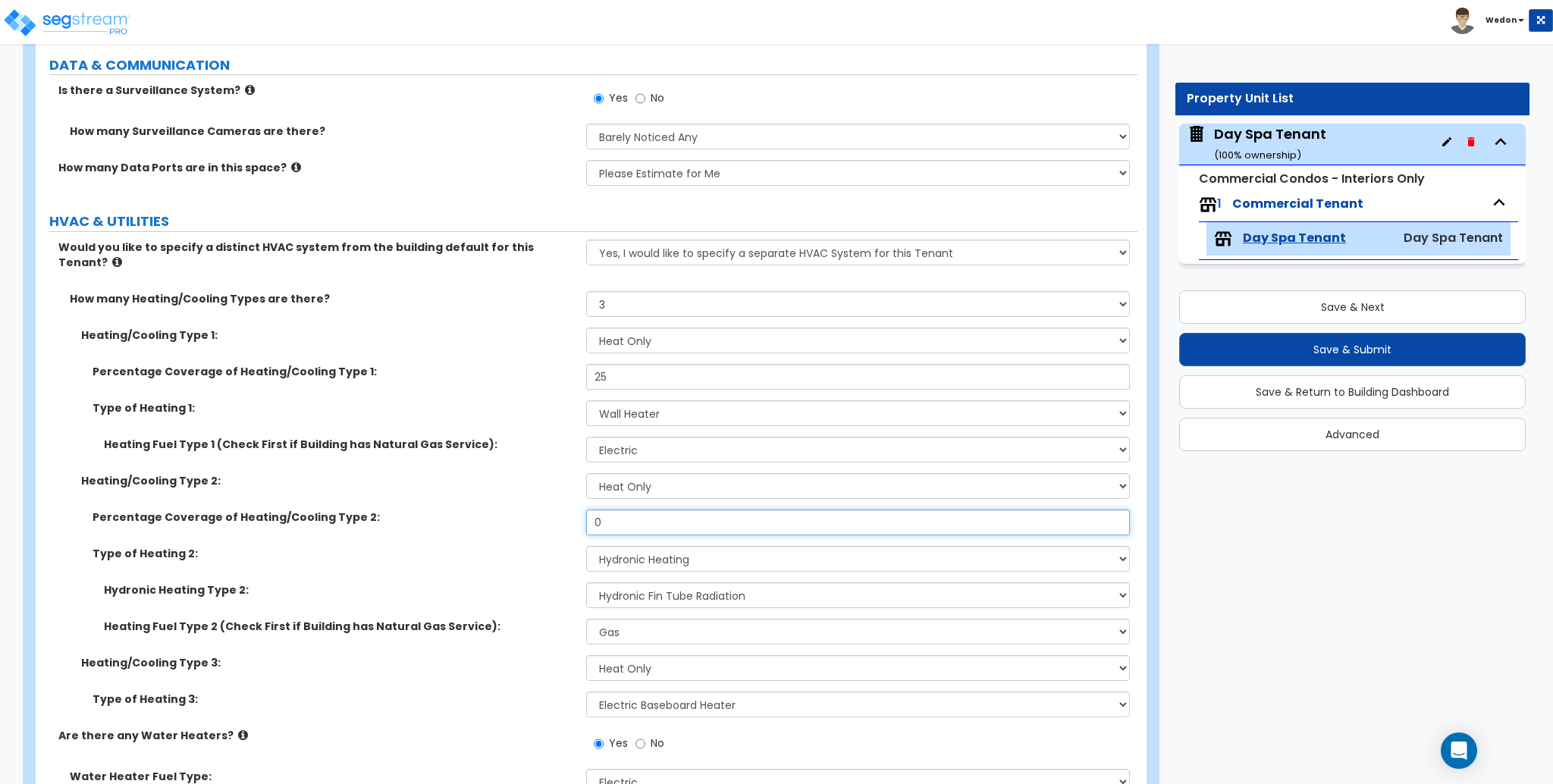
click at [636, 510] on input "0" at bounding box center [857, 522] width 543 height 26
type input "25"
click at [478, 545] on label "Type of Heating 2:" at bounding box center [334, 553] width 483 height 15
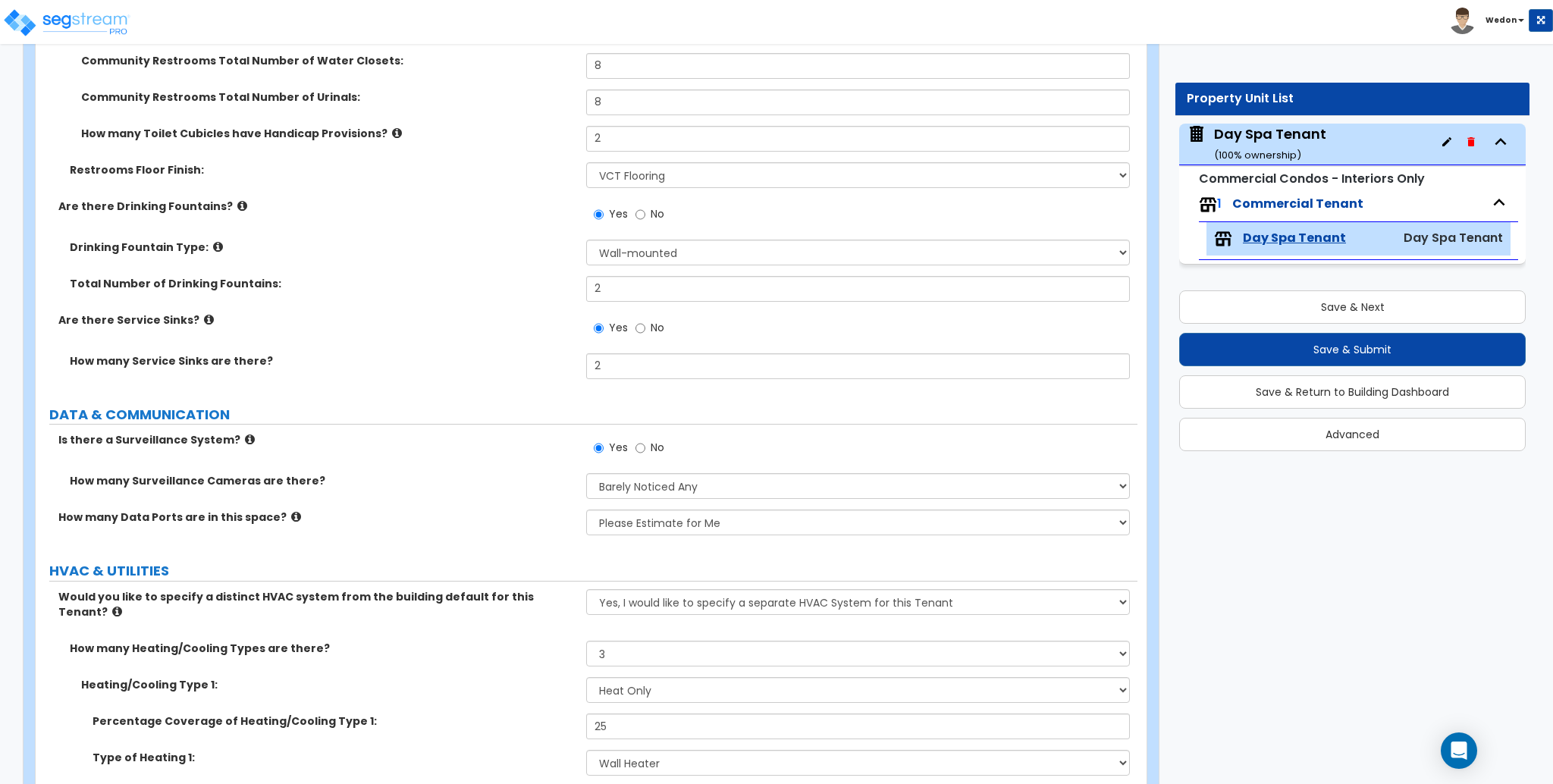
scroll to position [5996, 0]
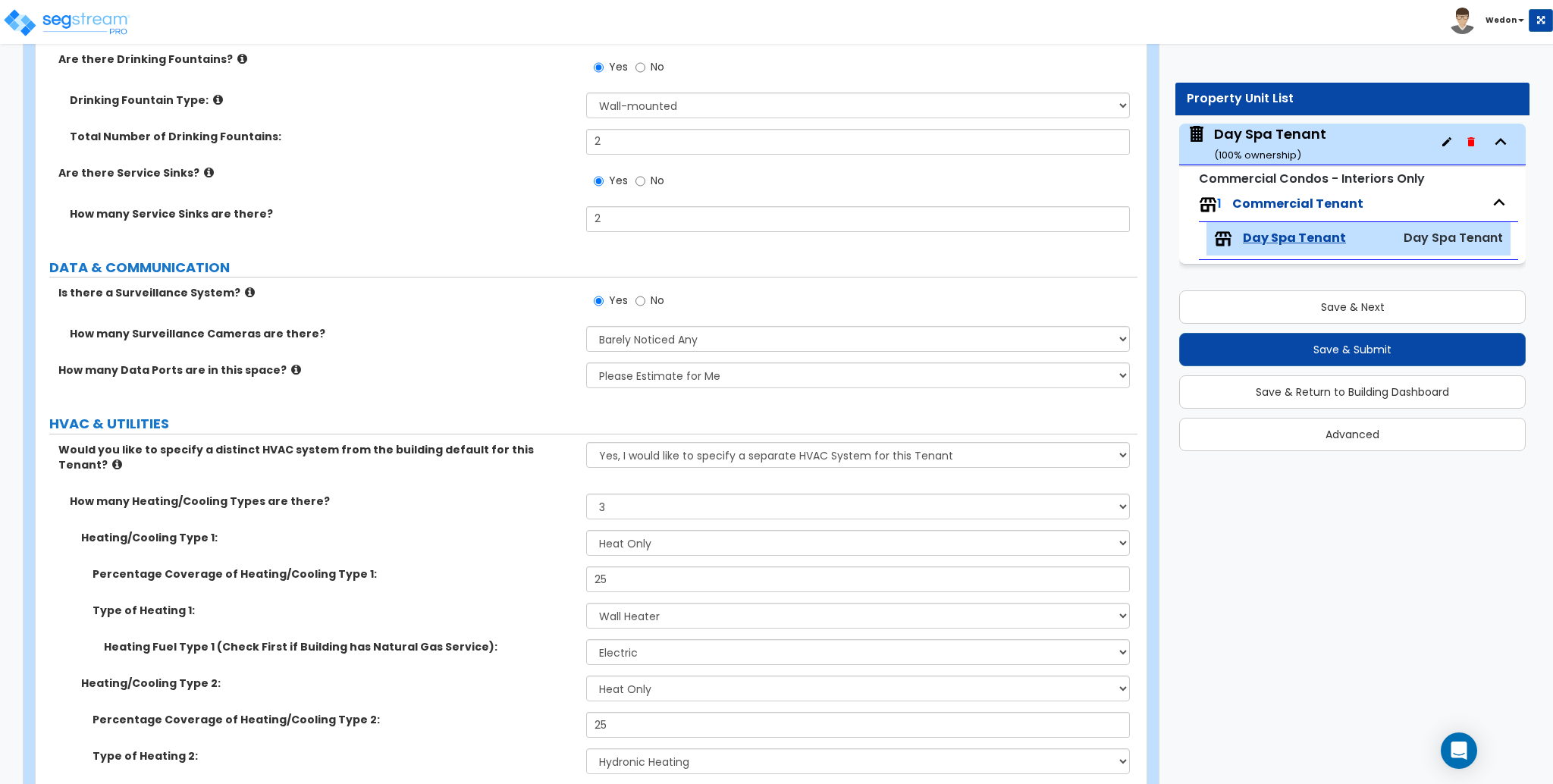
click at [493, 549] on div "Heating/Cooling Type 1: None Heat Only Centralized Heating & Cooling Thru Wall …" at bounding box center [586, 548] width 1102 height 36
click at [668, 326] on select "Please Choose an Approximation Barely Noticed Any Noticed a Couple Frequently S…" at bounding box center [857, 338] width 543 height 26
click at [485, 345] on div "How many Surveillance Cameras are there? Please Choose an Approximation Barely …" at bounding box center [586, 344] width 1102 height 36
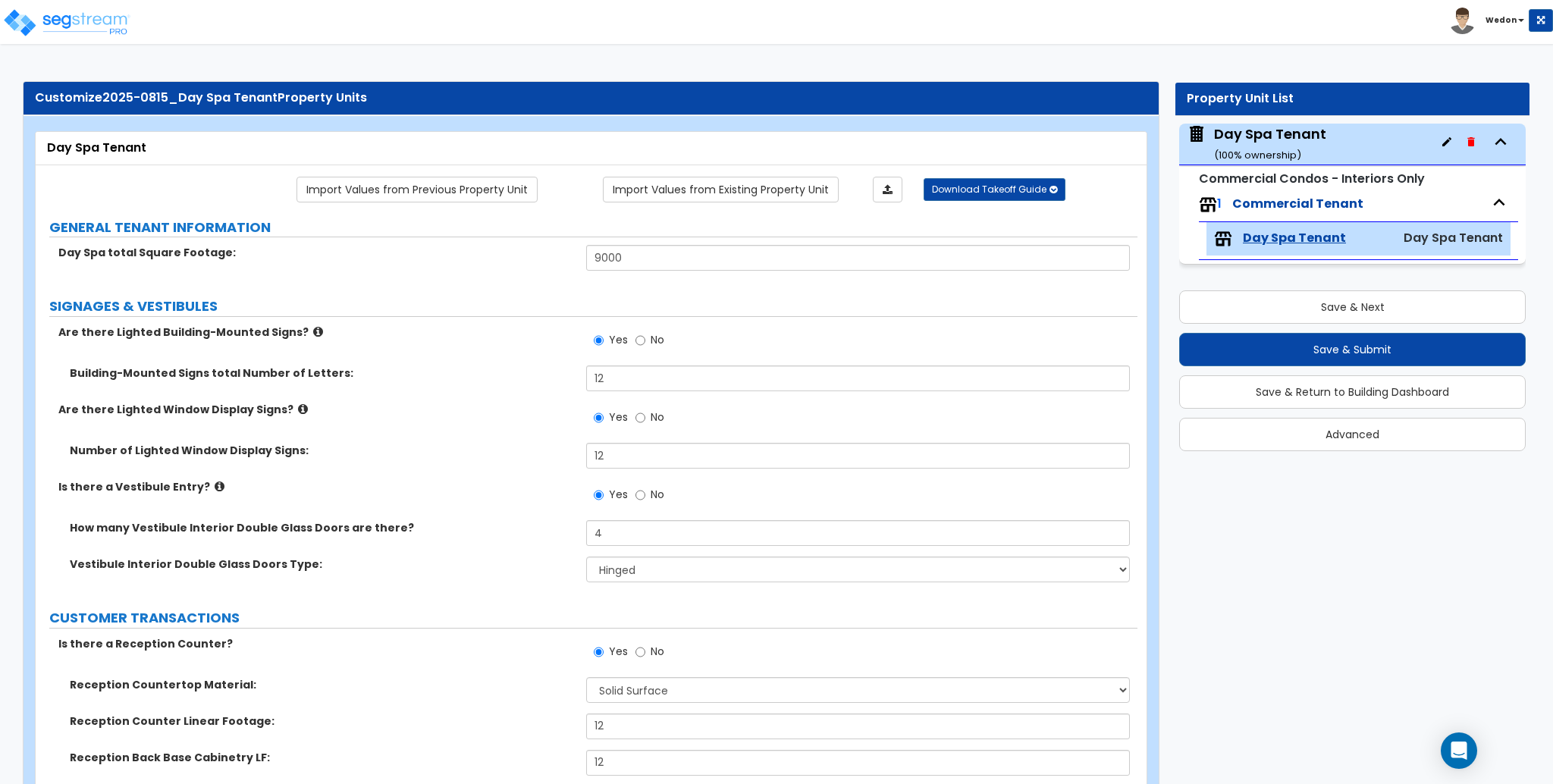
scroll to position [0, 0]
click at [647, 261] on input "9000" at bounding box center [857, 258] width 543 height 26
click at [652, 262] on input "9000" at bounding box center [857, 258] width 543 height 26
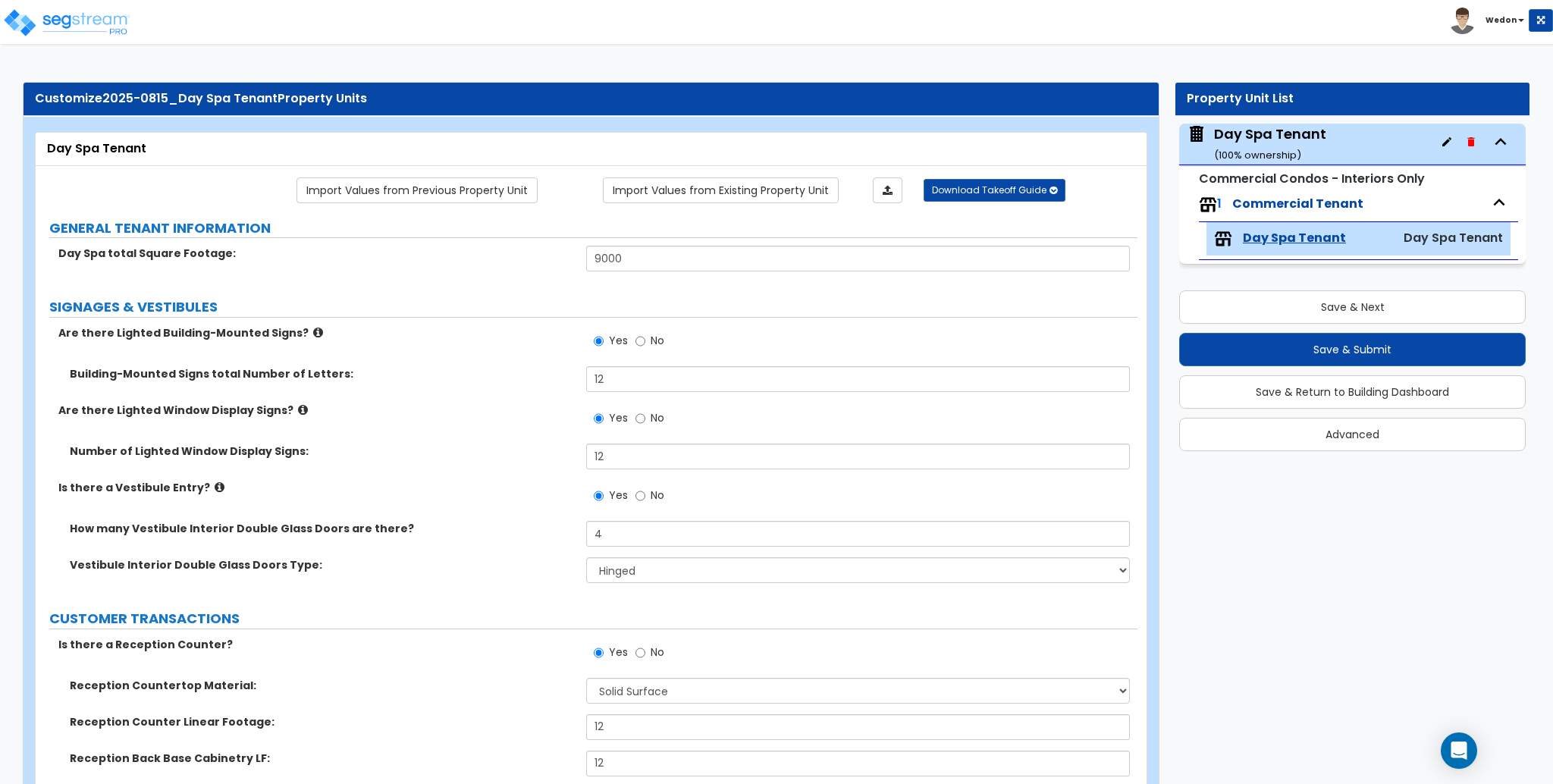
click at [528, 350] on div "Are there Lighted Building-Mounted Signs? Yes No" at bounding box center [586, 345] width 1102 height 41
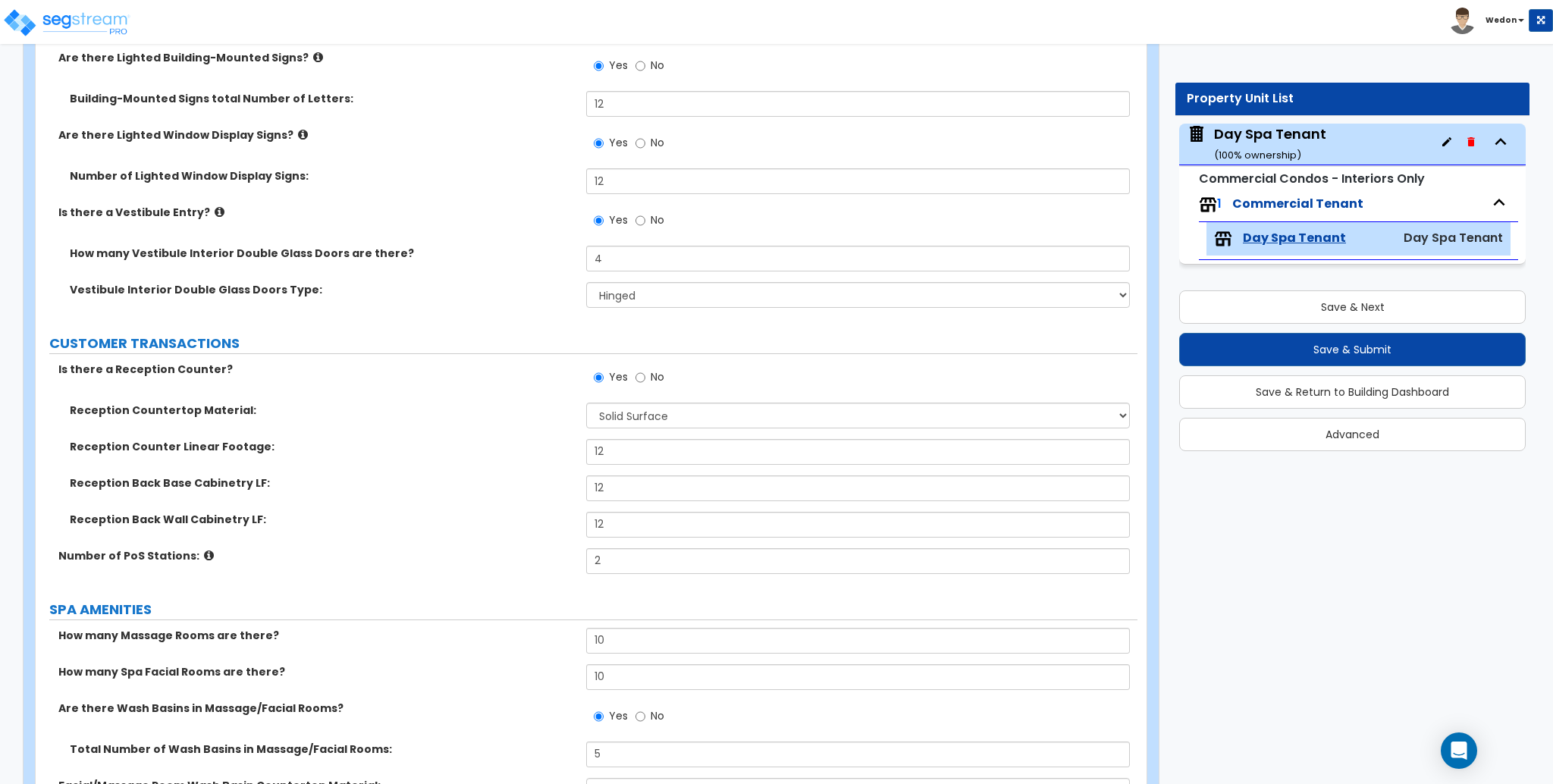
scroll to position [303, 0]
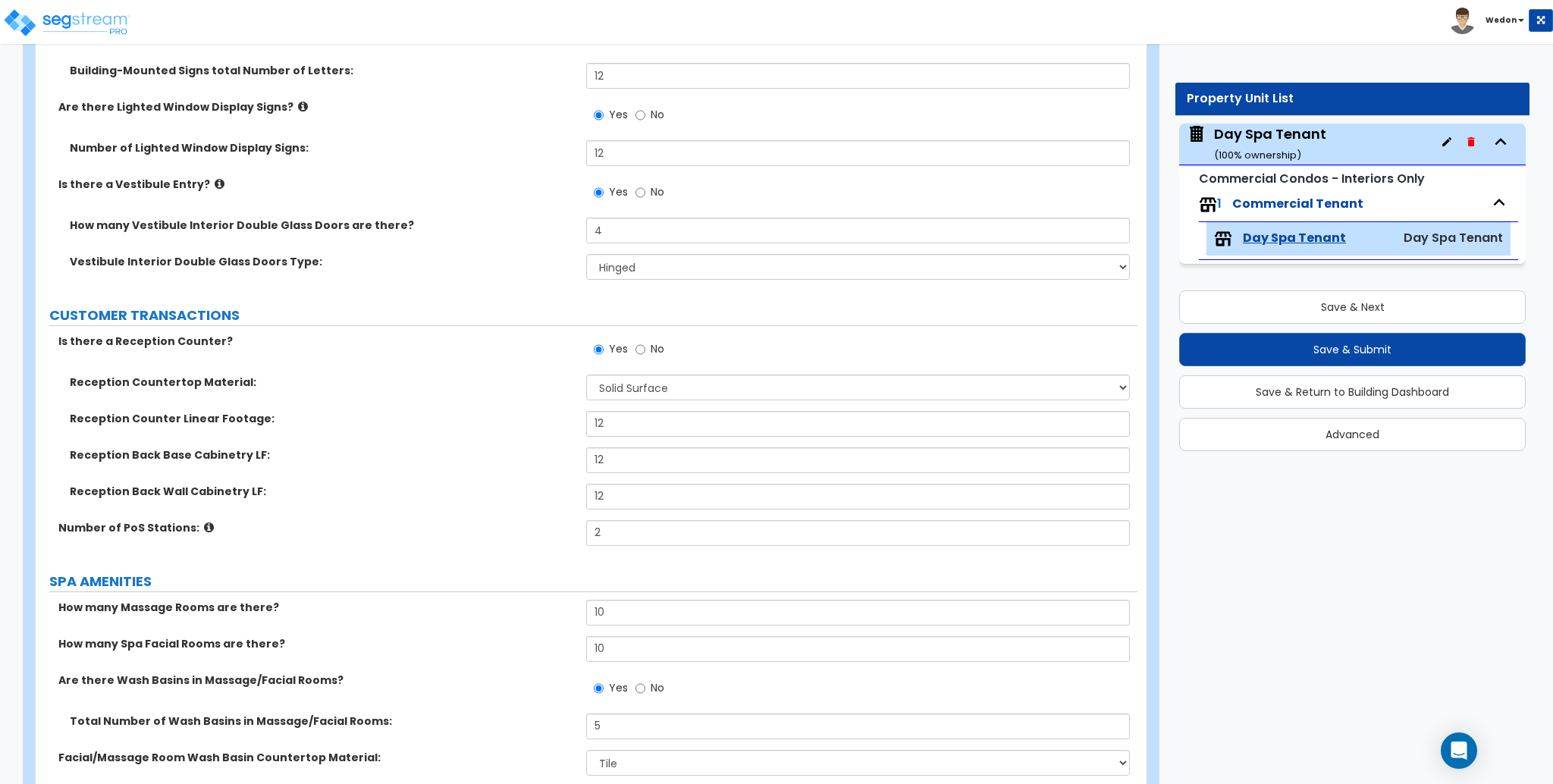
click at [527, 375] on label "Reception Countertop Material:" at bounding box center [322, 382] width 505 height 15
click at [744, 386] on select "None Plastic Laminate Solid Surface Stone Quartz Marble Tile Wood Stainless Ste…" at bounding box center [857, 387] width 543 height 26
select select "3"
click at [586, 375] on select "None Plastic Laminate Solid Surface Stone Quartz Marble Tile Wood Stainless Ste…" at bounding box center [857, 387] width 543 height 26
click at [459, 476] on div "Reception Back Base Cabinetry LF: 12" at bounding box center [586, 466] width 1102 height 36
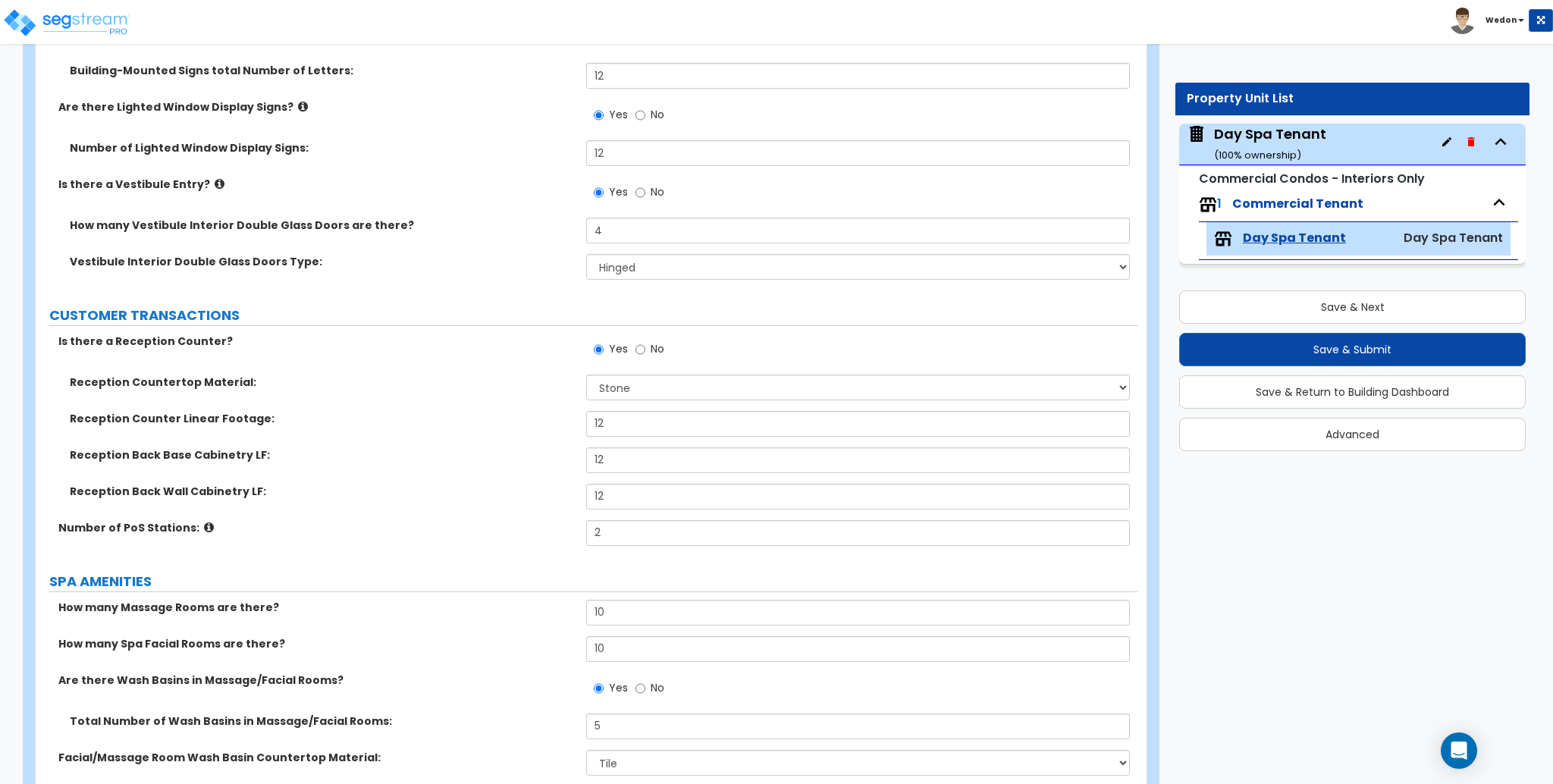
scroll to position [3052, 0]
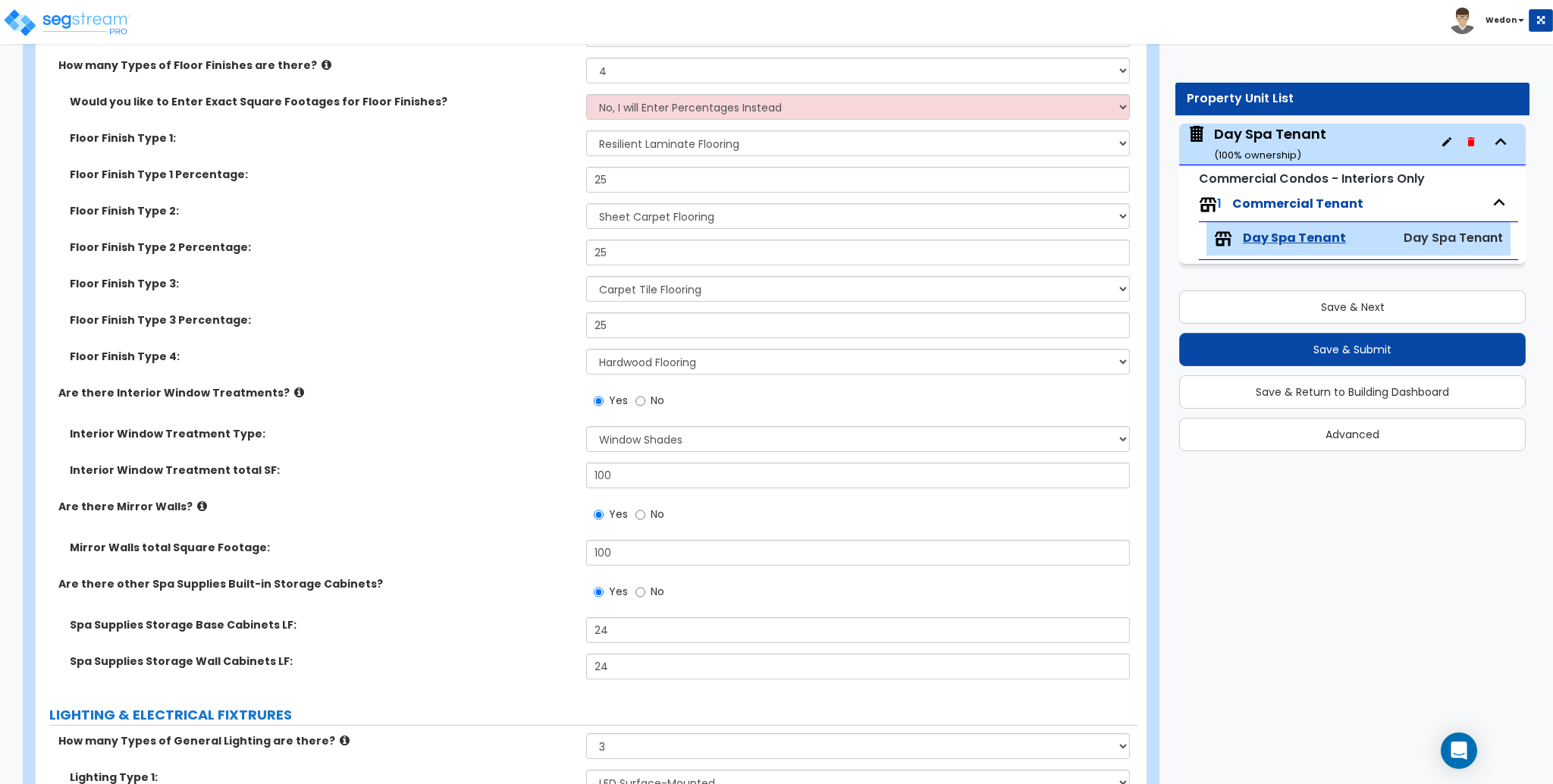
click at [514, 303] on div "Floor Finish Type 3: None Tile Flooring Hardwood Flooring Resilient Laminate Fl…" at bounding box center [586, 294] width 1102 height 36
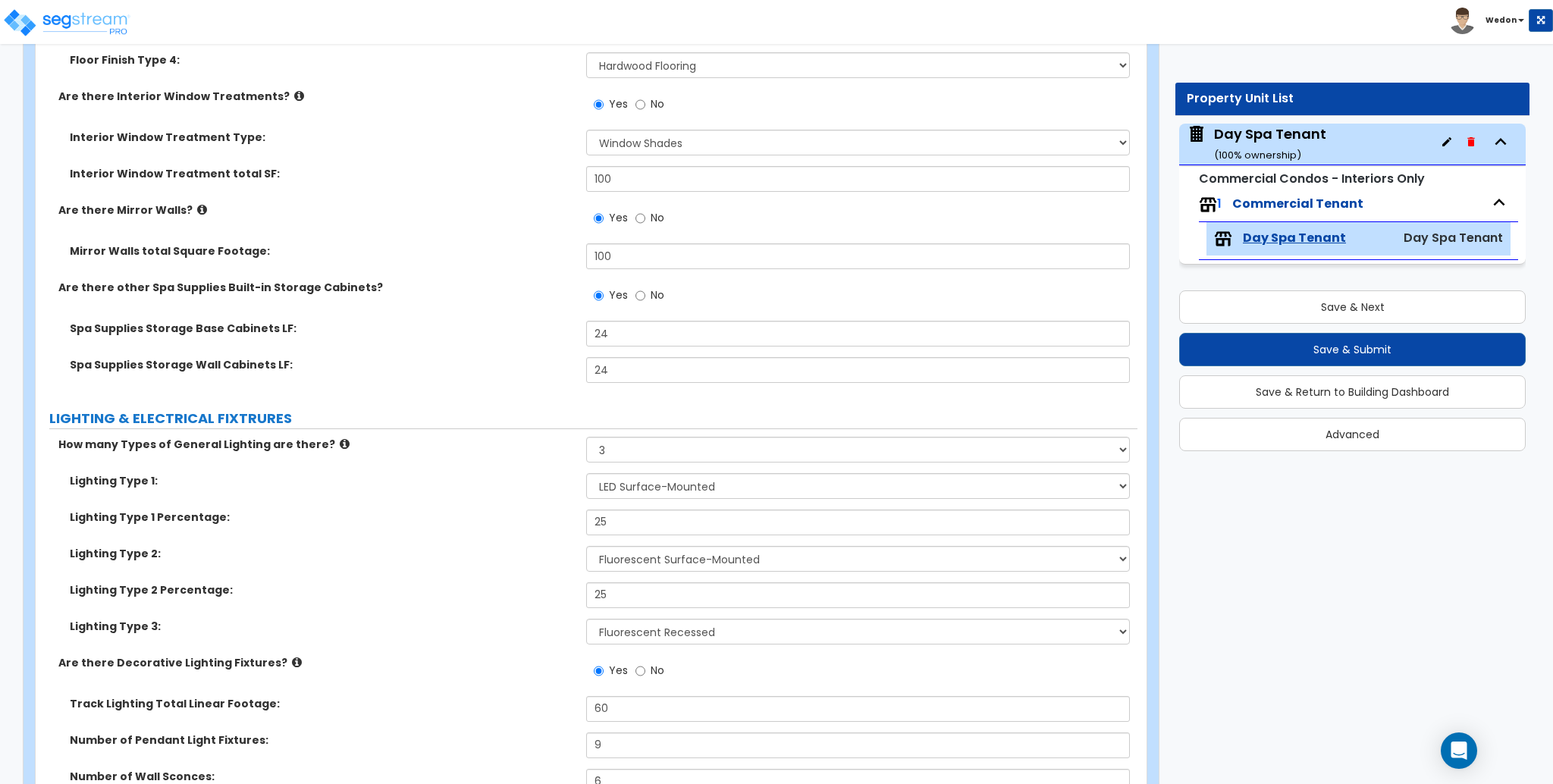
scroll to position [3356, 0]
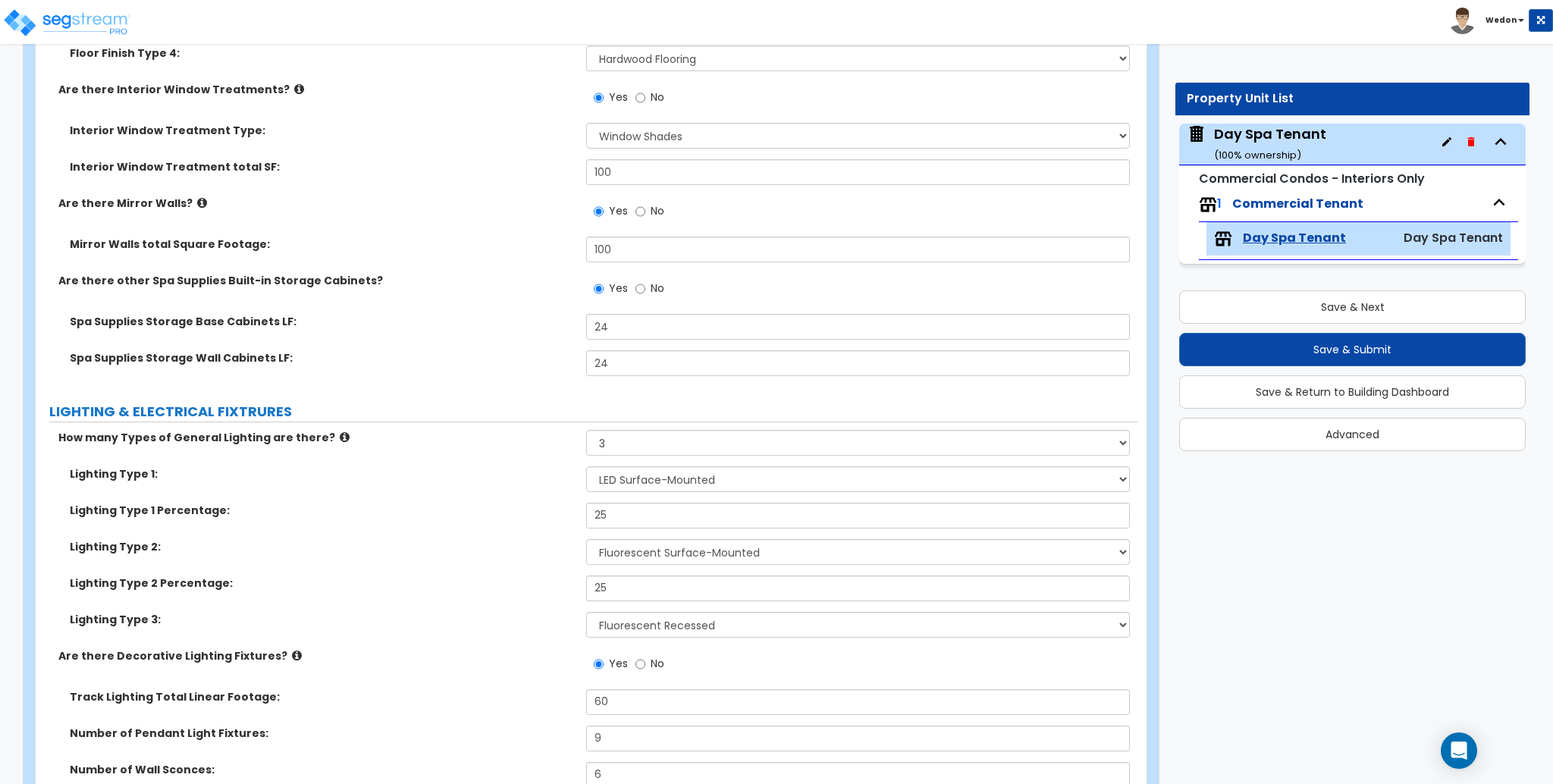
click at [1397, 554] on div "Customize 2025-0815_Day Spa Tenant Property Units Day Spa Tenant Import Values …" at bounding box center [776, 326] width 1553 height 7229
click at [1387, 341] on button "Save & Submit" at bounding box center [1352, 349] width 347 height 33
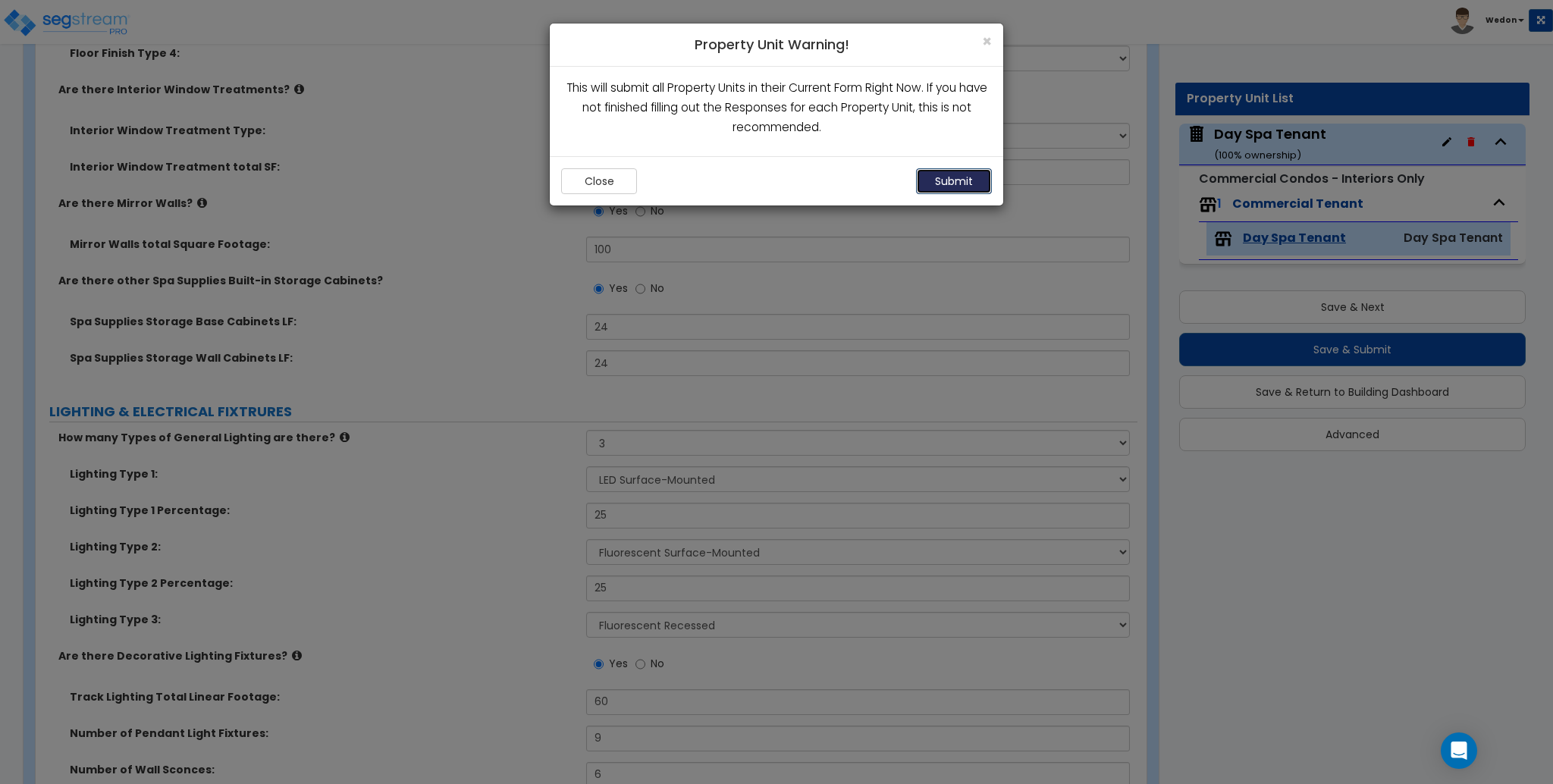
click at [973, 175] on button "Submit" at bounding box center [954, 181] width 75 height 26
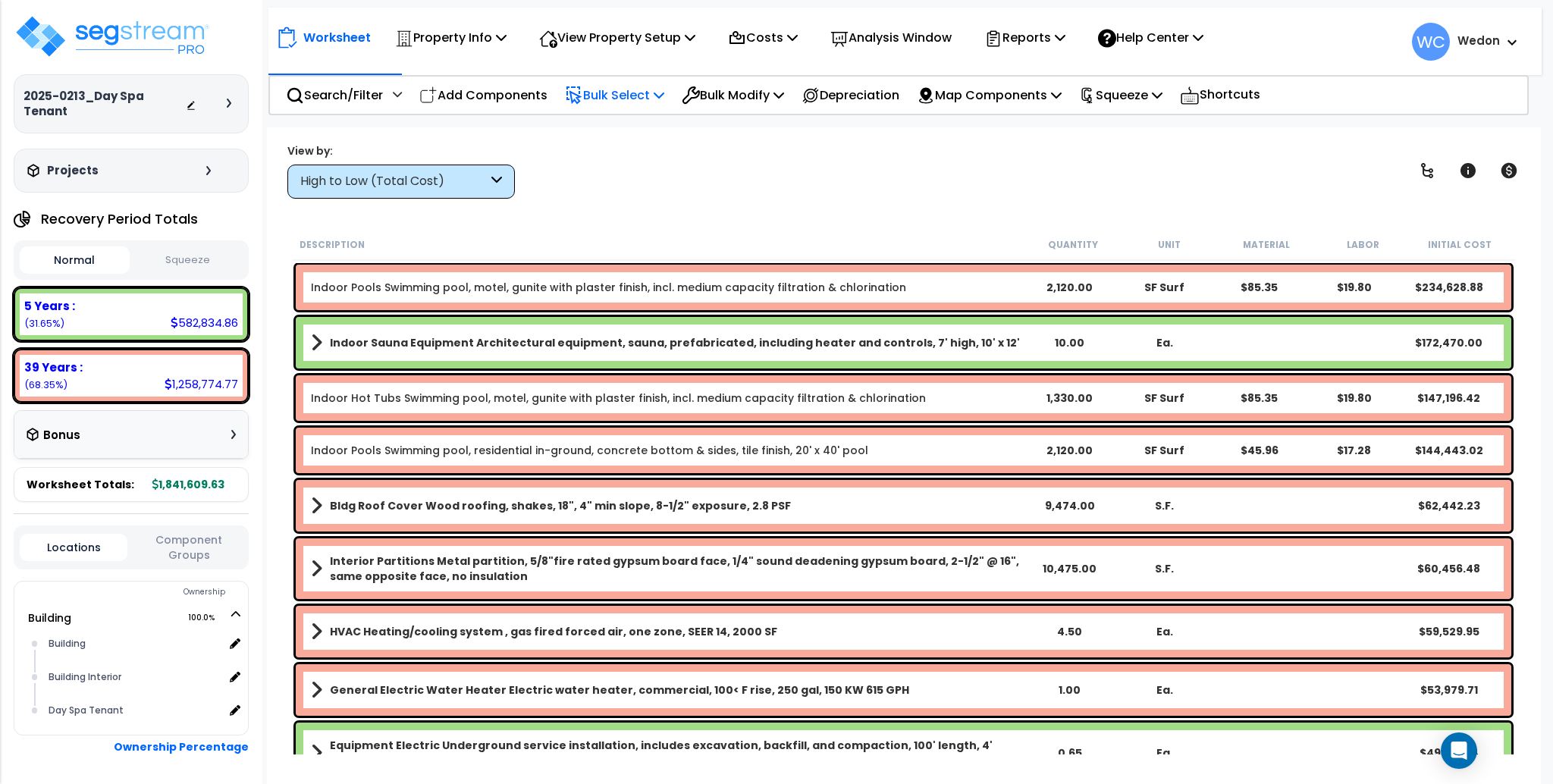
click at [635, 91] on p "Bulk Select" at bounding box center [614, 94] width 99 height 21
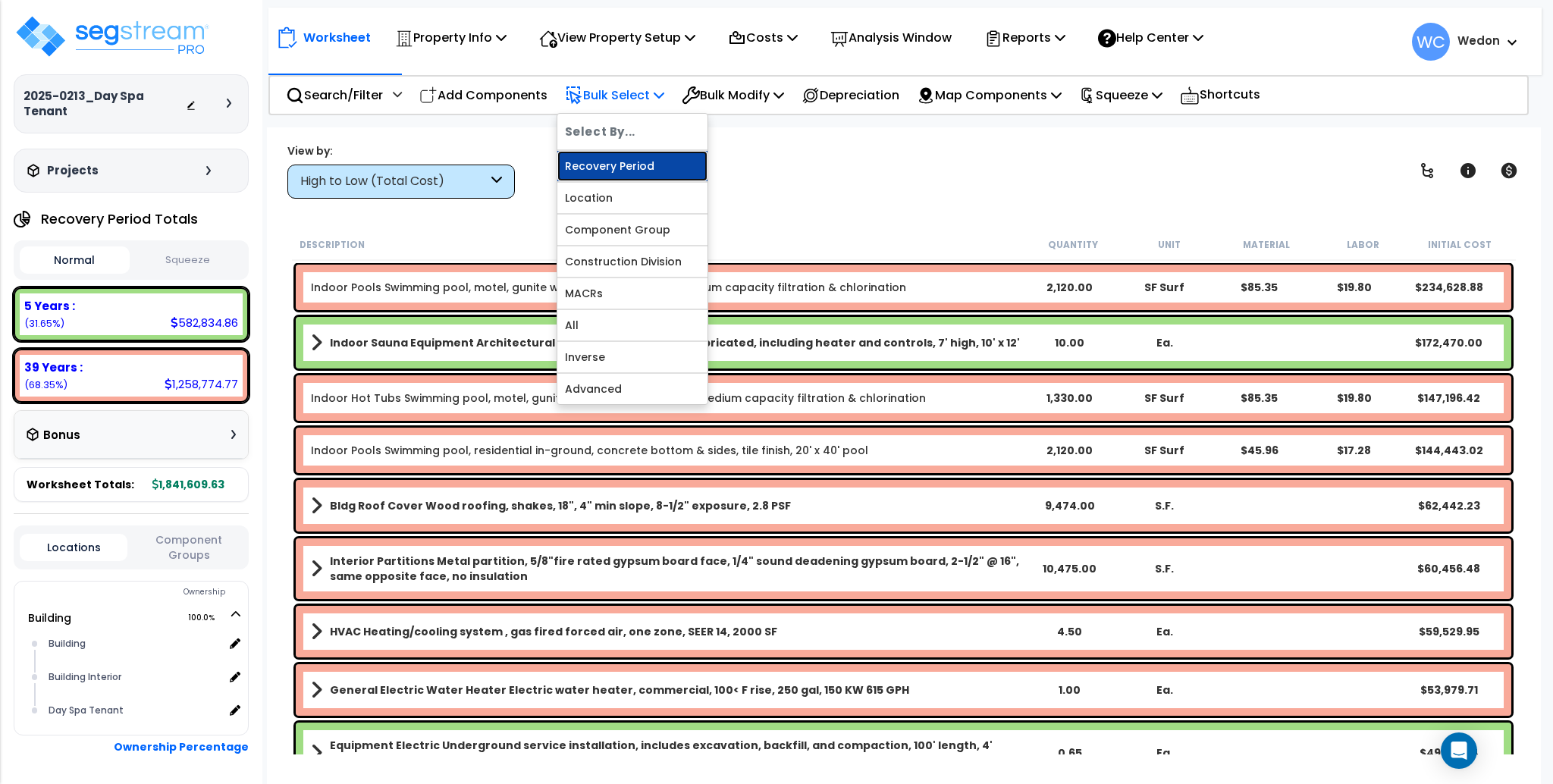
click at [639, 167] on link "Recovery Period" at bounding box center [632, 166] width 150 height 31
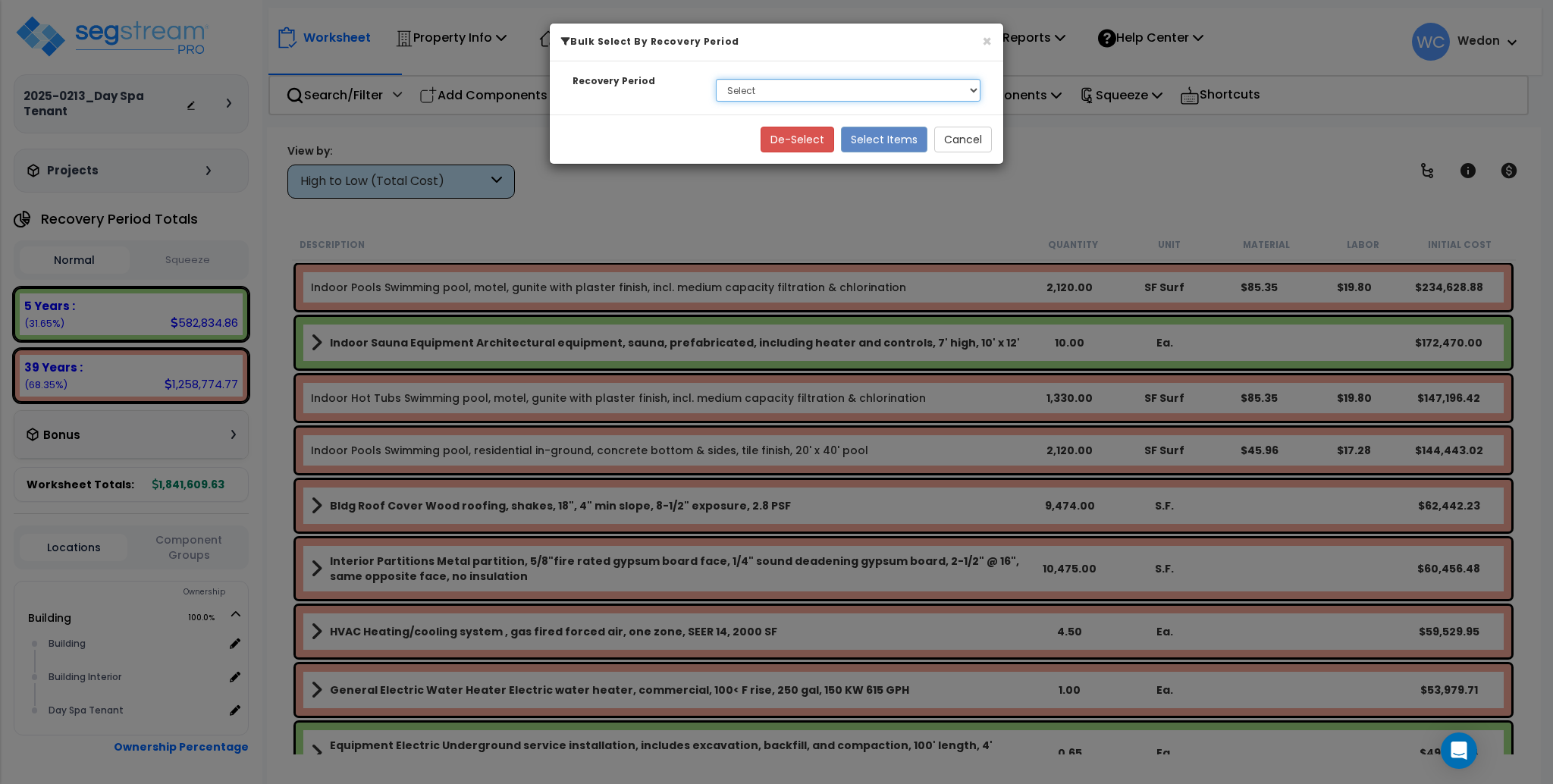
click at [803, 99] on select "Select 5 Years 39 Years" at bounding box center [847, 90] width 264 height 22
select select "39Y"
click at [716, 79] on select "Select 5 Years 39 Years" at bounding box center [847, 90] width 264 height 22
click at [879, 138] on button "Select Items" at bounding box center [884, 139] width 86 height 26
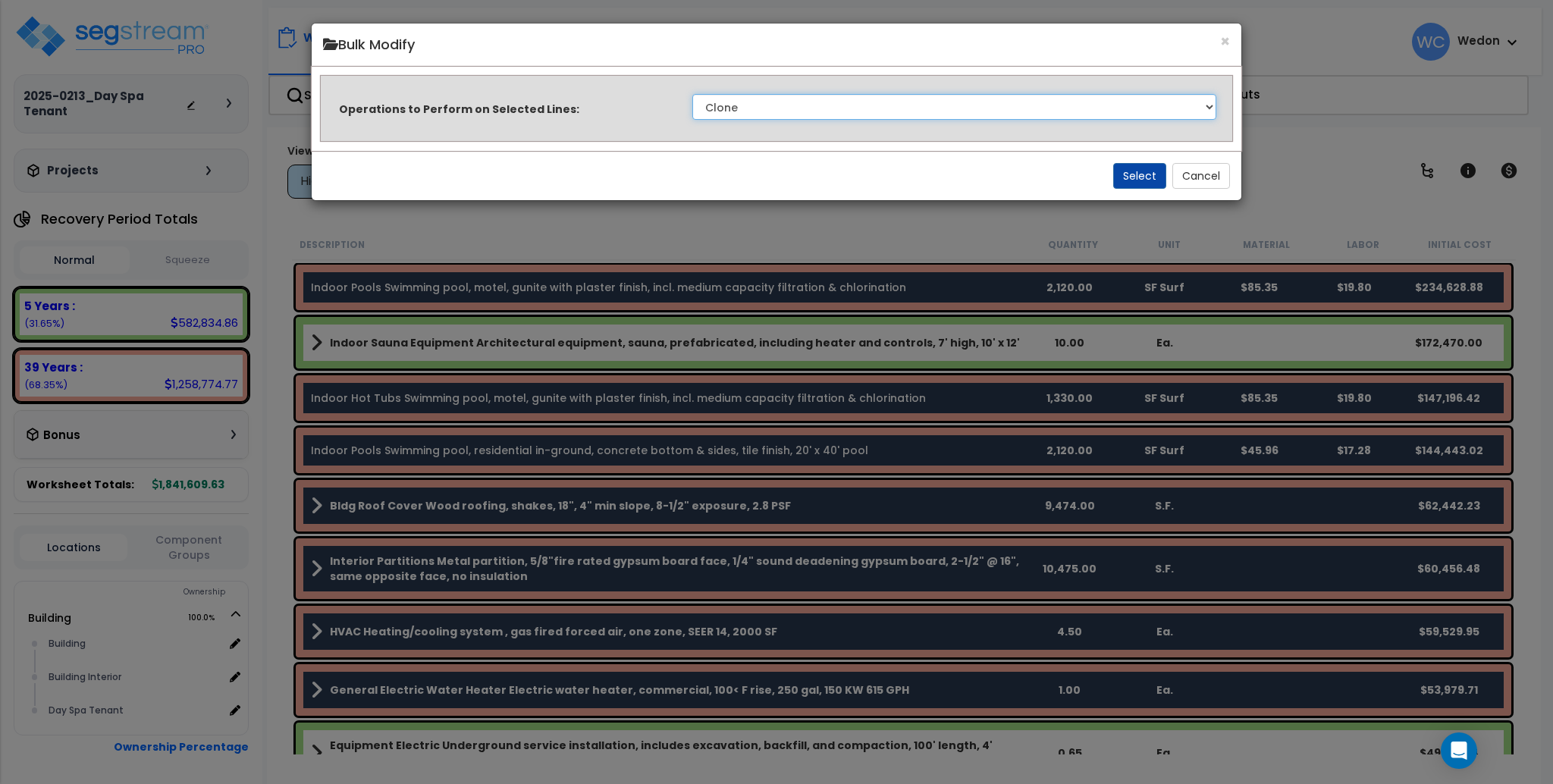
click at [1154, 107] on select "Clone Delete Delete Zero Quantities Modify Component Group Modify Recovery Peri…" at bounding box center [954, 106] width 524 height 26
select select "modifyRecoveryPeriod"
click at [692, 94] on select "Clone Delete Delete Zero Quantities Modify Component Group Modify Recovery Peri…" at bounding box center [954, 106] width 524 height 26
click at [1151, 173] on button "Select" at bounding box center [1140, 176] width 53 height 26
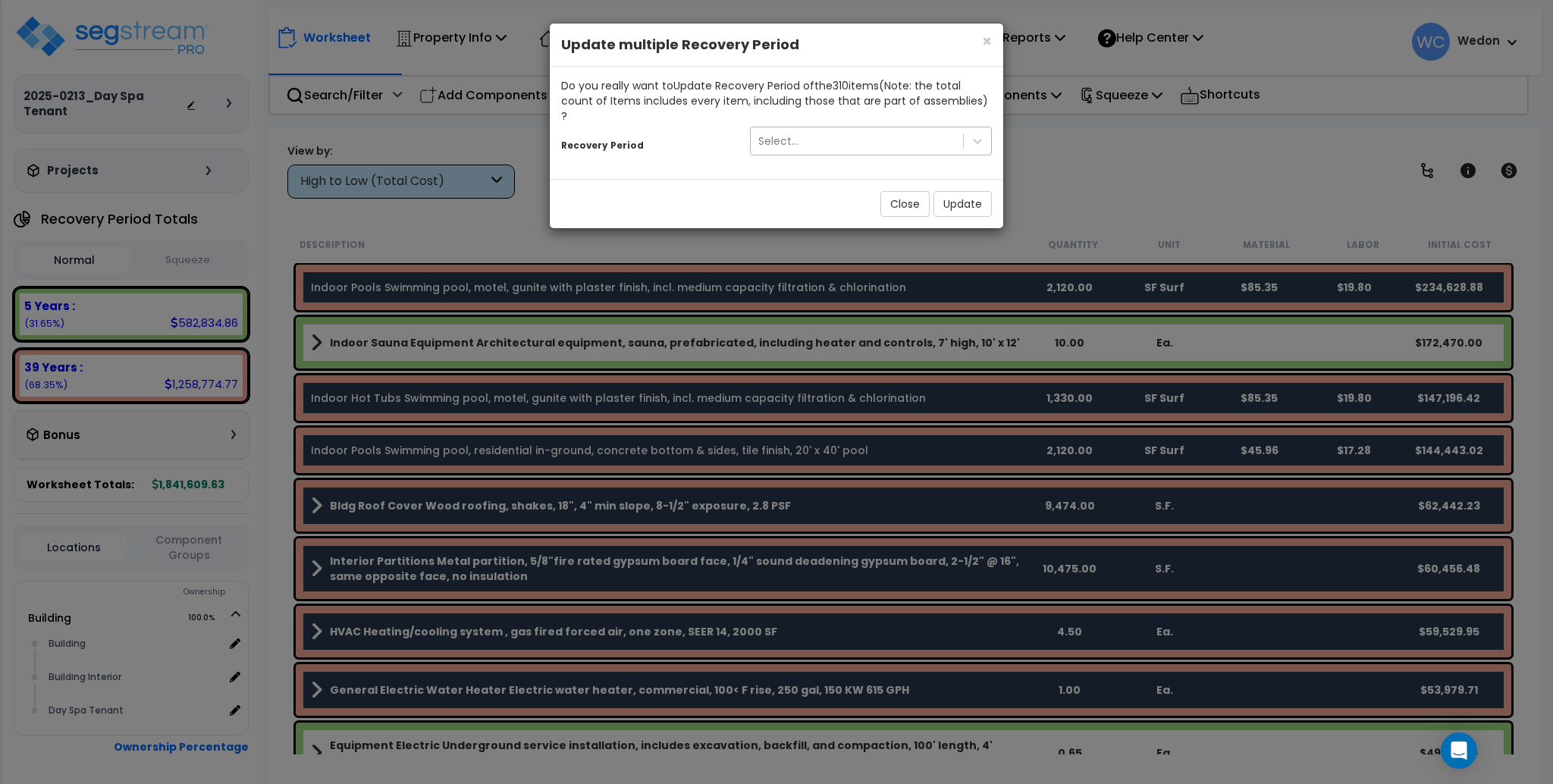
click at [812, 133] on div "Select..." at bounding box center [857, 140] width 212 height 24
click at [701, 179] on div "Close Update" at bounding box center [776, 203] width 454 height 49
click at [977, 133] on icon at bounding box center [978, 141] width 15 height 15
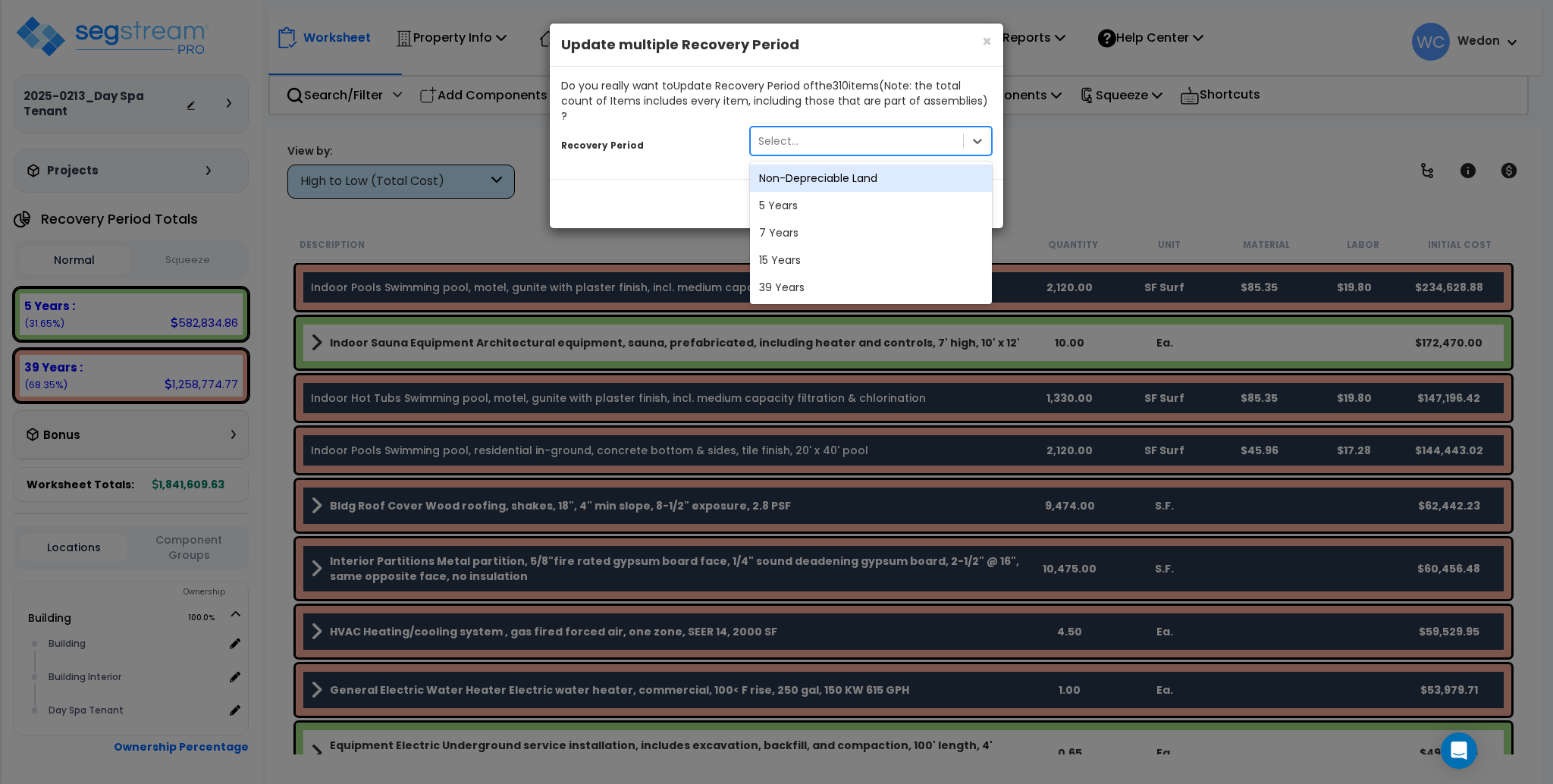
click at [690, 162] on div "Do you really want to Update Recovery Period of the 310 item s (Note: the total…" at bounding box center [776, 122] width 454 height 112
click at [972, 133] on icon at bounding box center [978, 141] width 15 height 15
click at [978, 138] on icon at bounding box center [977, 141] width 9 height 5
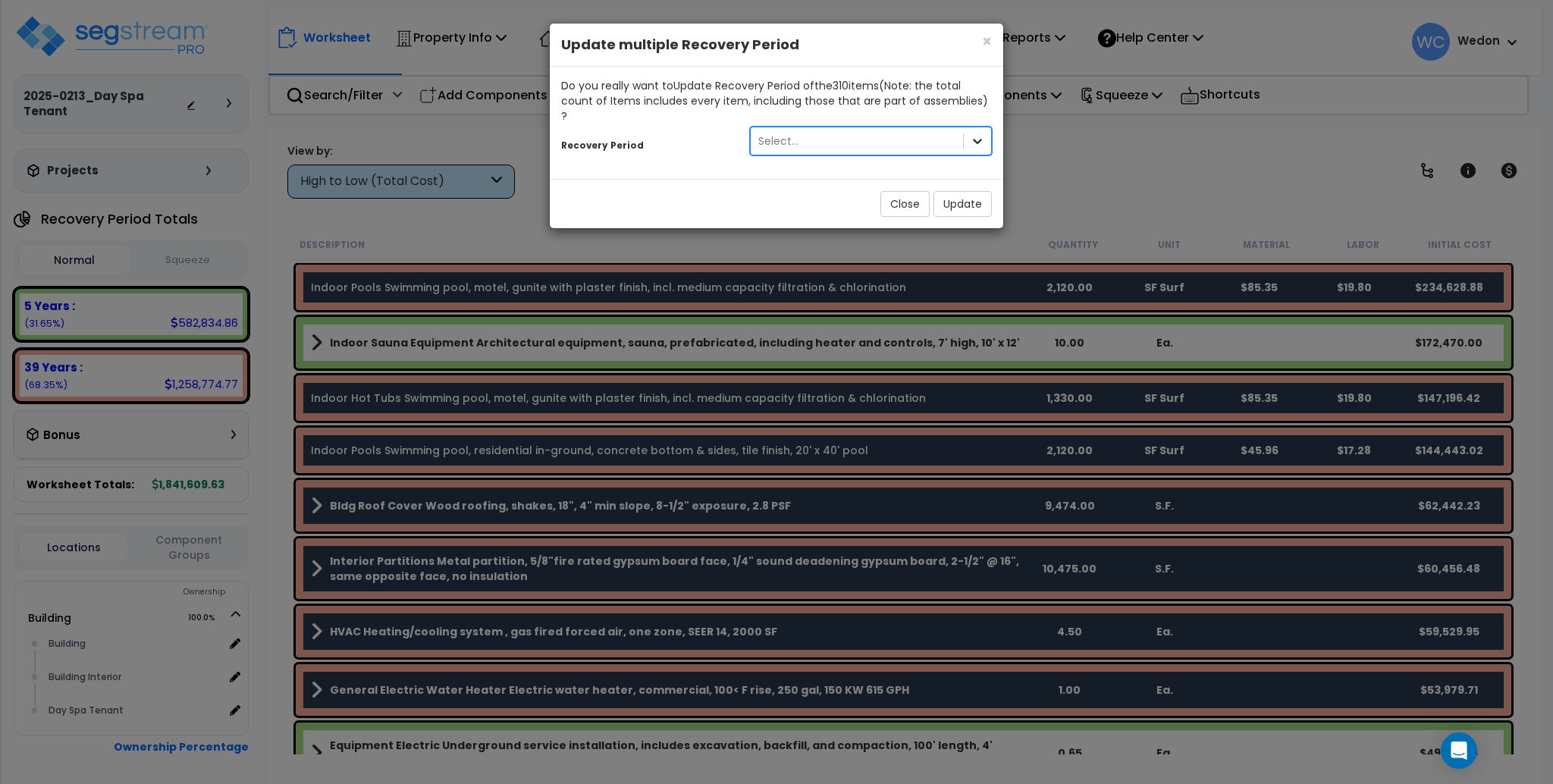
click at [978, 138] on icon at bounding box center [977, 141] width 9 height 5
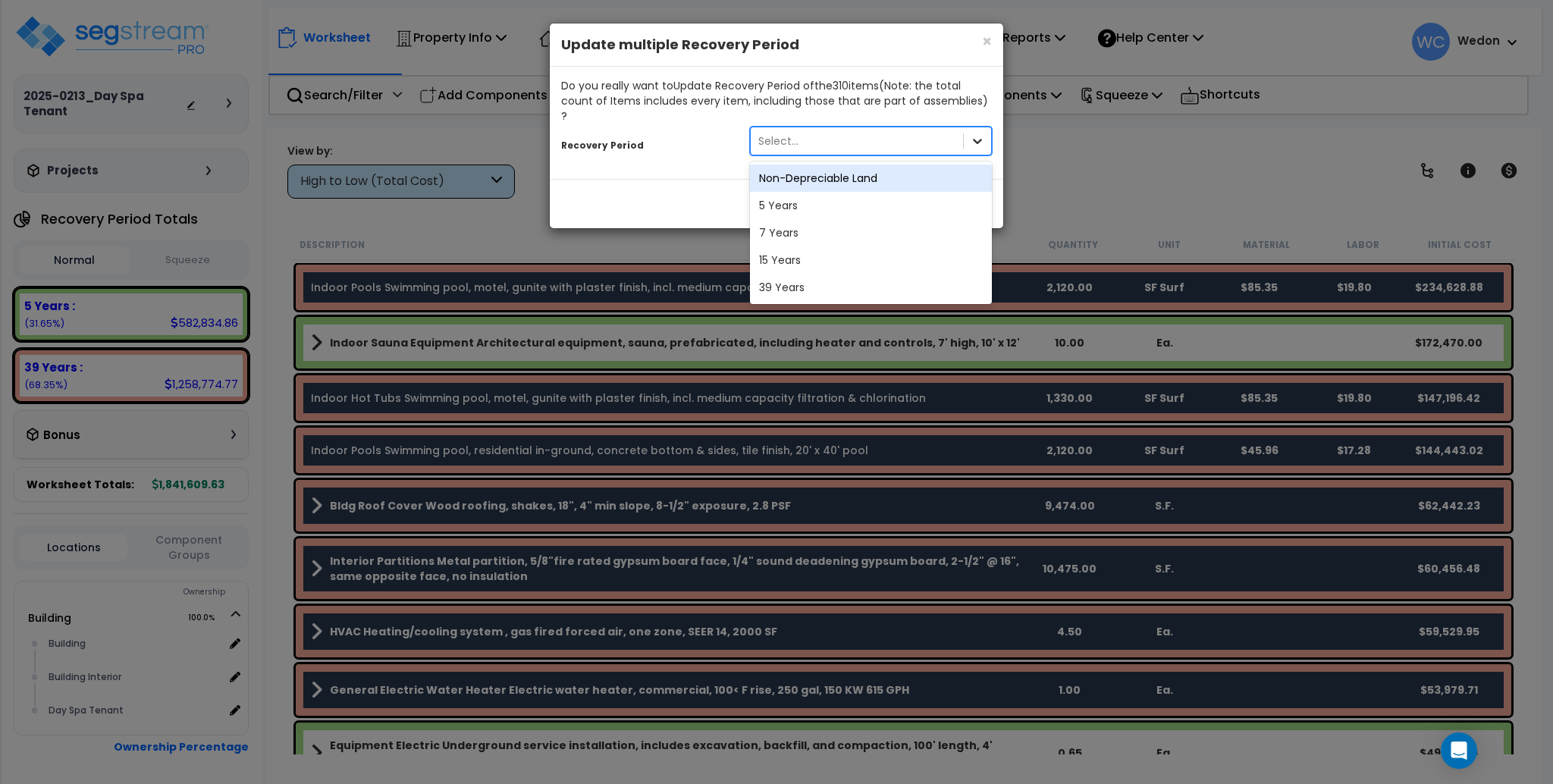
click at [978, 138] on icon at bounding box center [977, 141] width 9 height 5
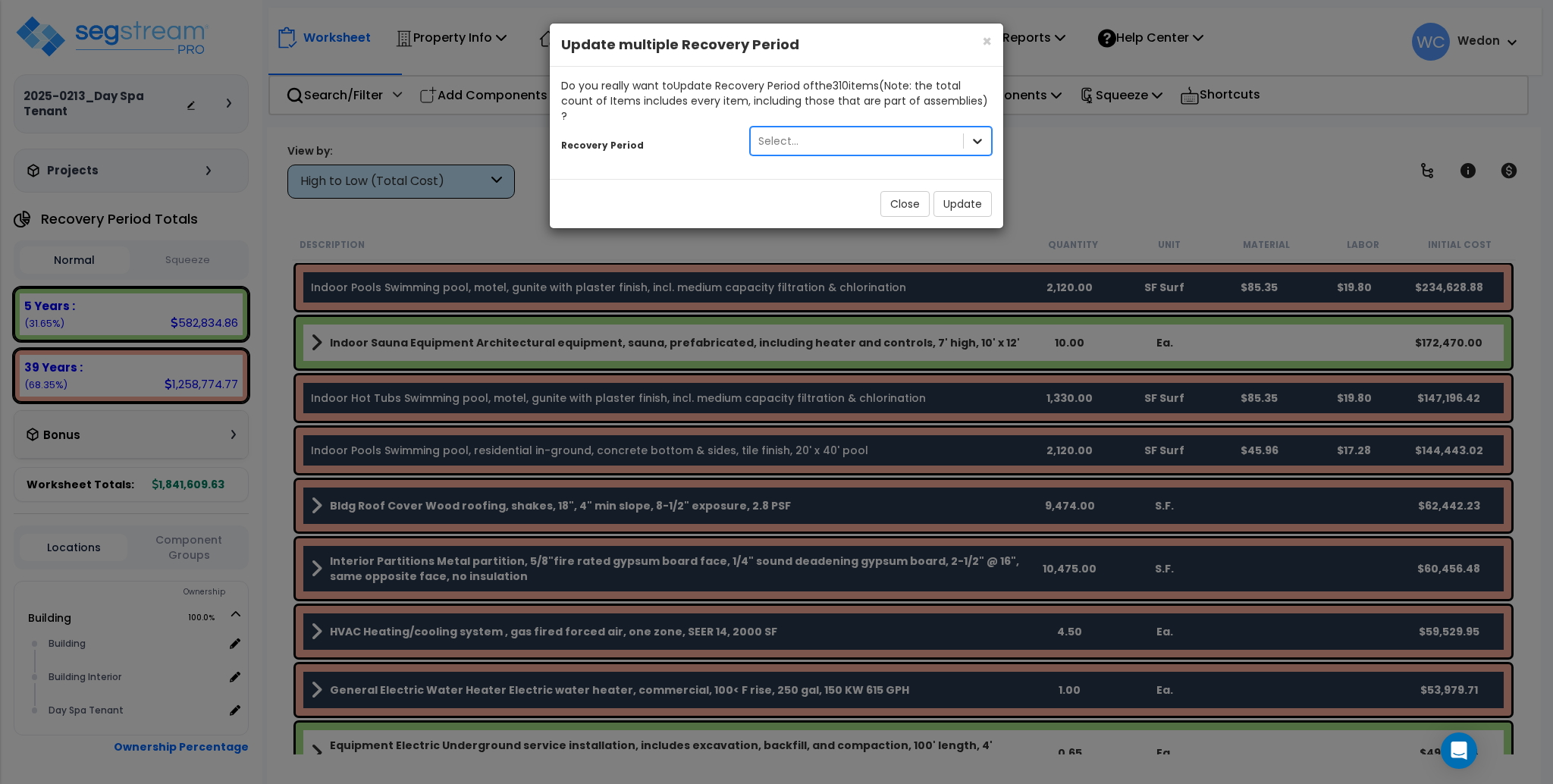
click at [978, 138] on icon at bounding box center [977, 141] width 9 height 5
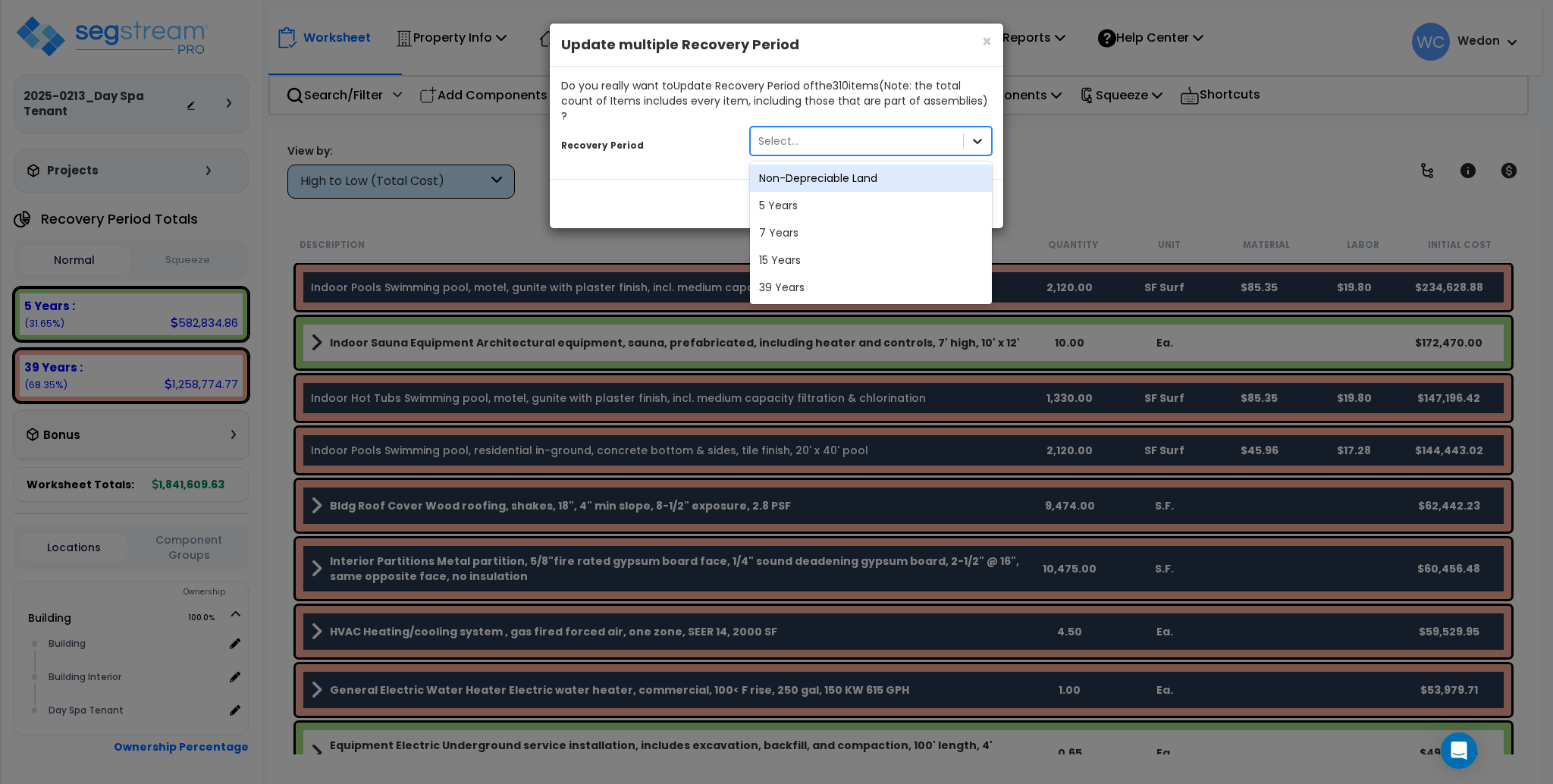
click at [978, 138] on icon at bounding box center [977, 141] width 9 height 5
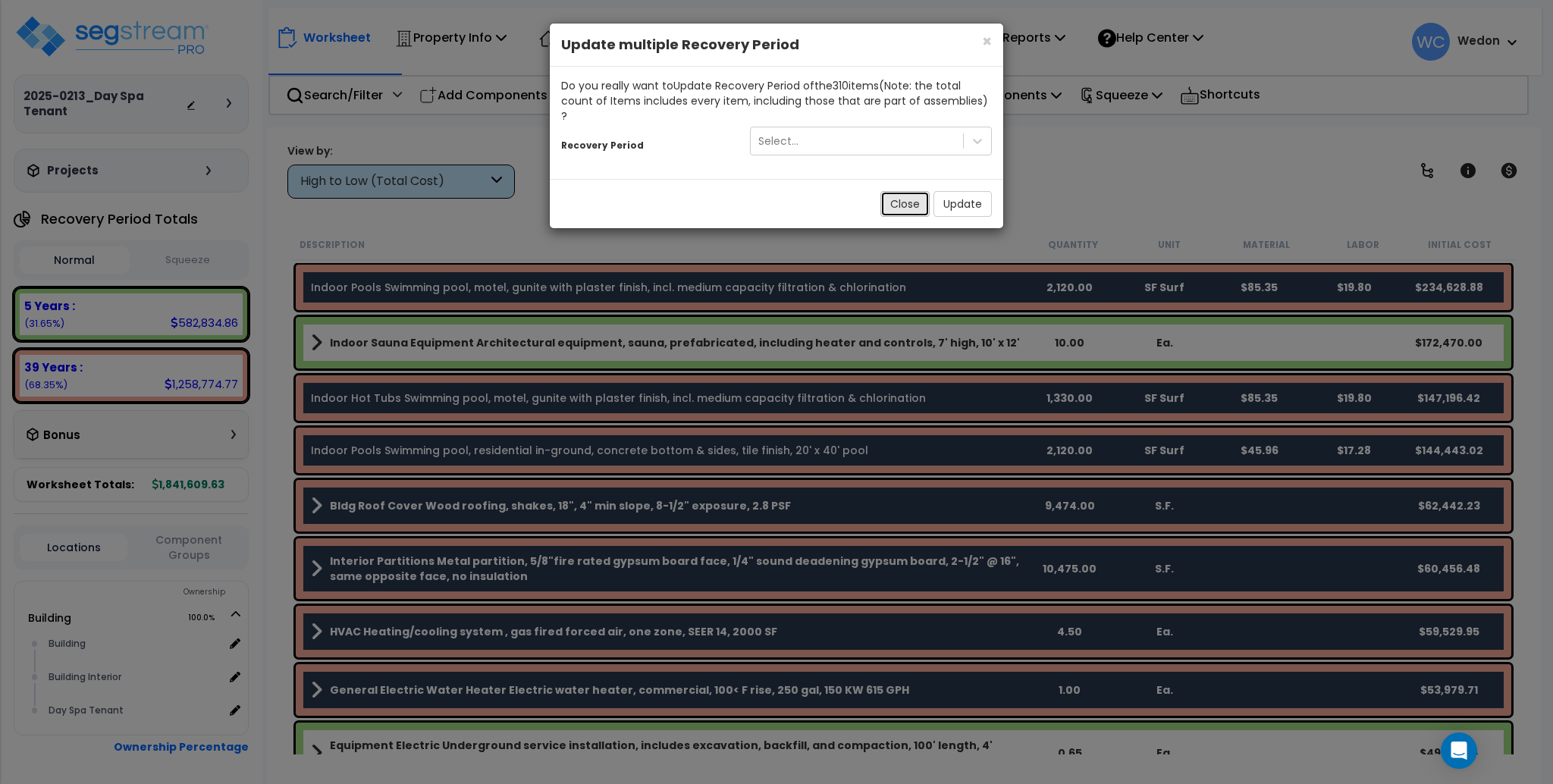
click at [902, 191] on button "Close" at bounding box center [905, 203] width 49 height 26
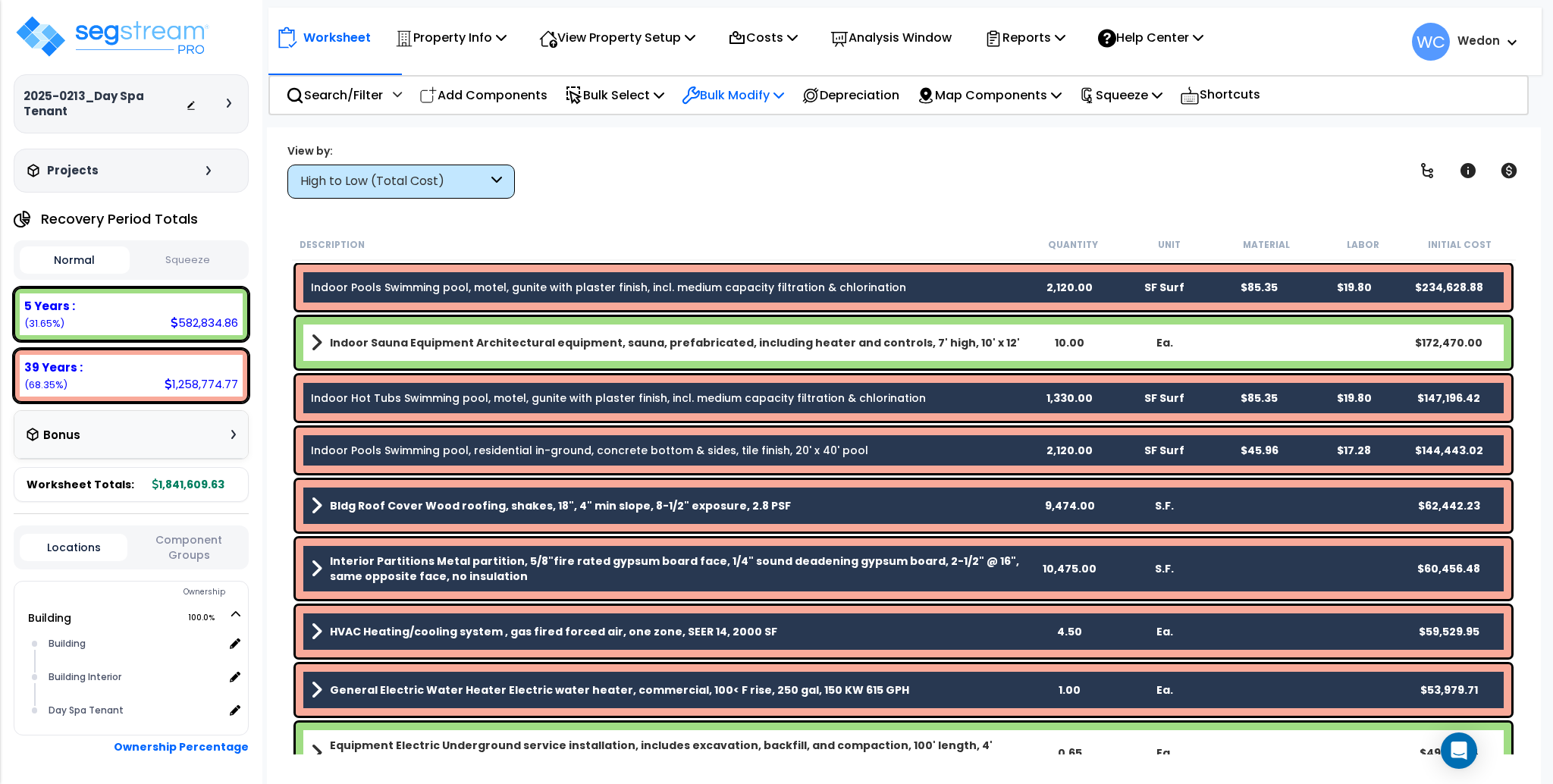
click at [713, 93] on p "Bulk Modify" at bounding box center [732, 94] width 102 height 21
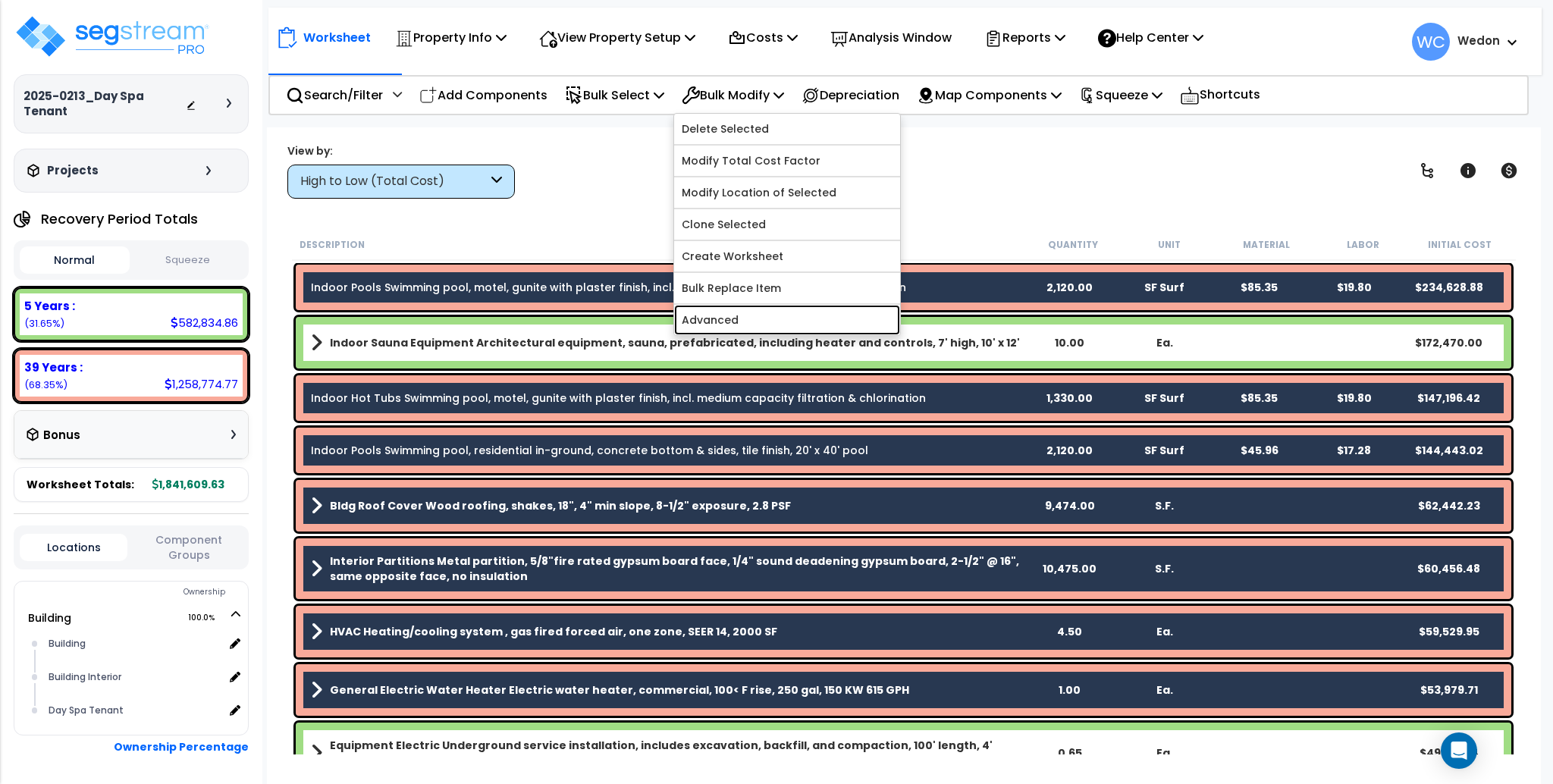
click at [722, 317] on link "Advanced" at bounding box center [787, 320] width 226 height 31
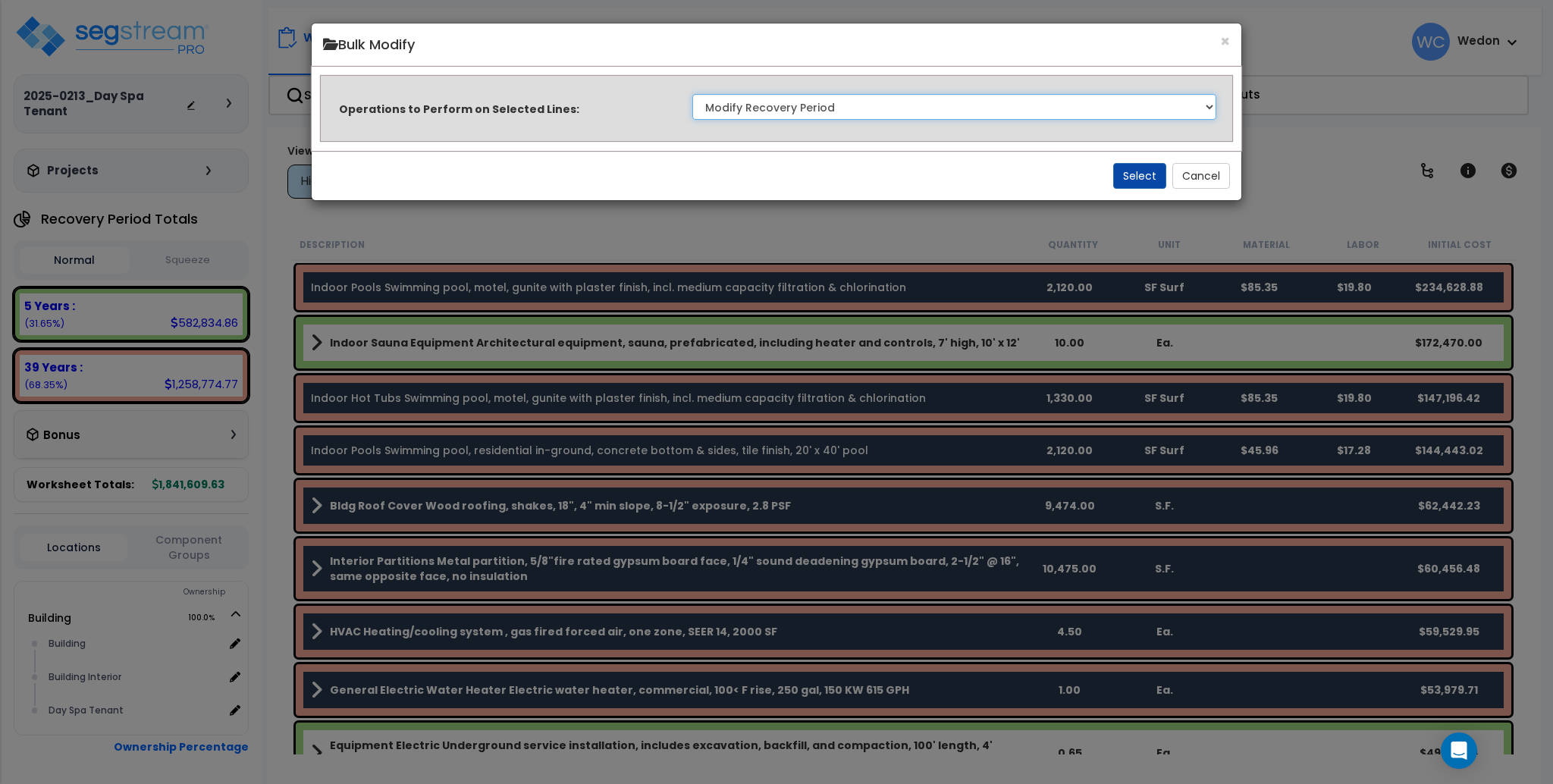
click at [843, 111] on select "Clone Delete Delete Zero Quantities Modify Component Group Modify Recovery Peri…" at bounding box center [954, 106] width 524 height 26
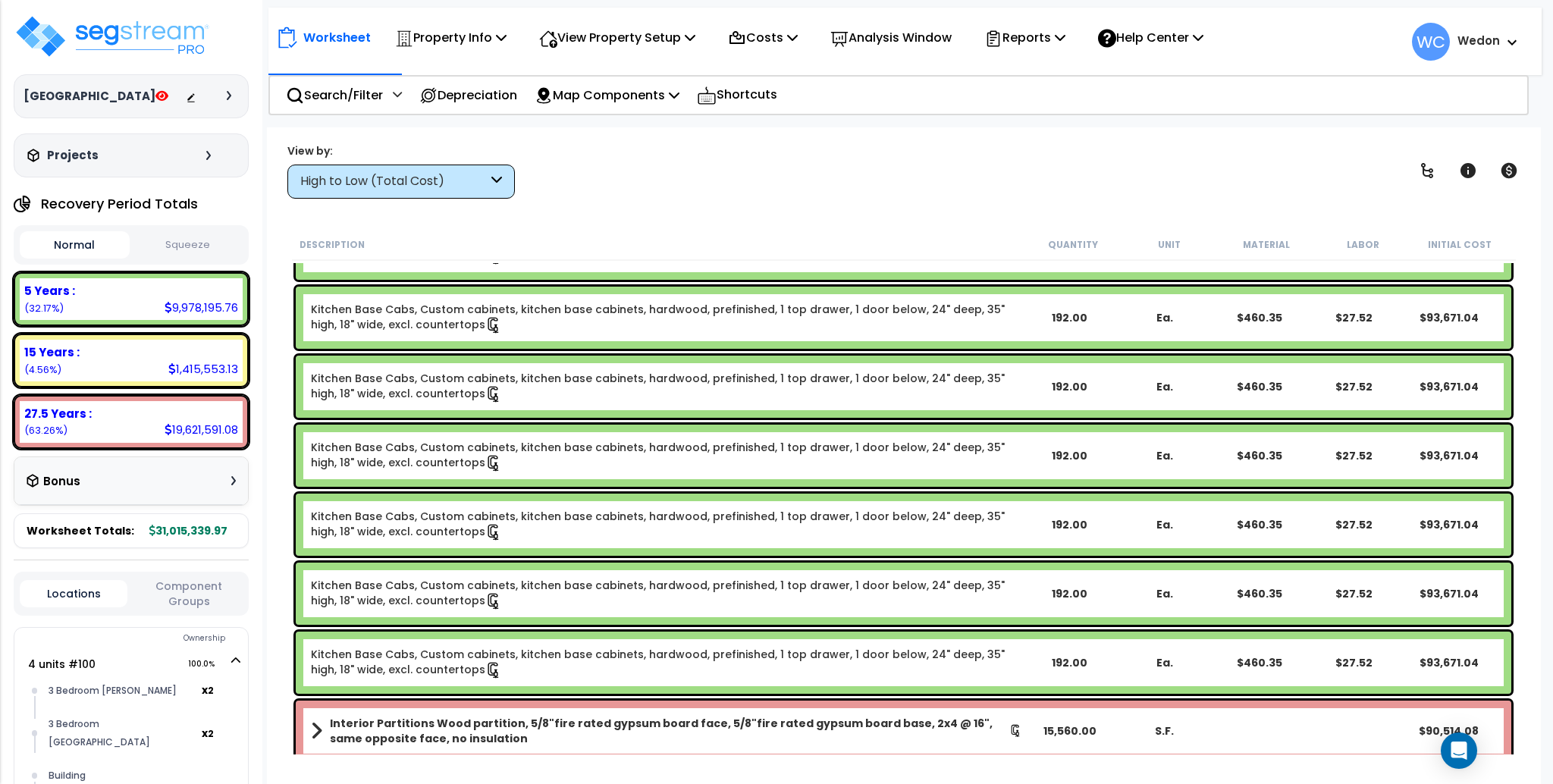
click at [226, 94] on icon at bounding box center [228, 95] width 4 height 9
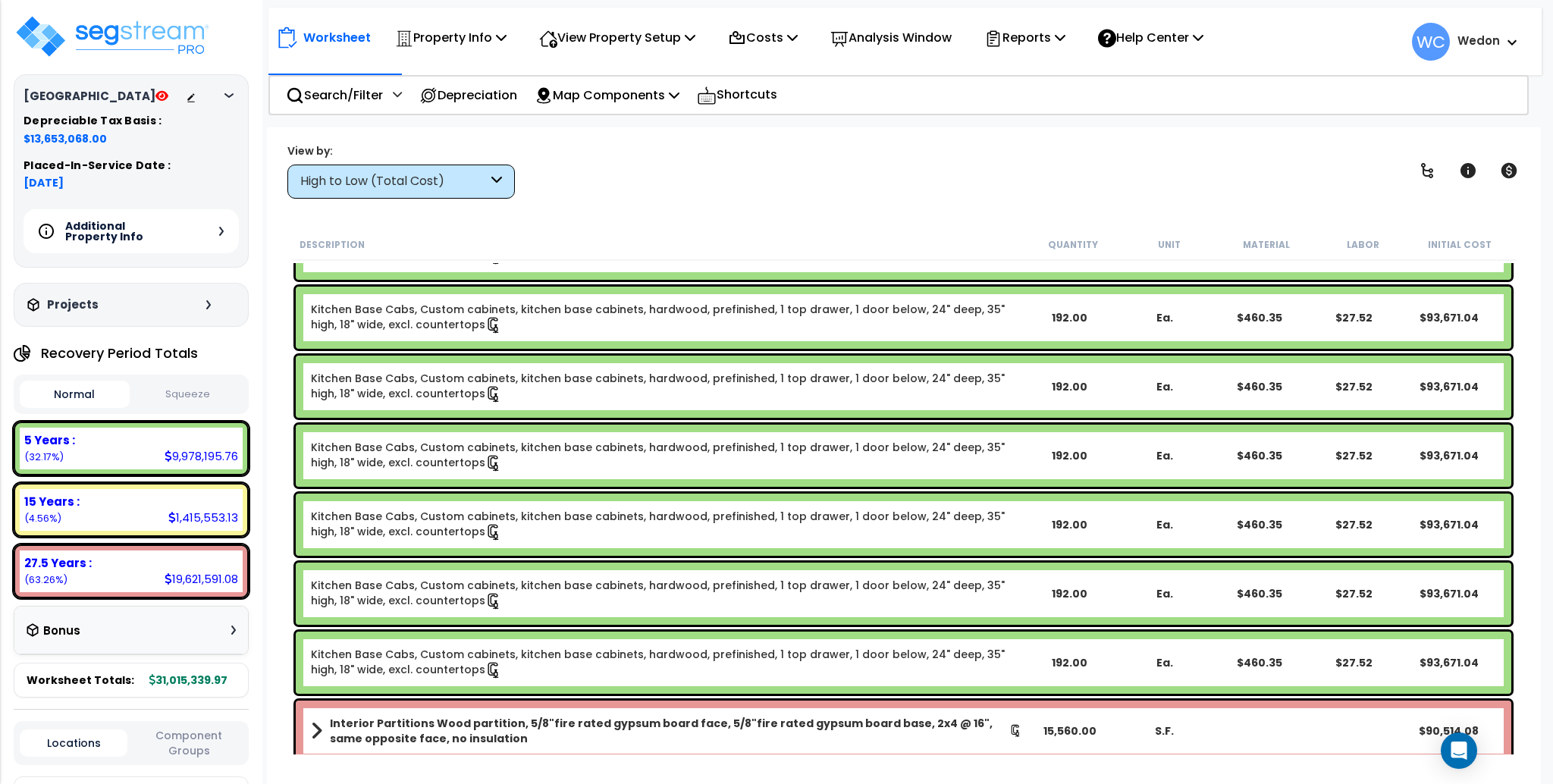
click at [700, 164] on div "View by: High to Low (Total Cost) High to Low (Total Cost)" at bounding box center [903, 171] width 1243 height 56
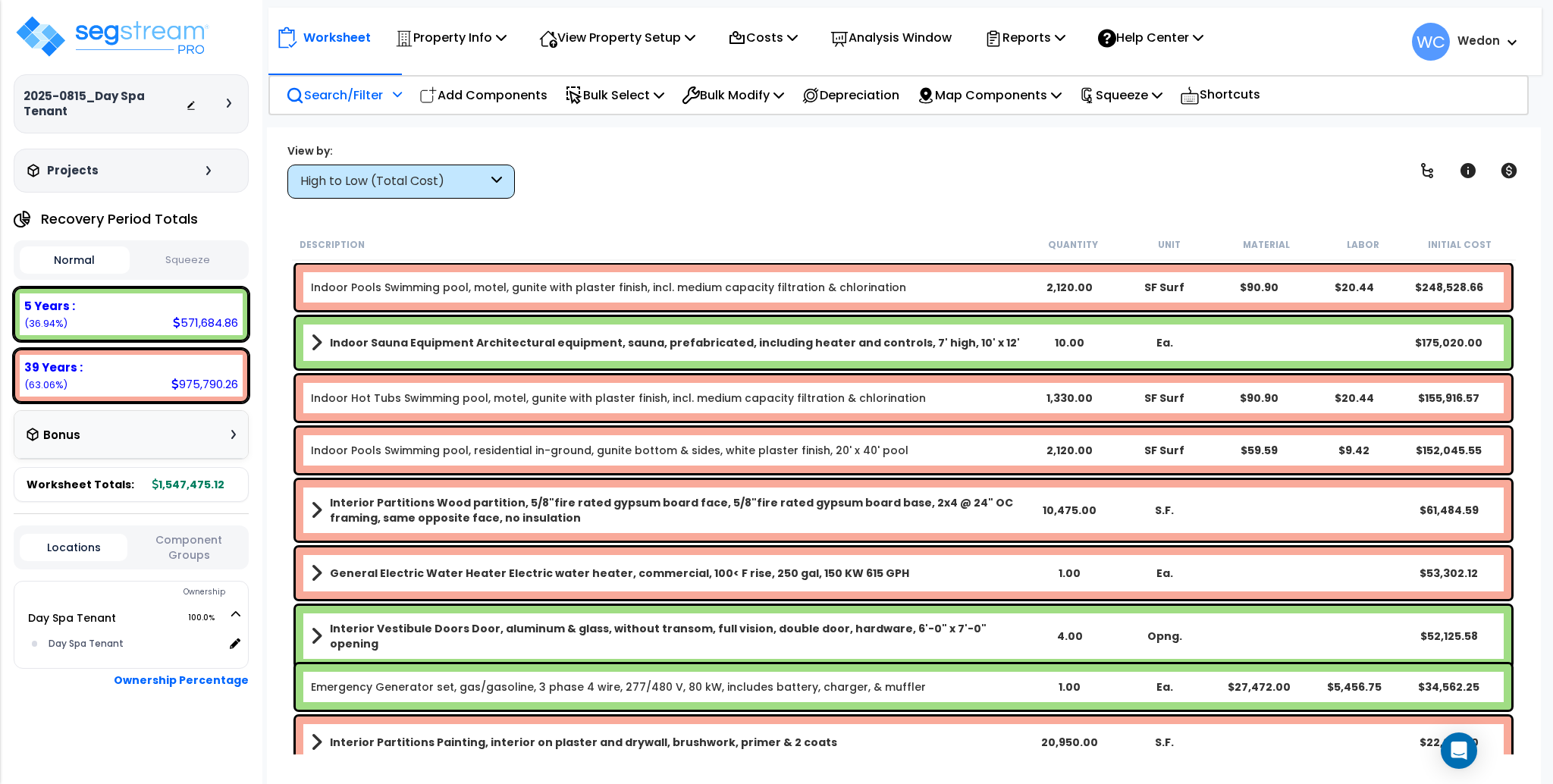
click at [364, 90] on p "Search/Filter" at bounding box center [334, 94] width 97 height 21
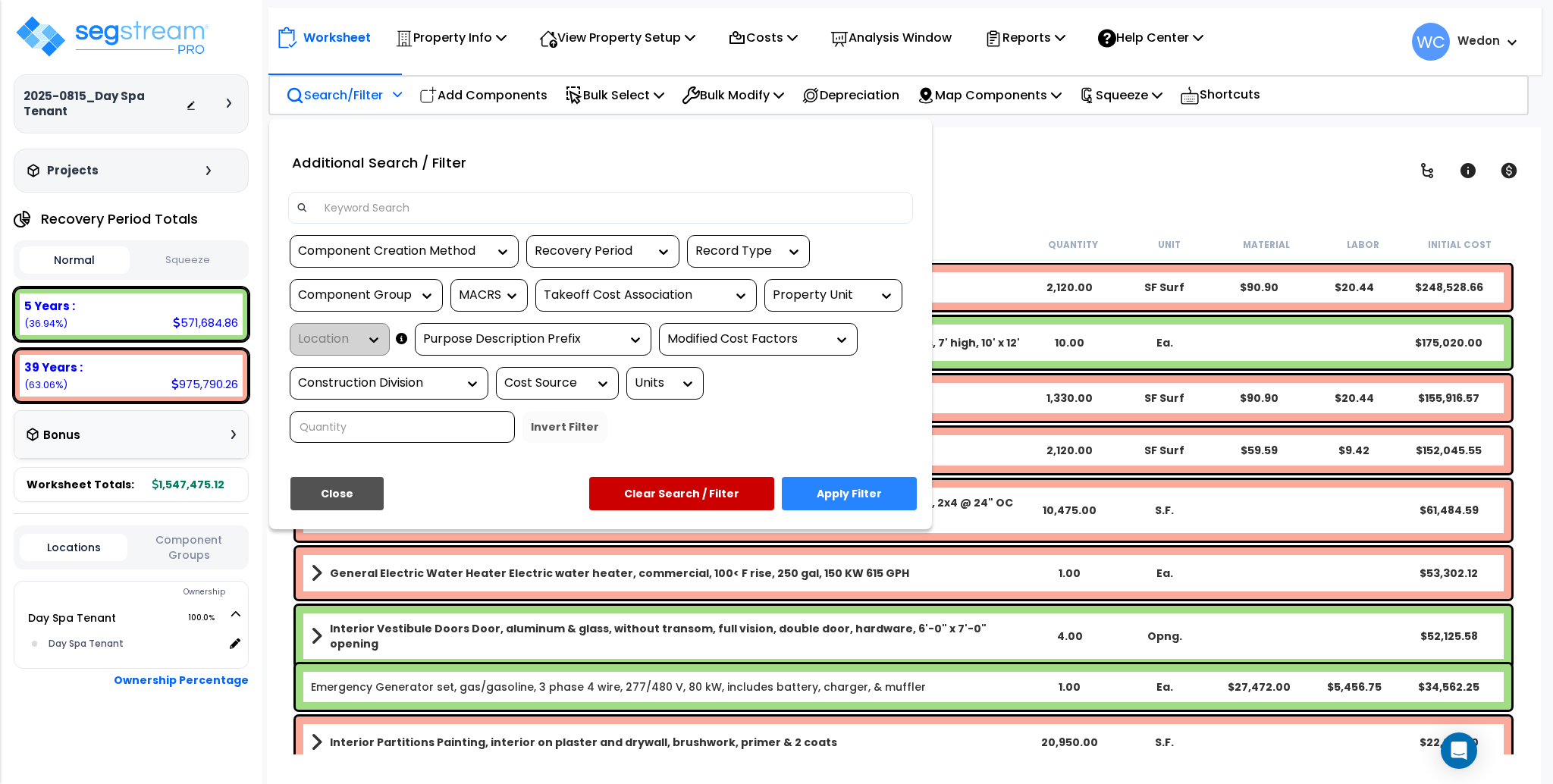
click at [531, 199] on input at bounding box center [609, 207] width 590 height 22
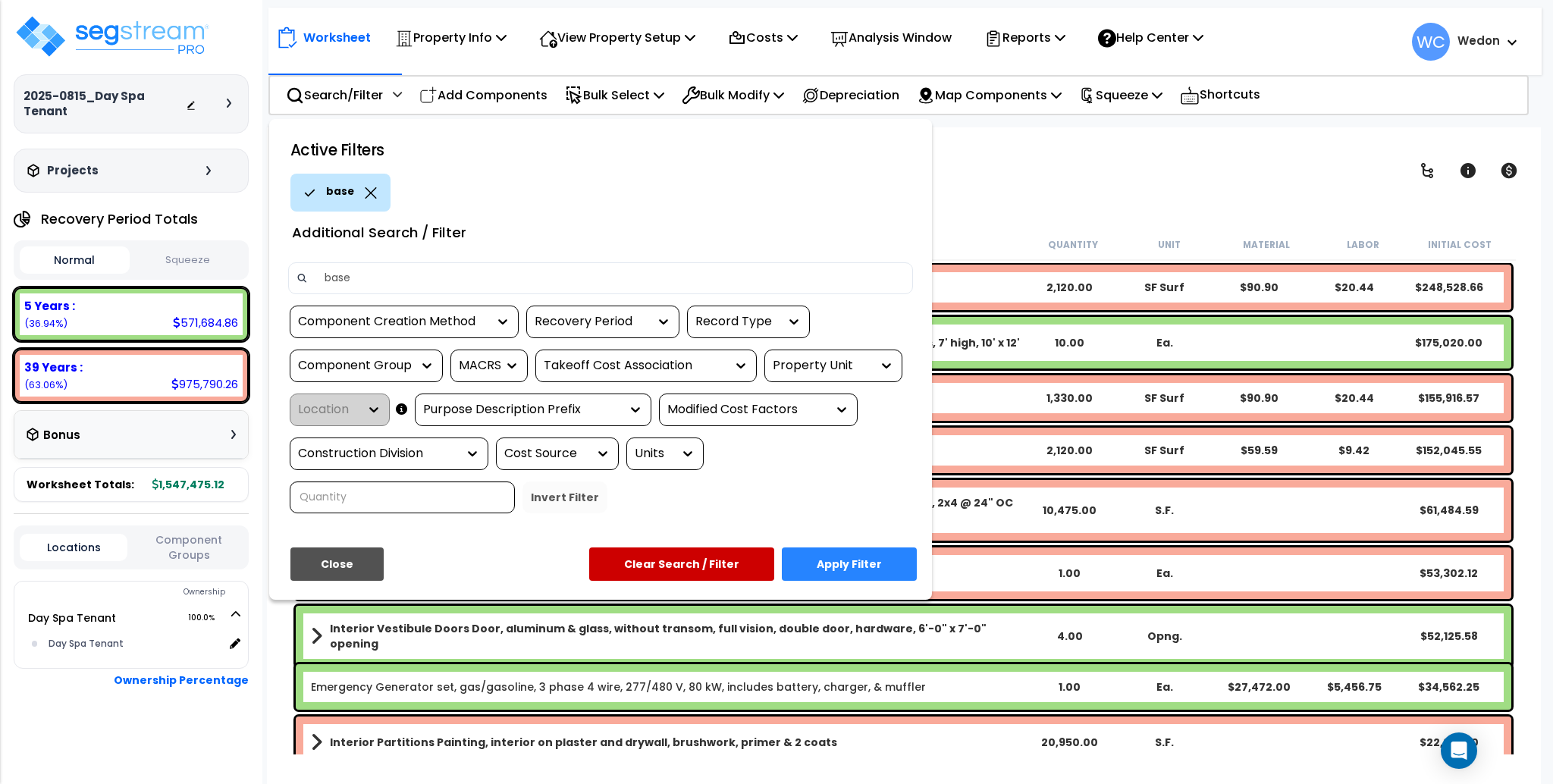
type input "base"
click at [852, 560] on button "Apply Filter" at bounding box center [849, 564] width 135 height 33
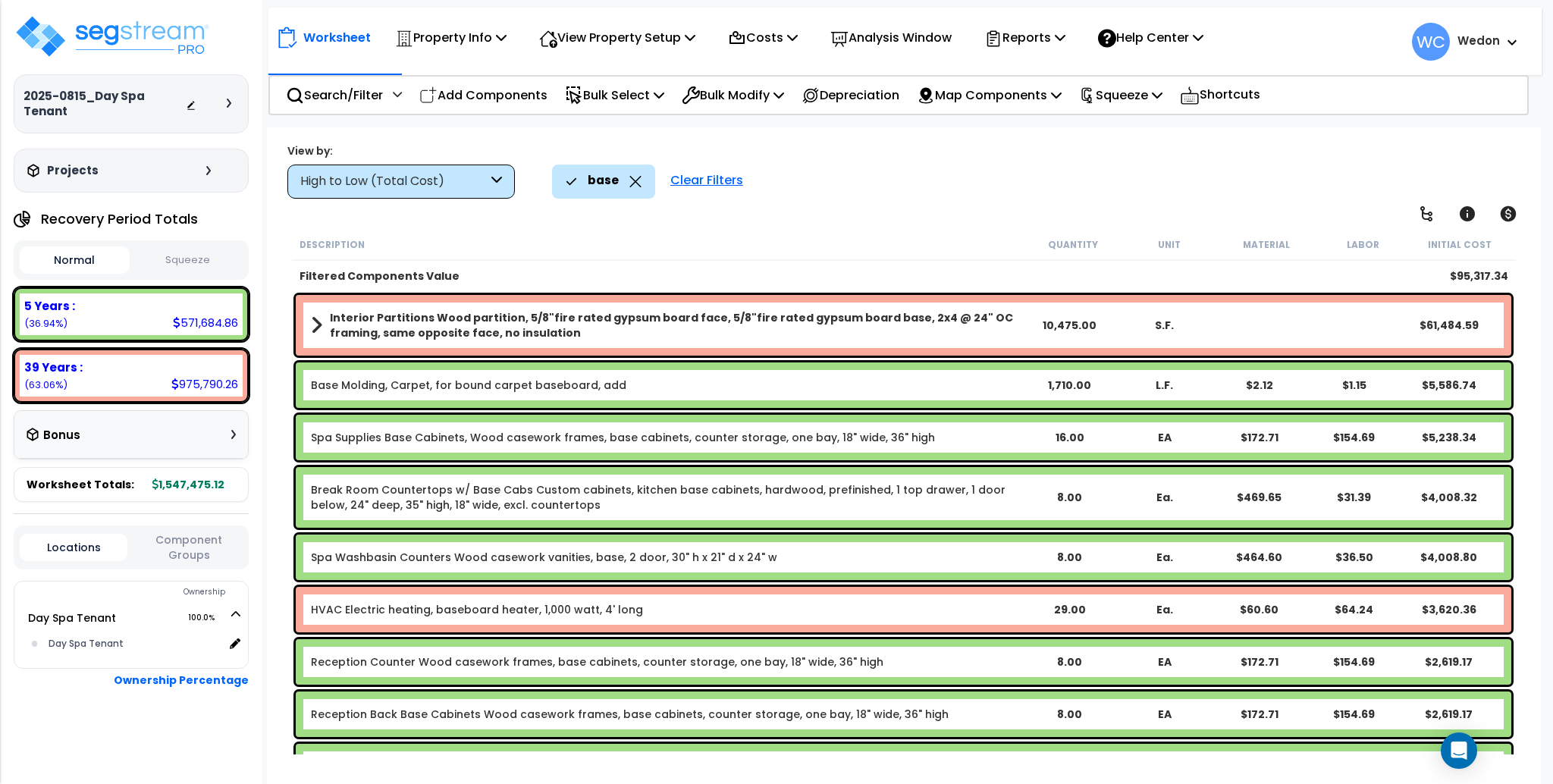
click at [441, 181] on div "High to Low (Total Cost)" at bounding box center [394, 181] width 187 height 17
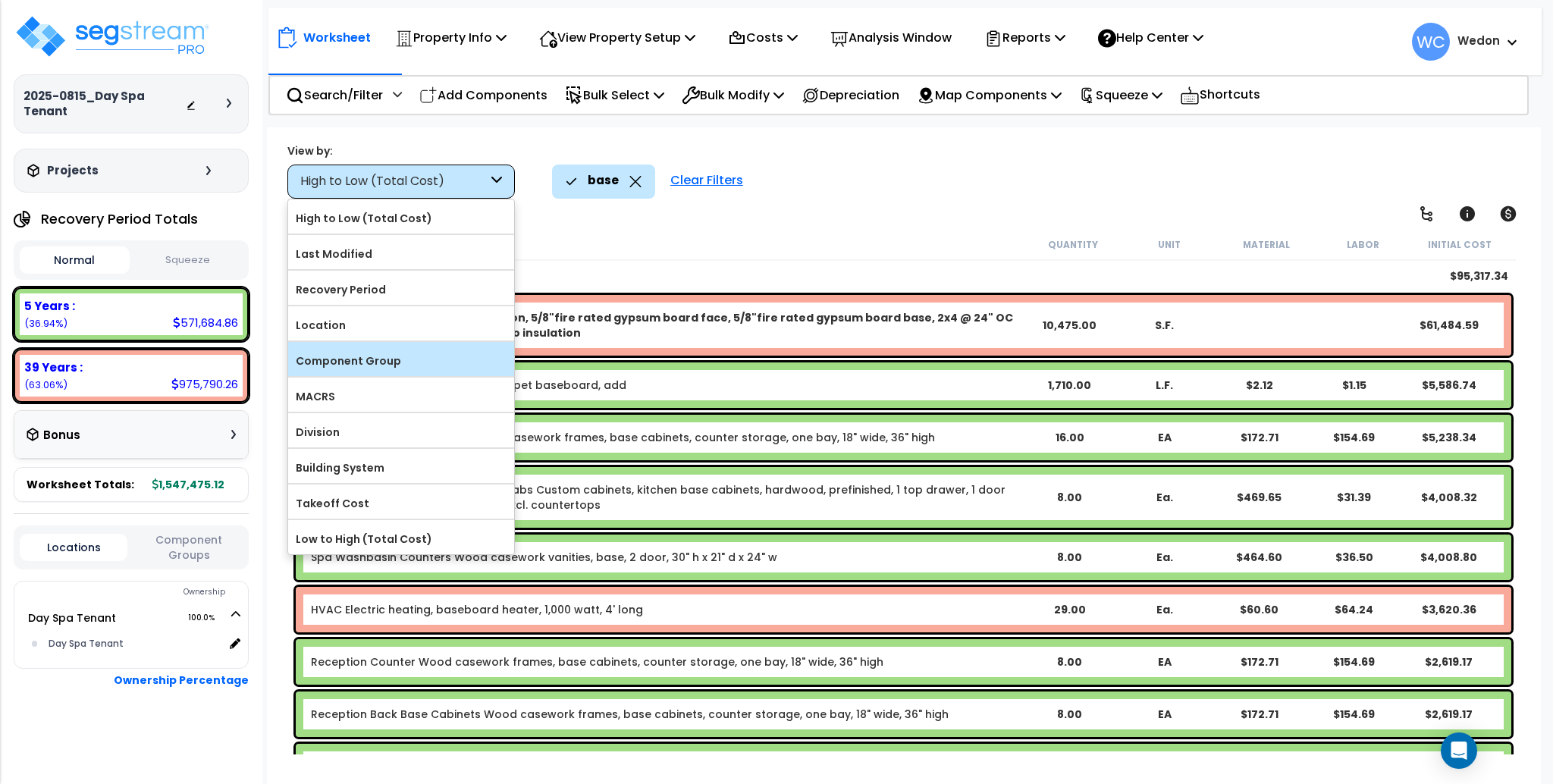
click at [386, 365] on label "Component Group" at bounding box center [401, 361] width 226 height 22
click at [0, 0] on input "Component Group" at bounding box center [0, 0] width 0 height 0
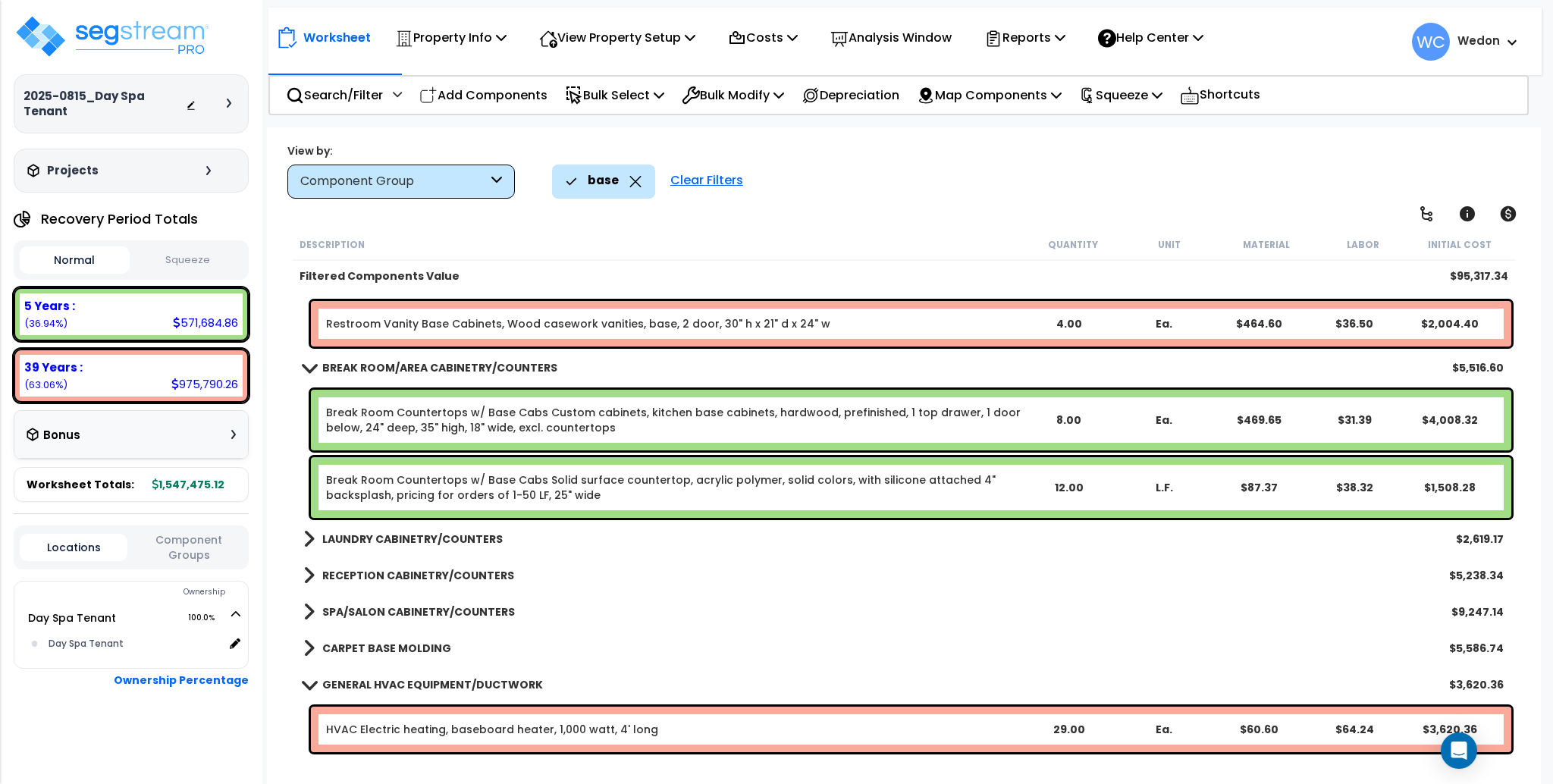
click at [390, 362] on b "BREAK ROOM/AREA CABINETRY/COUNTERS" at bounding box center [439, 367] width 235 height 15
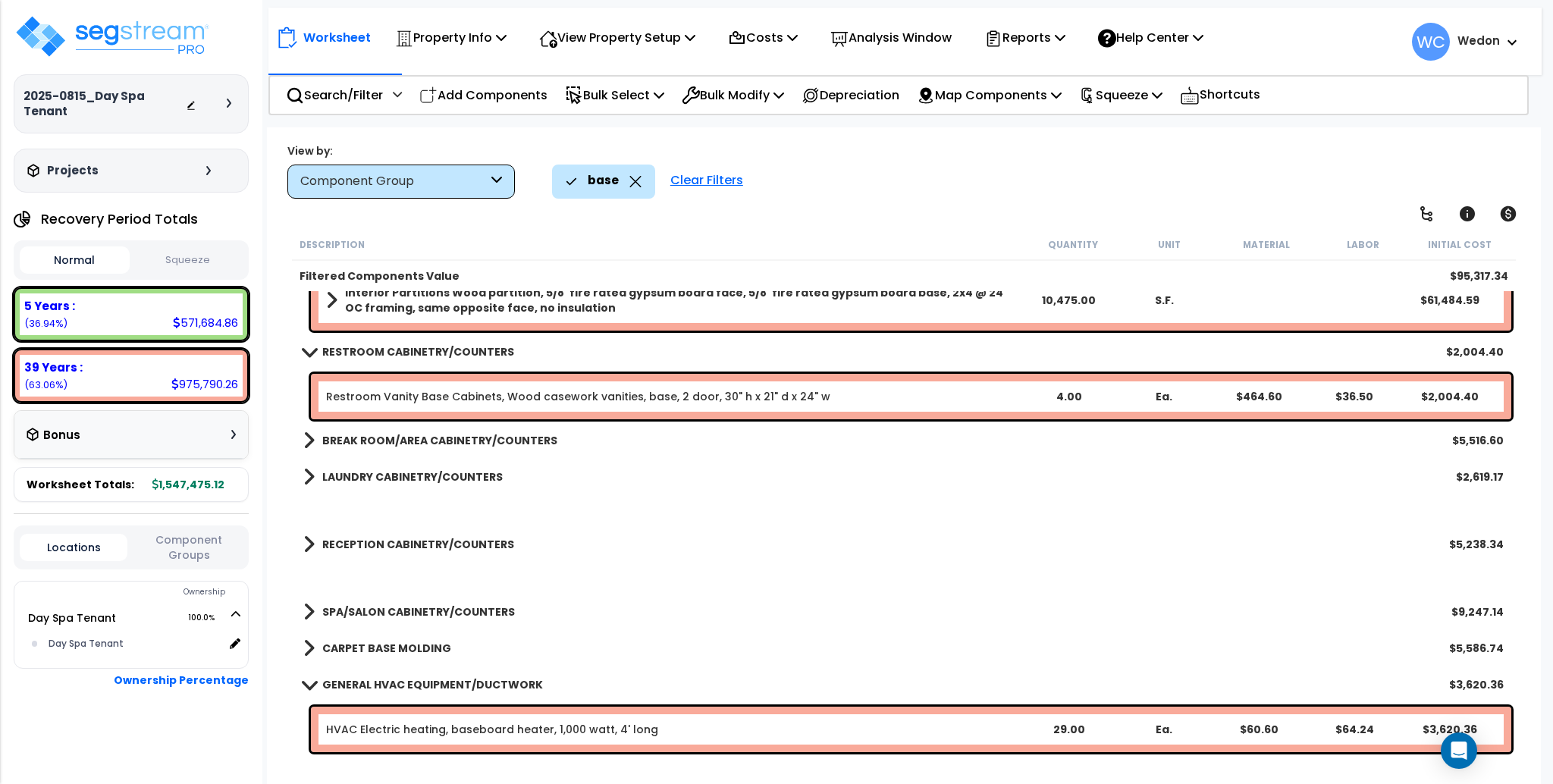
click at [384, 637] on link "CARPET BASE MOLDING" at bounding box center [377, 648] width 148 height 22
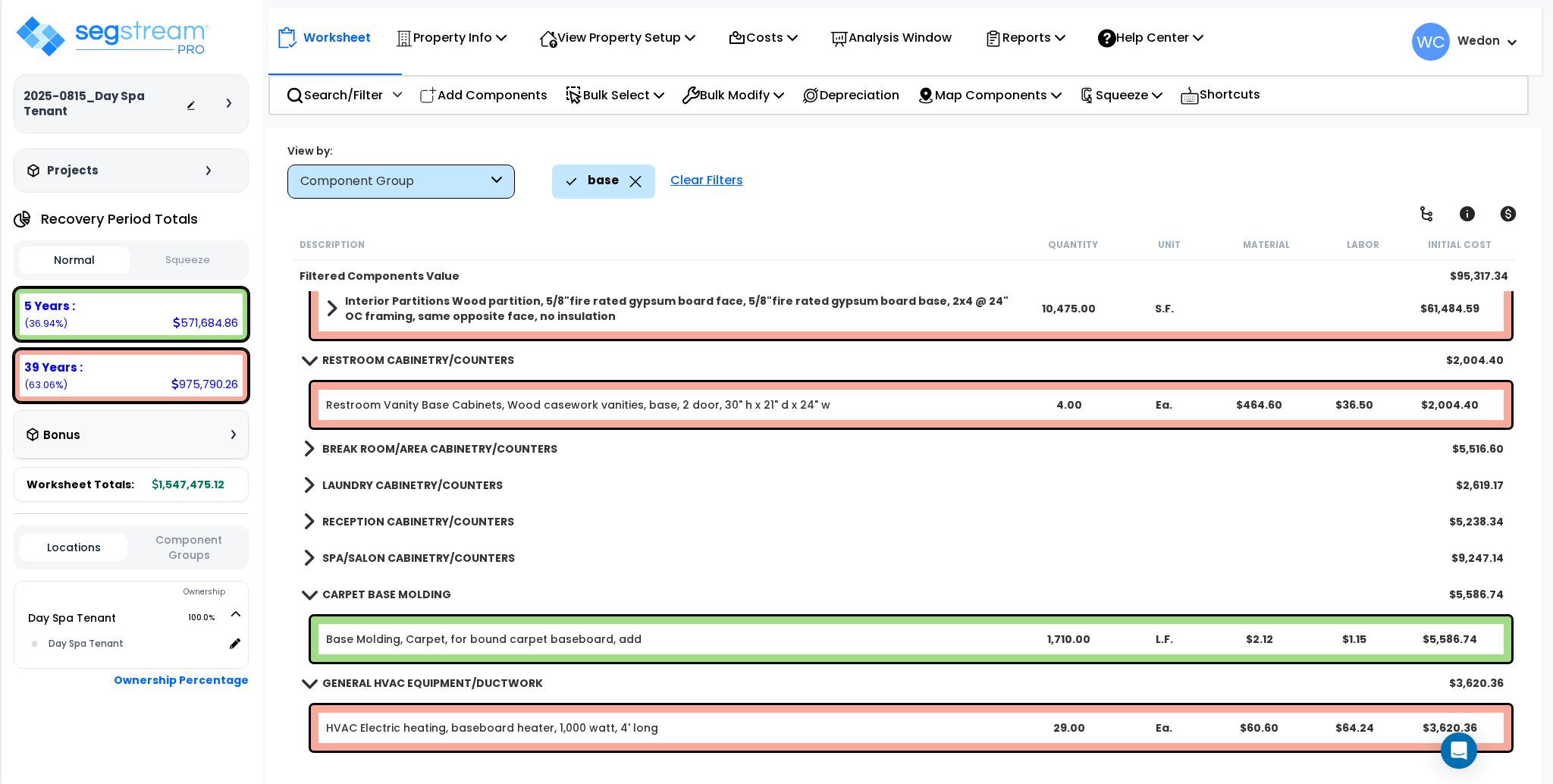
scroll to position [51, 0]
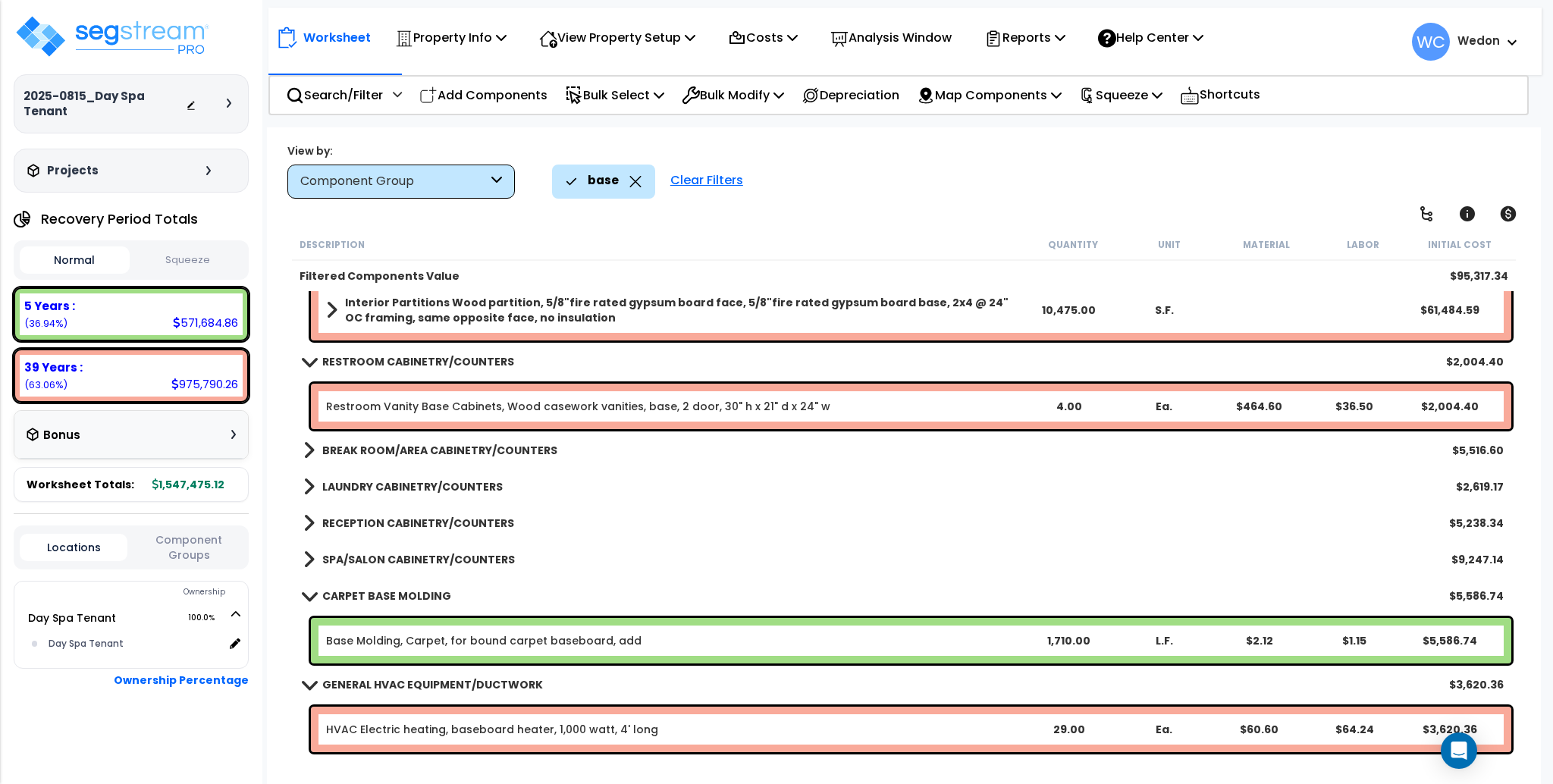
click at [362, 552] on b "SPA/SALON CABINETRY/COUNTERS" at bounding box center [419, 559] width 192 height 15
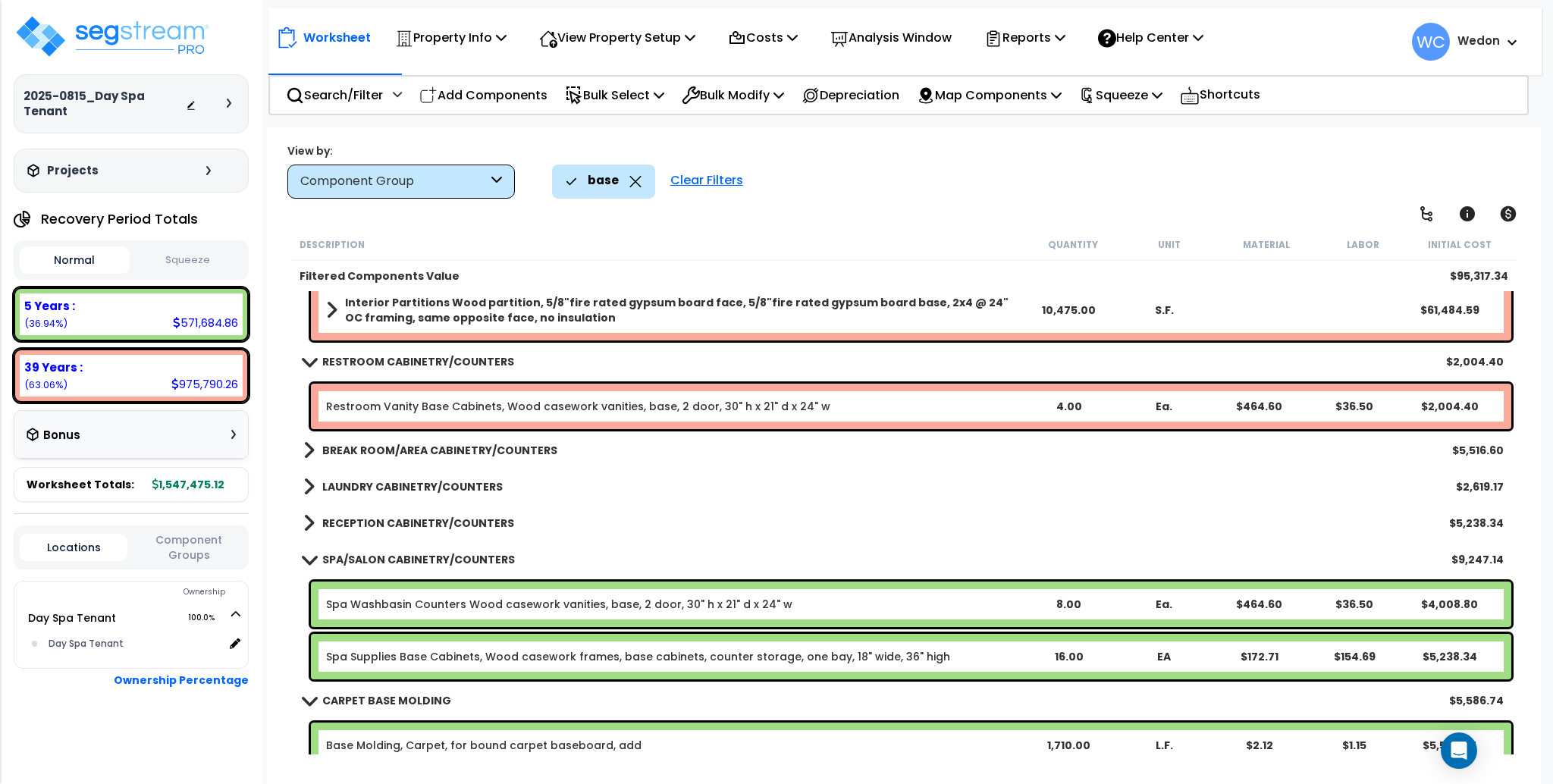
drag, startPoint x: 398, startPoint y: 532, endPoint x: 405, endPoint y: 530, distance: 7.3
click at [399, 532] on link "RECEPTION CABINETRY/COUNTERS" at bounding box center [409, 523] width 211 height 22
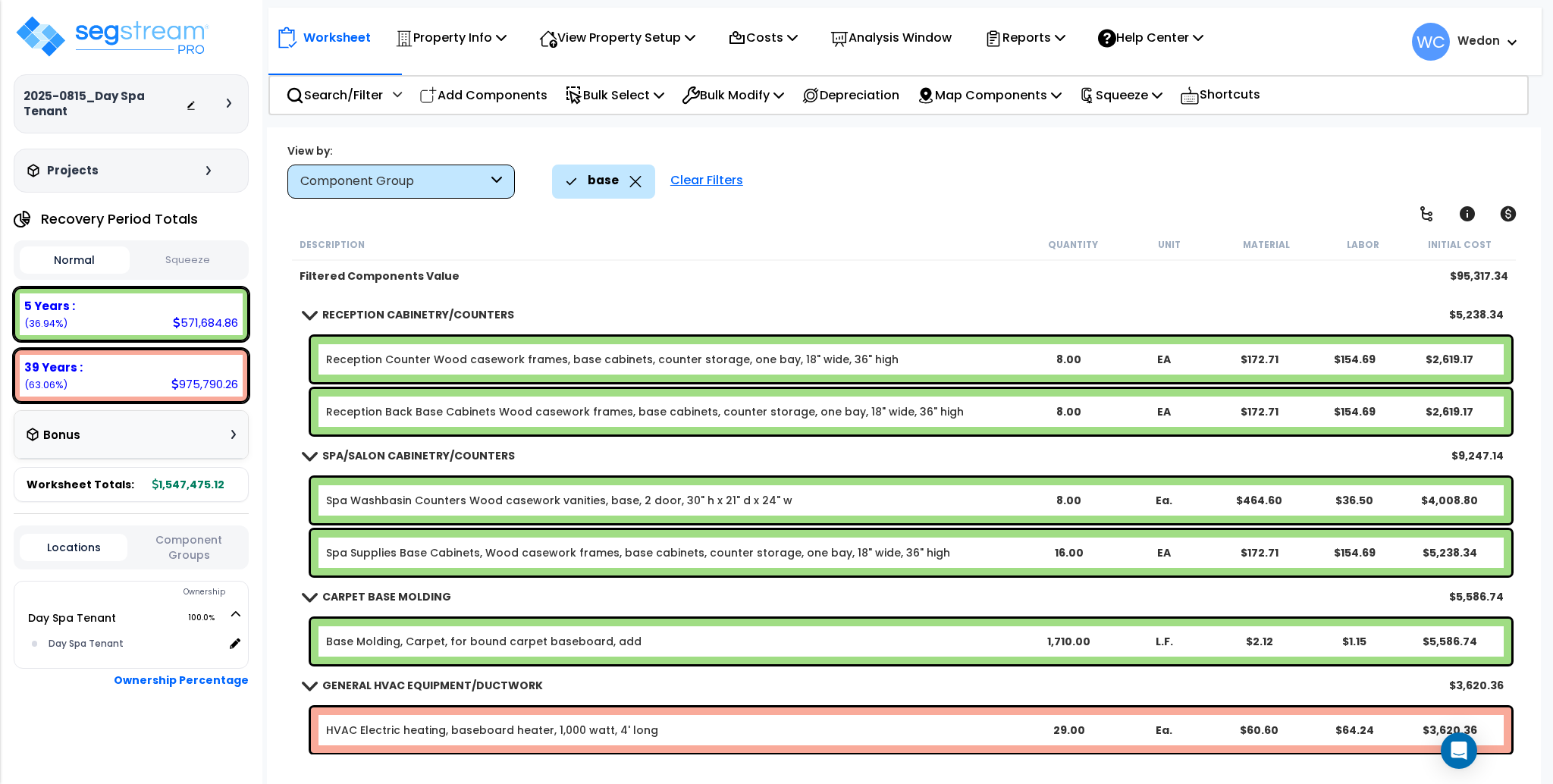
scroll to position [66, 0]
click at [331, 91] on p "Search/Filter" at bounding box center [334, 94] width 97 height 21
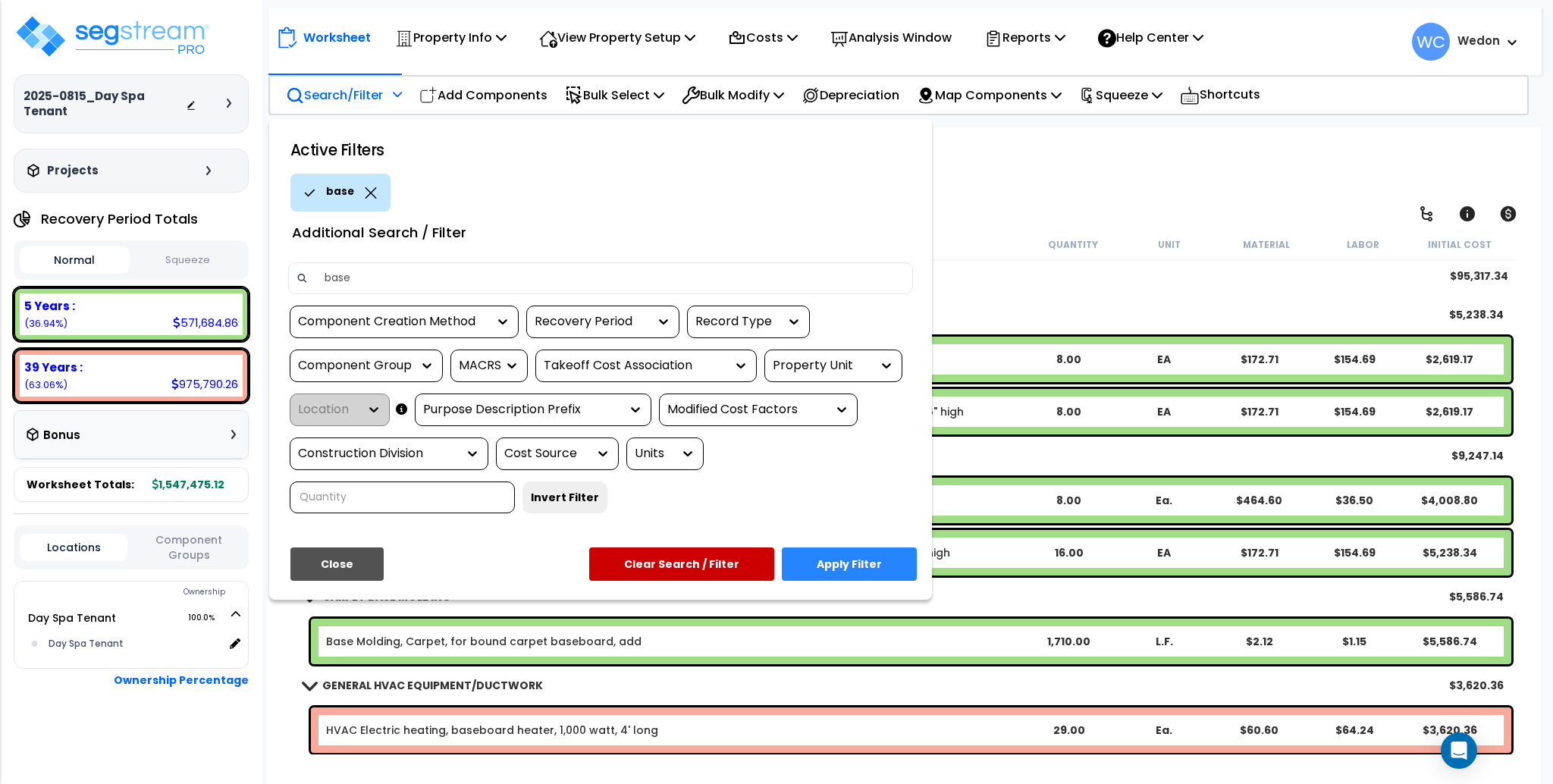
click at [372, 190] on icon at bounding box center [371, 193] width 12 height 12
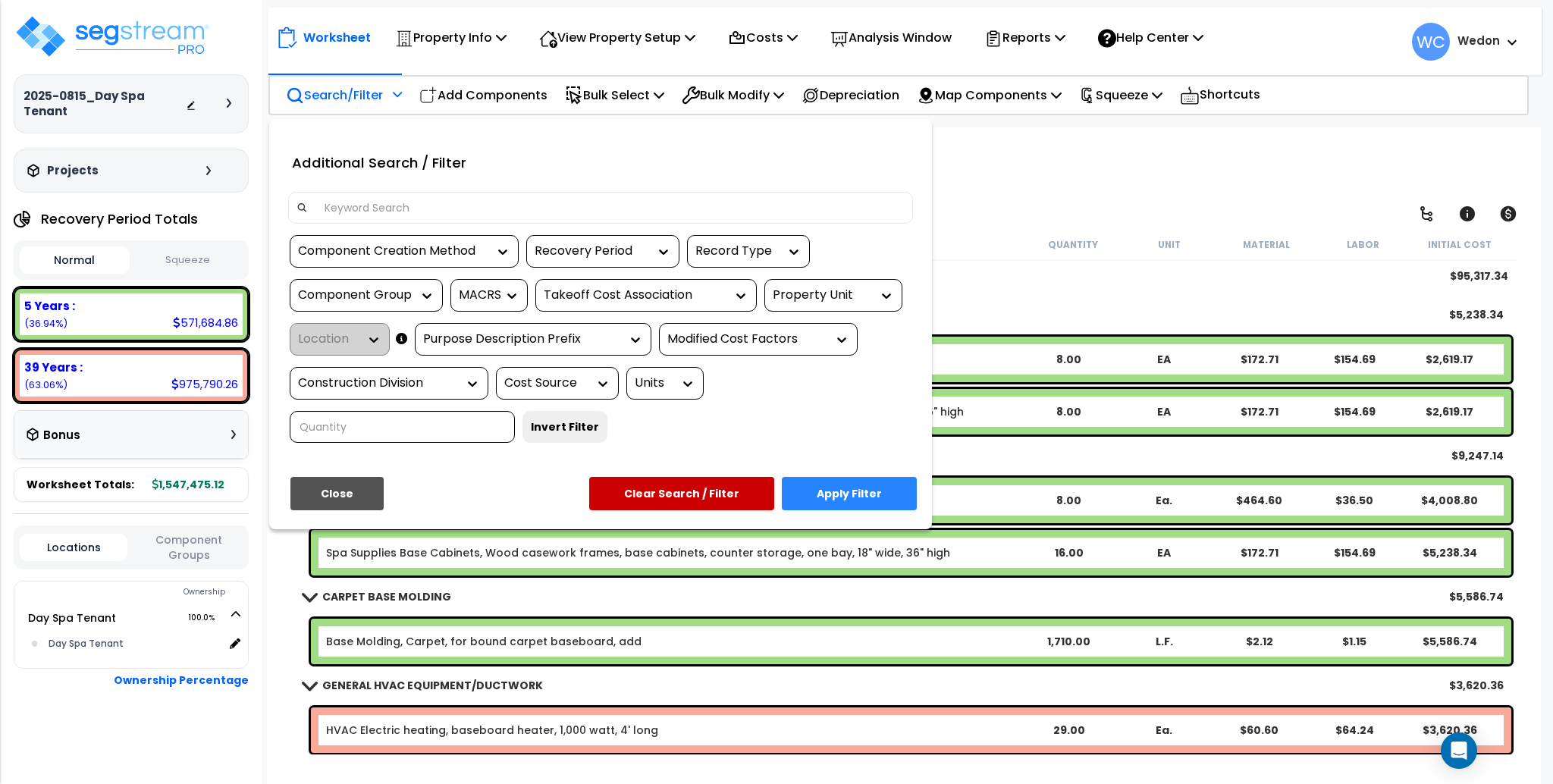
click at [388, 201] on input at bounding box center [609, 207] width 590 height 22
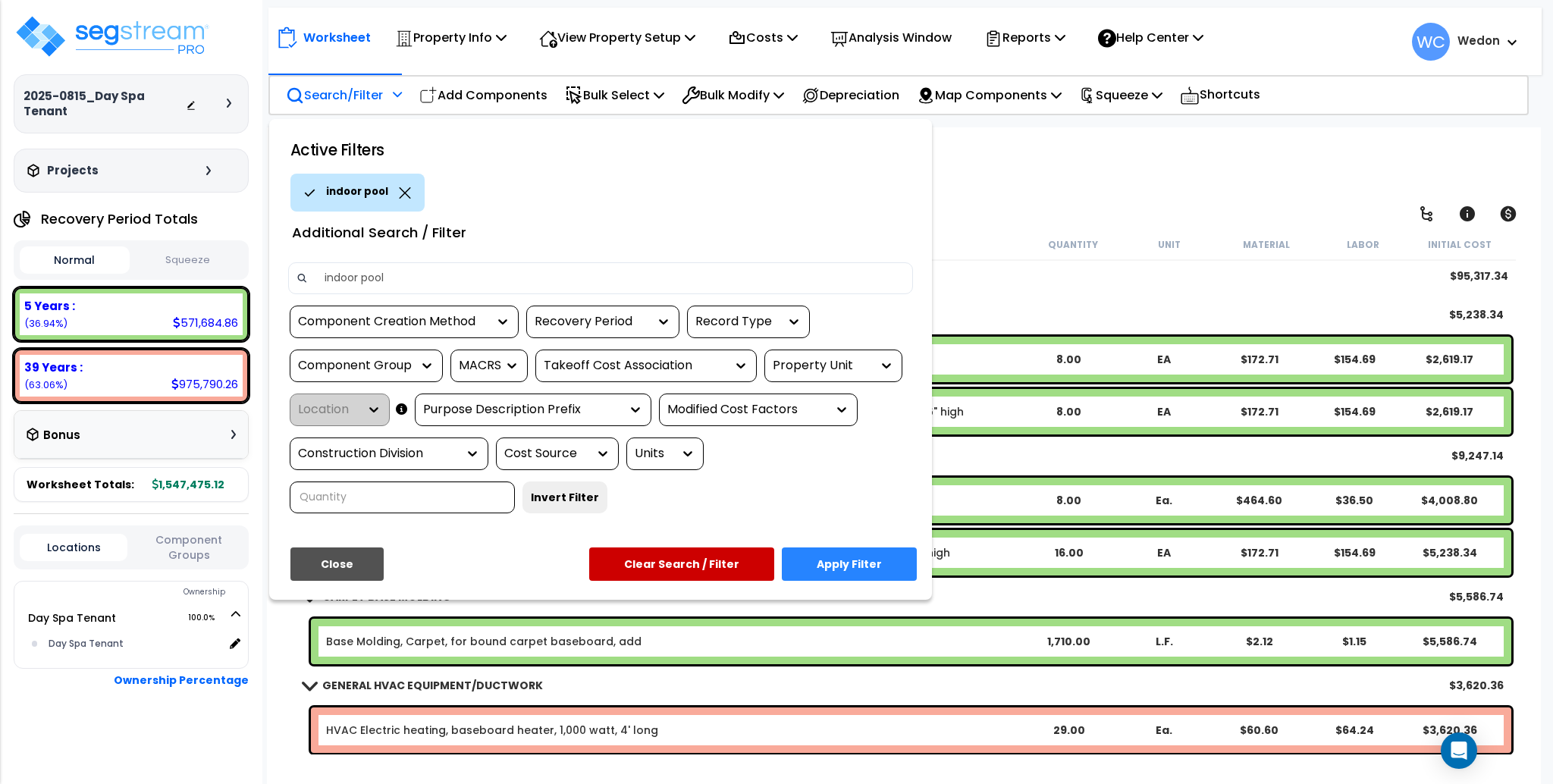
type input "indoor pool"
click at [863, 555] on button "Apply Filter" at bounding box center [849, 564] width 135 height 33
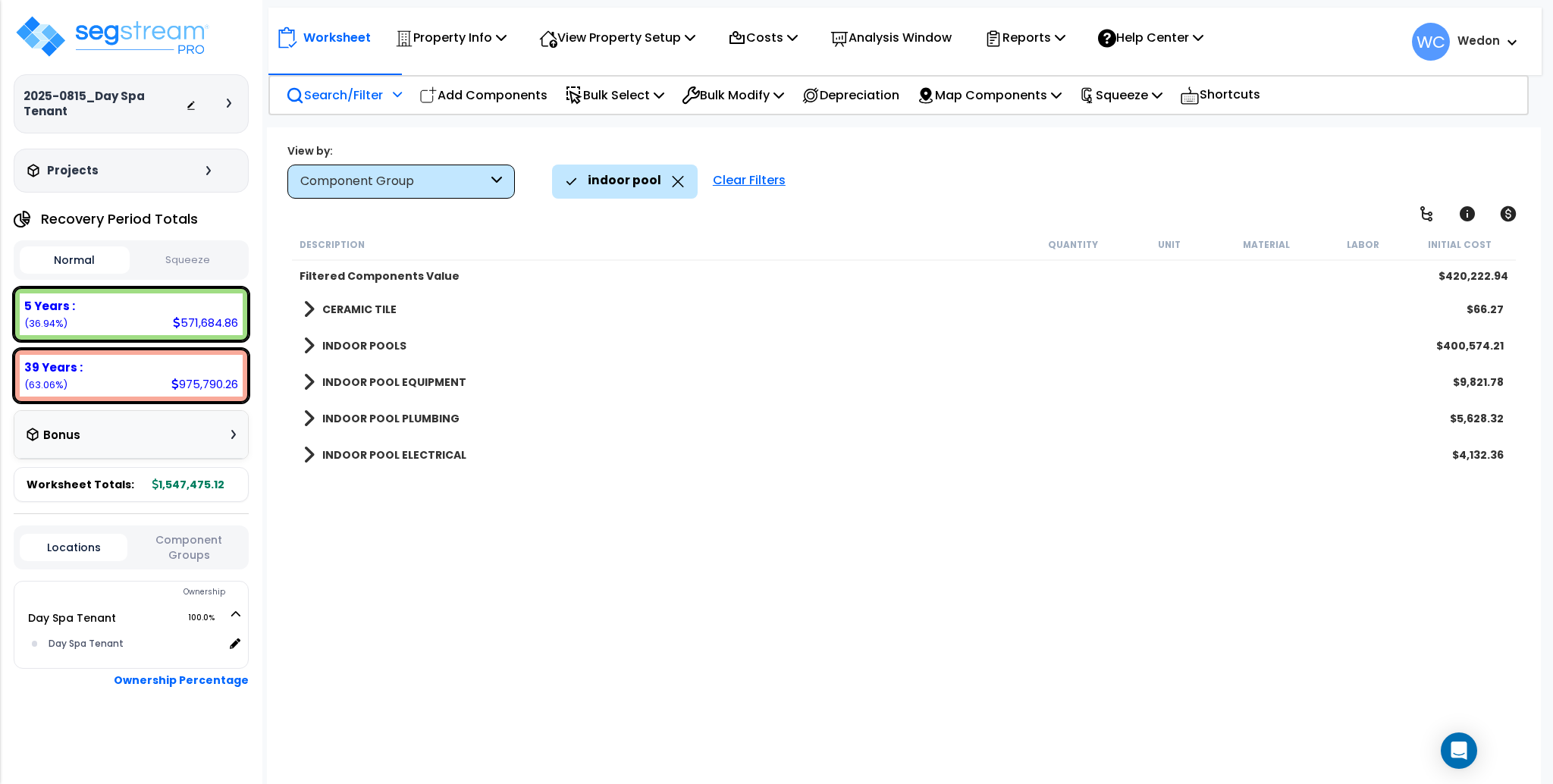
scroll to position [0, 0]
click at [337, 450] on b "INDOOR POOL ELECTRICAL" at bounding box center [395, 455] width 144 height 15
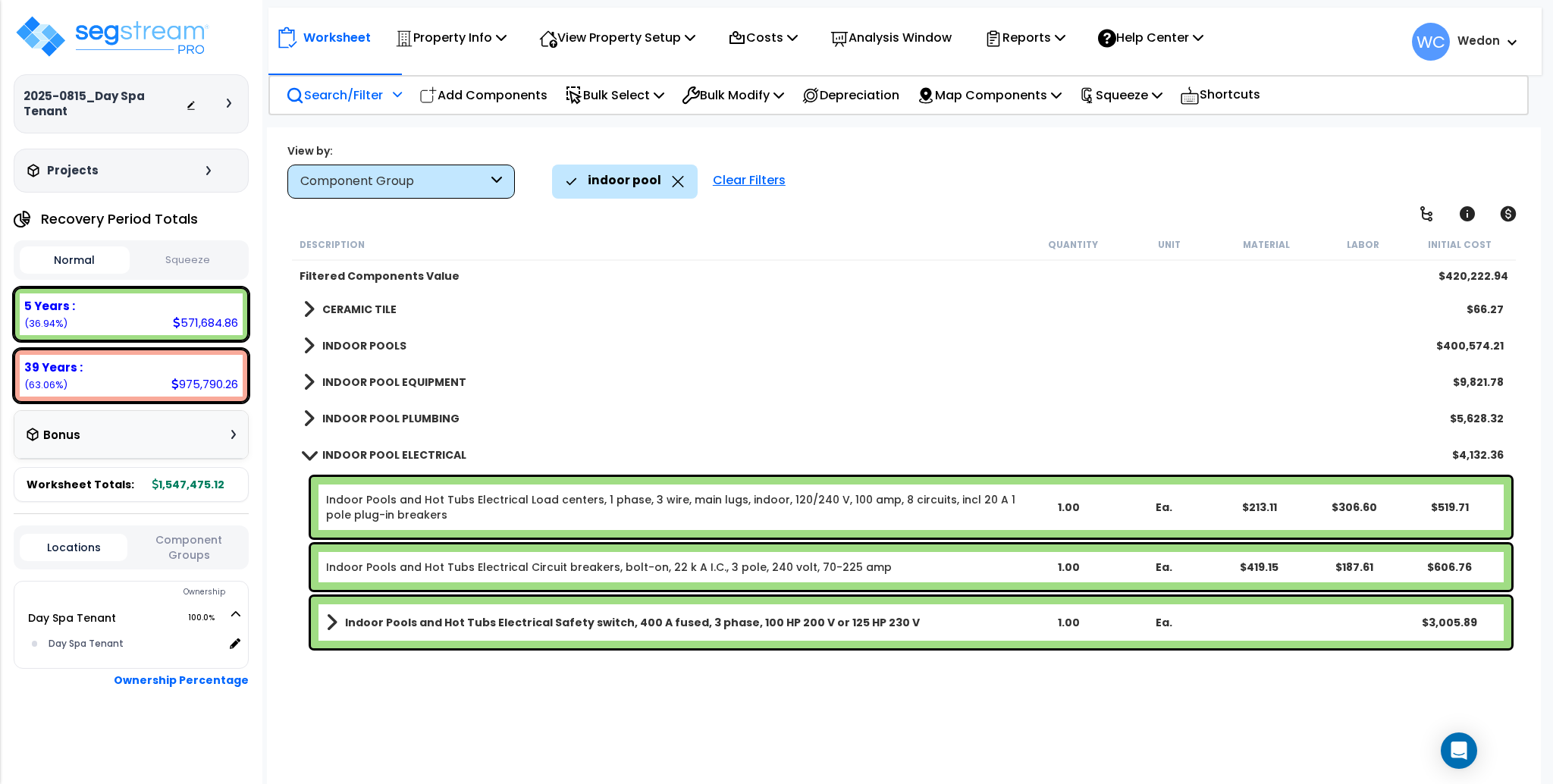
click at [342, 416] on b "INDOOR POOL PLUMBING" at bounding box center [391, 419] width 138 height 15
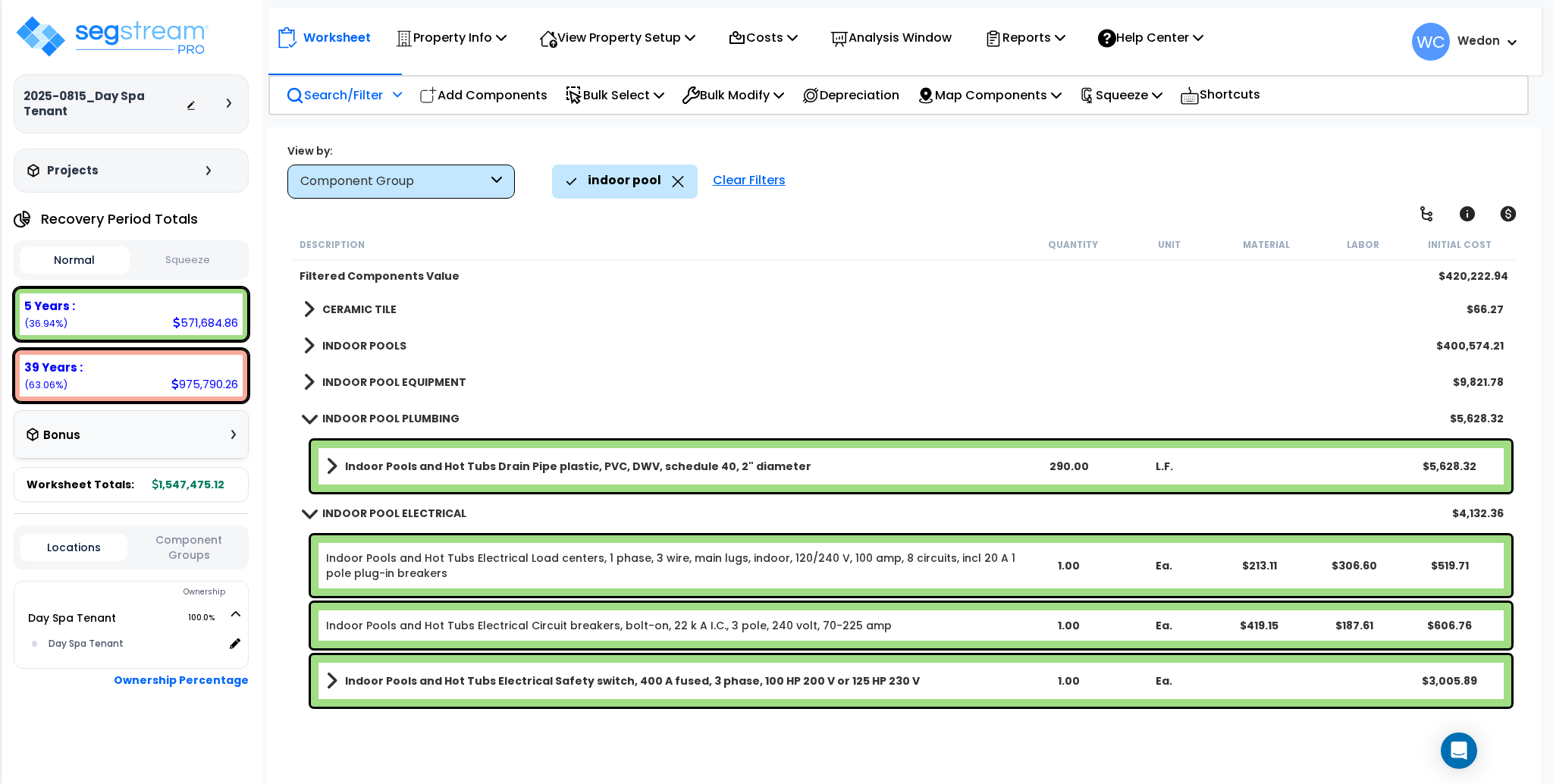
click at [352, 379] on b "INDOOR POOL EQUIPMENT" at bounding box center [395, 382] width 144 height 15
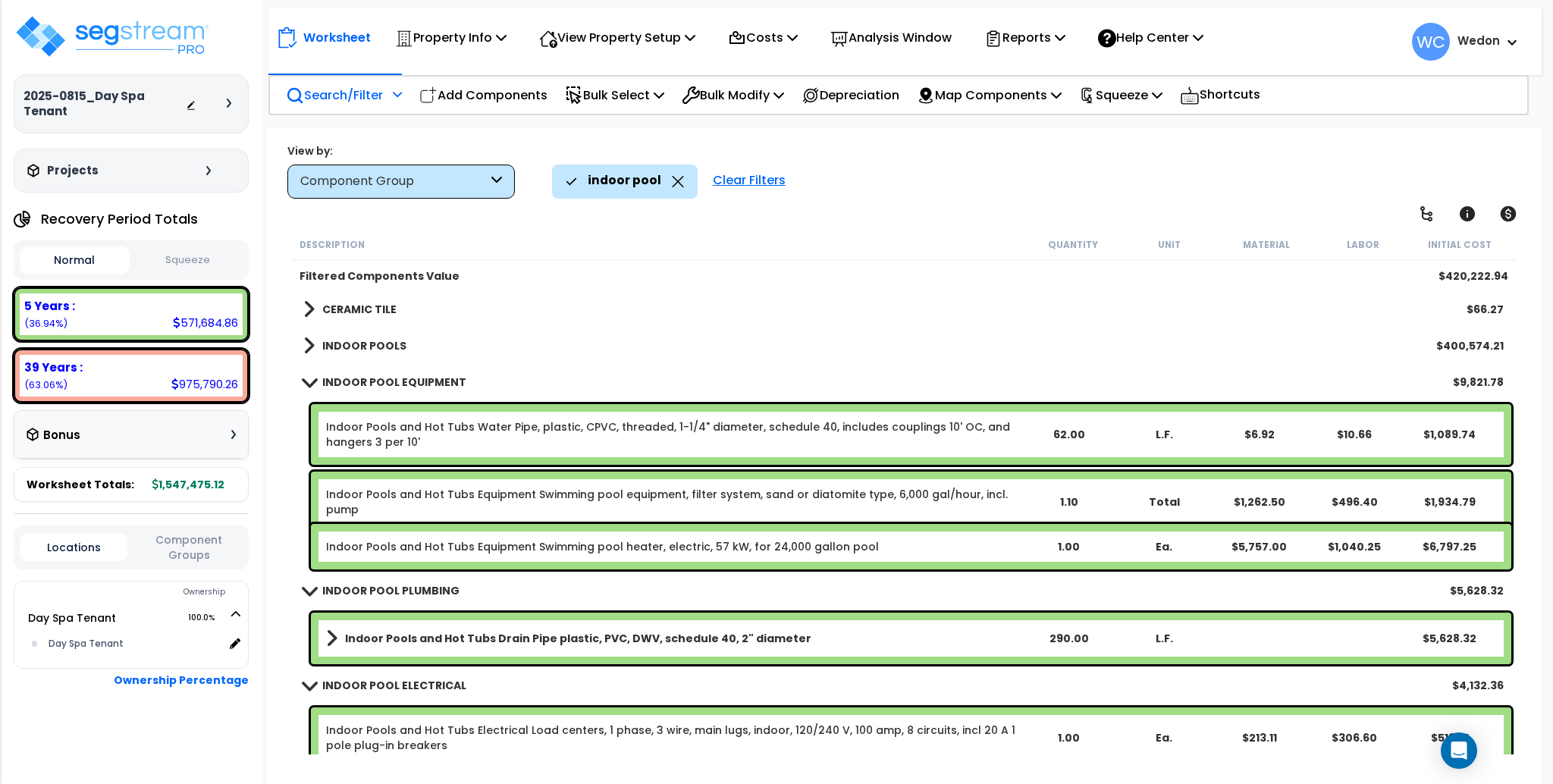
click at [362, 341] on b "INDOOR POOLS" at bounding box center [365, 346] width 85 height 15
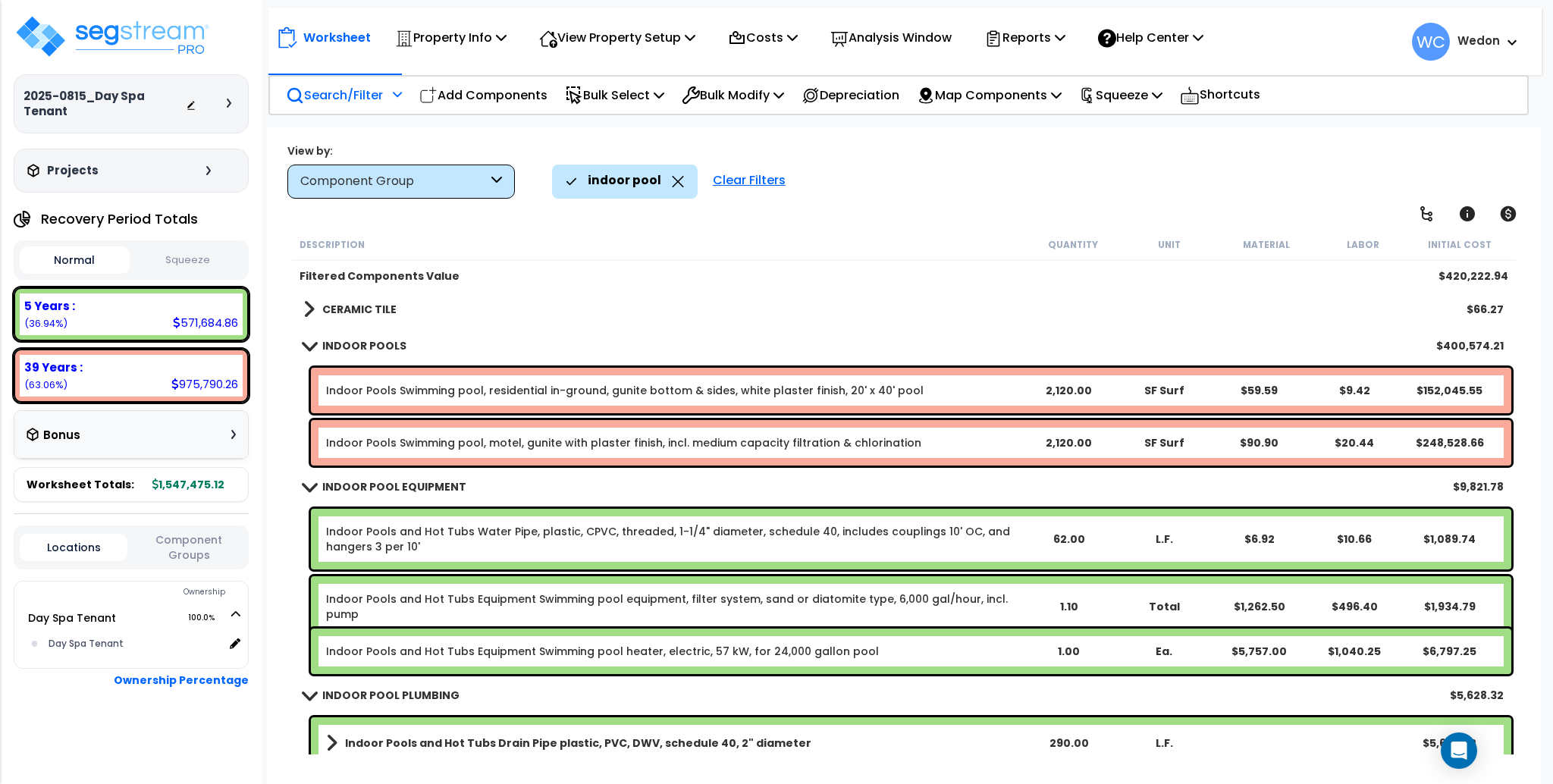
click at [364, 302] on b "CERAMIC TILE" at bounding box center [360, 309] width 75 height 15
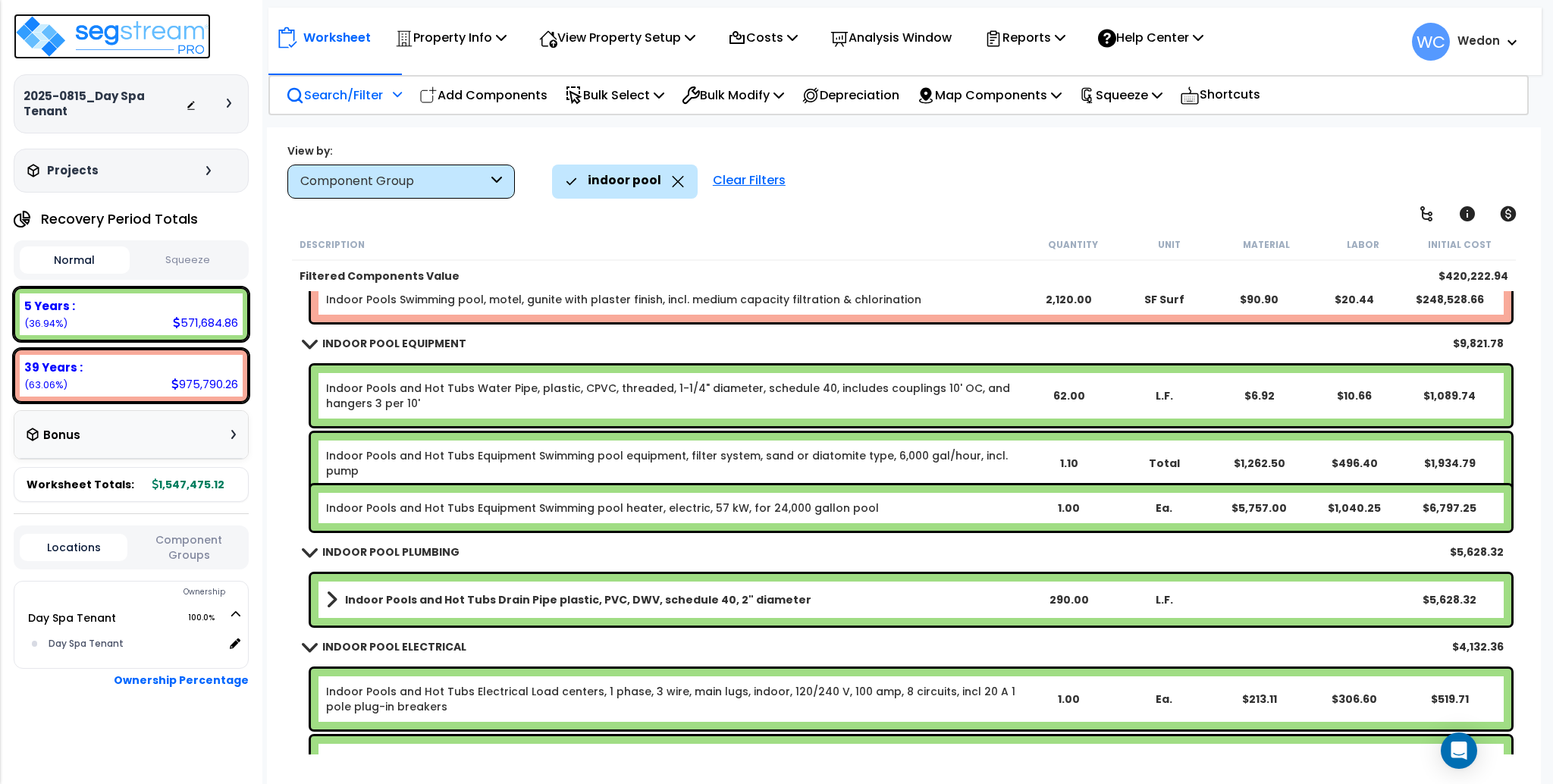
scroll to position [288, 0]
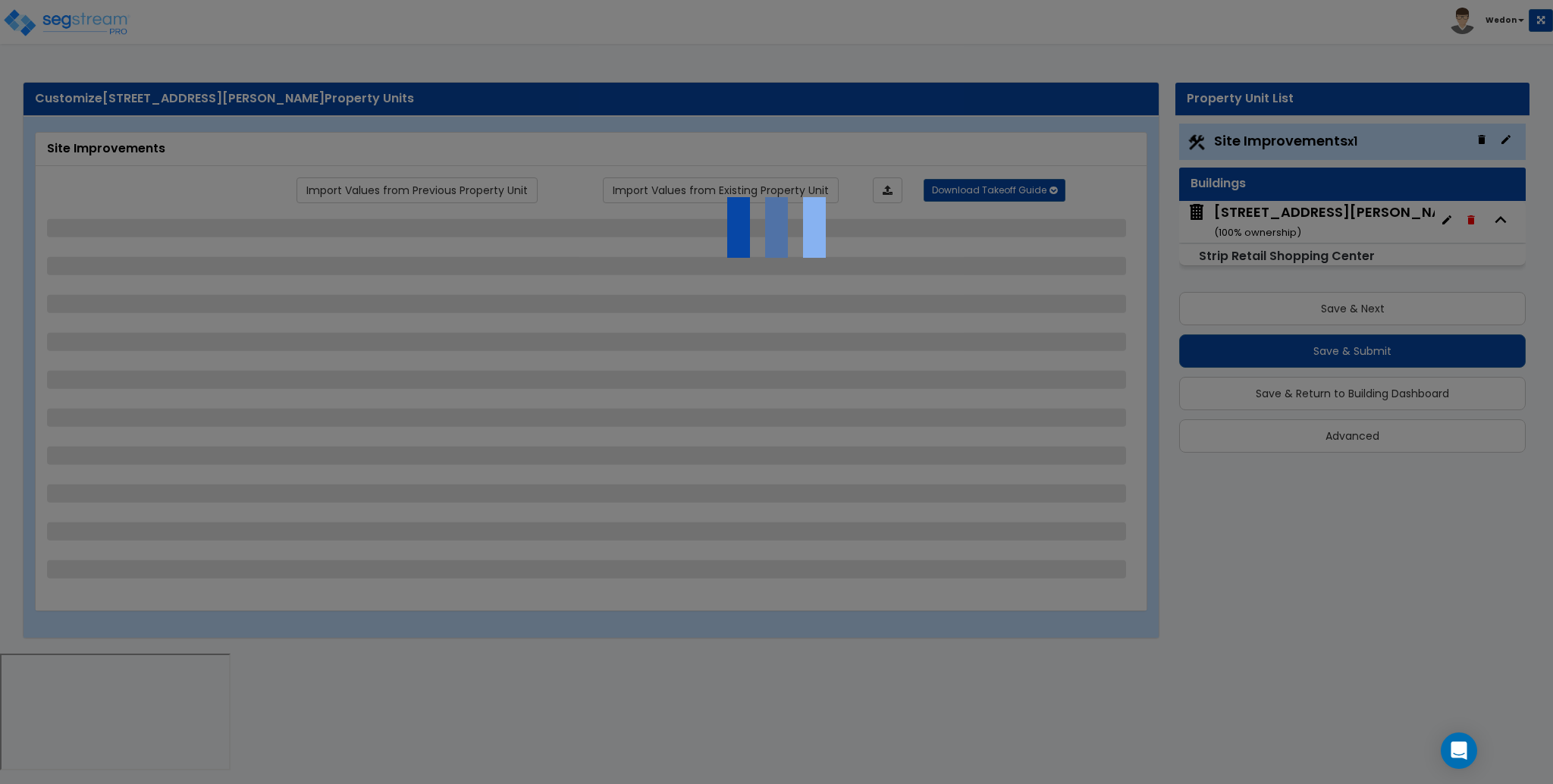
select select "2"
select select "1"
select select "2"
select select "3"
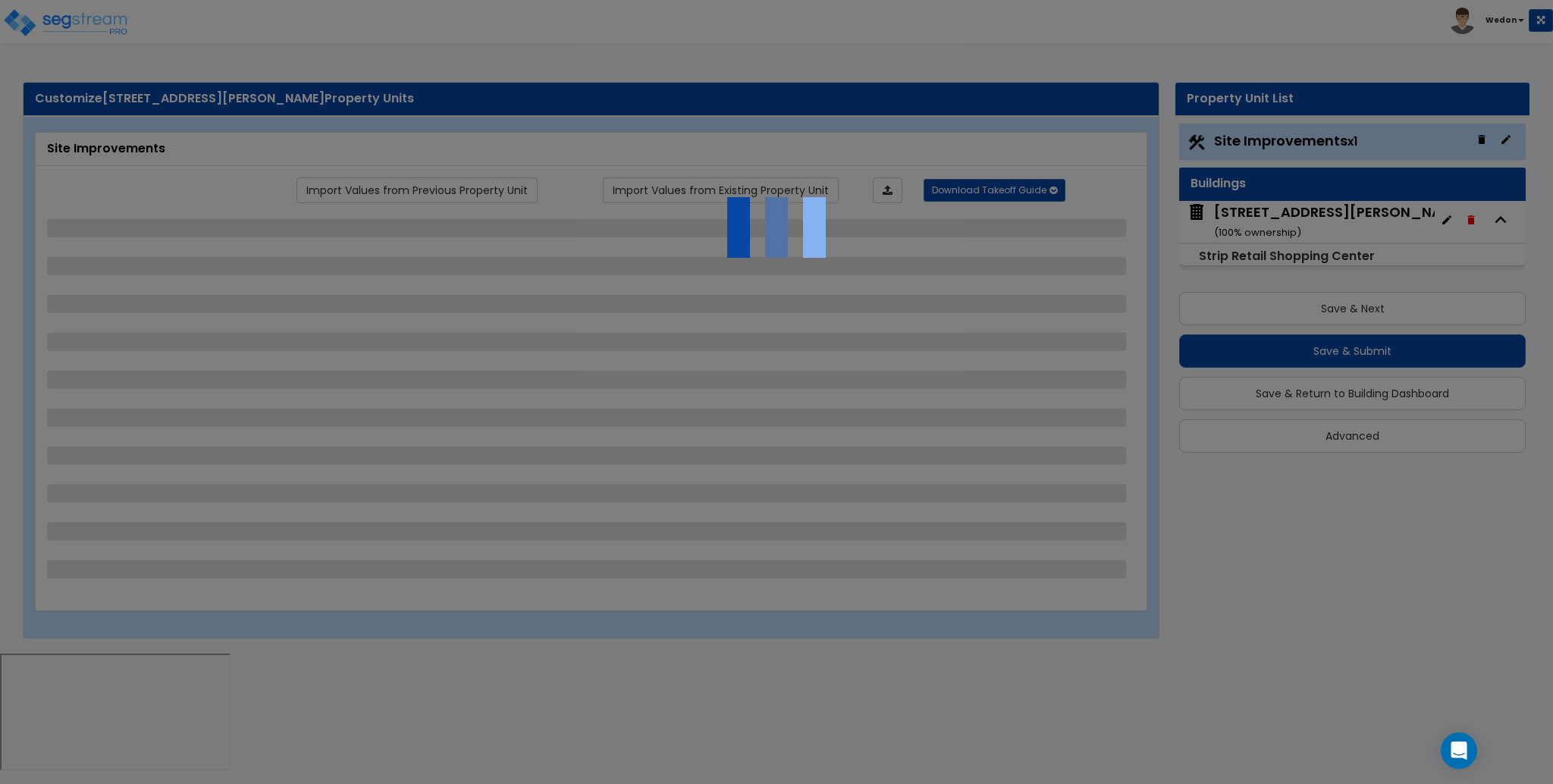
select select "1"
select select "2"
select select "1"
select select "4"
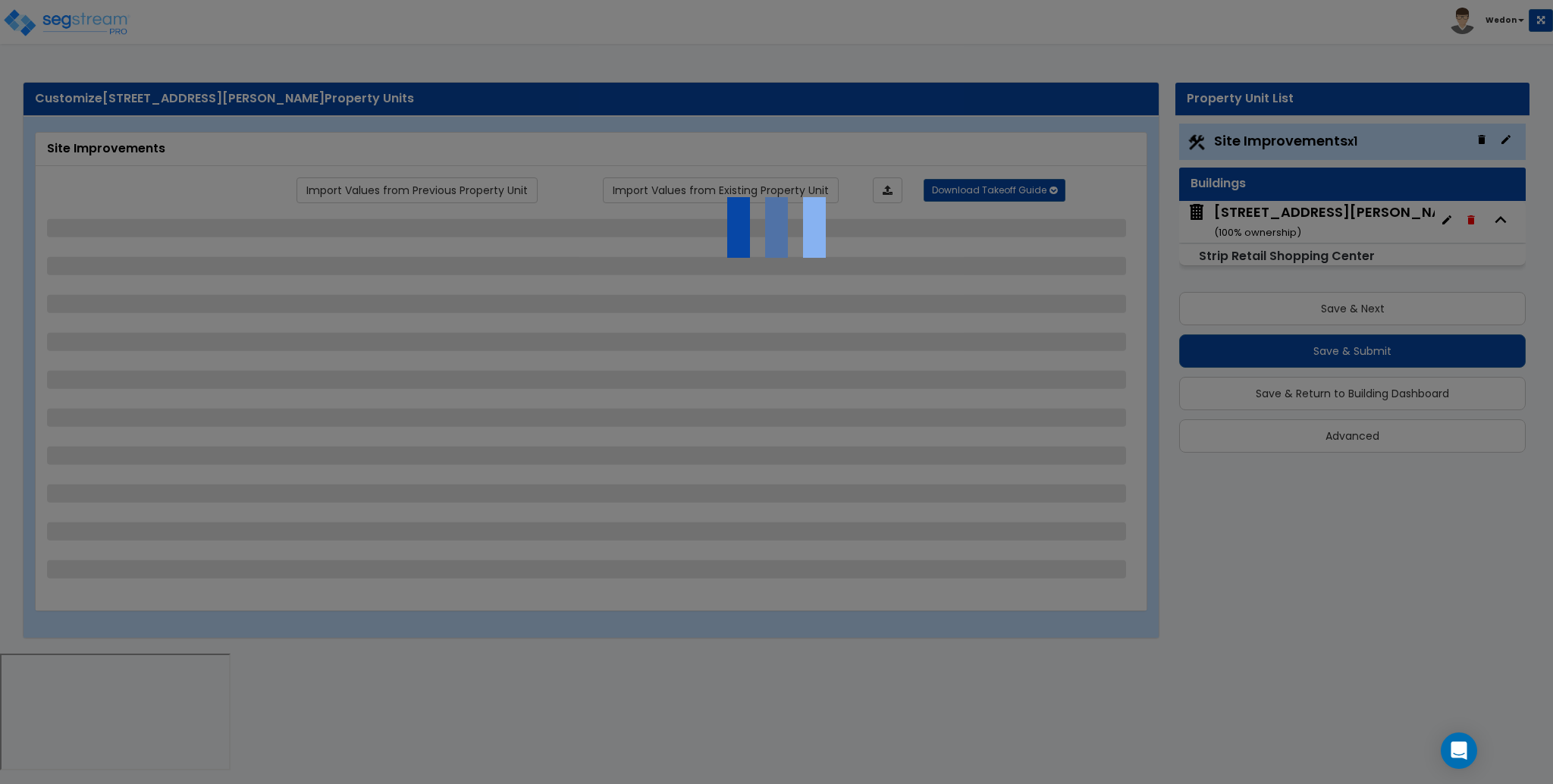
select select "2"
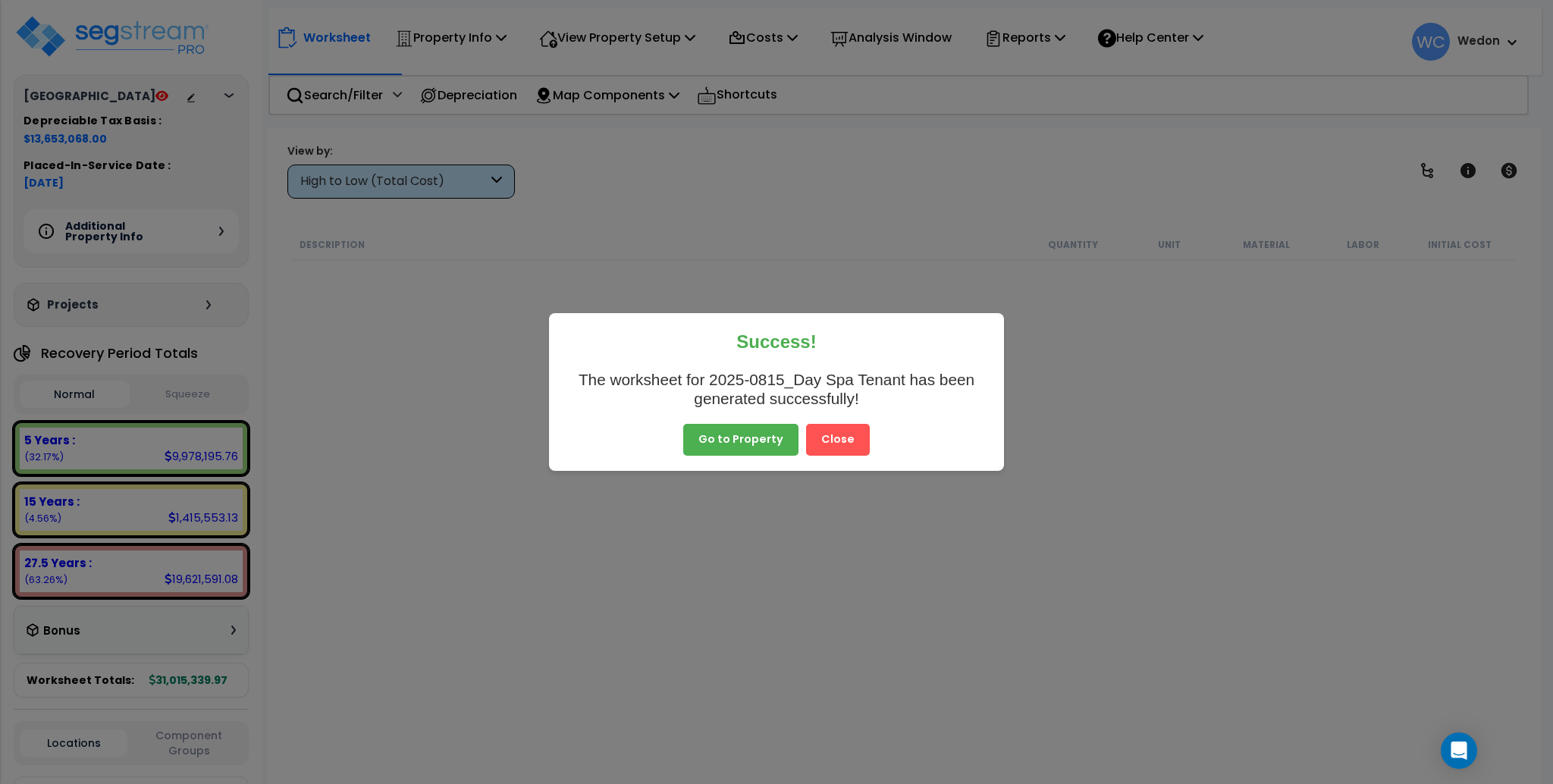
scroll to position [3739, 0]
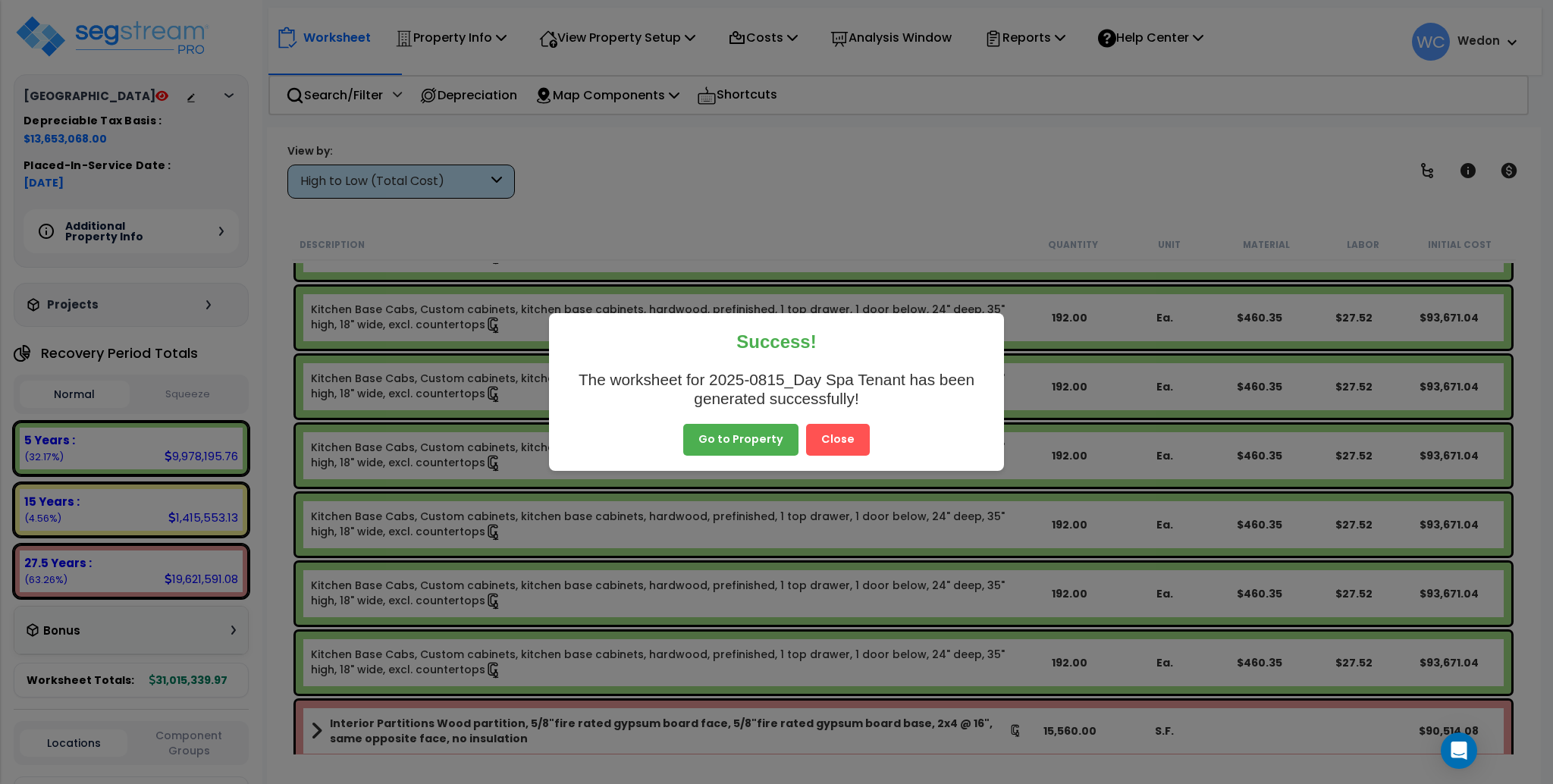
click at [832, 437] on button "Close" at bounding box center [837, 439] width 64 height 31
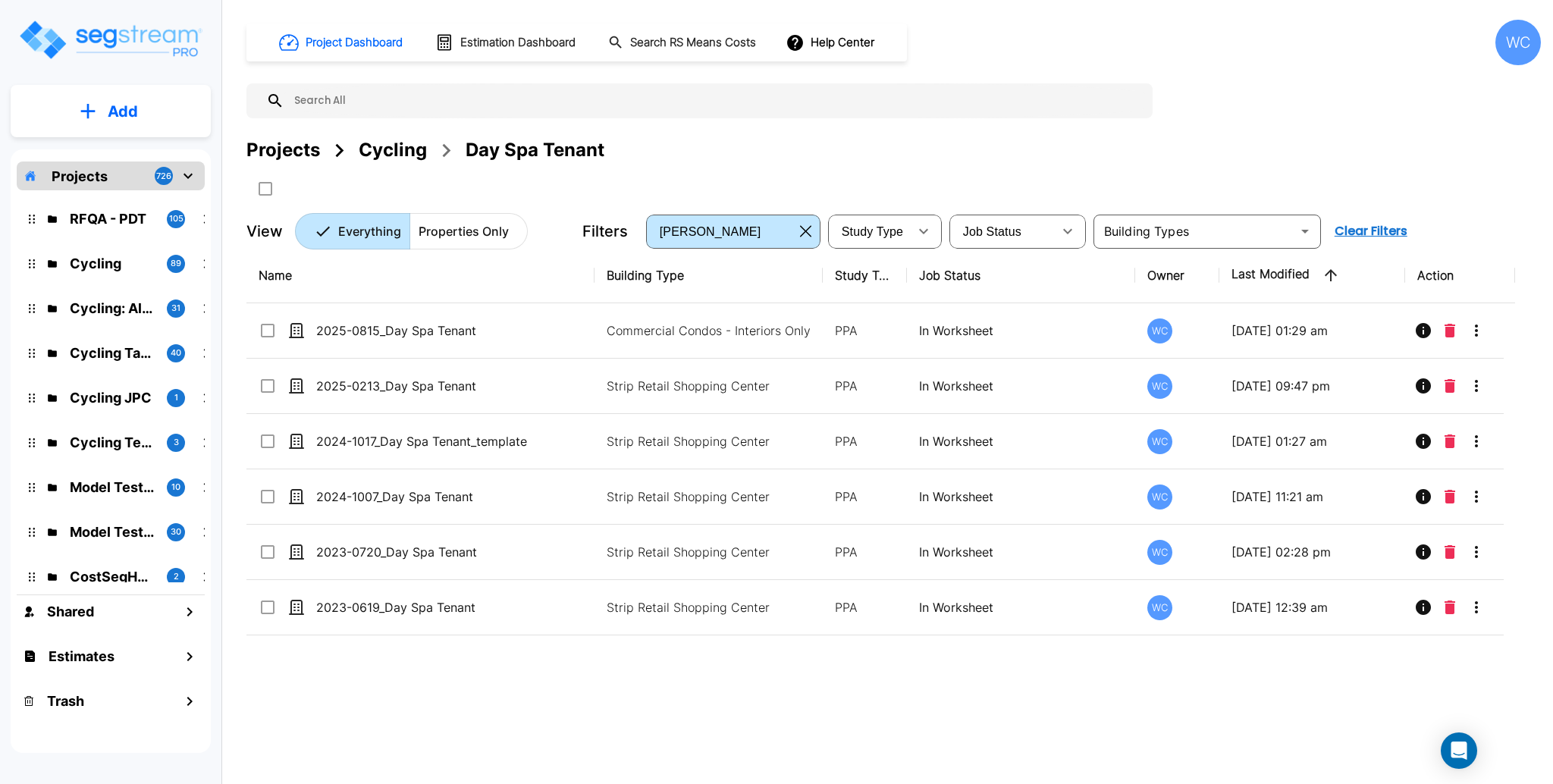
click at [295, 145] on div "Projects" at bounding box center [283, 150] width 74 height 27
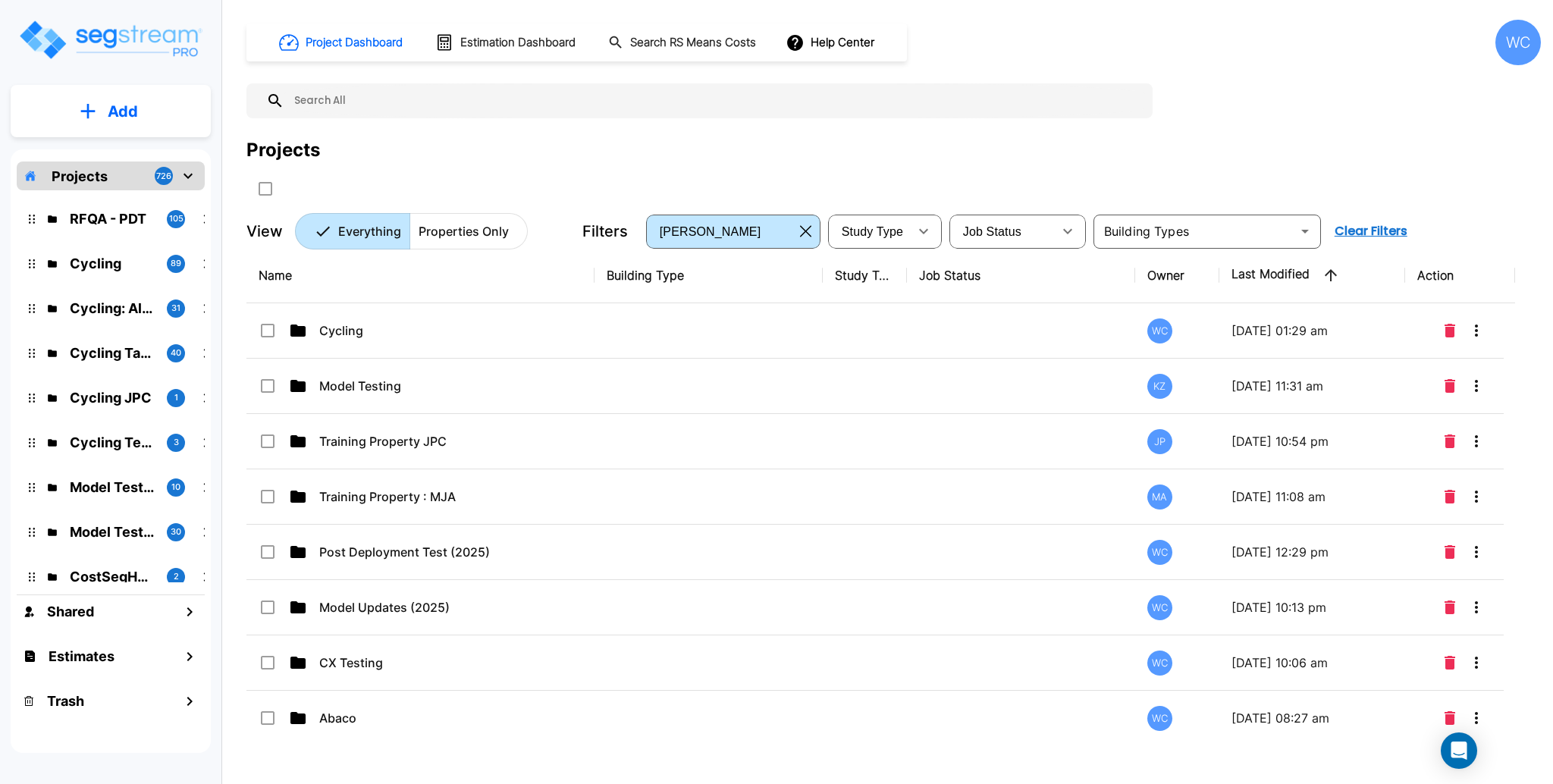
click at [546, 180] on div at bounding box center [541, 188] width 591 height 25
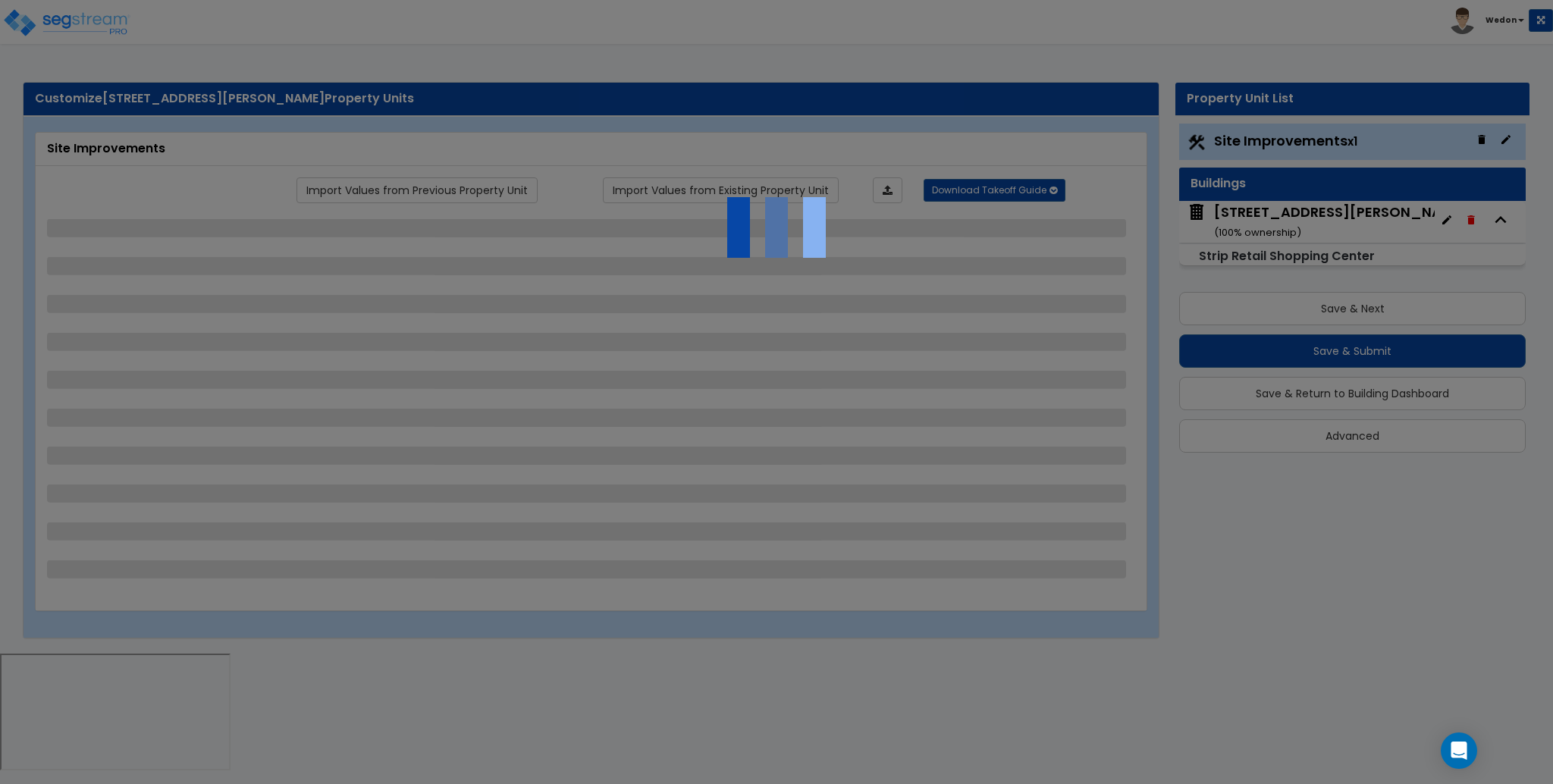
select select "2"
select select "1"
select select "2"
select select "3"
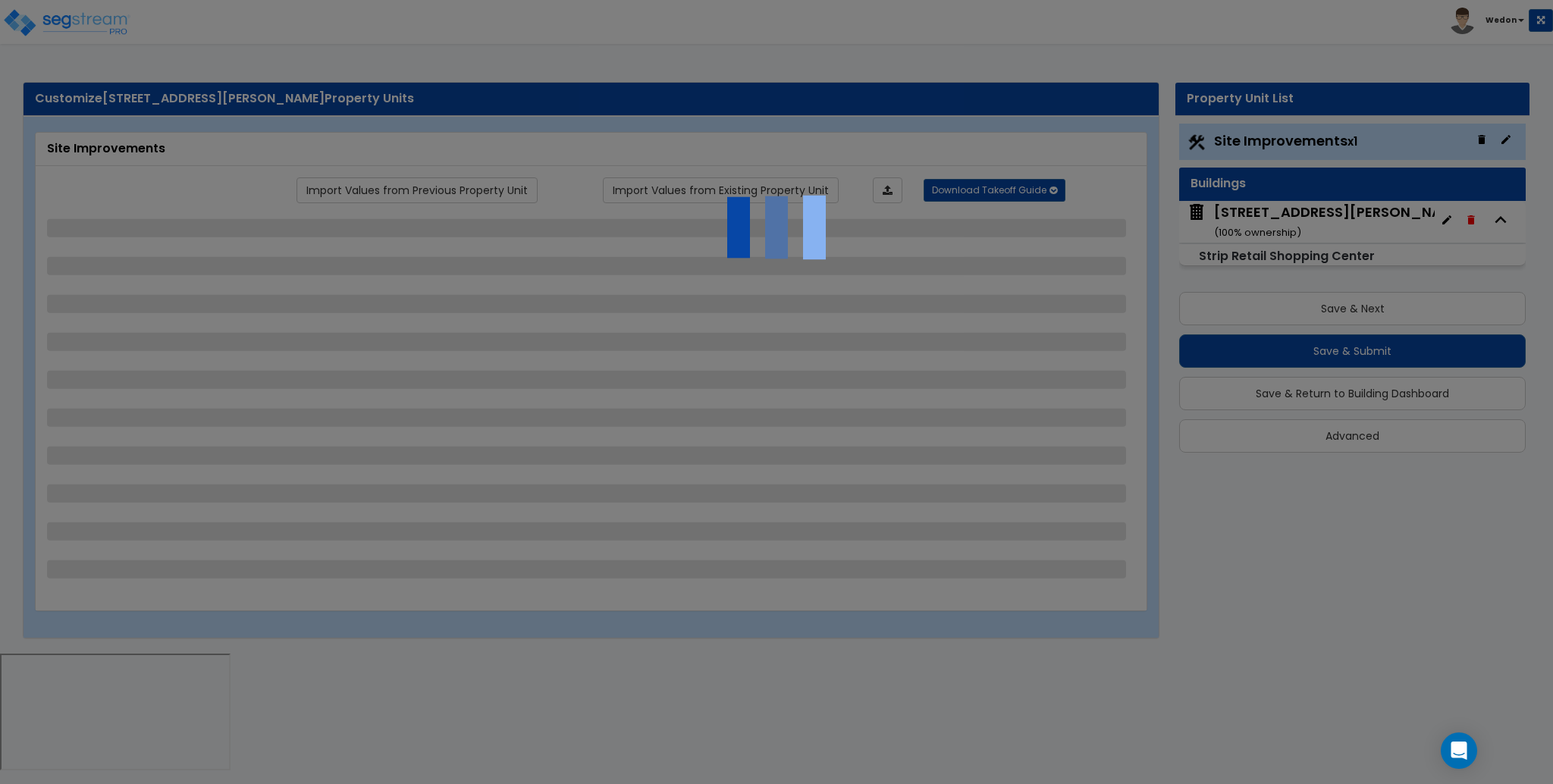
select select "1"
select select "2"
select select "1"
select select "4"
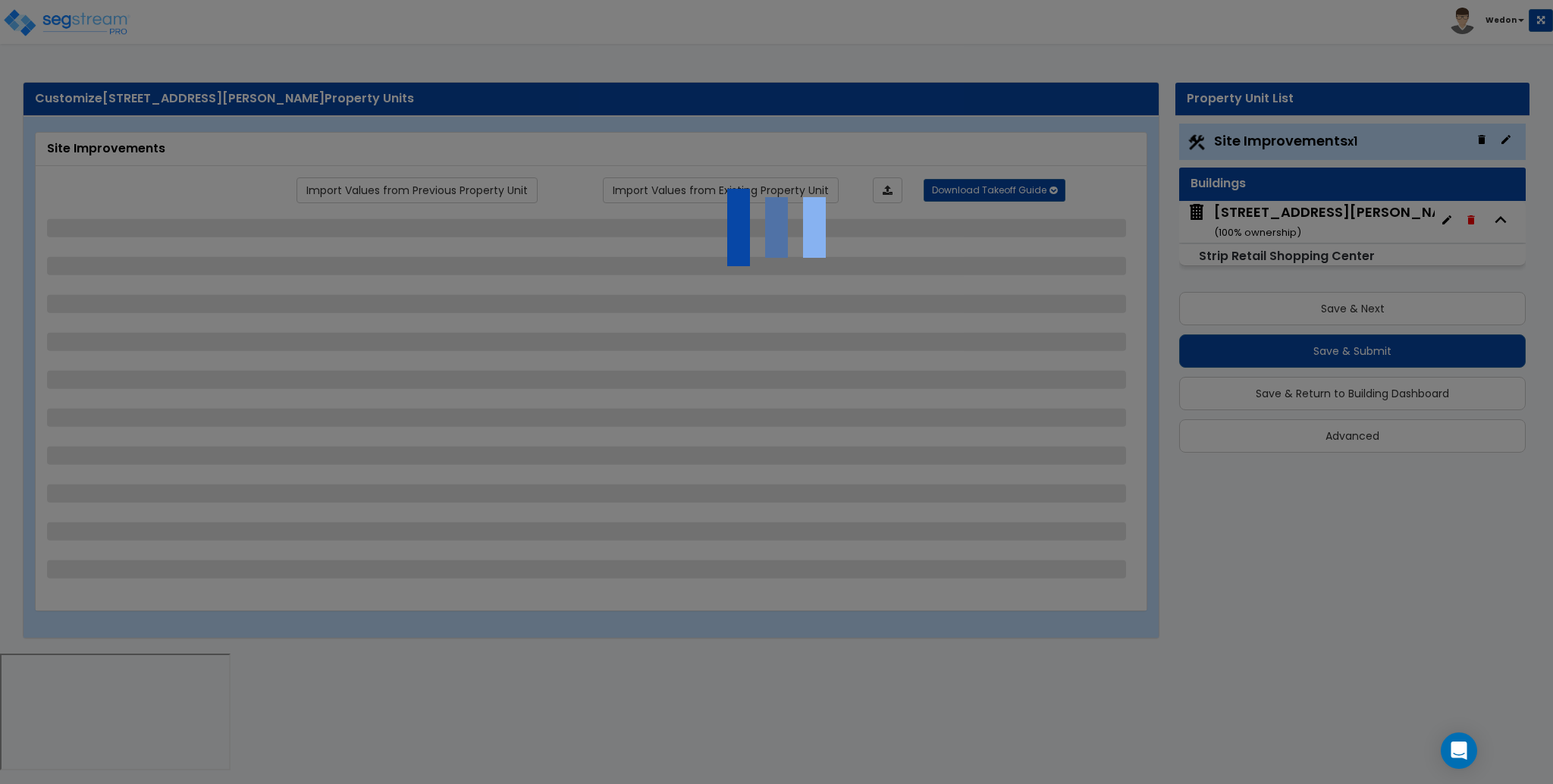
select select "2"
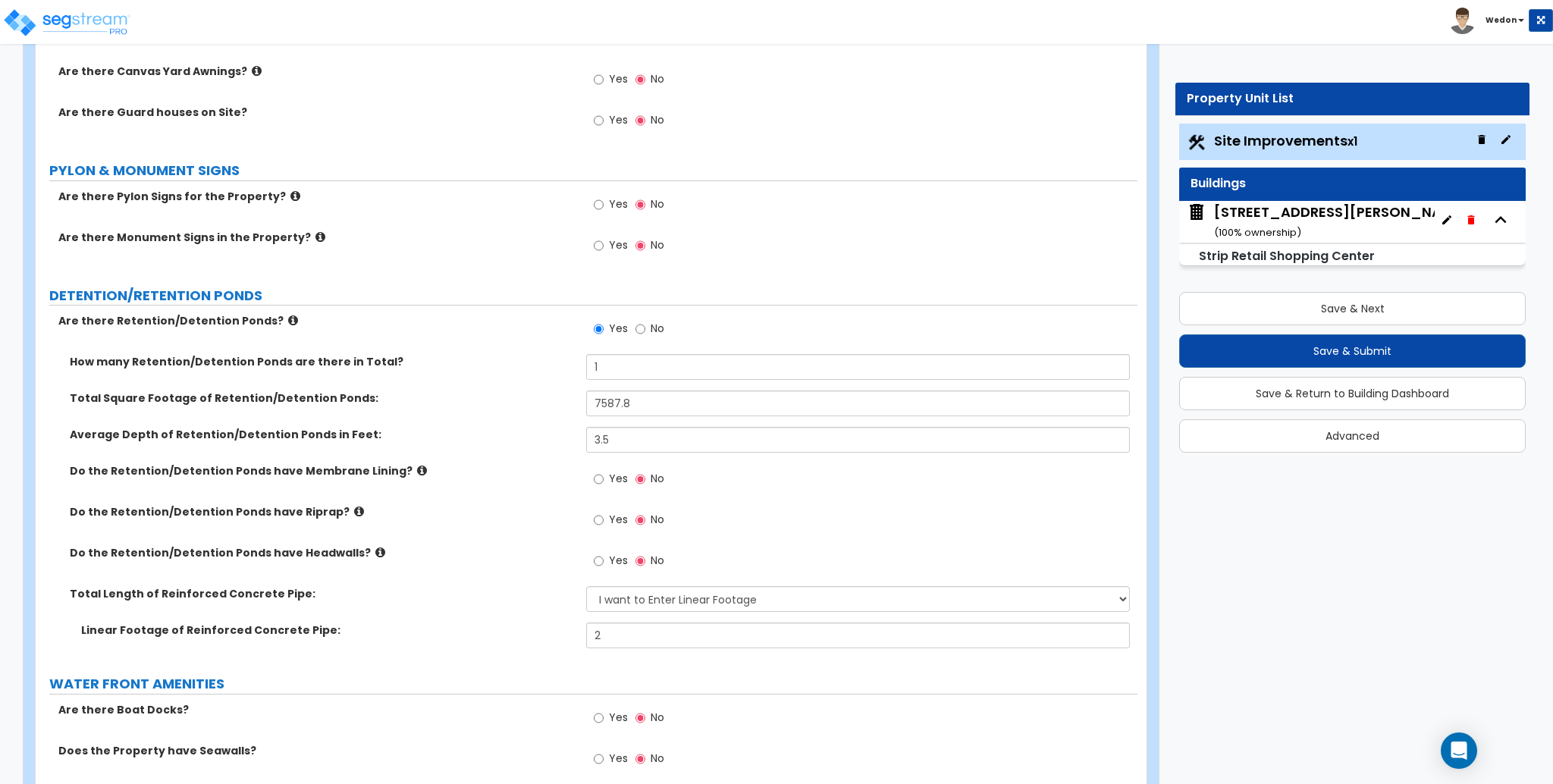
scroll to position [3199, 0]
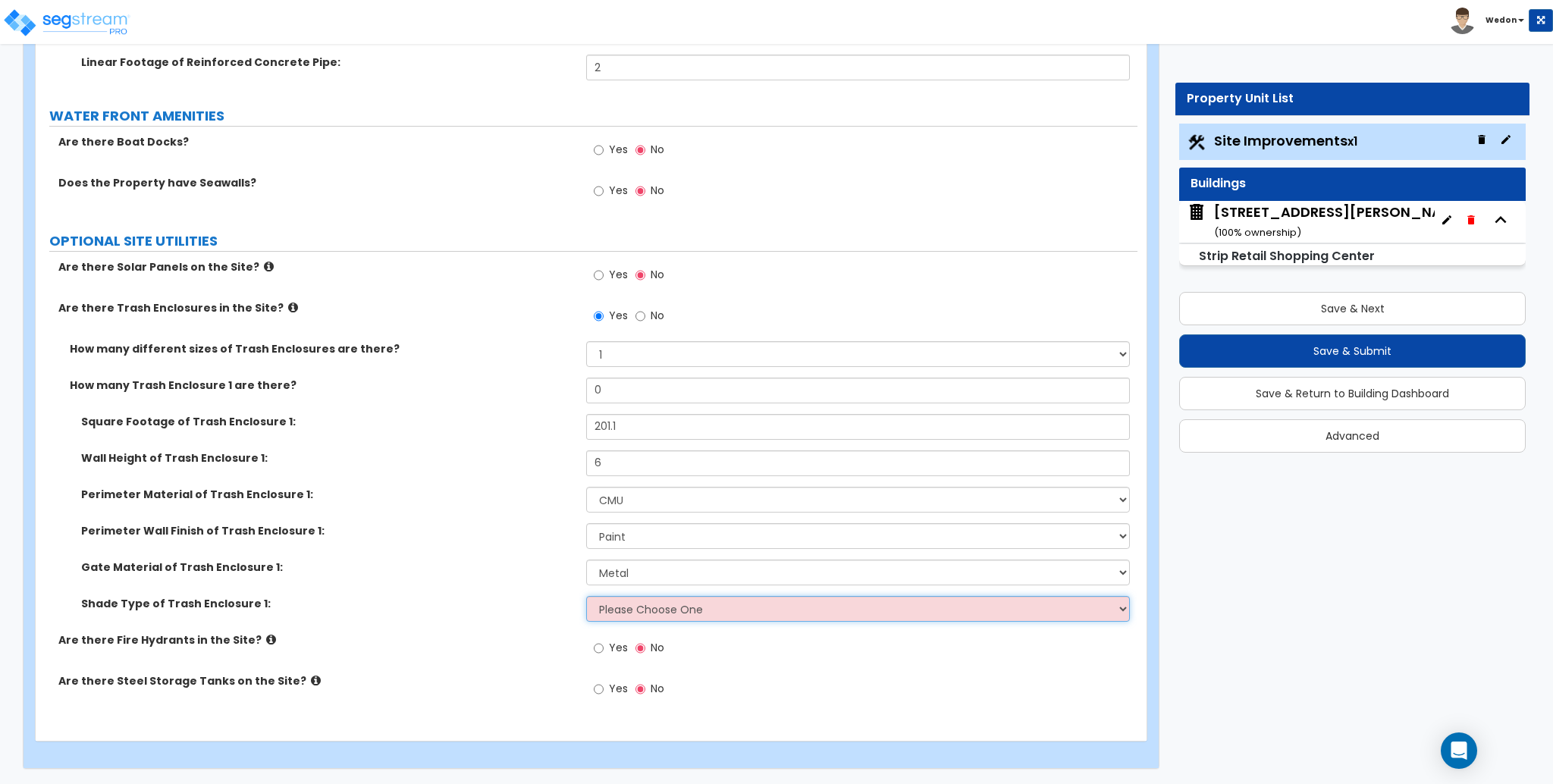
click at [1037, 607] on select "Please Choose One Roof Pergola" at bounding box center [857, 608] width 543 height 26
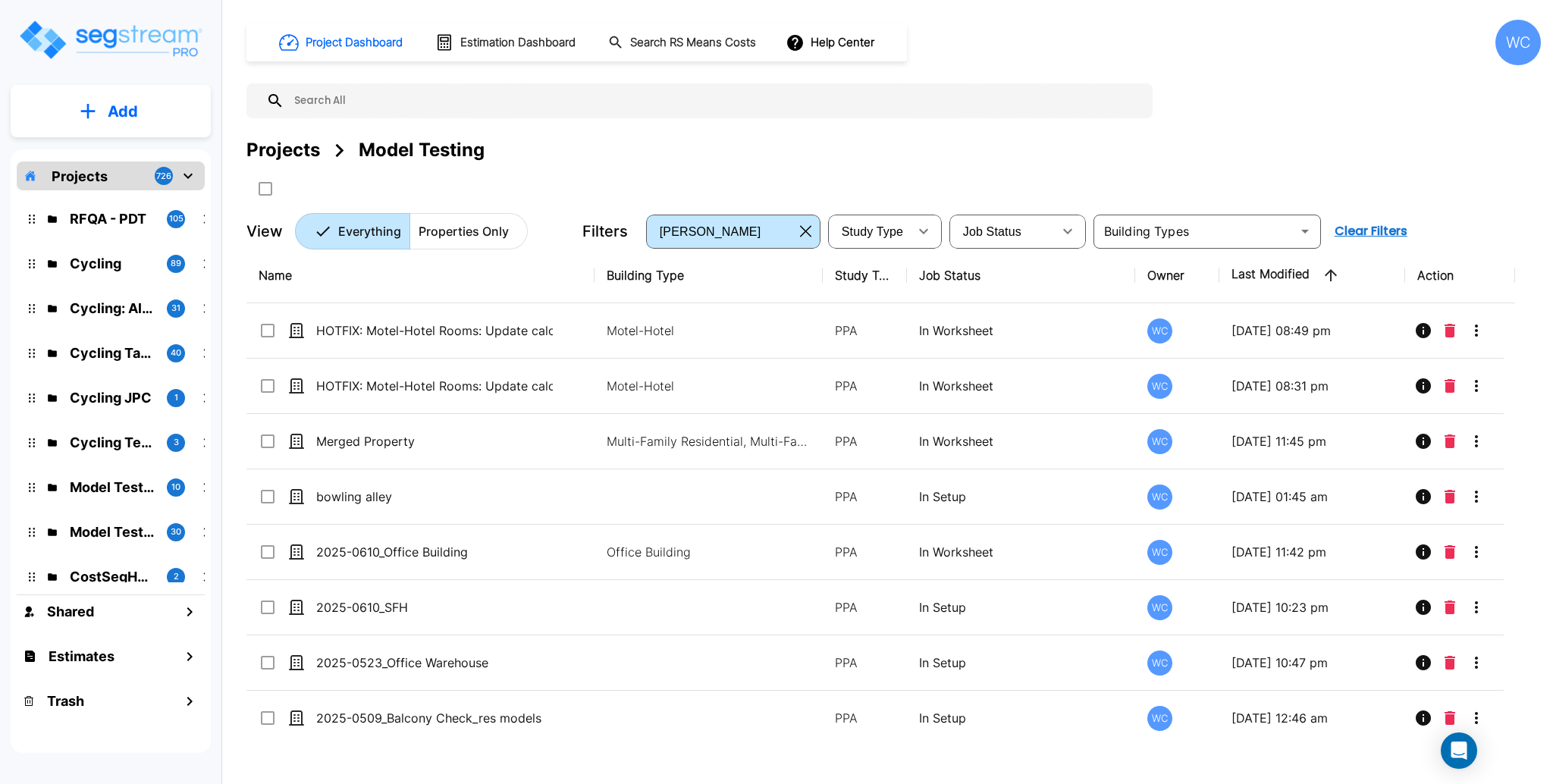
click at [141, 90] on button "Add" at bounding box center [110, 111] width 200 height 44
click at [104, 203] on p "Add Property" at bounding box center [119, 196] width 77 height 18
click at [1259, 78] on div "Project Dashboard Estimation Dashboard Search RS Means Costs Help Center WC Pro…" at bounding box center [893, 134] width 1294 height 230
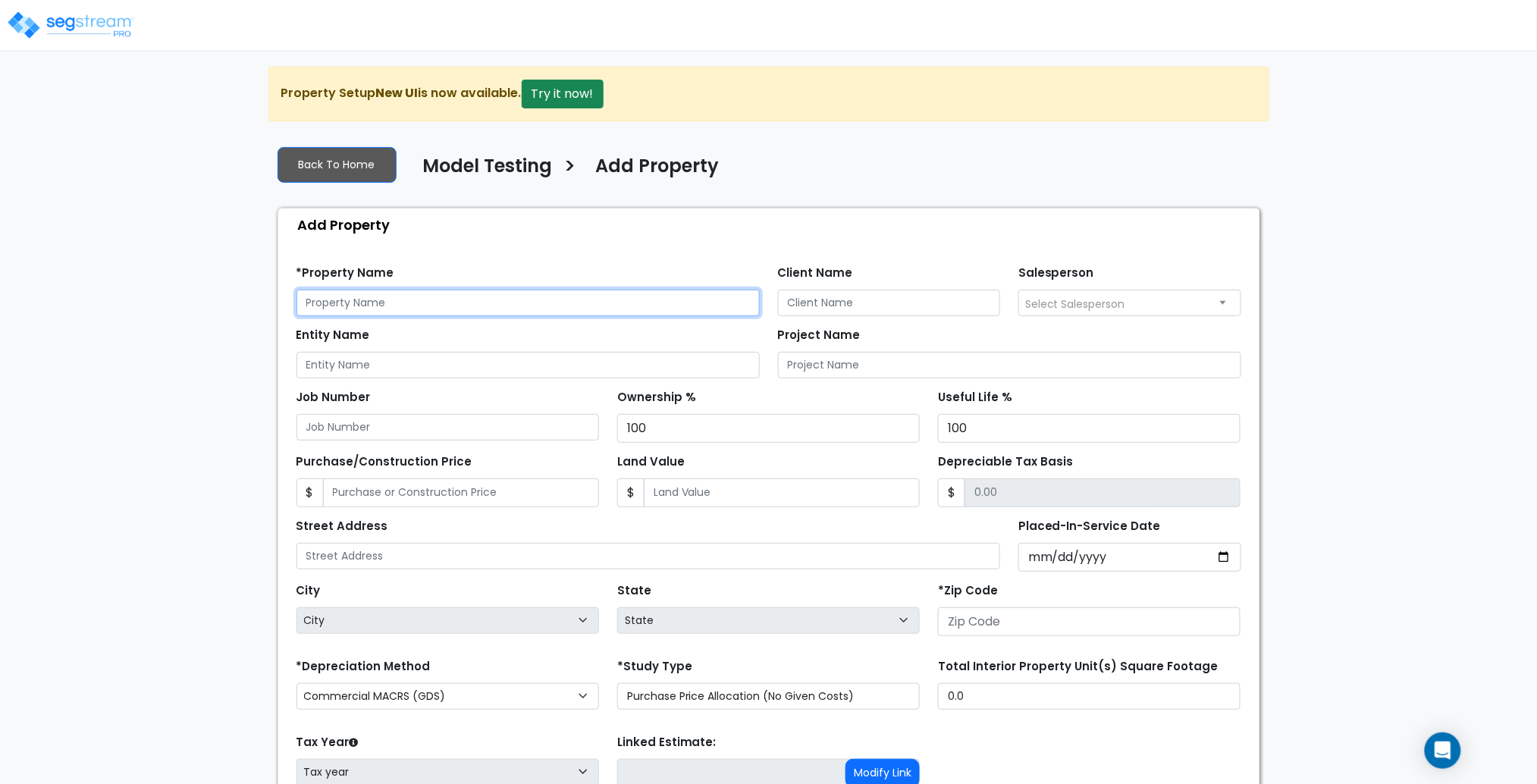
click at [395, 305] on input "text" at bounding box center [528, 302] width 463 height 27
type input "Strip Retail Check"
click at [1223, 563] on input "Placed-In-Service Date" at bounding box center [1129, 557] width 223 height 29
click at [1208, 558] on input "Placed-In-Service Date" at bounding box center [1129, 557] width 223 height 29
click at [1219, 559] on input "Placed-In-Service Date" at bounding box center [1129, 557] width 223 height 29
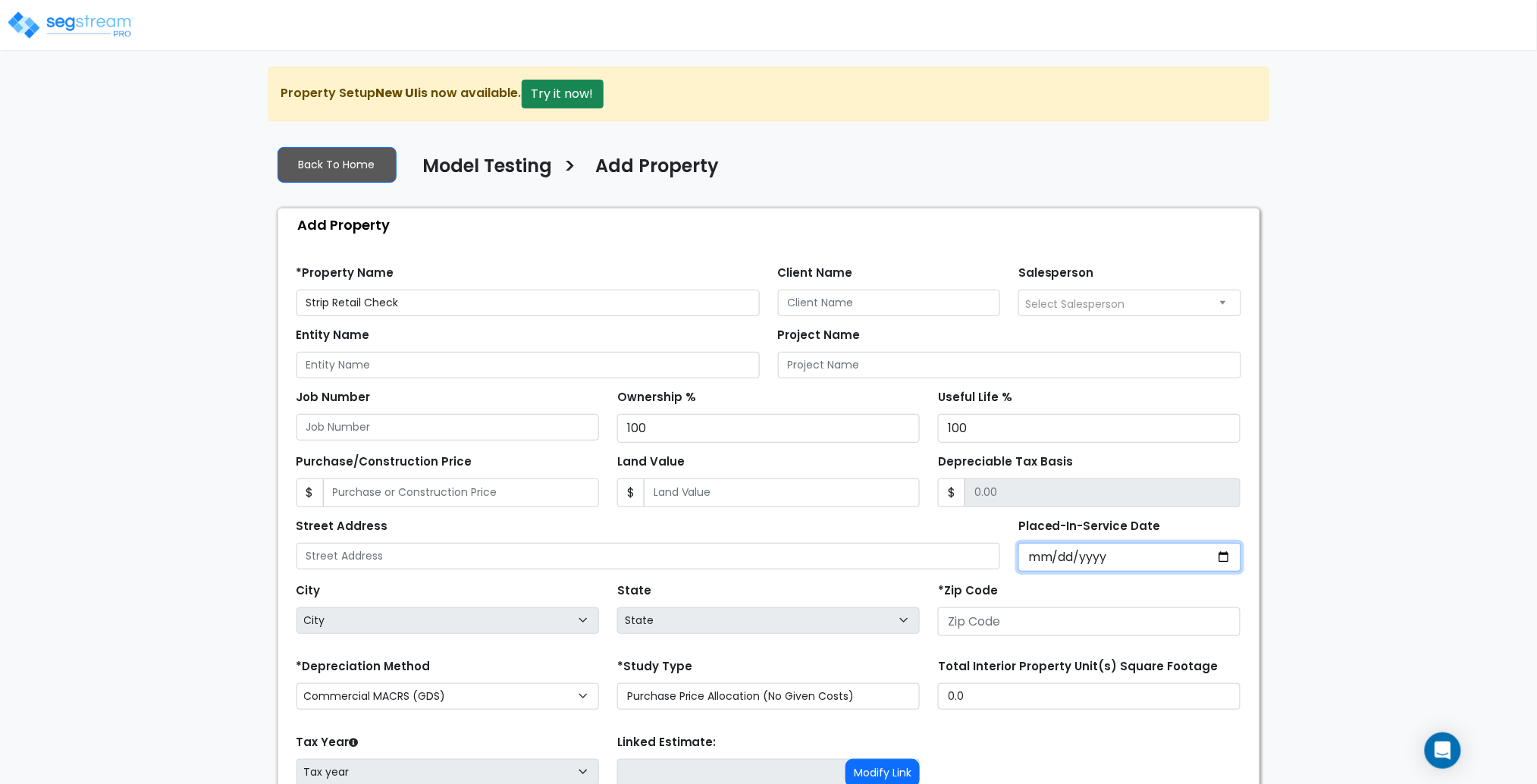
type input "[DATE]"
select select "2025"
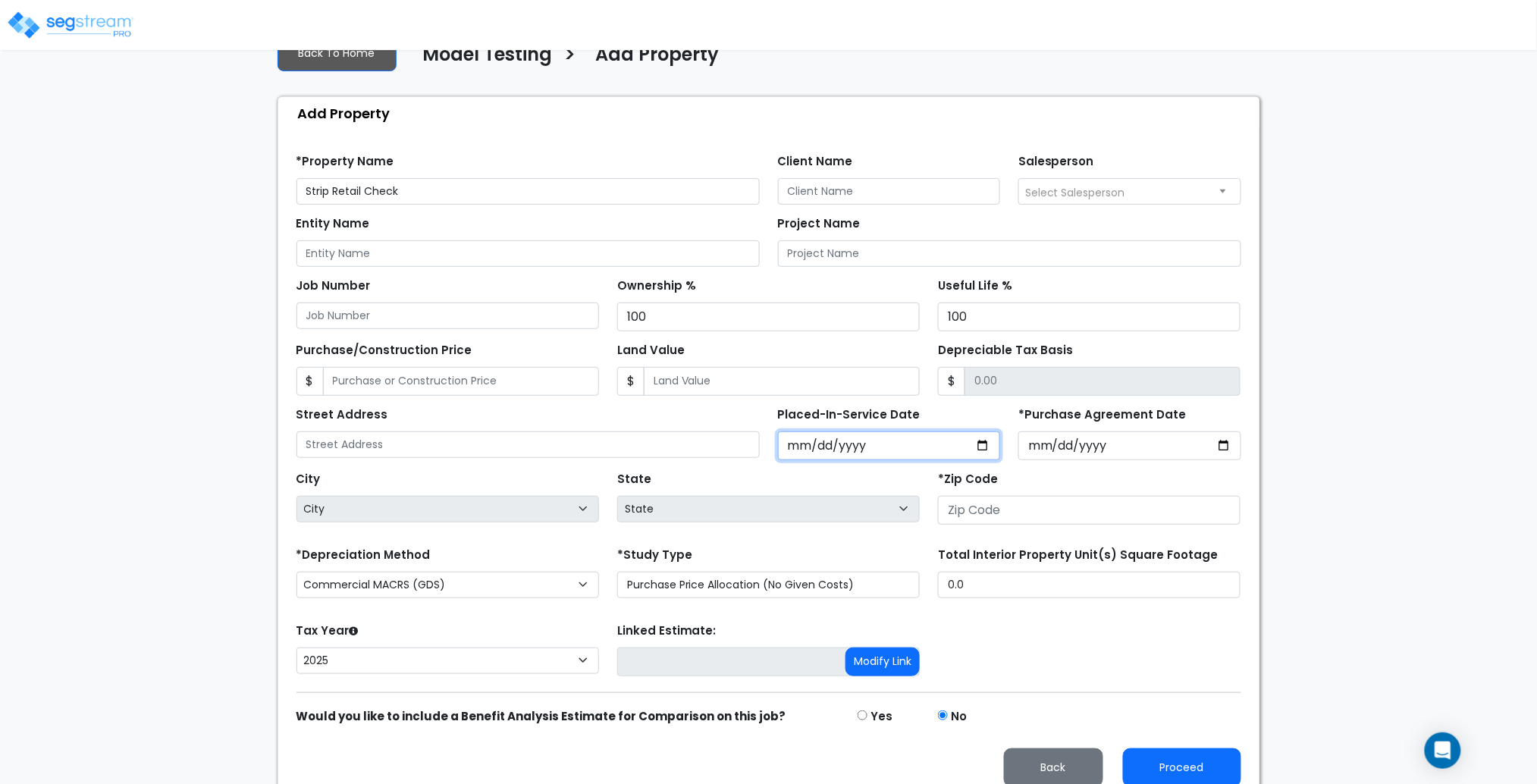
scroll to position [128, 0]
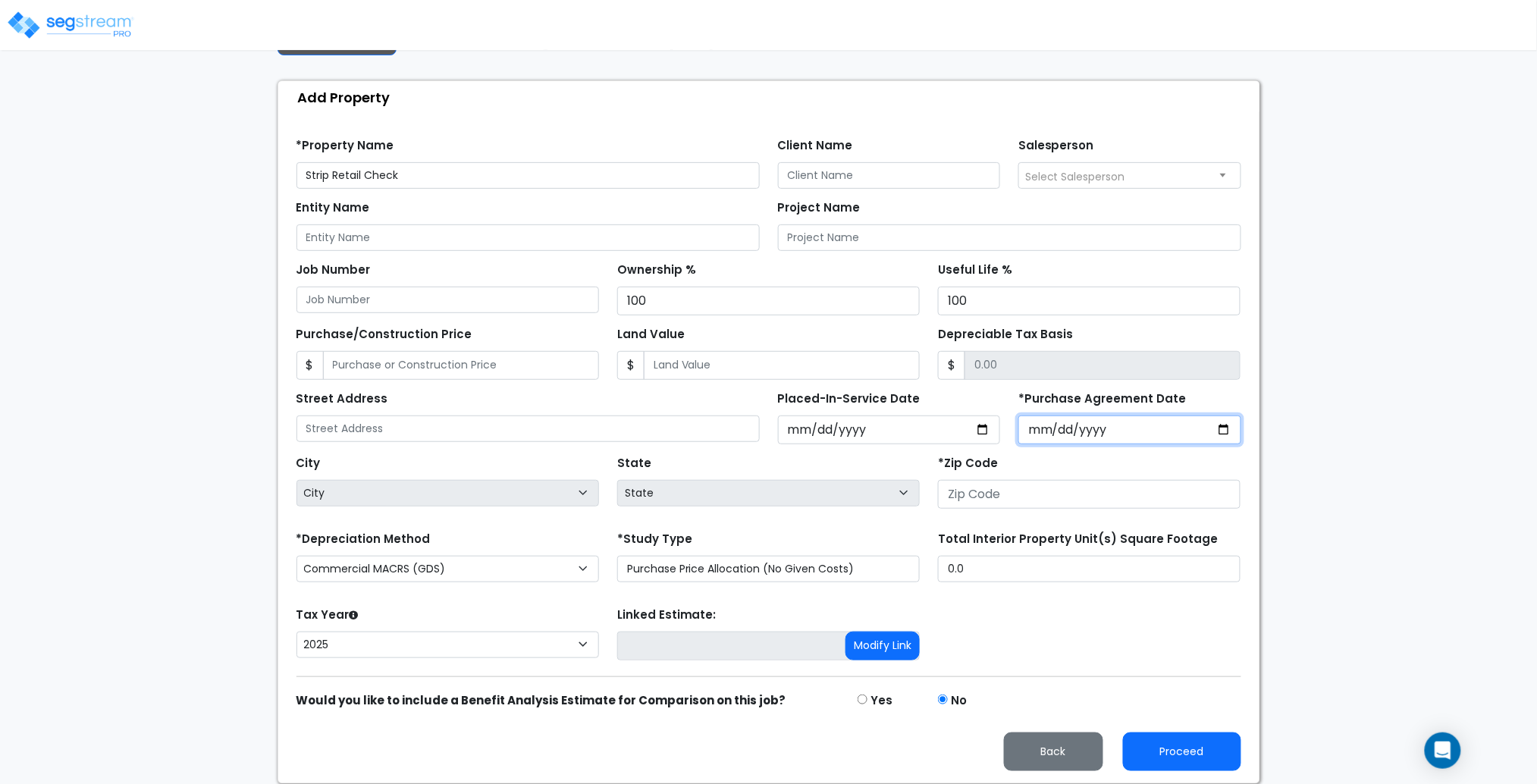
click at [1226, 429] on input "*Purchase Agreement Date" at bounding box center [1129, 429] width 223 height 29
type input "2025-08-20"
click at [1043, 476] on div "*Zip Code" at bounding box center [1089, 480] width 303 height 57
click at [1051, 501] on input "number" at bounding box center [1089, 494] width 303 height 29
drag, startPoint x: 1172, startPoint y: 495, endPoint x: 652, endPoint y: 474, distance: 520.4
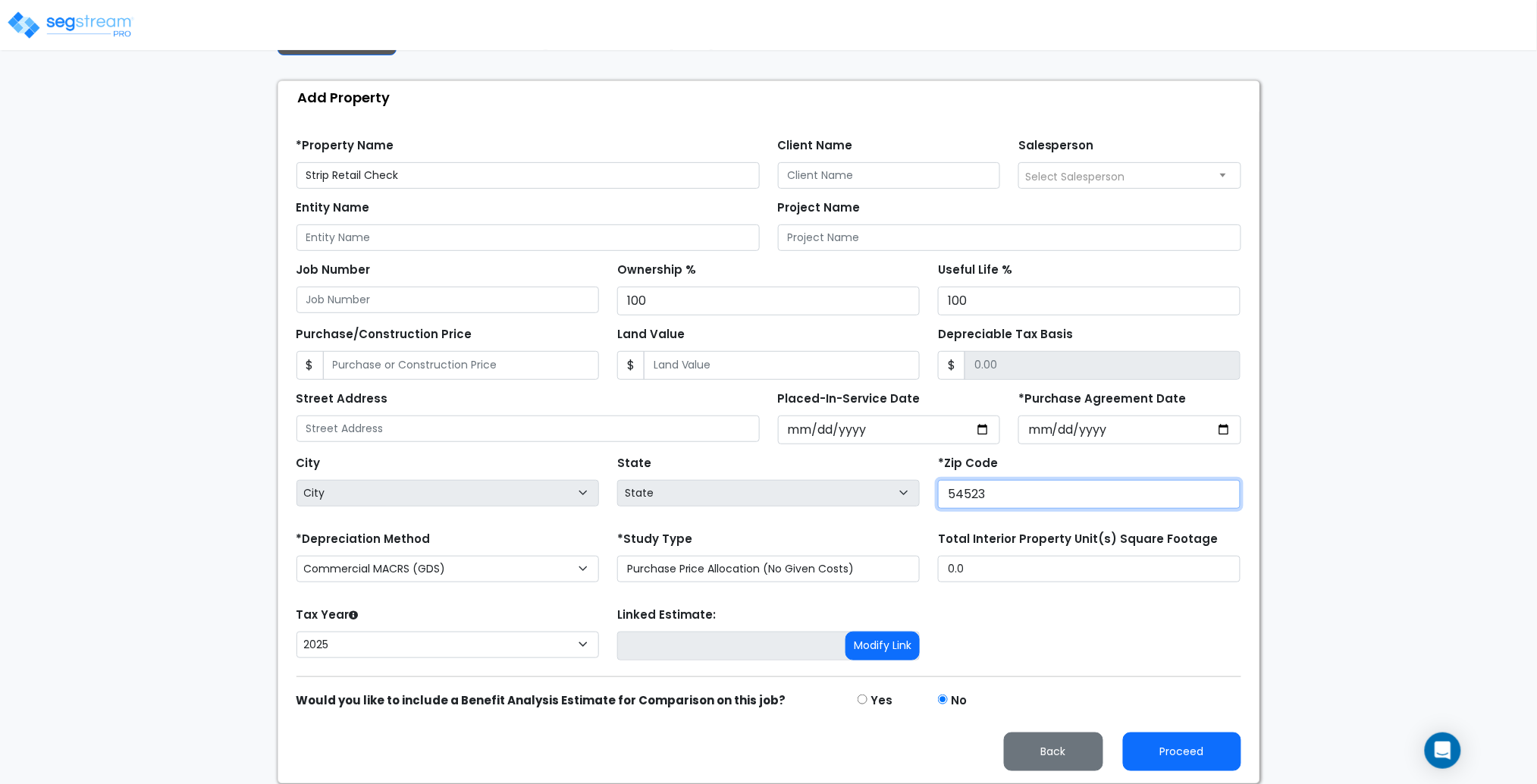
click at [656, 476] on div "City City State State National Average AB AK AL AR AZ BC CA CO CT DC DE FL GA H…" at bounding box center [768, 478] width 962 height 68
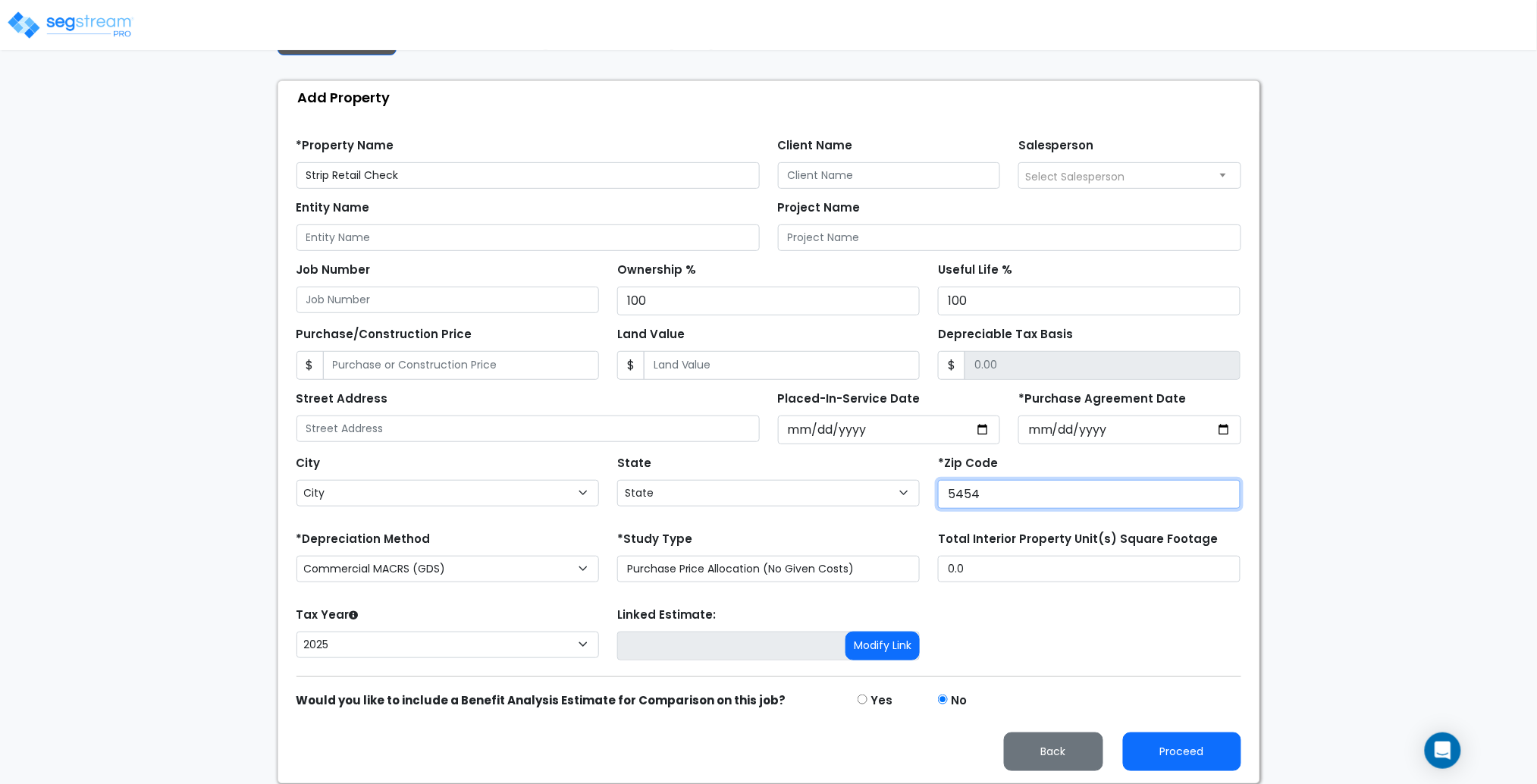
type input "54542"
select select "WI"
type input "54542"
click at [546, 520] on form "*Property Name Strip Retail Check Client Name Salesperson 100 $" at bounding box center [768, 448] width 944 height 644
drag, startPoint x: 434, startPoint y: 564, endPoint x: 446, endPoint y: 563, distance: 12.0
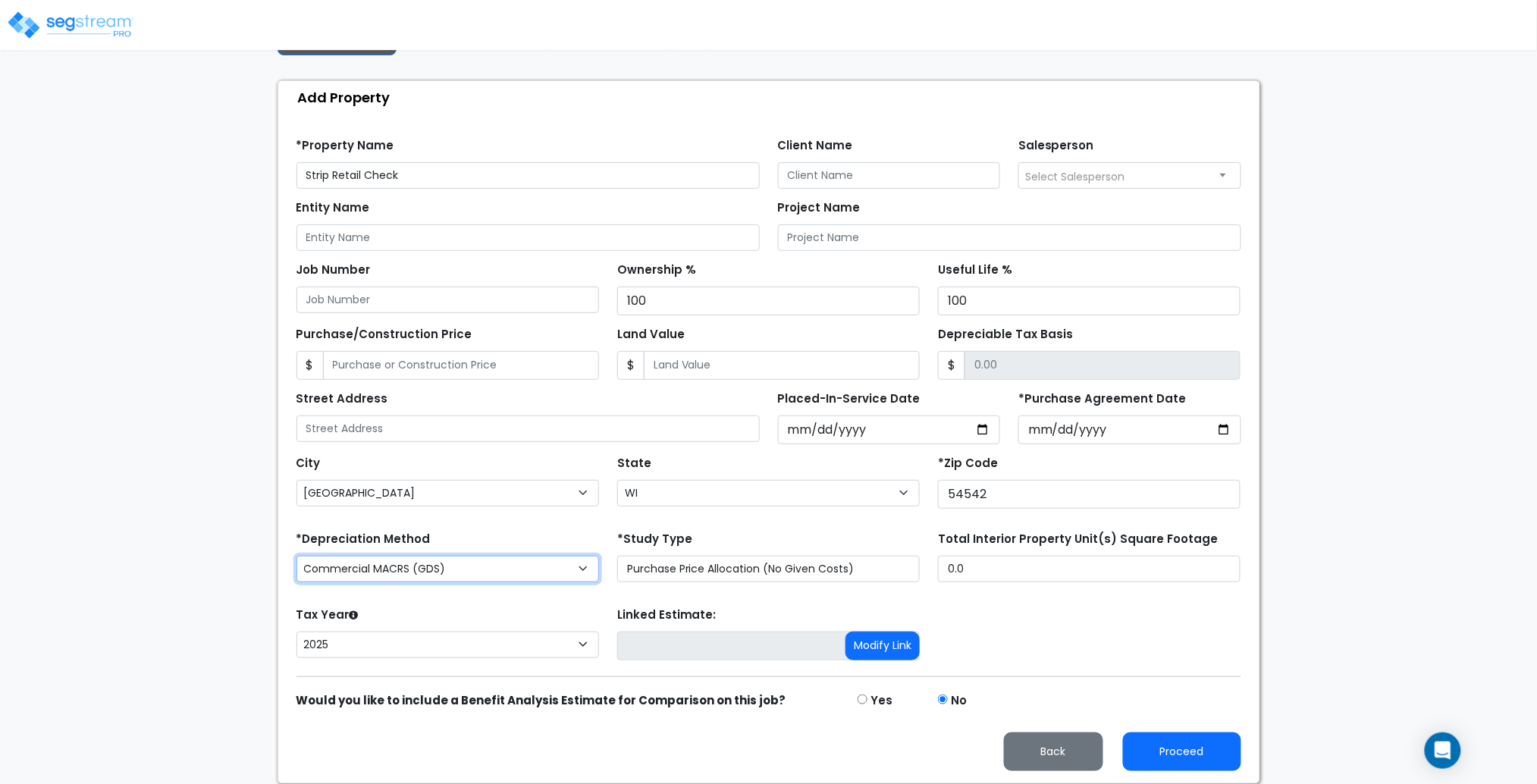
click at [434, 564] on select "Commercial MACRS (GDS) Residential Rental MACRS (GDS) Commercial MACRS (ADS) Co…" at bounding box center [448, 569] width 303 height 27
click at [448, 563] on select "Commercial MACRS (GDS) Residential Rental MACRS (GDS) Commercial MACRS (ADS) Co…" at bounding box center [448, 569] width 303 height 27
click at [1109, 646] on div "Tax Year Please Enter The Placed In Service Date First. 2026 2025 Prior Years D…" at bounding box center [768, 633] width 962 height 60
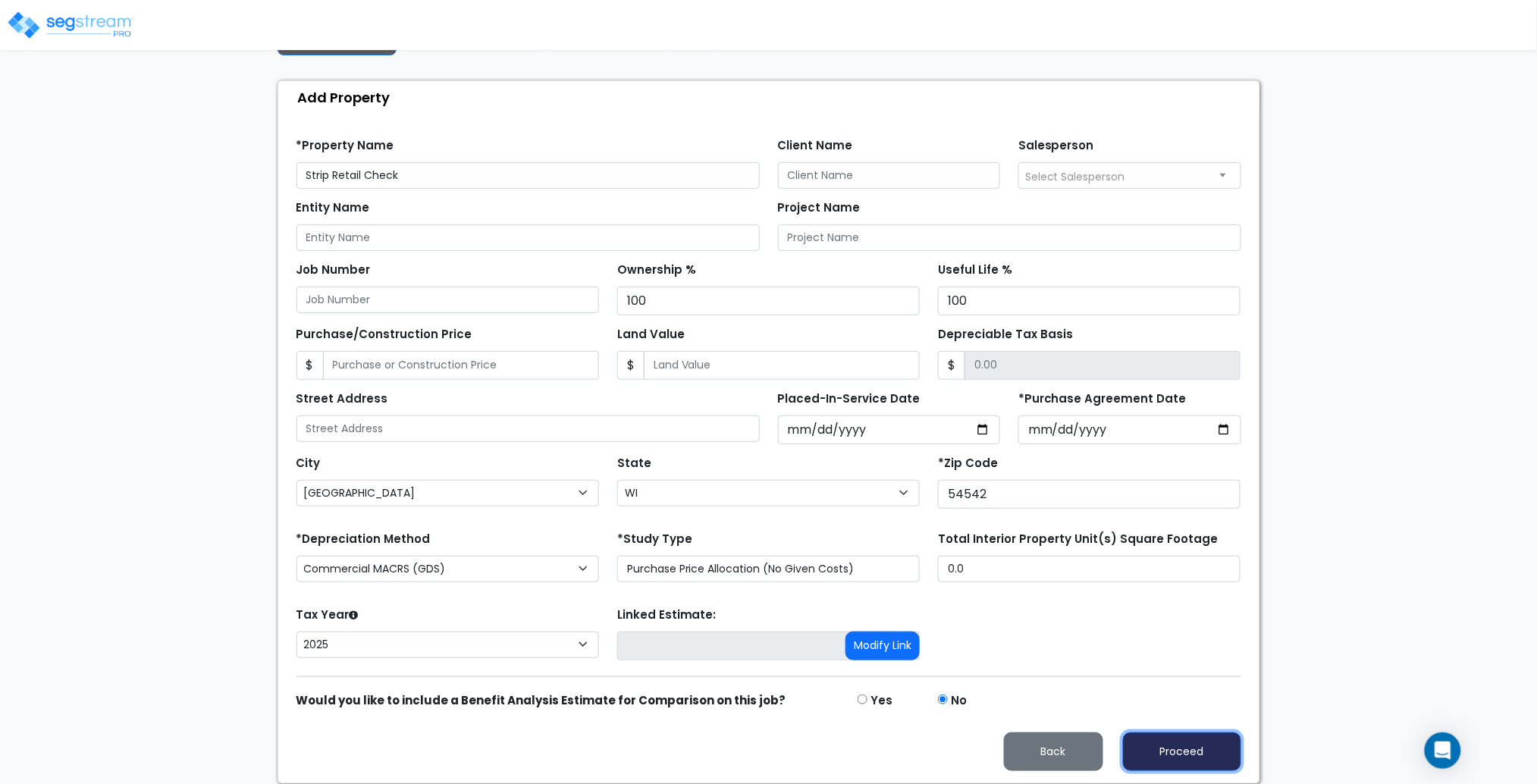
click at [1182, 740] on button "Proceed" at bounding box center [1181, 751] width 119 height 39
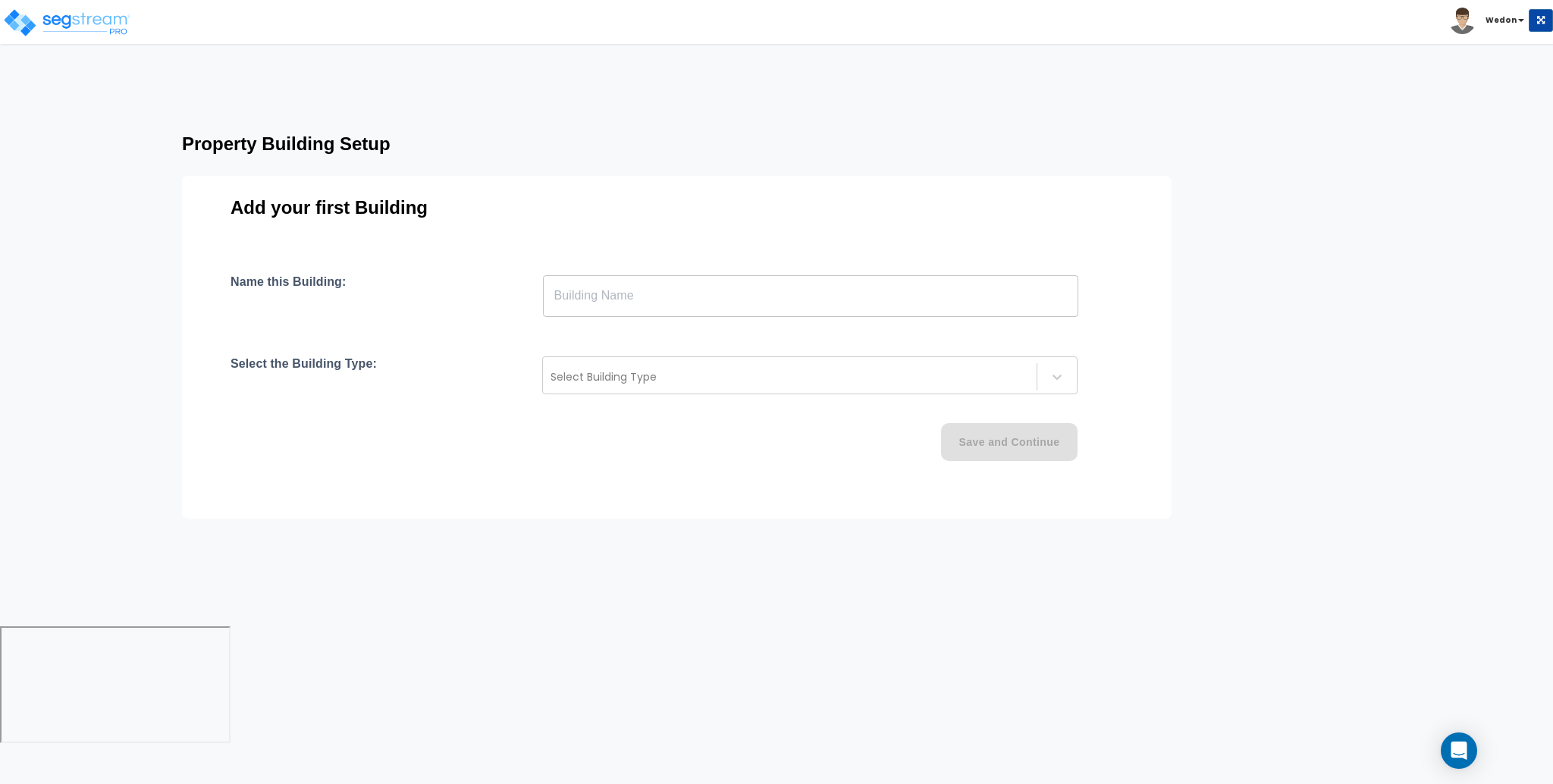
click at [815, 294] on input "text" at bounding box center [811, 295] width 536 height 42
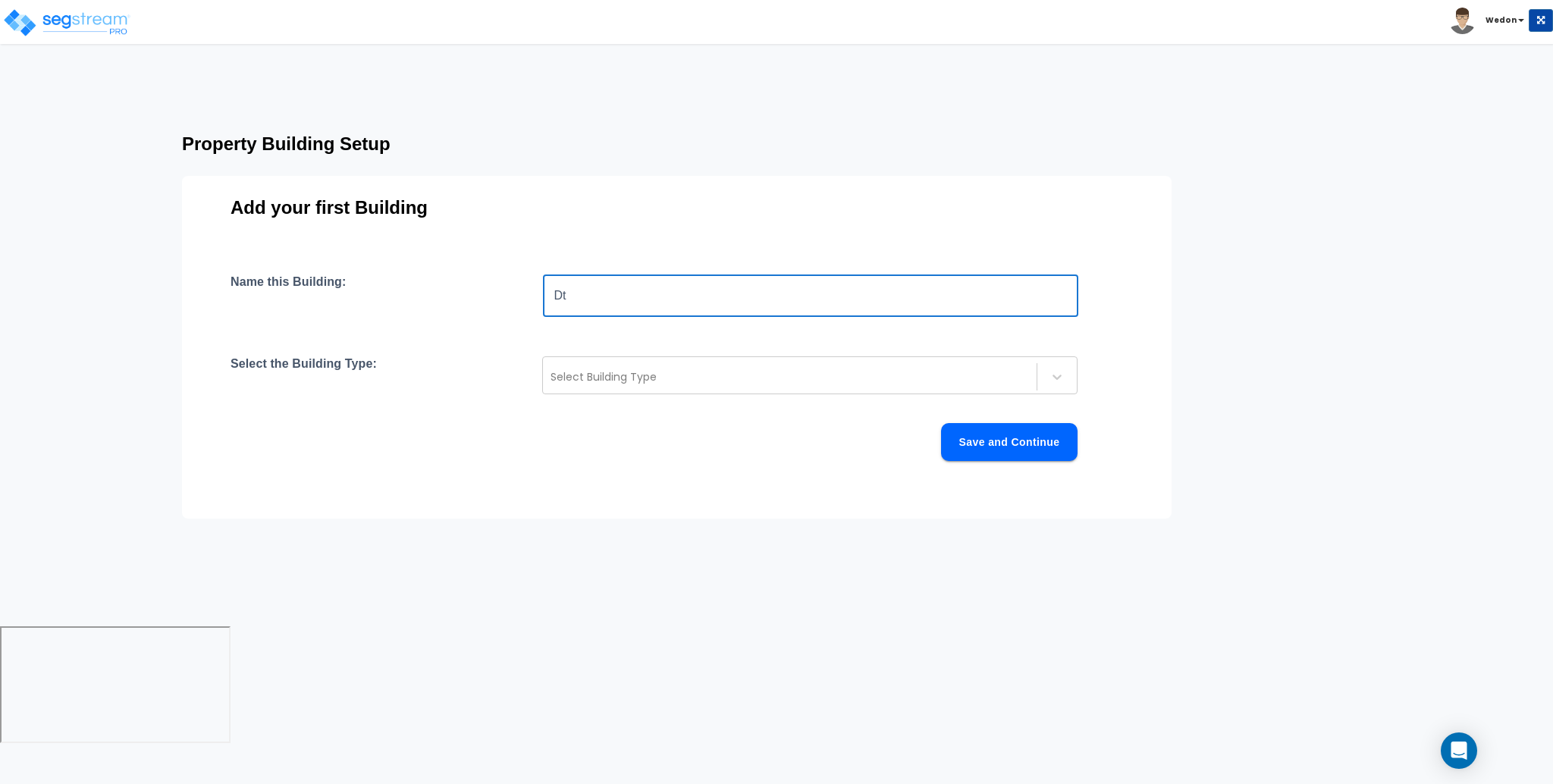
type input "D"
type input "Strip"
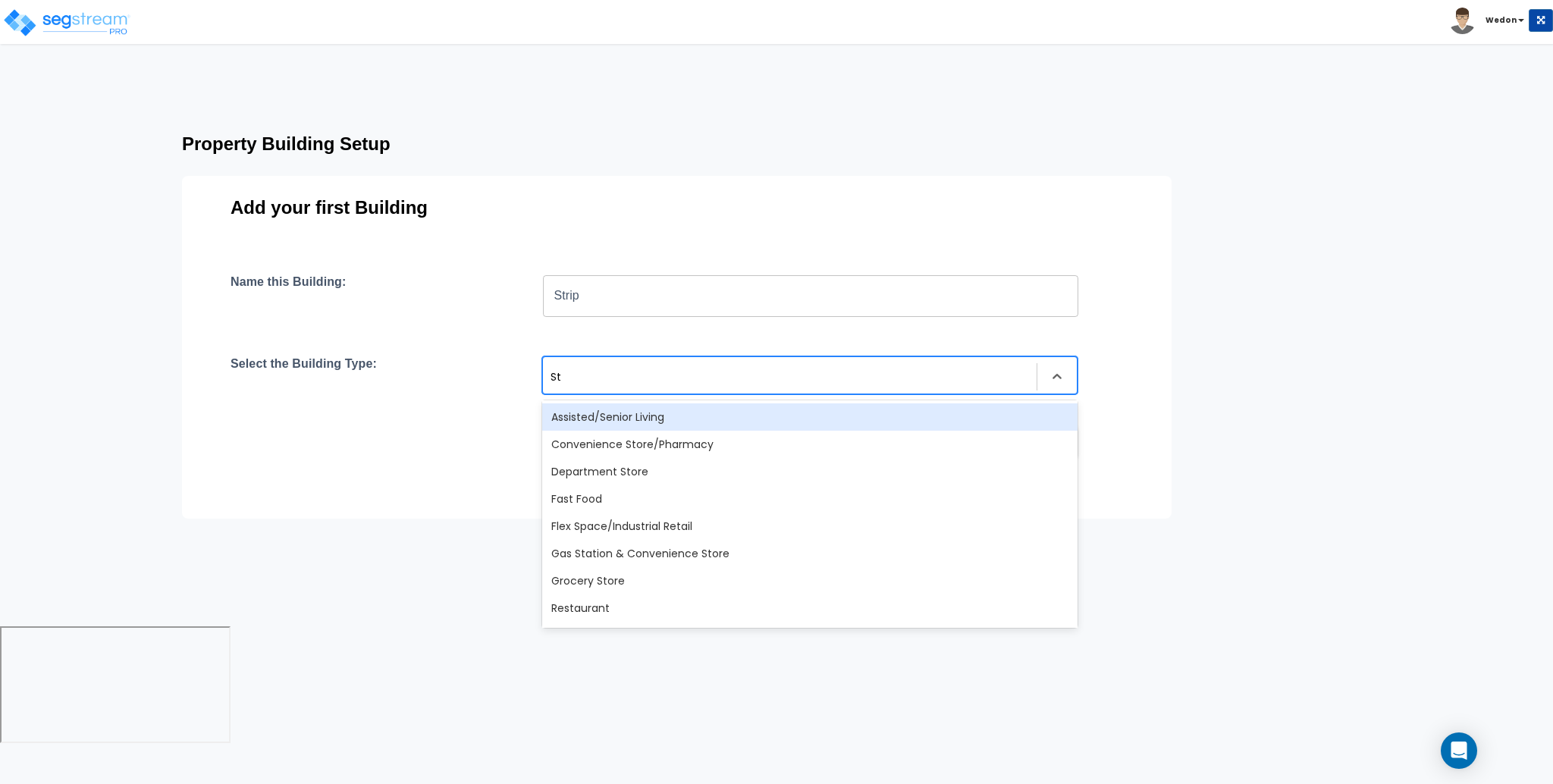
type input "Str"
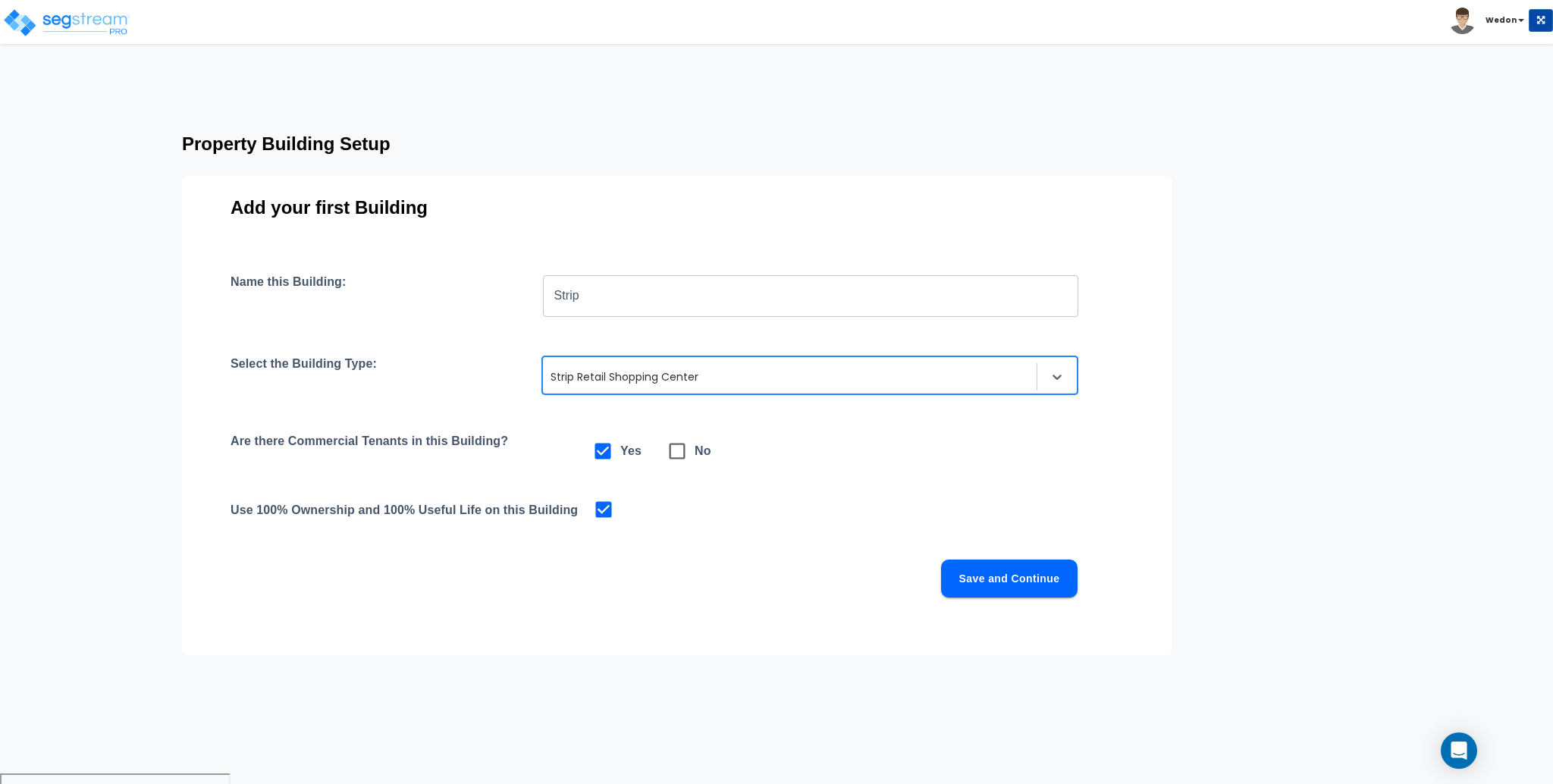
click at [812, 295] on input "Strip" at bounding box center [811, 295] width 536 height 42
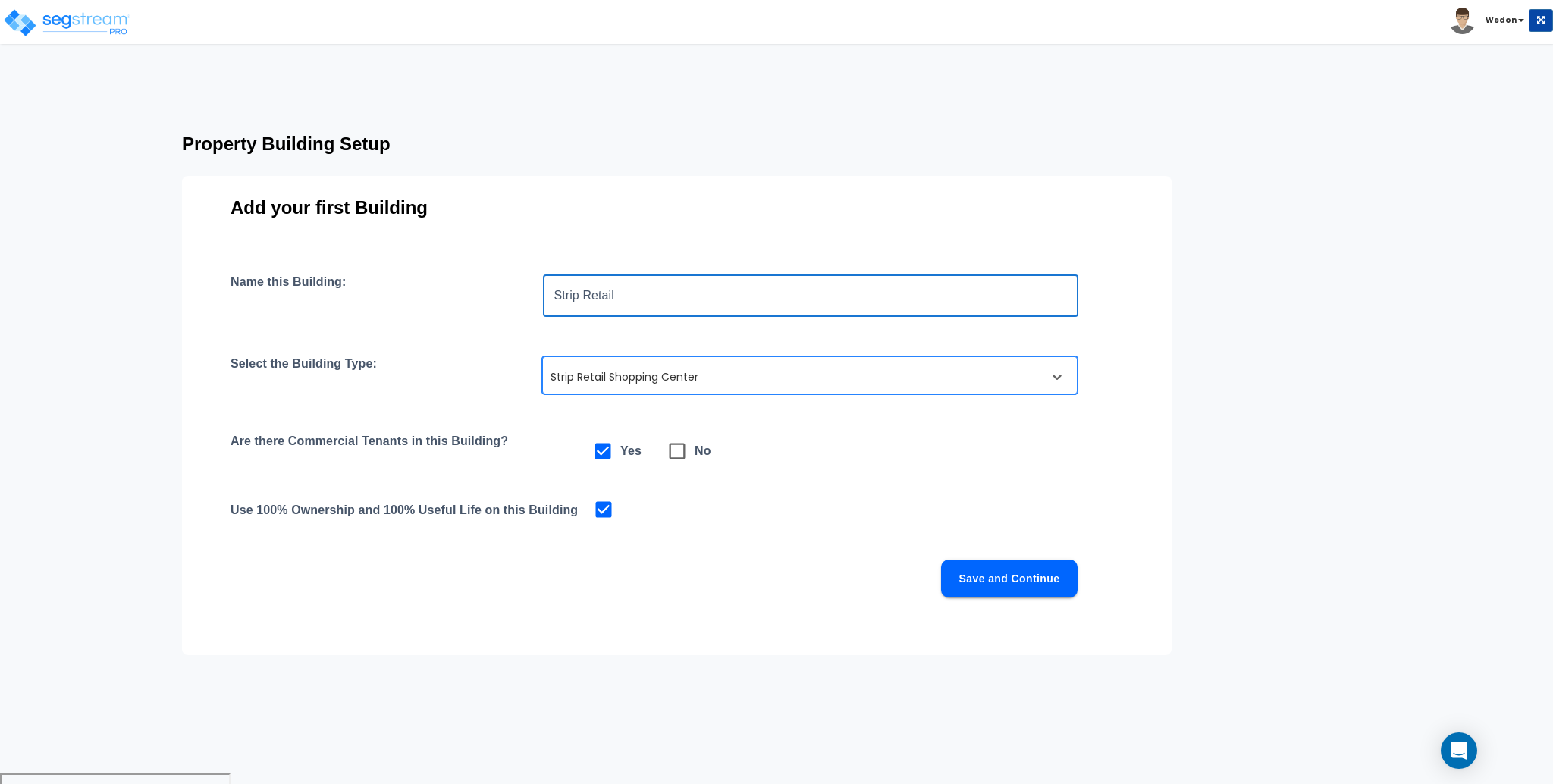
type input "Strip Retail"
click at [794, 564] on div "Save and Continue" at bounding box center [654, 578] width 847 height 38
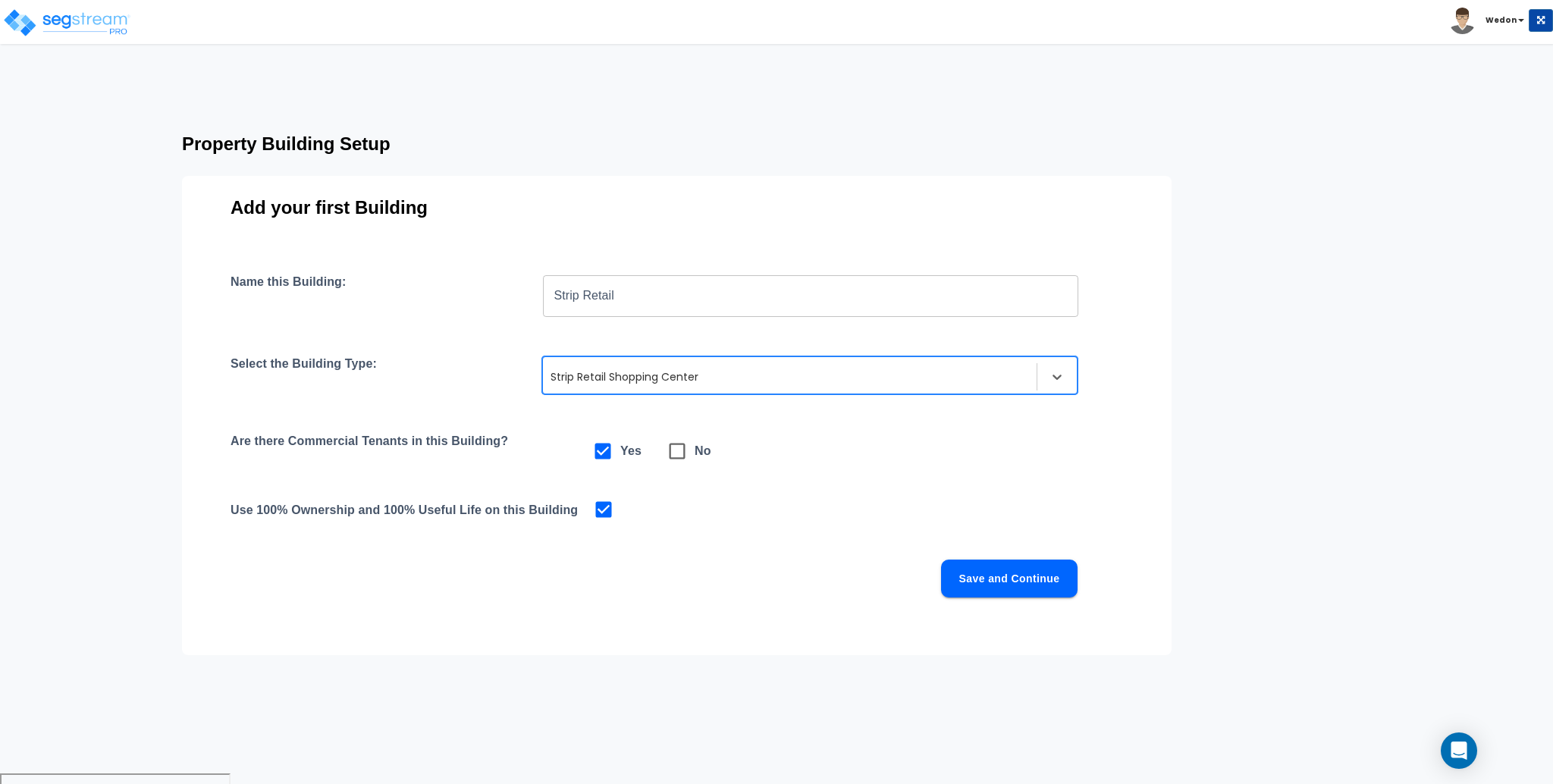
click at [677, 457] on icon at bounding box center [677, 451] width 22 height 22
checkbox input "false"
checkbox input "true"
click at [1011, 573] on button "Save and Continue" at bounding box center [1009, 578] width 137 height 38
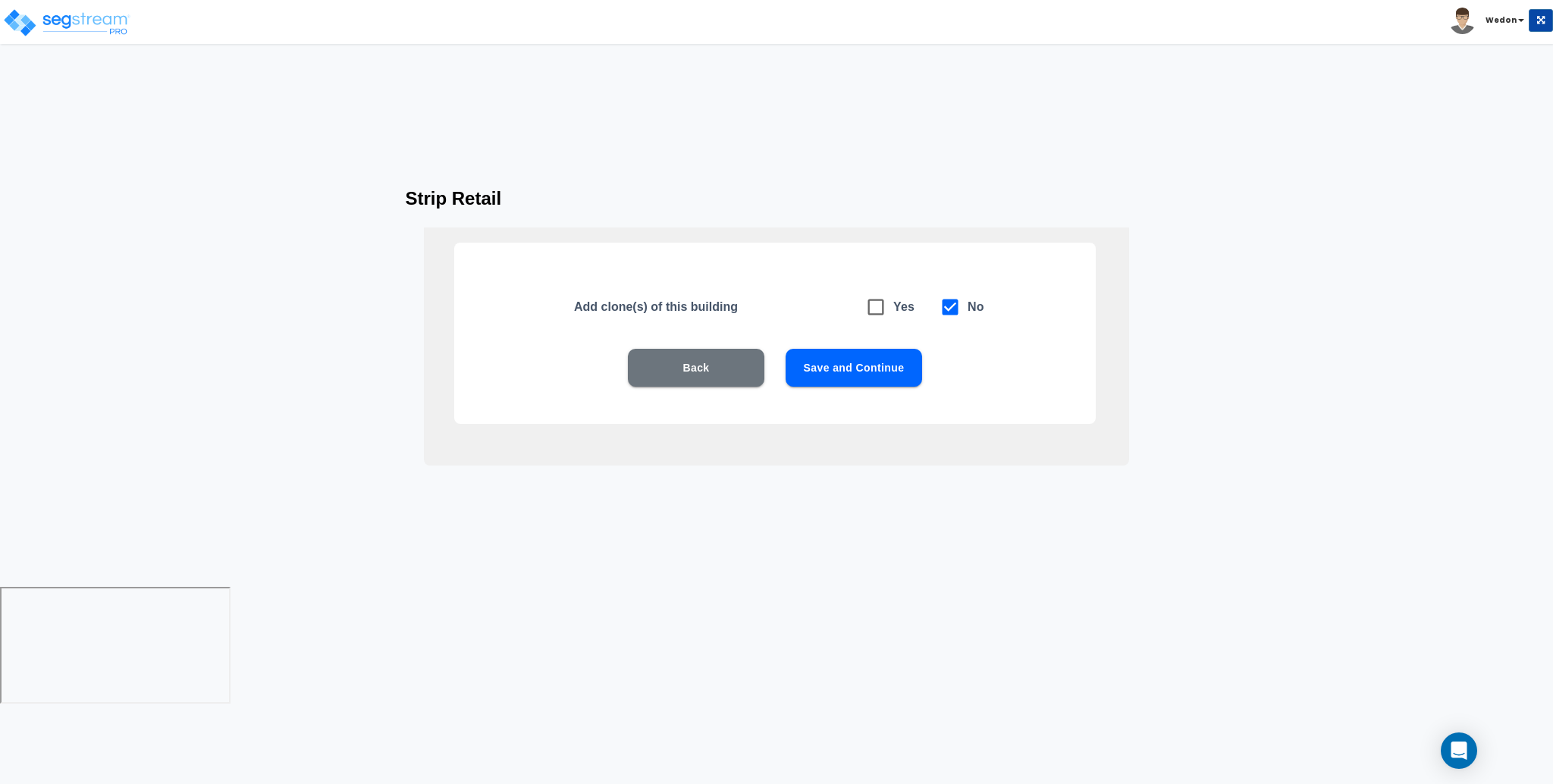
click at [896, 370] on button "Save and Continue" at bounding box center [853, 368] width 137 height 38
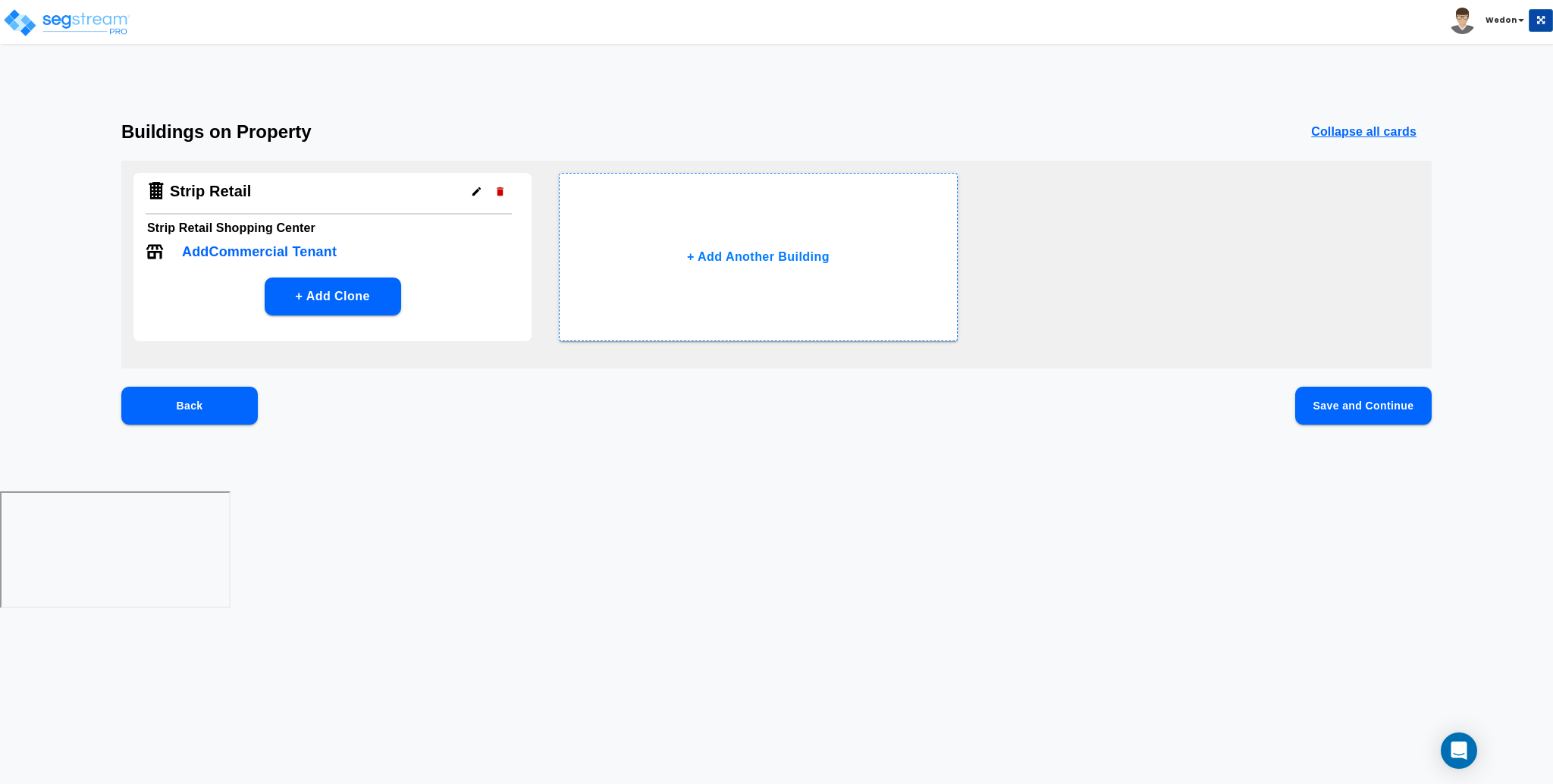
click at [1373, 406] on button "Save and Continue" at bounding box center [1363, 405] width 137 height 38
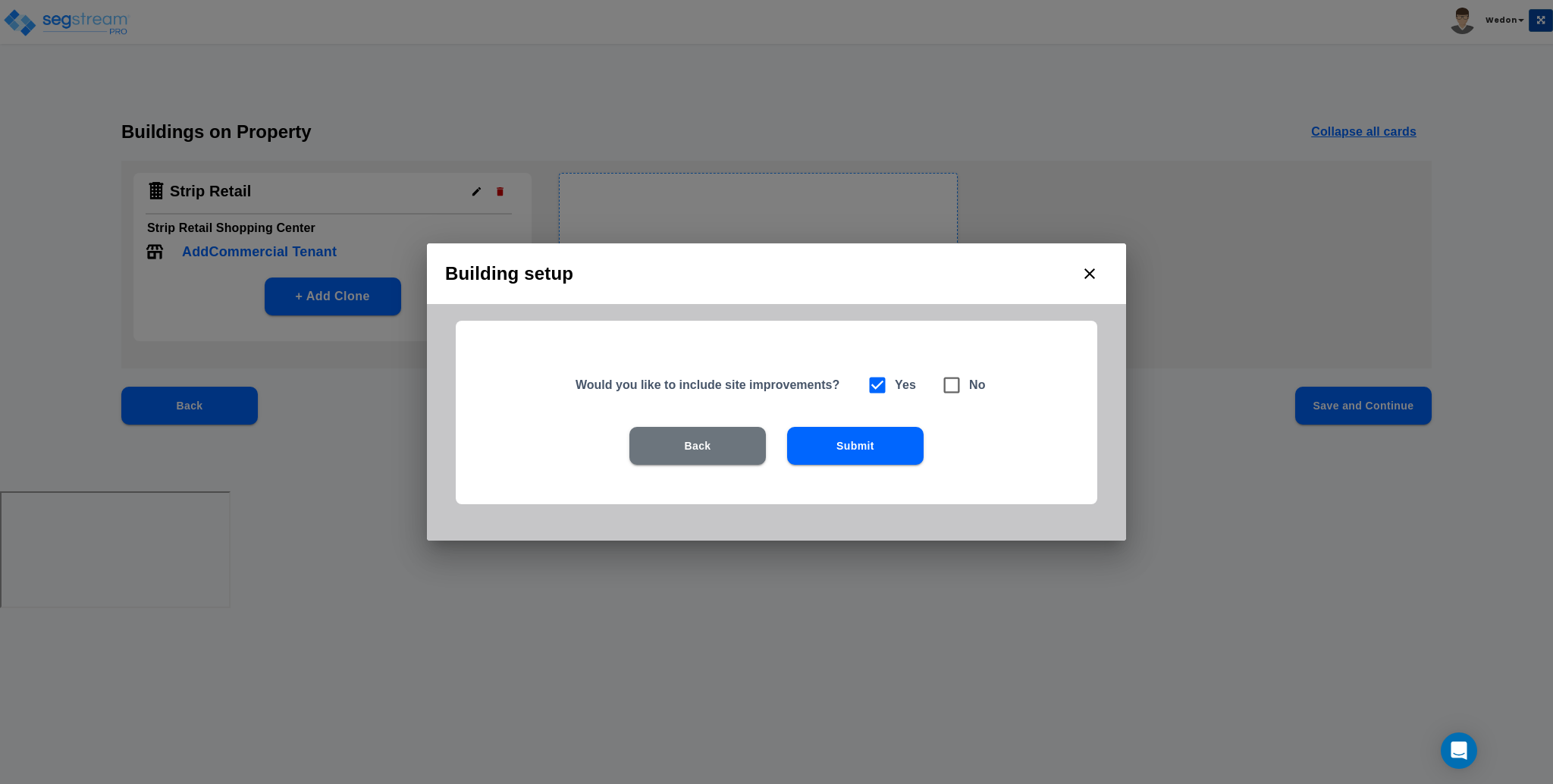
click at [854, 461] on button "Submit" at bounding box center [855, 446] width 137 height 38
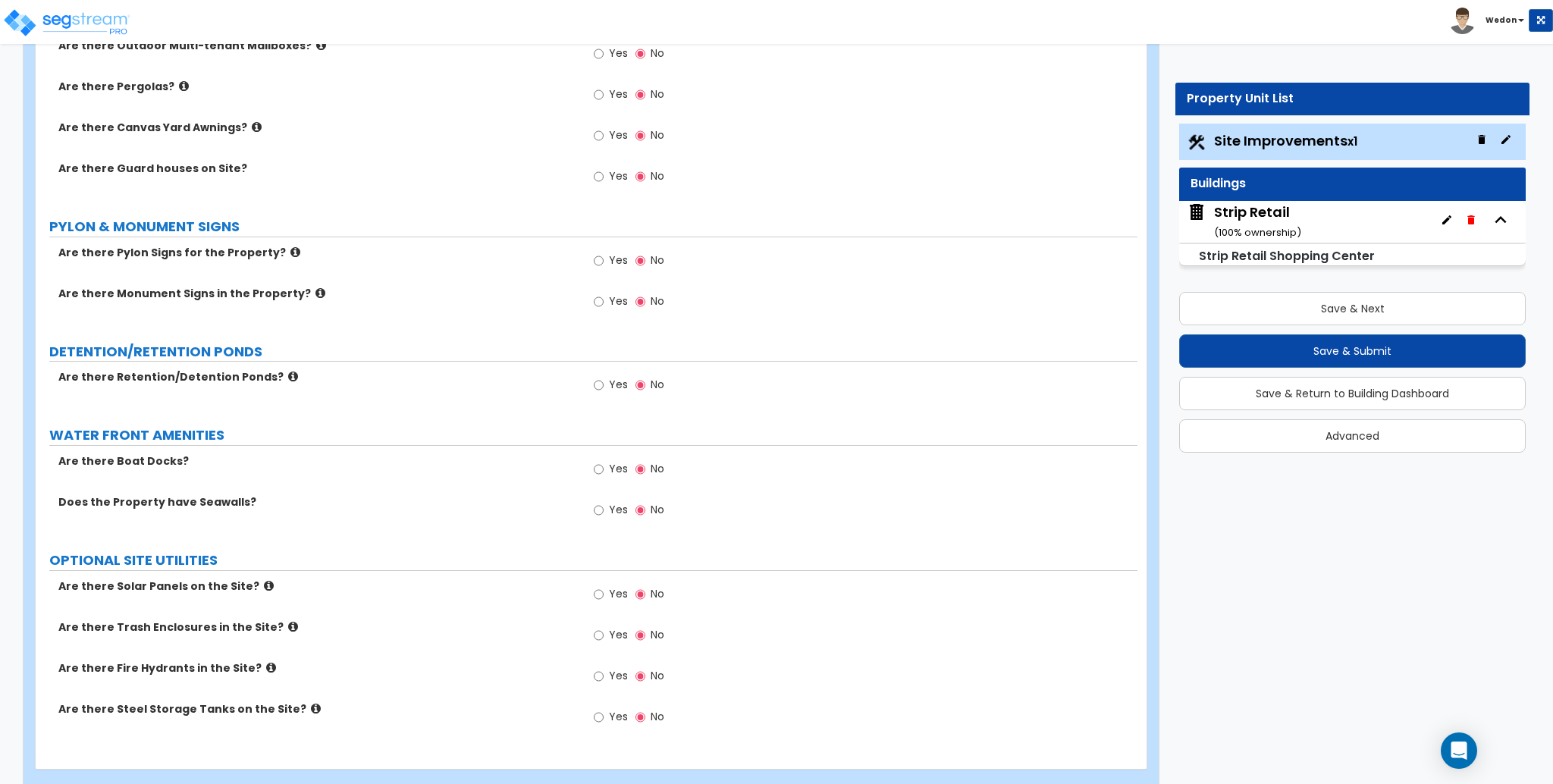
scroll to position [2017, 0]
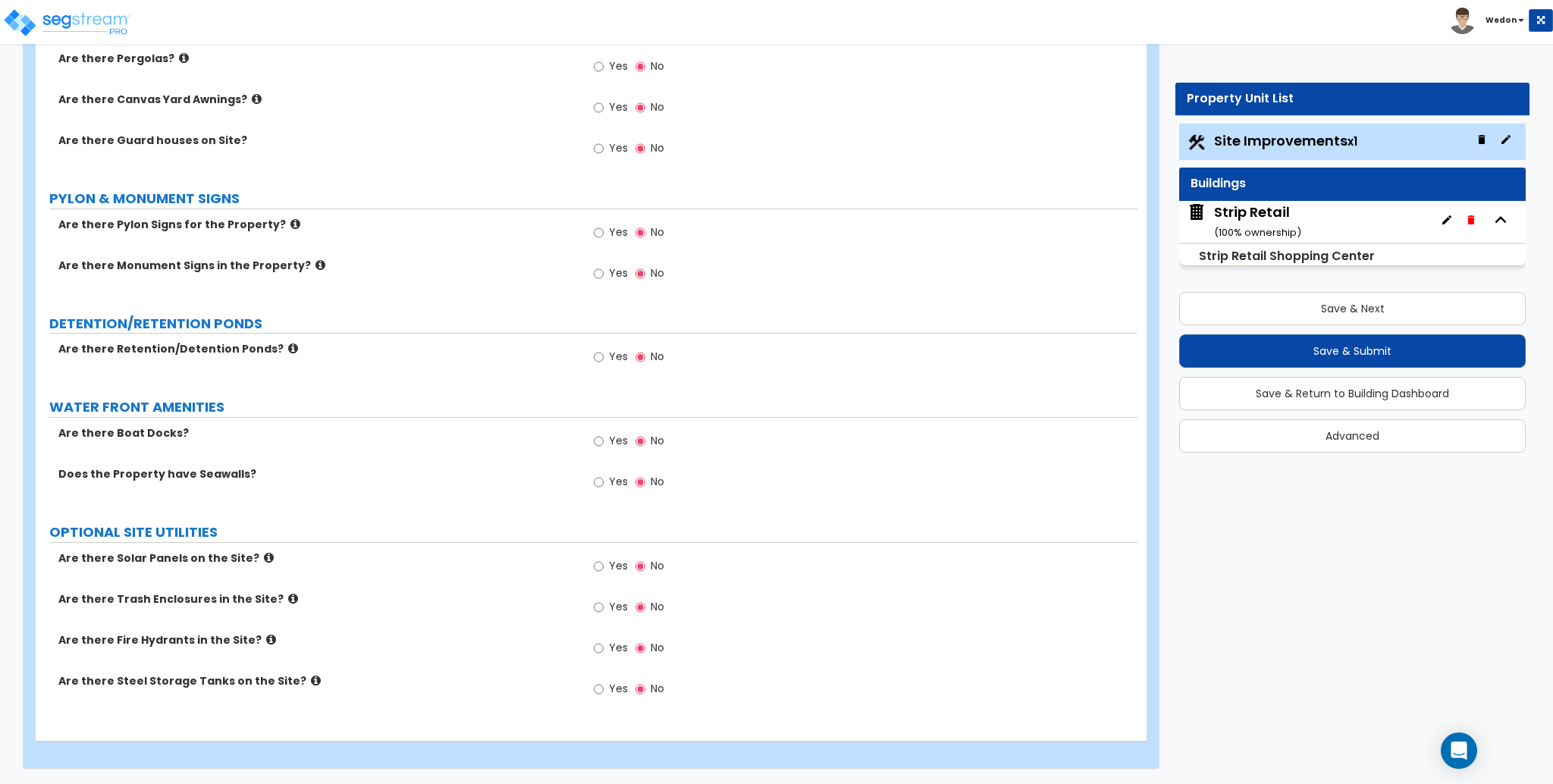
click at [609, 606] on span "Yes" at bounding box center [618, 606] width 19 height 15
click at [604, 606] on input "Yes" at bounding box center [599, 607] width 10 height 17
radio input "true"
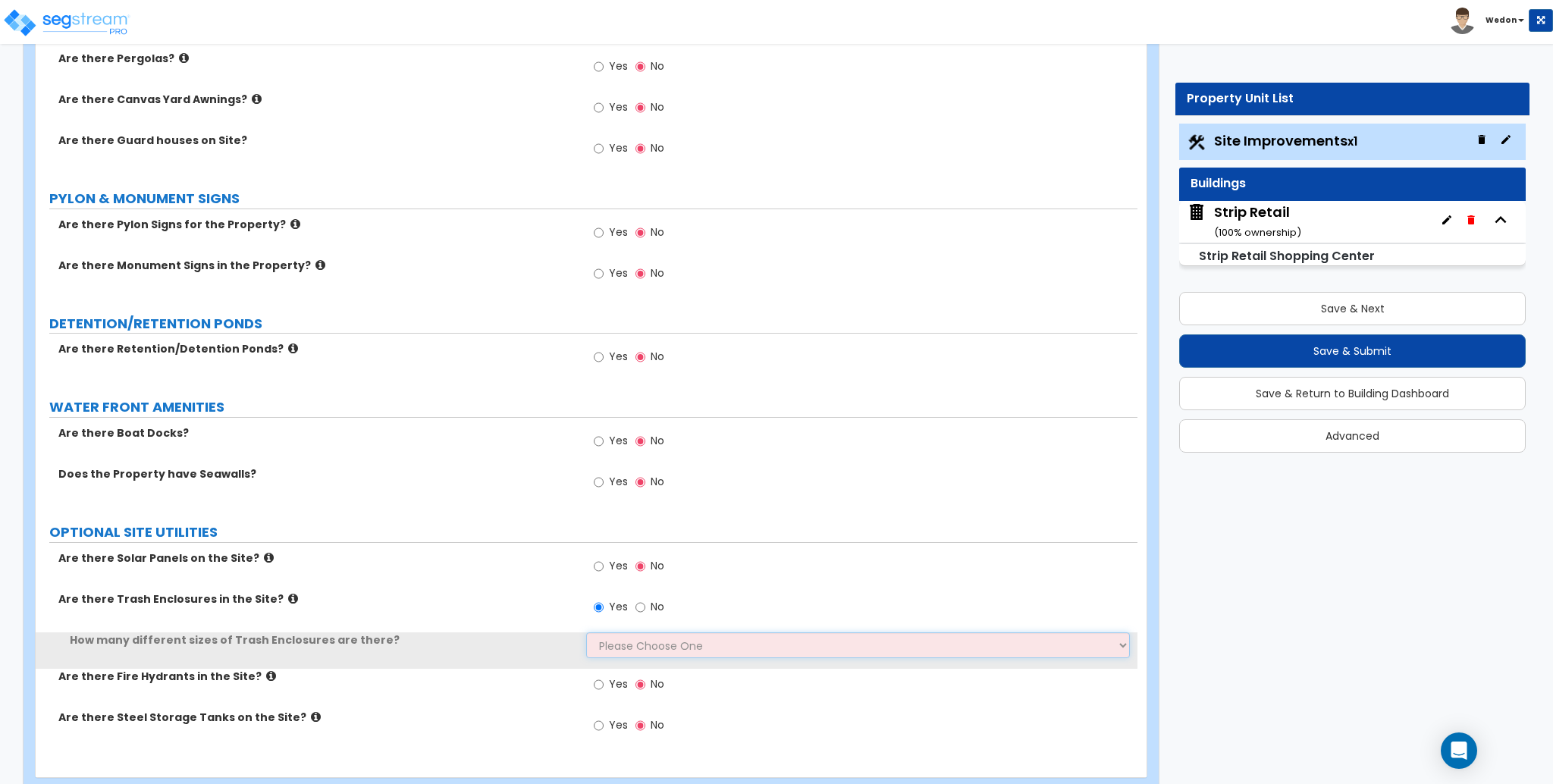
click at [622, 643] on select "Please Choose One 1 2 3" at bounding box center [857, 645] width 543 height 26
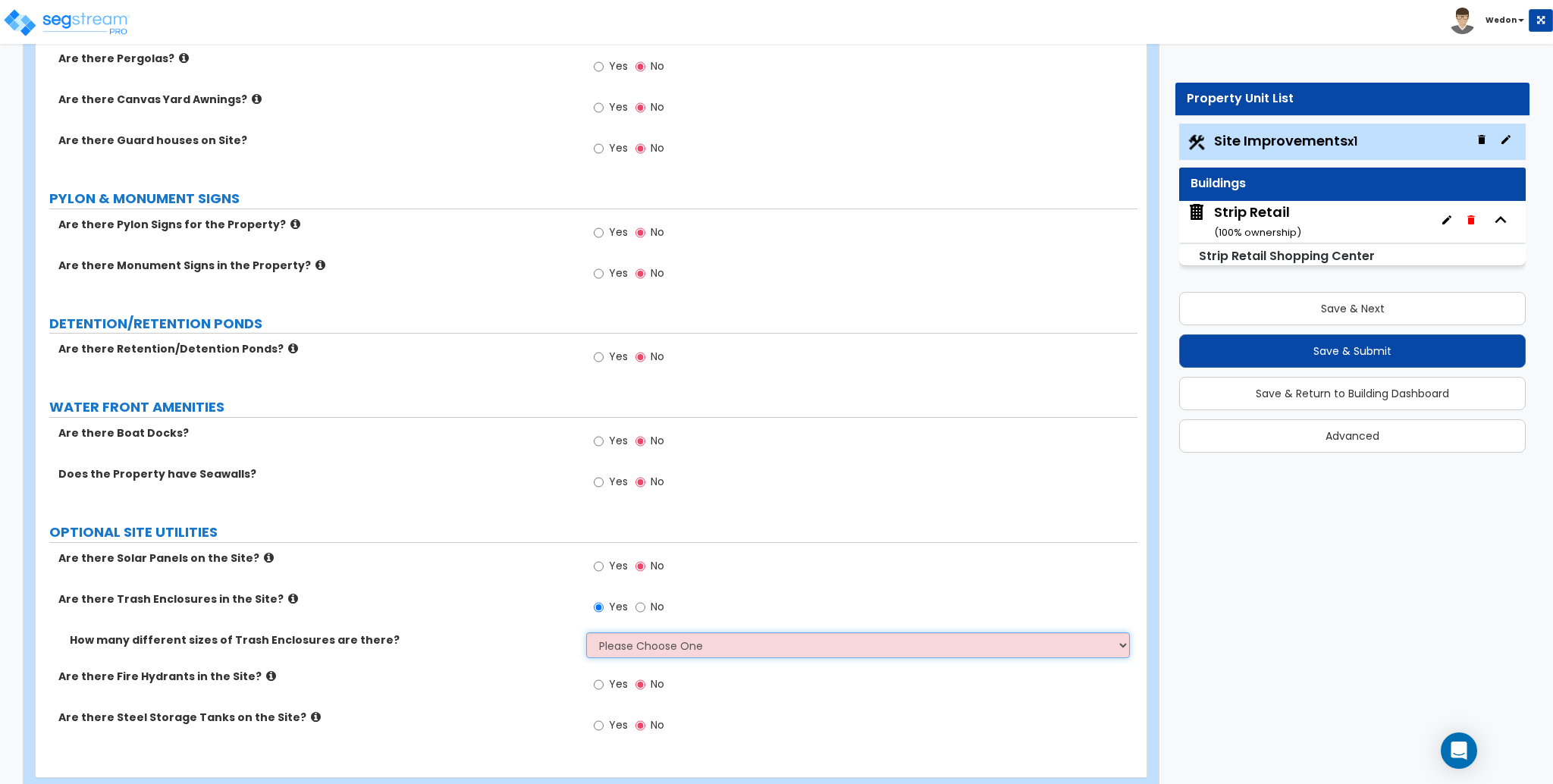
select select "1"
click at [586, 632] on select "Please Choose One 1 2 3" at bounding box center [857, 645] width 543 height 26
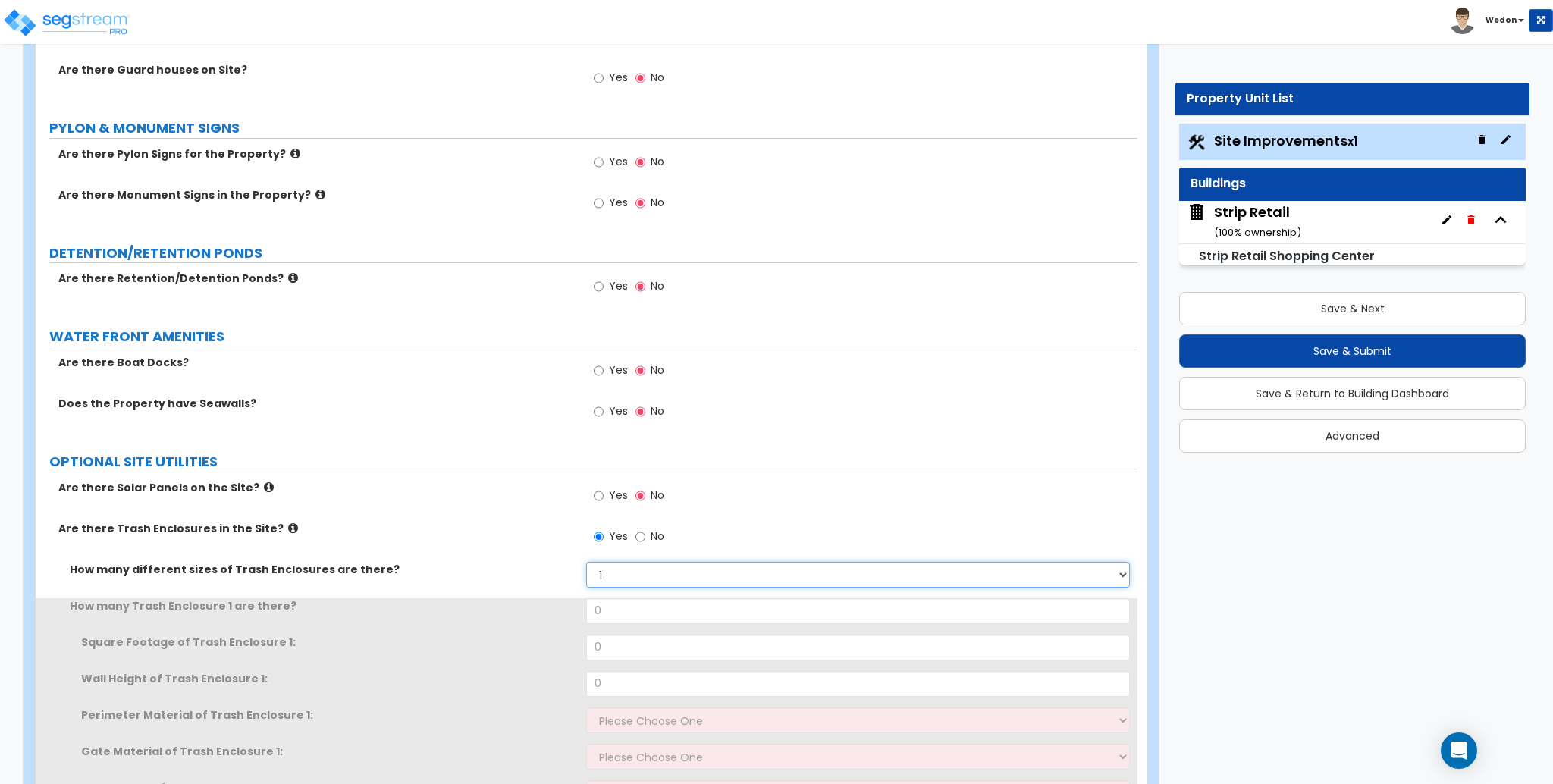
scroll to position [2219, 0]
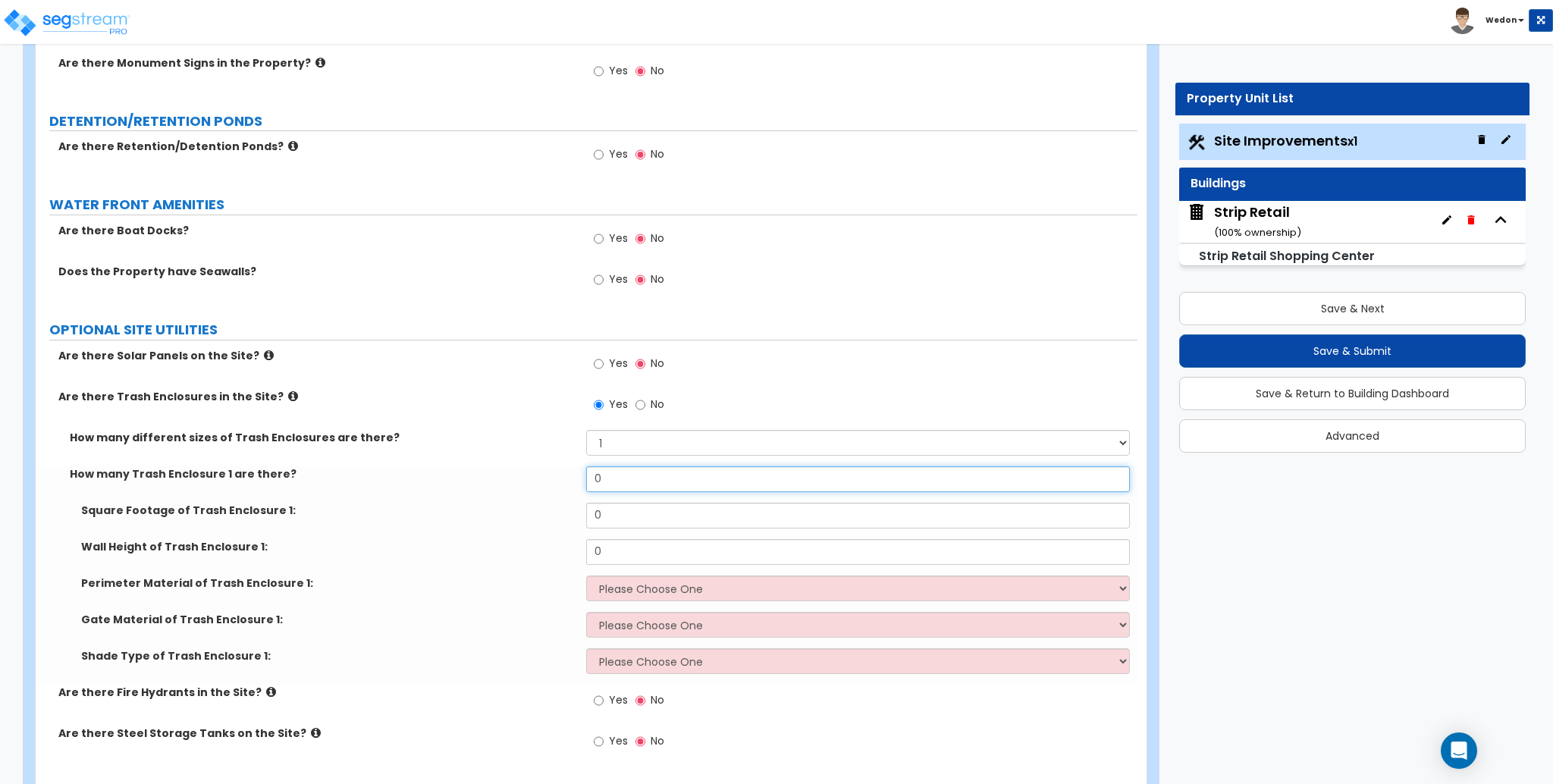
click at [649, 483] on input "0" at bounding box center [857, 478] width 543 height 26
type input "1"
click at [637, 507] on input "0" at bounding box center [857, 515] width 543 height 26
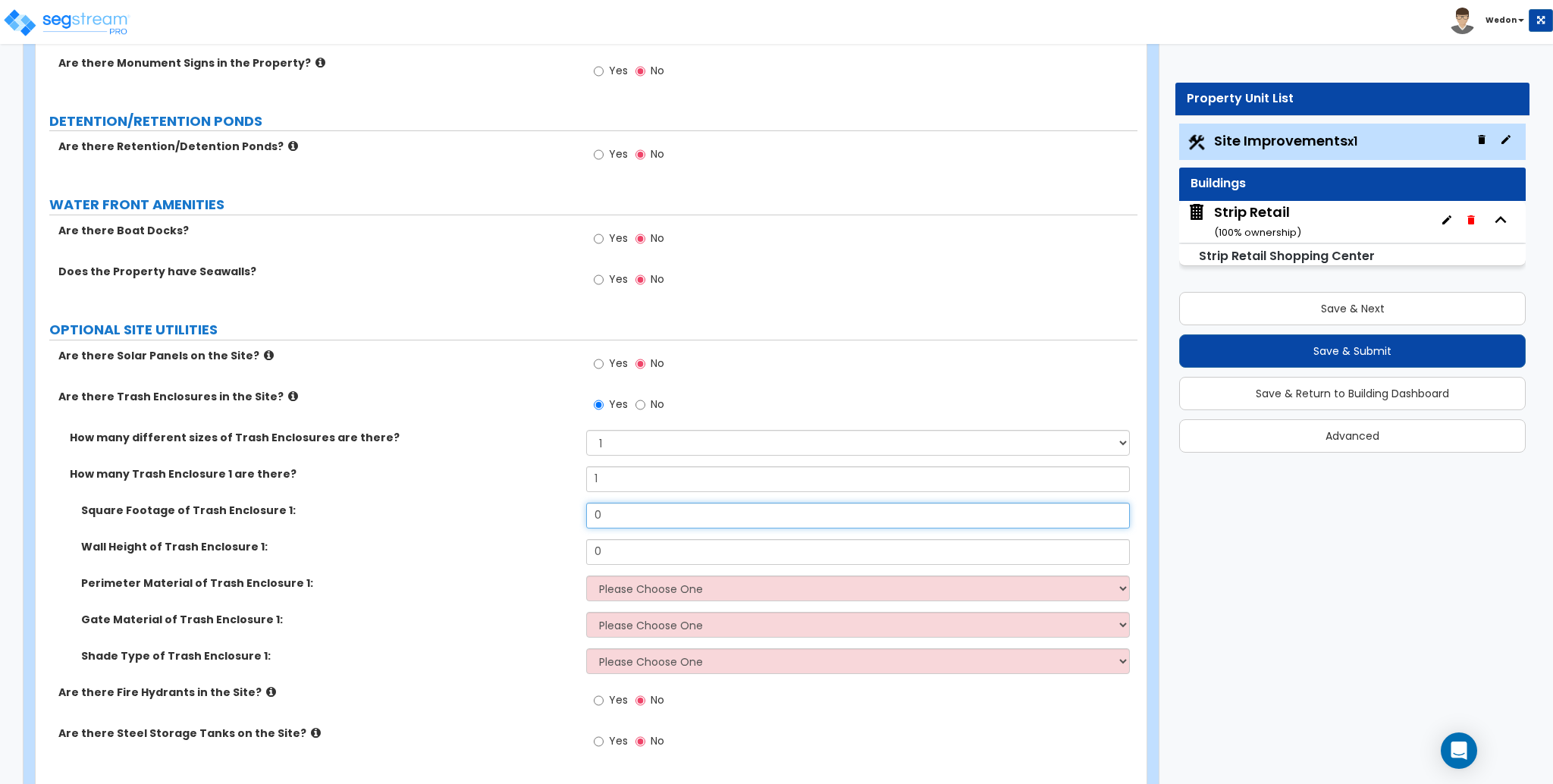
click at [637, 507] on input "0" at bounding box center [857, 515] width 543 height 26
type input "100"
click at [680, 551] on input "0" at bounding box center [857, 551] width 543 height 26
click at [680, 549] on input "0" at bounding box center [857, 551] width 543 height 26
type input "5"
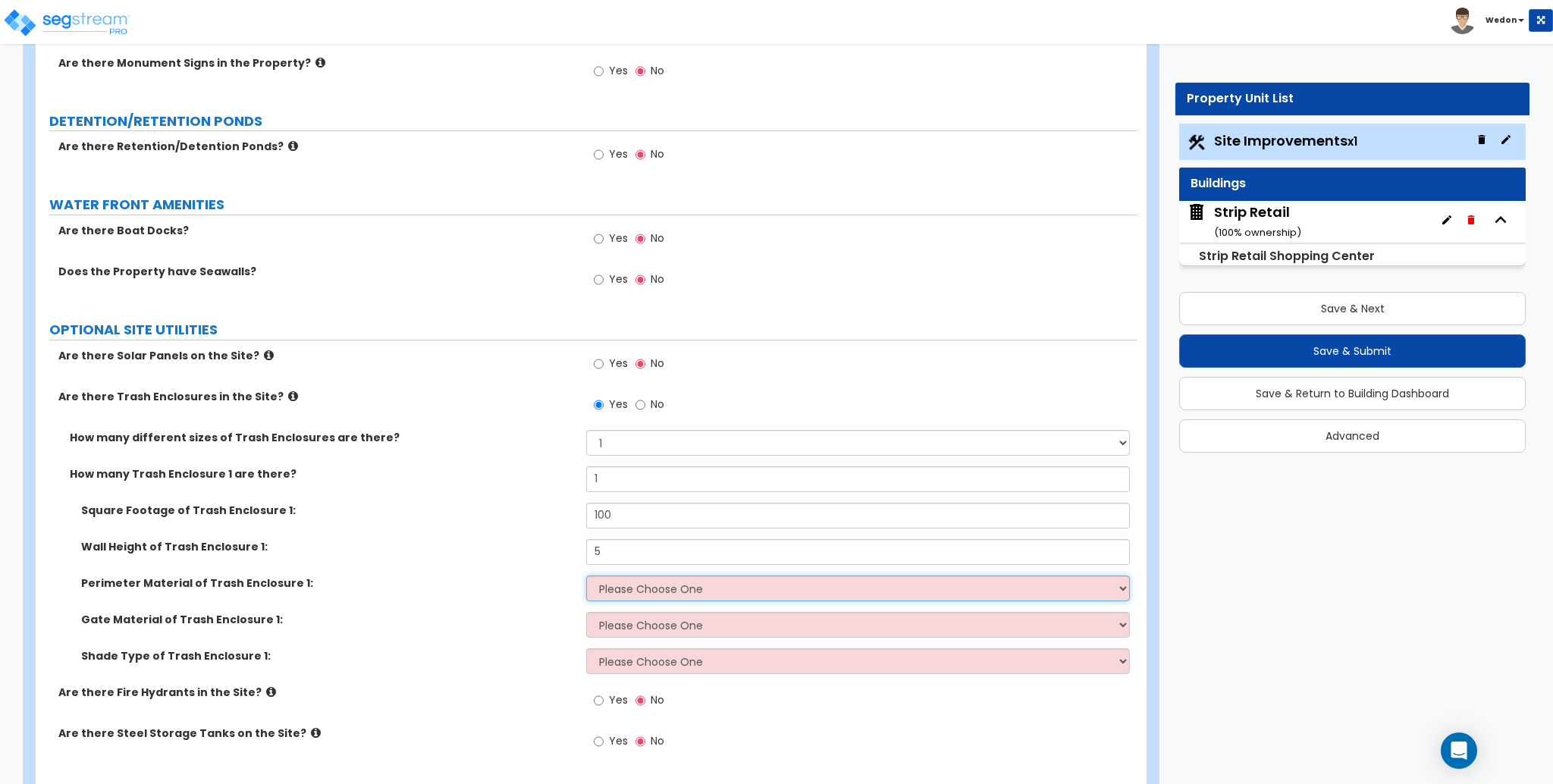
drag, startPoint x: 682, startPoint y: 586, endPoint x: 695, endPoint y: 586, distance: 13.0
click at [682, 586] on select "Please Choose One Chain Link Wood Metal CMU" at bounding box center [857, 588] width 543 height 26
click at [416, 627] on div "Gate Material of Trash Enclosure 1: Please Choose One Wood Metal" at bounding box center [586, 630] width 1102 height 36
click at [658, 661] on select "Please Choose One Roof Pergola" at bounding box center [857, 661] width 543 height 26
select select "1"
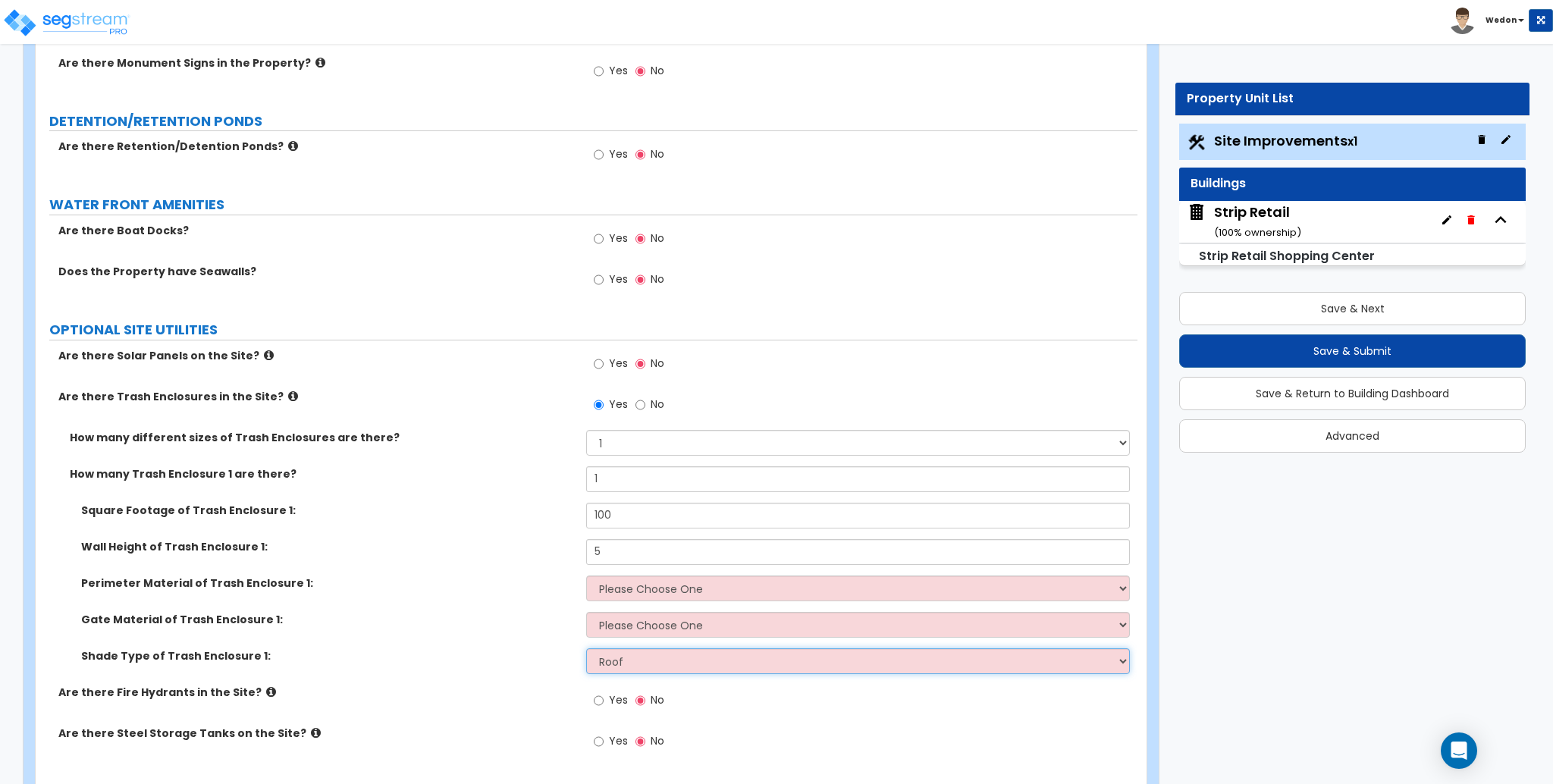
click at [586, 649] on select "Please Choose One Roof Pergola" at bounding box center [857, 661] width 543 height 26
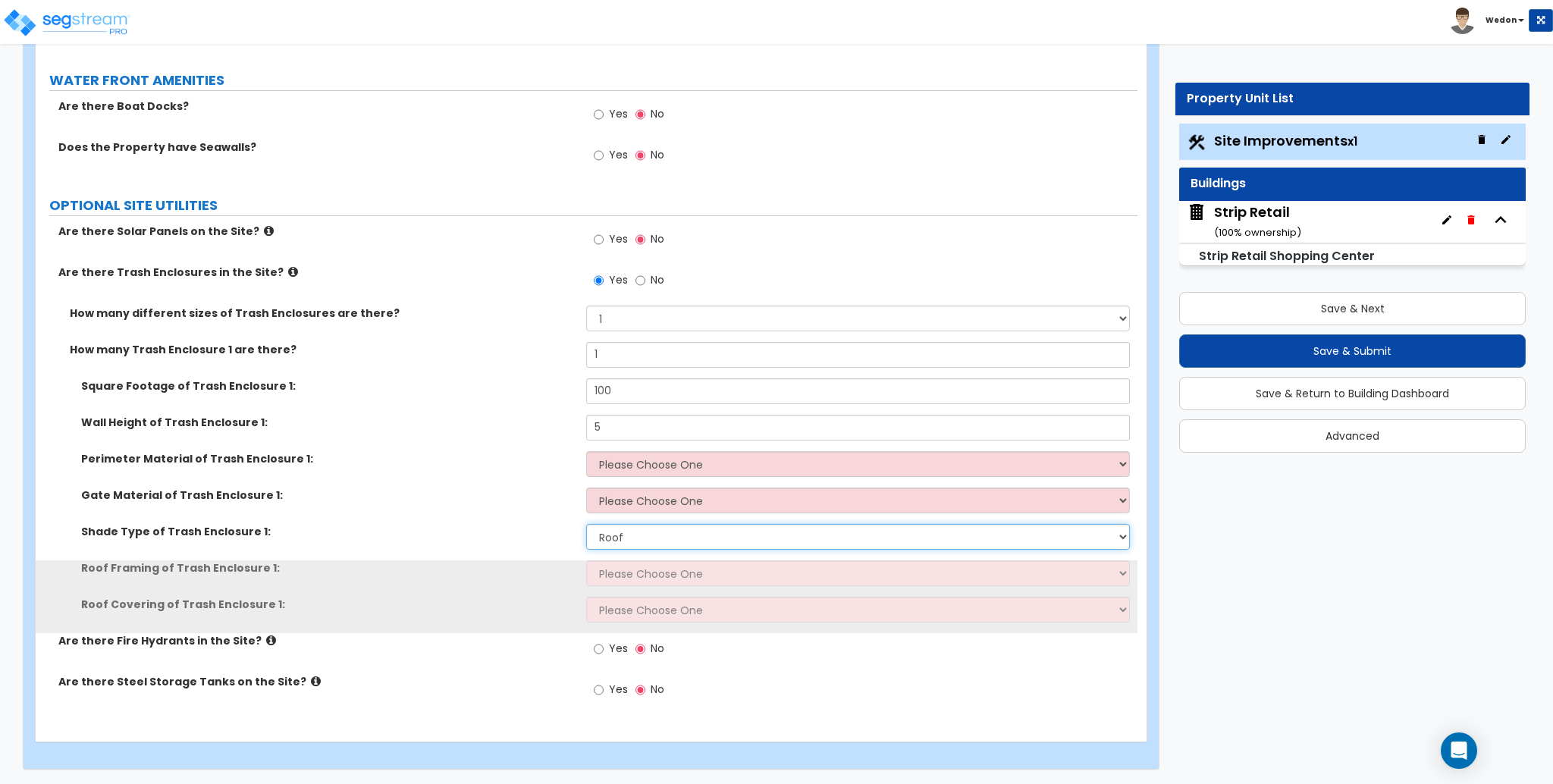
scroll to position [2345, 0]
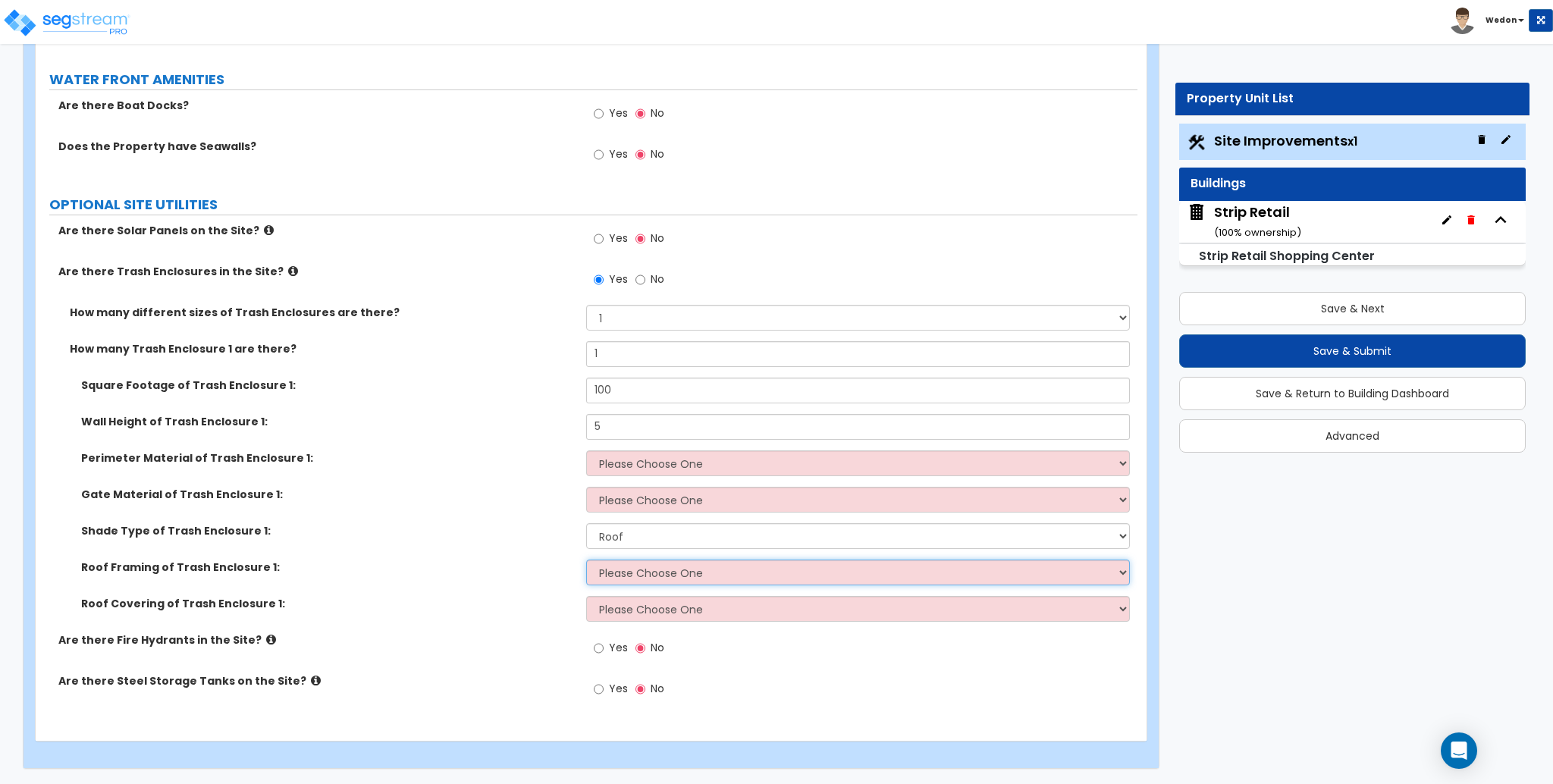
drag, startPoint x: 616, startPoint y: 575, endPoint x: 651, endPoint y: 574, distance: 35.0
click at [616, 575] on select "Please Choose One Wood Framing Metal Framing" at bounding box center [857, 572] width 543 height 26
click at [586, 559] on select "Please Choose One Wood Framing Metal Framing" at bounding box center [857, 572] width 543 height 26
click at [648, 576] on select "Please Choose One Wood Framing Metal Framing" at bounding box center [857, 572] width 543 height 26
click at [586, 559] on select "Please Choose One Wood Framing Metal Framing" at bounding box center [857, 572] width 543 height 26
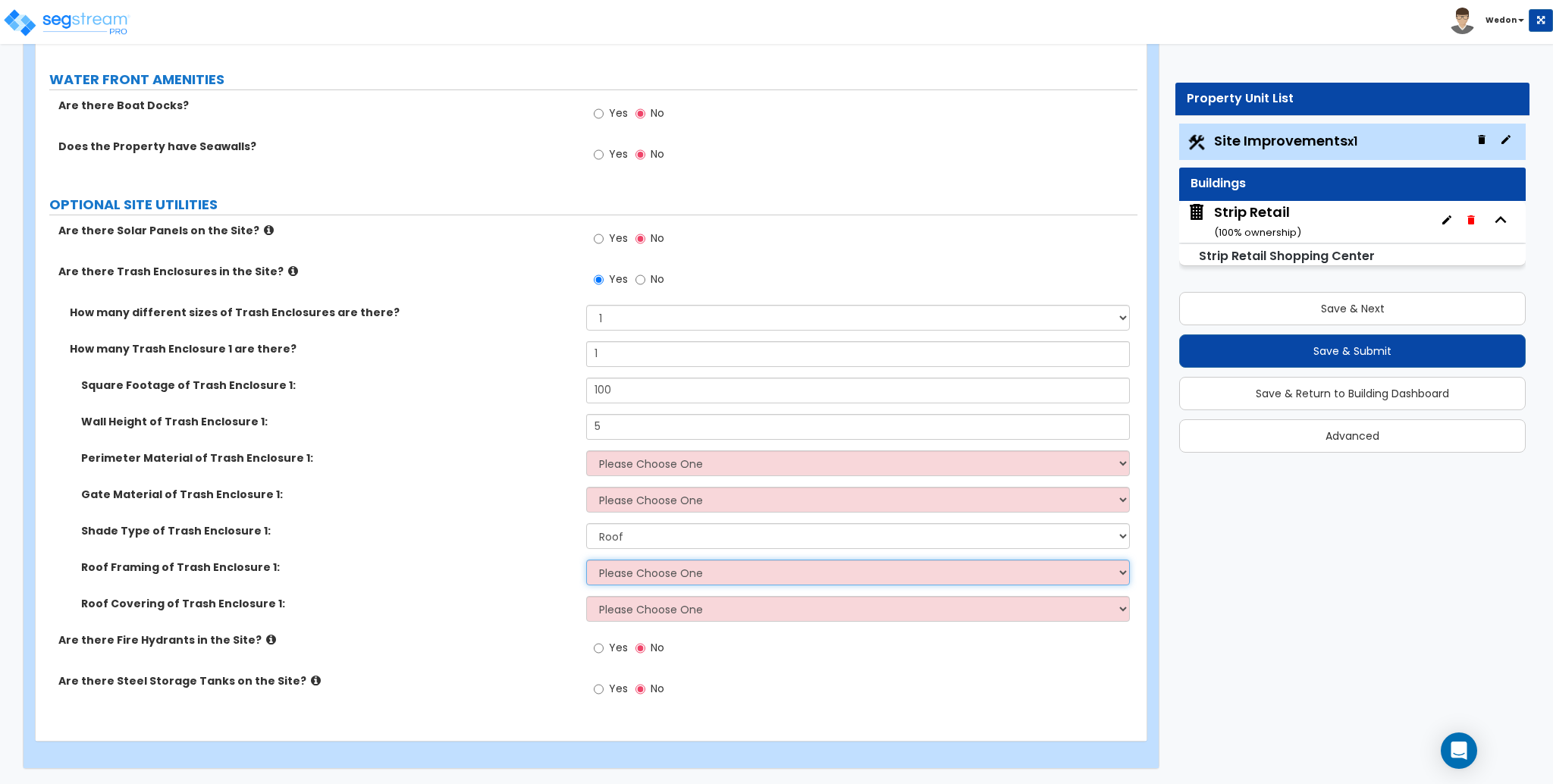
click at [658, 571] on select "Please Choose One Wood Framing Metal Framing" at bounding box center [857, 572] width 543 height 26
select select "2"
click at [586, 559] on select "Please Choose One Wood Framing Metal Framing" at bounding box center [857, 572] width 543 height 26
click at [652, 594] on div "Roof Framing of Trash Enclosure 1: Please Choose One Wood Framing Metal Framing" at bounding box center [586, 578] width 1102 height 36
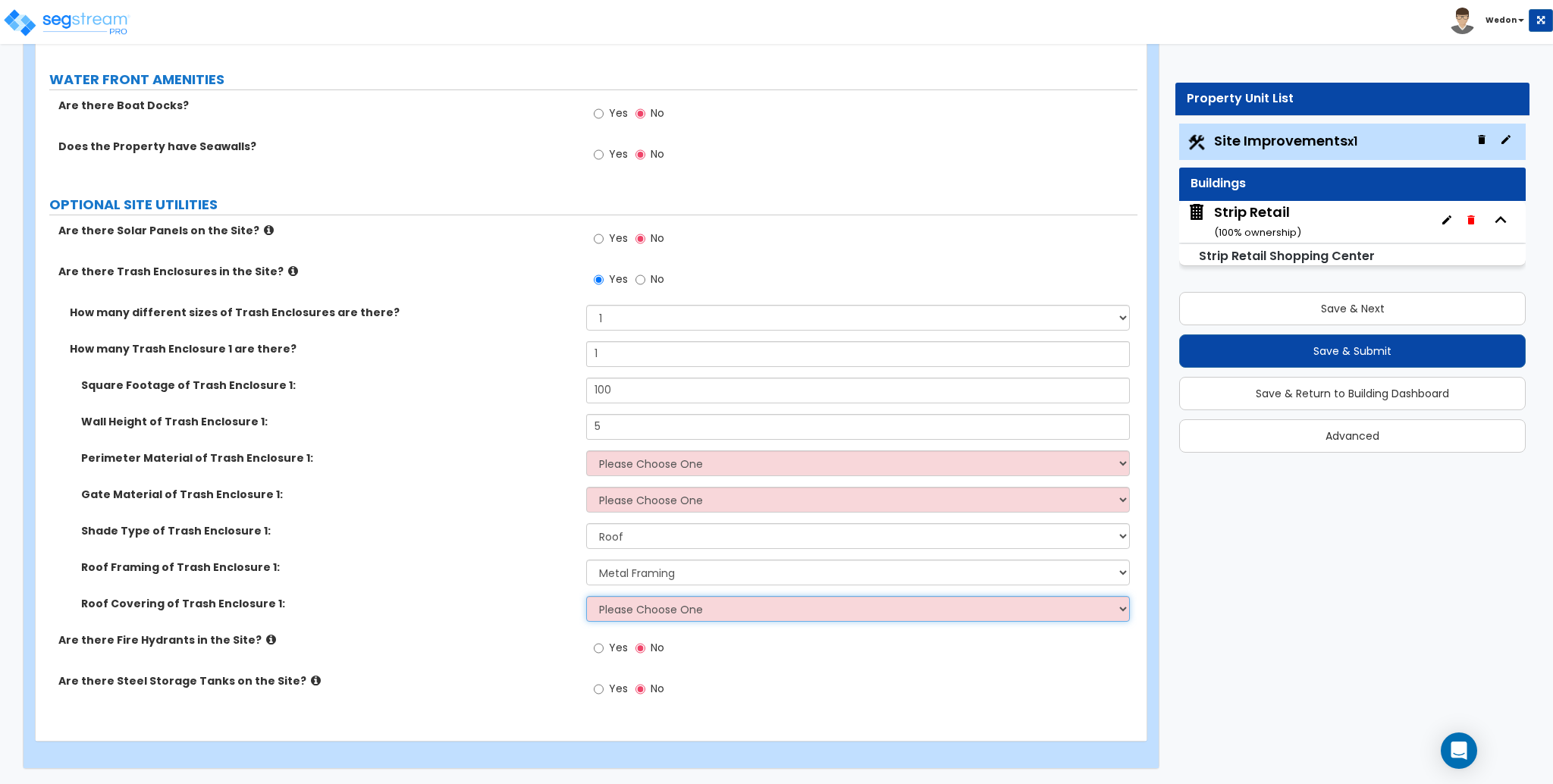
click at [652, 612] on select "Please Choose One Metal Roof Asphalt Shingles Clay Tiles Corrugated Fiberglass" at bounding box center [857, 608] width 543 height 26
select select "2"
click at [586, 596] on select "Please Choose One Metal Roof Asphalt Shingles Clay Tiles Corrugated Fiberglass" at bounding box center [857, 608] width 543 height 26
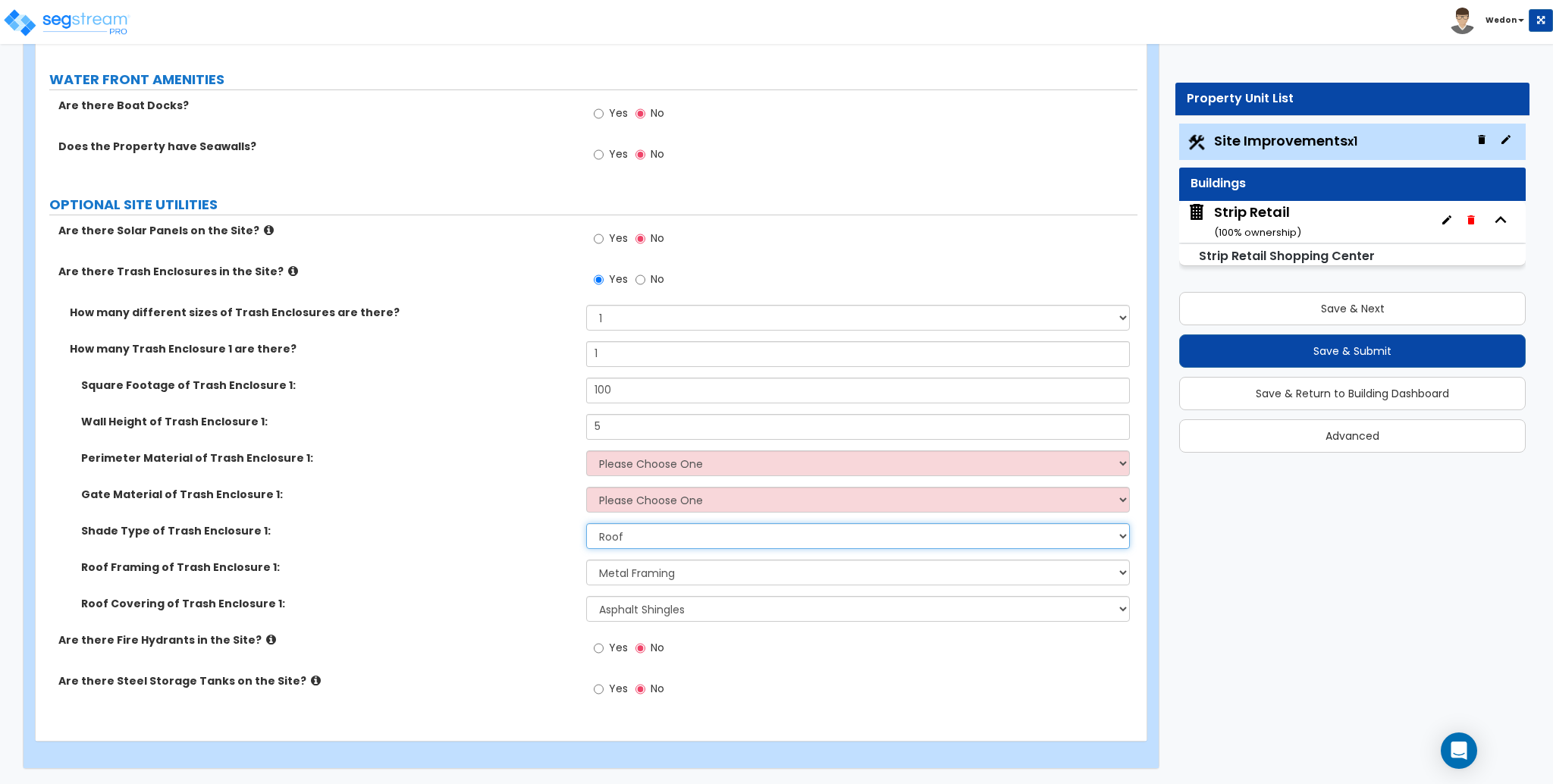
click at [636, 546] on select "Please Choose One Roof Pergola" at bounding box center [857, 535] width 543 height 26
select select "2"
click at [586, 523] on select "Please Choose One Roof Pergola" at bounding box center [857, 535] width 543 height 26
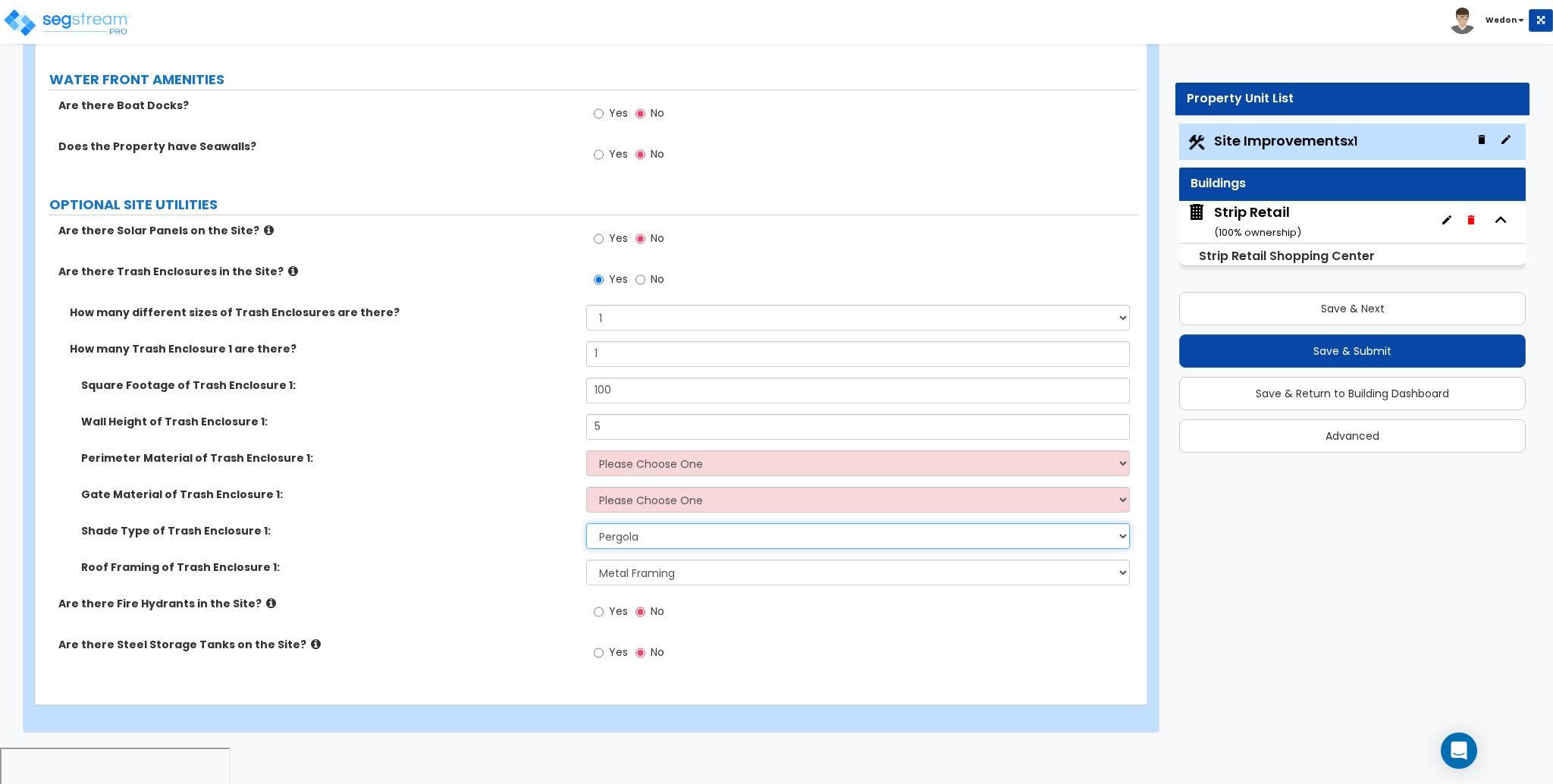
scroll to position [2308, 0]
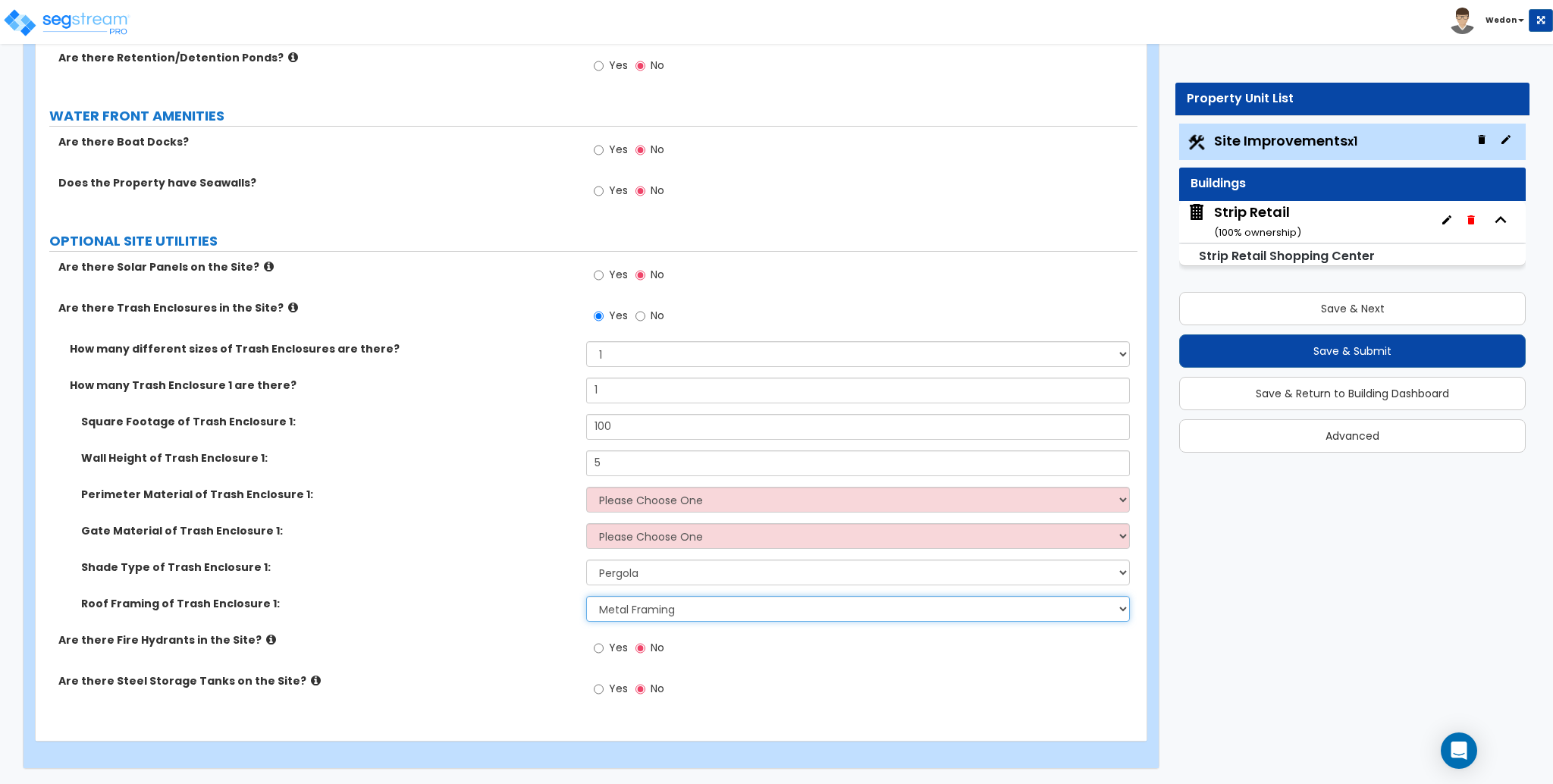
click at [639, 607] on select "Please Choose One Wood Framing Metal Framing" at bounding box center [857, 608] width 543 height 26
select select "1"
click at [586, 596] on select "Please Choose One Wood Framing Metal Framing" at bounding box center [857, 608] width 543 height 26
drag, startPoint x: 457, startPoint y: 598, endPoint x: 562, endPoint y: 595, distance: 105.0
click at [457, 598] on label "Roof Framing of Trash Enclosure 1:" at bounding box center [328, 603] width 493 height 15
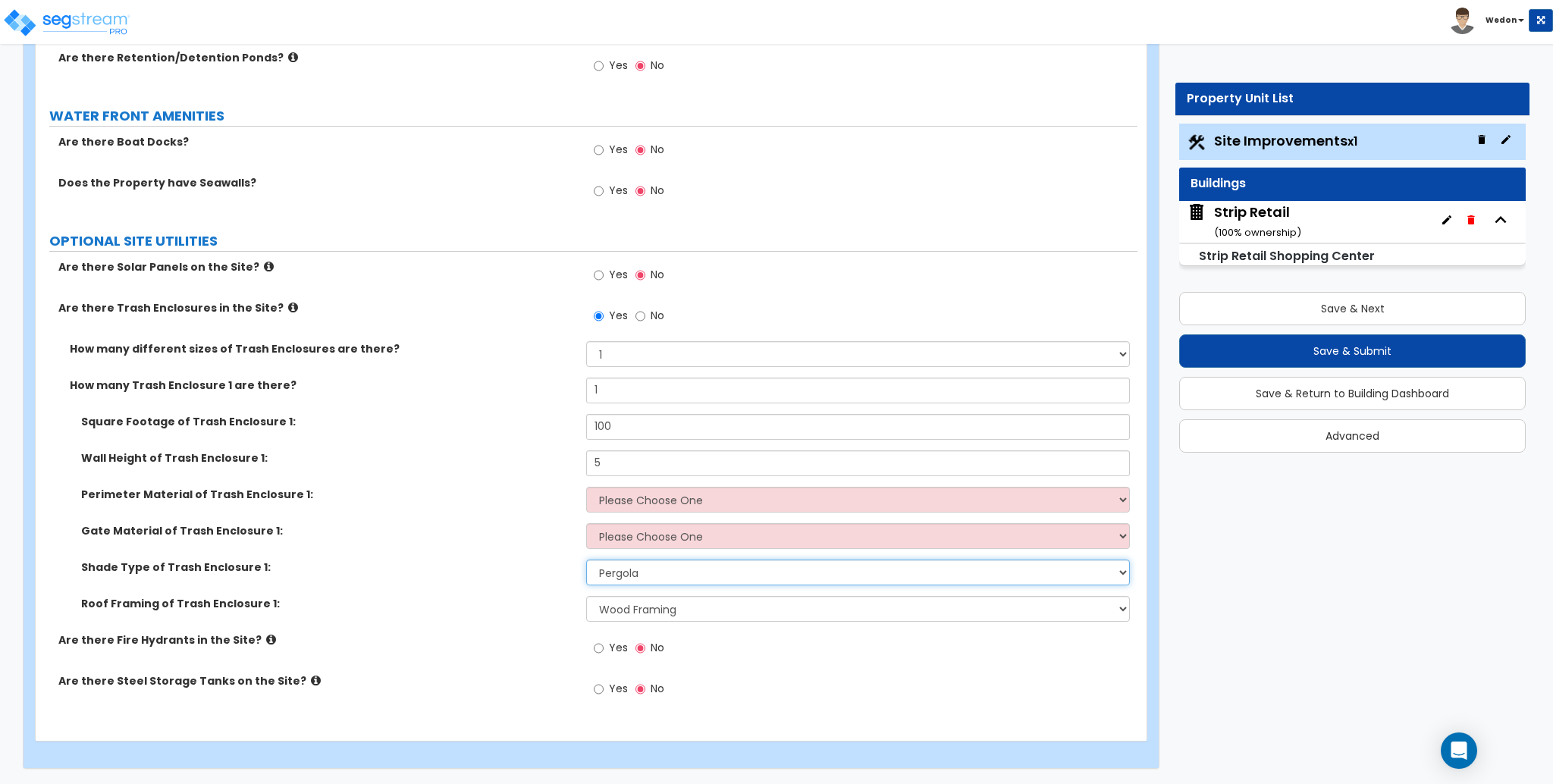
drag, startPoint x: 633, startPoint y: 577, endPoint x: 643, endPoint y: 572, distance: 11.2
click at [633, 576] on select "Please Choose One Roof Pergola" at bounding box center [857, 572] width 543 height 26
